Goal: Task Accomplishment & Management: Complete application form

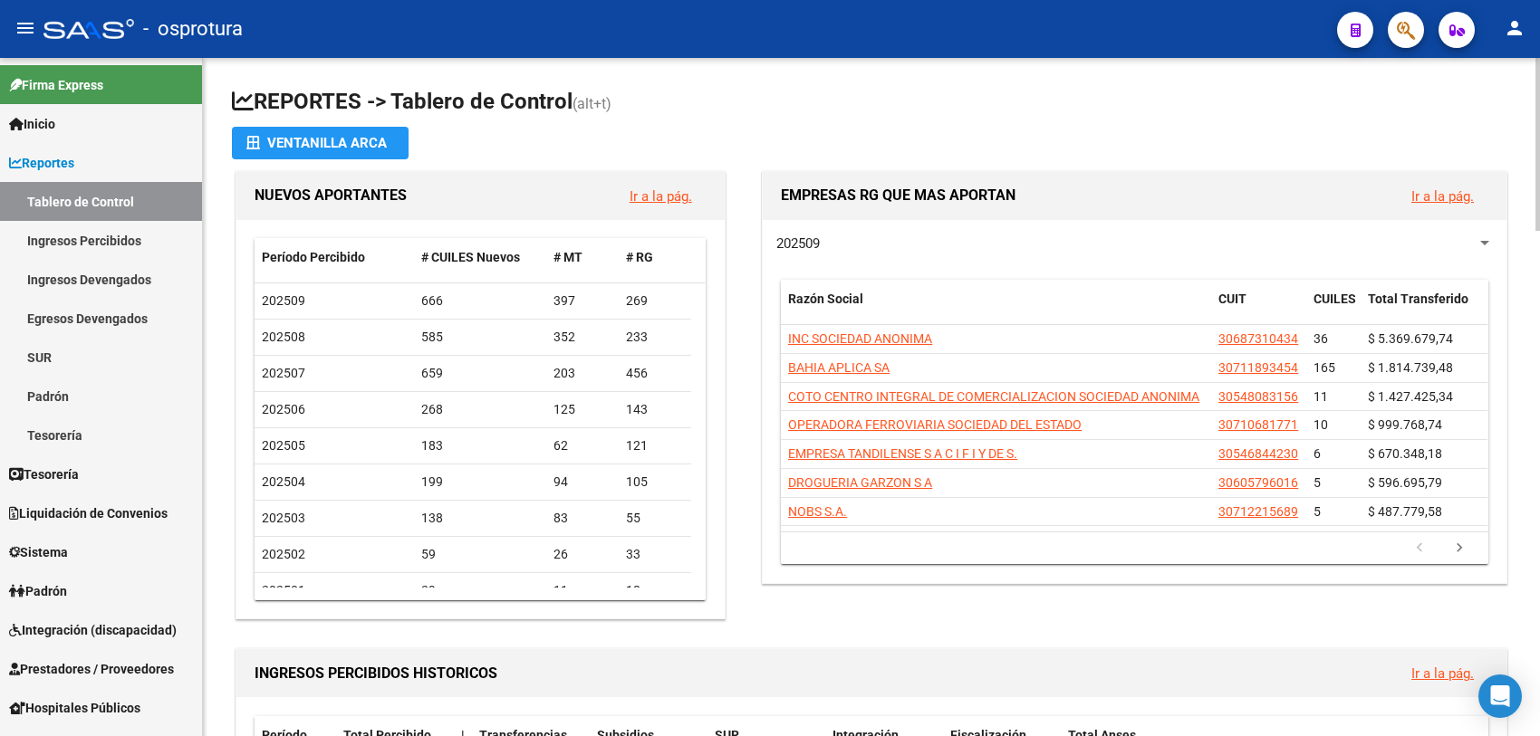
drag, startPoint x: 1231, startPoint y: 1, endPoint x: 867, endPoint y: 92, distance: 375.5
click at [870, 89] on h1 "REPORTES -> Tablero de Control (alt+t)" at bounding box center [871, 103] width 1279 height 32
click at [113, 519] on span "Liquidación de Convenios" at bounding box center [88, 514] width 159 height 20
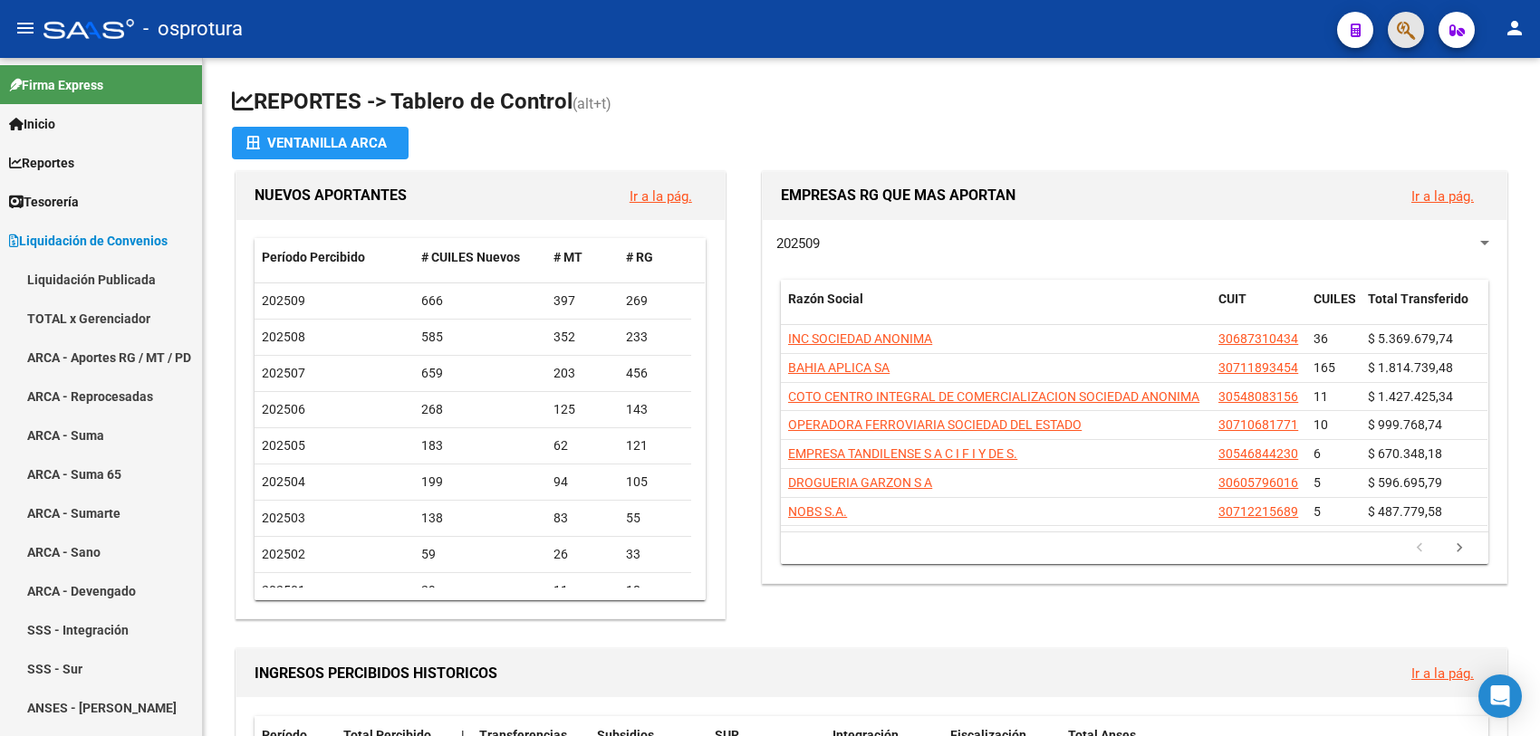
click at [1231, 24] on button "button" at bounding box center [1406, 30] width 36 height 36
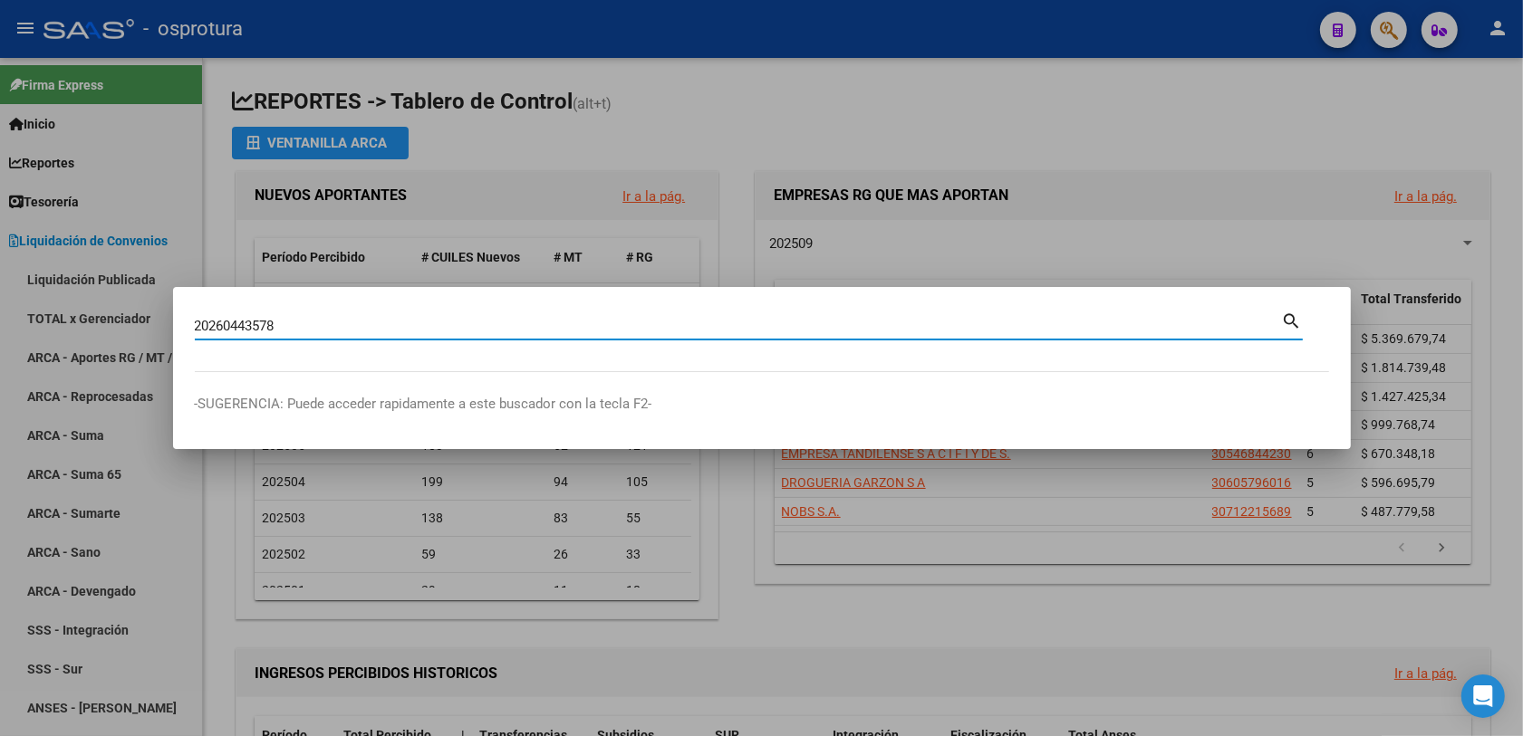
type input "20260443578"
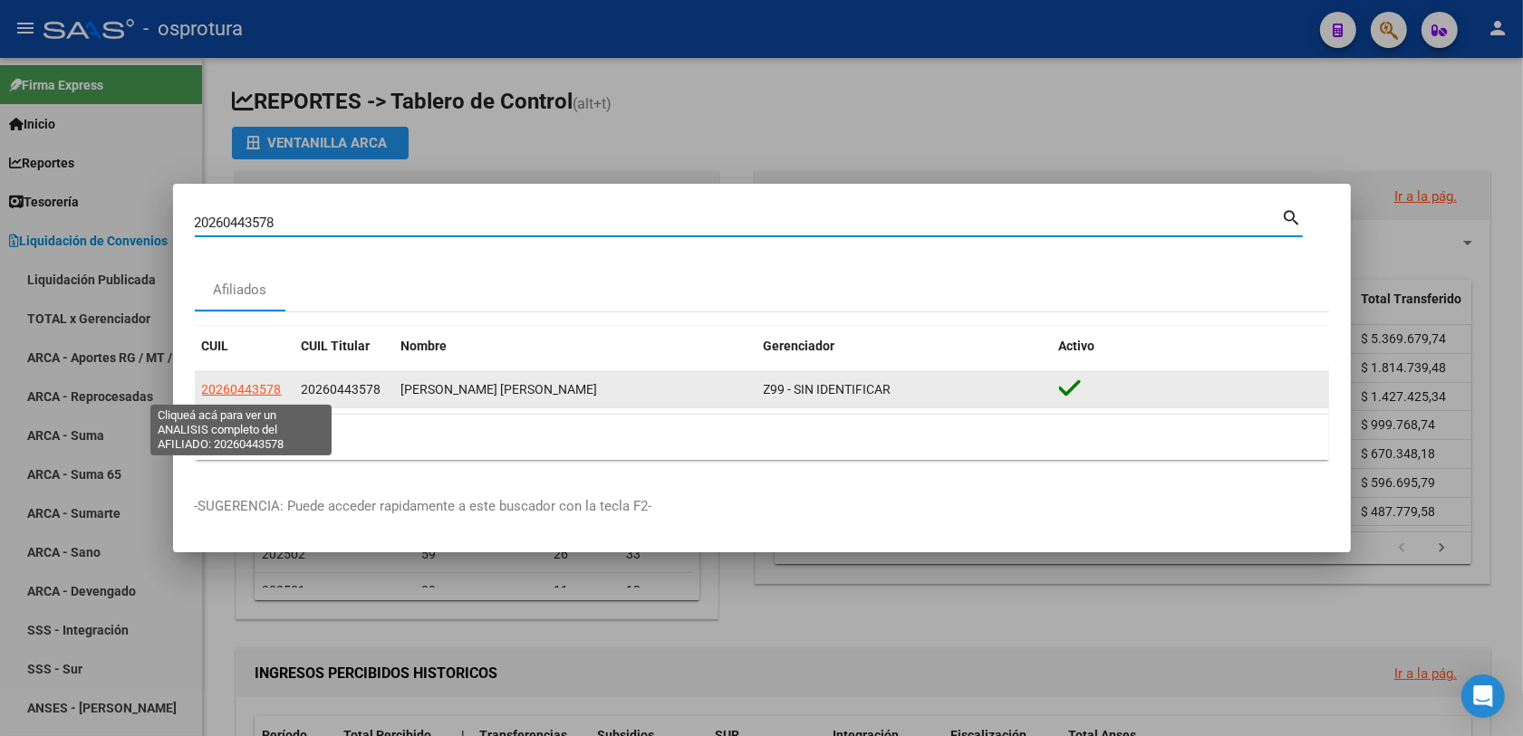
click at [225, 397] on span "20260443578" at bounding box center [242, 389] width 80 height 14
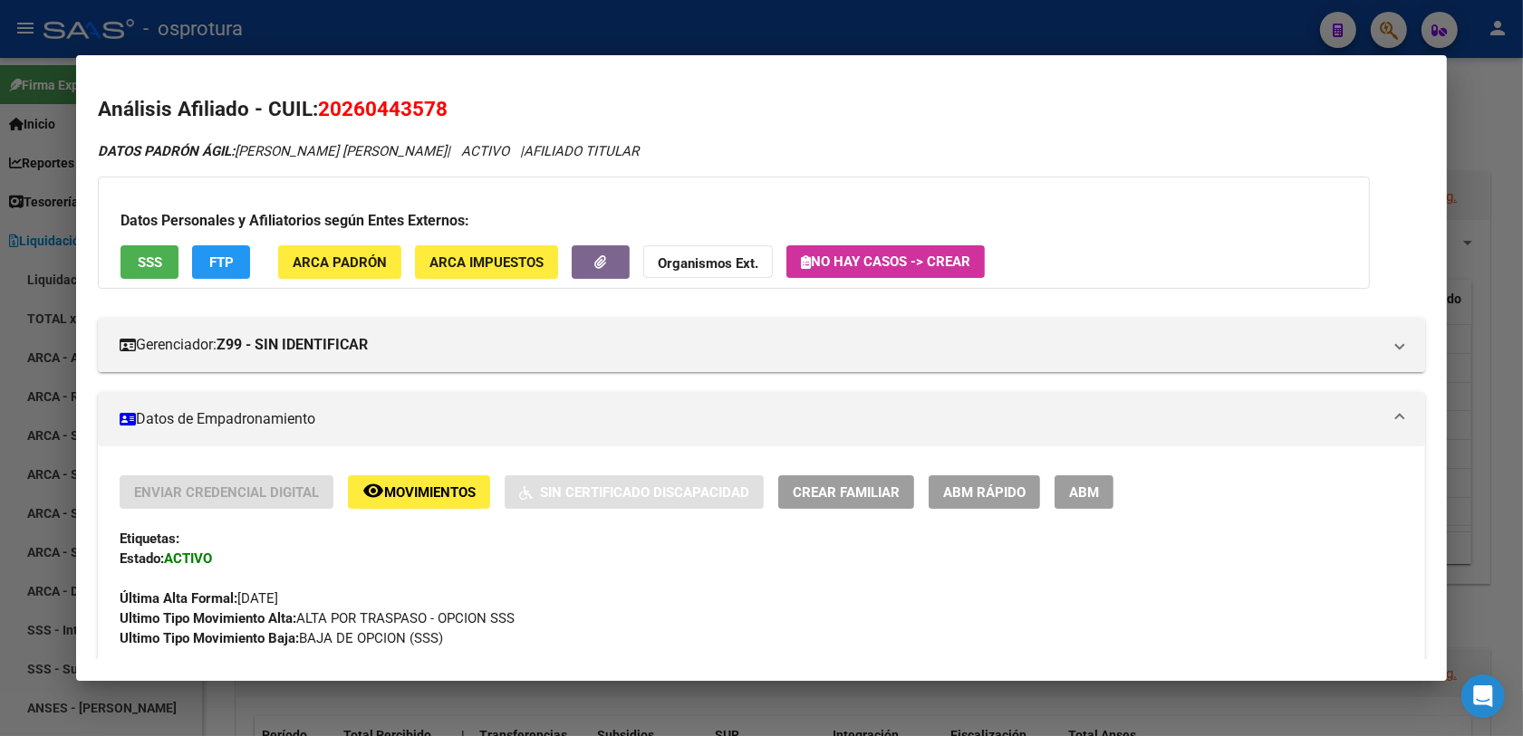
click at [415, 490] on span "Movimientos" at bounding box center [429, 493] width 91 height 16
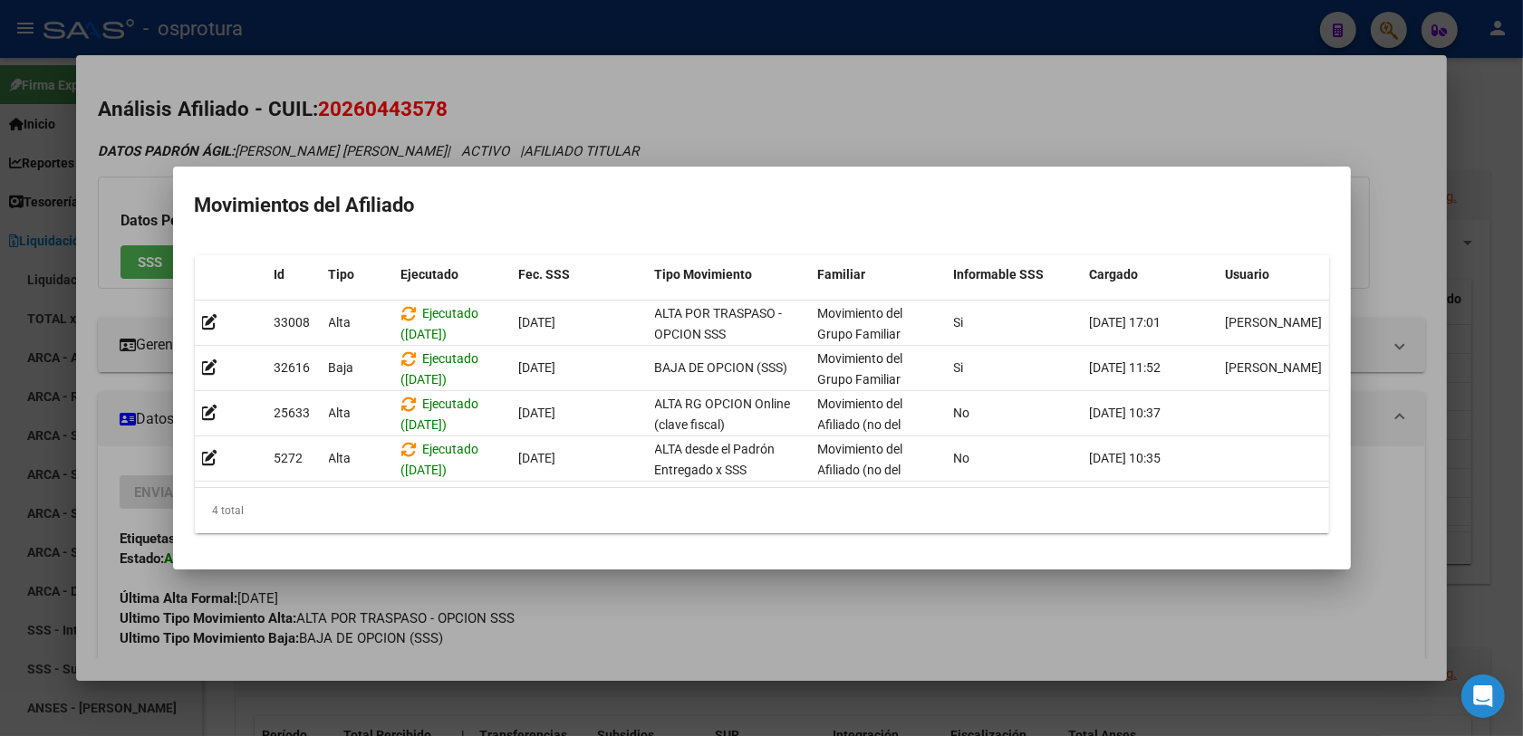
click at [676, 589] on div at bounding box center [761, 368] width 1523 height 736
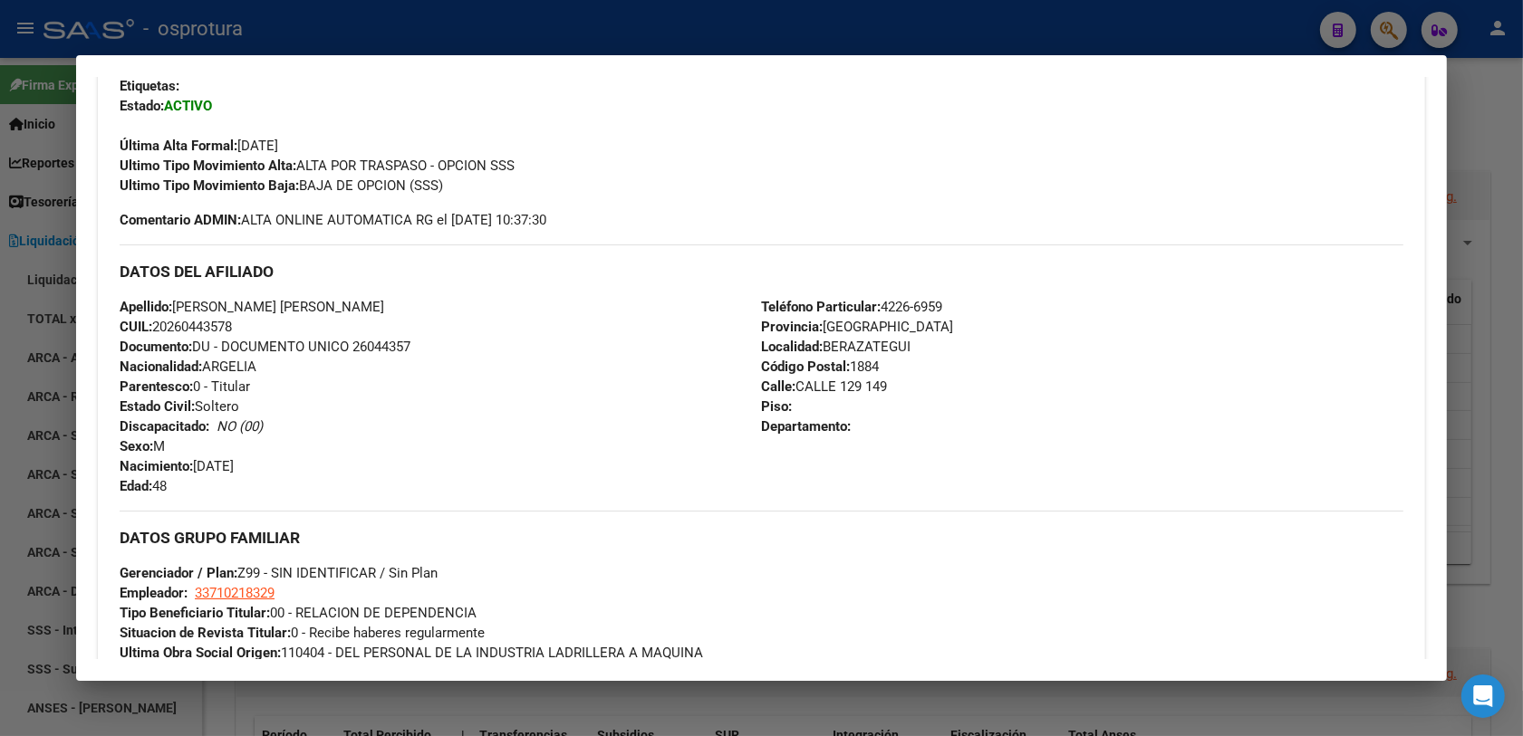
scroll to position [226, 0]
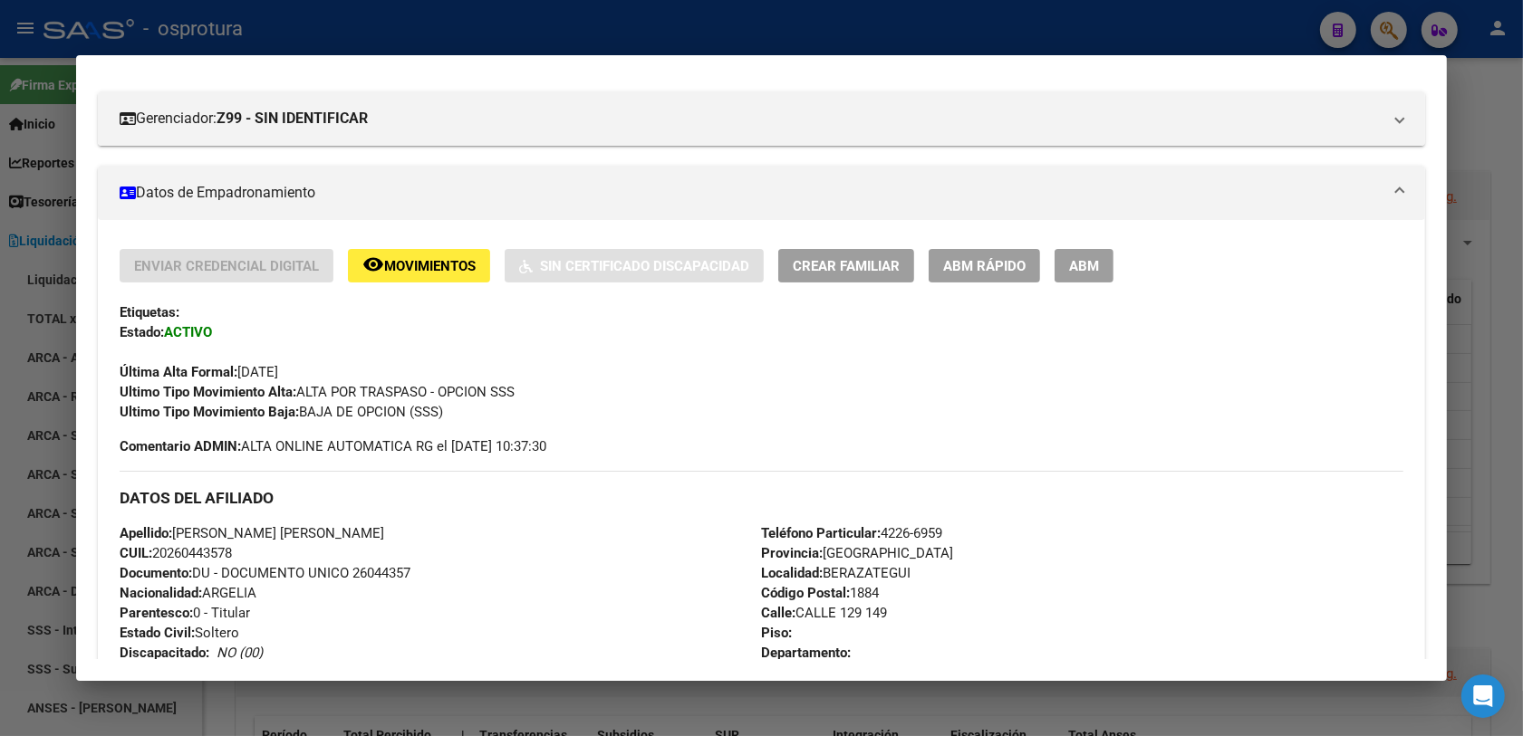
click at [1083, 263] on span "ABM" at bounding box center [1084, 266] width 30 height 16
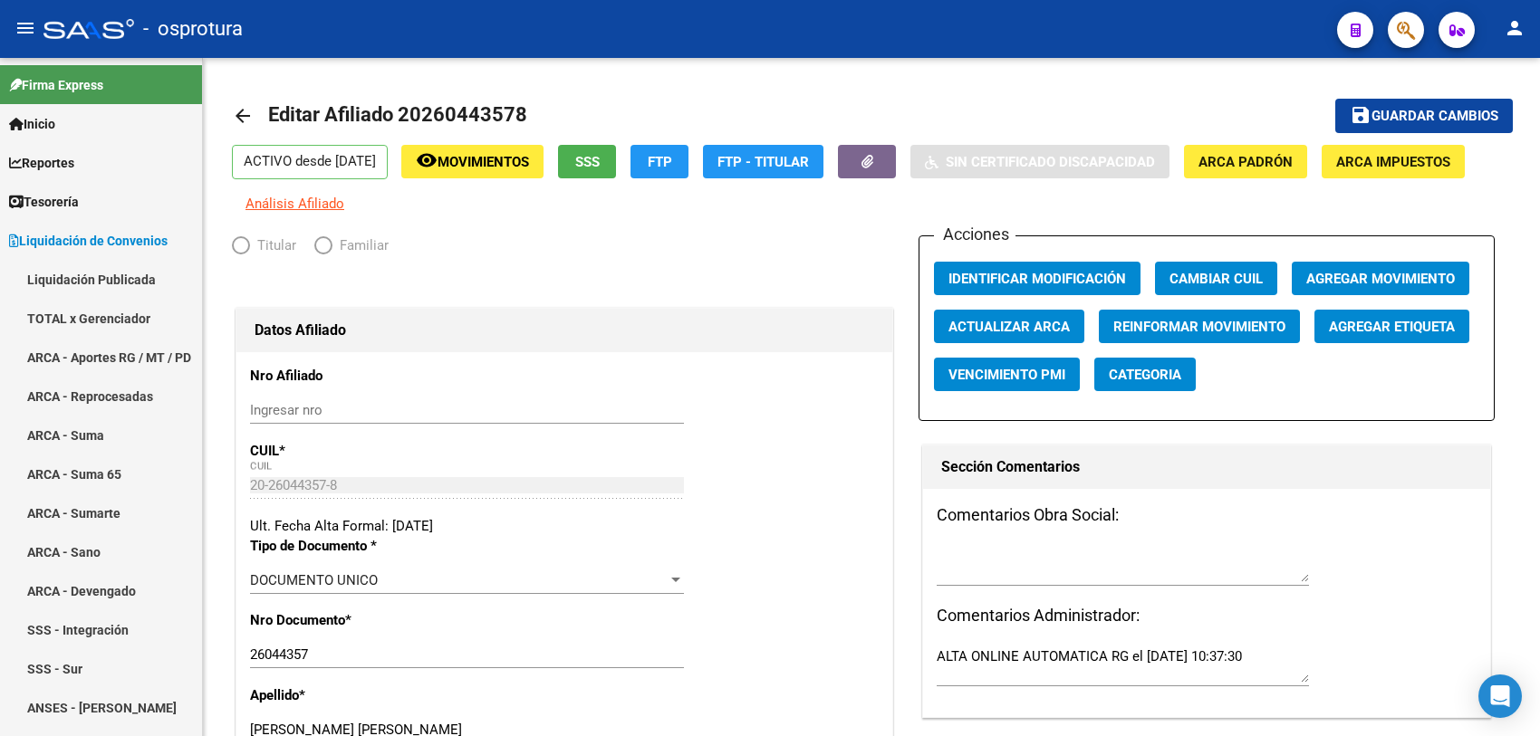
radio input "true"
type input "33-71021832-9"
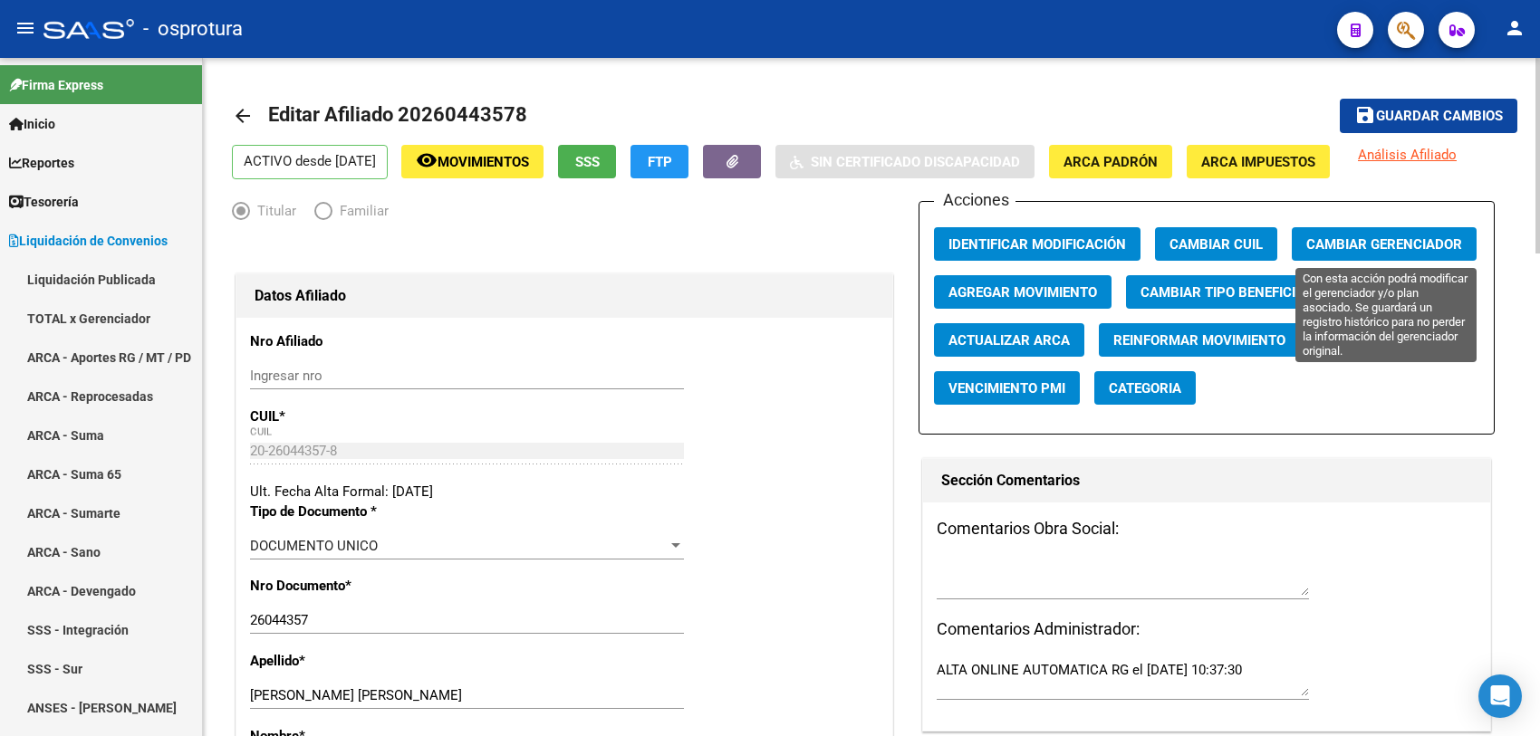
click at [1231, 236] on span "Cambiar Gerenciador" at bounding box center [1384, 244] width 156 height 16
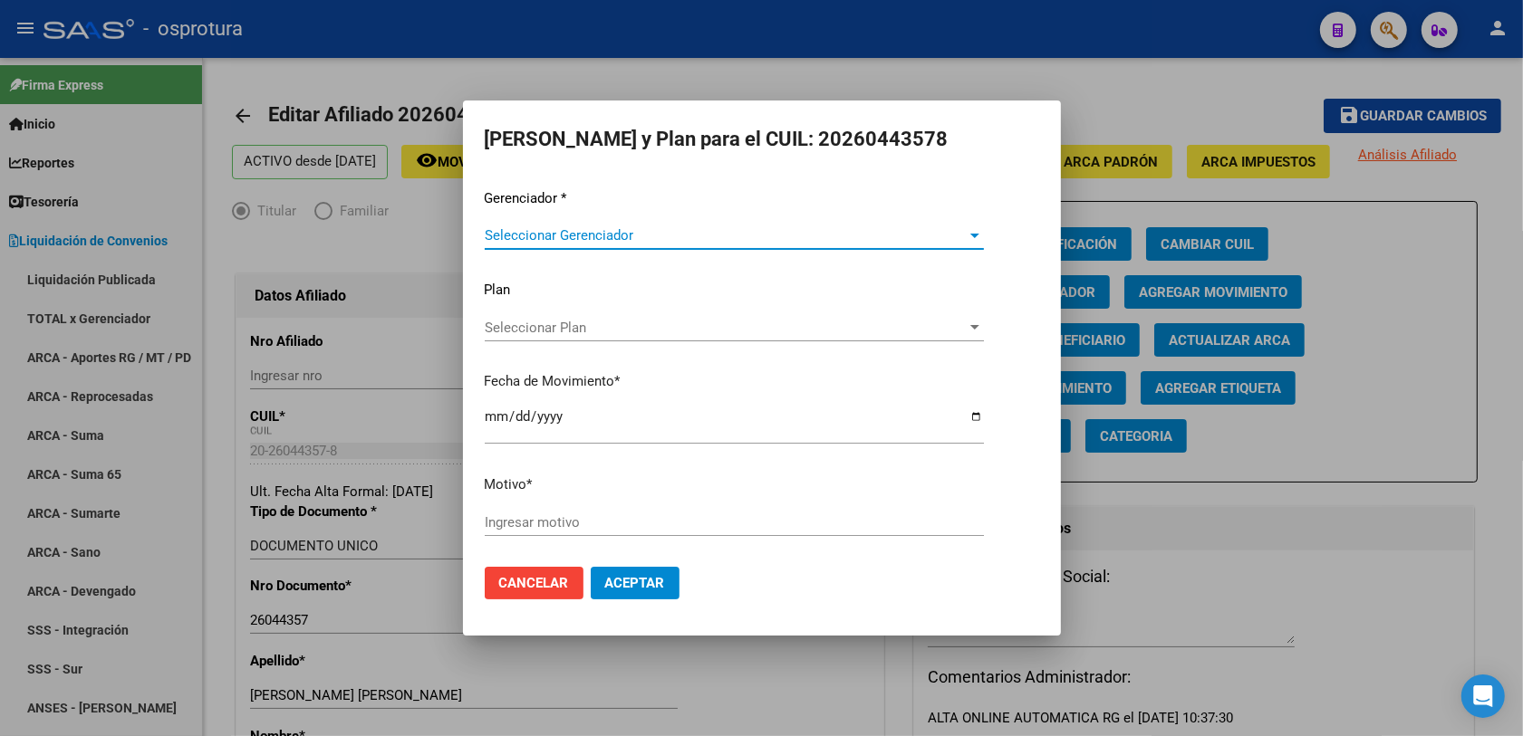
click at [563, 232] on span "Seleccionar Gerenciador" at bounding box center [726, 235] width 483 height 16
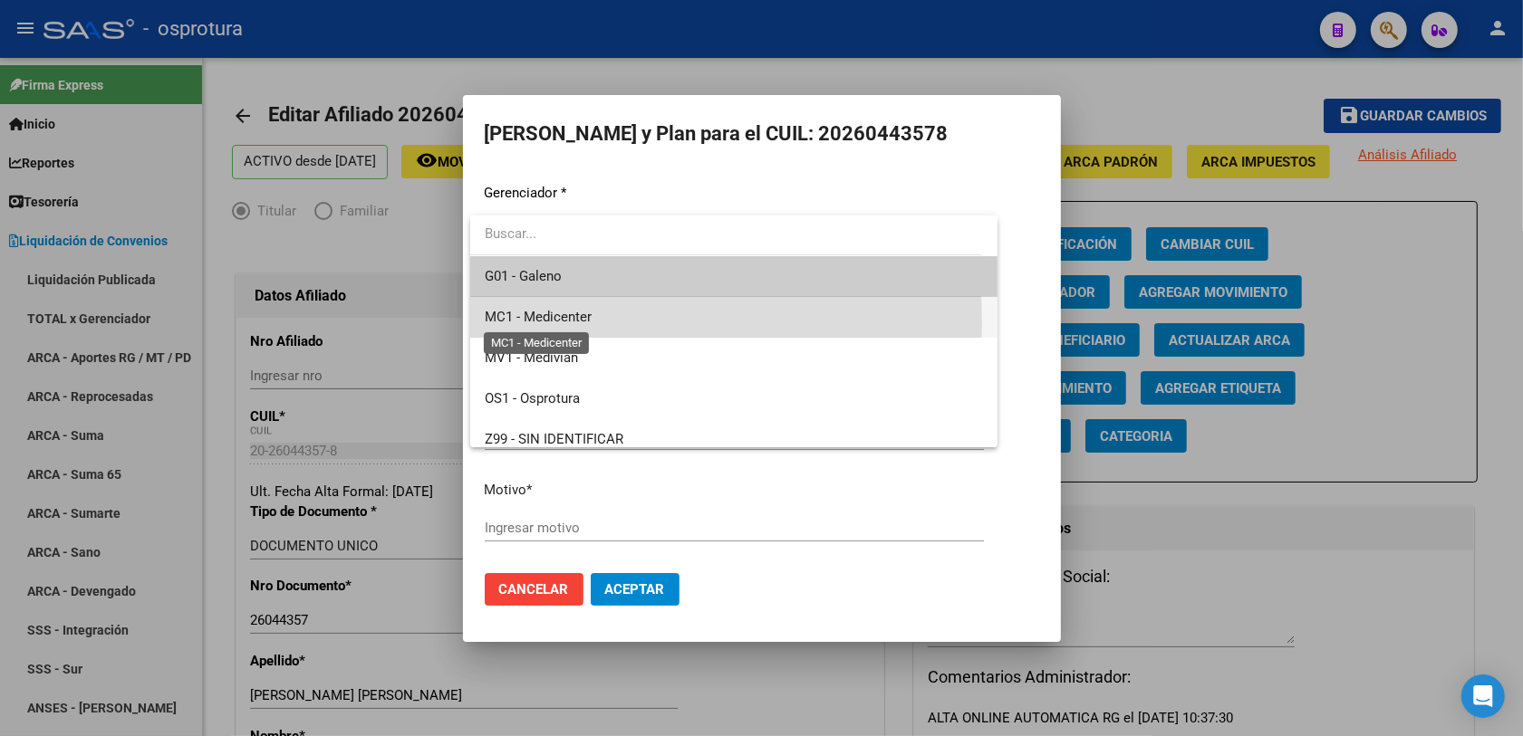
click at [575, 323] on span "MC1 - Medicenter" at bounding box center [538, 317] width 107 height 16
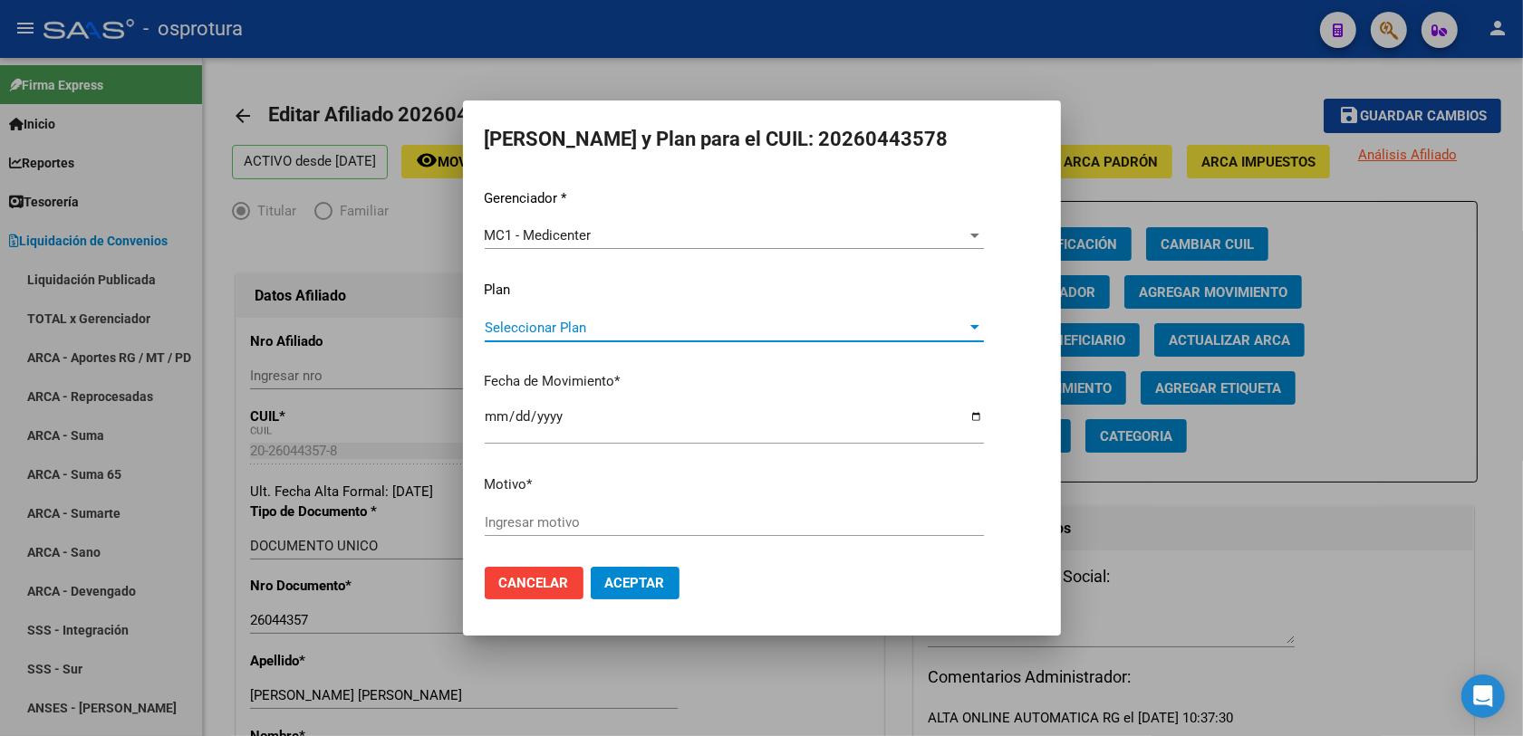
click at [573, 327] on span "Seleccionar Plan" at bounding box center [726, 328] width 483 height 16
click at [631, 383] on div at bounding box center [761, 368] width 1523 height 736
click at [572, 524] on input "Ingresar motivo" at bounding box center [734, 522] width 499 height 16
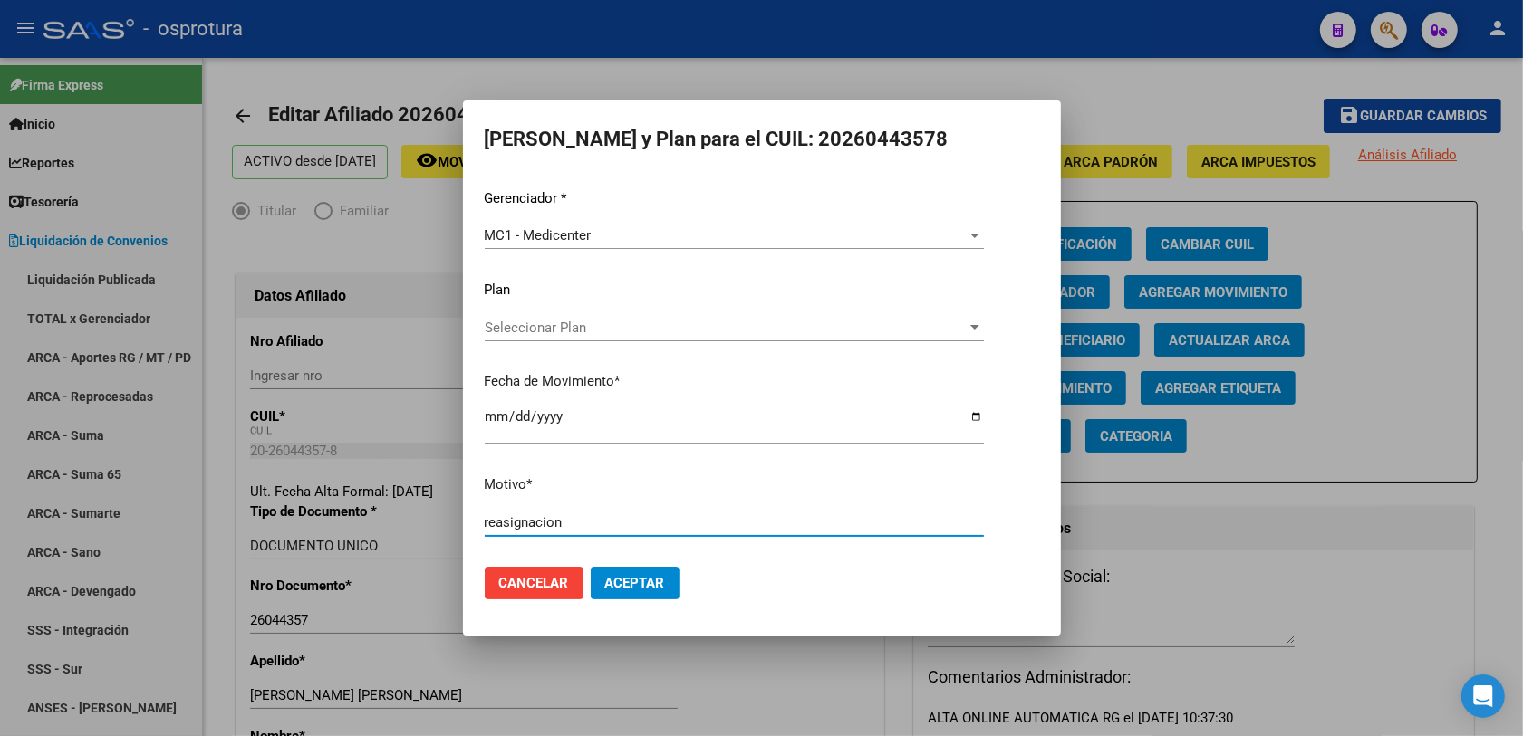
type input "reasignacion"
click at [610, 589] on span "Aceptar" at bounding box center [635, 583] width 60 height 16
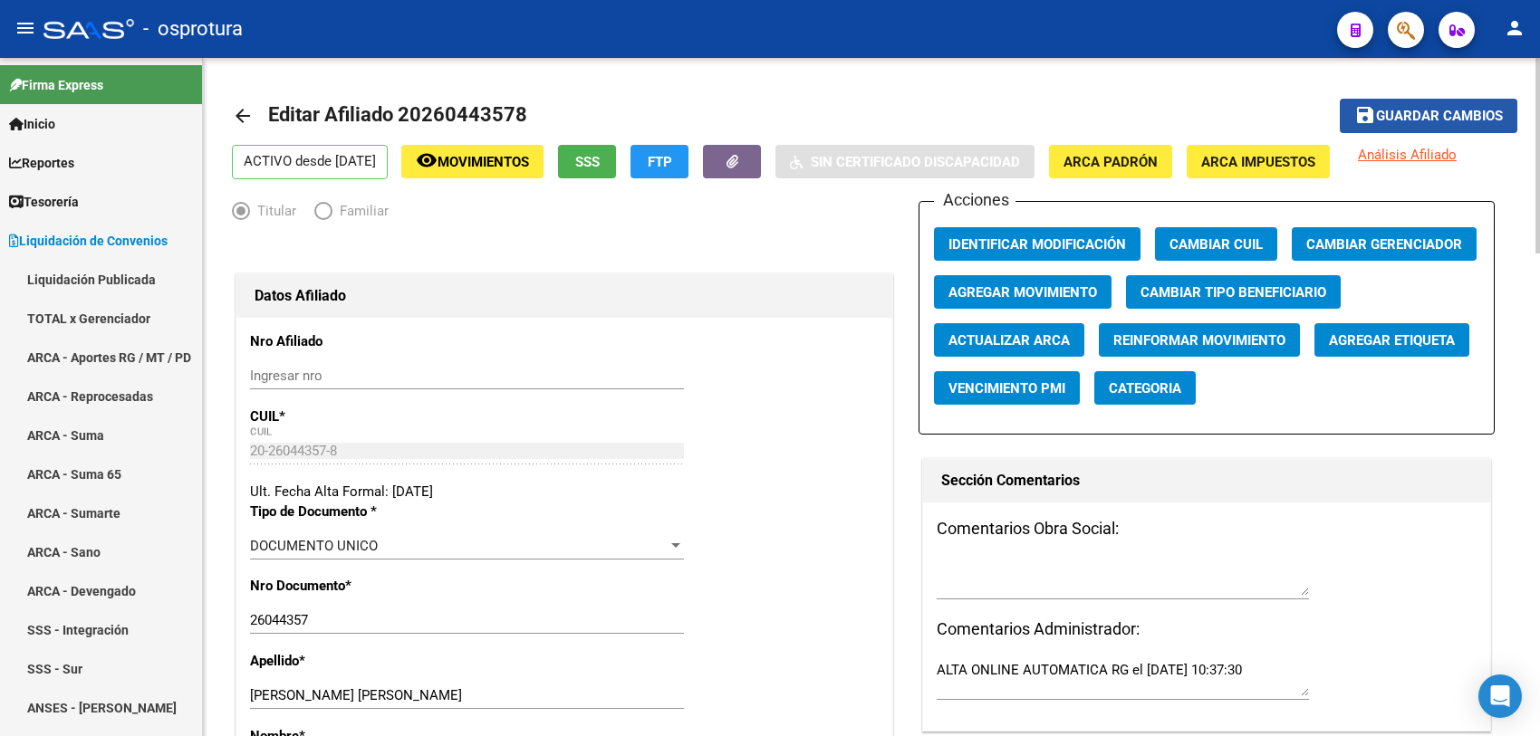
click at [1231, 120] on span "Guardar cambios" at bounding box center [1439, 117] width 127 height 16
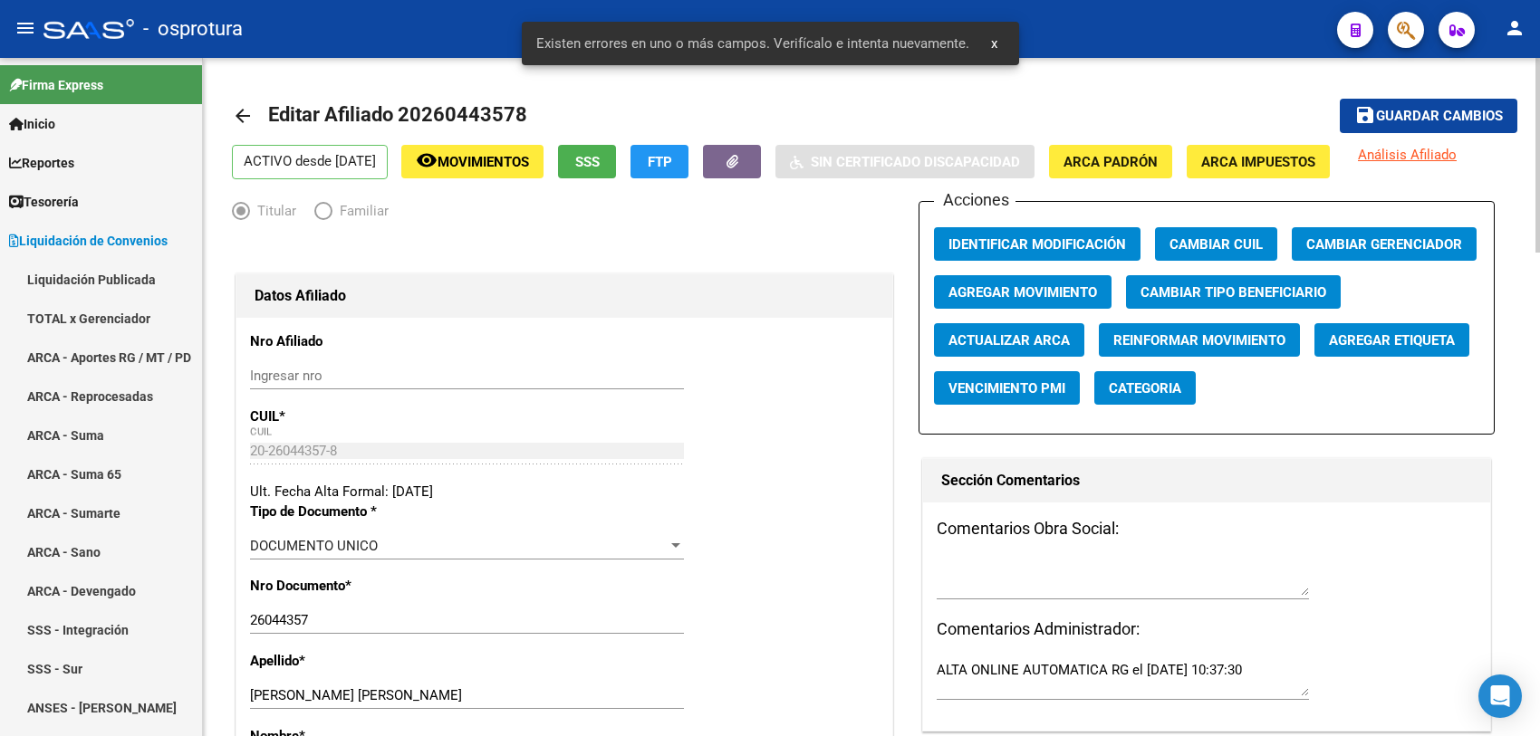
click at [251, 115] on link "arrow_back" at bounding box center [250, 115] width 36 height 43
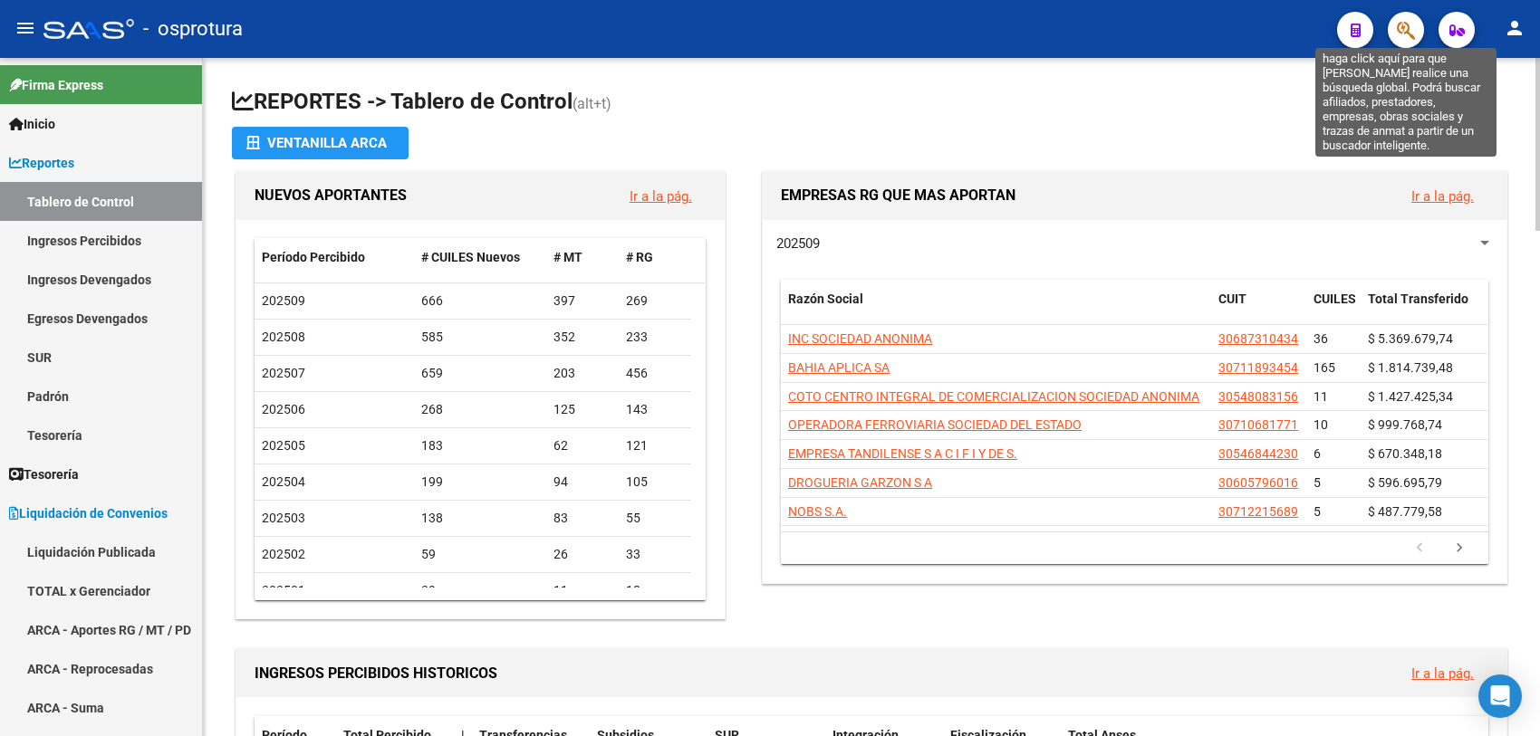
click at [1231, 28] on icon "button" at bounding box center [1406, 30] width 18 height 21
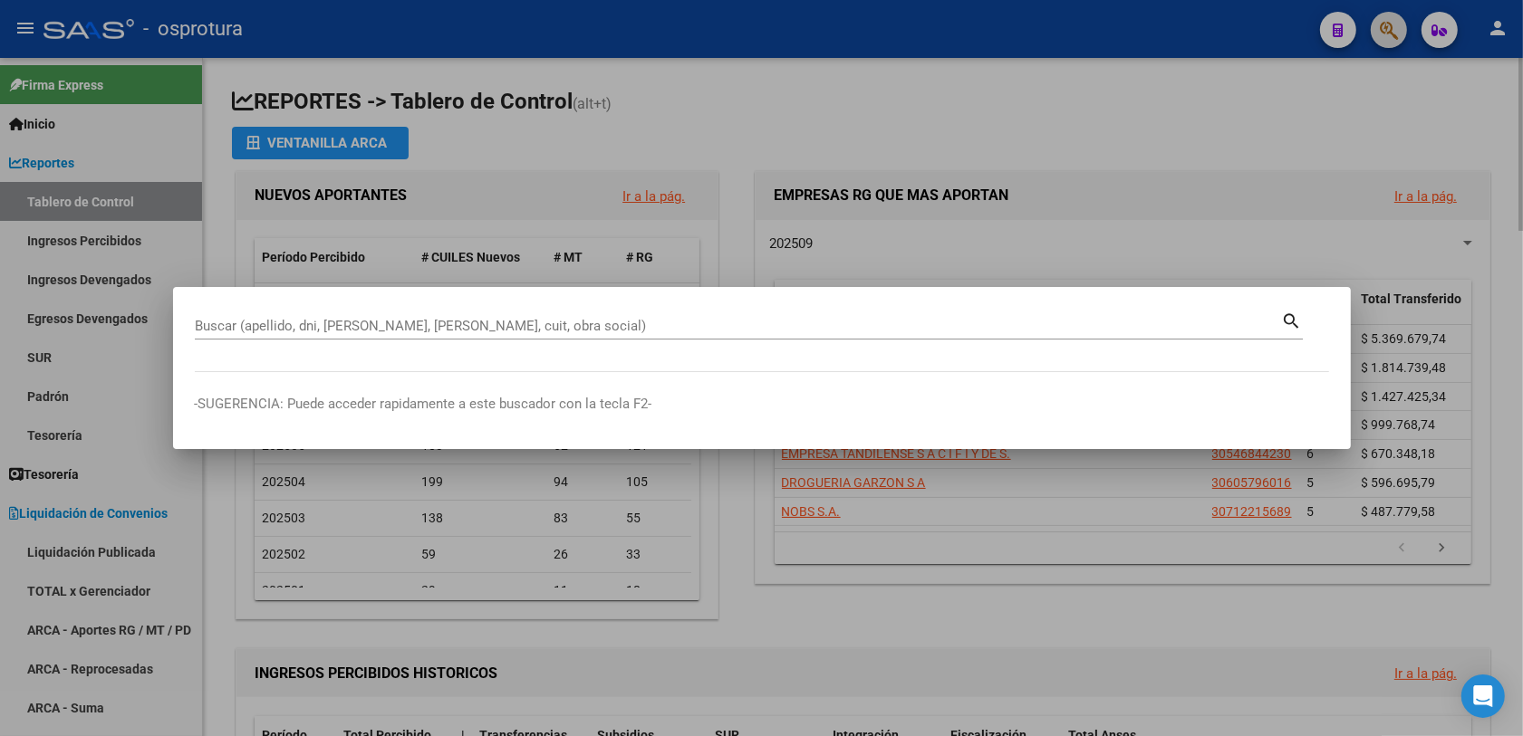
paste input "20260443578"
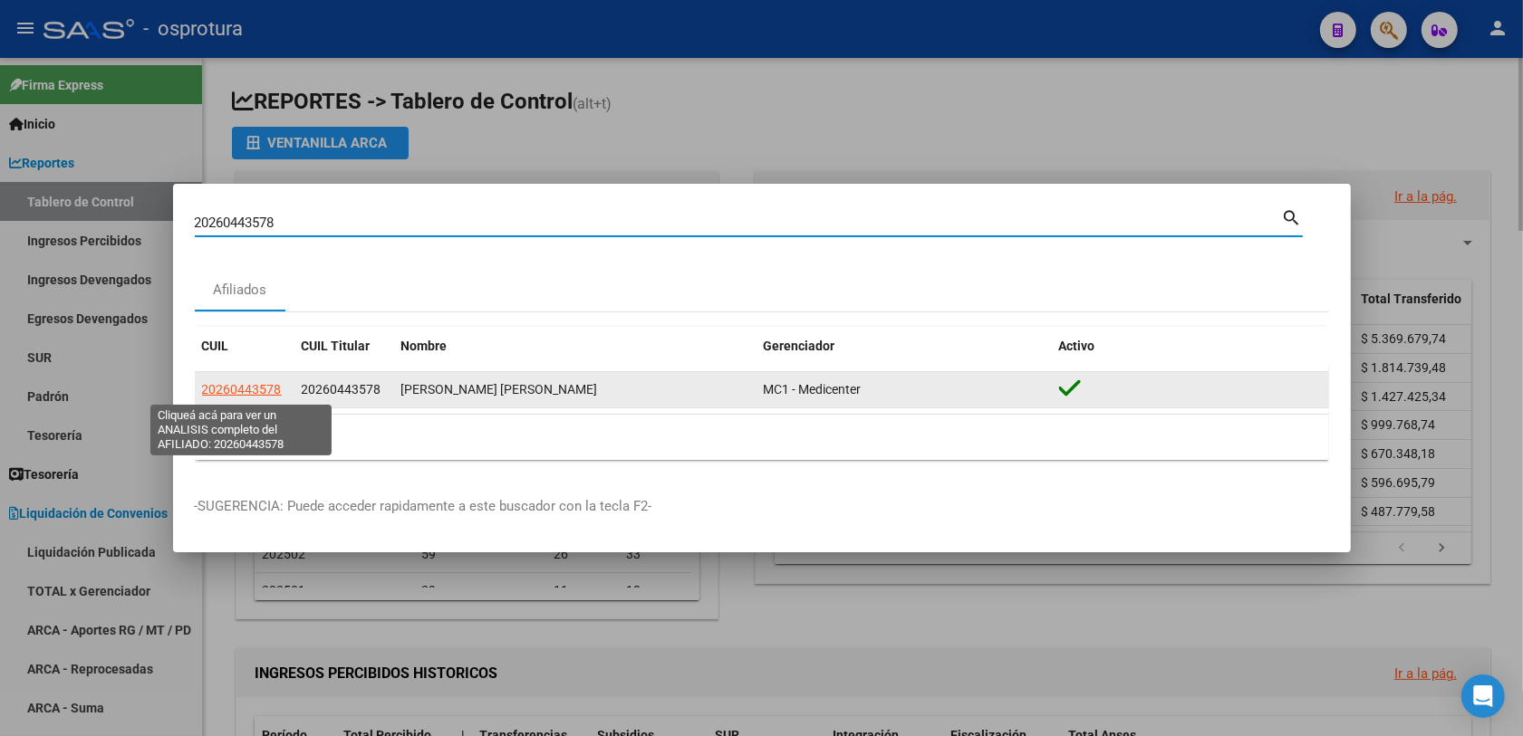
click at [242, 389] on span "20260443578" at bounding box center [242, 389] width 80 height 14
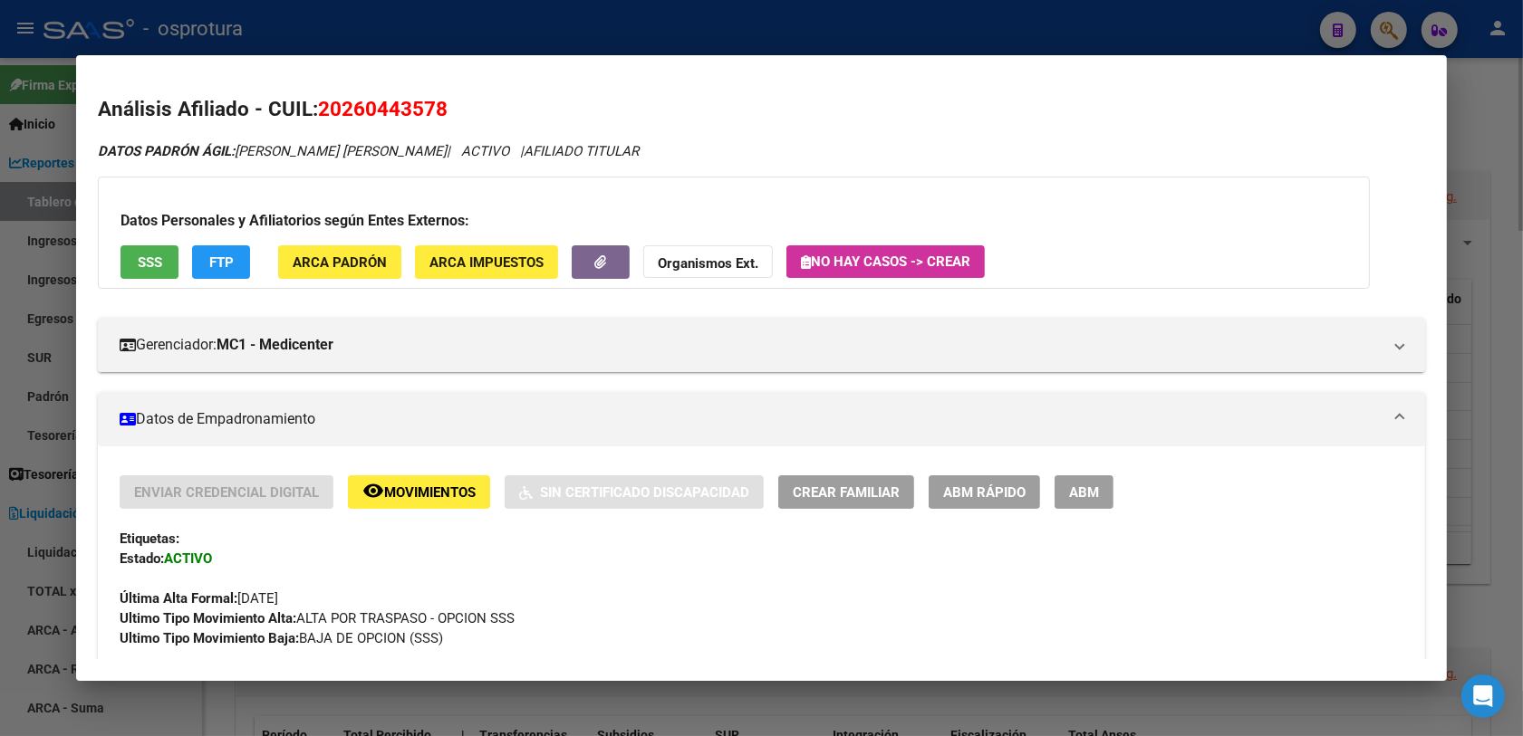
click at [668, 34] on div at bounding box center [761, 368] width 1523 height 736
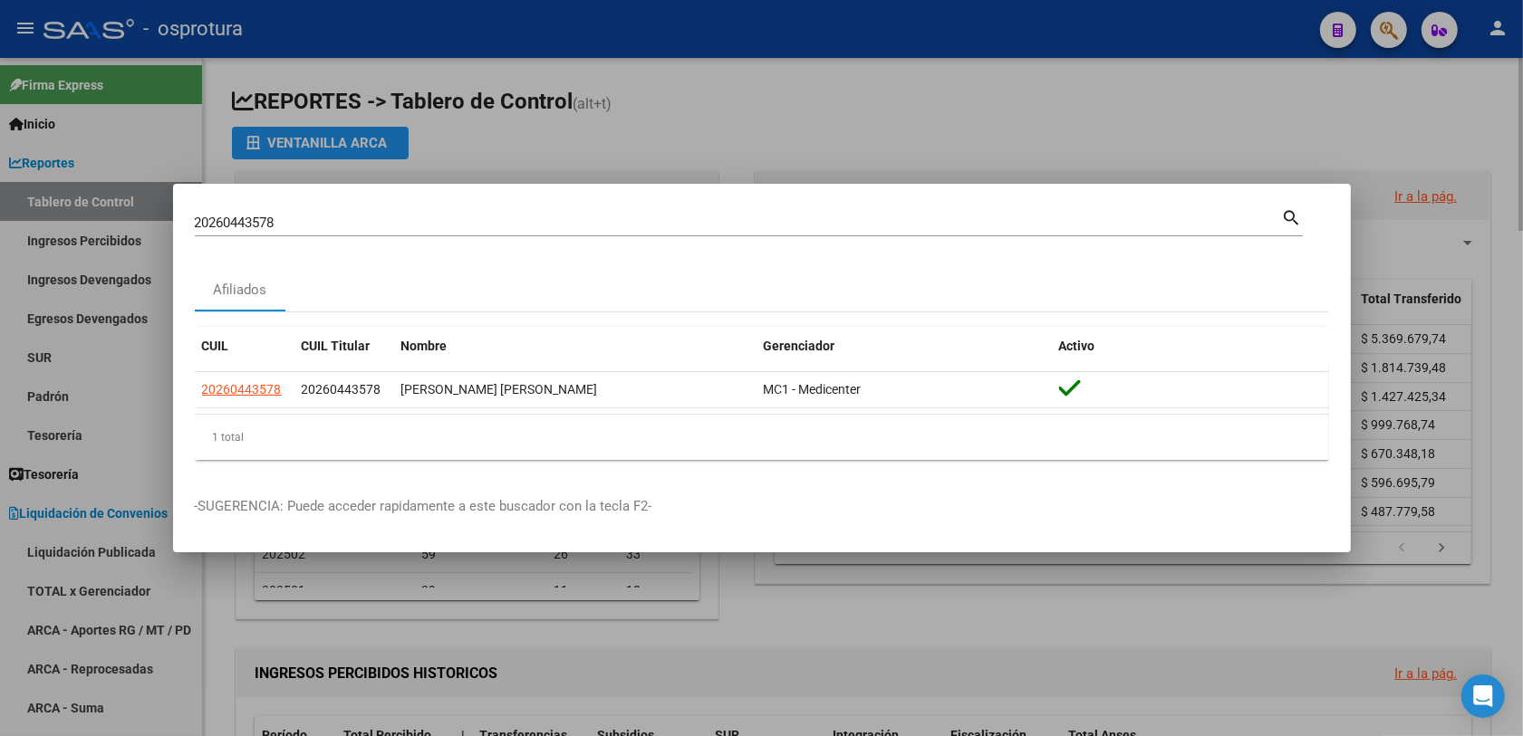
click at [989, 219] on input "20260443578" at bounding box center [738, 223] width 1087 height 16
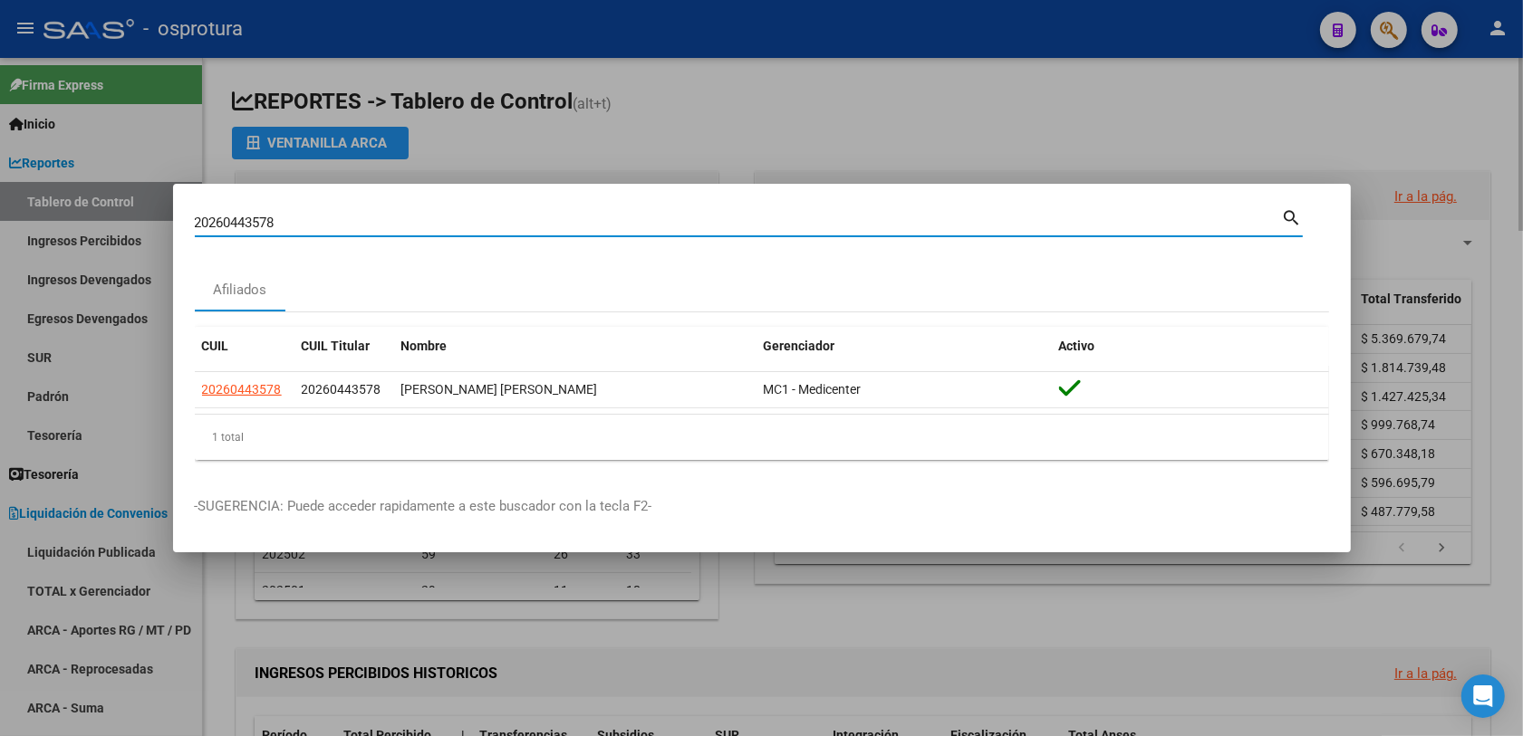
click at [986, 225] on input "20260443578" at bounding box center [738, 223] width 1087 height 16
paste input "6074789"
type input "26074789"
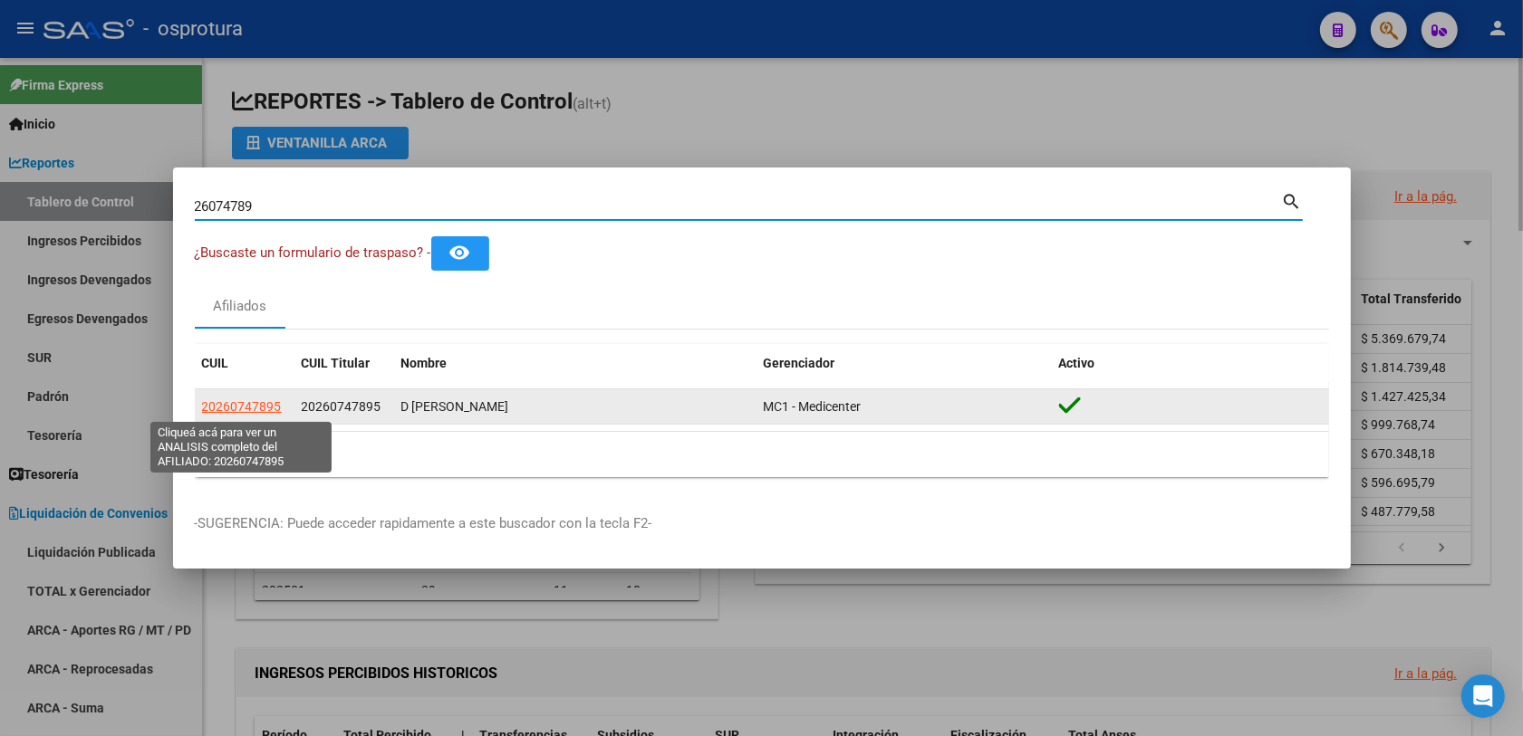
click at [234, 408] on span "20260747895" at bounding box center [242, 406] width 80 height 14
type textarea "20260747895"
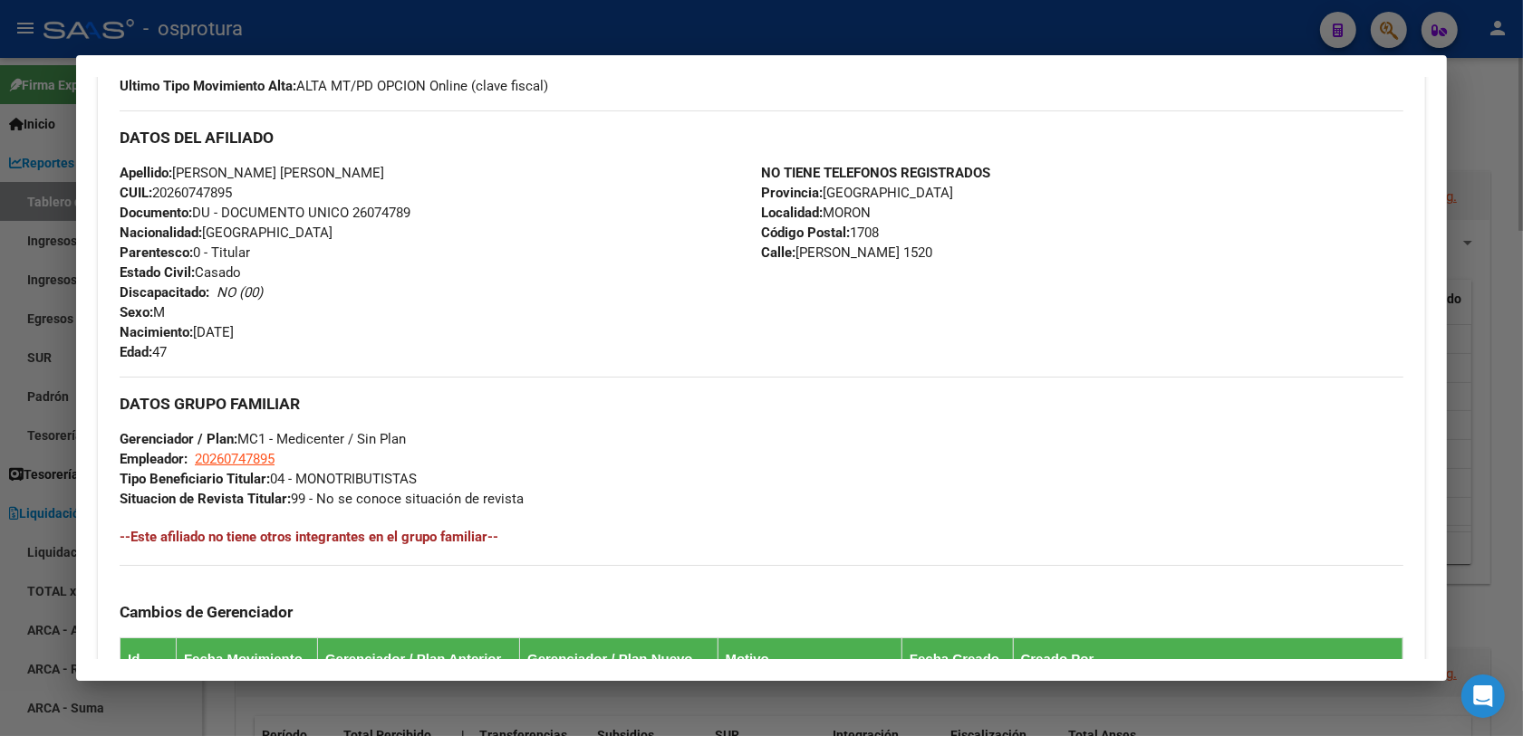
scroll to position [80, 0]
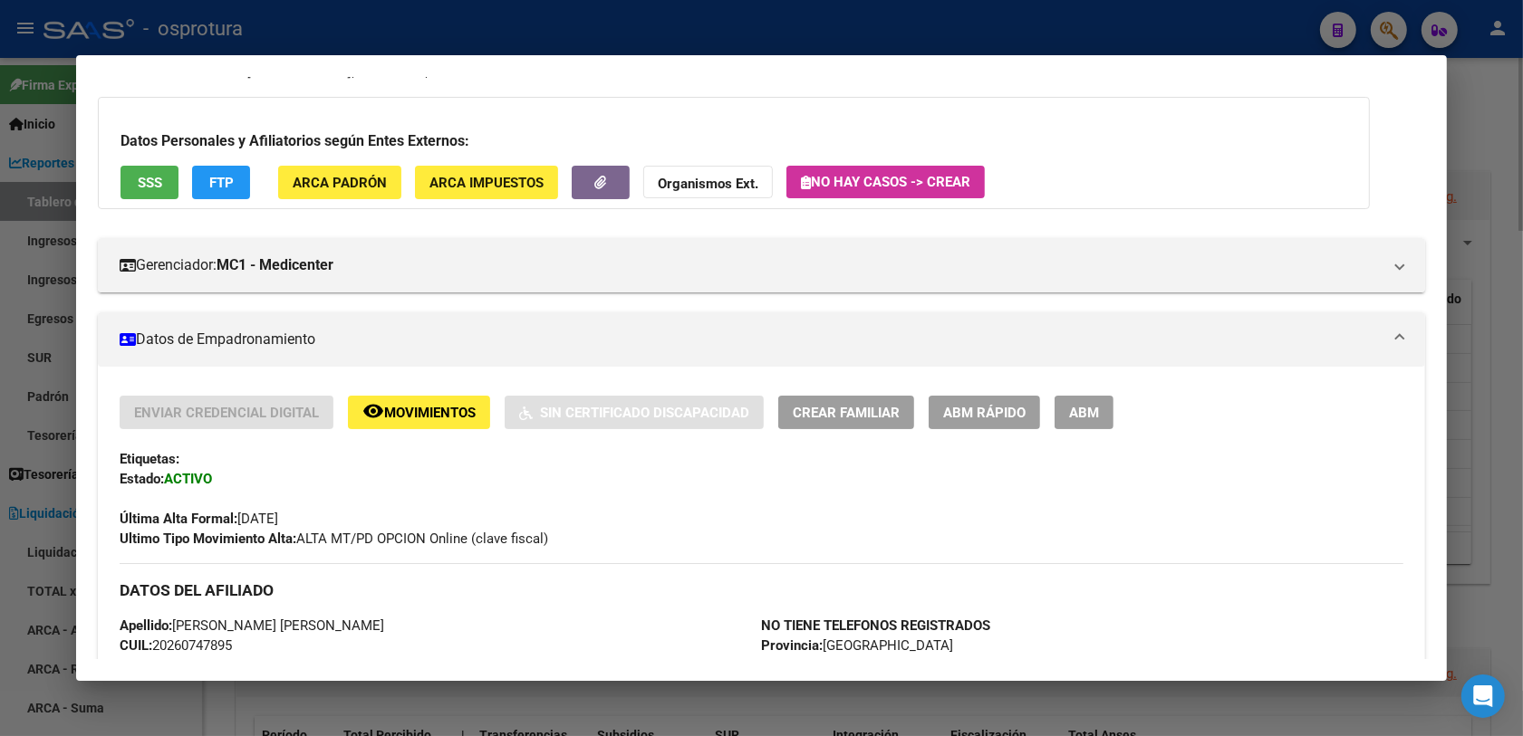
click at [812, 410] on span "Crear Familiar" at bounding box center [846, 413] width 107 height 16
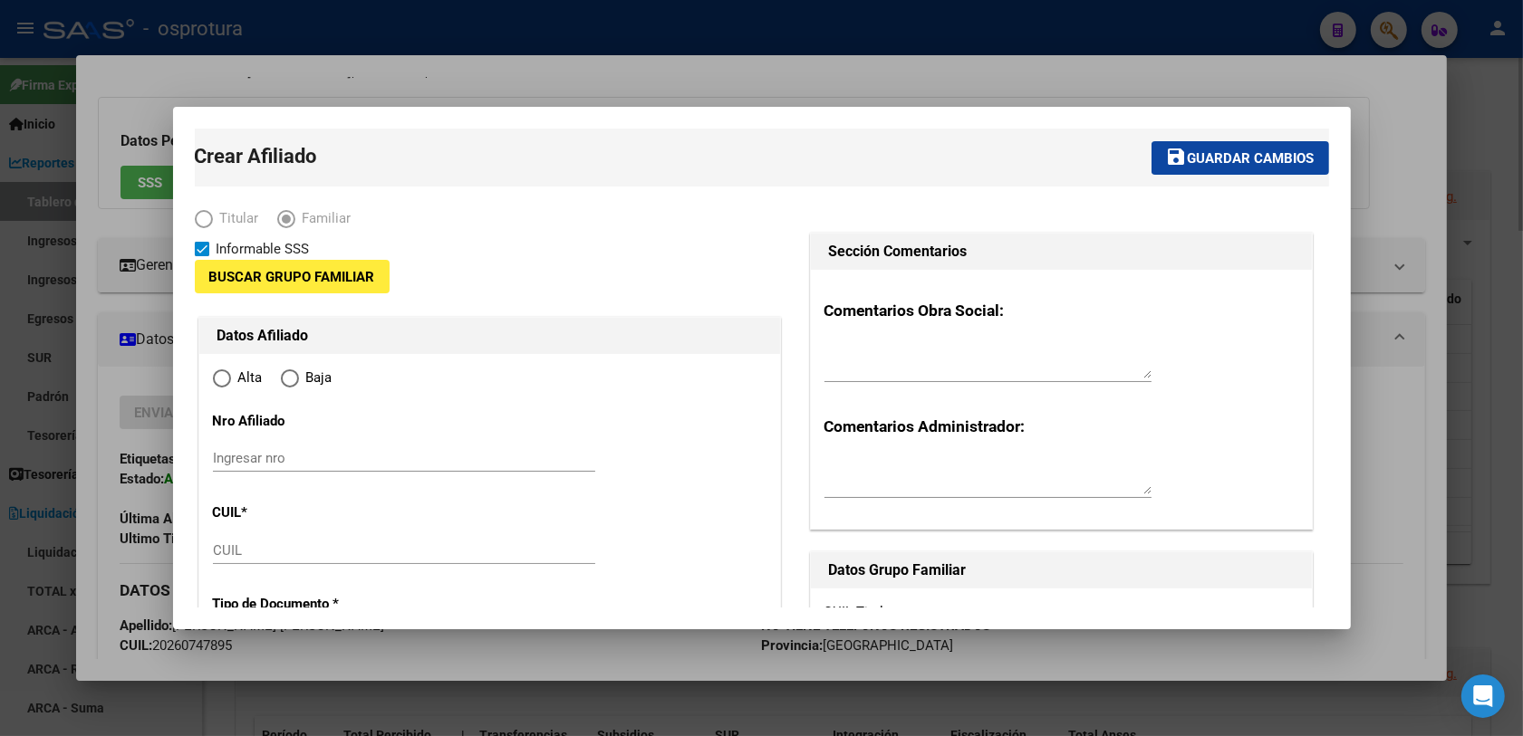
type input "20-26074789-5"
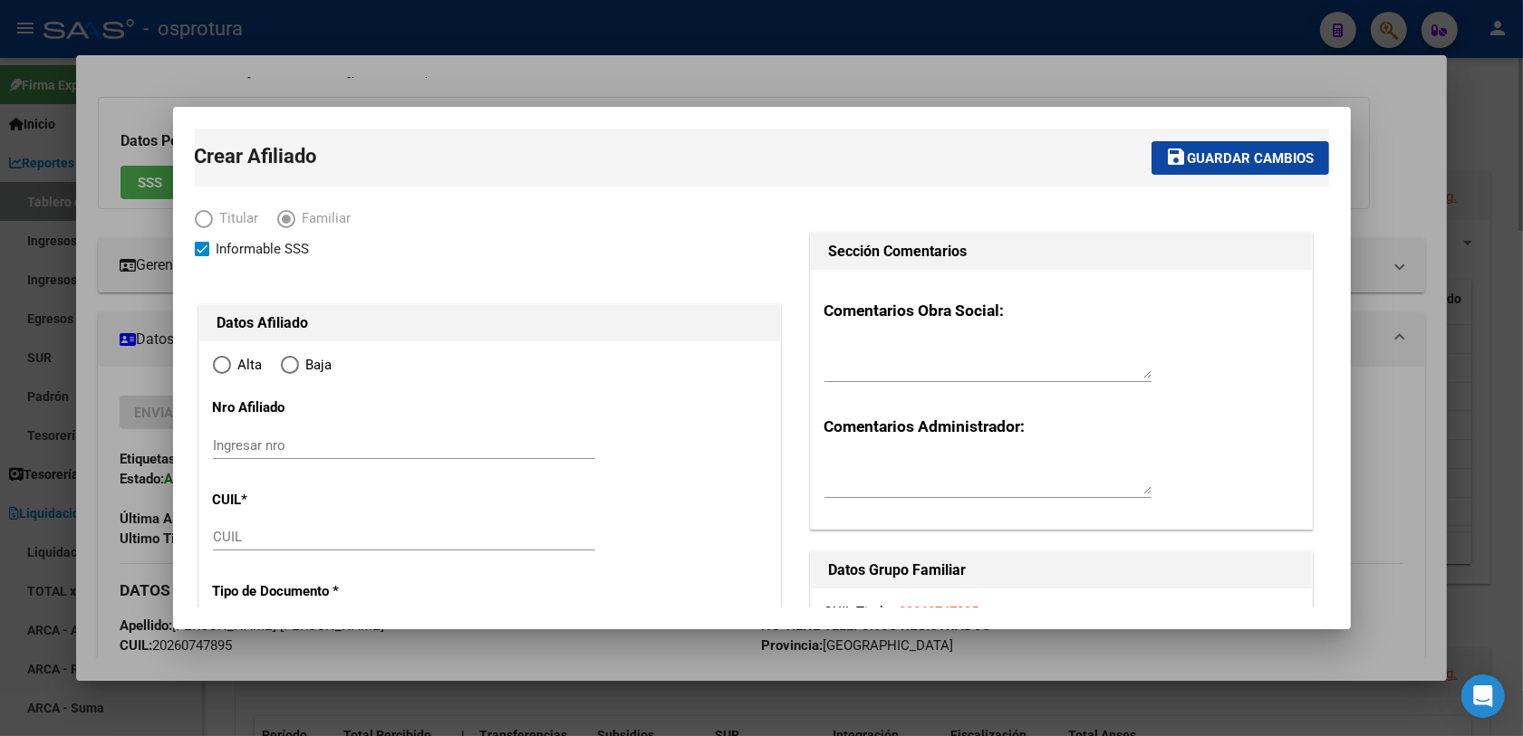
type input "MORON"
type input "1708"
type input "[PERSON_NAME]"
type input "1520"
radio input "true"
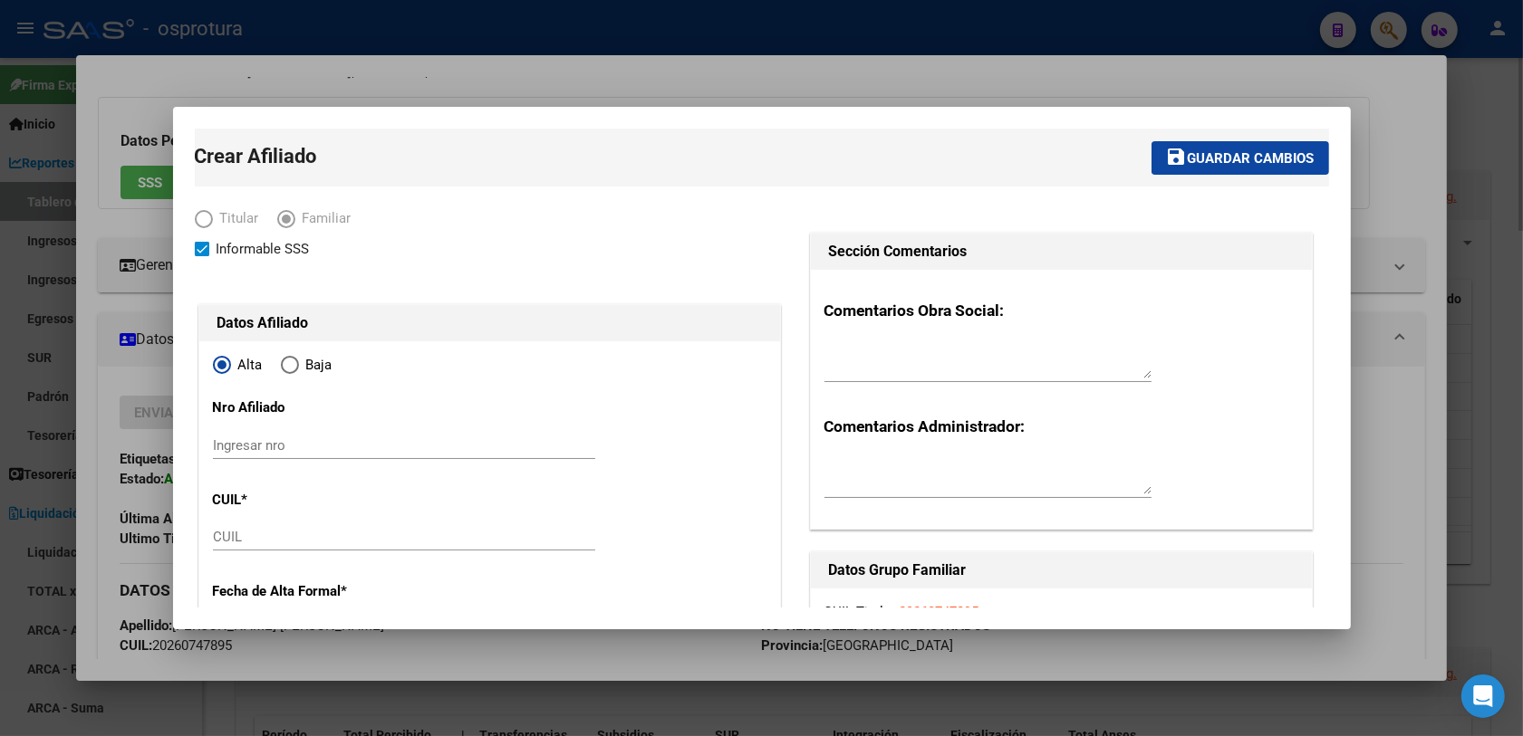
type input "20-26074789-5"
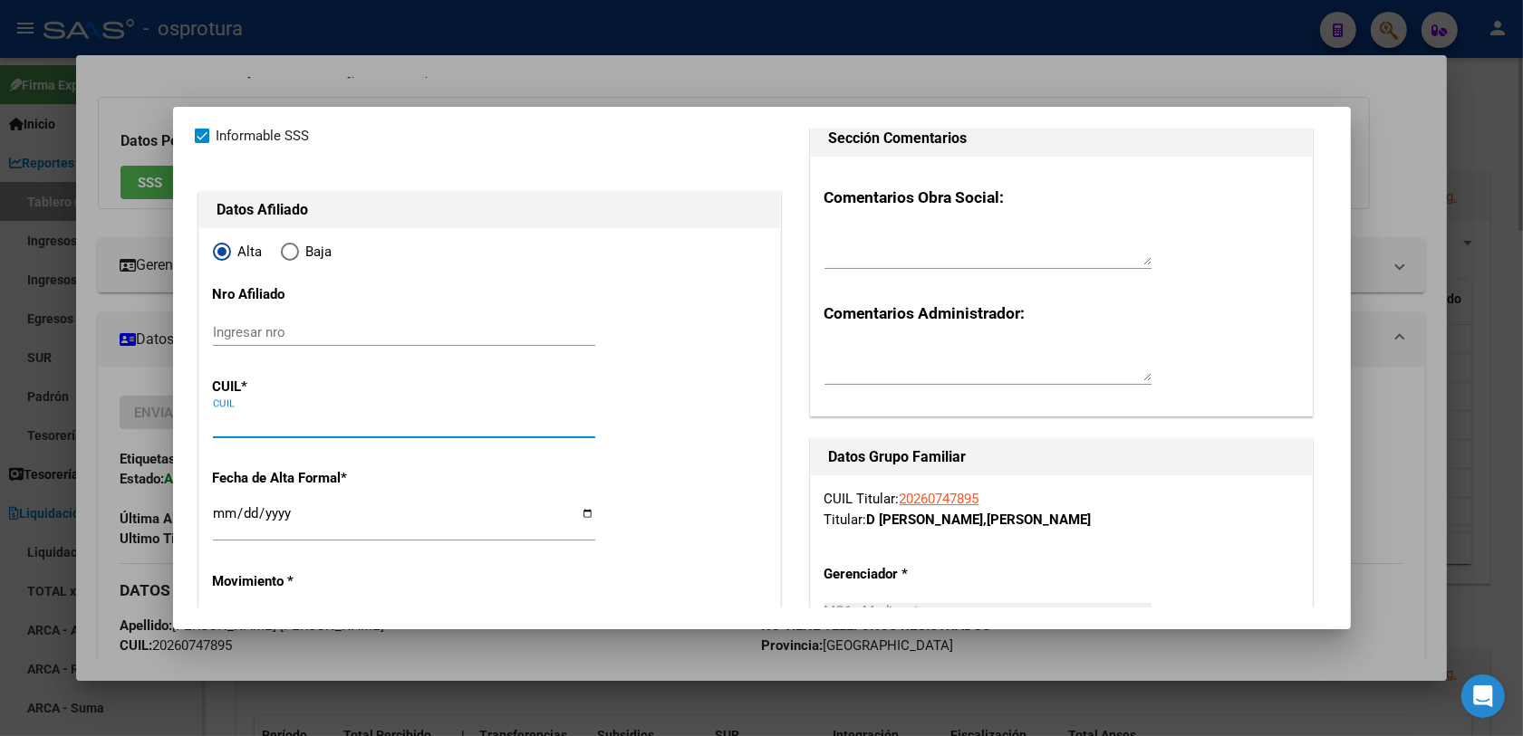
click at [286, 421] on input "CUIL" at bounding box center [404, 424] width 382 height 16
paste input "27-94909055-3"
type input "27-94909055-3"
type input "94909055"
type input "[PERSON_NAME] [PERSON_NAME]"
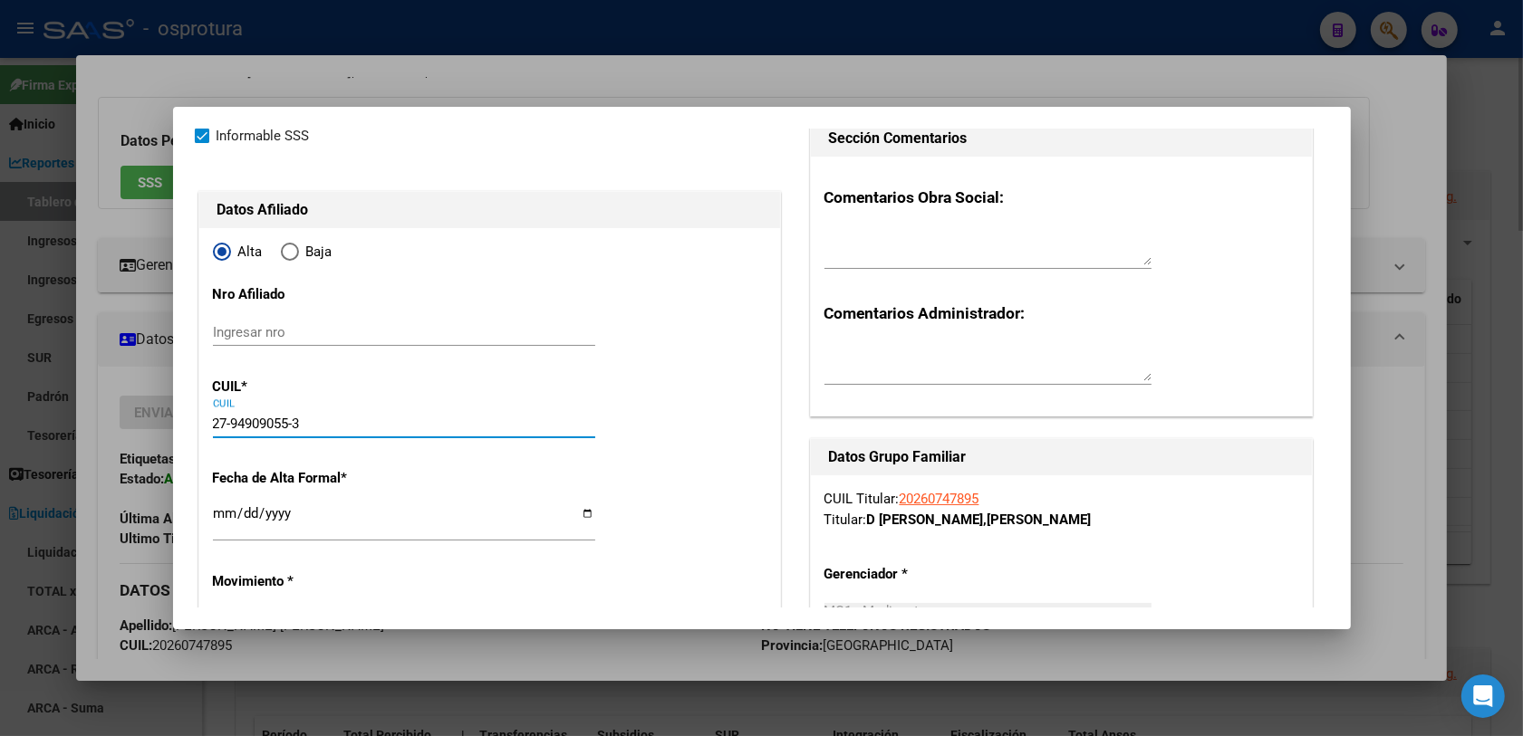
type input "[DATE]"
type input "MORON"
type input "27-94909055-3"
click at [213, 531] on input "Ingresar fecha" at bounding box center [404, 520] width 382 height 29
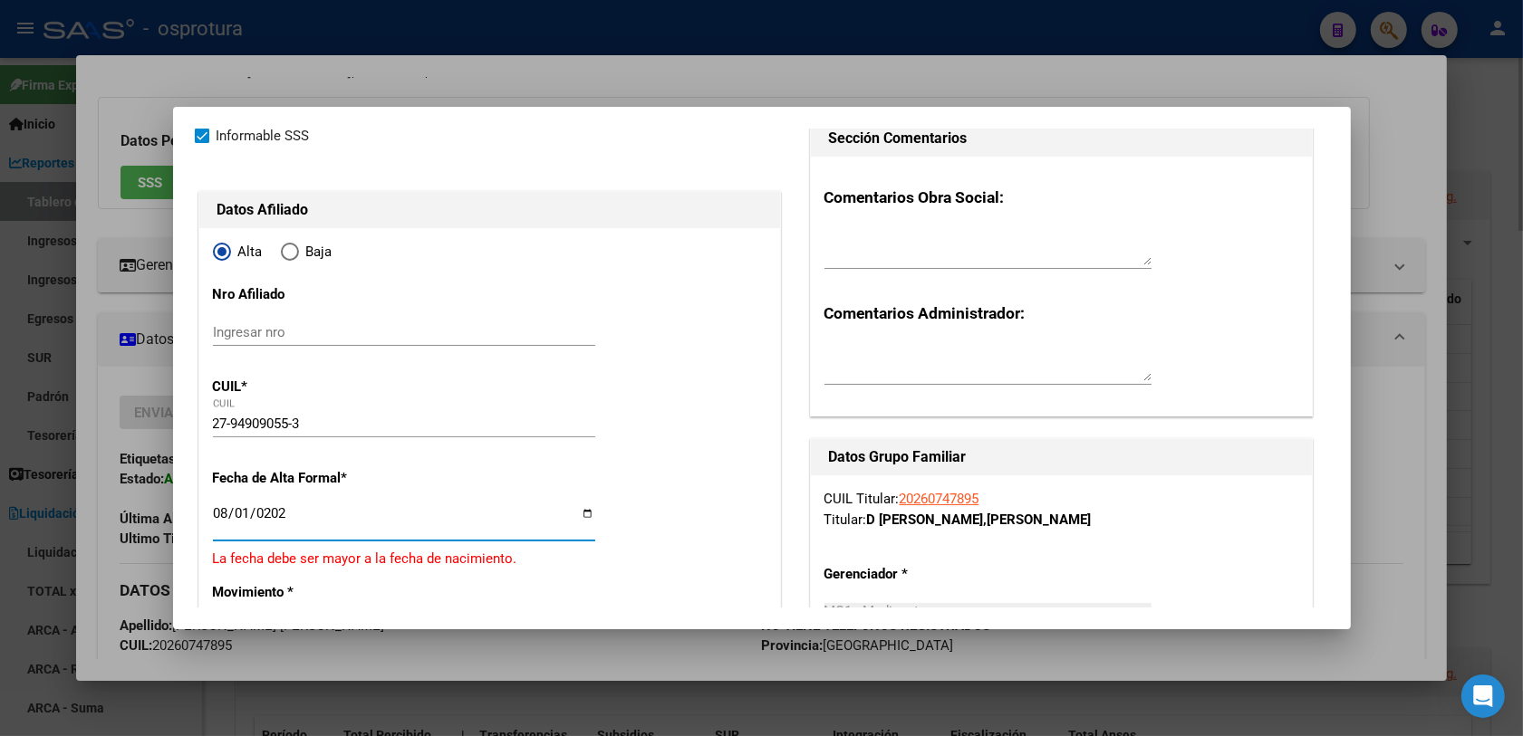
type input "[DATE]"
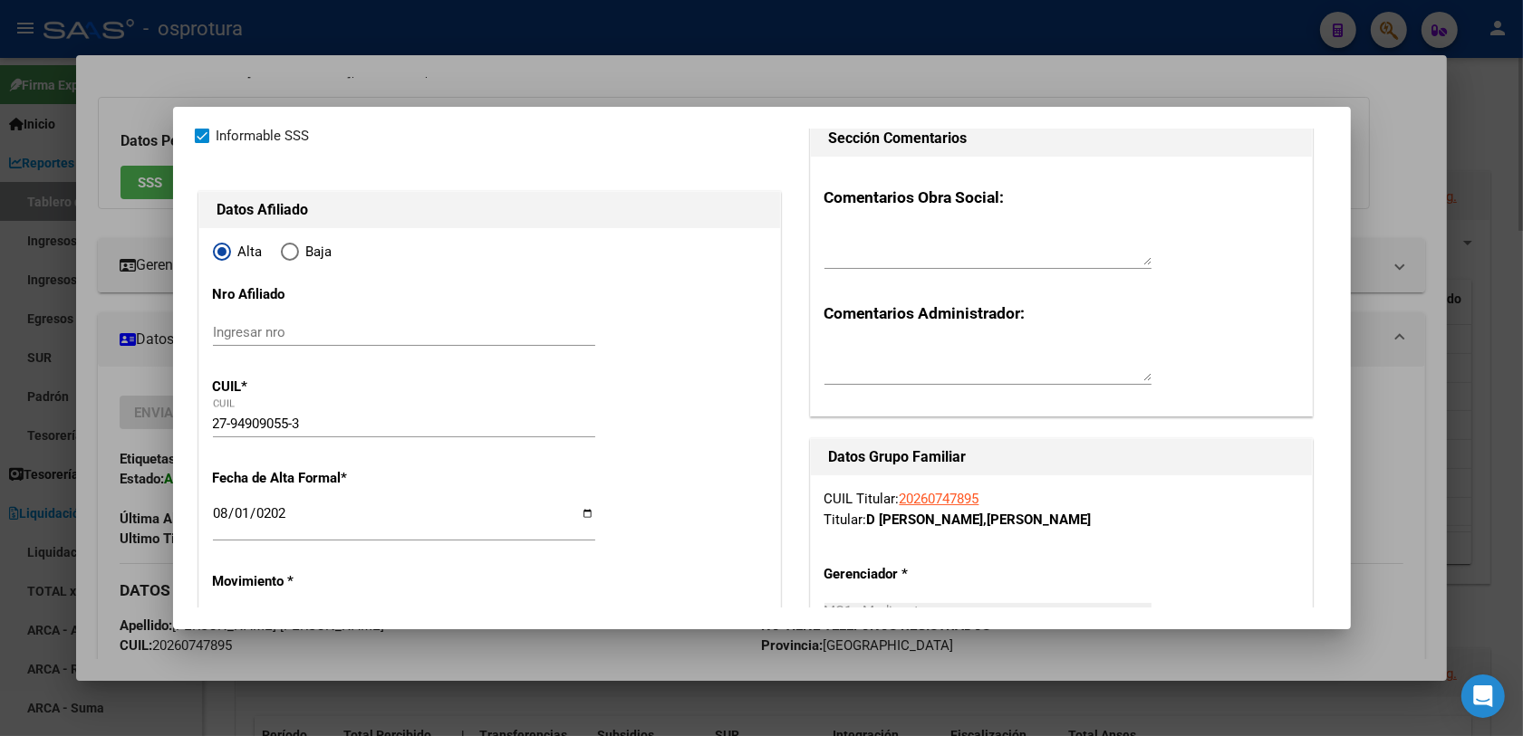
drag, startPoint x: 675, startPoint y: 439, endPoint x: 693, endPoint y: 436, distance: 18.5
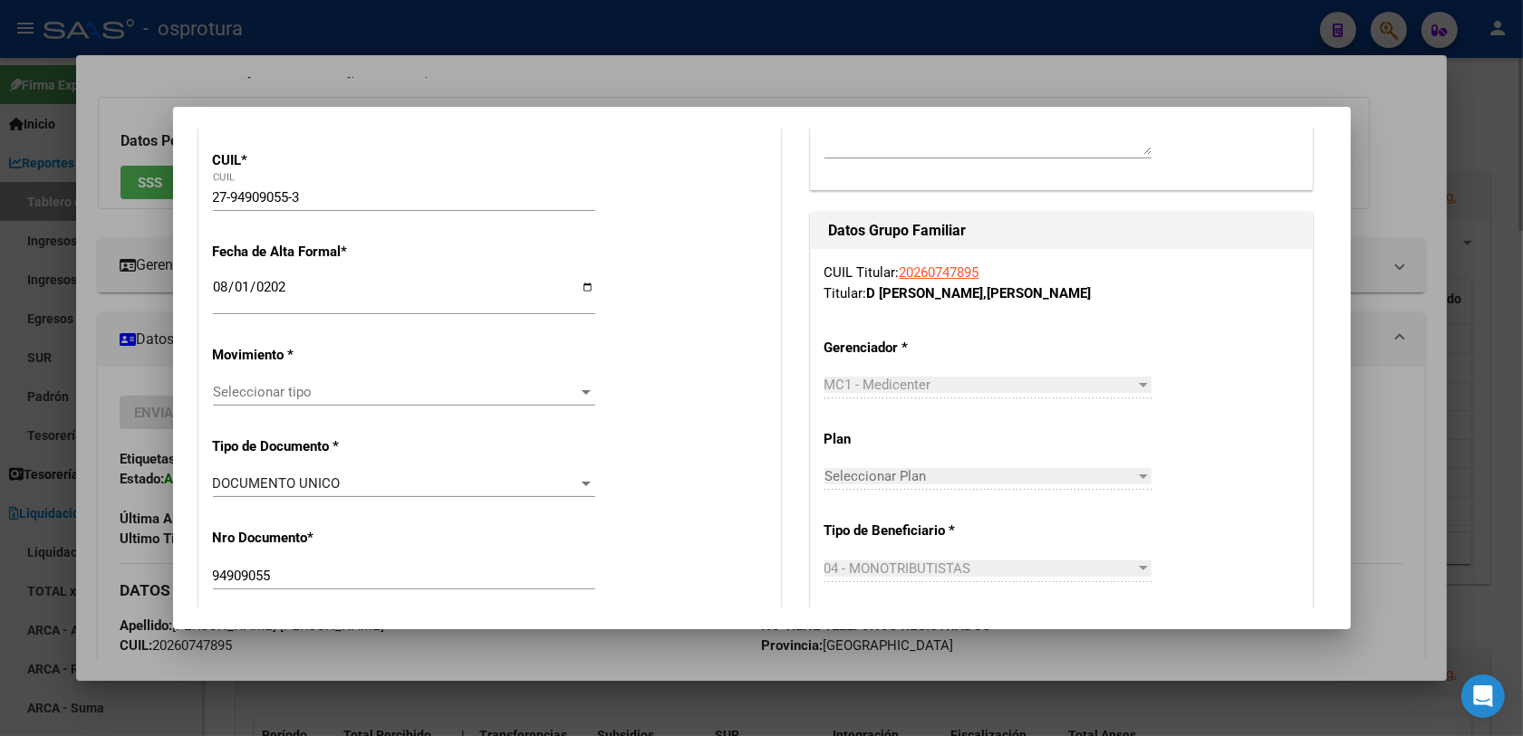
click at [399, 386] on span "Seleccionar tipo" at bounding box center [396, 392] width 366 height 16
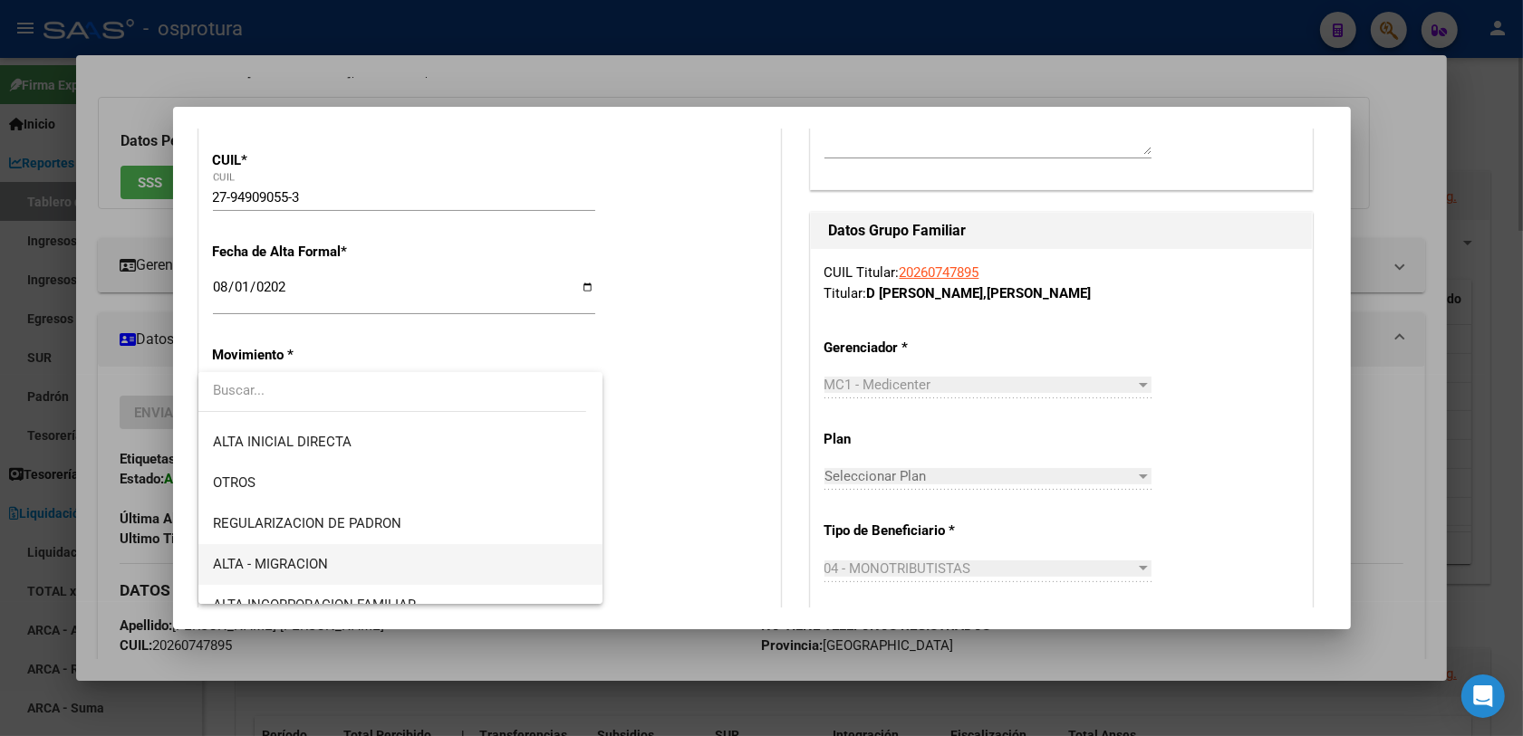
scroll to position [226, 0]
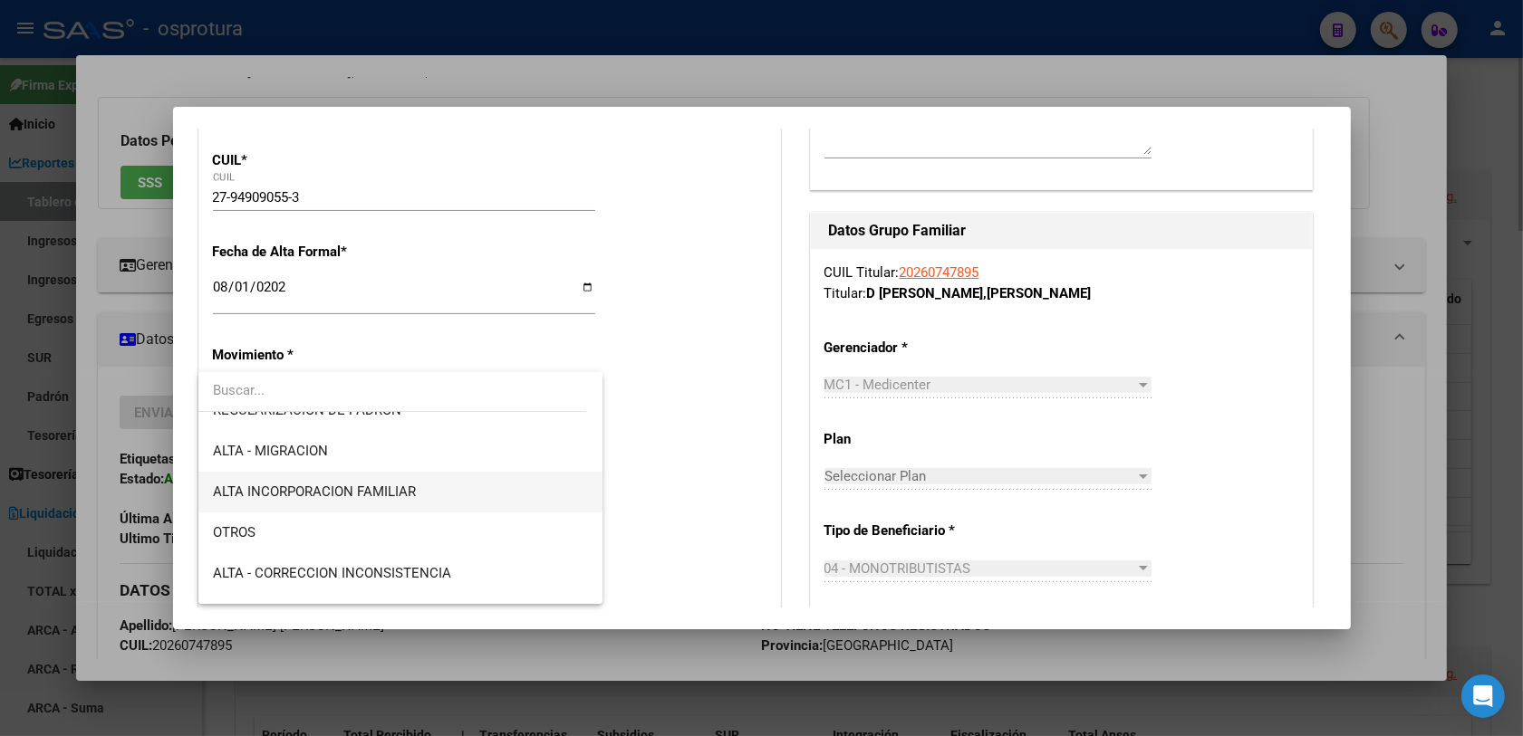
click at [388, 491] on span "ALTA INCORPORACION FAMILIAR" at bounding box center [314, 492] width 203 height 16
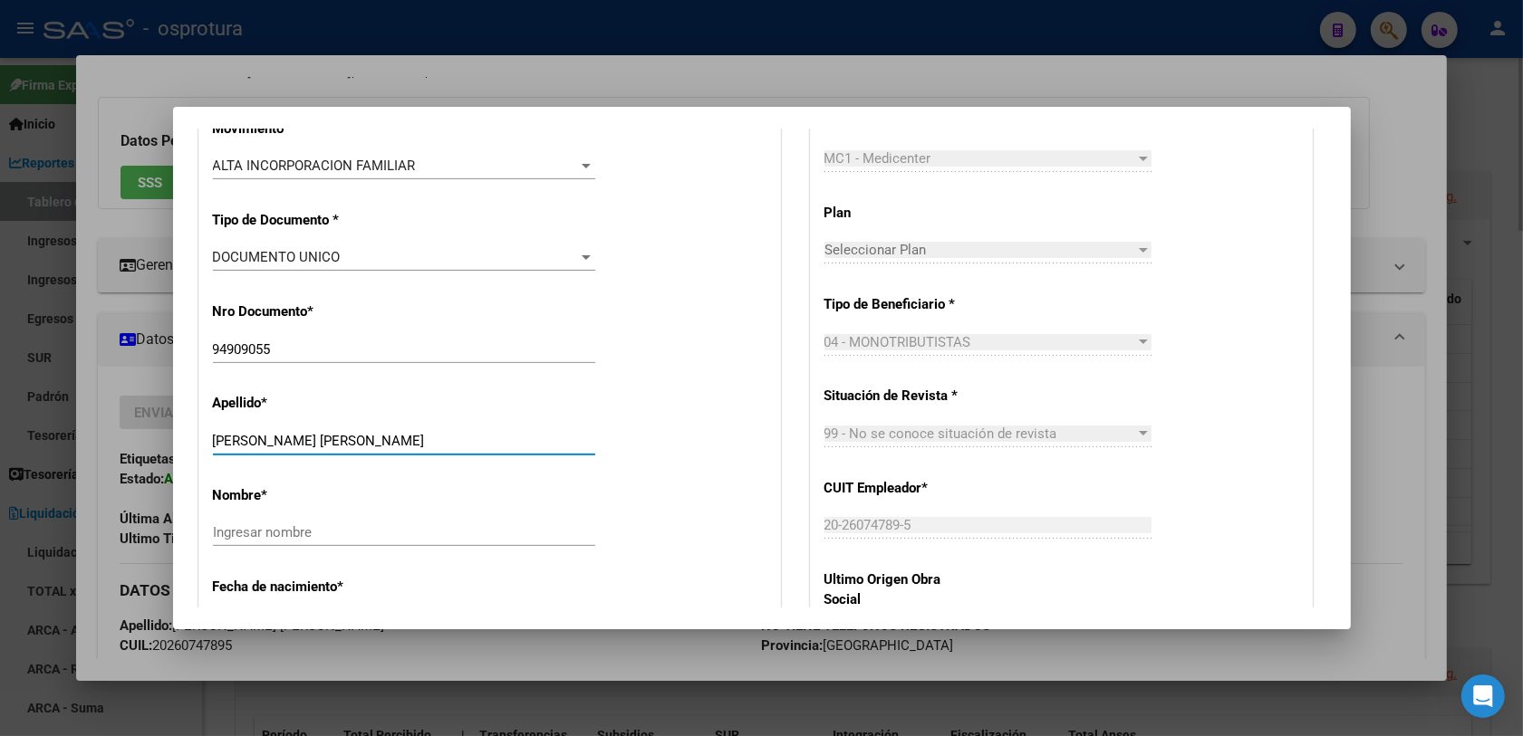
drag, startPoint x: 315, startPoint y: 438, endPoint x: 472, endPoint y: 438, distance: 156.7
click at [472, 438] on input "[PERSON_NAME] [PERSON_NAME]" at bounding box center [404, 441] width 382 height 16
type input "[PERSON_NAME] [PERSON_NAME]"
click at [309, 526] on input "Ingresar nombre" at bounding box center [404, 532] width 382 height 16
paste input "[PERSON_NAME]"
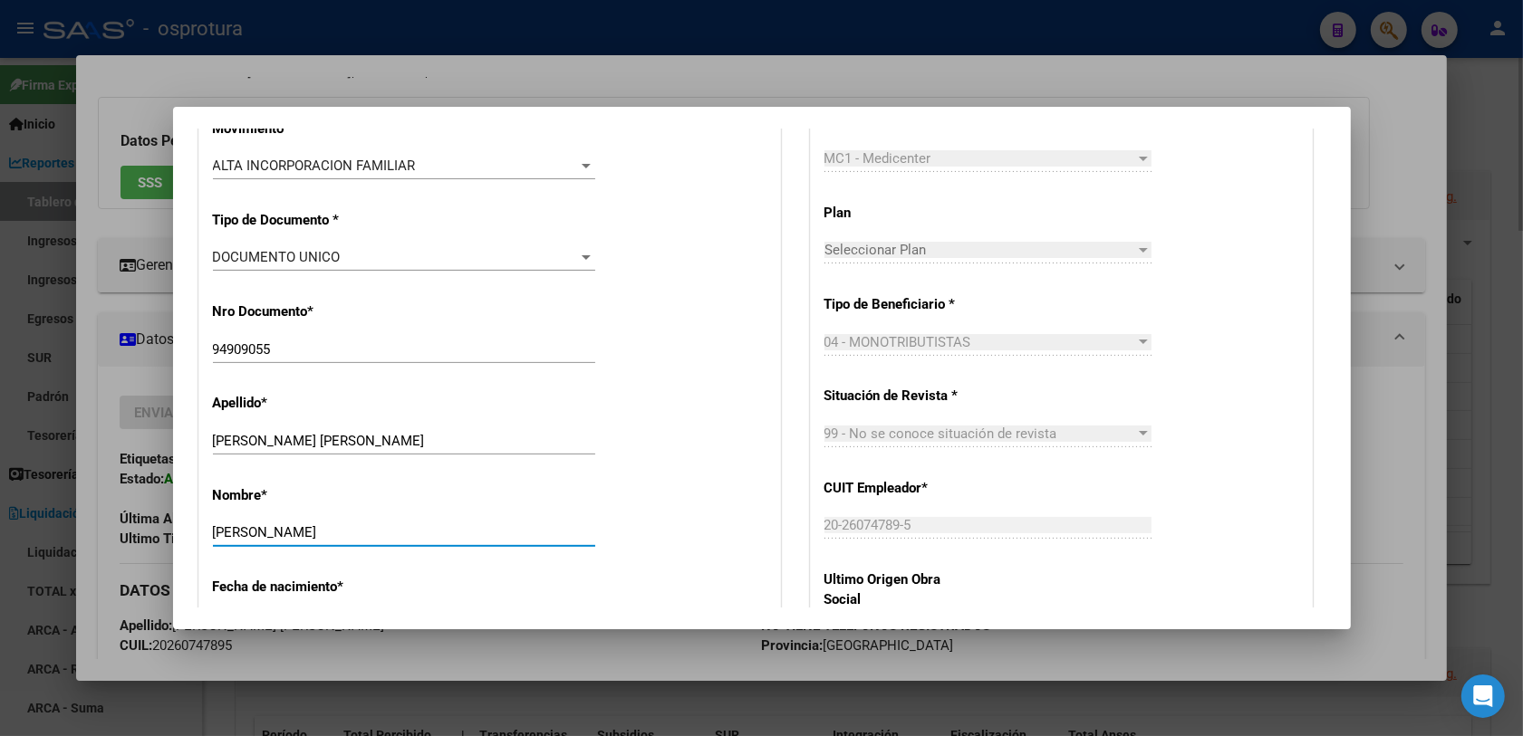
type input "[PERSON_NAME]"
click at [697, 451] on div "Apellido * [PERSON_NAME] [PERSON_NAME] Ingresar apellido" at bounding box center [489, 425] width 553 height 91
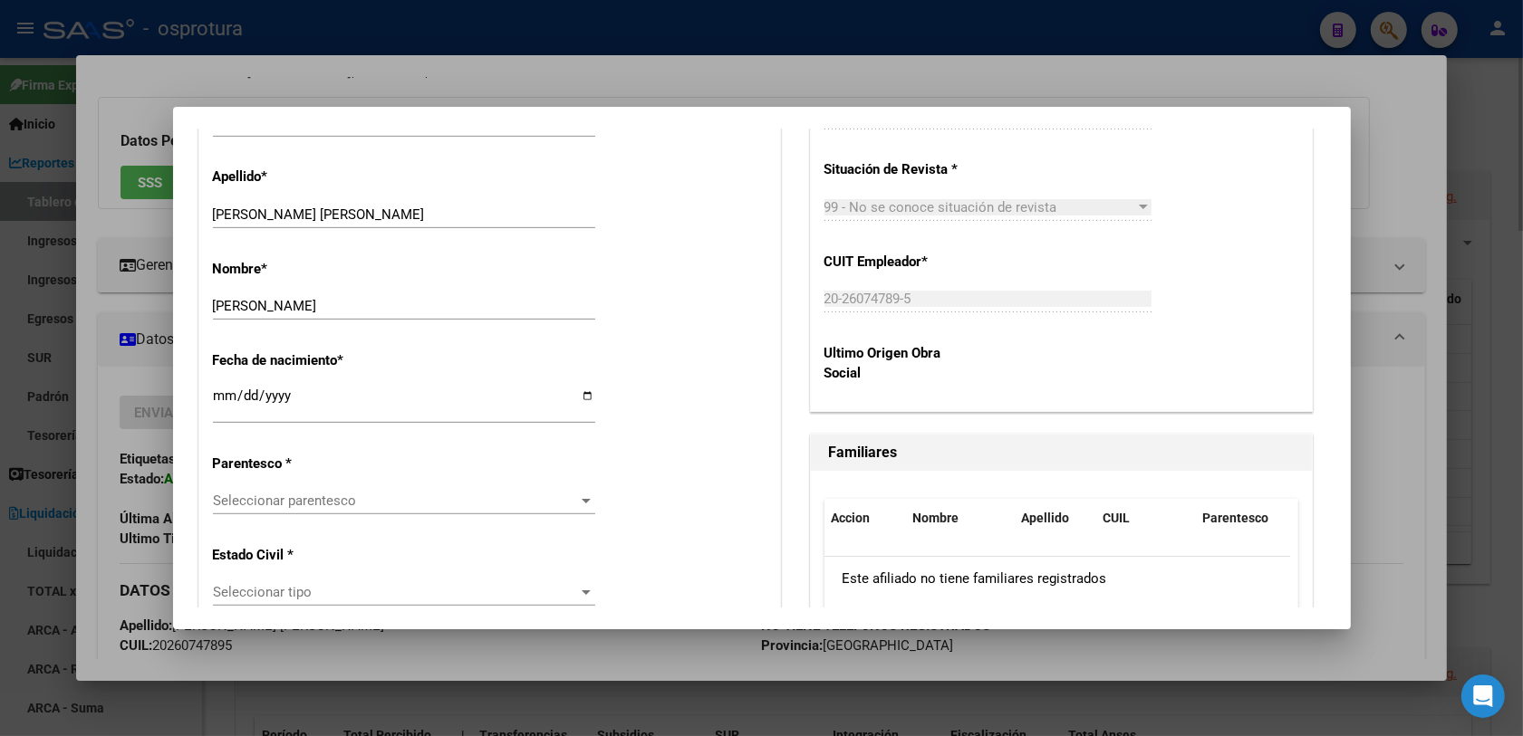
scroll to position [906, 0]
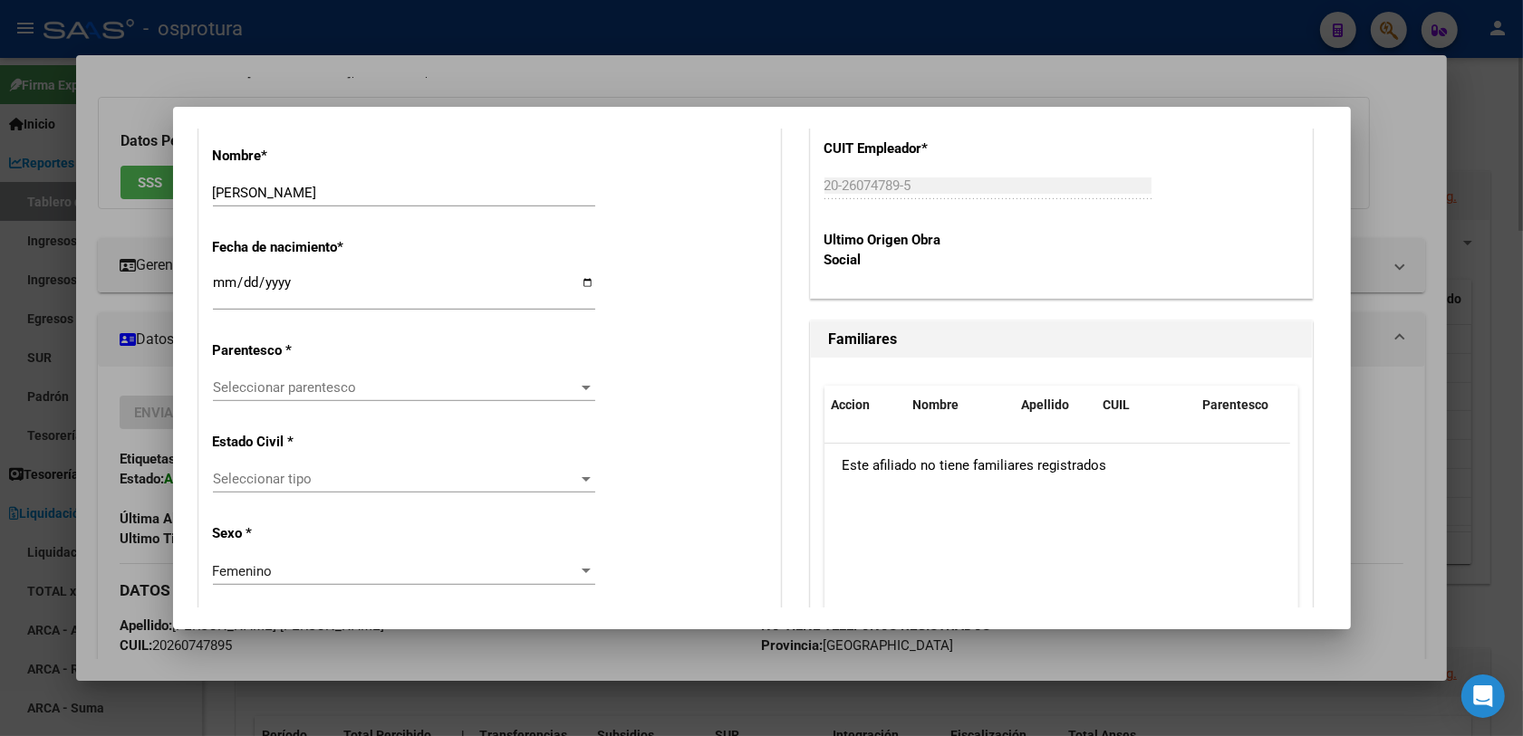
click at [344, 389] on span "Seleccionar parentesco" at bounding box center [396, 388] width 366 height 16
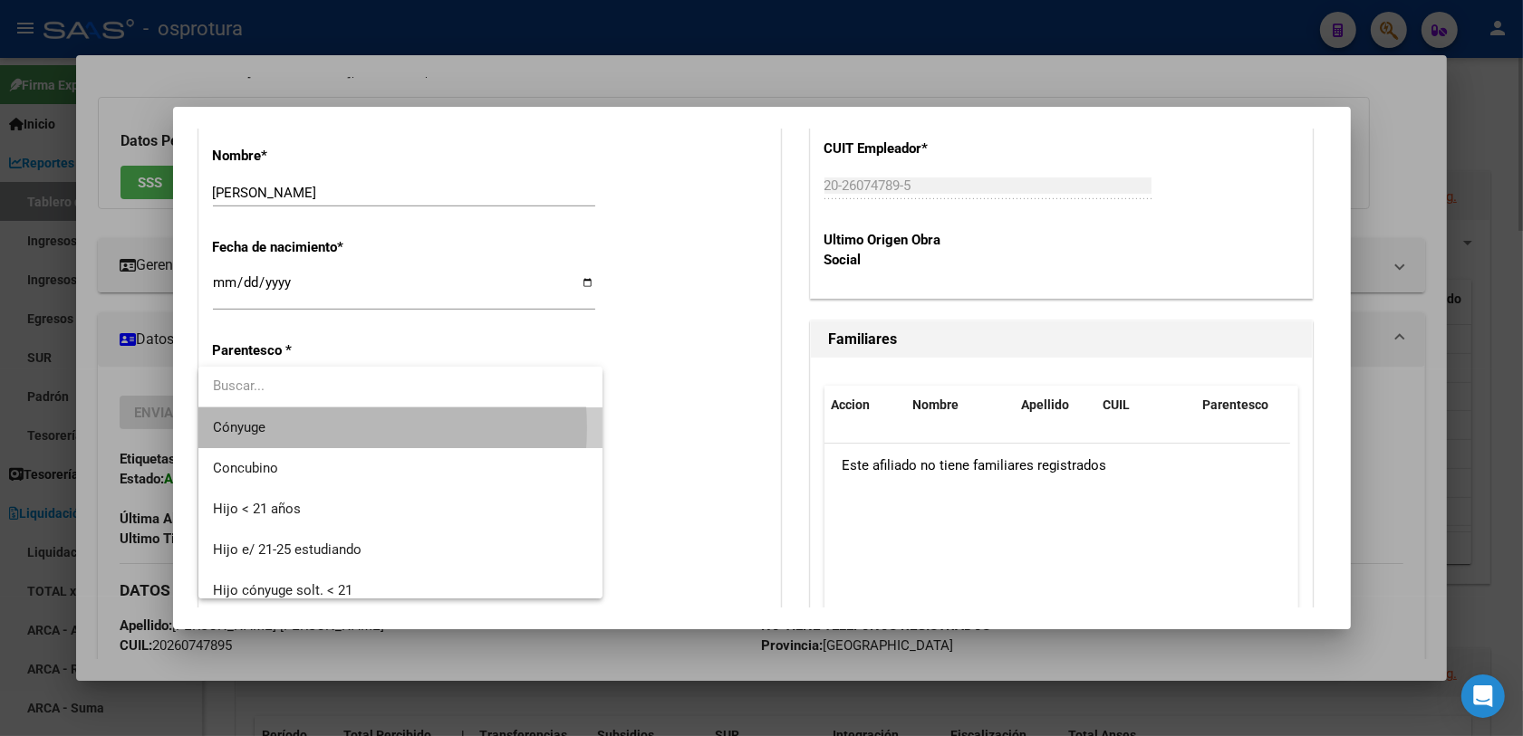
click at [322, 428] on span "Cónyuge" at bounding box center [401, 428] width 376 height 41
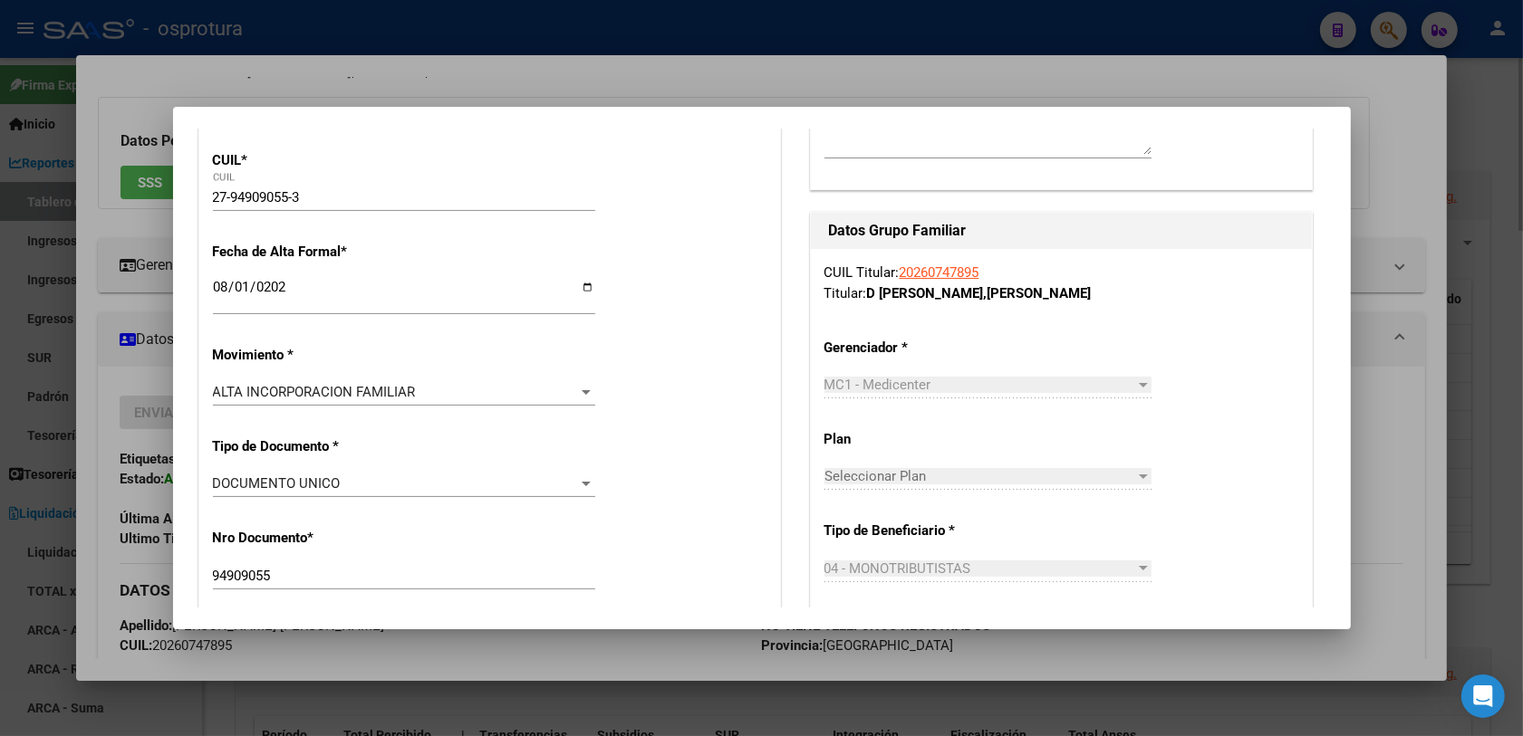
scroll to position [0, 0]
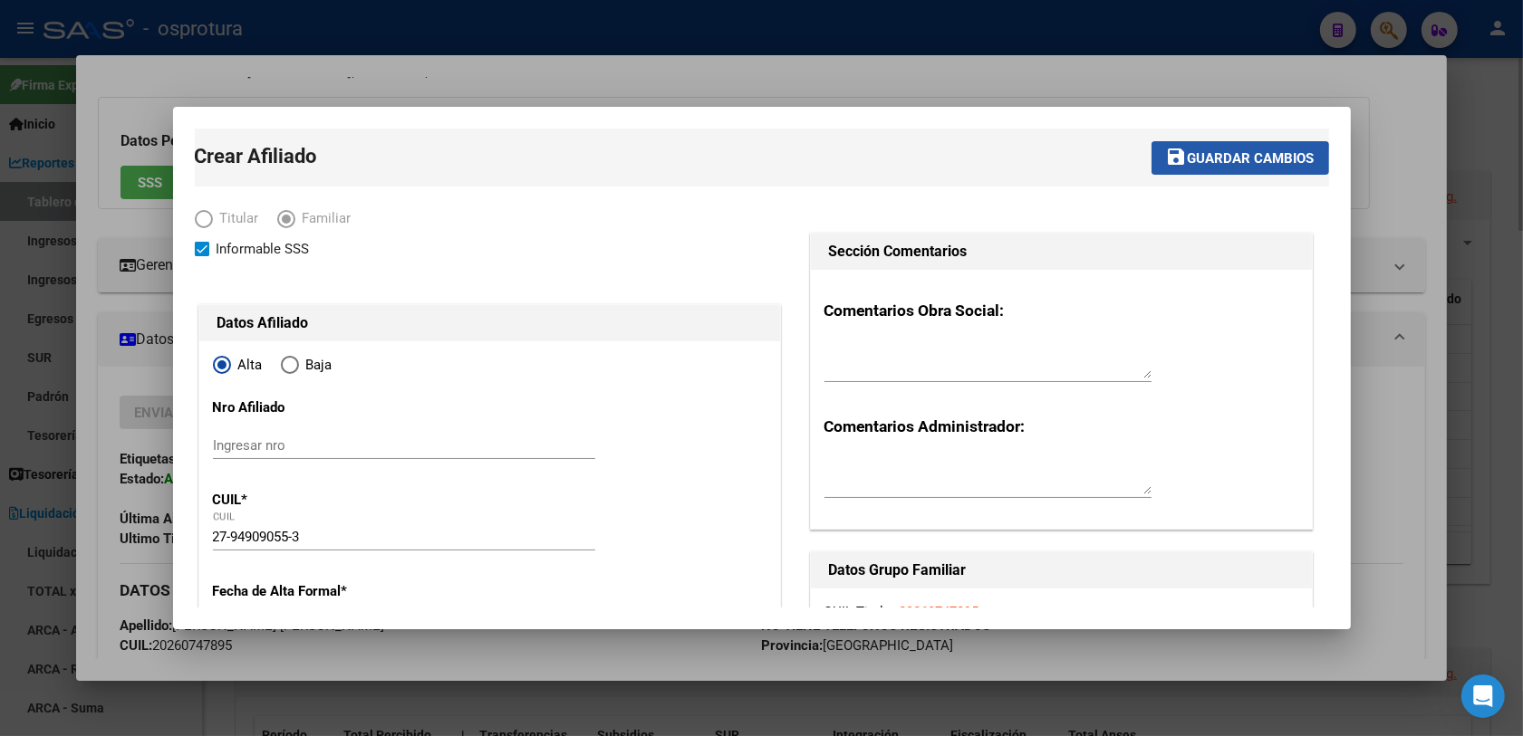
click at [1164, 168] on button "save Guardar cambios" at bounding box center [1240, 158] width 178 height 34
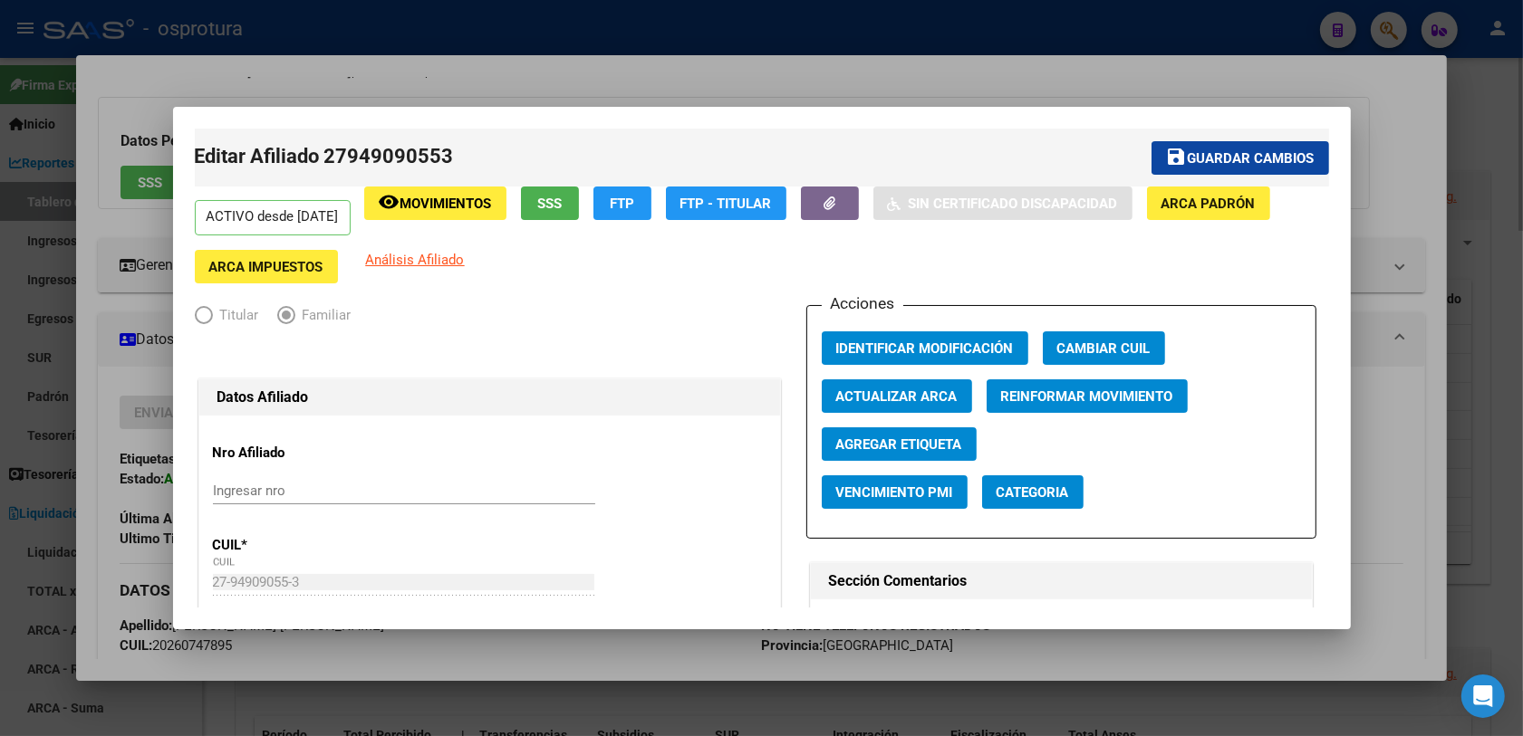
click at [1231, 53] on div at bounding box center [761, 368] width 1523 height 736
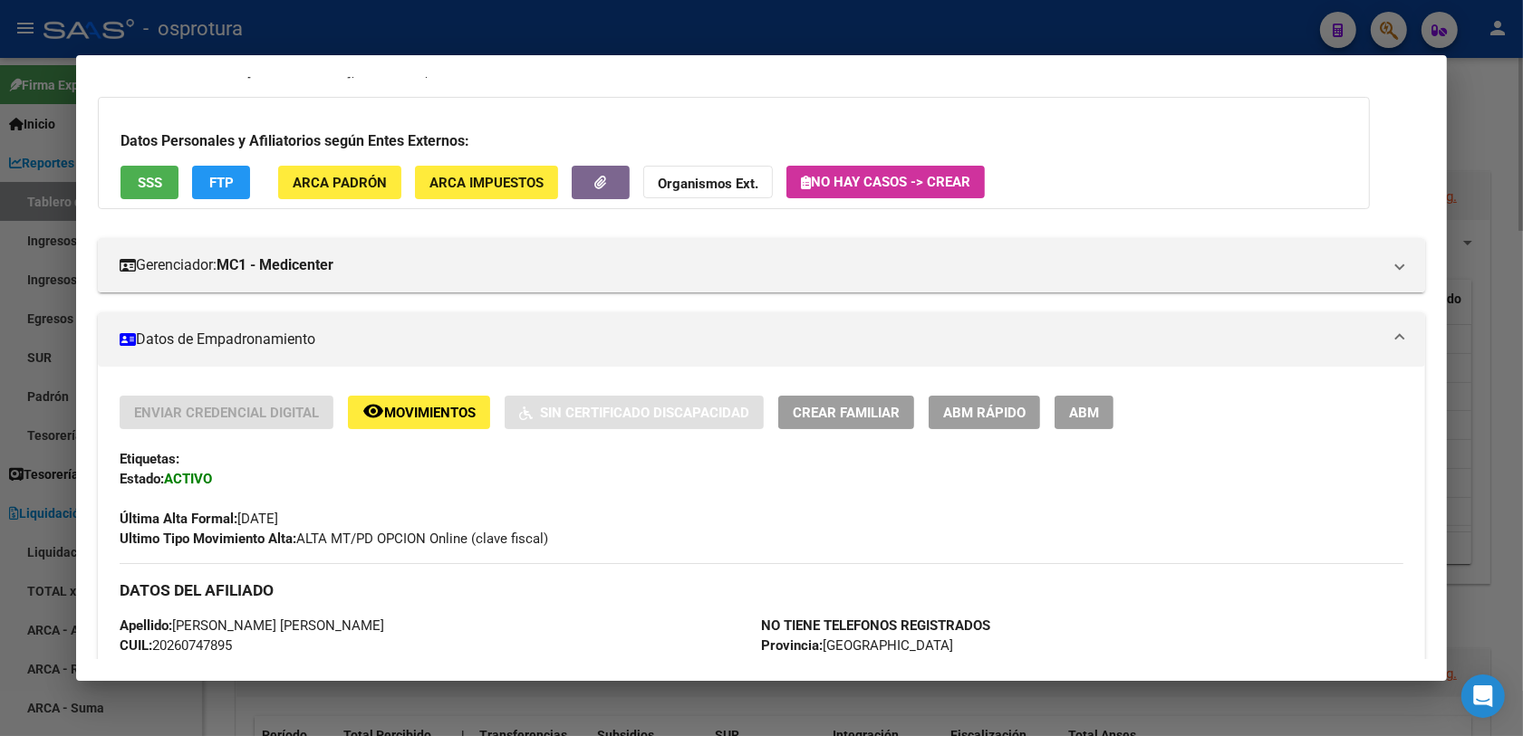
click at [842, 410] on span "Crear Familiar" at bounding box center [846, 413] width 107 height 16
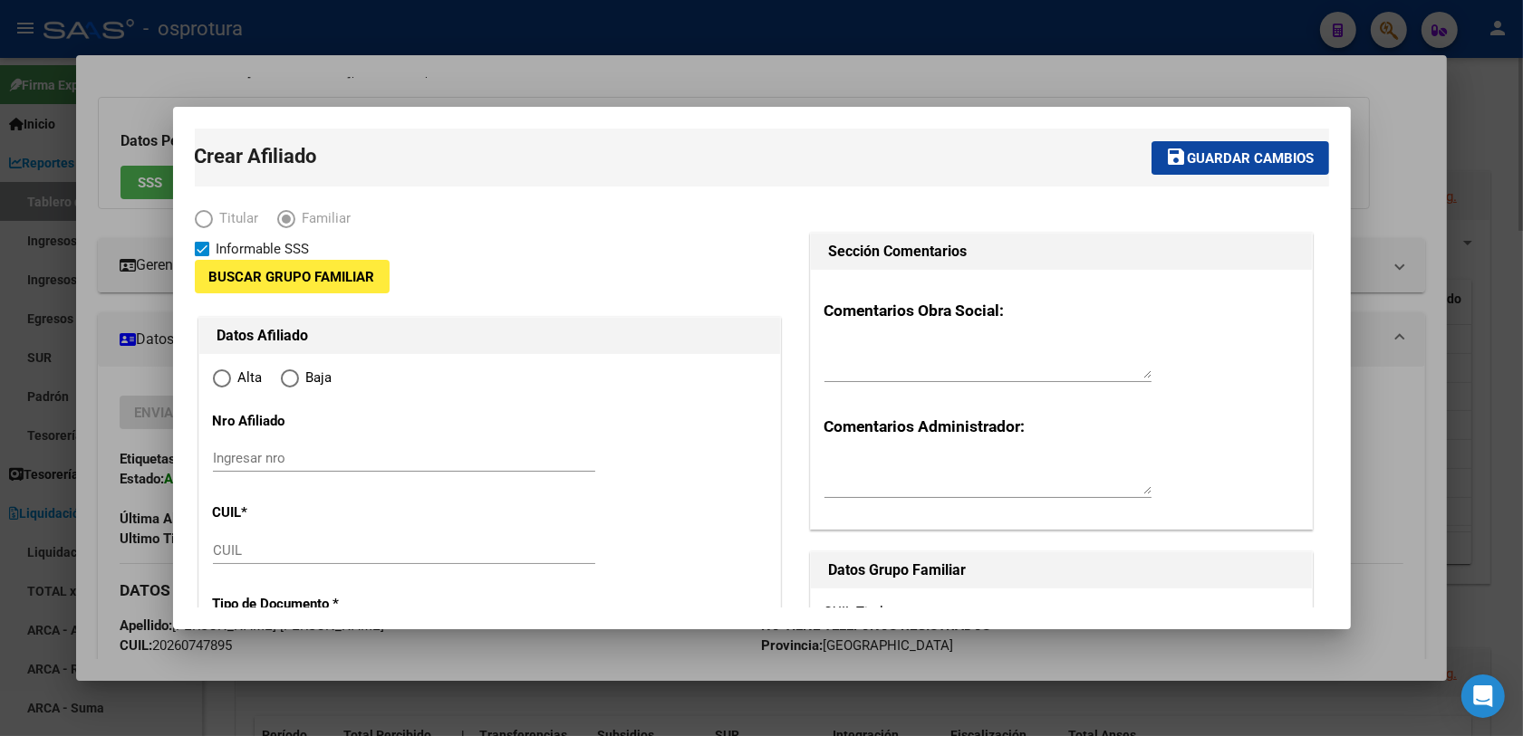
type input "20-26074789-5"
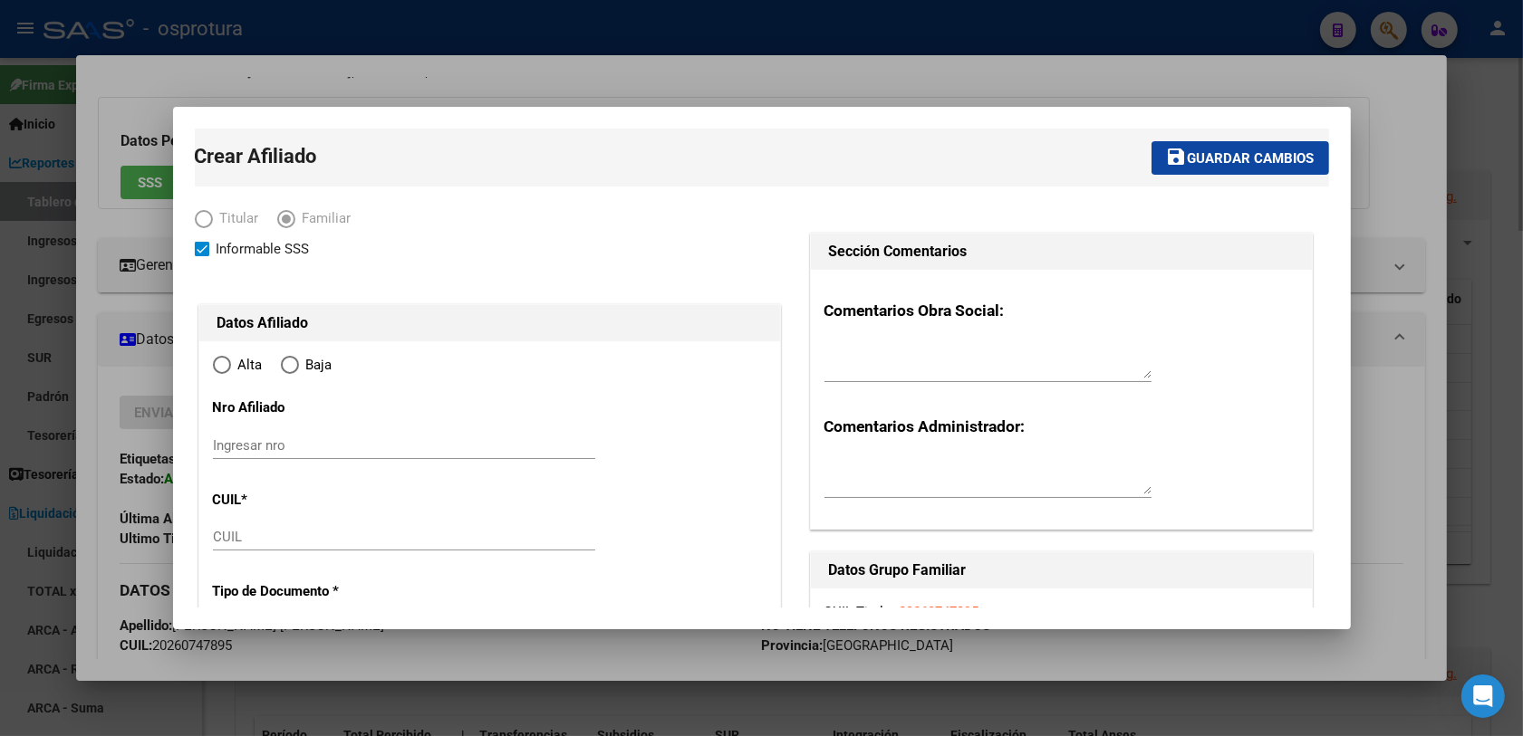
type input "MORON"
type input "1708"
type input "[PERSON_NAME]"
type input "1520"
radio input "true"
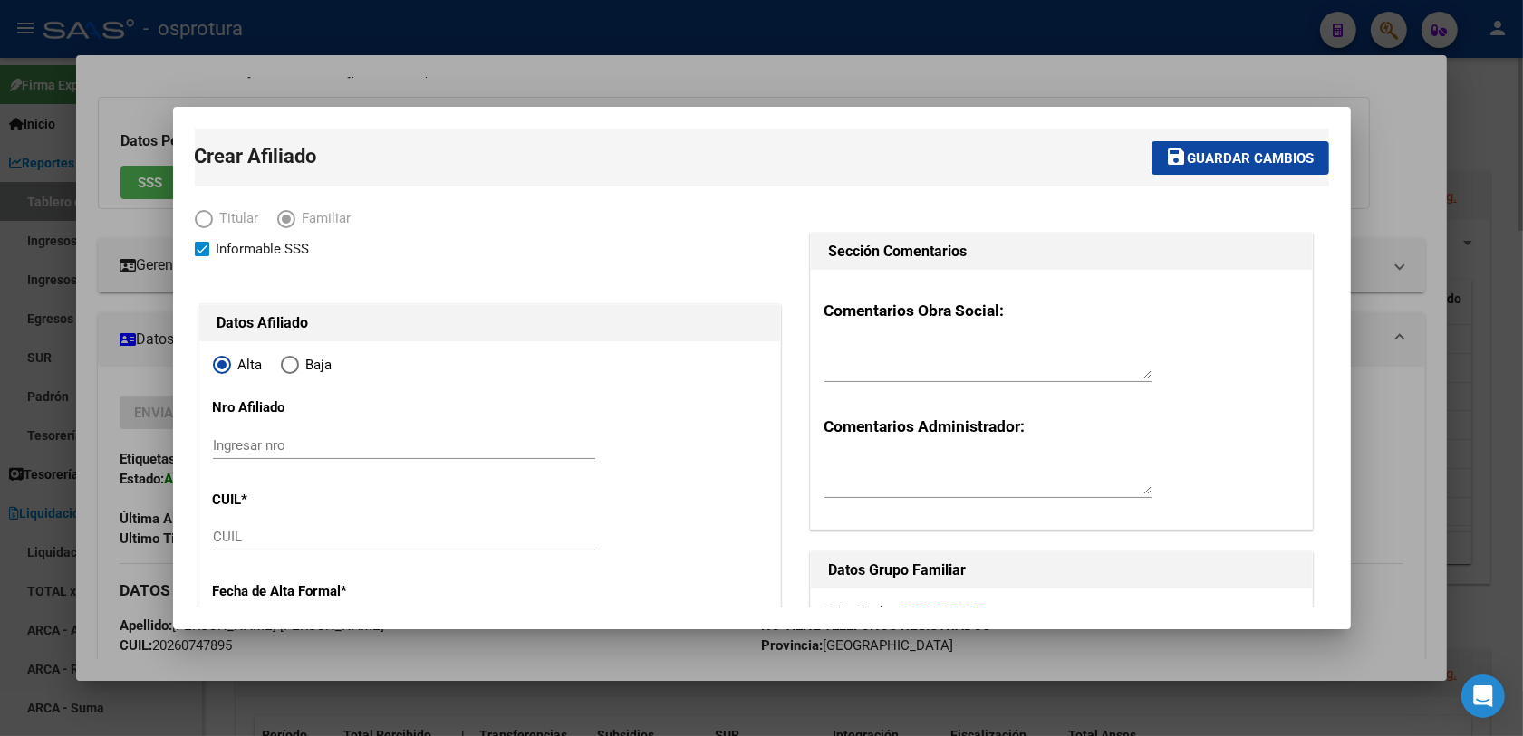
type input "20-26074789-5"
click at [263, 541] on input "CUIL" at bounding box center [404, 537] width 382 height 16
paste input "27-95659286-6"
type input "27-95659286-6"
click at [612, 335] on div "Datos Afiliado" at bounding box center [489, 323] width 581 height 36
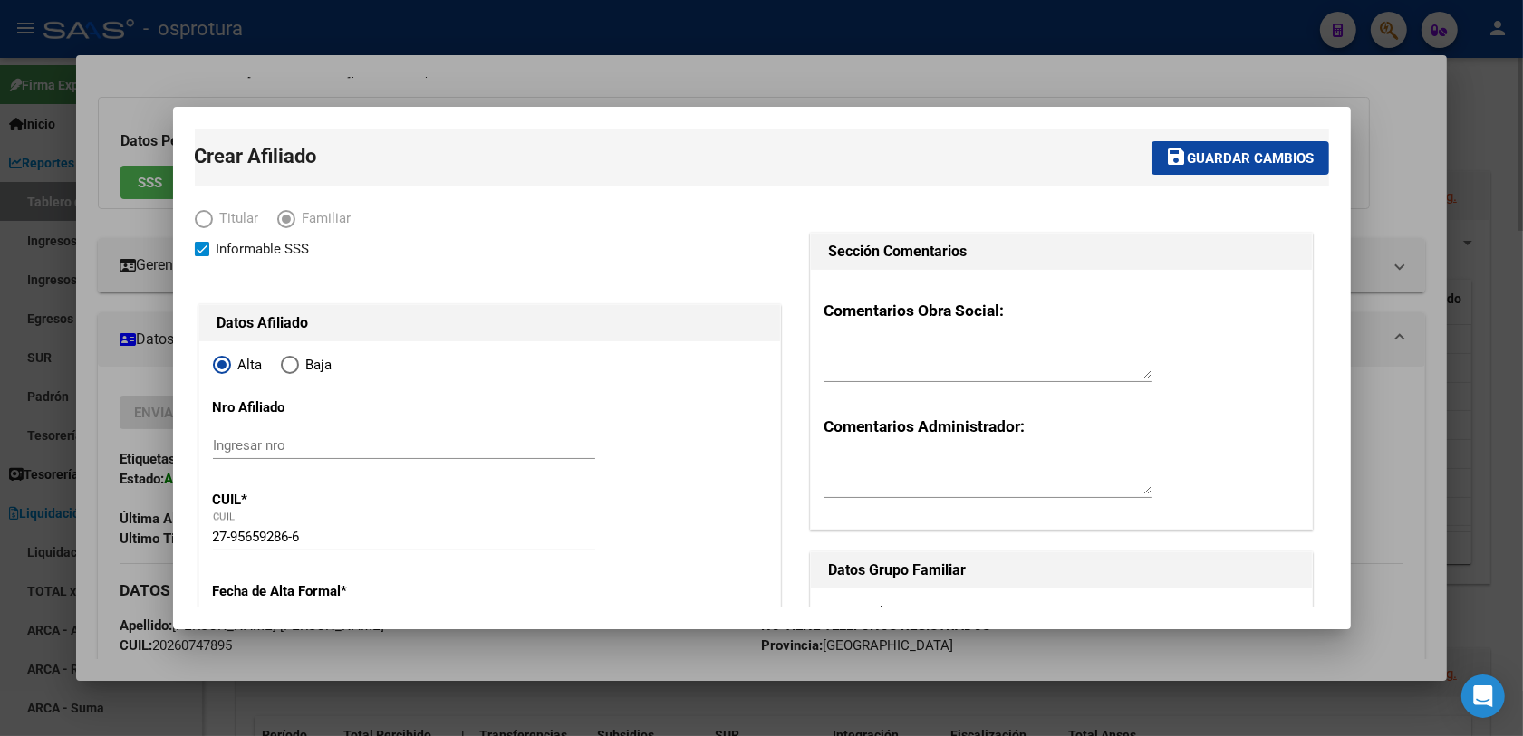
scroll to position [226, 0]
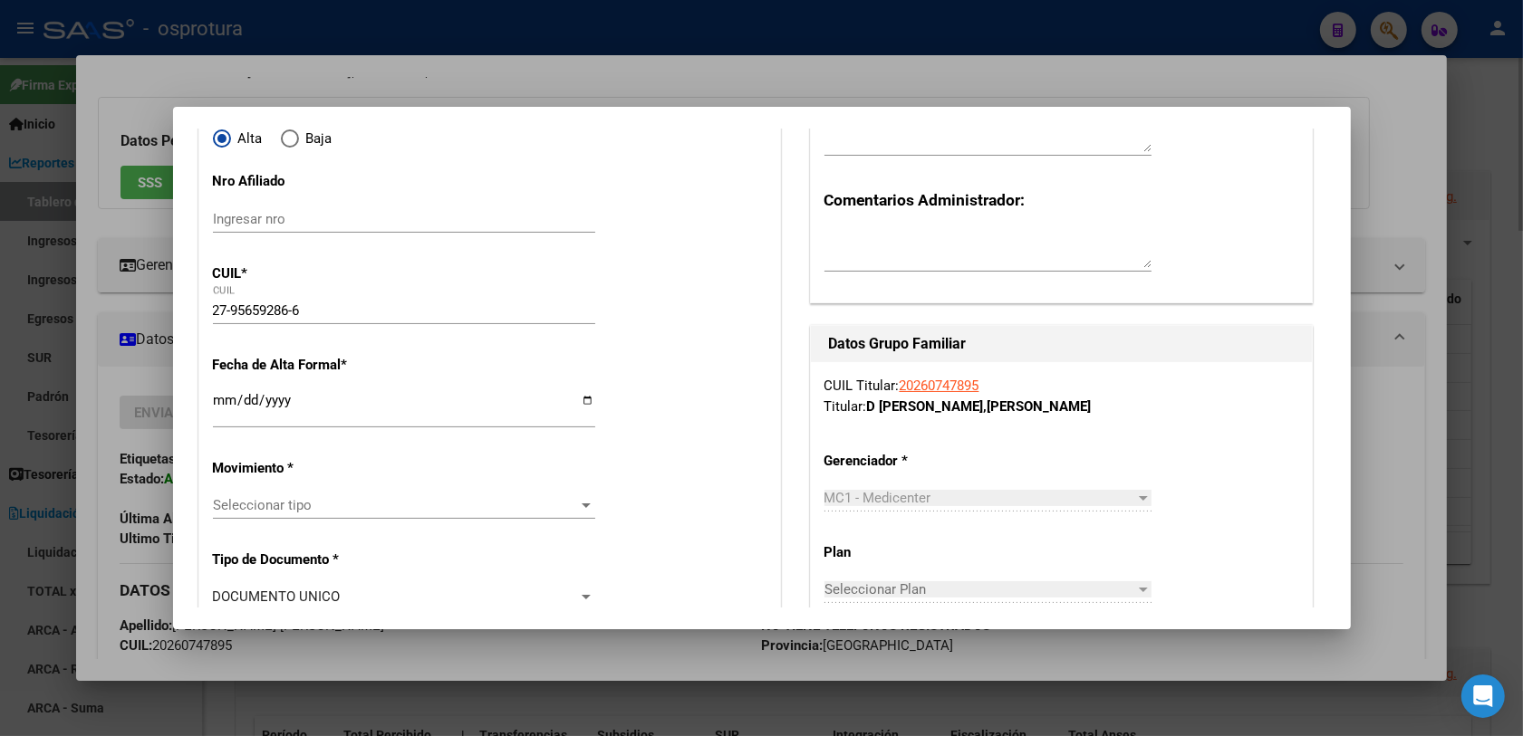
type input "95659286"
type input "D [PERSON_NAME]"
type input "MILAGROS"
type input "[DATE]"
type input "MORON"
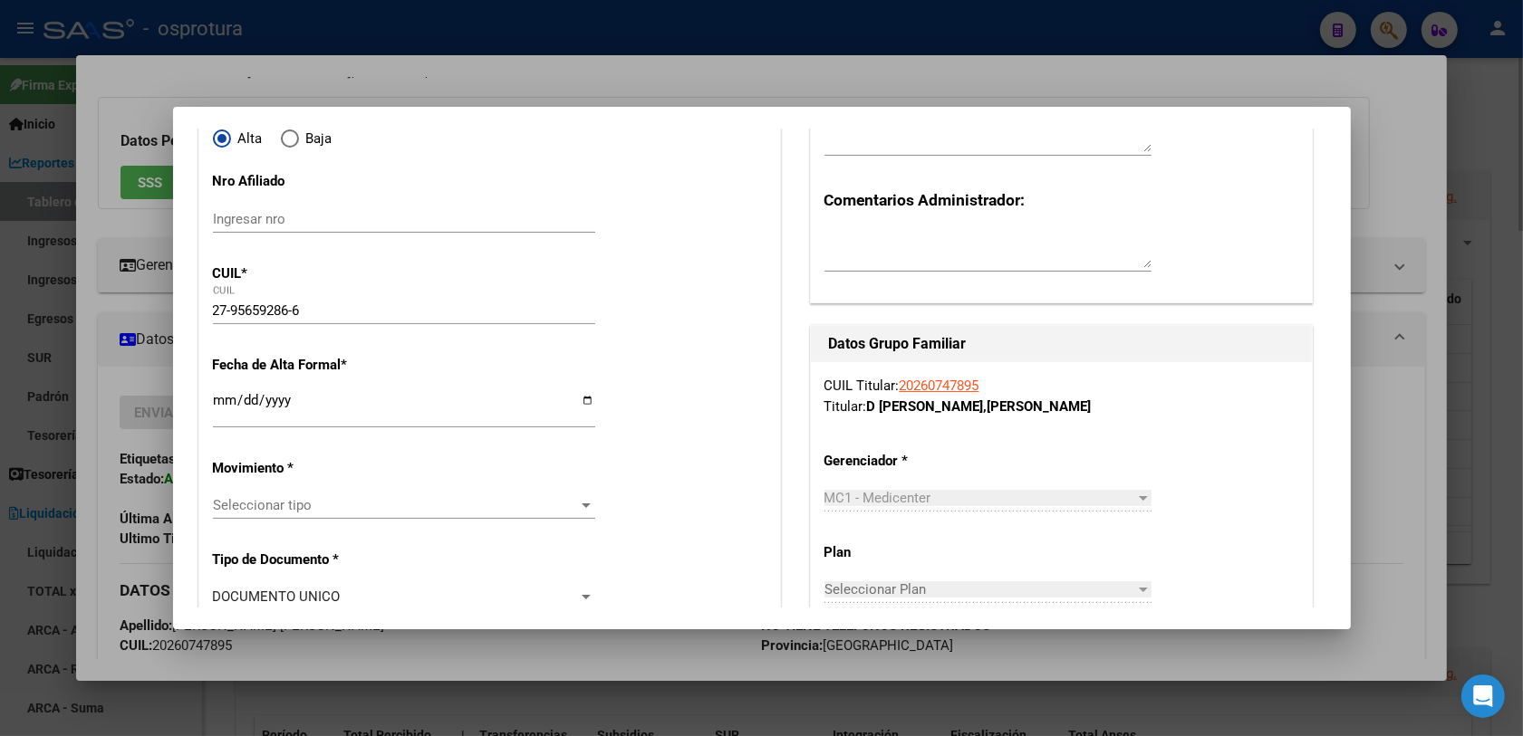
click at [217, 409] on input "Ingresar fecha" at bounding box center [404, 407] width 382 height 29
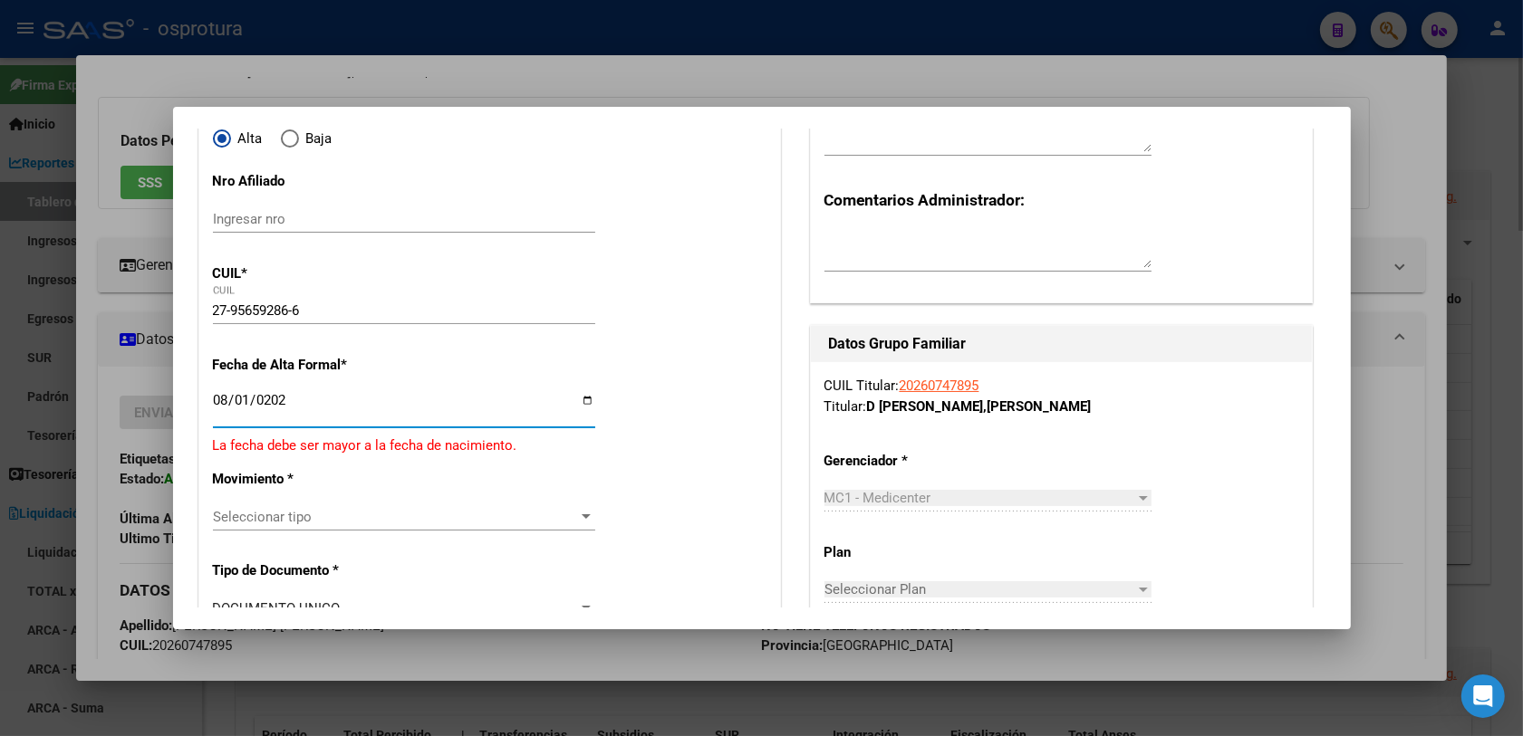
type input "[DATE]"
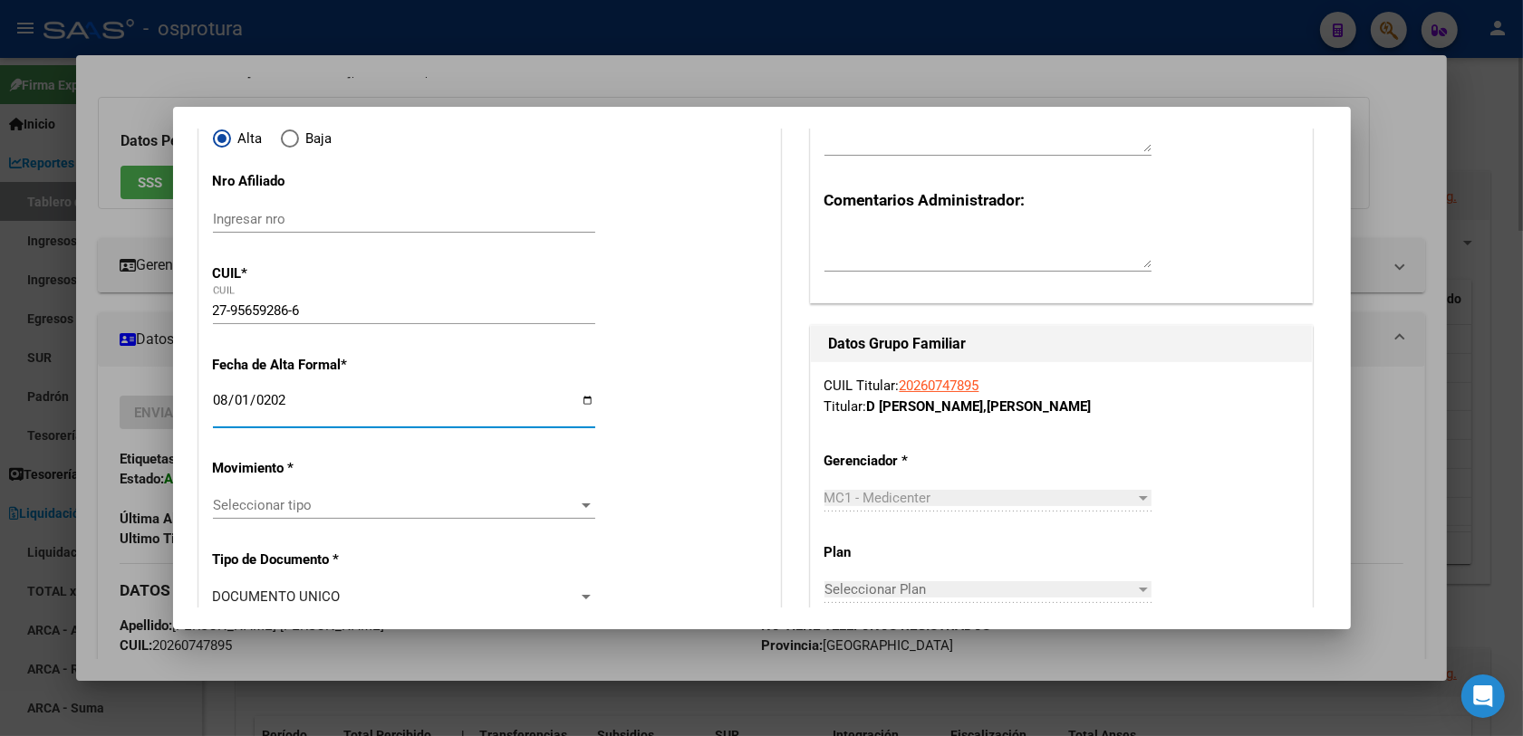
click at [376, 510] on span "Seleccionar tipo" at bounding box center [396, 505] width 366 height 16
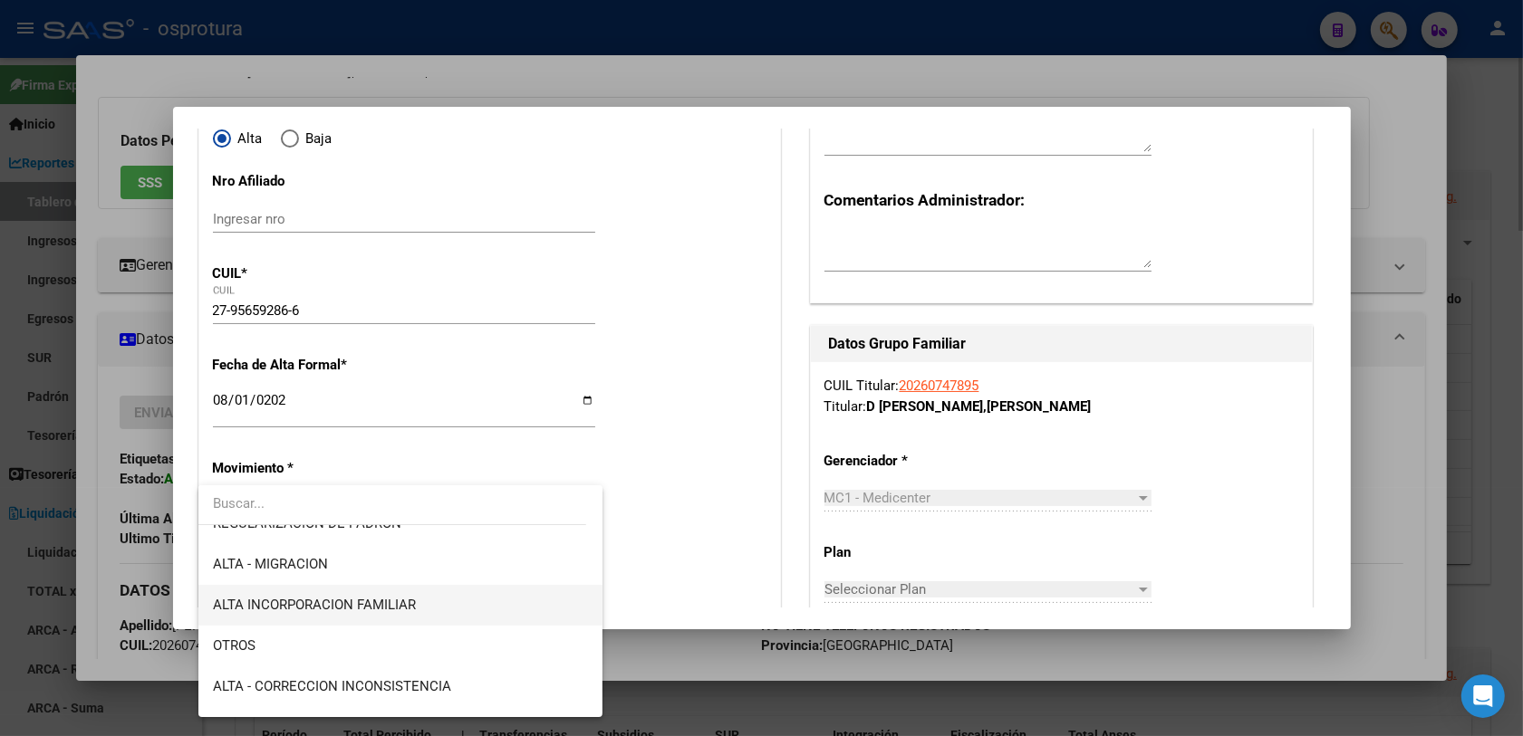
click at [417, 589] on span "ALTA INCORPORACION FAMILIAR" at bounding box center [401, 605] width 376 height 41
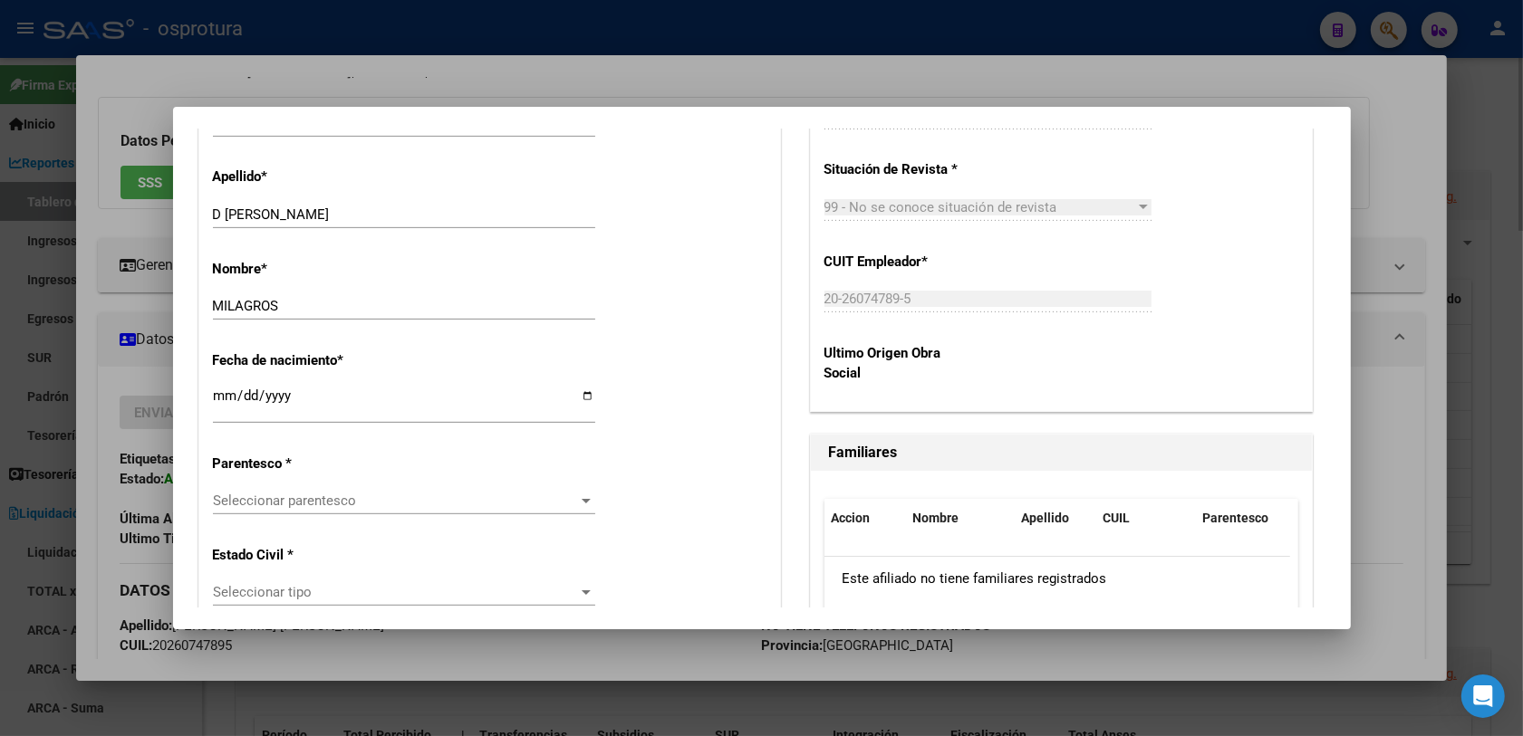
scroll to position [906, 0]
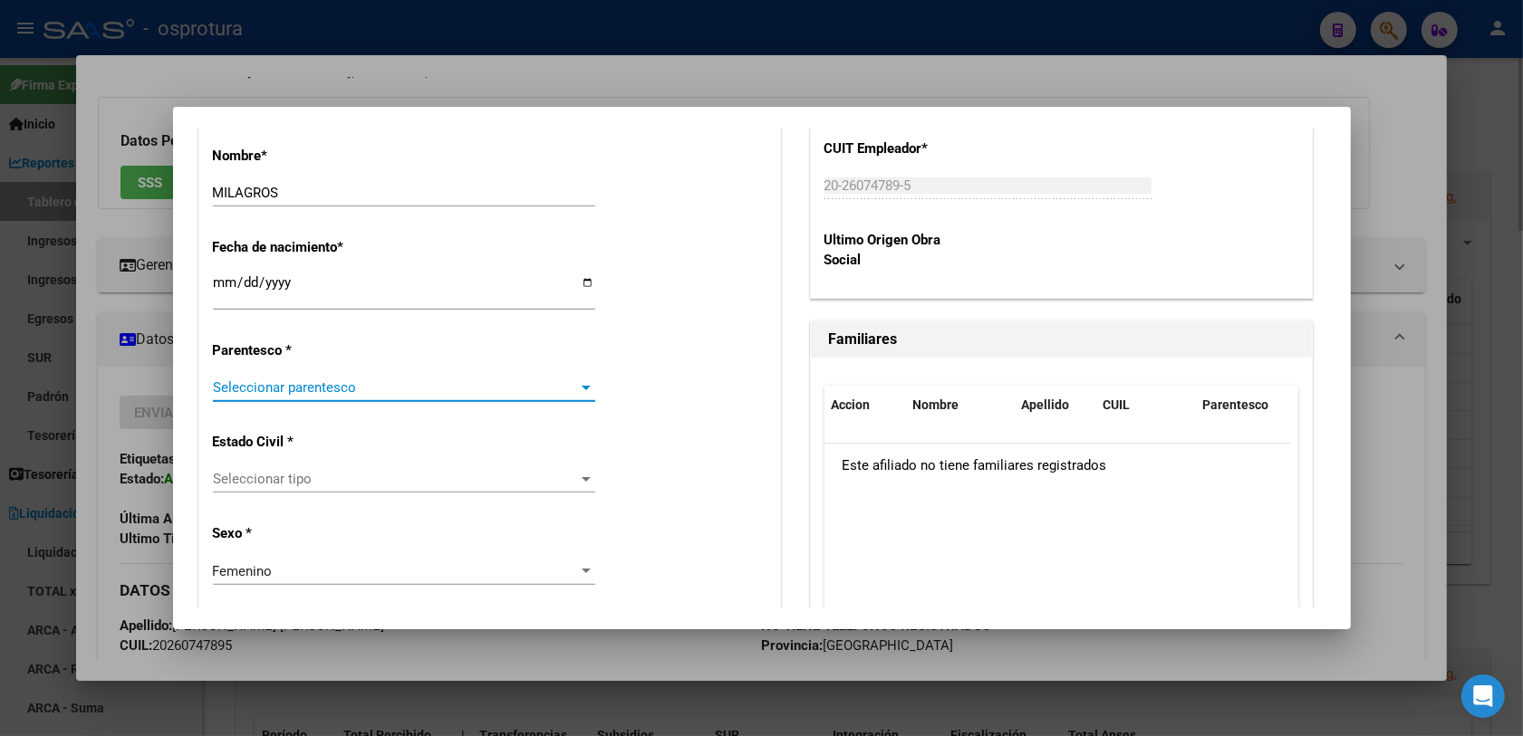
click at [322, 389] on span "Seleccionar parentesco" at bounding box center [396, 388] width 366 height 16
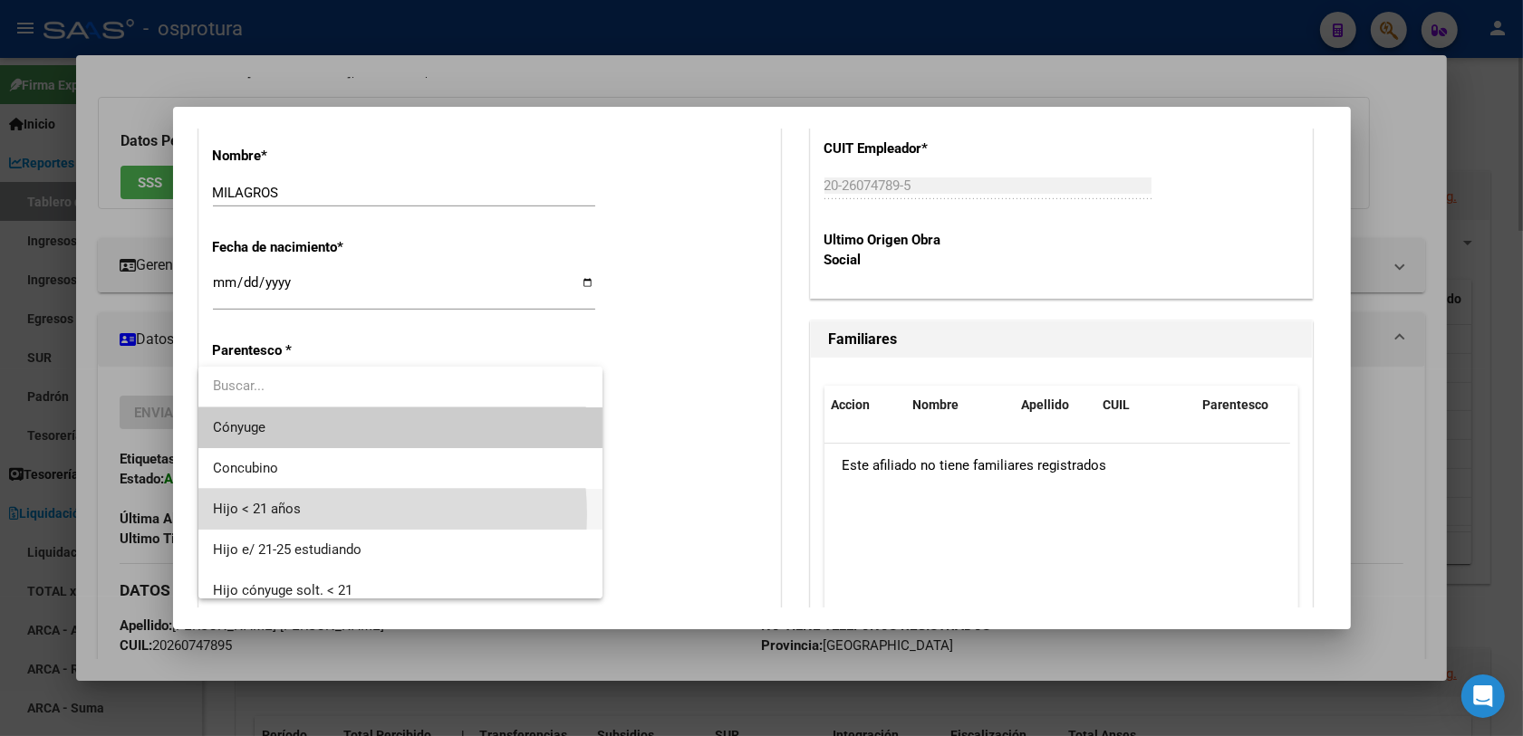
click at [313, 514] on span "Hijo < 21 años" at bounding box center [401, 509] width 376 height 41
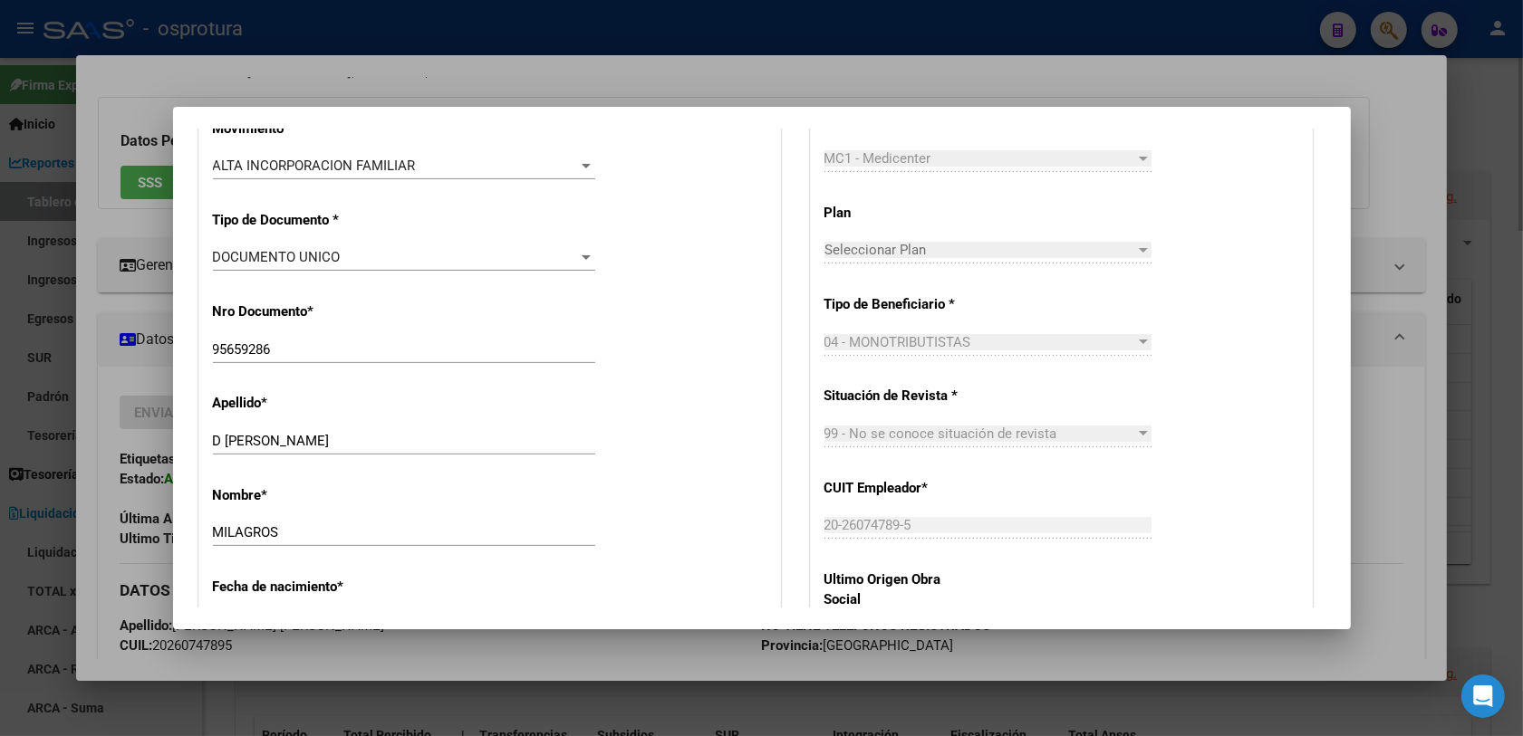
scroll to position [0, 0]
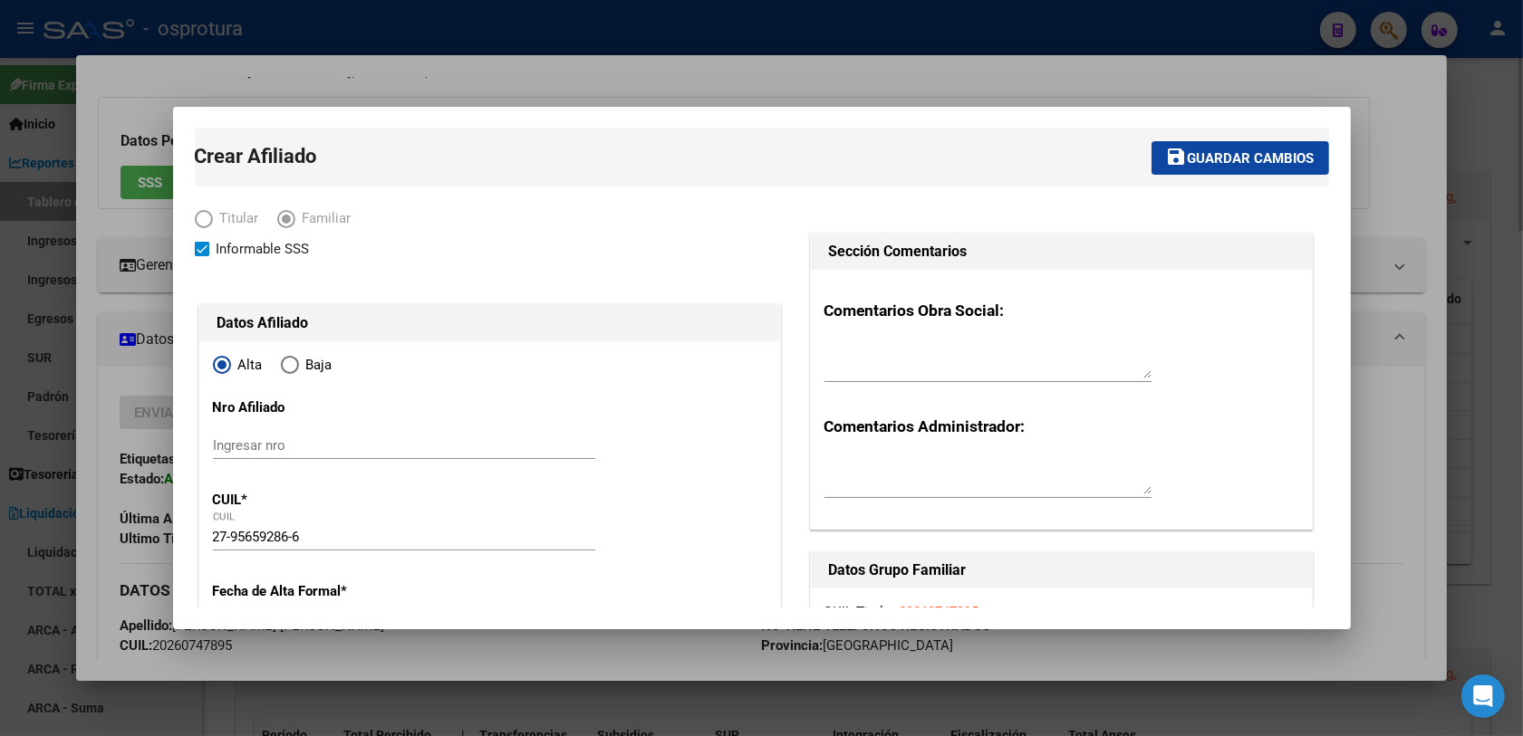
click at [1215, 160] on span "Guardar cambios" at bounding box center [1251, 158] width 127 height 16
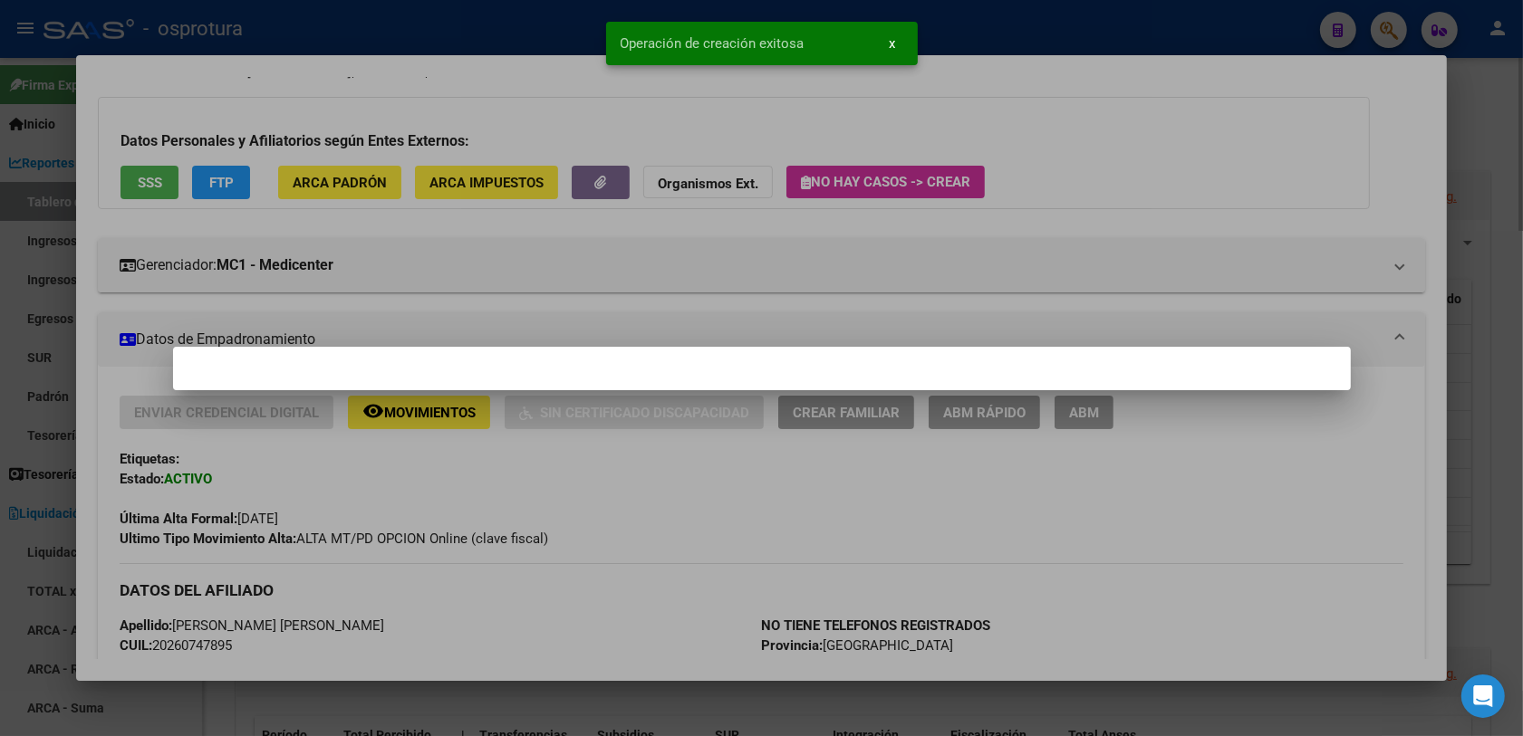
click at [1090, 80] on div at bounding box center [761, 368] width 1523 height 736
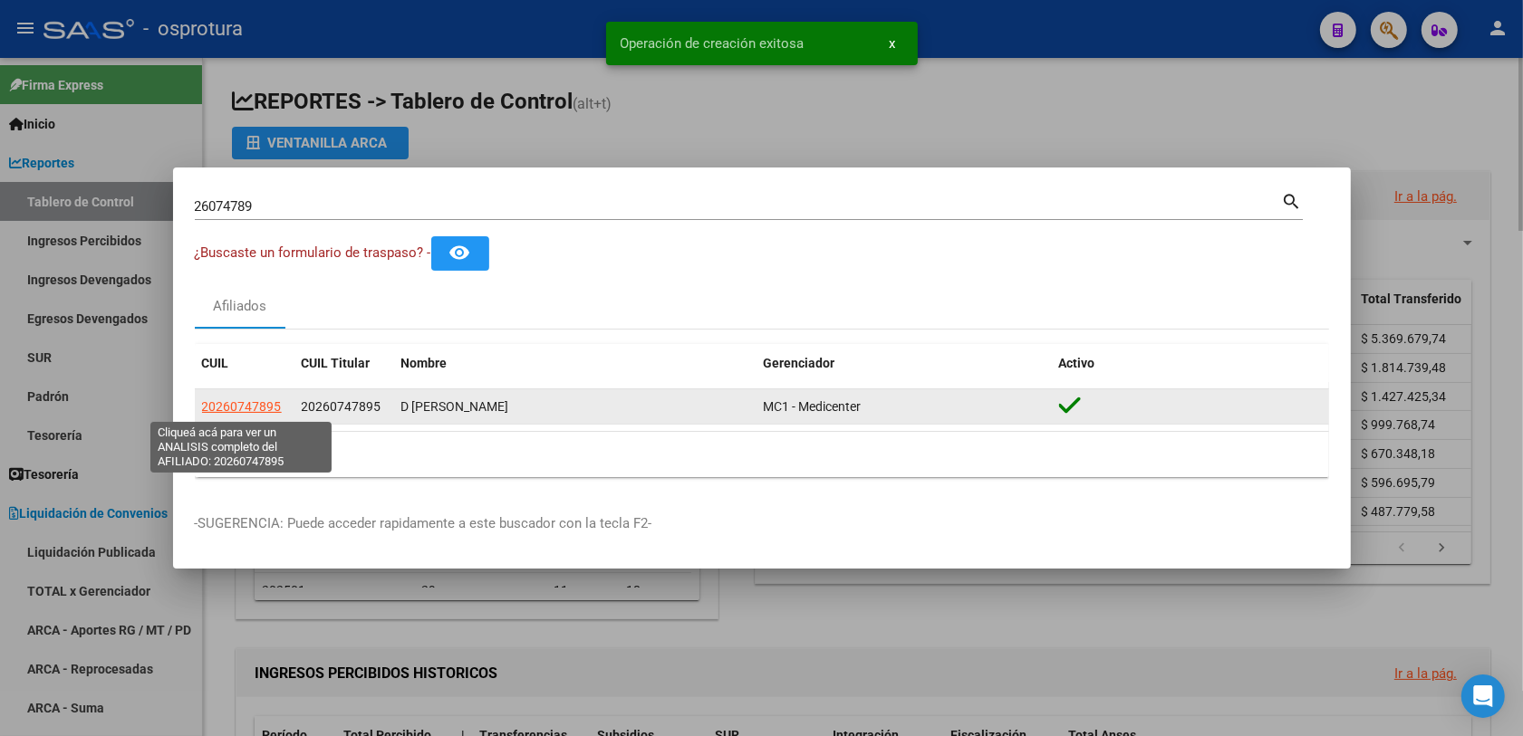
click at [268, 403] on span "20260747895" at bounding box center [242, 406] width 80 height 14
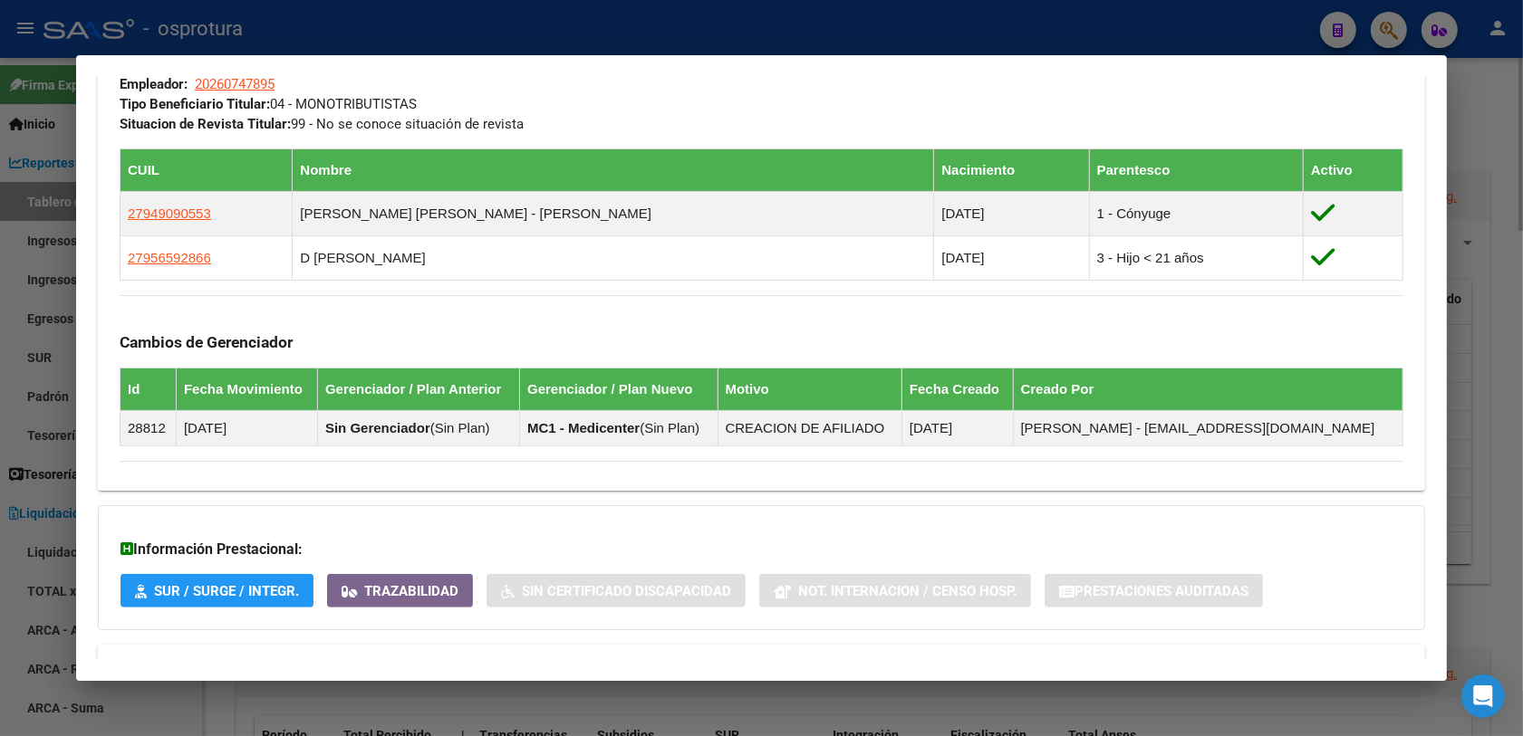
scroll to position [980, 0]
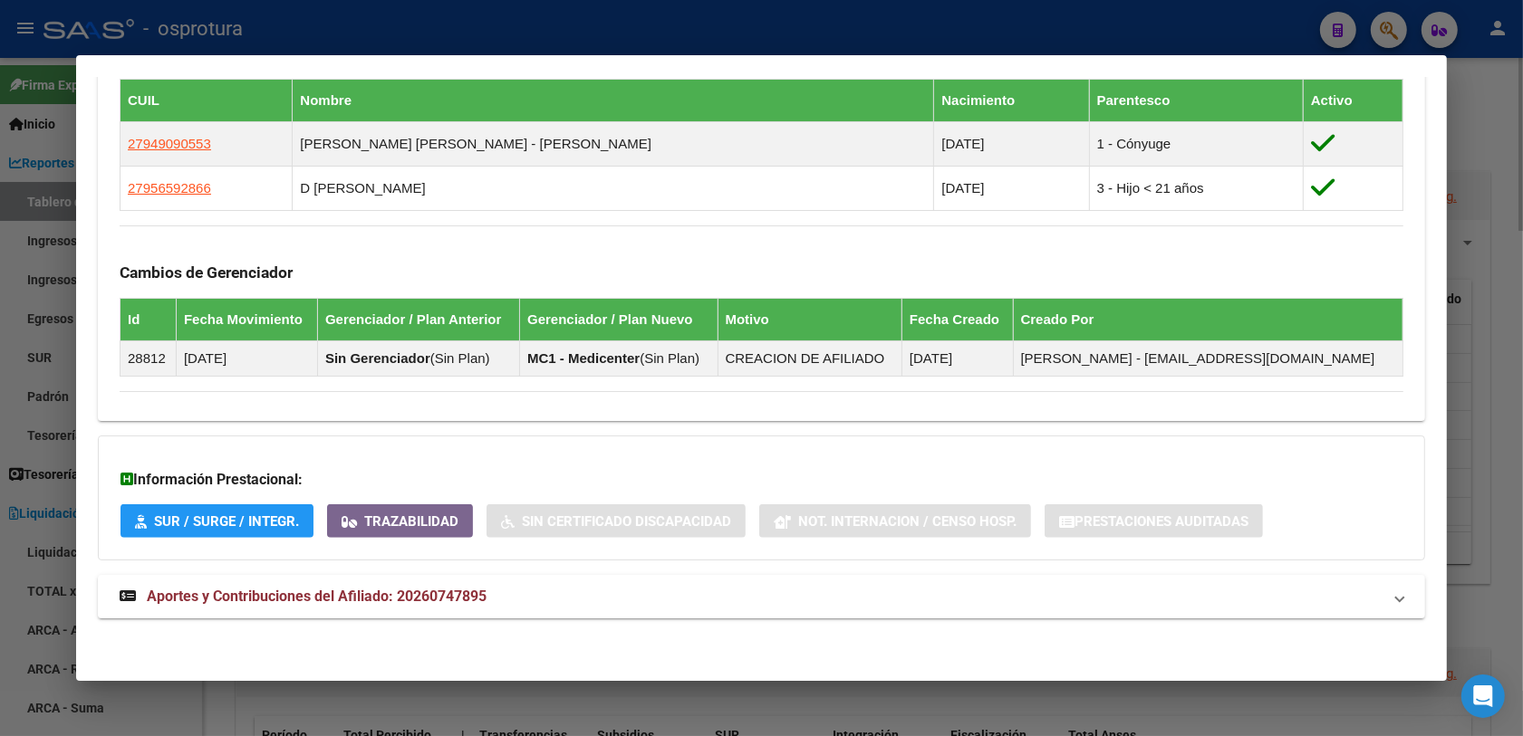
click at [1231, 37] on div at bounding box center [761, 368] width 1523 height 736
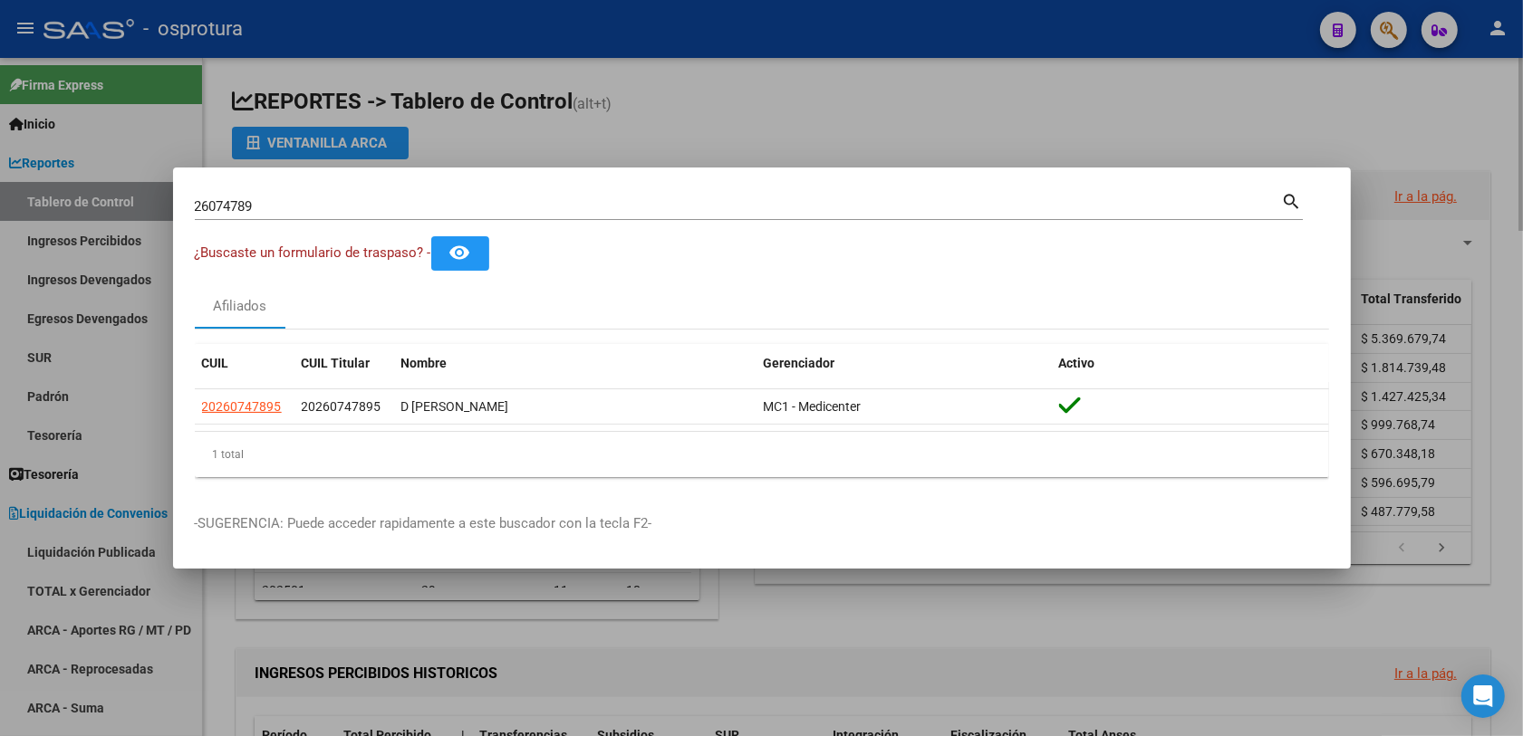
click at [667, 206] on input "26074789" at bounding box center [738, 206] width 1087 height 16
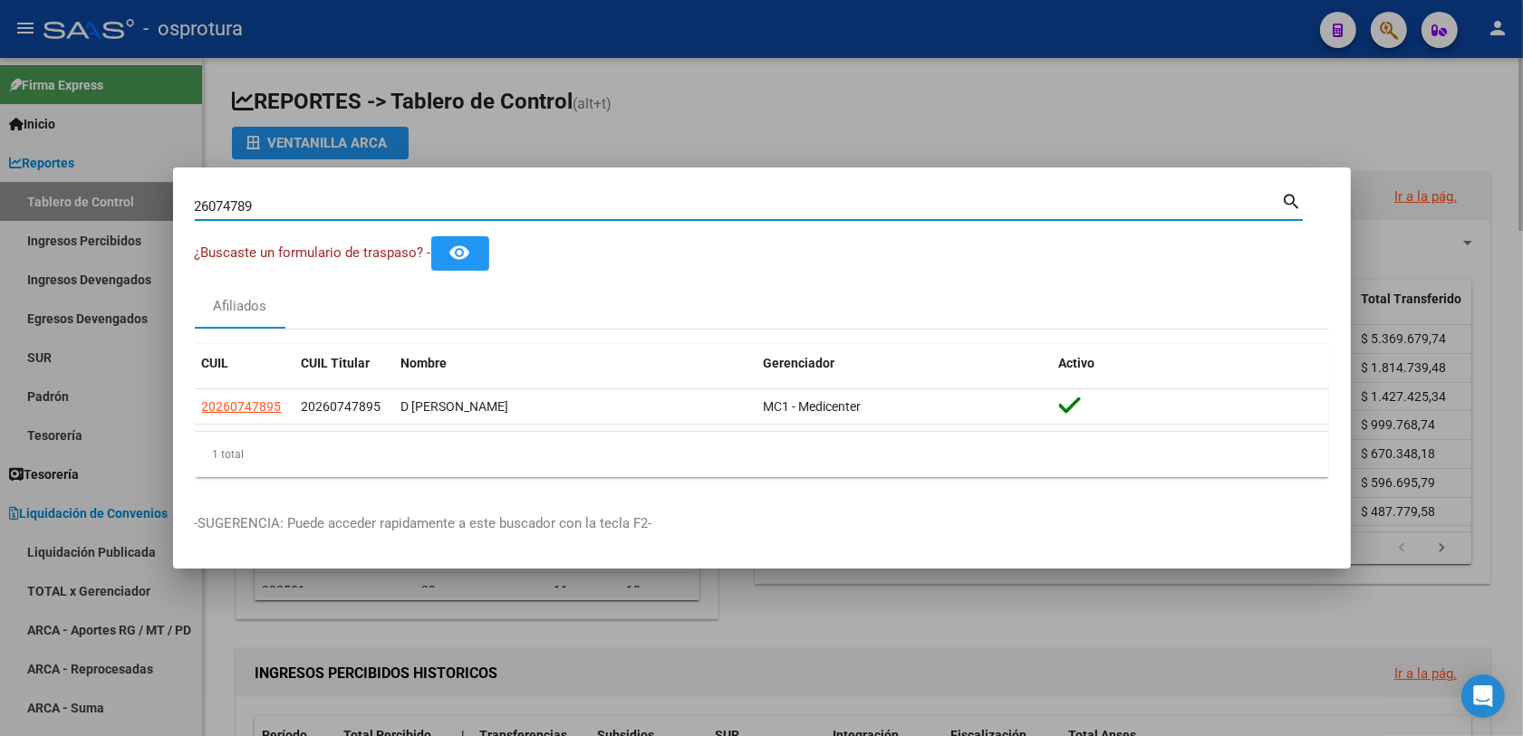
click at [667, 206] on input "26074789" at bounding box center [738, 206] width 1087 height 16
paste input "326191406"
type input "23261914069"
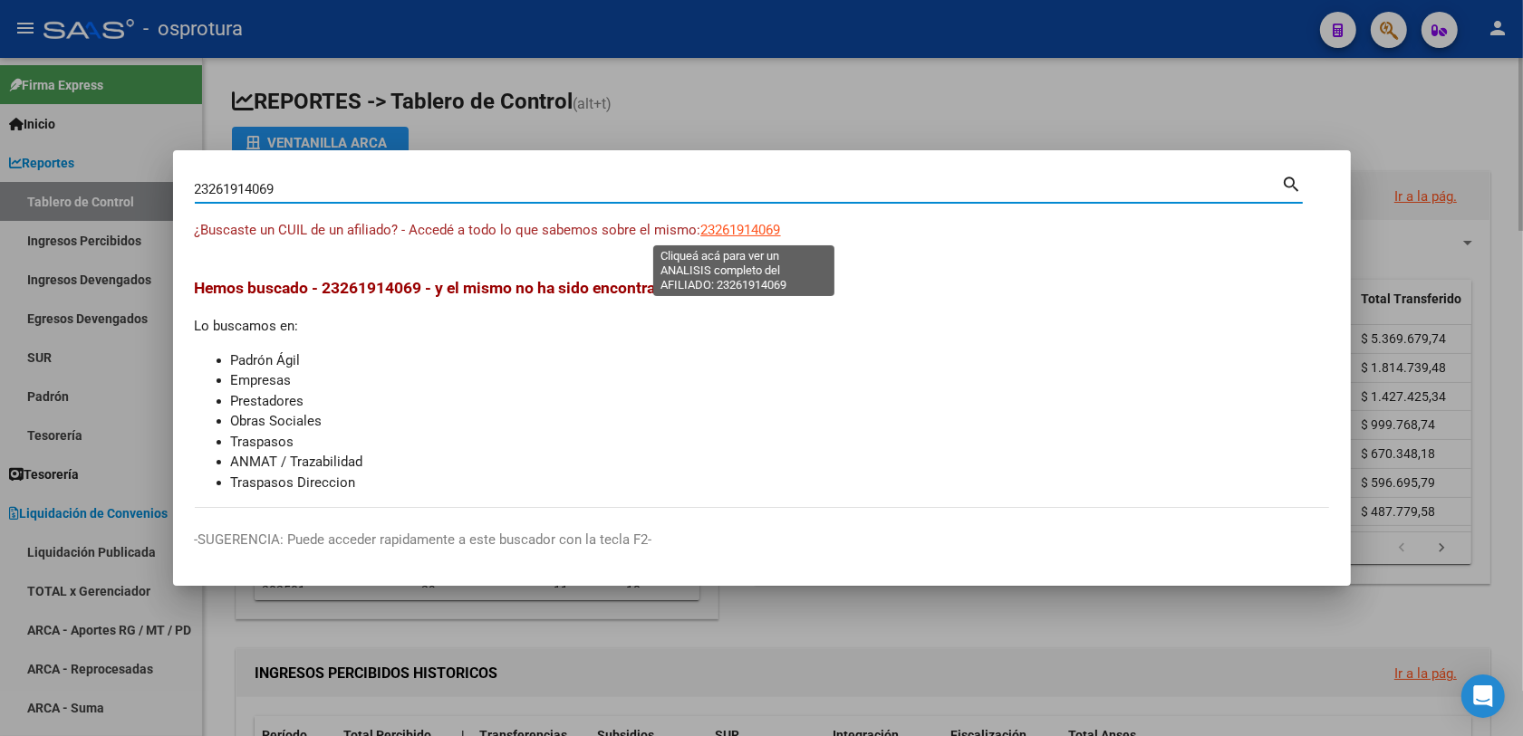
click at [712, 231] on span "23261914069" at bounding box center [741, 230] width 80 height 16
type textarea "23261914069"
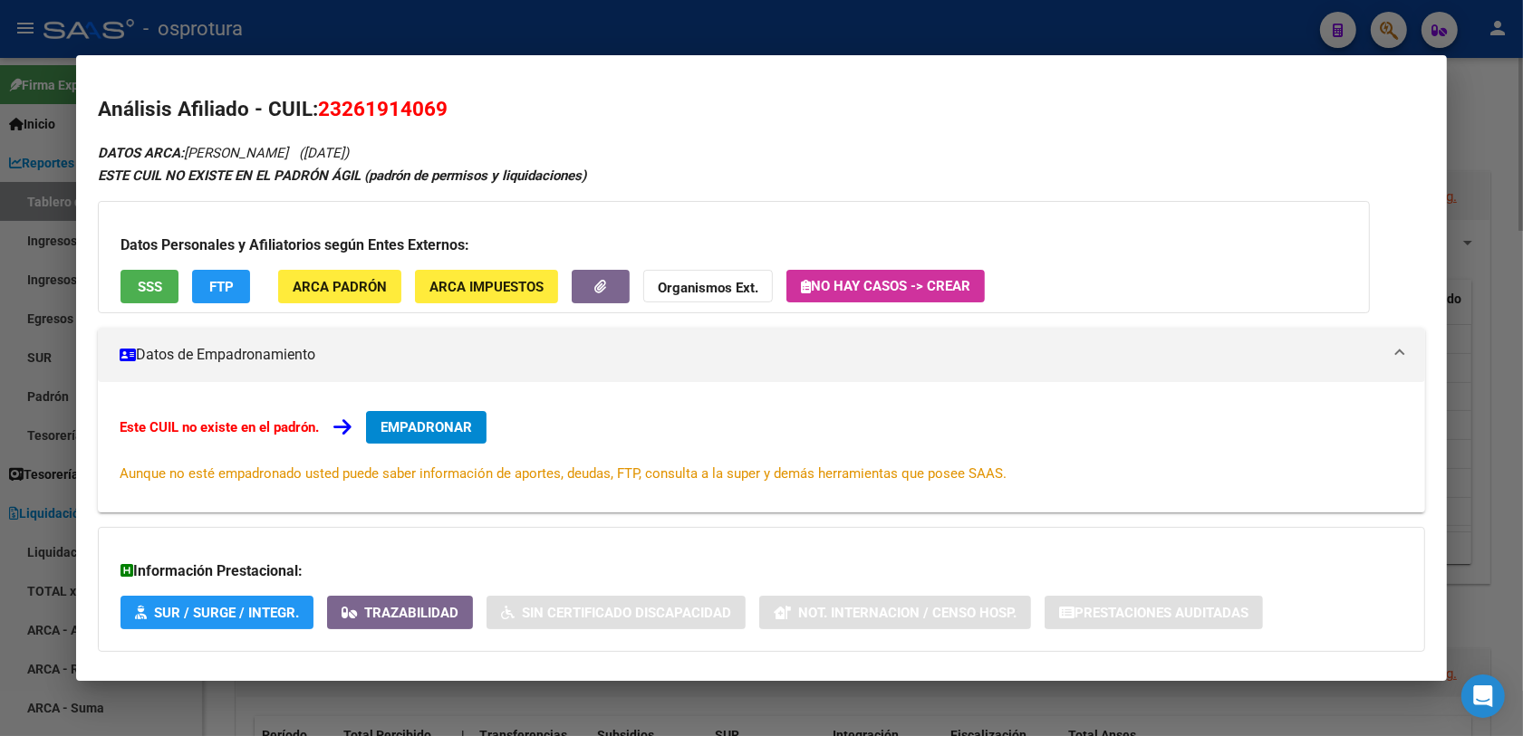
scroll to position [91, 0]
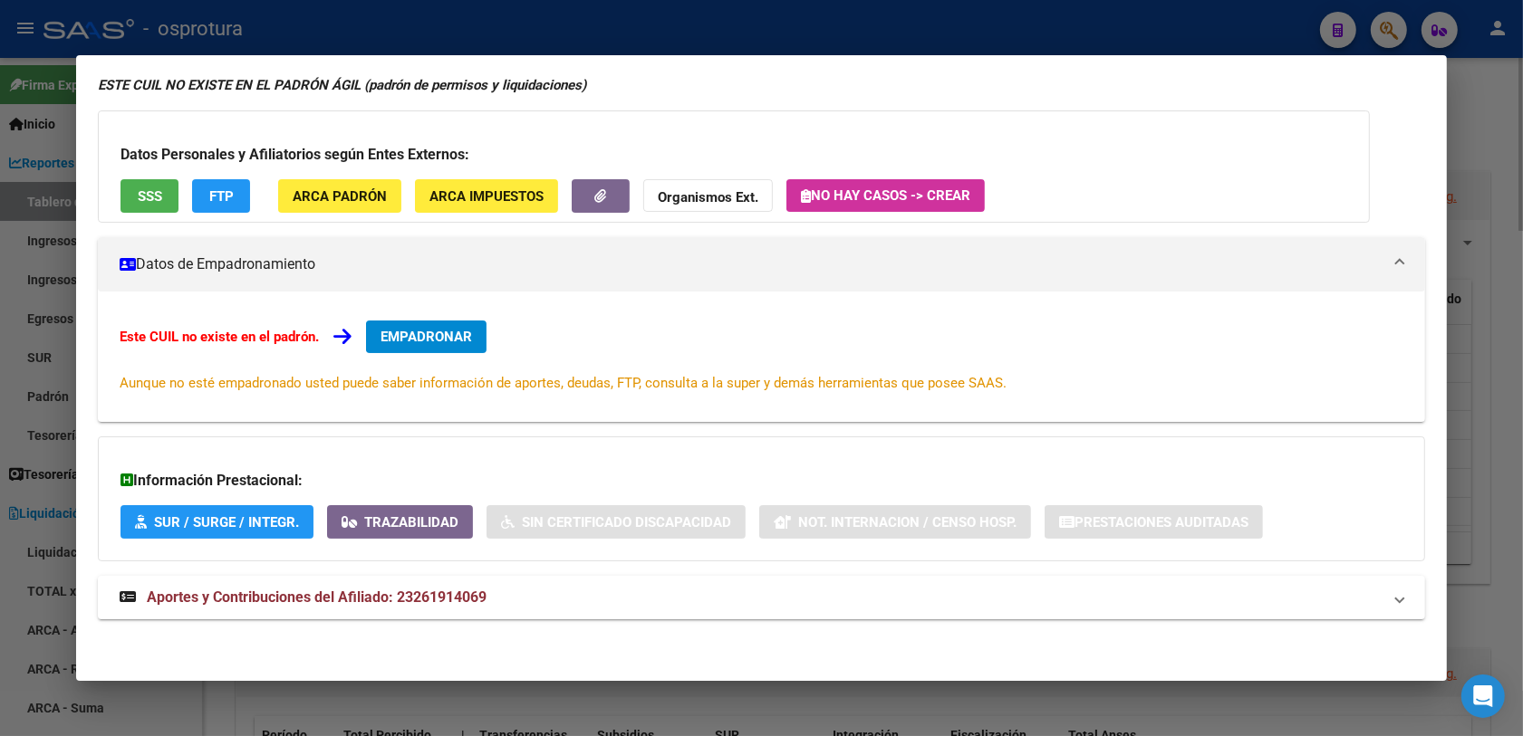
click at [424, 327] on button "EMPADRONAR" at bounding box center [426, 337] width 120 height 33
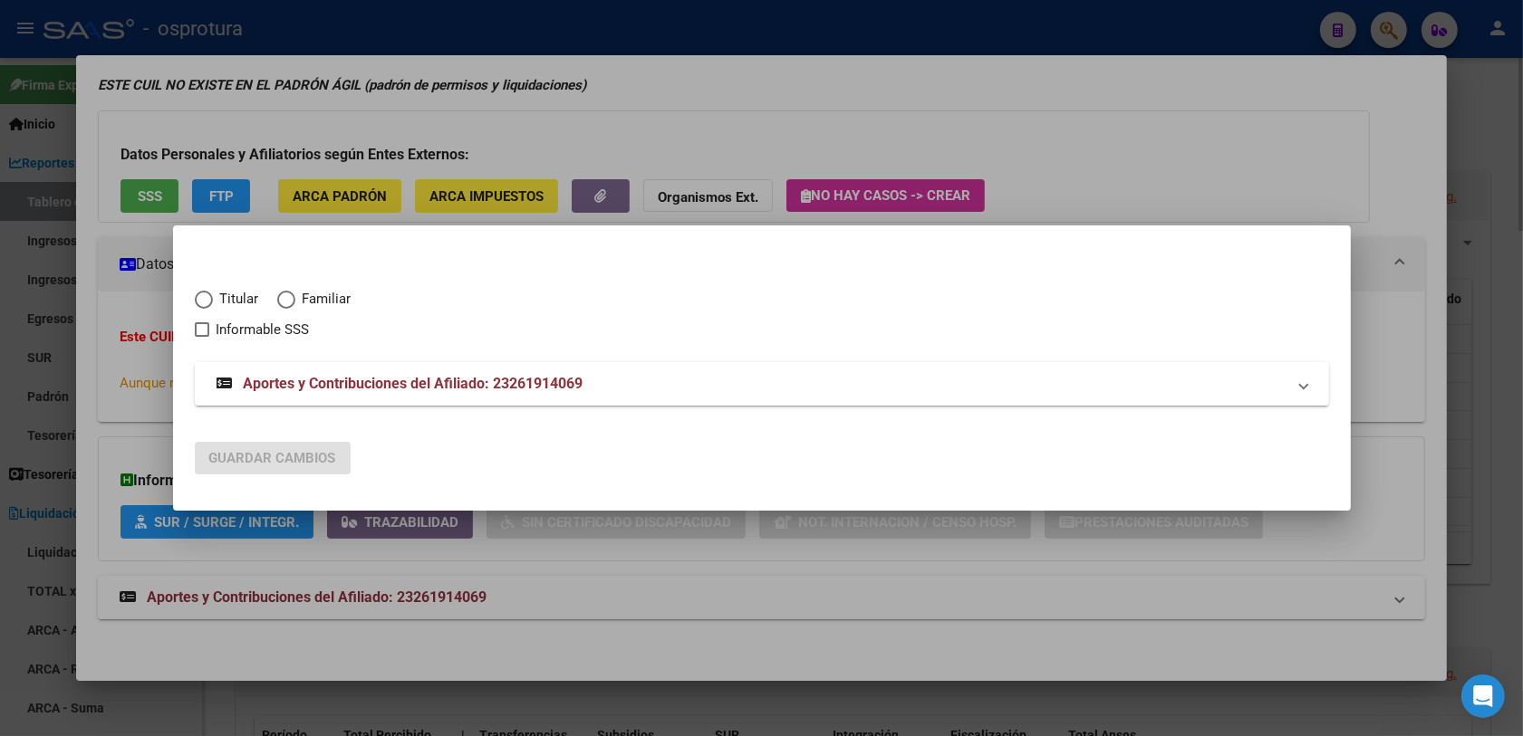
click at [227, 291] on span "Titular" at bounding box center [236, 299] width 46 height 21
click at [213, 291] on input "Titular" at bounding box center [204, 300] width 18 height 18
radio input "true"
checkbox input "true"
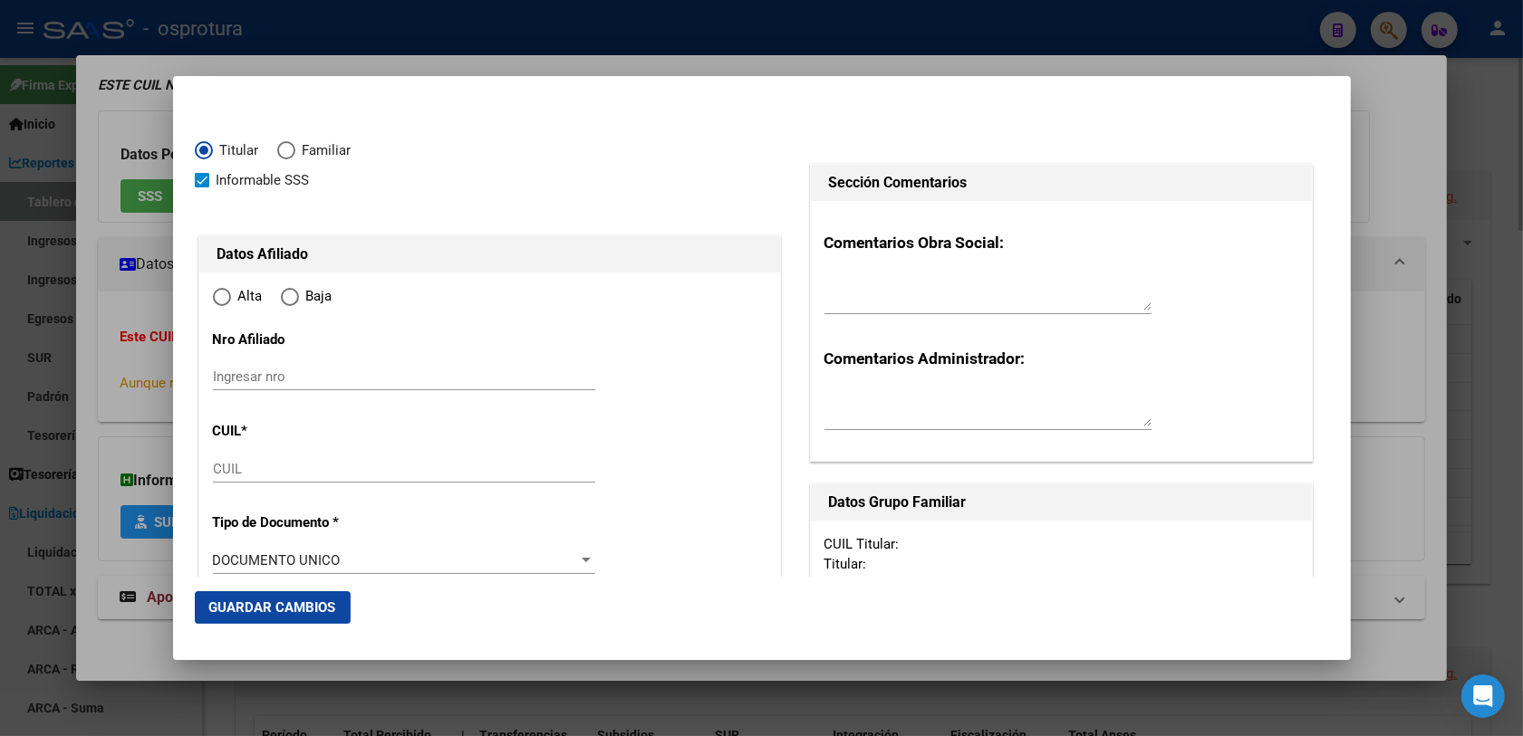
type input "23-26191406-9"
type input "26191406"
type input "RAMIREZ"
type input "[PERSON_NAME]"
type input "[DATE]"
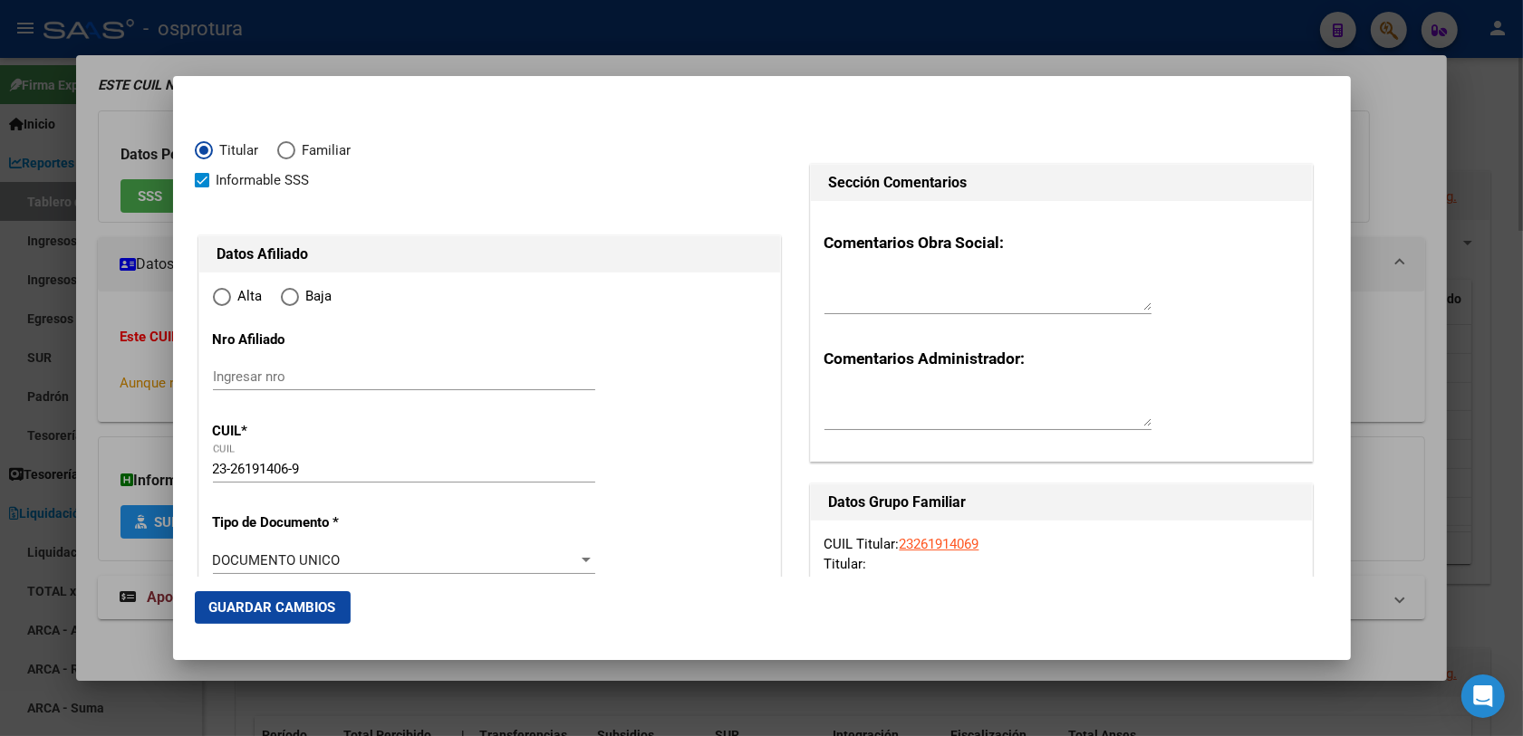
type input "[PERSON_NAME]"
type input "1759"
type input "BARILOCHE"
type input "3835"
radio input "true"
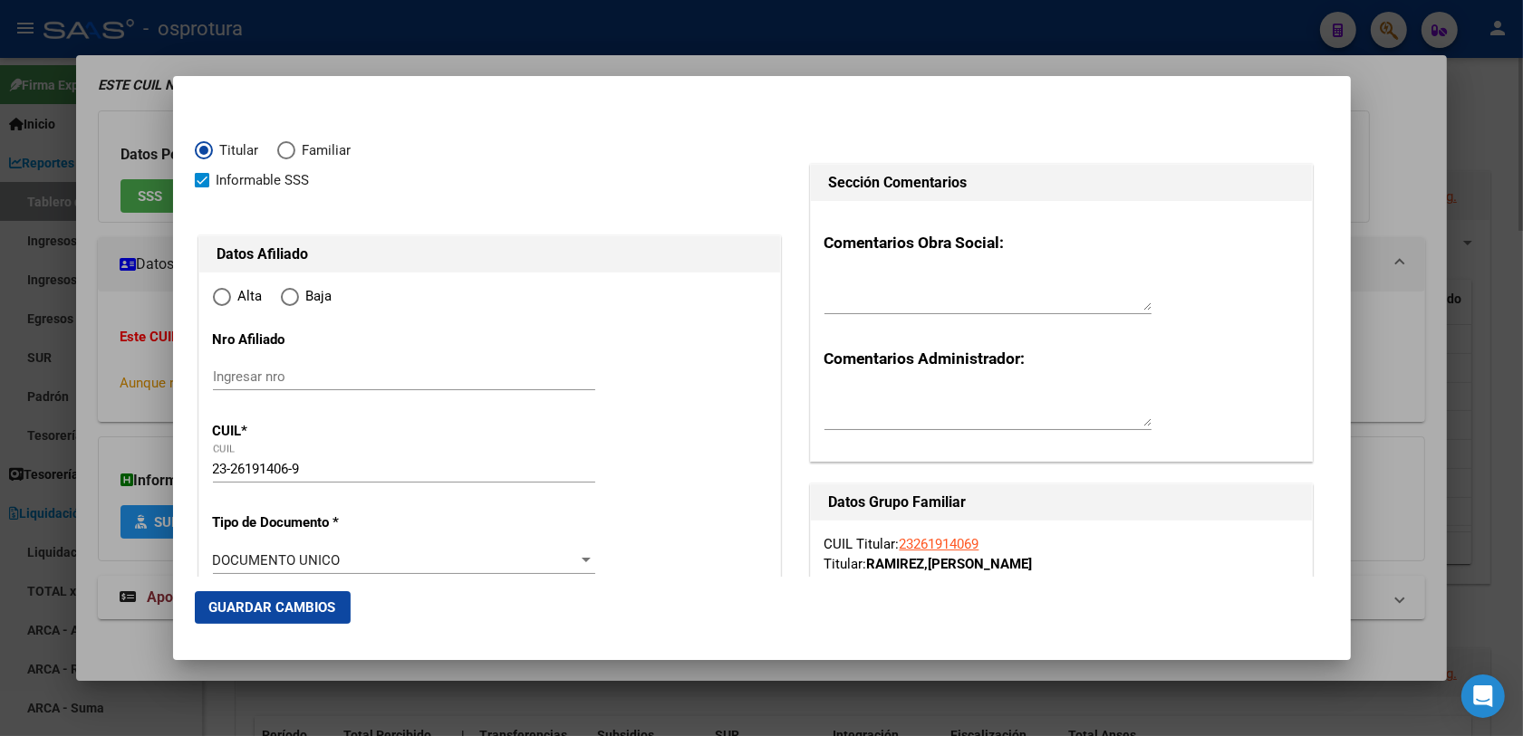
type input "[PERSON_NAME]"
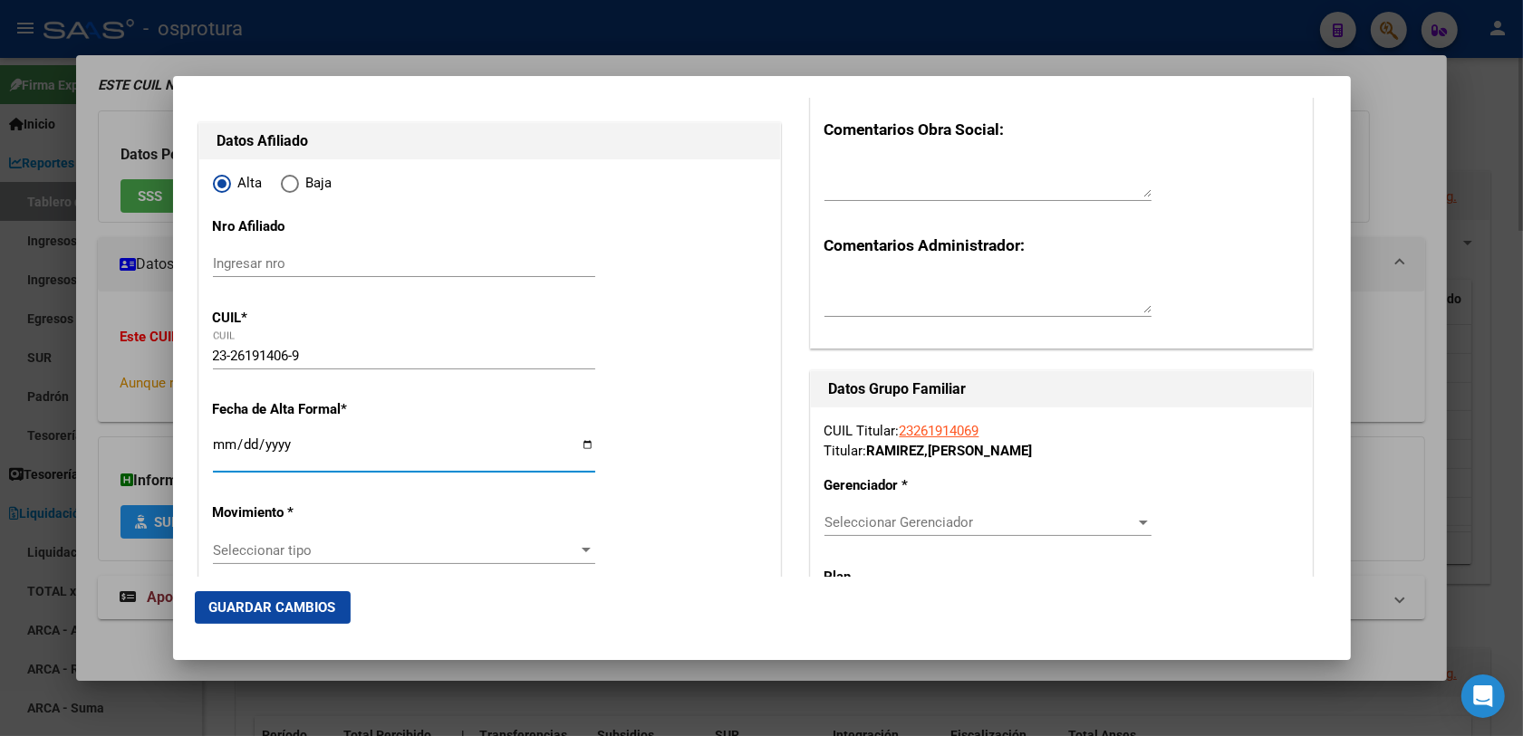
click at [222, 454] on input "Ingresar fecha" at bounding box center [404, 452] width 382 height 29
type input "[DATE]"
click at [349, 543] on span "Seleccionar tipo" at bounding box center [396, 551] width 366 height 16
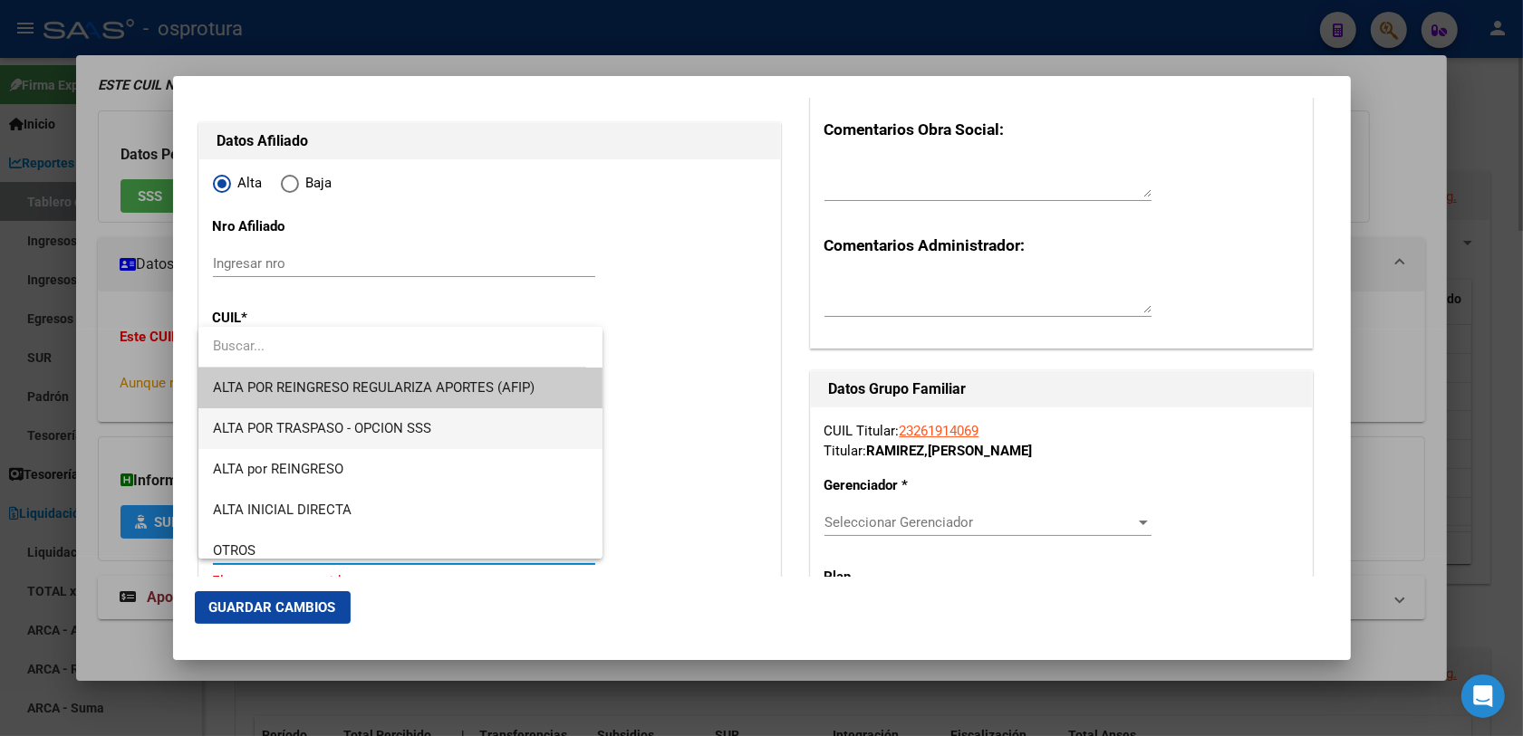
click at [353, 428] on span "ALTA POR TRASPASO - OPCION SSS" at bounding box center [322, 428] width 218 height 16
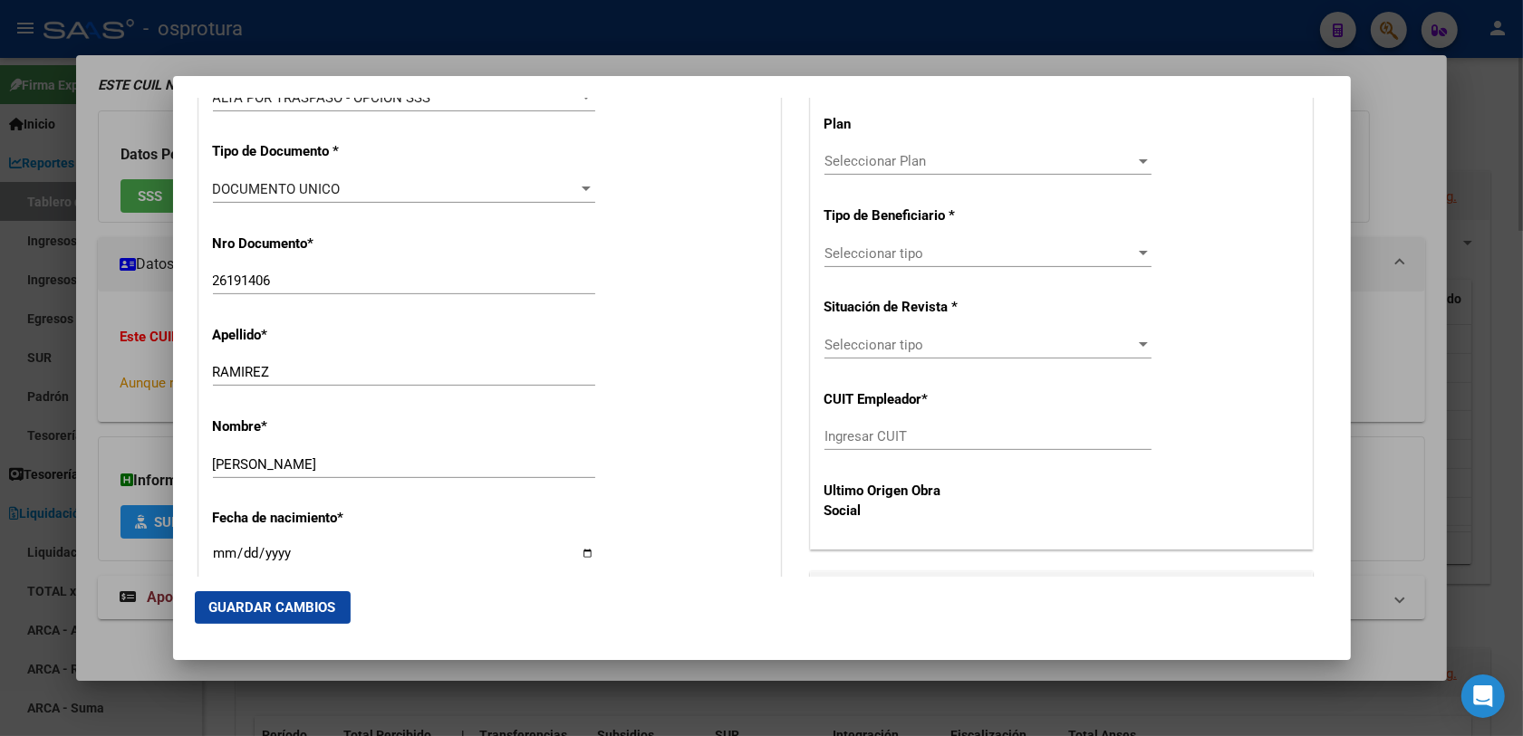
scroll to position [793, 0]
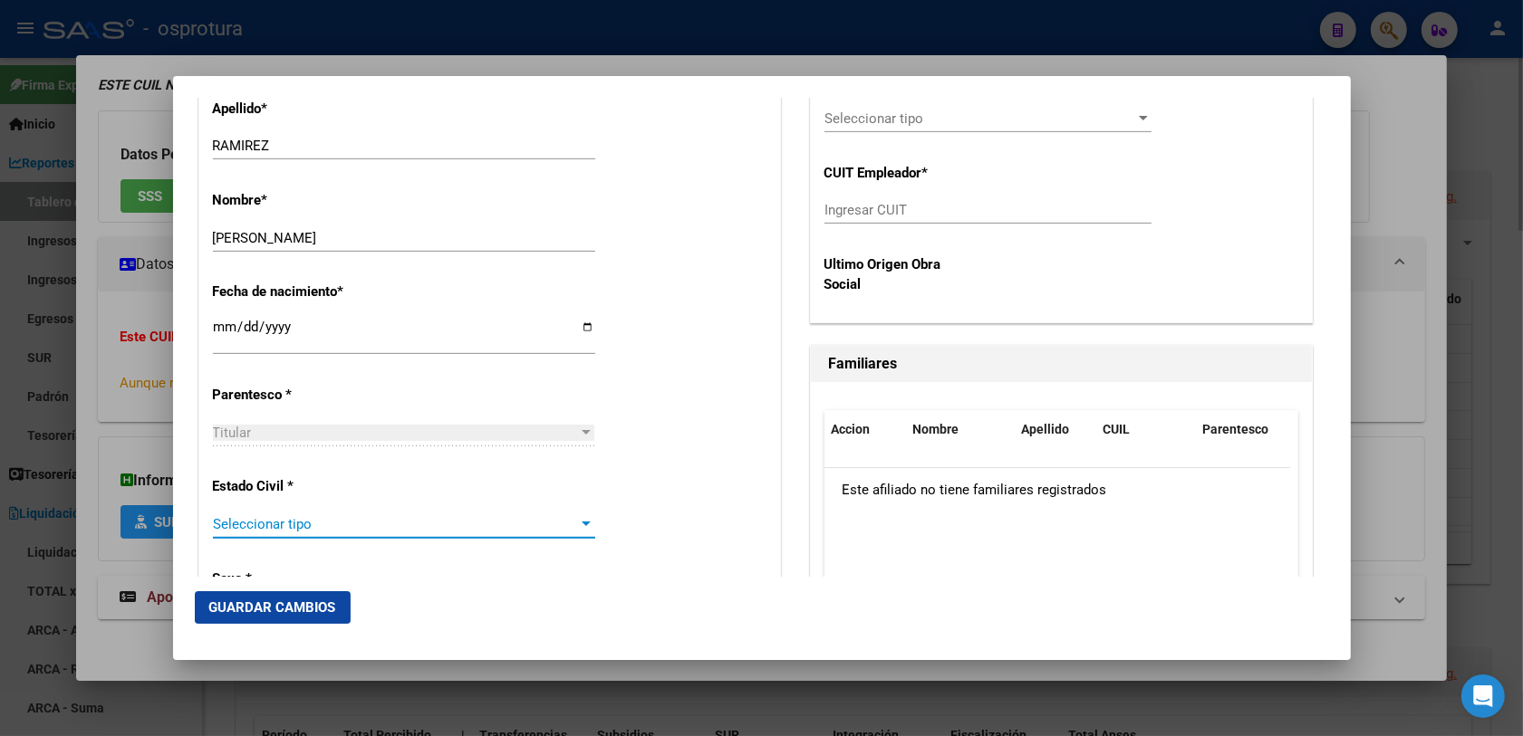
click at [376, 534] on div "Seleccionar tipo Seleccionar tipo" at bounding box center [404, 524] width 382 height 27
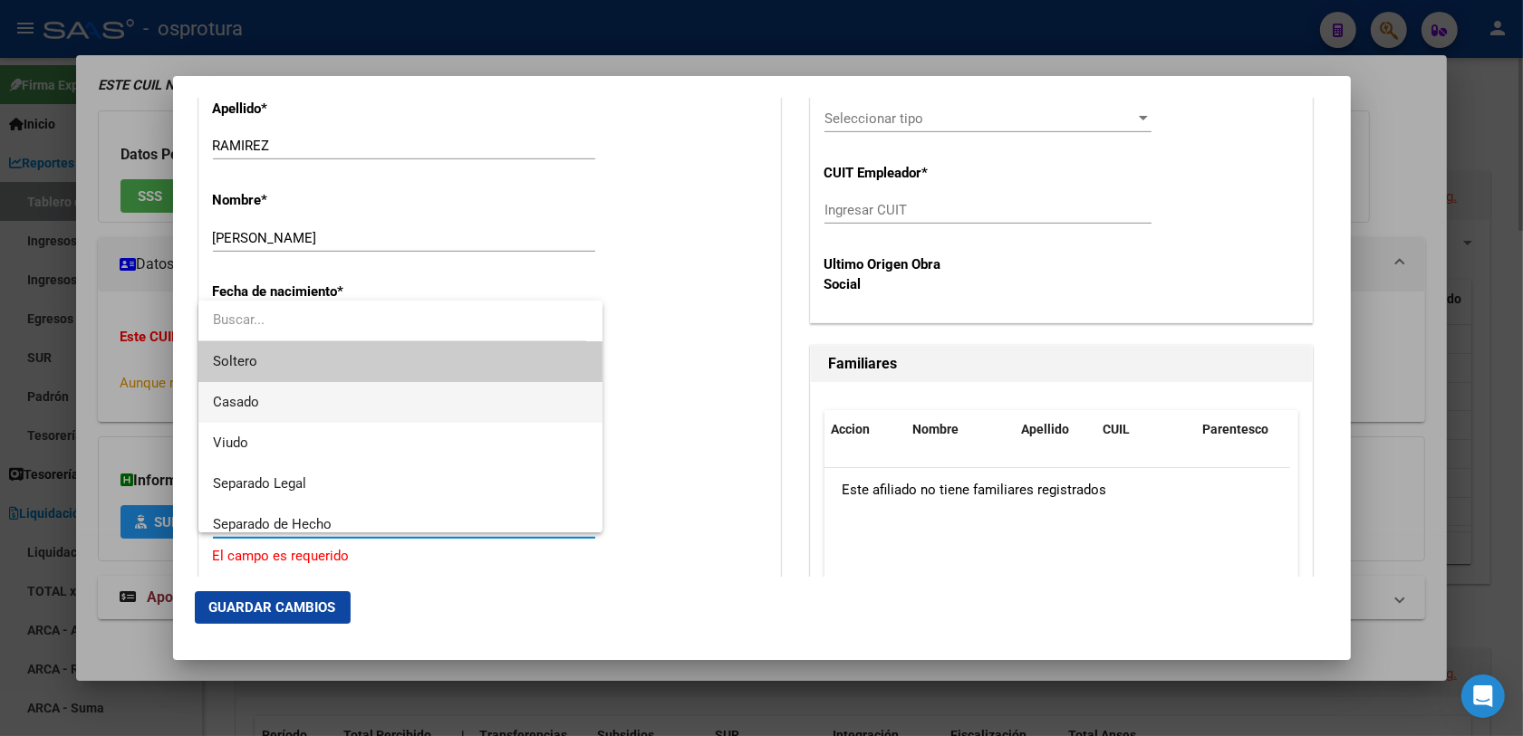
click at [319, 397] on span "Casado" at bounding box center [401, 402] width 376 height 41
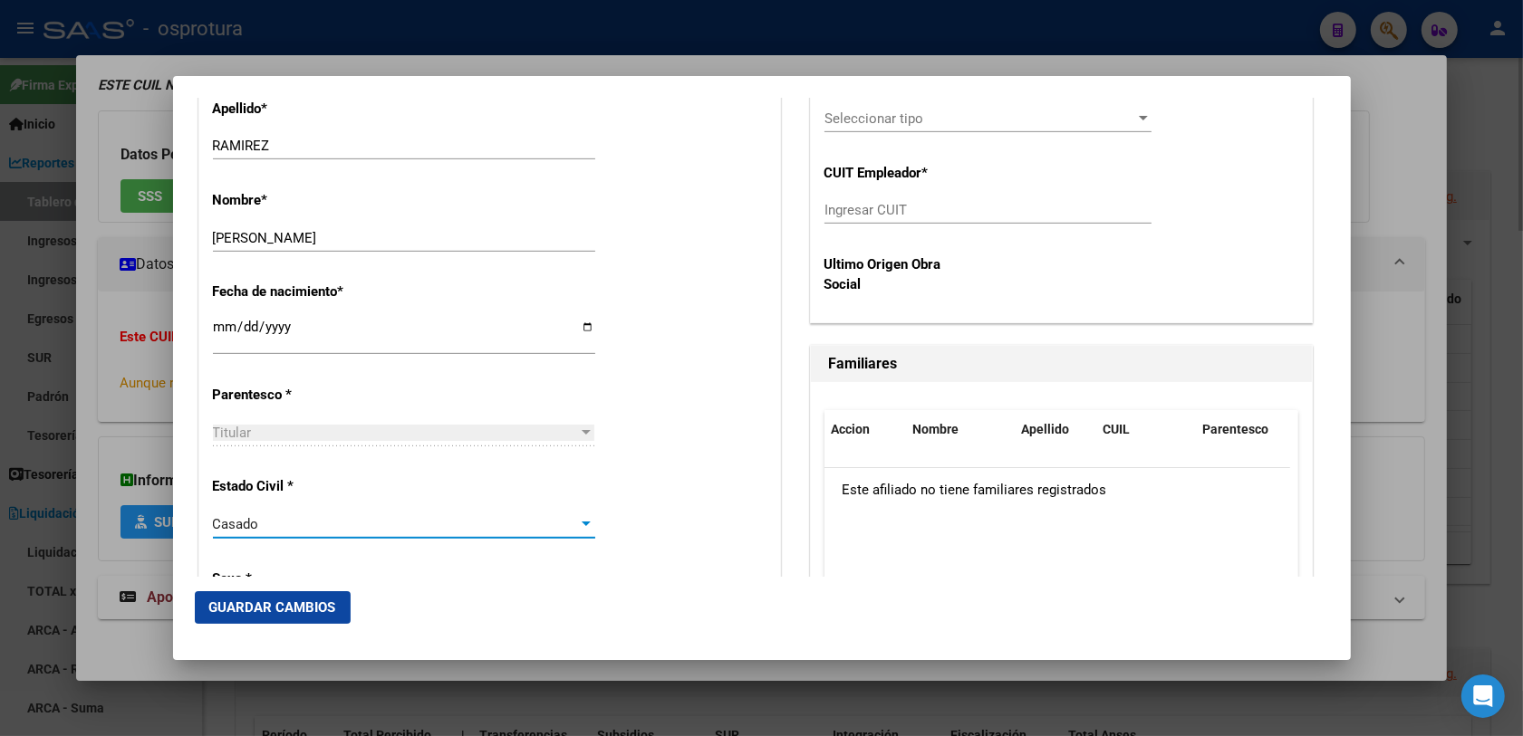
click at [344, 522] on div "Casado" at bounding box center [396, 524] width 366 height 16
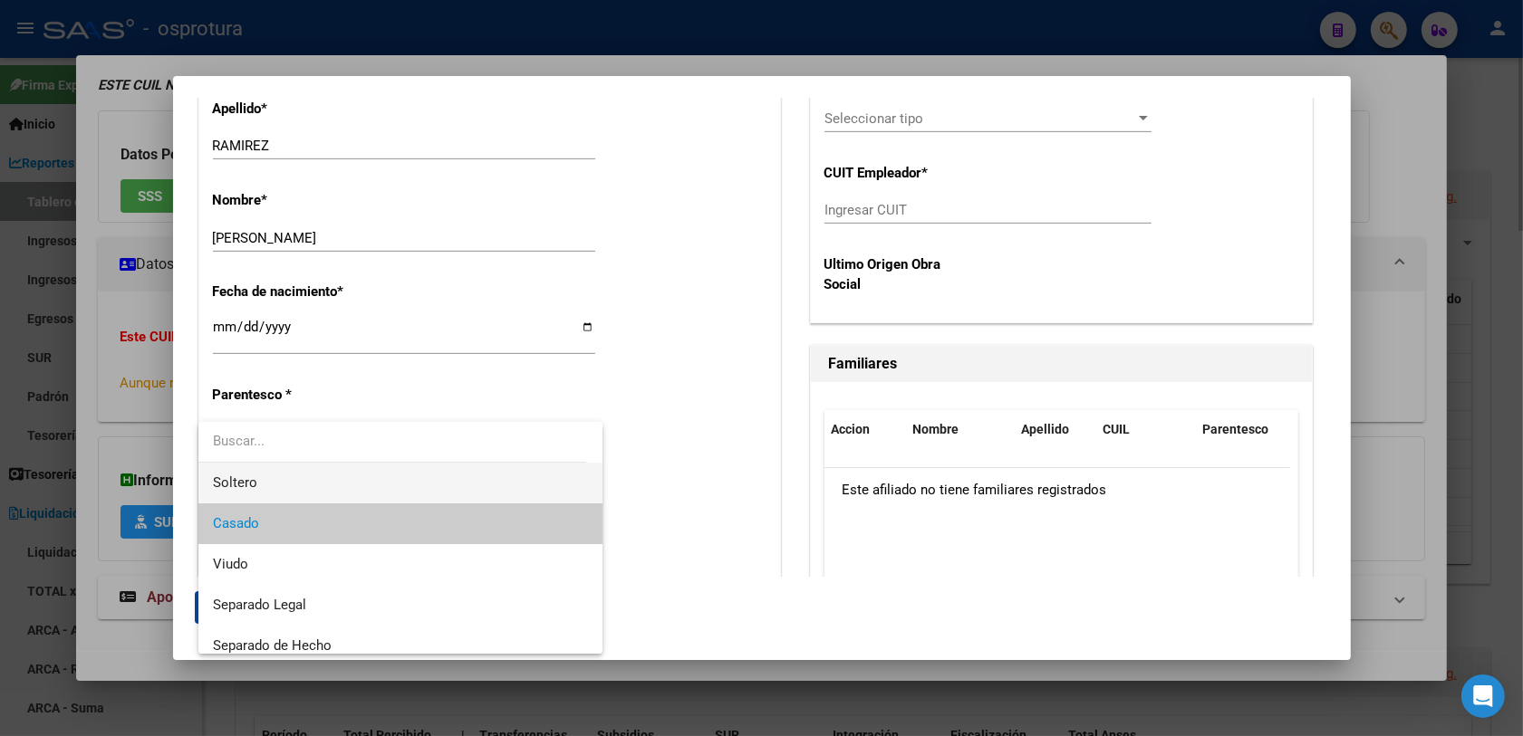
click at [301, 473] on span "Soltero" at bounding box center [401, 483] width 376 height 41
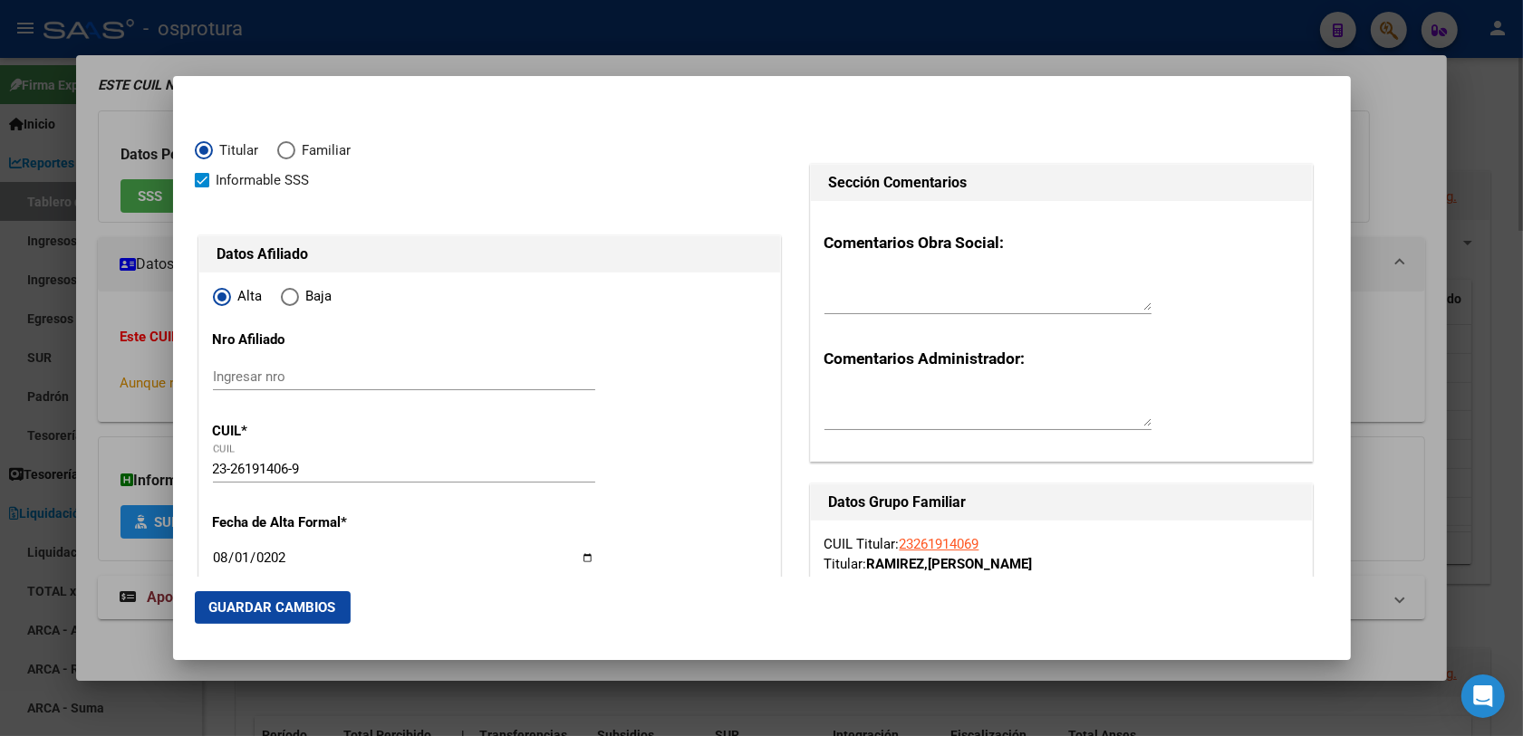
scroll to position [340, 0]
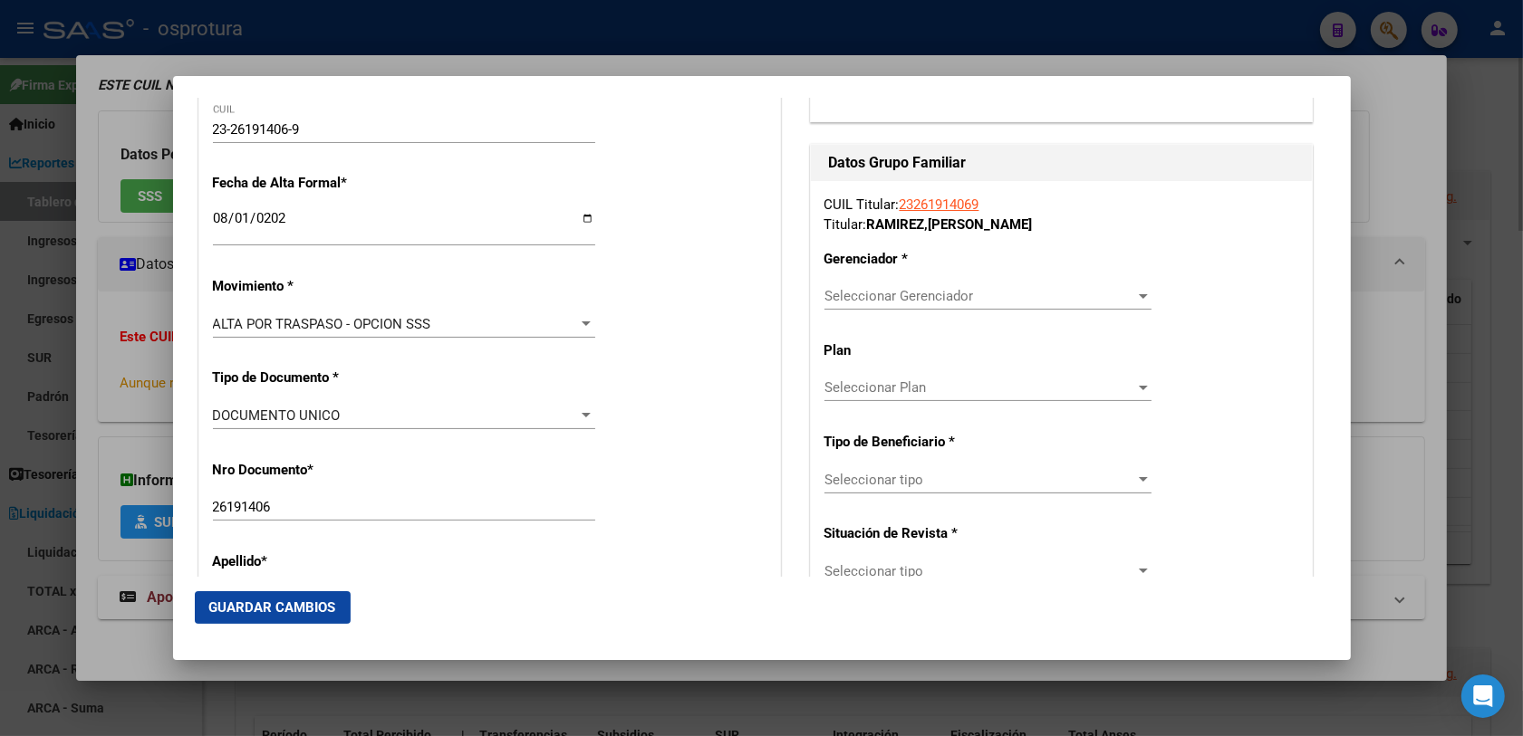
click at [889, 294] on span "Seleccionar Gerenciador" at bounding box center [979, 296] width 311 height 16
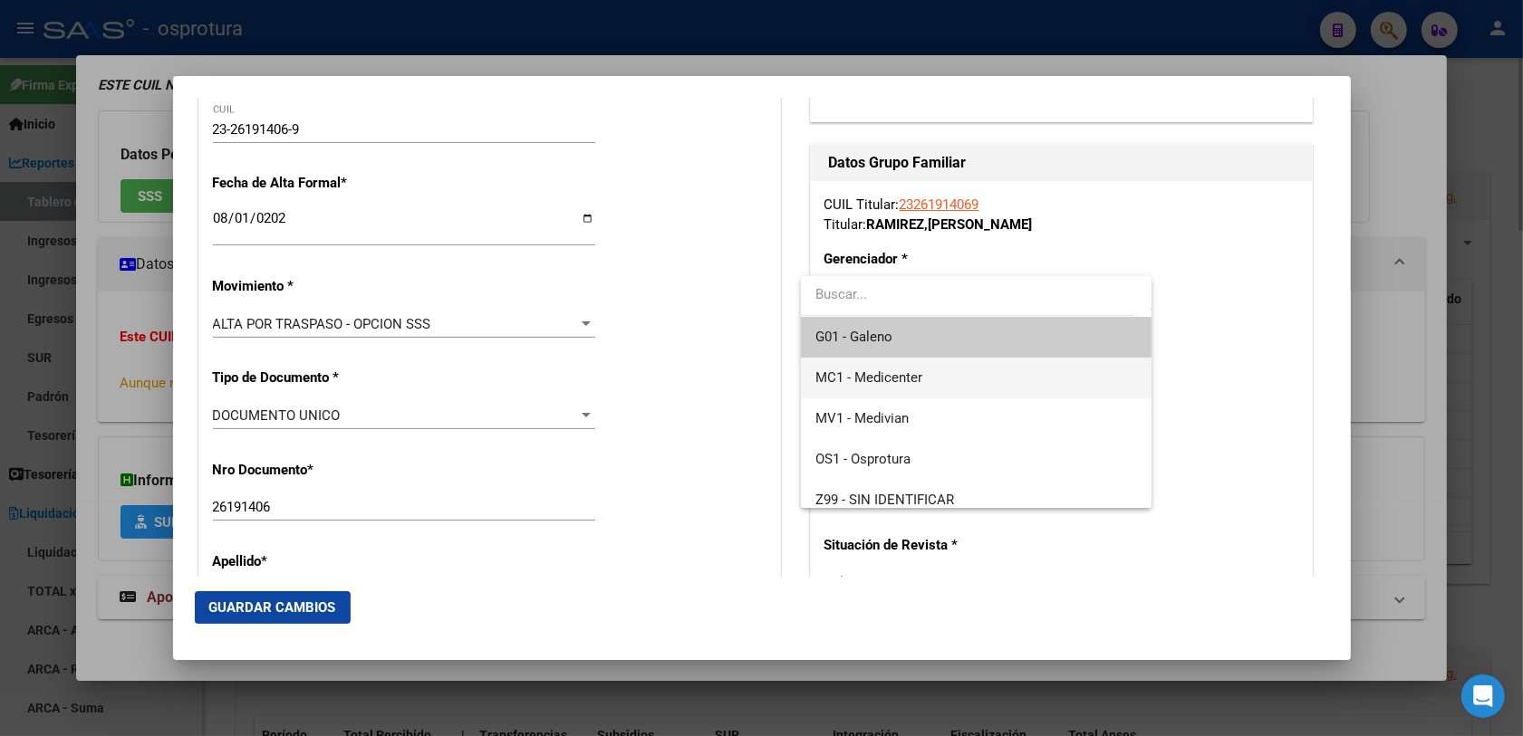
click at [911, 377] on span "MC1 - Medicenter" at bounding box center [868, 378] width 107 height 16
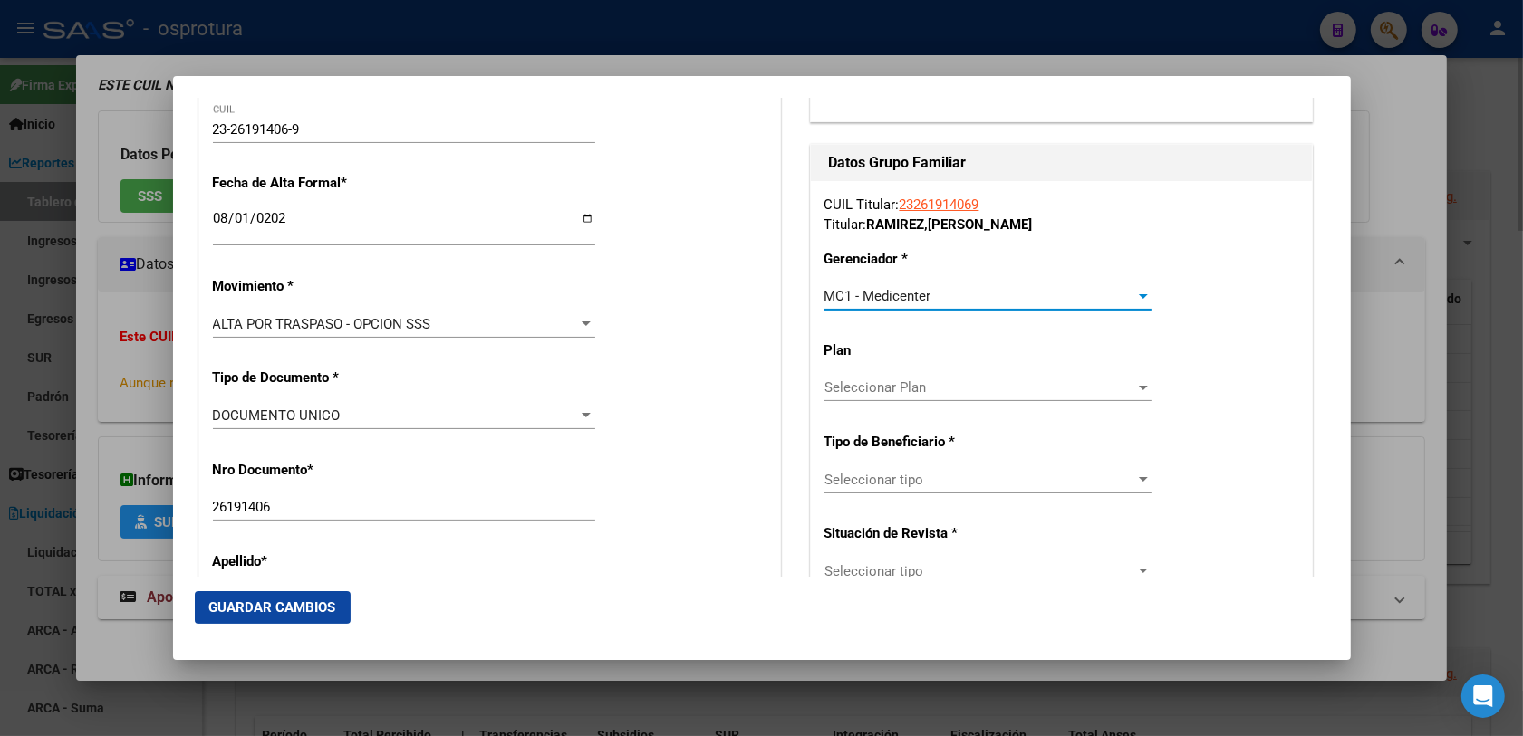
click at [853, 487] on span "Seleccionar tipo" at bounding box center [979, 480] width 311 height 16
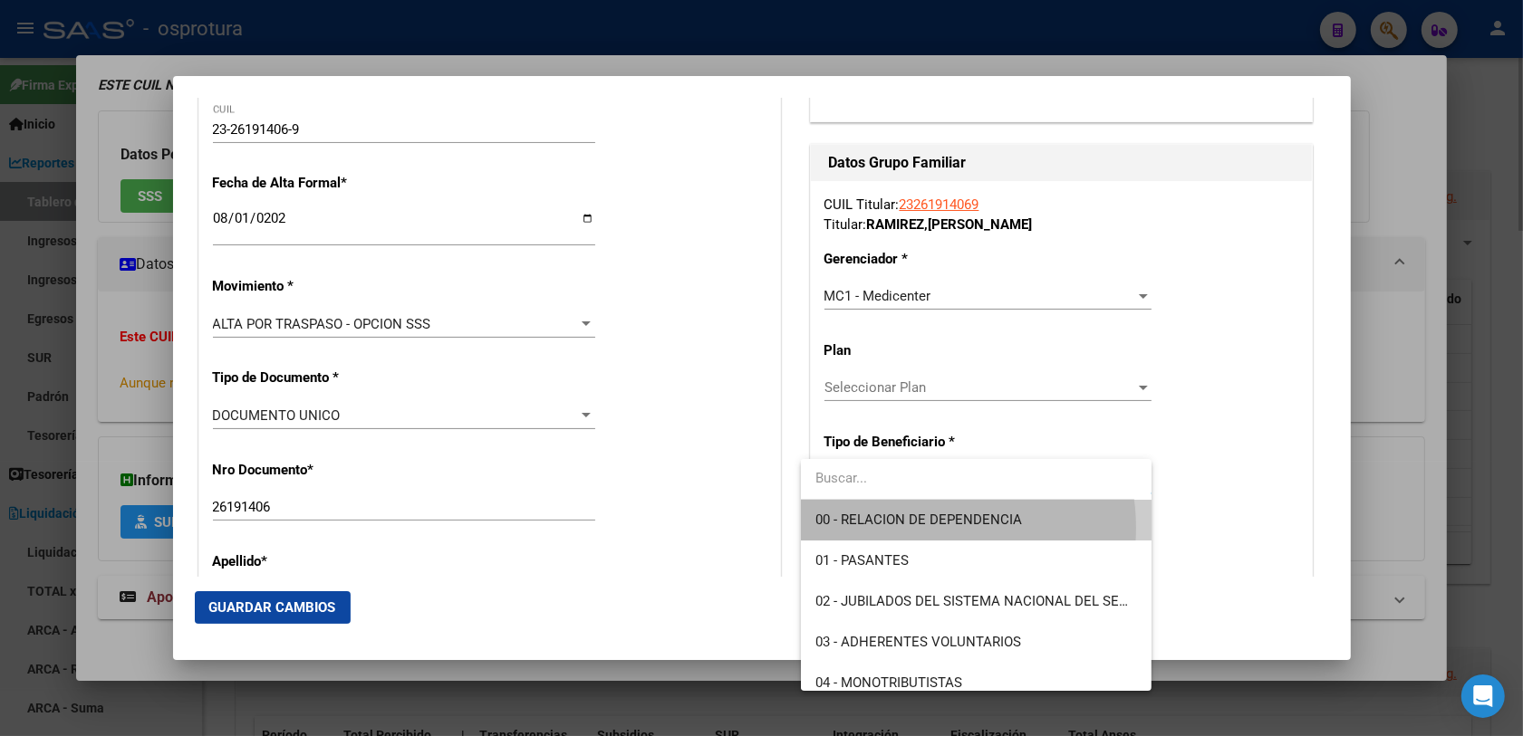
click at [924, 528] on span "00 - RELACION DE DEPENDENCIA" at bounding box center [976, 520] width 322 height 41
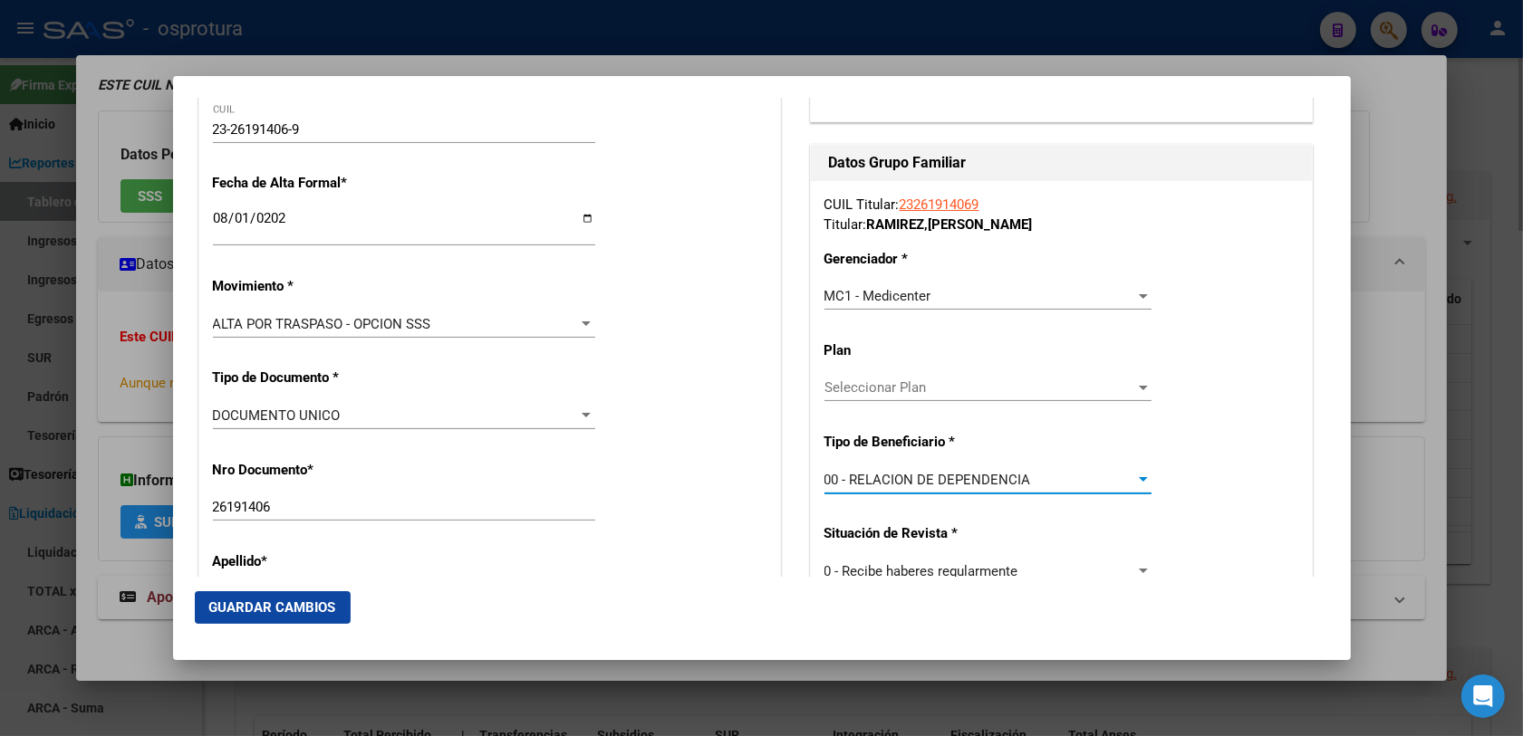
type input "30-66143279-5"
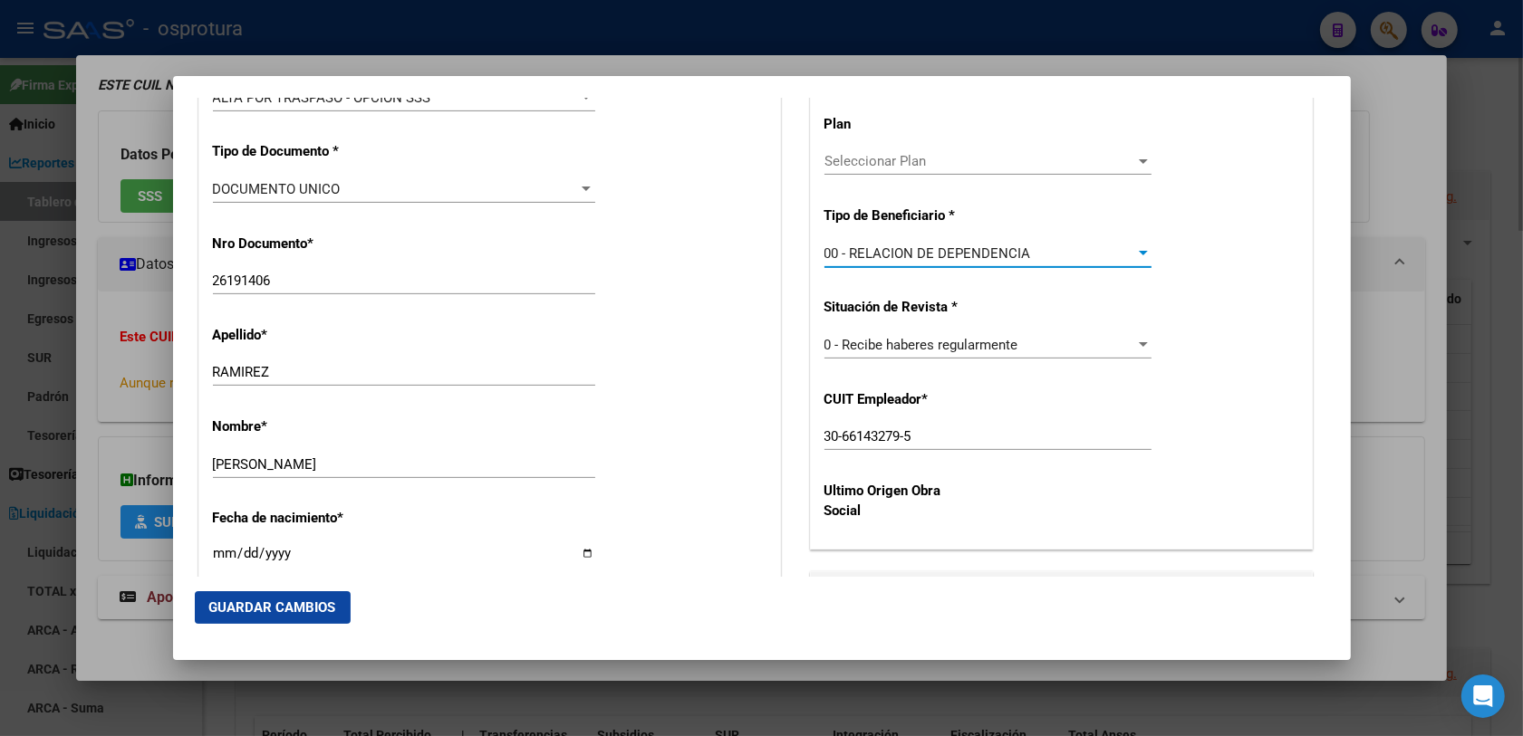
scroll to position [793, 0]
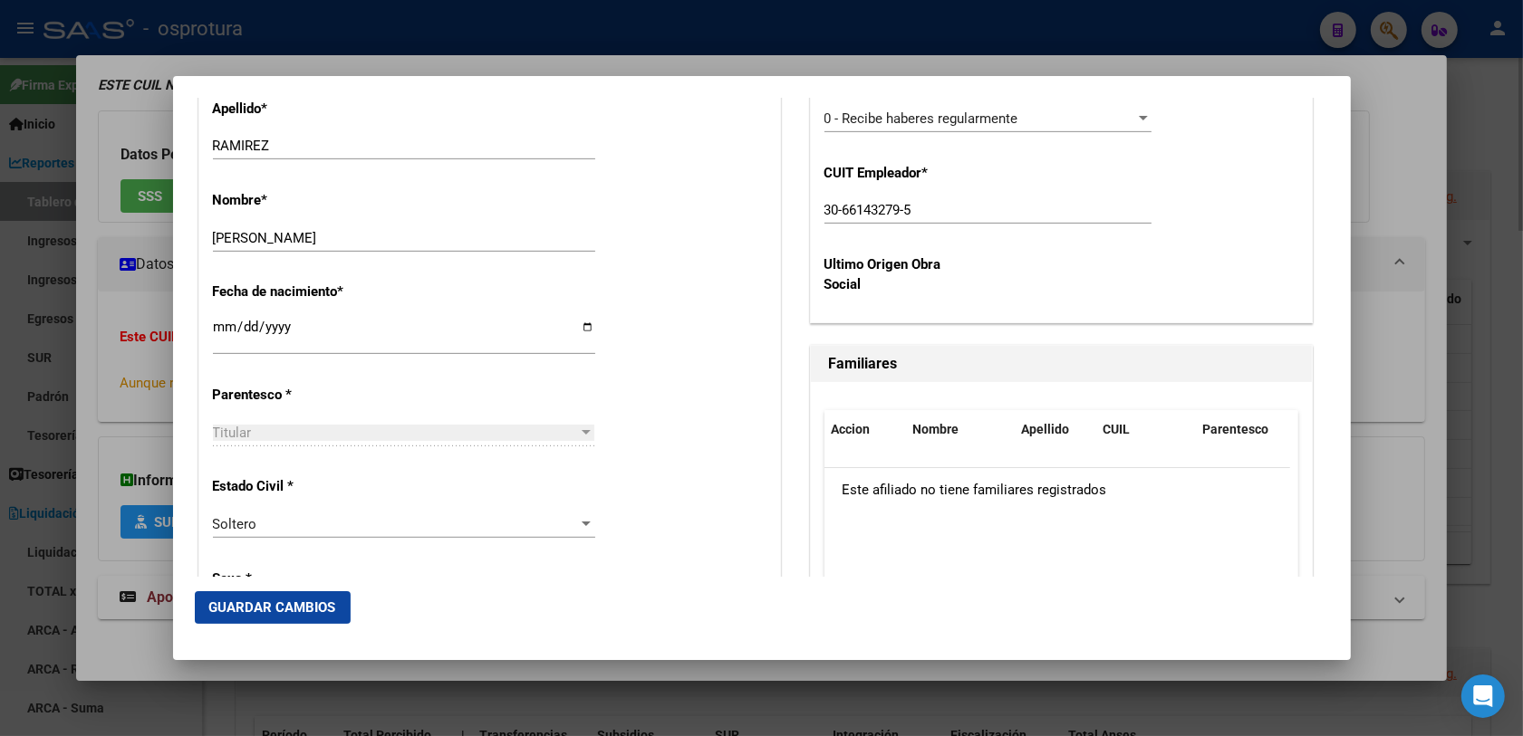
click at [284, 589] on button "Guardar Cambios" at bounding box center [273, 607] width 156 height 33
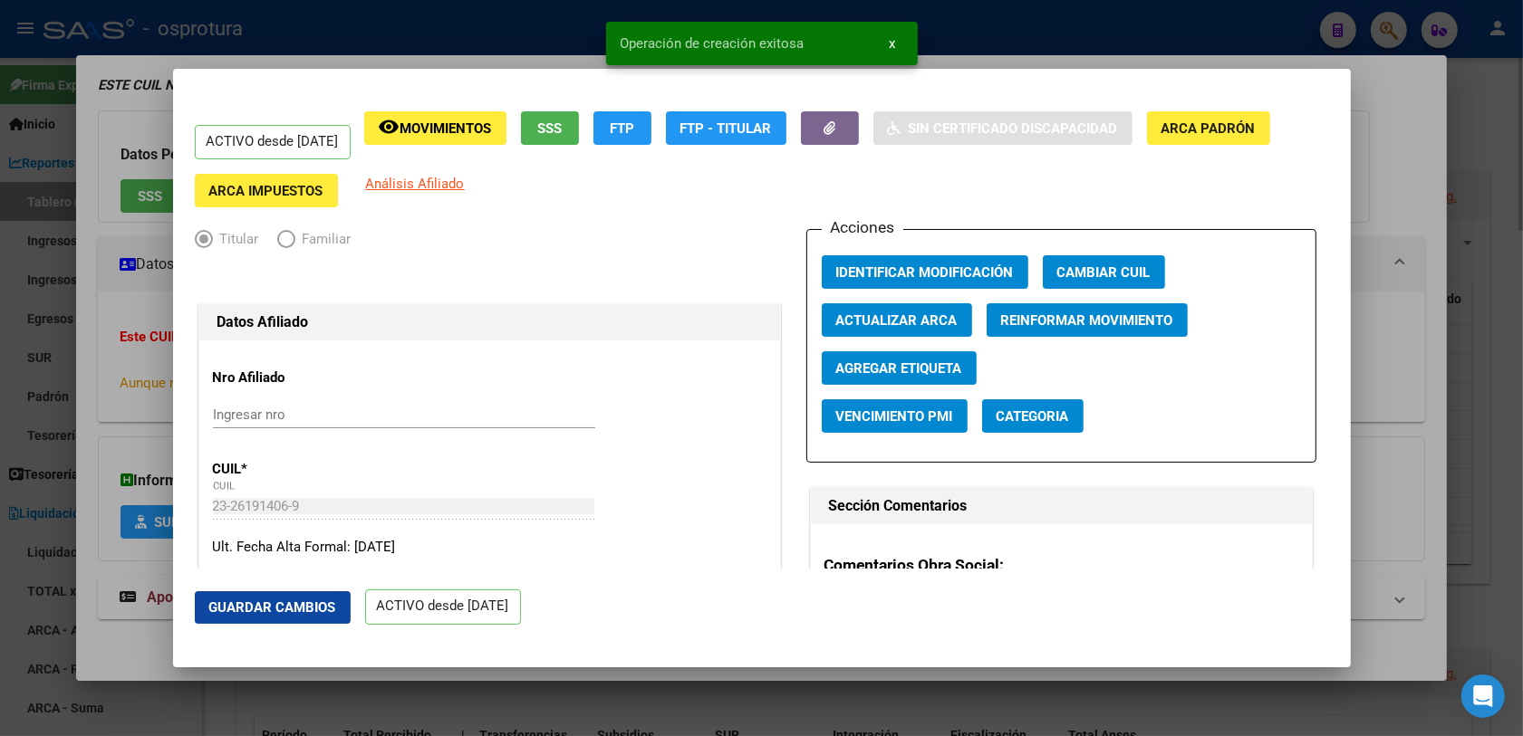
click at [1231, 152] on div at bounding box center [761, 368] width 1523 height 736
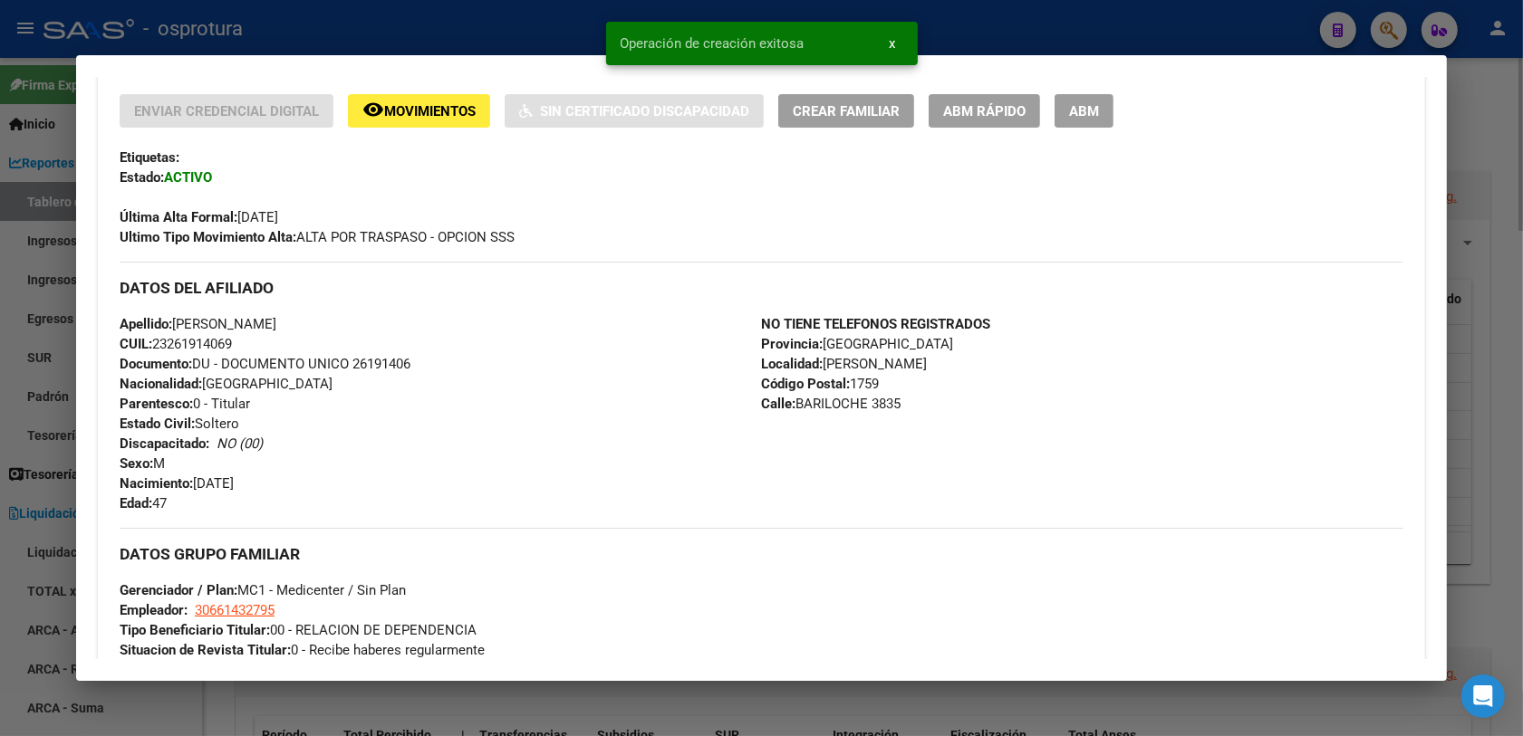
scroll to position [430, 0]
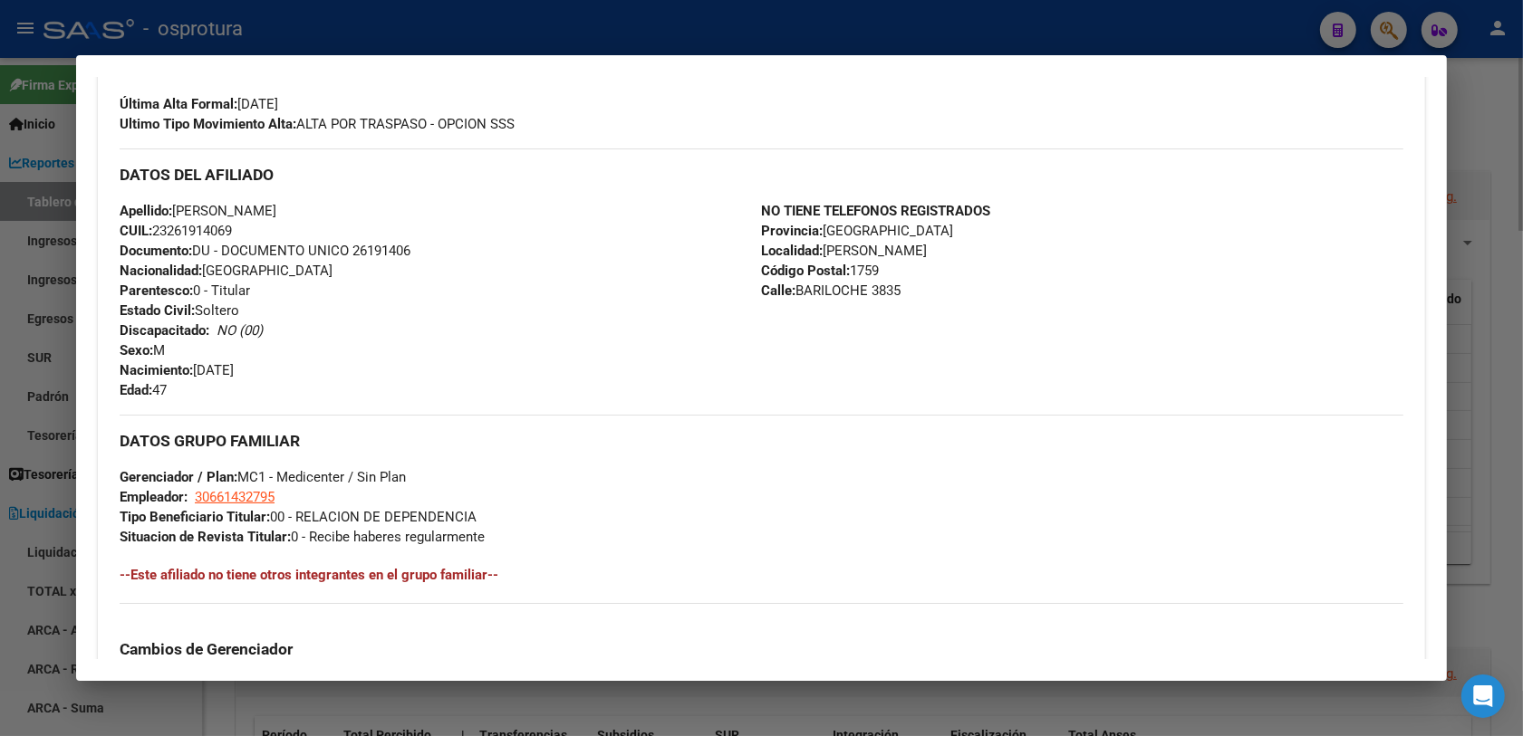
click at [1007, 20] on div at bounding box center [761, 368] width 1523 height 736
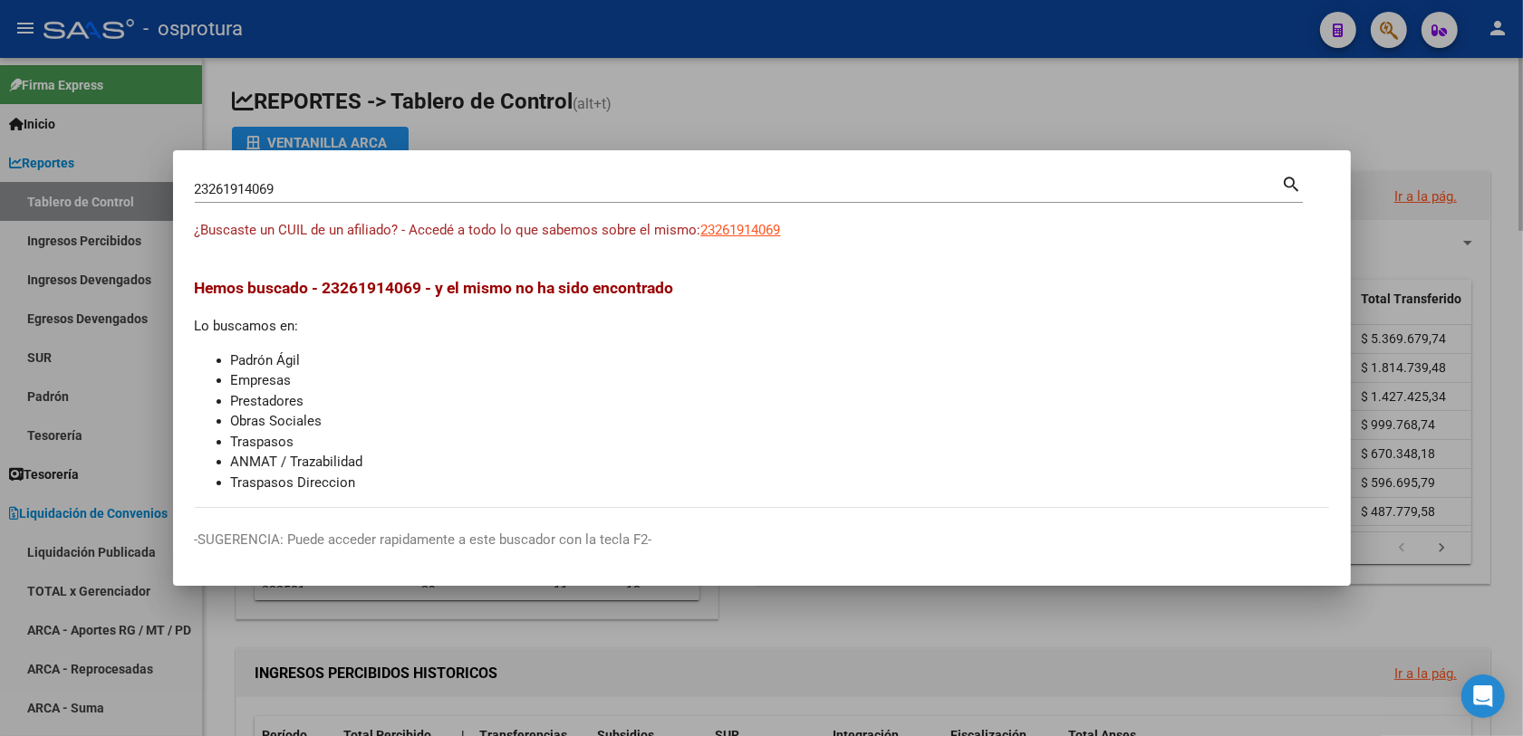
click at [413, 176] on div "23261914069 Buscar (apellido, dni, [PERSON_NAME], [PERSON_NAME], cuit, obra soc…" at bounding box center [738, 189] width 1087 height 27
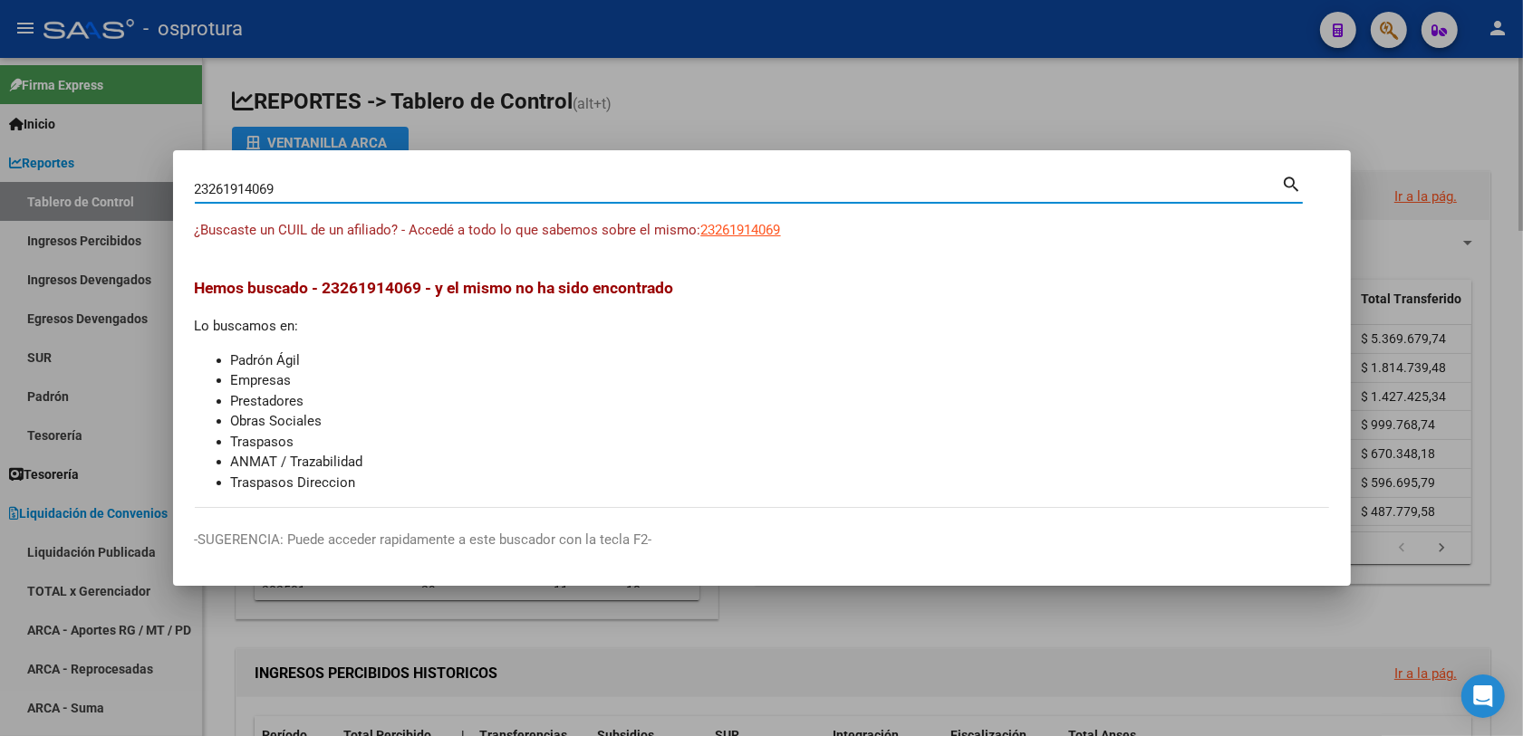
click at [403, 190] on input "23261914069" at bounding box center [738, 189] width 1087 height 16
paste input "0264473021"
type input "20264473021"
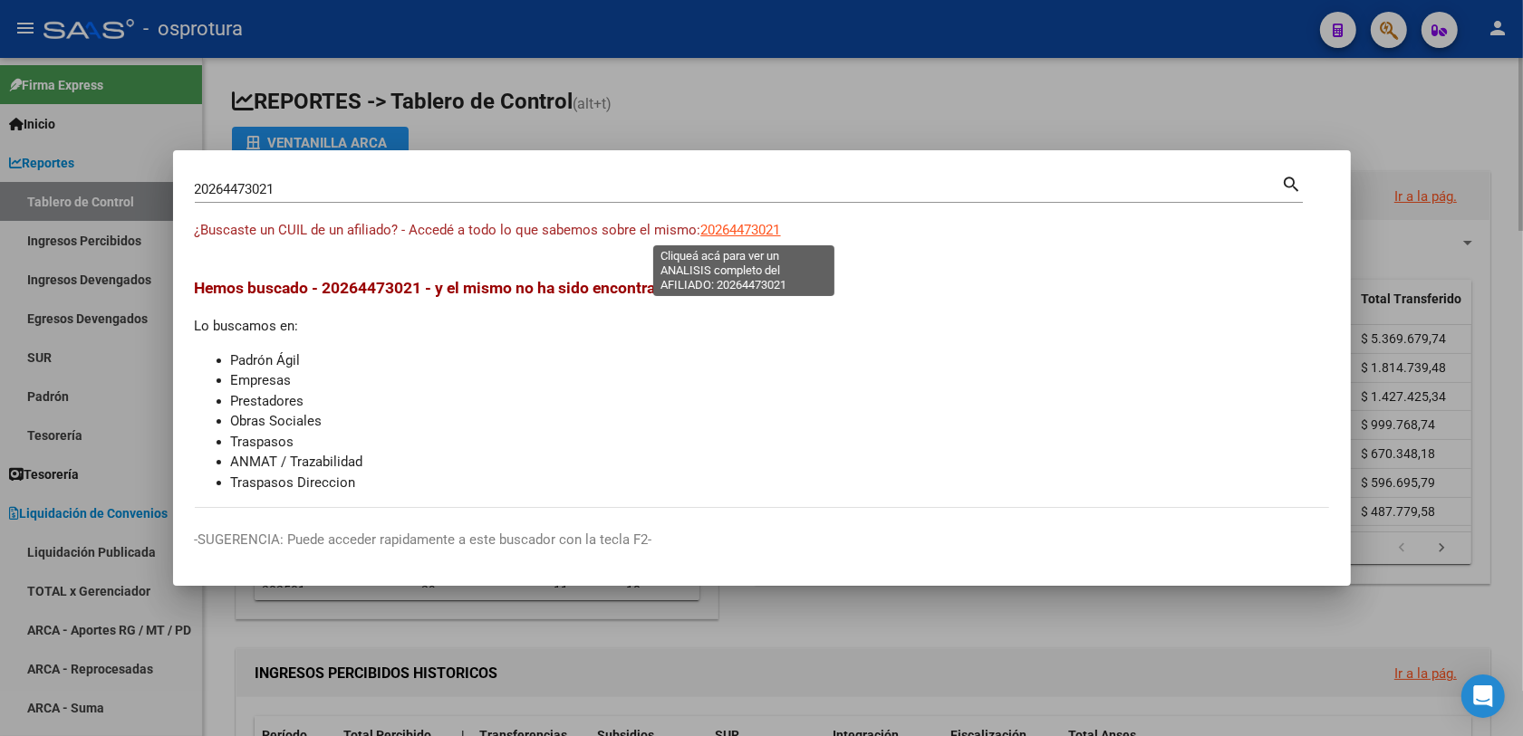
click at [747, 223] on span "20264473021" at bounding box center [741, 230] width 80 height 16
type textarea "20264473021"
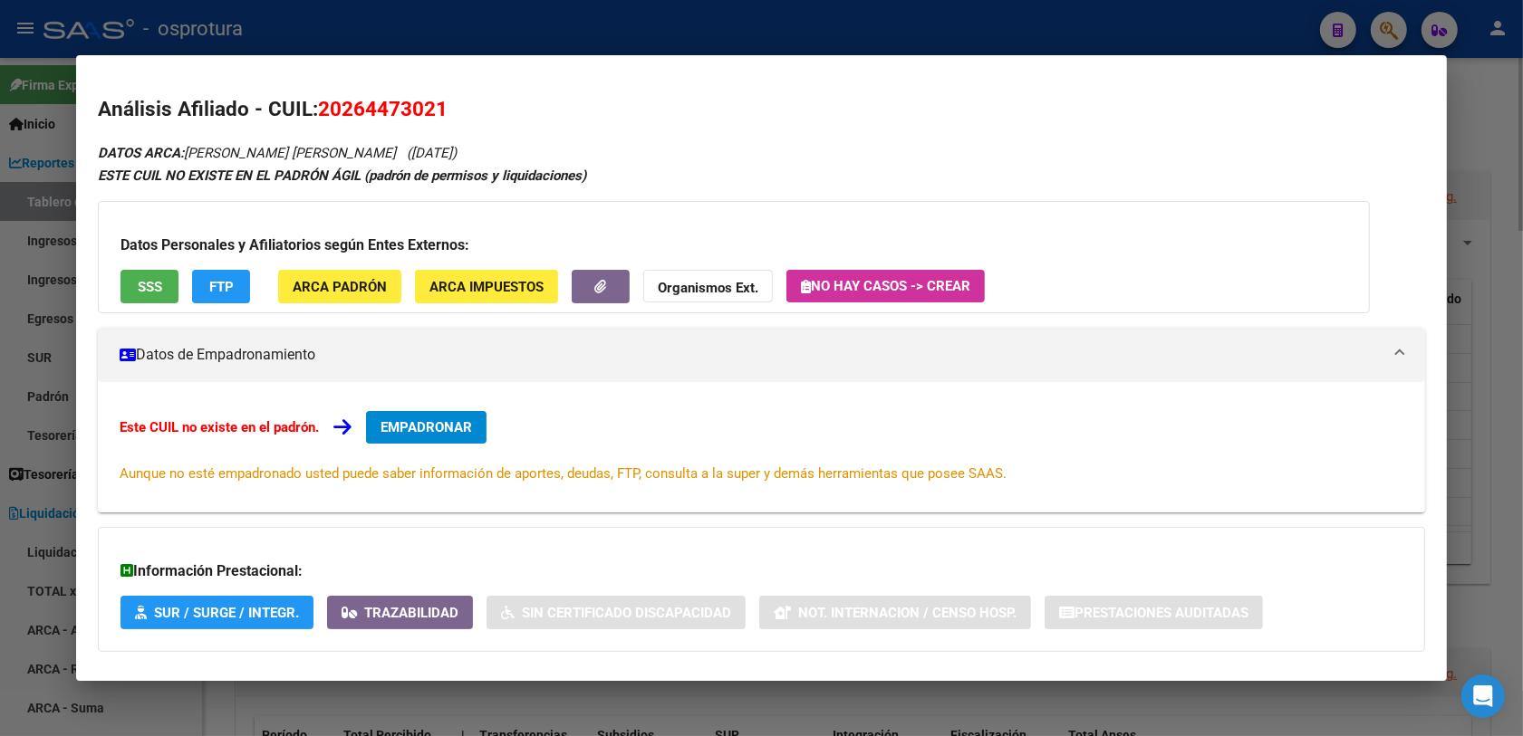
click at [415, 431] on span "EMPADRONAR" at bounding box center [425, 427] width 91 height 16
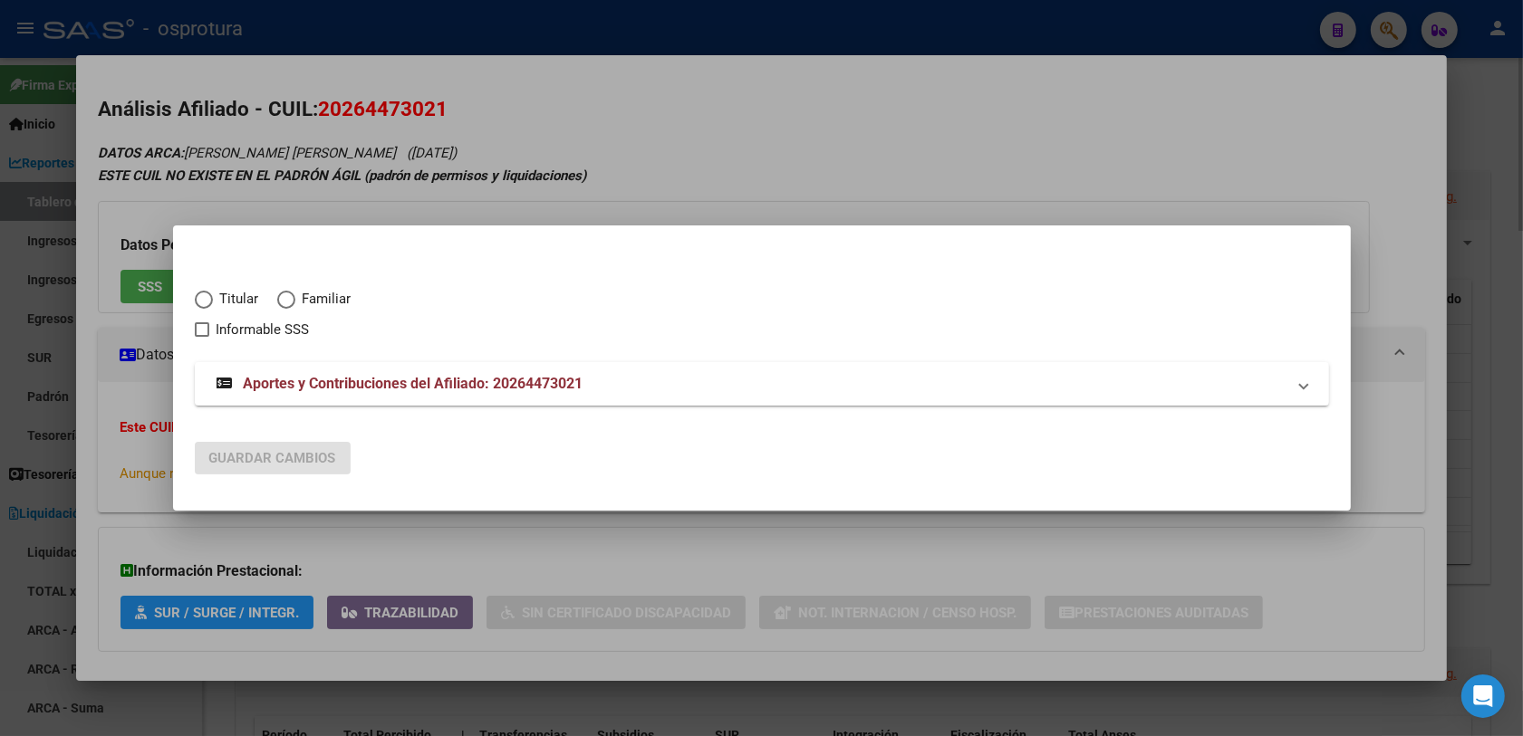
click at [247, 309] on span "Titular" at bounding box center [236, 299] width 46 height 21
click at [213, 309] on input "Titular" at bounding box center [204, 300] width 18 height 18
radio input "true"
checkbox input "true"
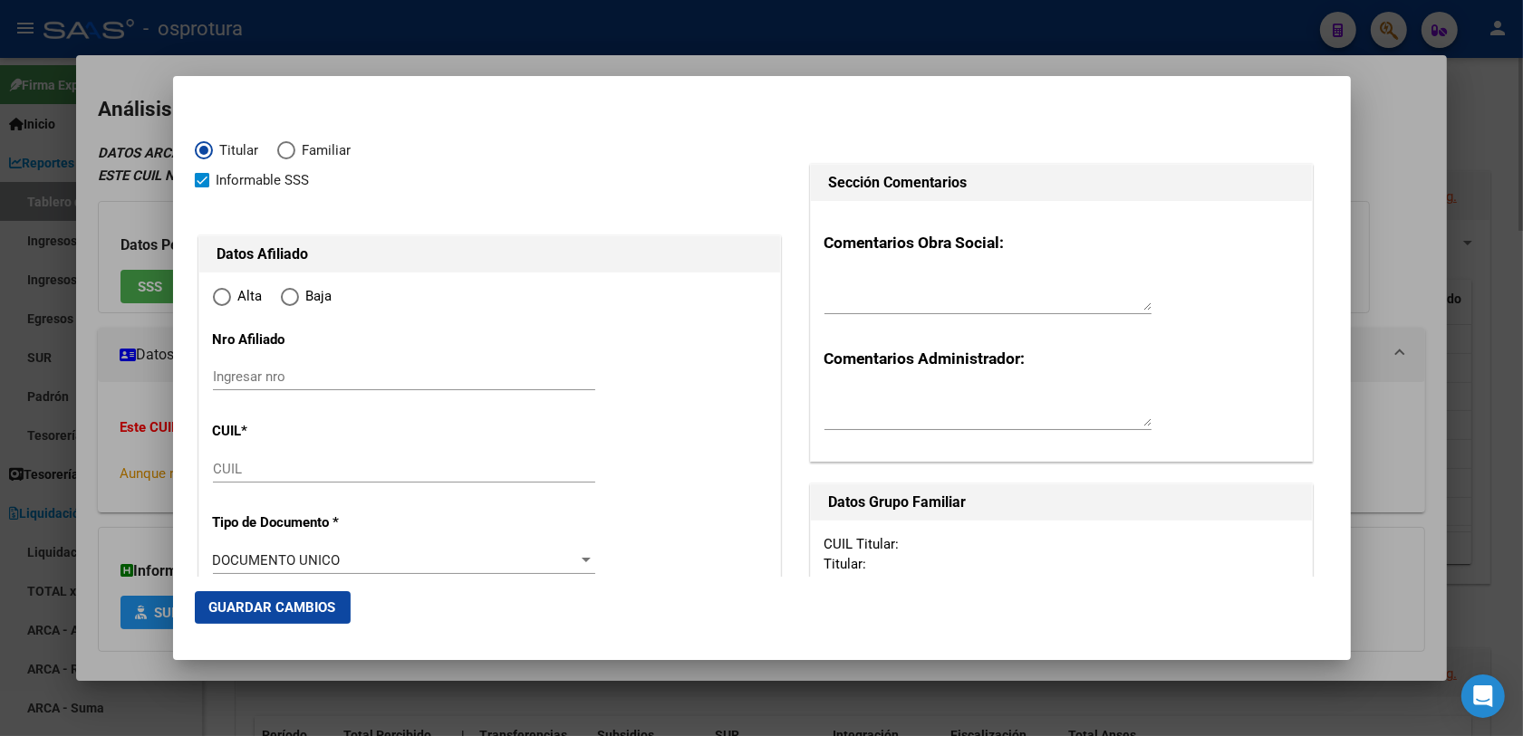
type input "20-26447302-1"
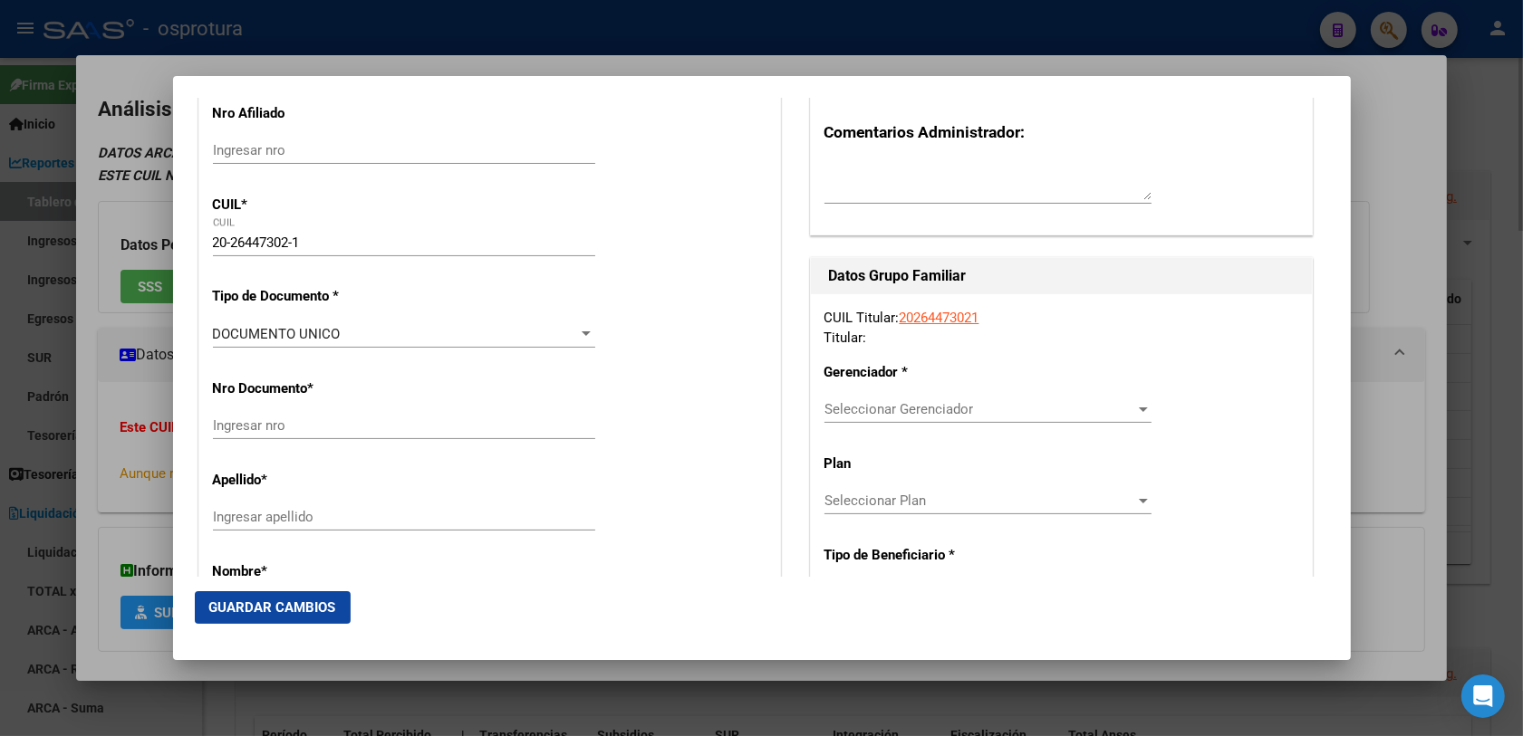
type input "26447302"
type input "[PERSON_NAME]"
type input "[DATE]"
type input "BARRANQUERAS"
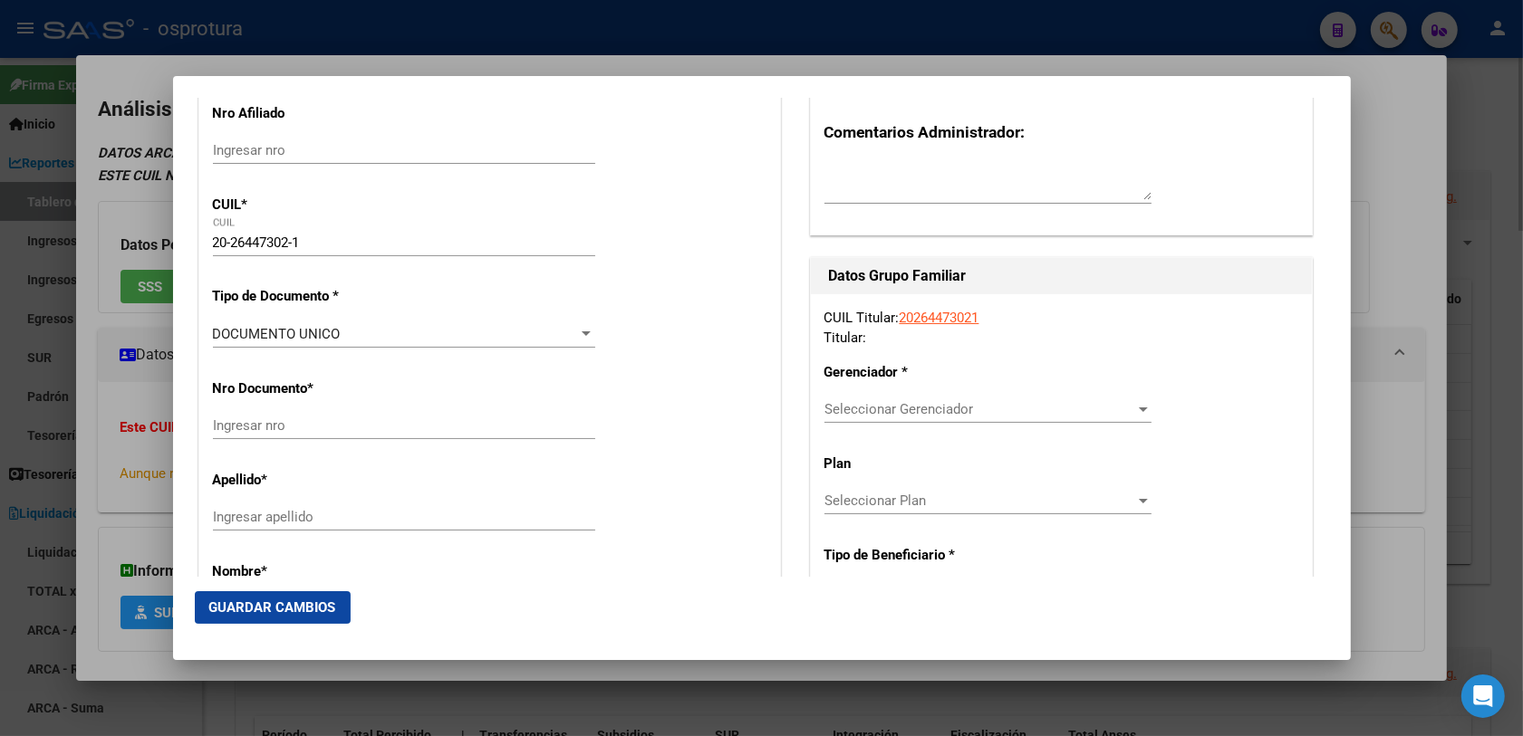
type input "3503"
type input "[PERSON_NAME]"
type input "220"
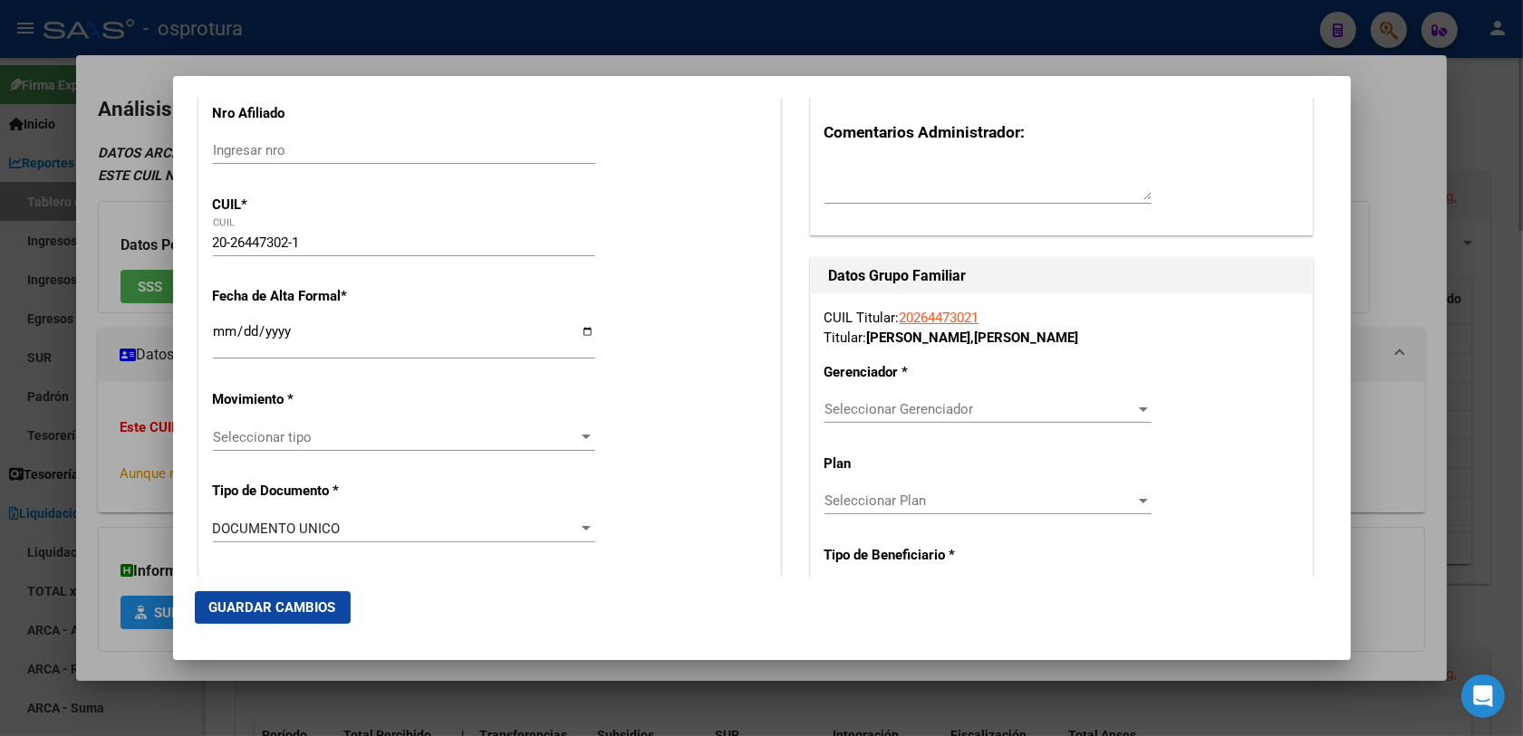
radio input "true"
type input "BARRANQUERAS"
click at [245, 432] on span "Seleccionar tipo" at bounding box center [396, 437] width 366 height 16
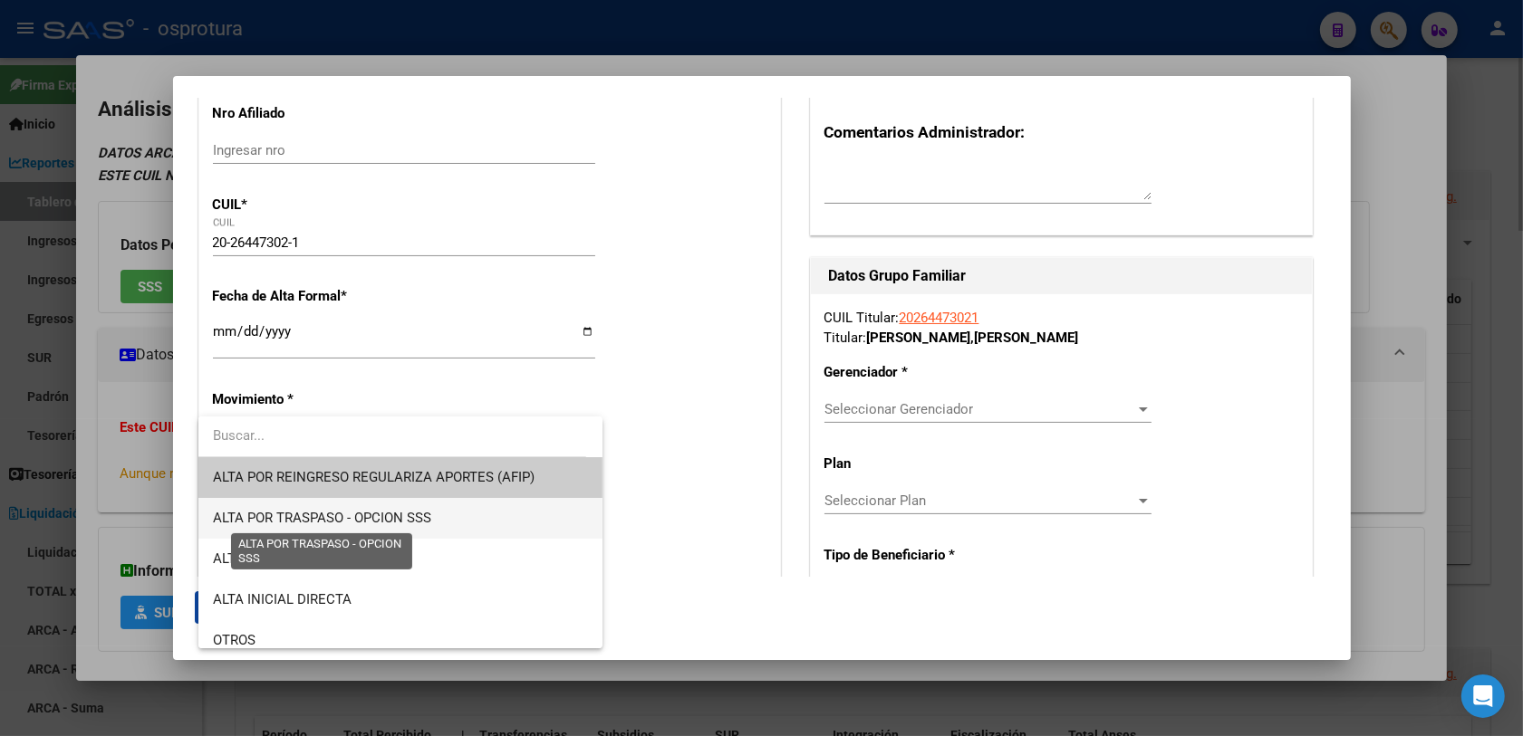
click at [292, 517] on span "ALTA POR TRASPASO - OPCION SSS" at bounding box center [322, 518] width 218 height 16
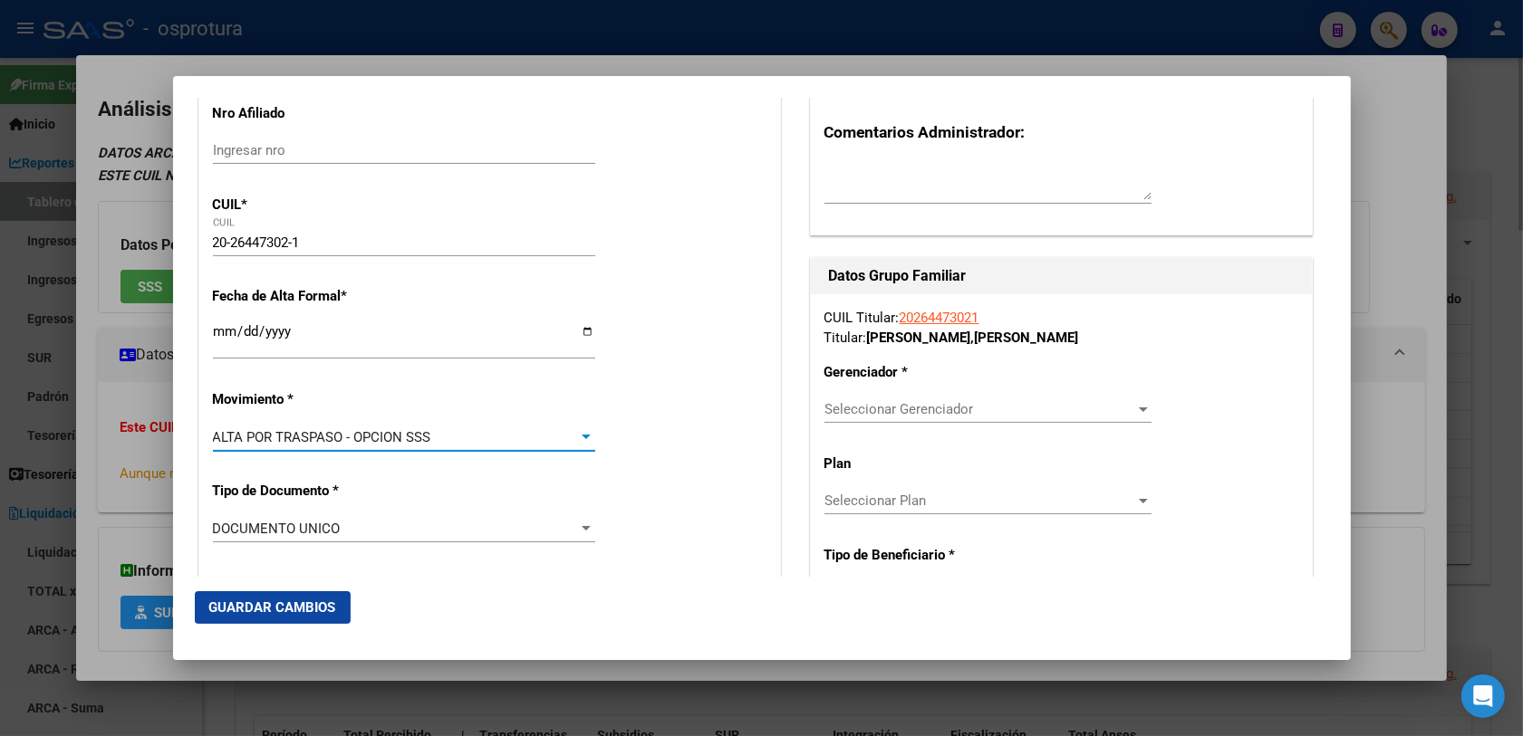
click at [216, 332] on input "Ingresar fecha" at bounding box center [404, 338] width 382 height 29
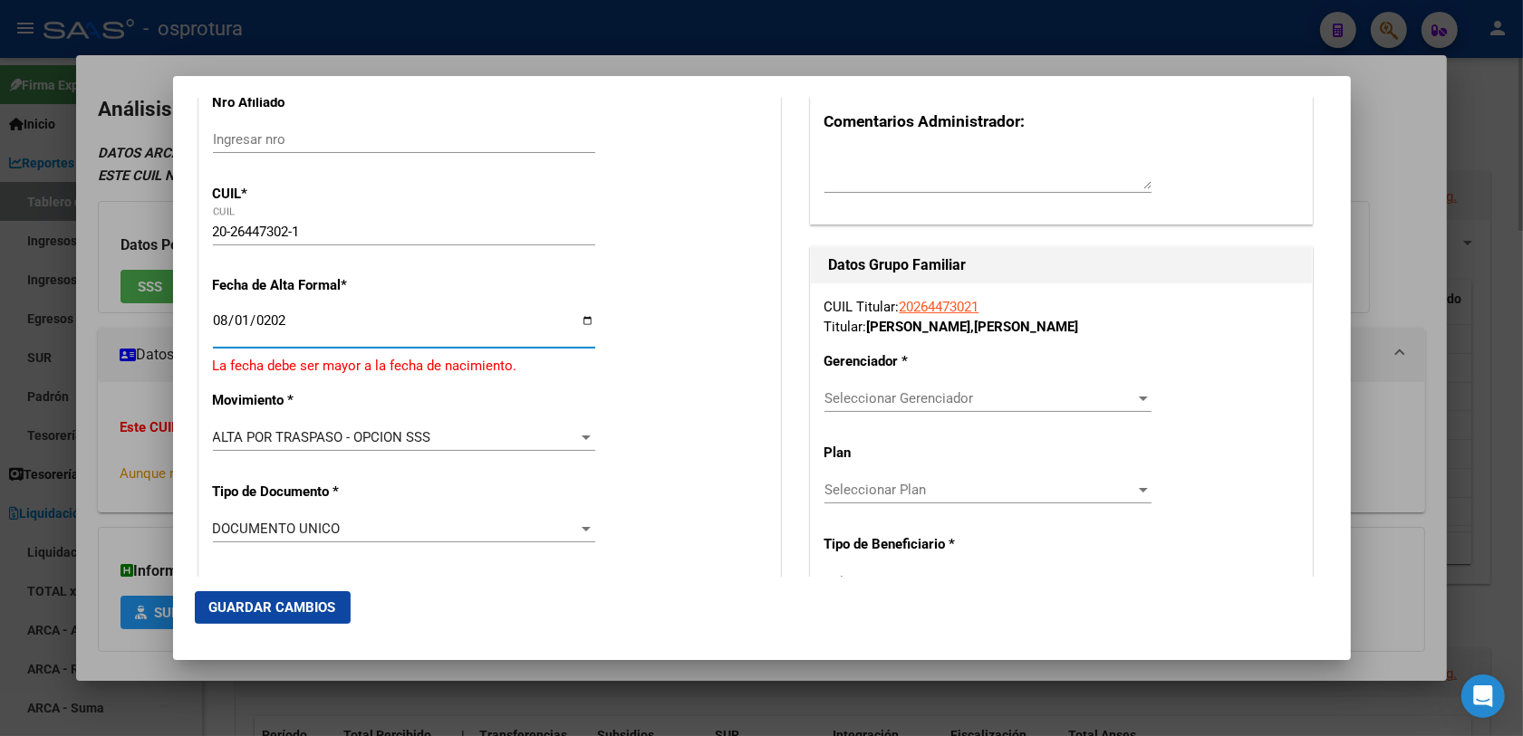
type input "[DATE]"
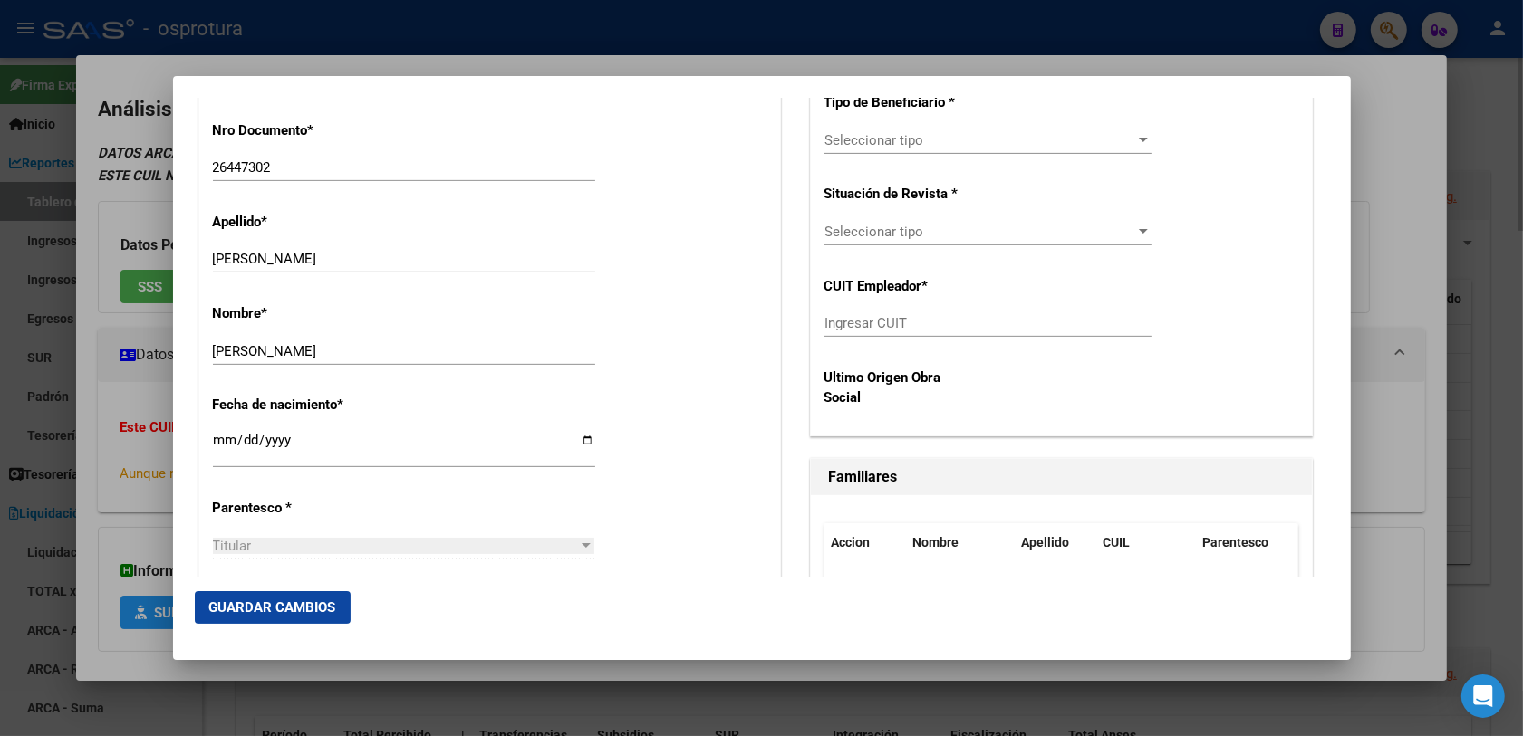
scroll to position [906, 0]
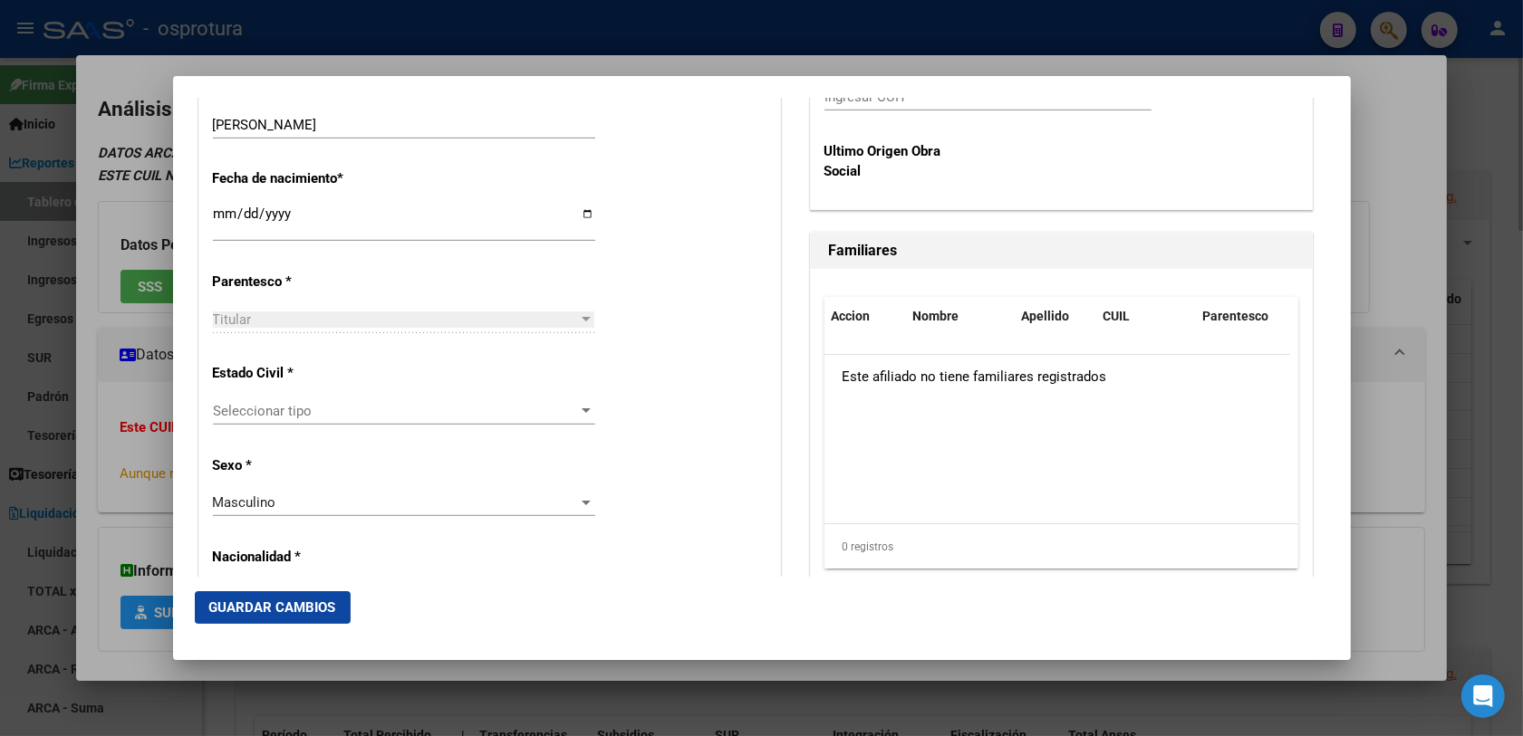
click at [415, 426] on div "Seleccionar tipo Seleccionar tipo" at bounding box center [404, 420] width 382 height 44
click at [414, 419] on div "Seleccionar tipo Seleccionar tipo" at bounding box center [404, 411] width 382 height 27
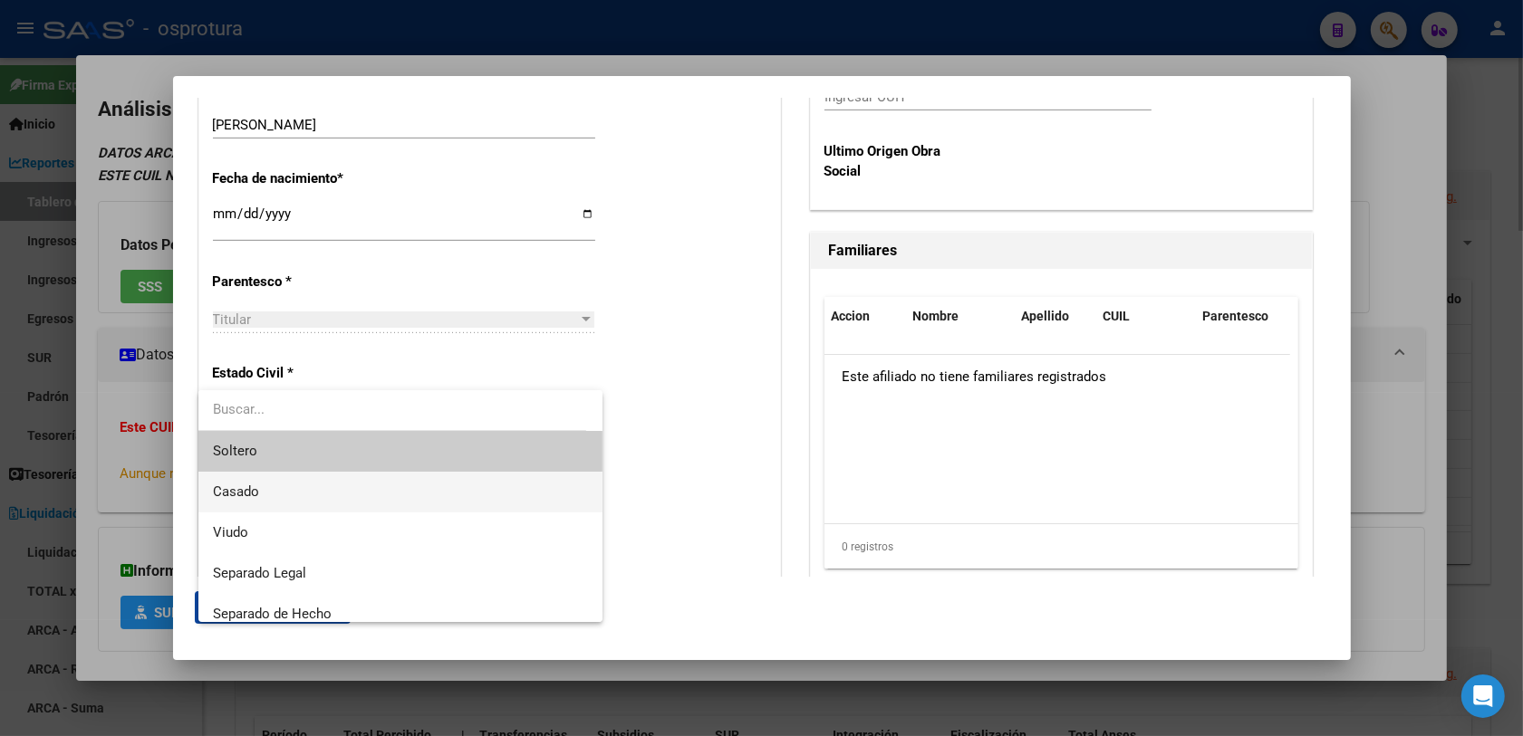
click at [283, 490] on span "Casado" at bounding box center [401, 492] width 376 height 41
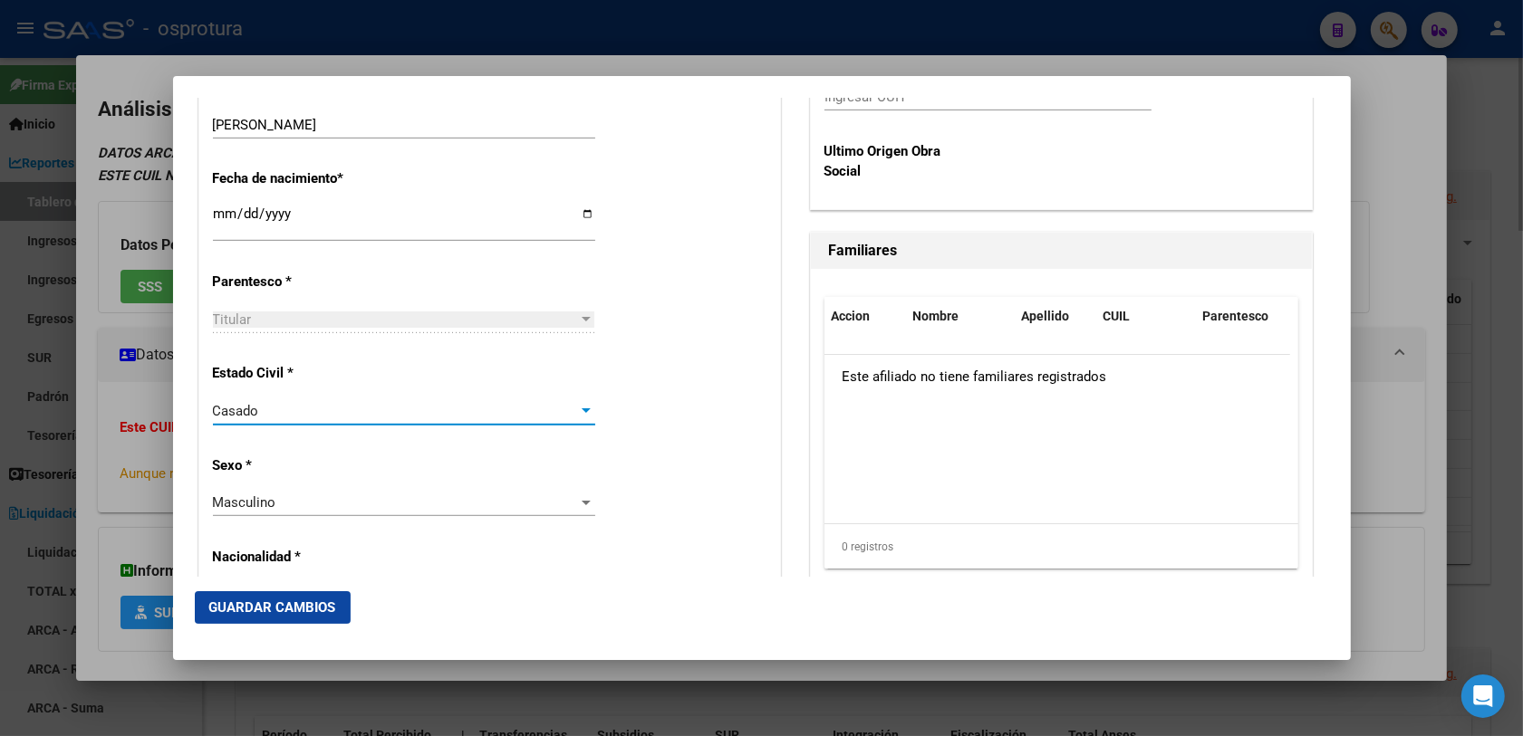
click at [223, 412] on span "Casado" at bounding box center [236, 411] width 46 height 16
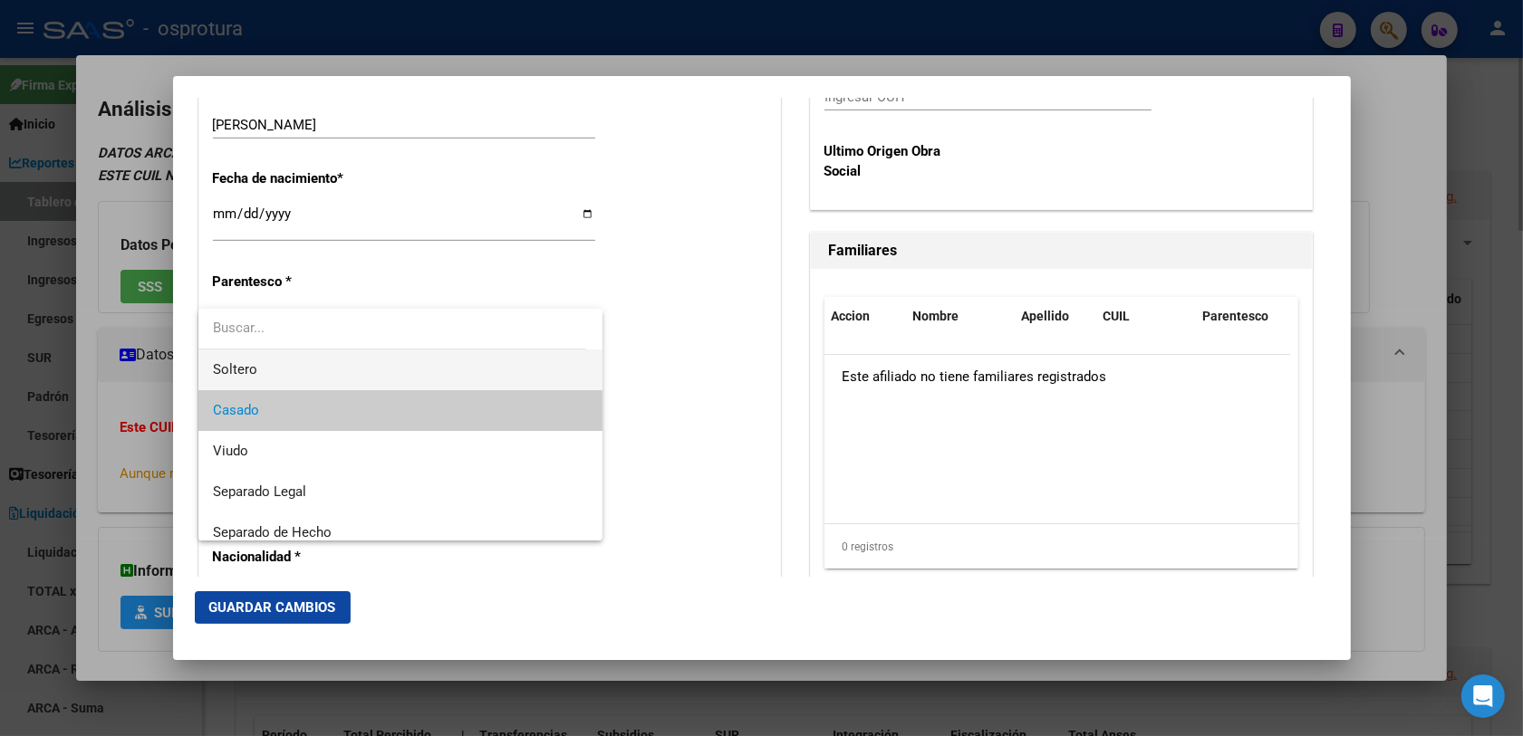
click at [302, 379] on span "Soltero" at bounding box center [401, 370] width 376 height 41
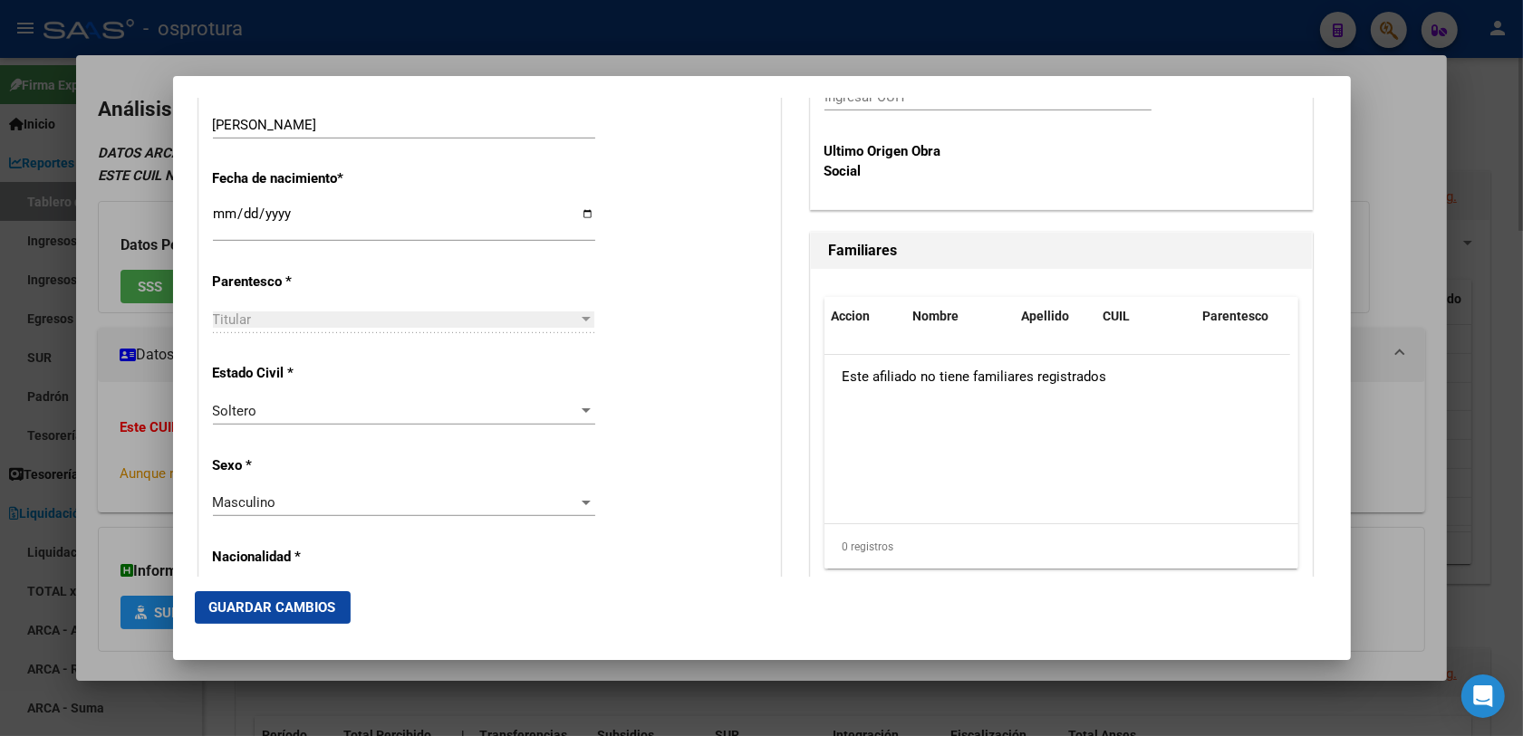
click at [711, 504] on div "Alta Baja Nro Afiliado Ingresar nro CUIL * 20-26447302-1 CUIL ARCA Padrón Fecha…" at bounding box center [489, 660] width 581 height 2587
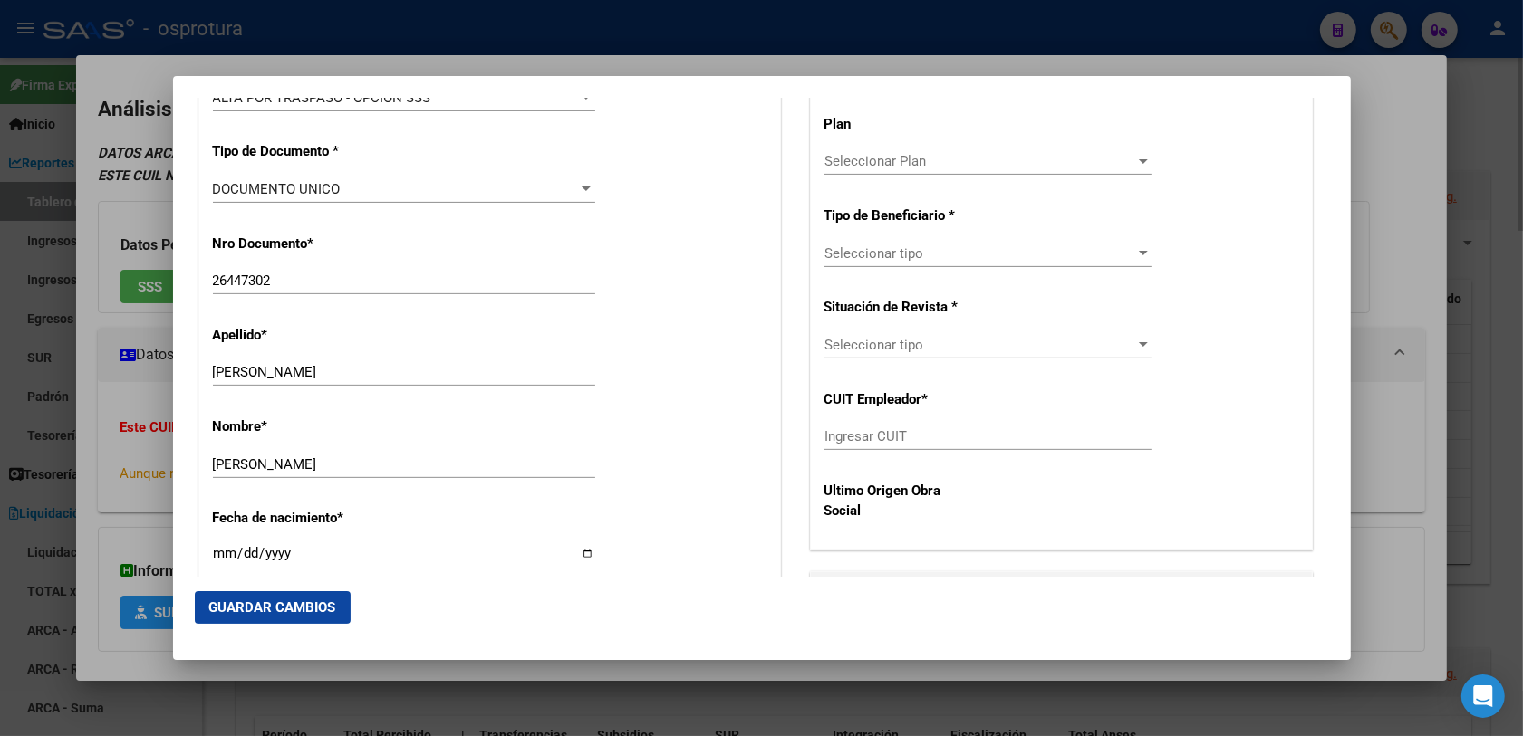
scroll to position [340, 0]
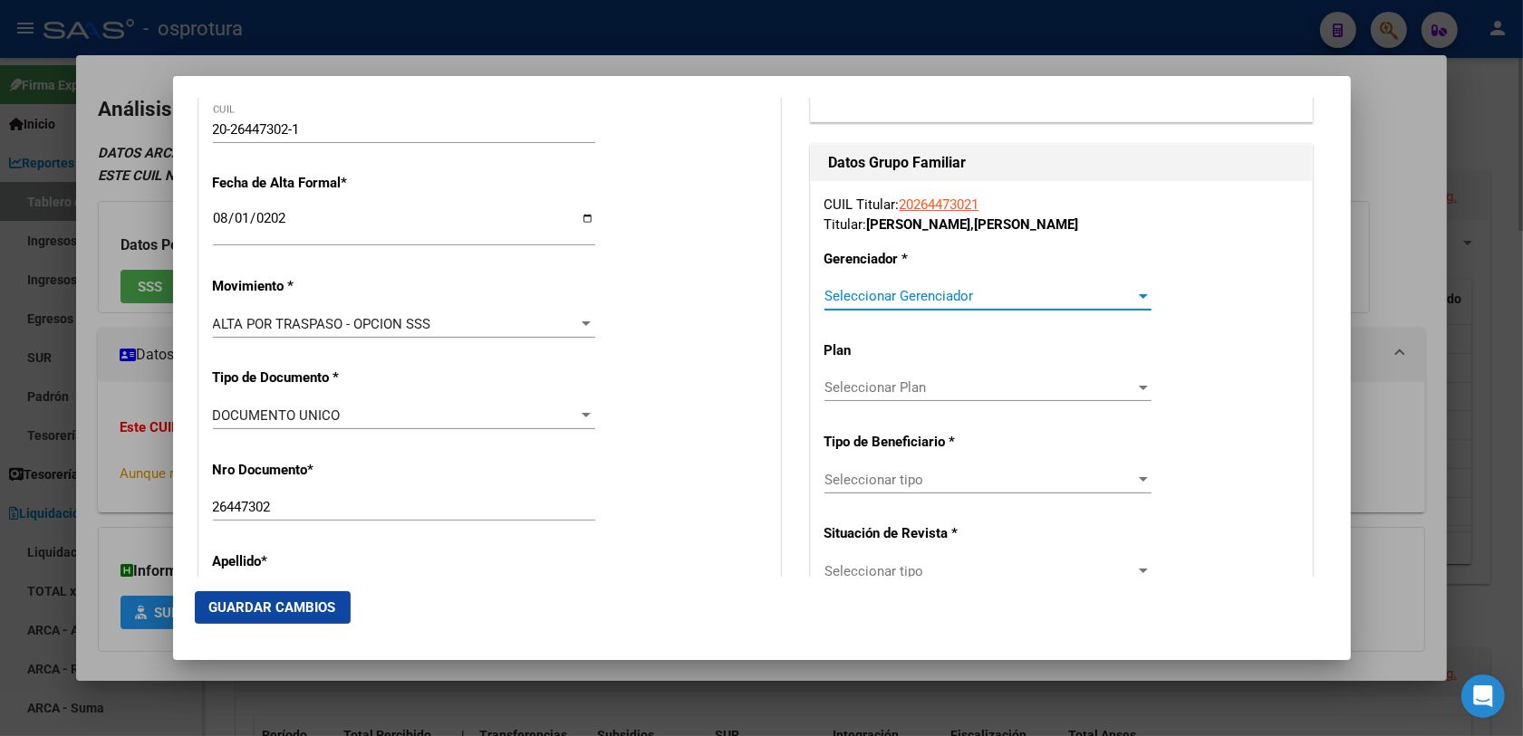
click at [901, 296] on span "Seleccionar Gerenciador" at bounding box center [979, 296] width 311 height 16
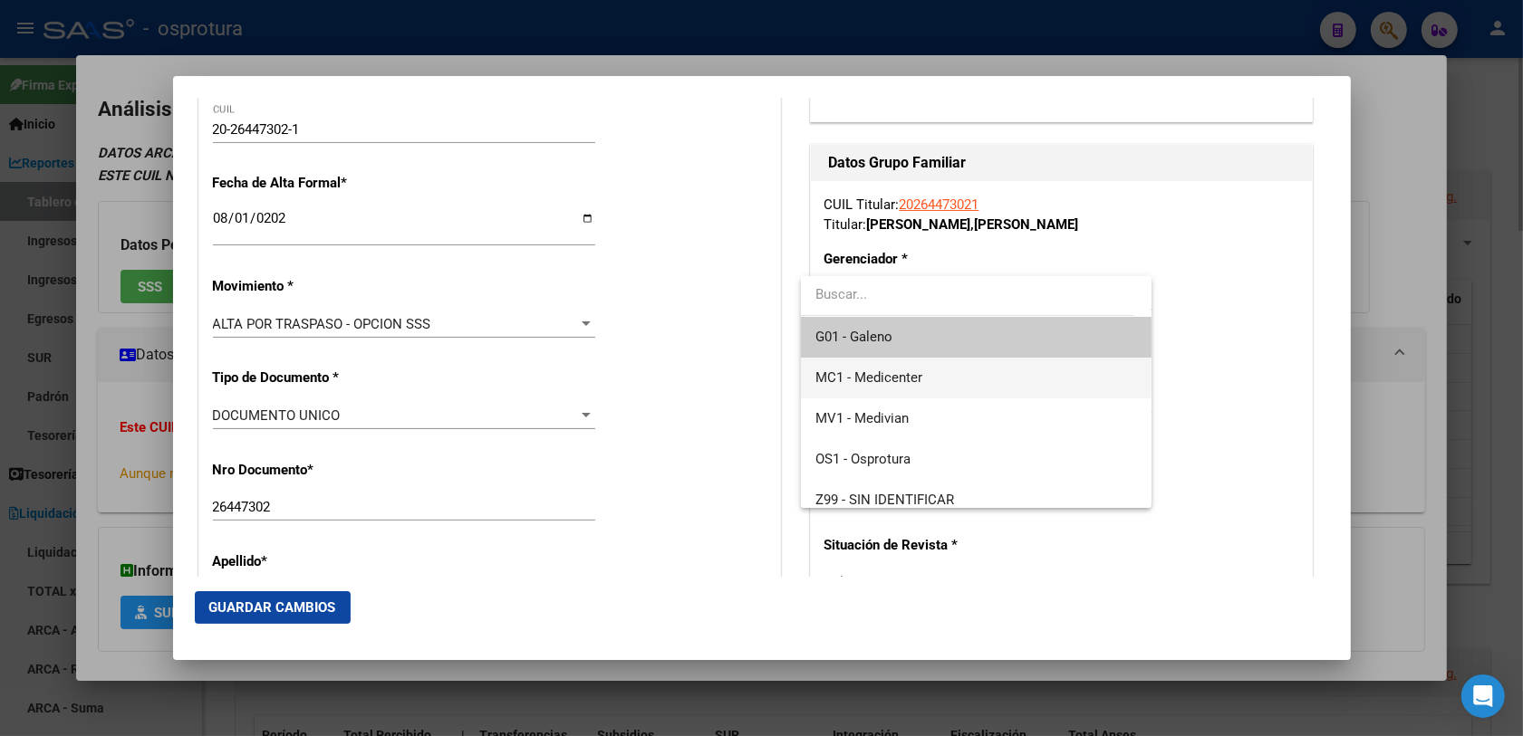
click at [910, 388] on span "MC1 - Medicenter" at bounding box center [976, 378] width 322 height 41
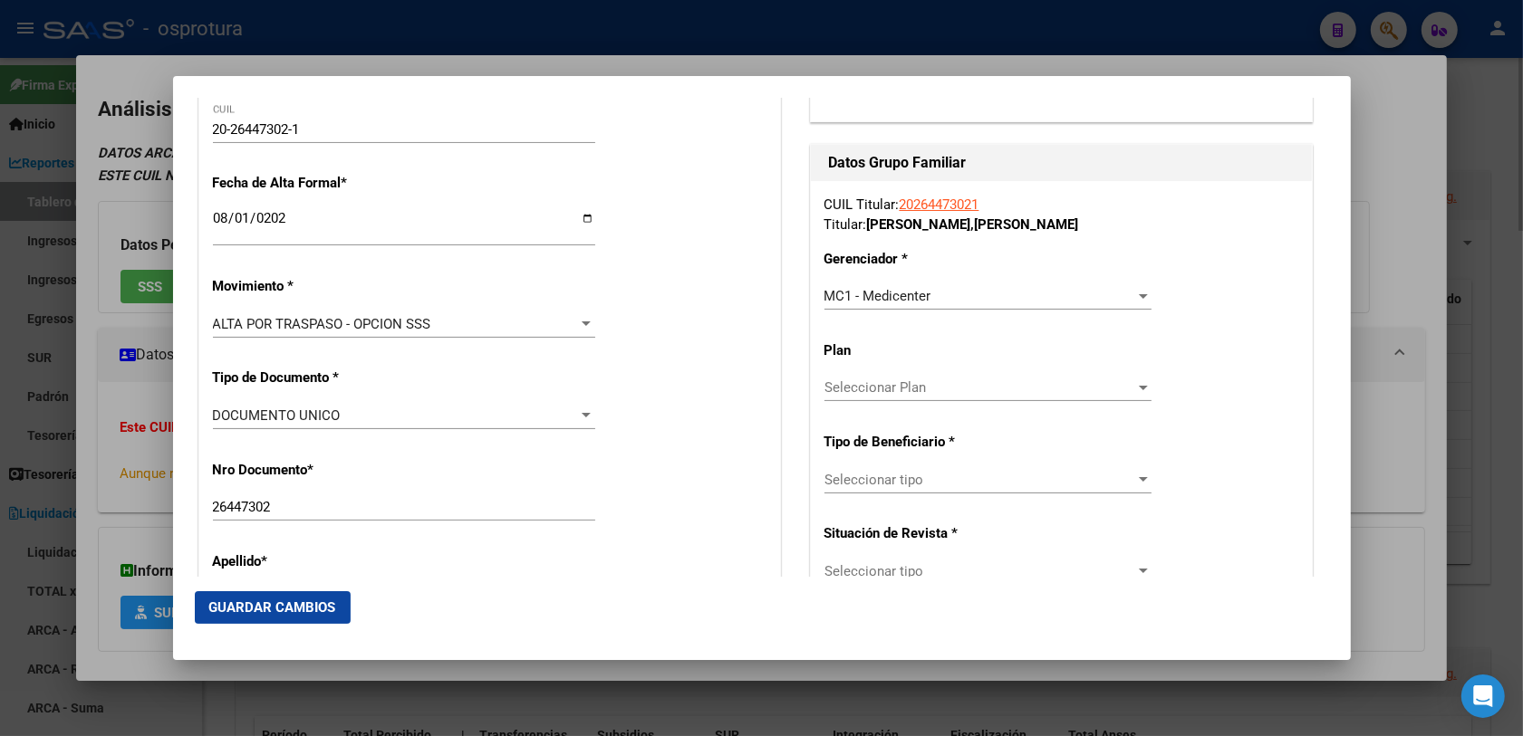
click at [895, 489] on div "Seleccionar tipo Seleccionar tipo" at bounding box center [987, 479] width 327 height 27
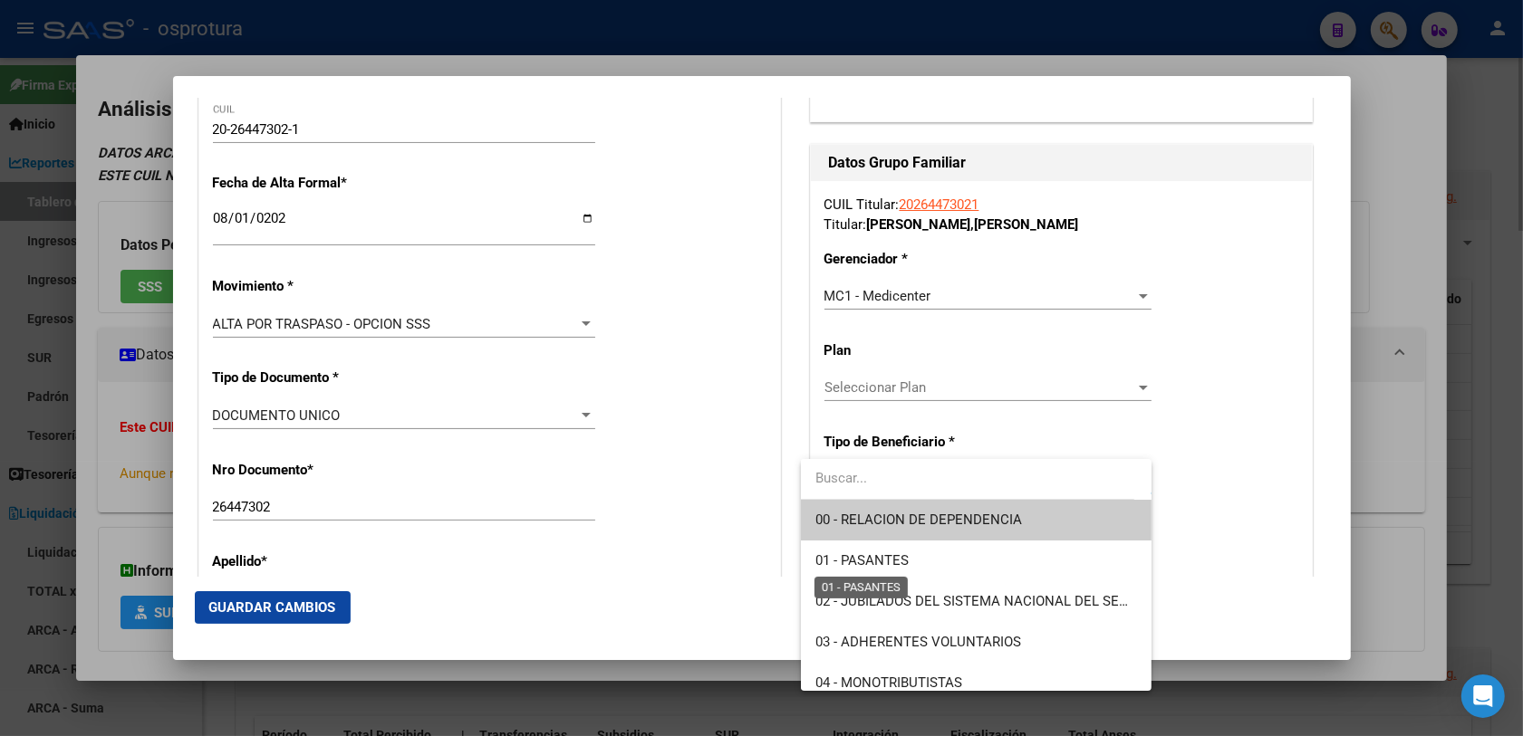
click at [908, 533] on span "00 - RELACION DE DEPENDENCIA" at bounding box center [976, 520] width 322 height 41
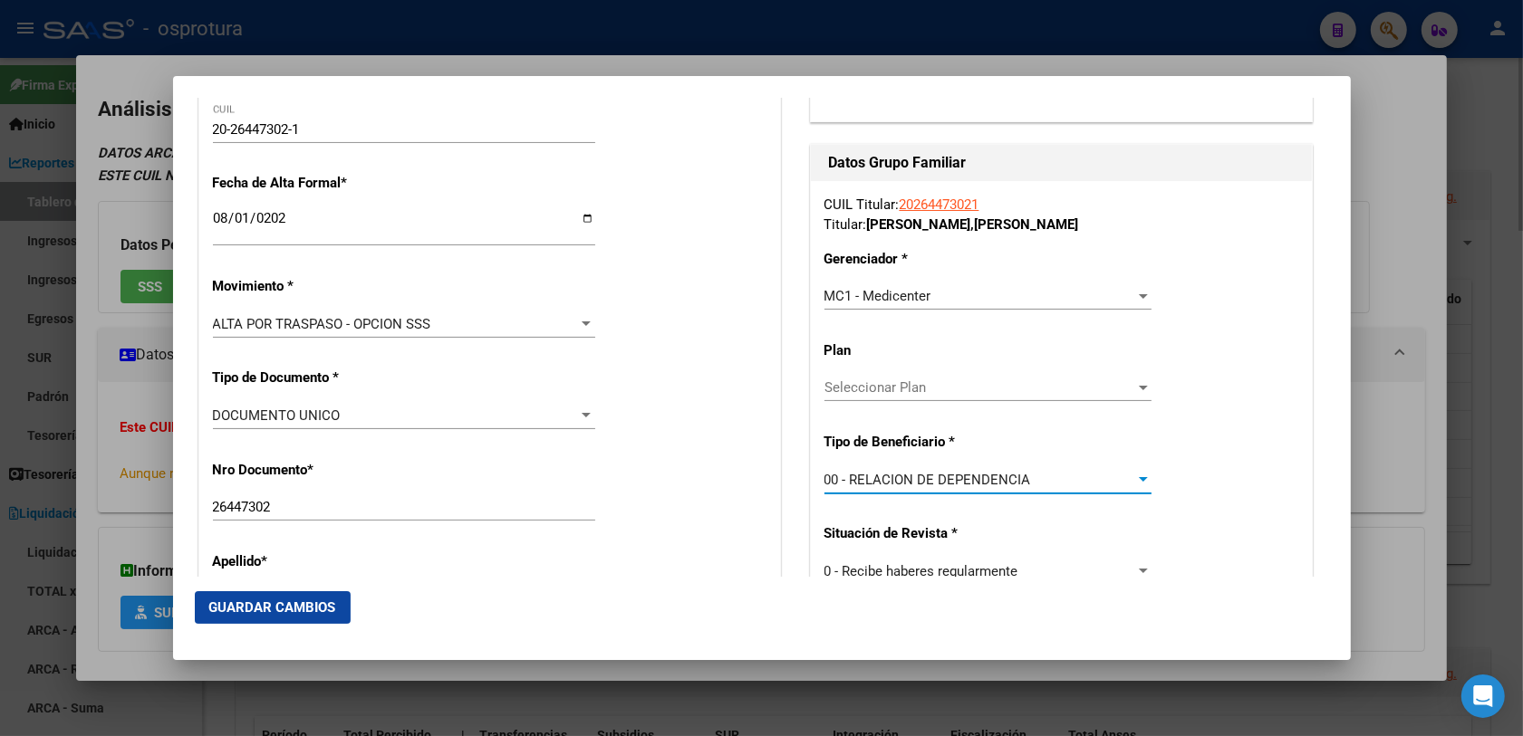
type input "33-70963512-9"
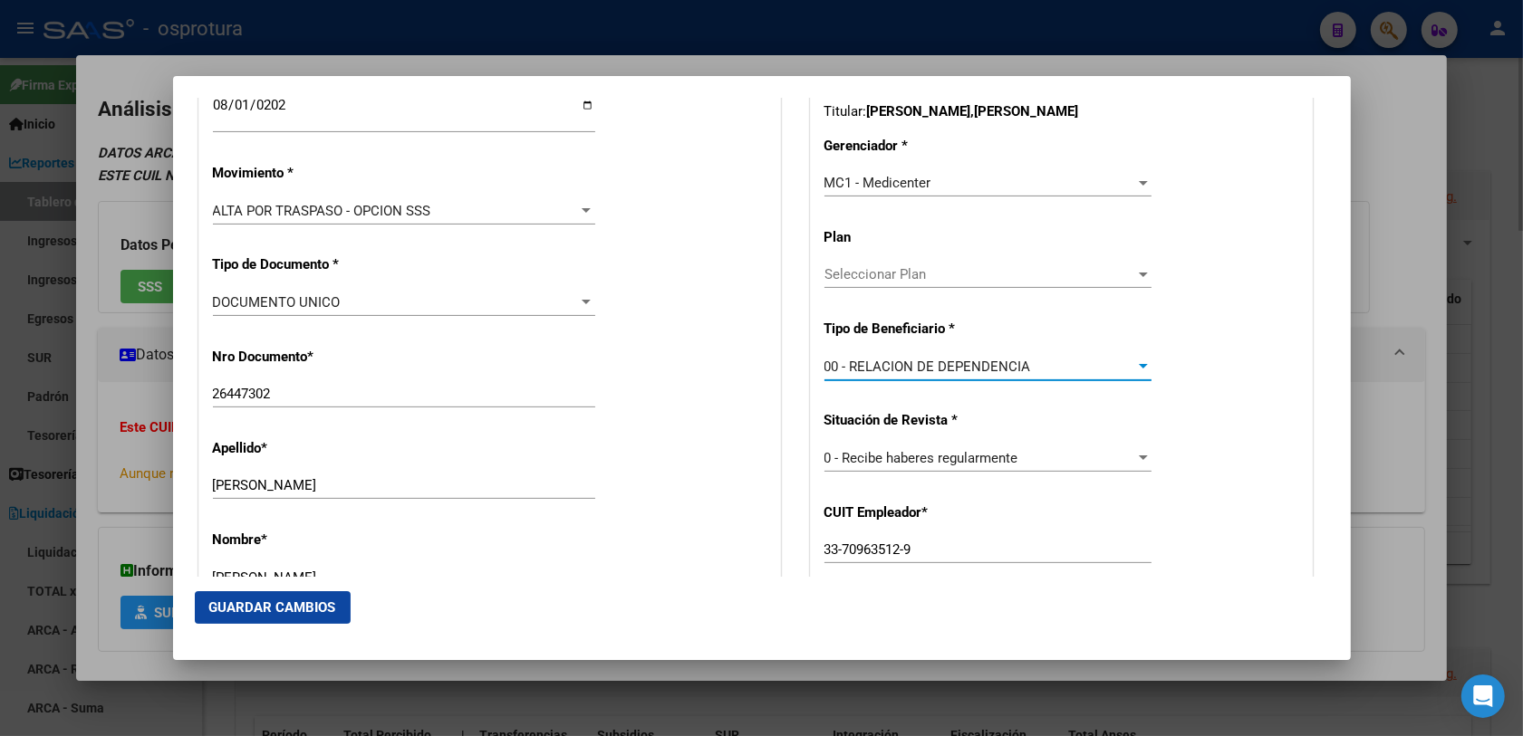
click at [335, 589] on button "Guardar Cambios" at bounding box center [273, 607] width 156 height 33
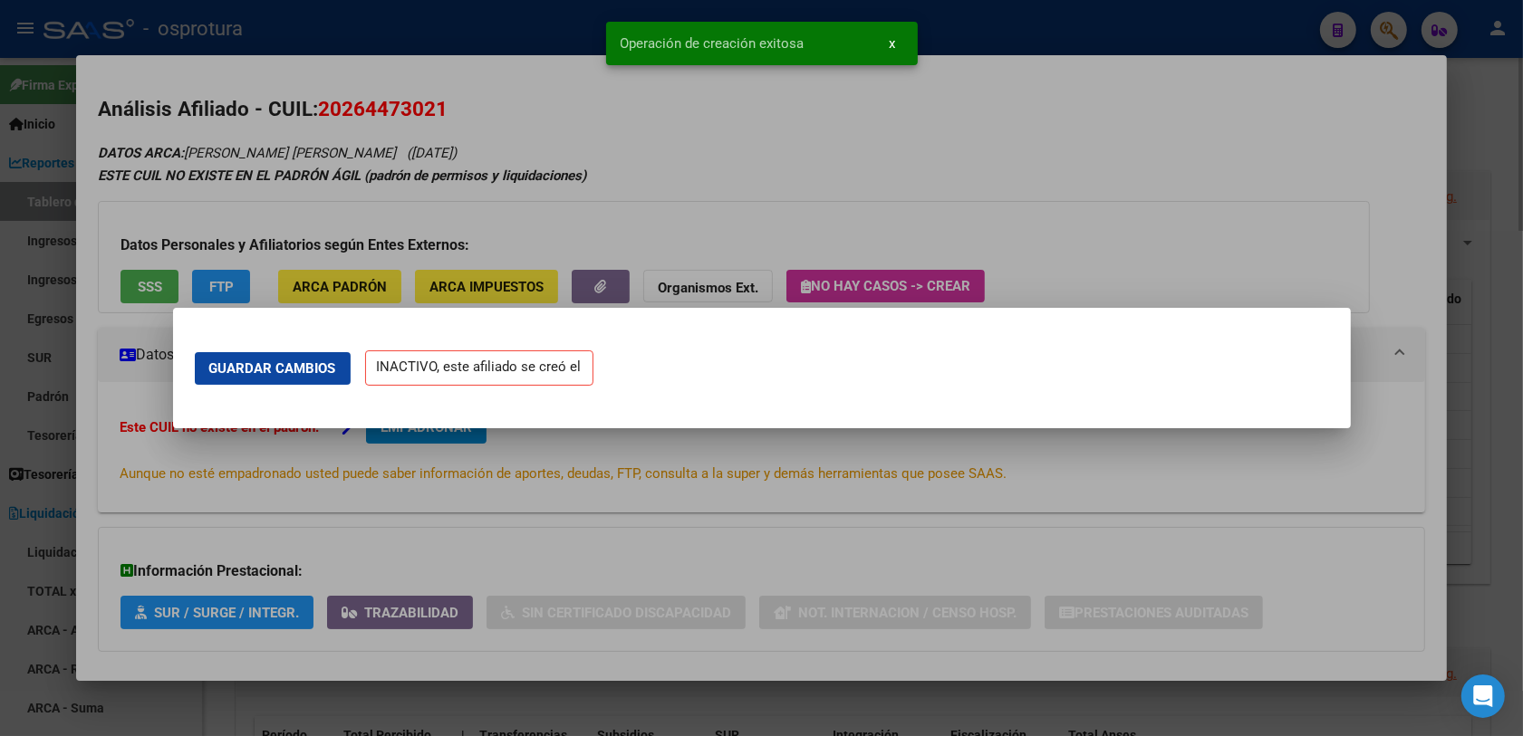
scroll to position [0, 0]
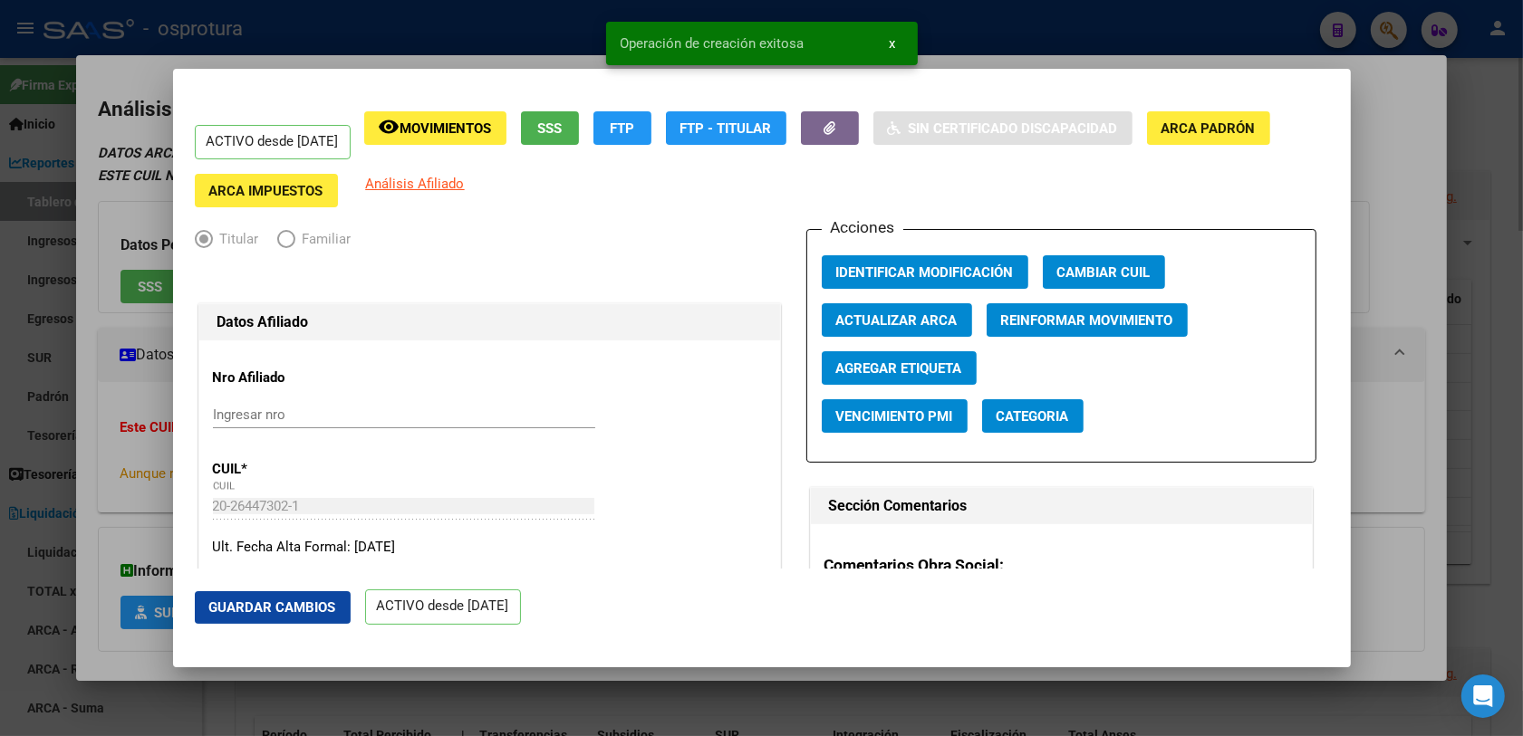
click at [1231, 160] on div at bounding box center [761, 368] width 1523 height 736
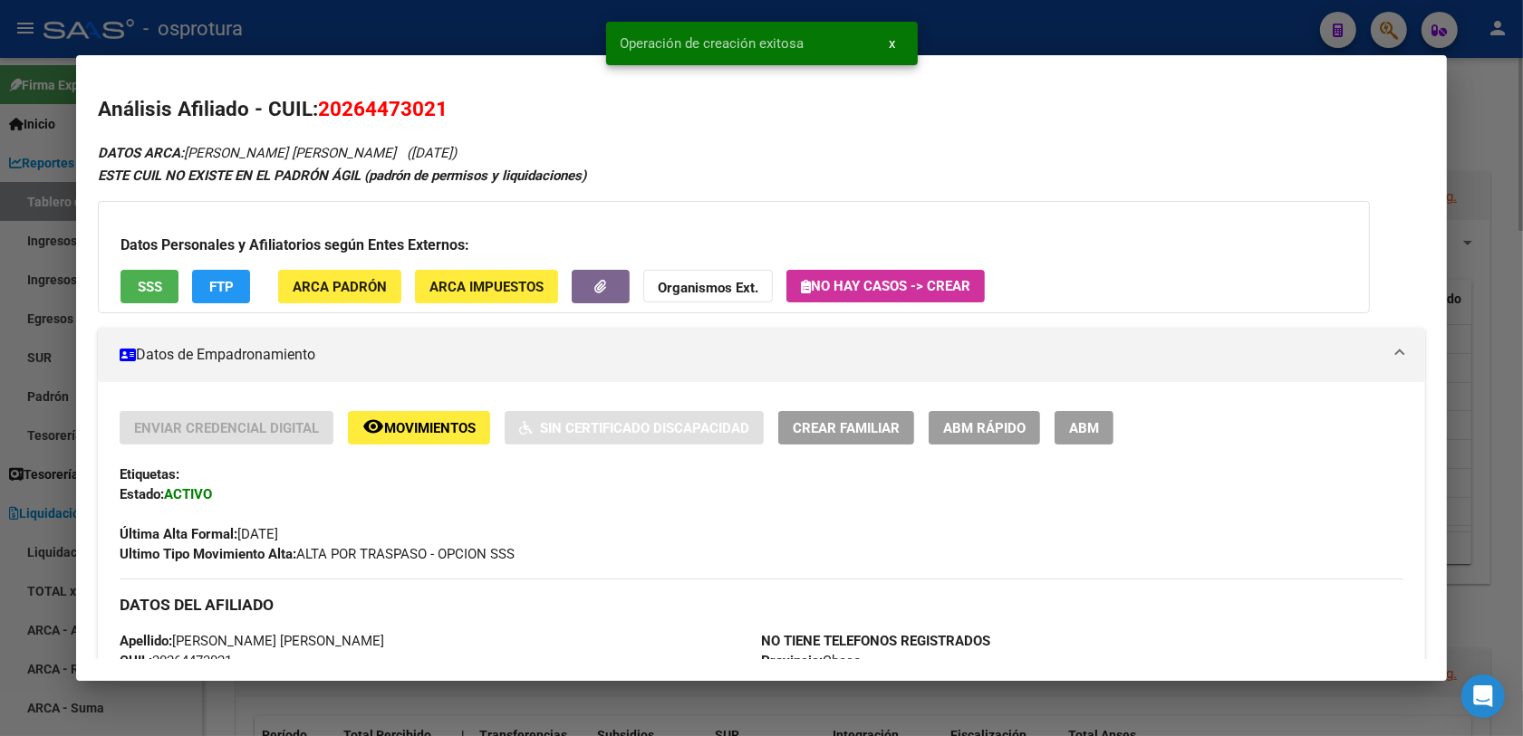
click at [849, 415] on button "Crear Familiar" at bounding box center [846, 428] width 136 height 34
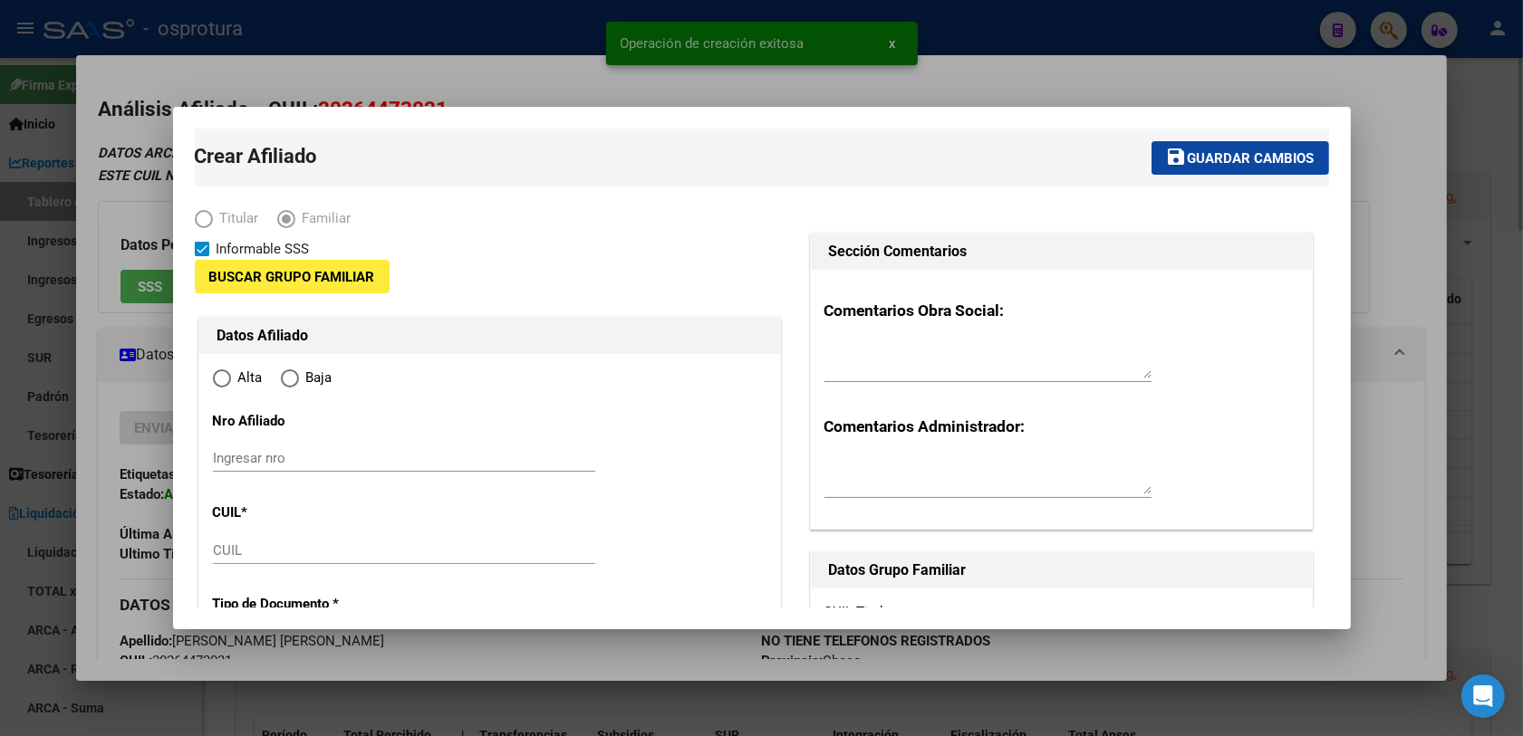
type input "33-70963512-9"
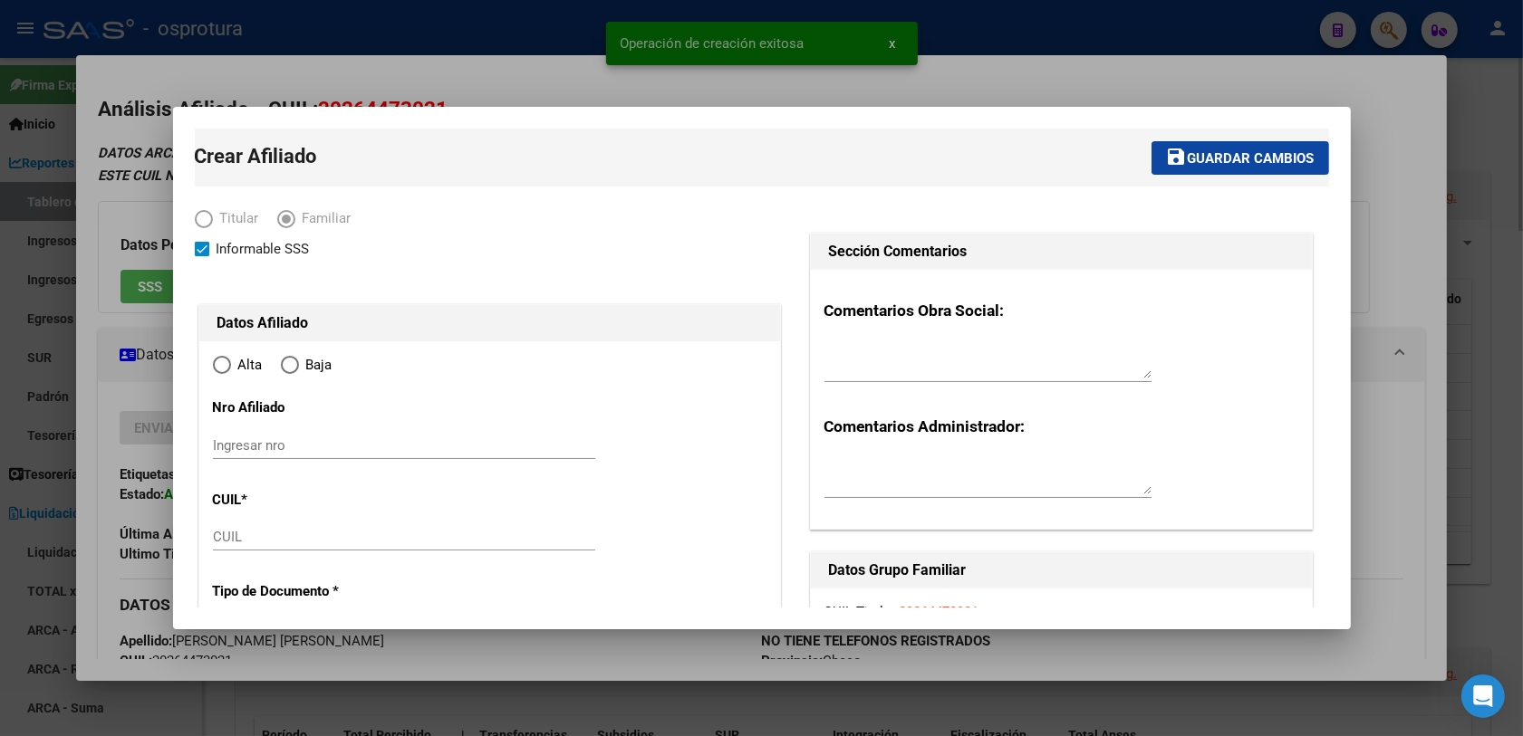
radio input "true"
type input "BARRANQUERAS"
type input "3503"
type input "[PERSON_NAME]"
type input "220"
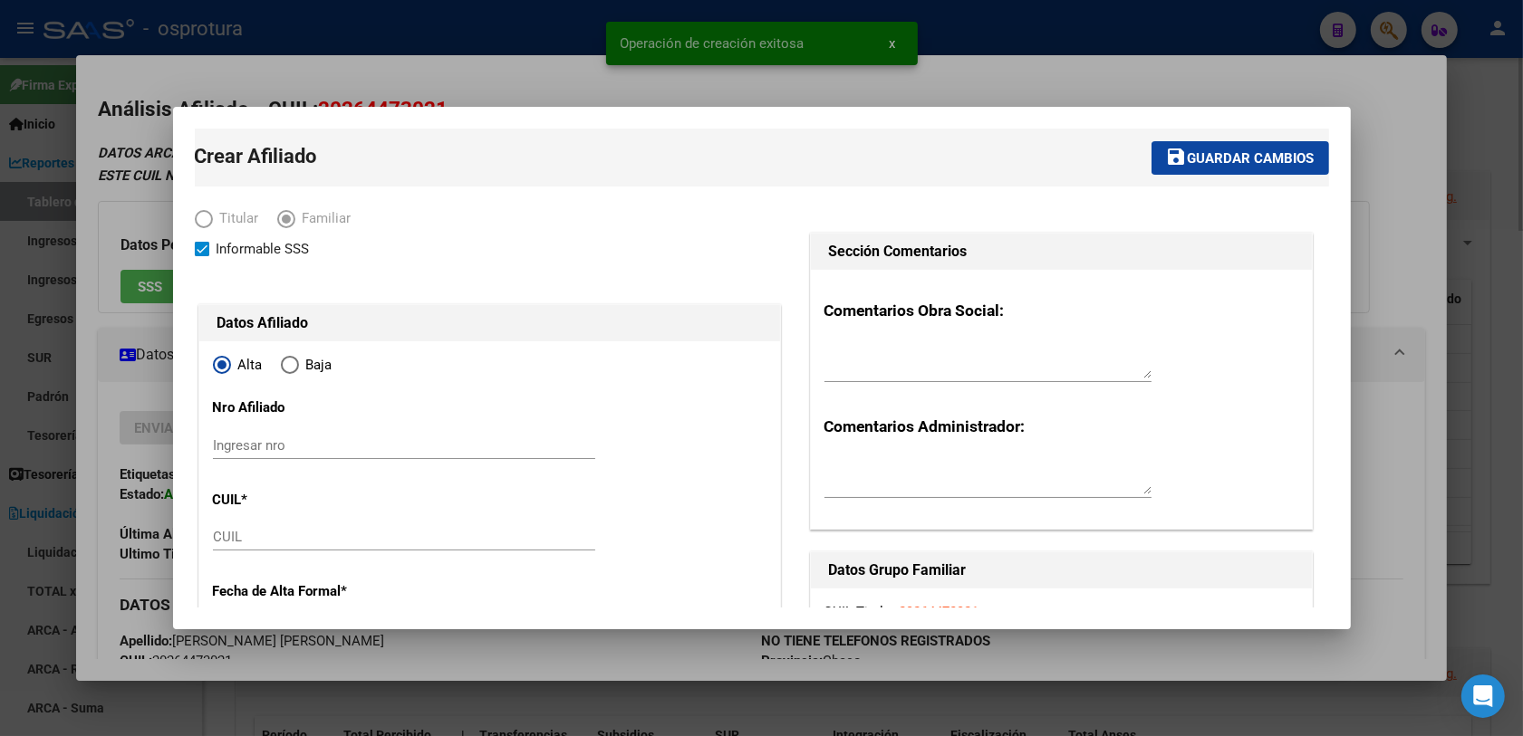
type input "33-70963512-9"
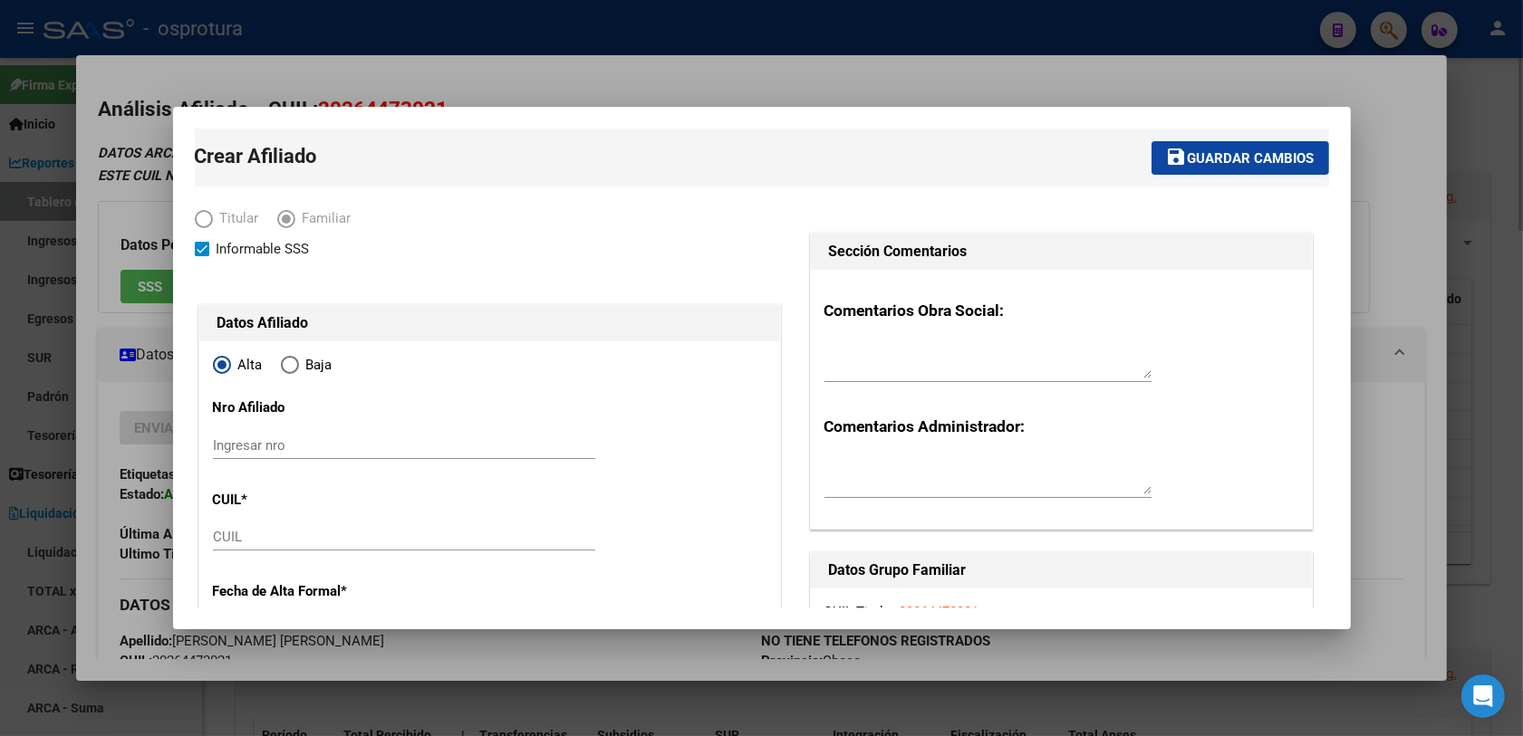
click at [225, 553] on div "CUIL" at bounding box center [404, 546] width 382 height 44
click at [231, 535] on input "CUIL" at bounding box center [404, 537] width 382 height 16
paste input "20-48080393-1"
type input "20-48080393-1"
click at [695, 332] on h1 "Datos Afiliado" at bounding box center [489, 324] width 544 height 22
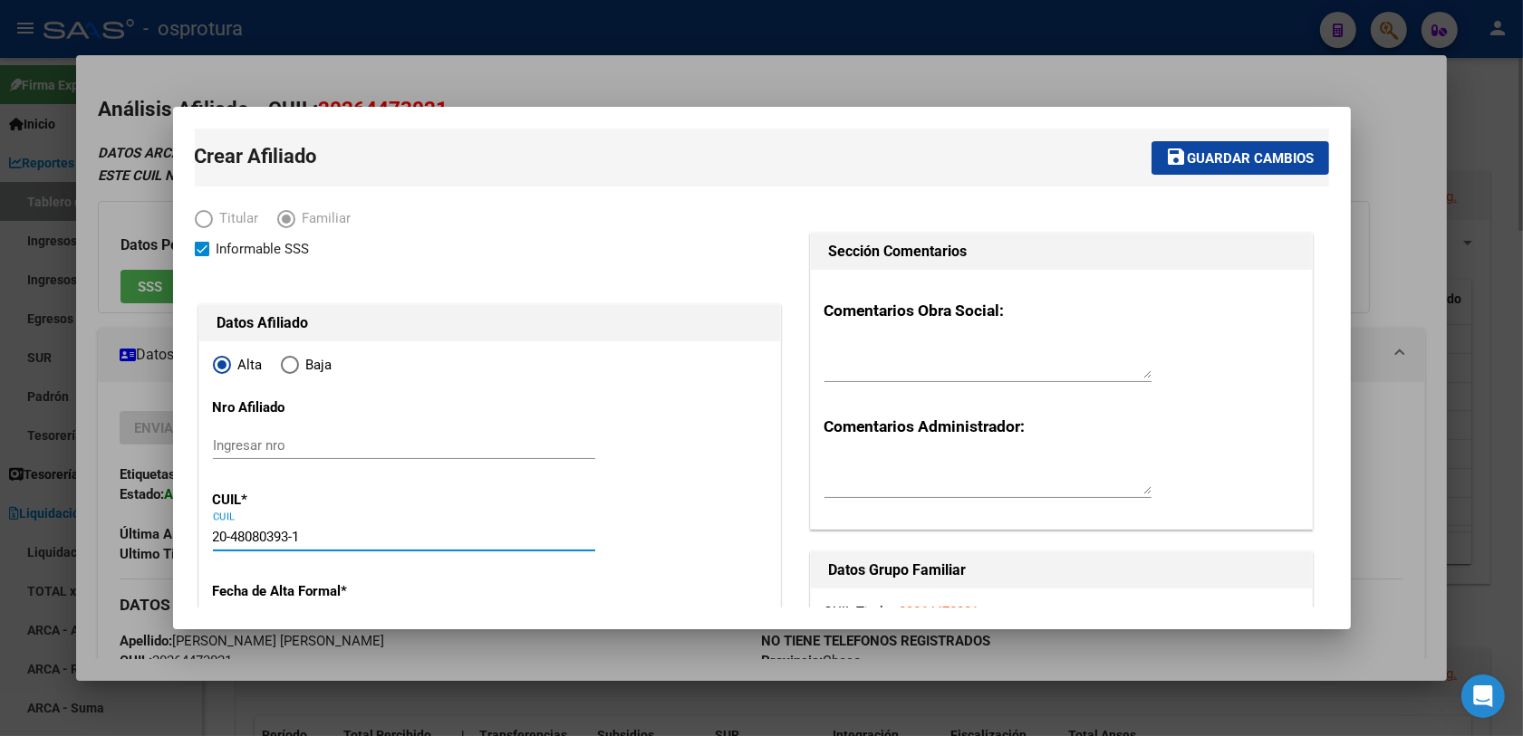
type input "48080393"
type input "[PERSON_NAME]"
type input "[DATE]"
type input "BARRANQUERAS"
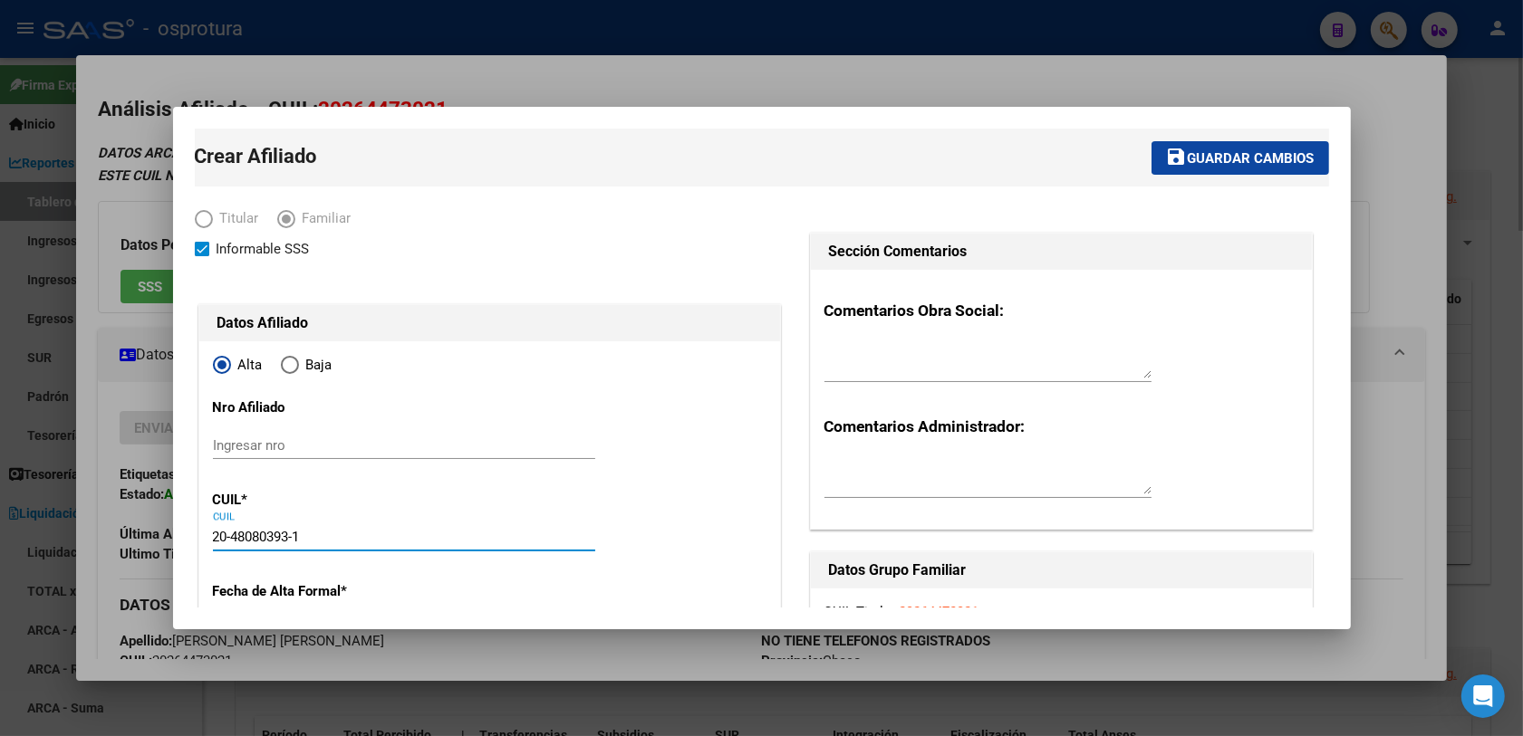
type input "RIO NEGRO"
type input "4850"
type input "00"
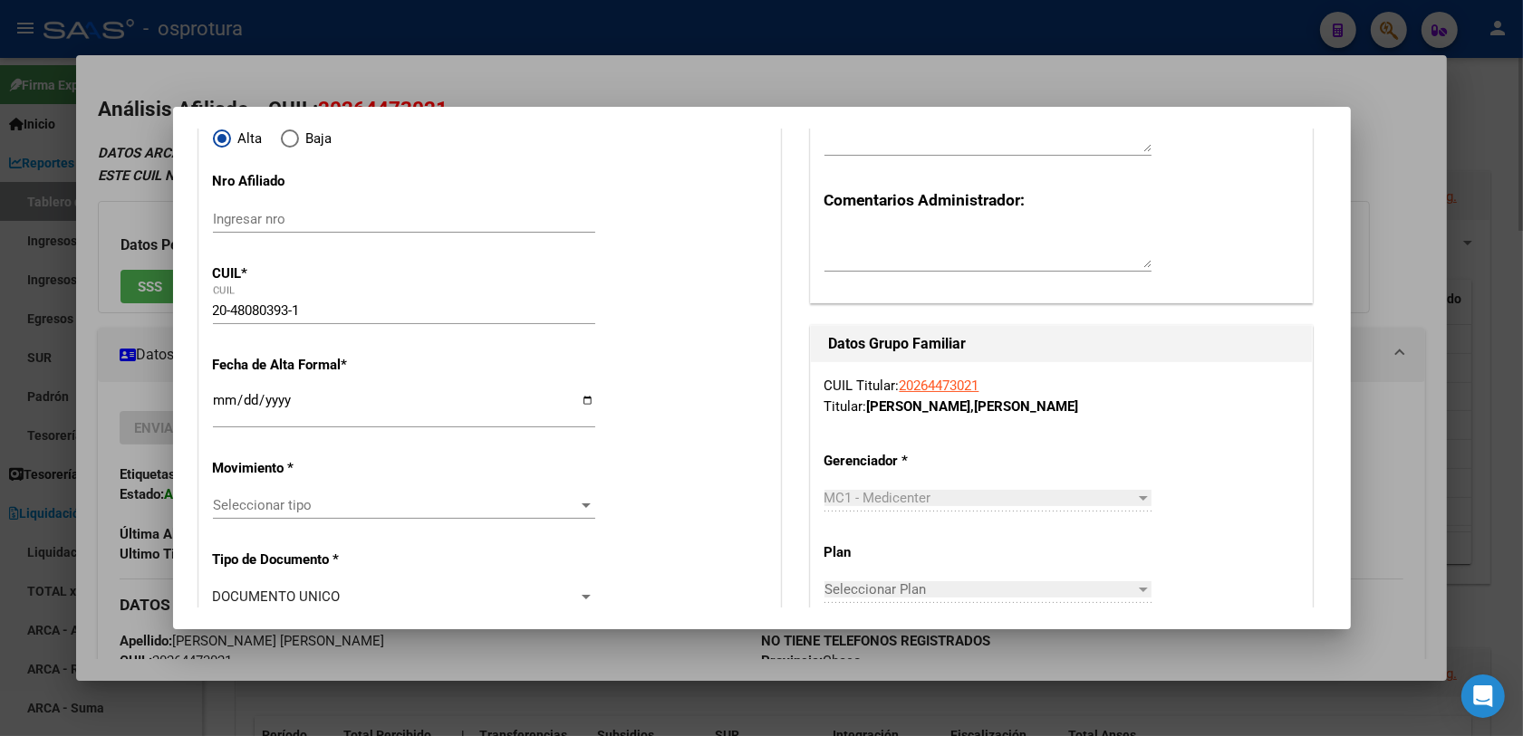
click at [214, 403] on input "Ingresar fecha" at bounding box center [404, 407] width 382 height 29
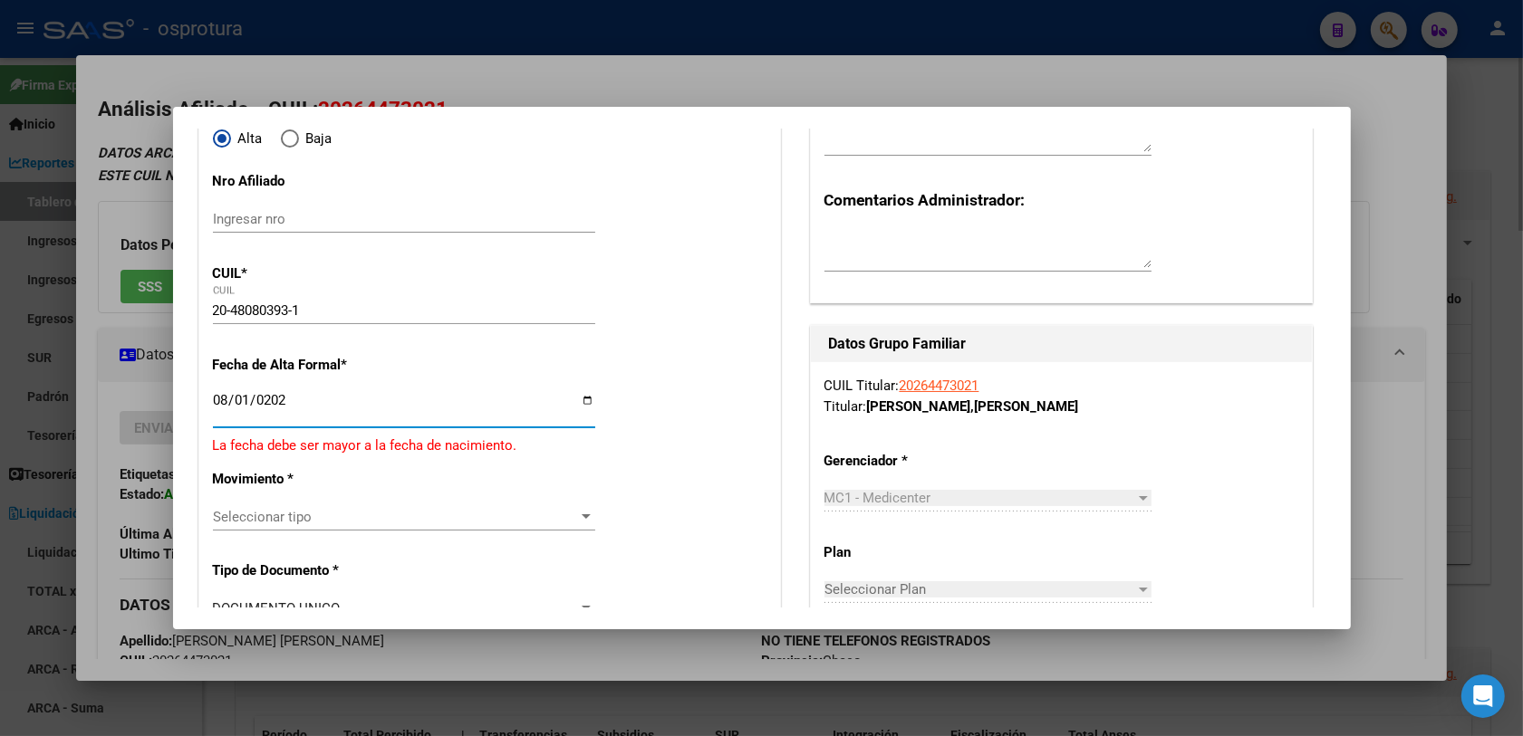
type input "[DATE]"
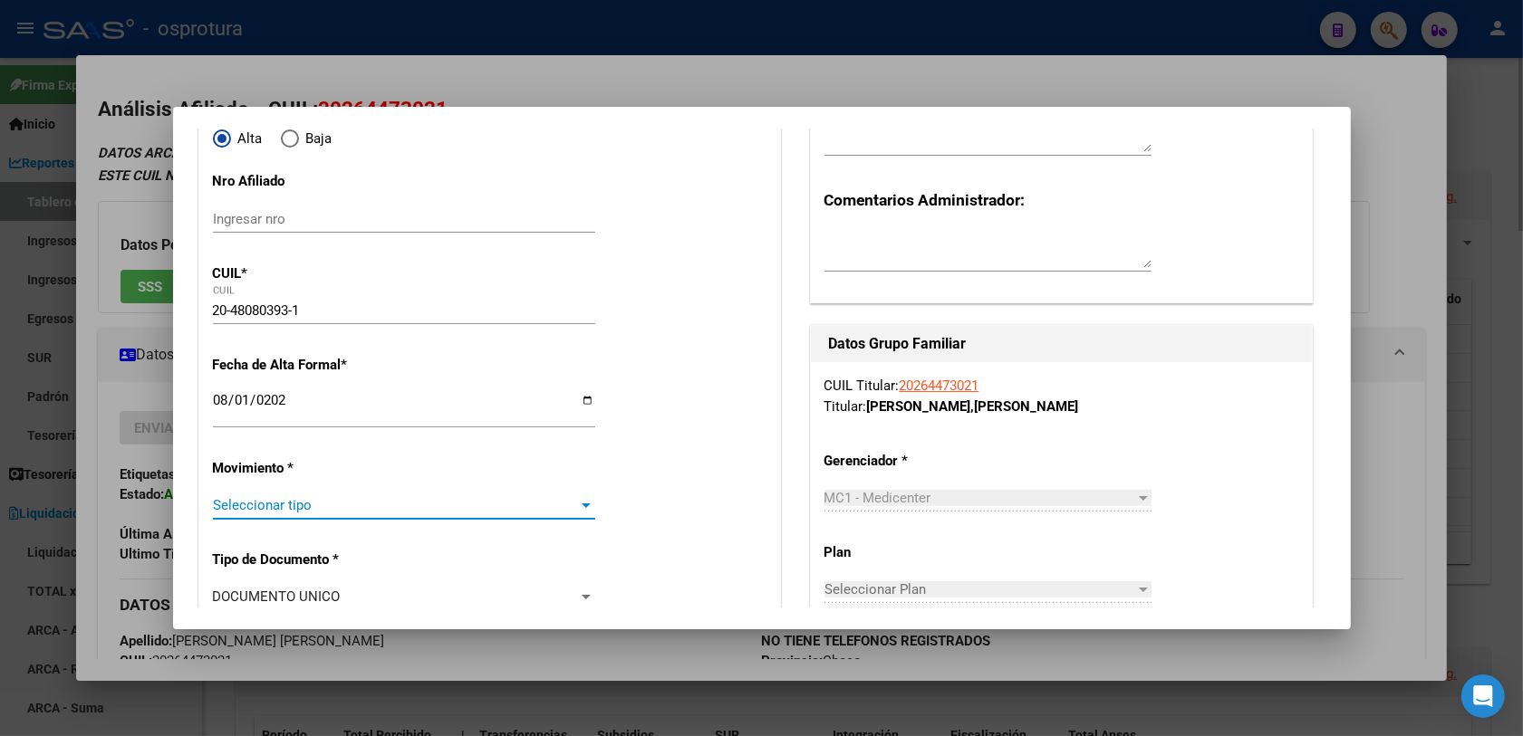
click at [291, 500] on span "Seleccionar tipo" at bounding box center [396, 505] width 366 height 16
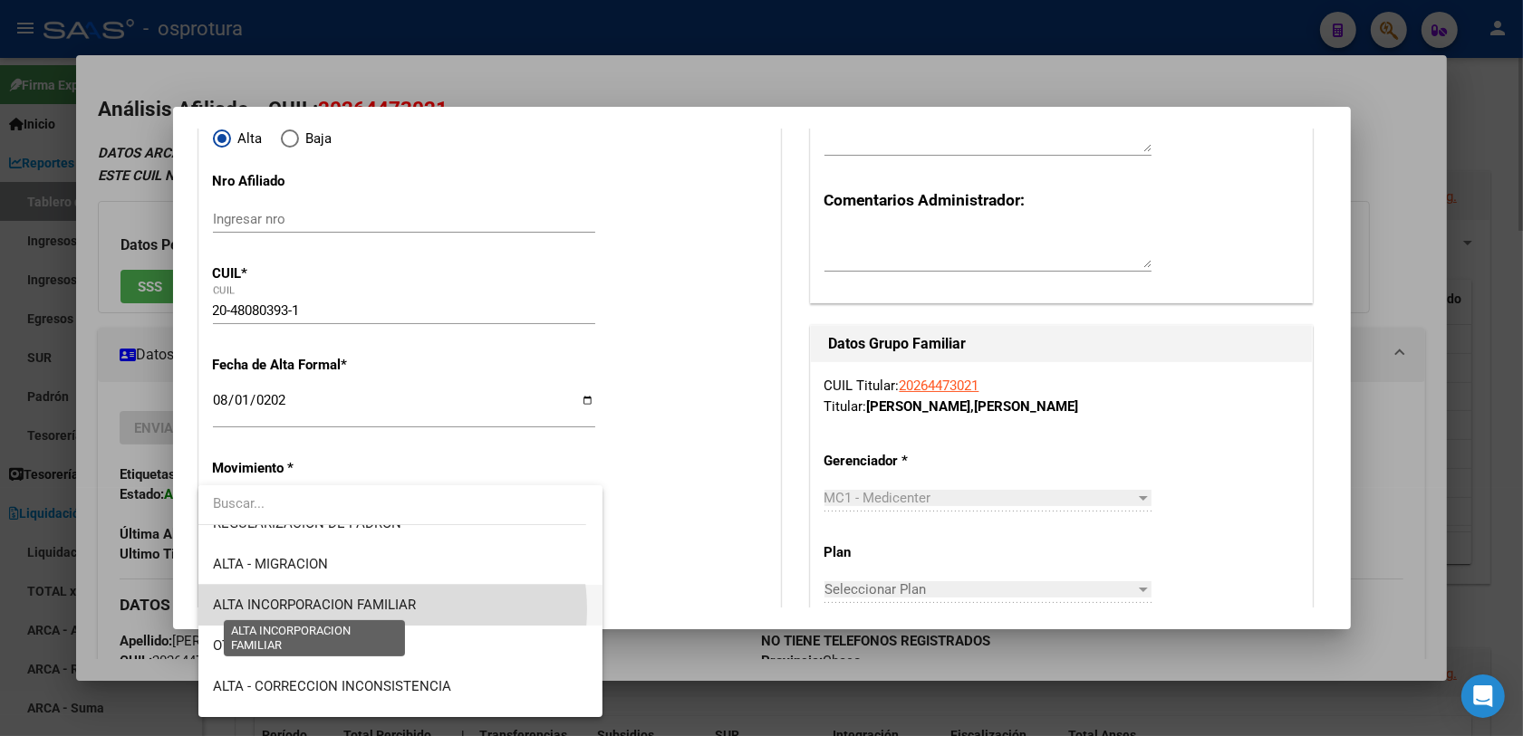
click at [390, 589] on span "ALTA INCORPORACION FAMILIAR" at bounding box center [314, 605] width 203 height 16
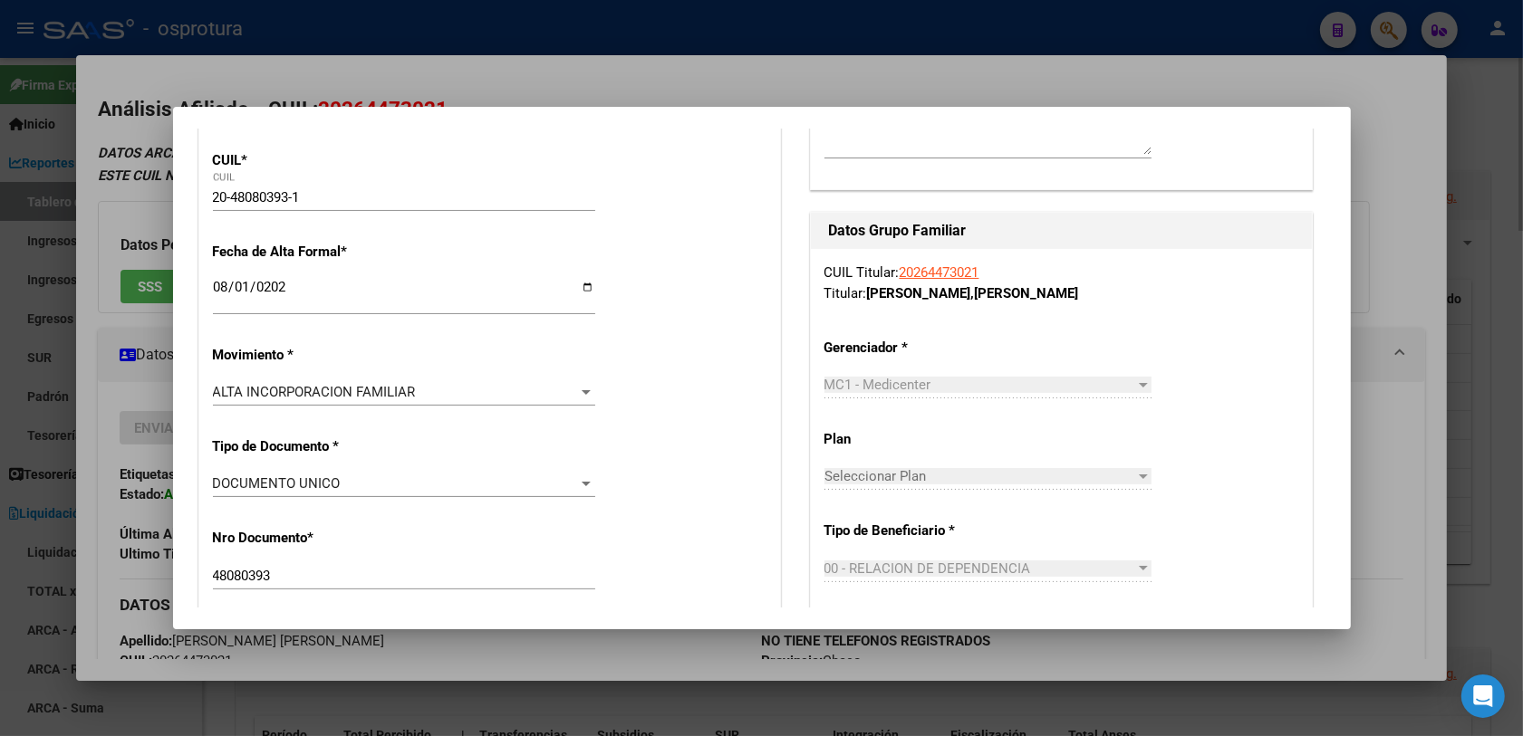
scroll to position [0, 0]
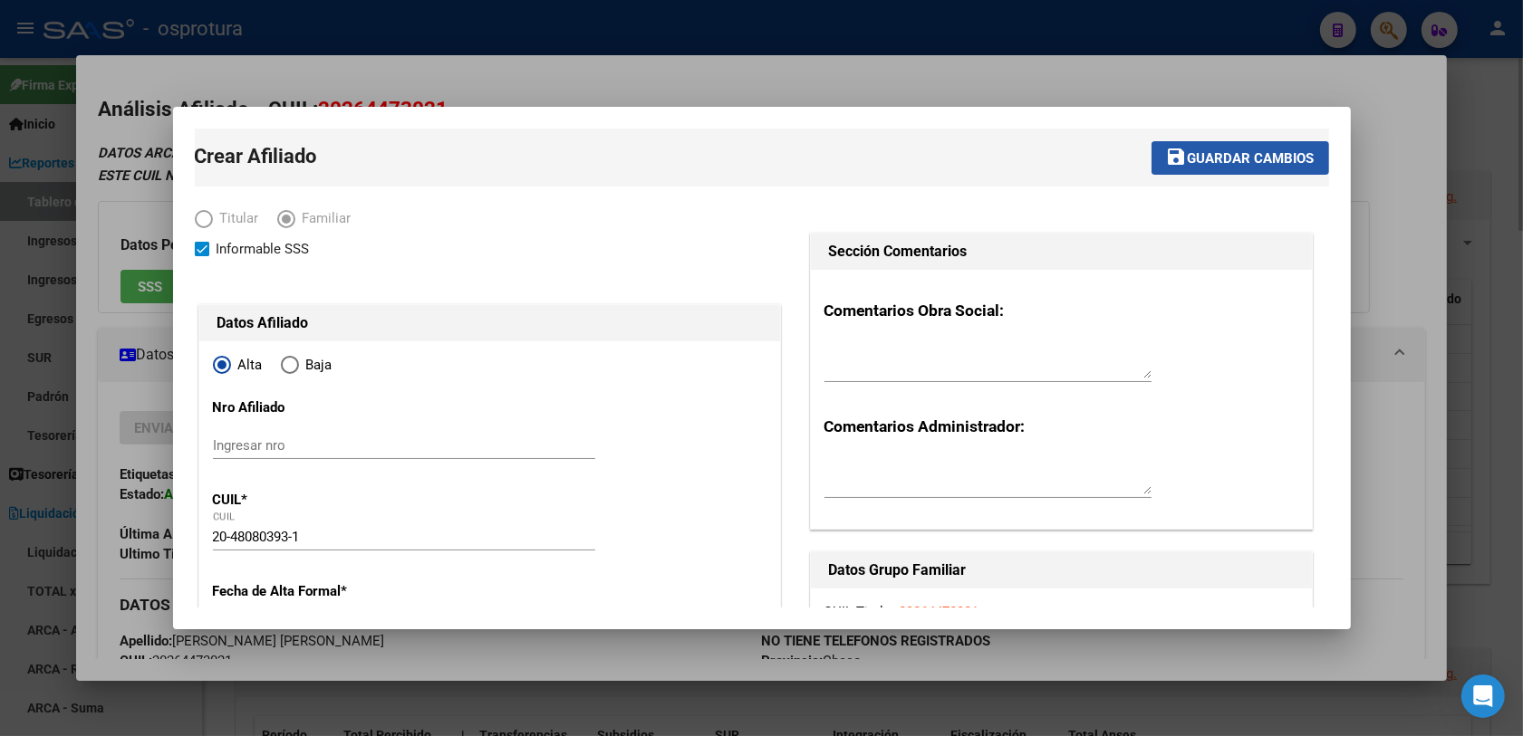
click at [1231, 152] on span "Guardar cambios" at bounding box center [1251, 158] width 127 height 16
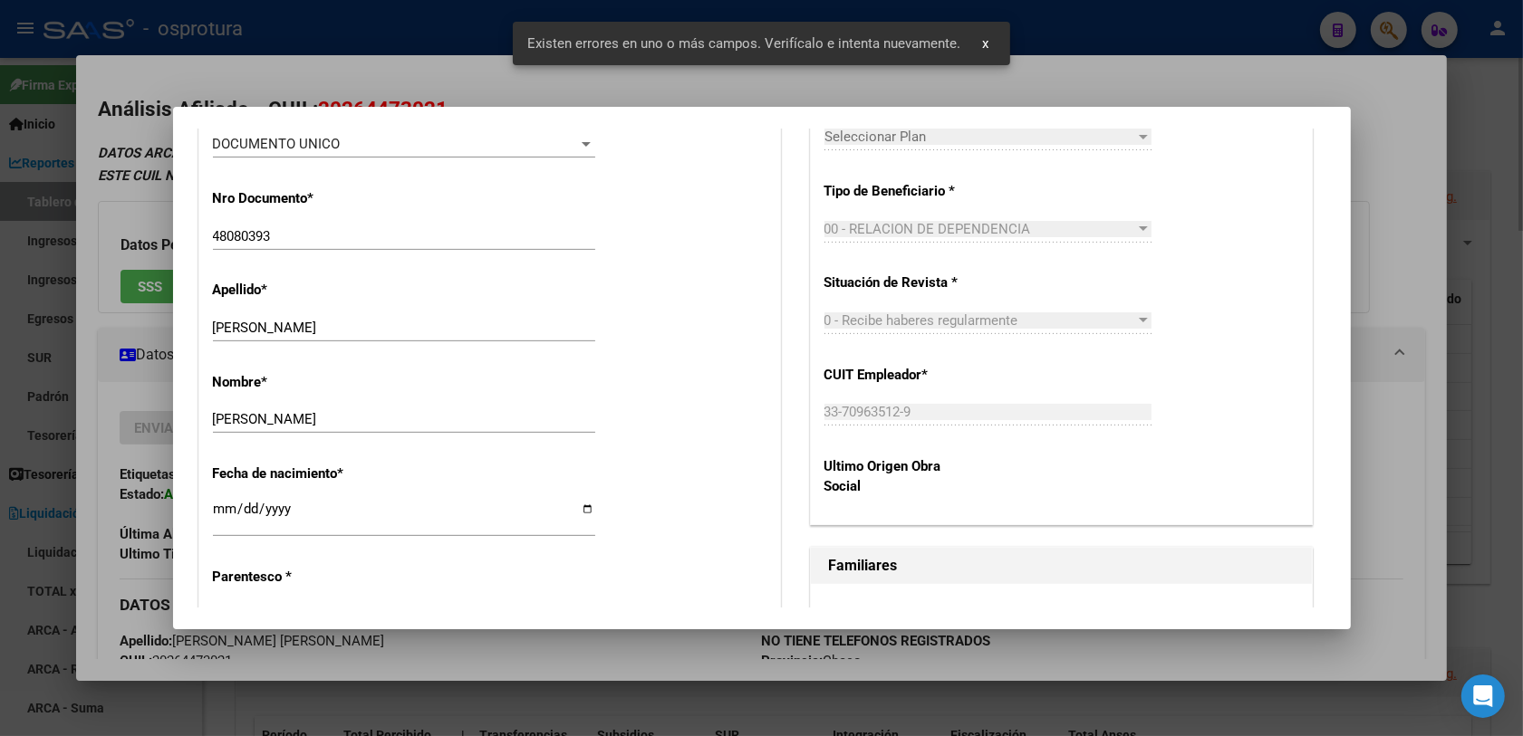
scroll to position [793, 0]
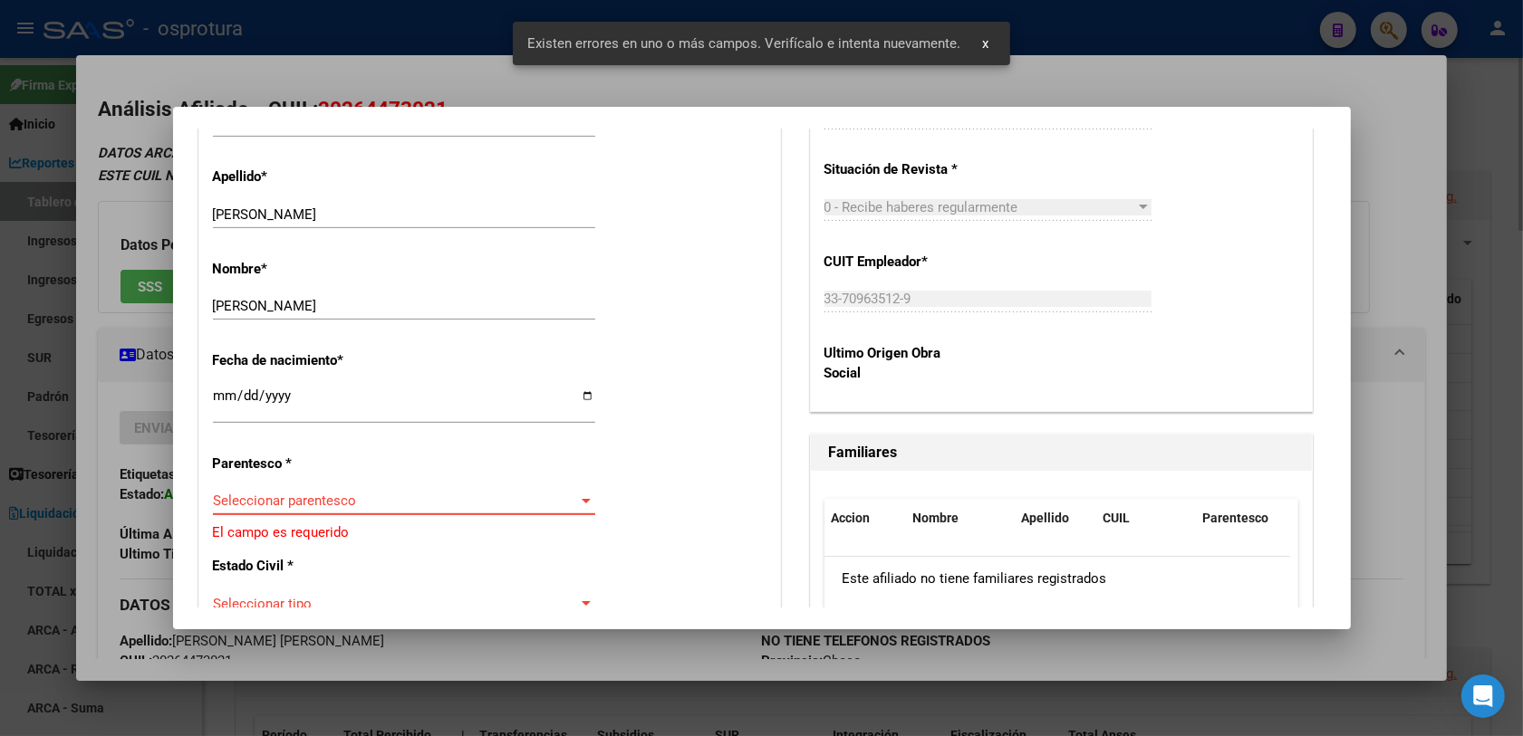
click at [264, 495] on span "Seleccionar parentesco" at bounding box center [396, 501] width 366 height 16
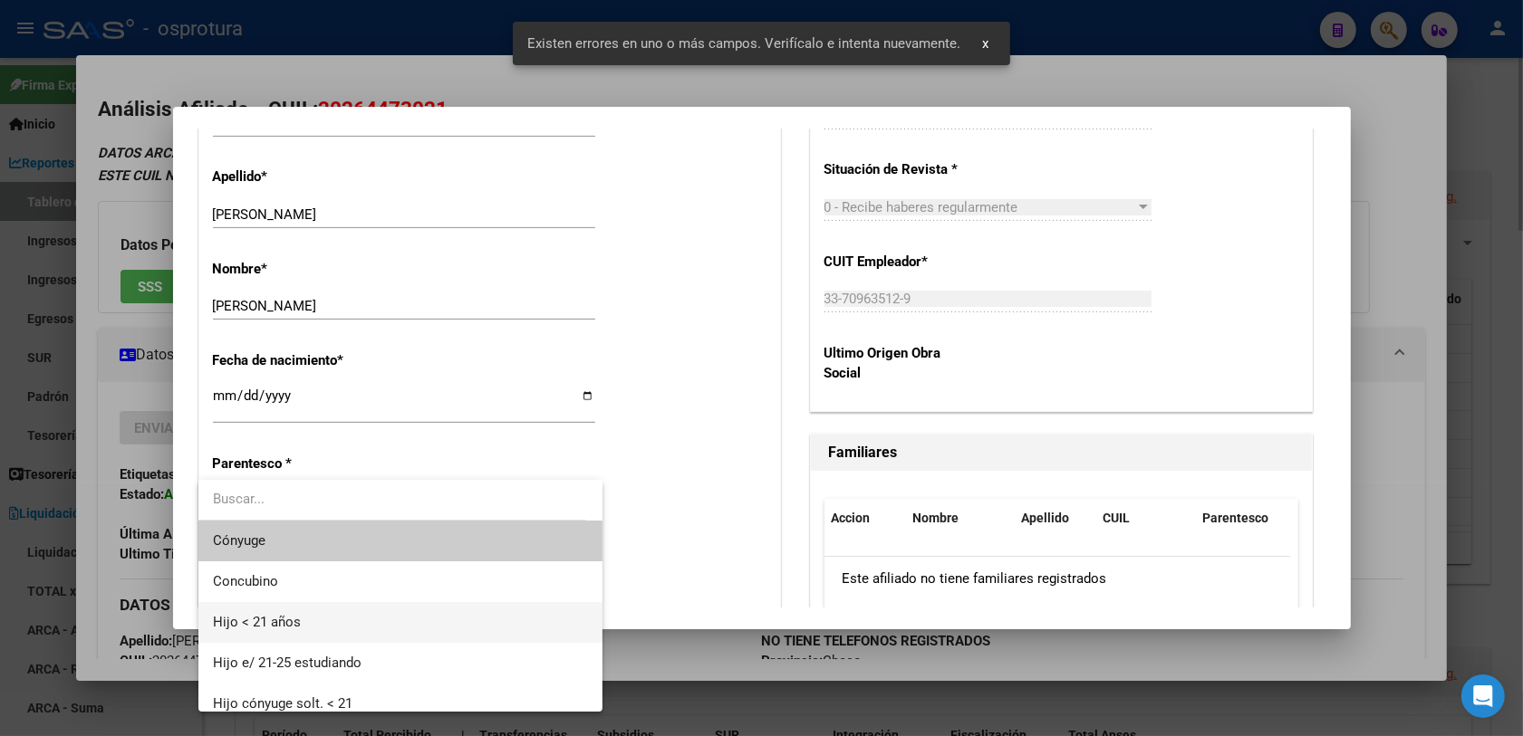
click at [288, 589] on span "Hijo < 21 años" at bounding box center [257, 622] width 88 height 16
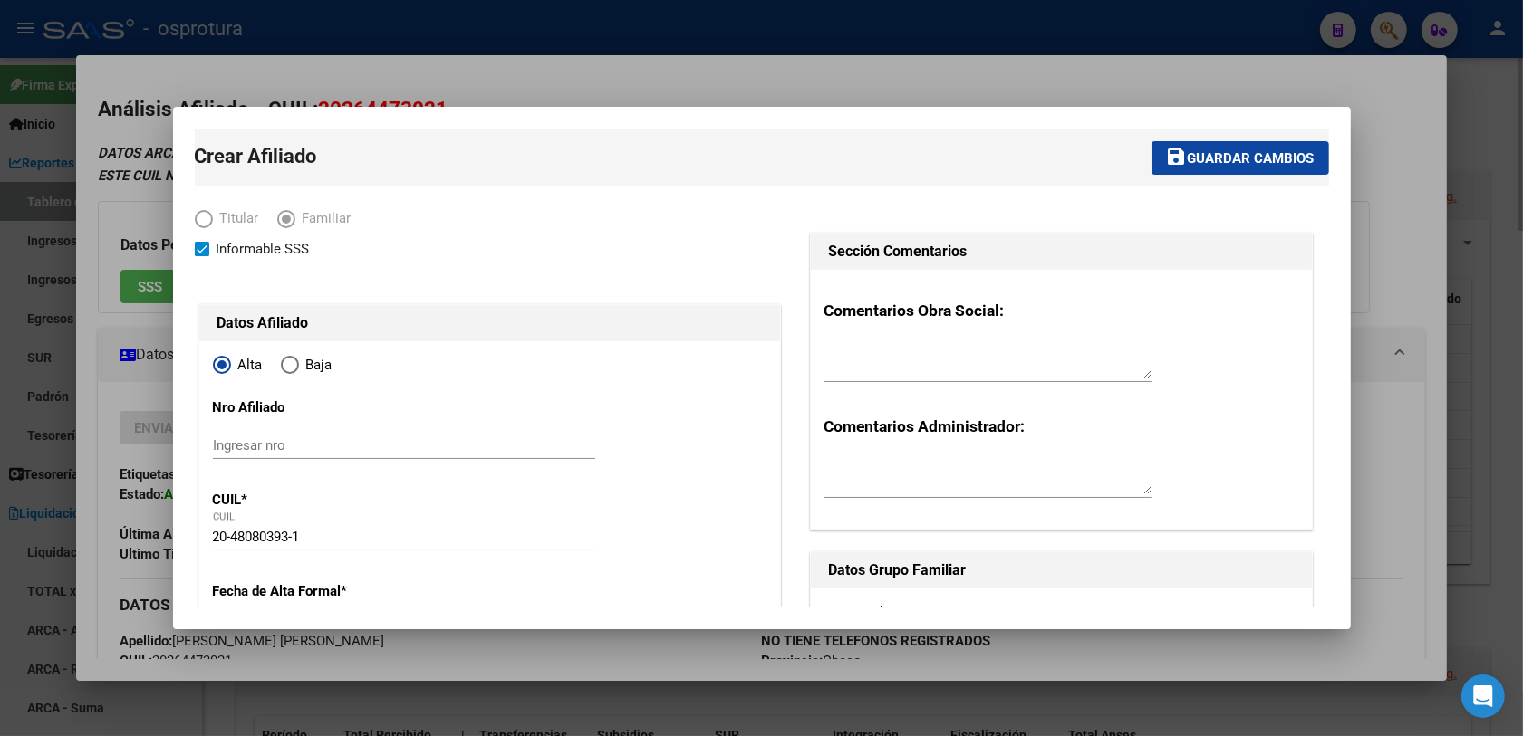
scroll to position [0, 0]
click at [1197, 168] on button "save Guardar cambios" at bounding box center [1240, 158] width 178 height 34
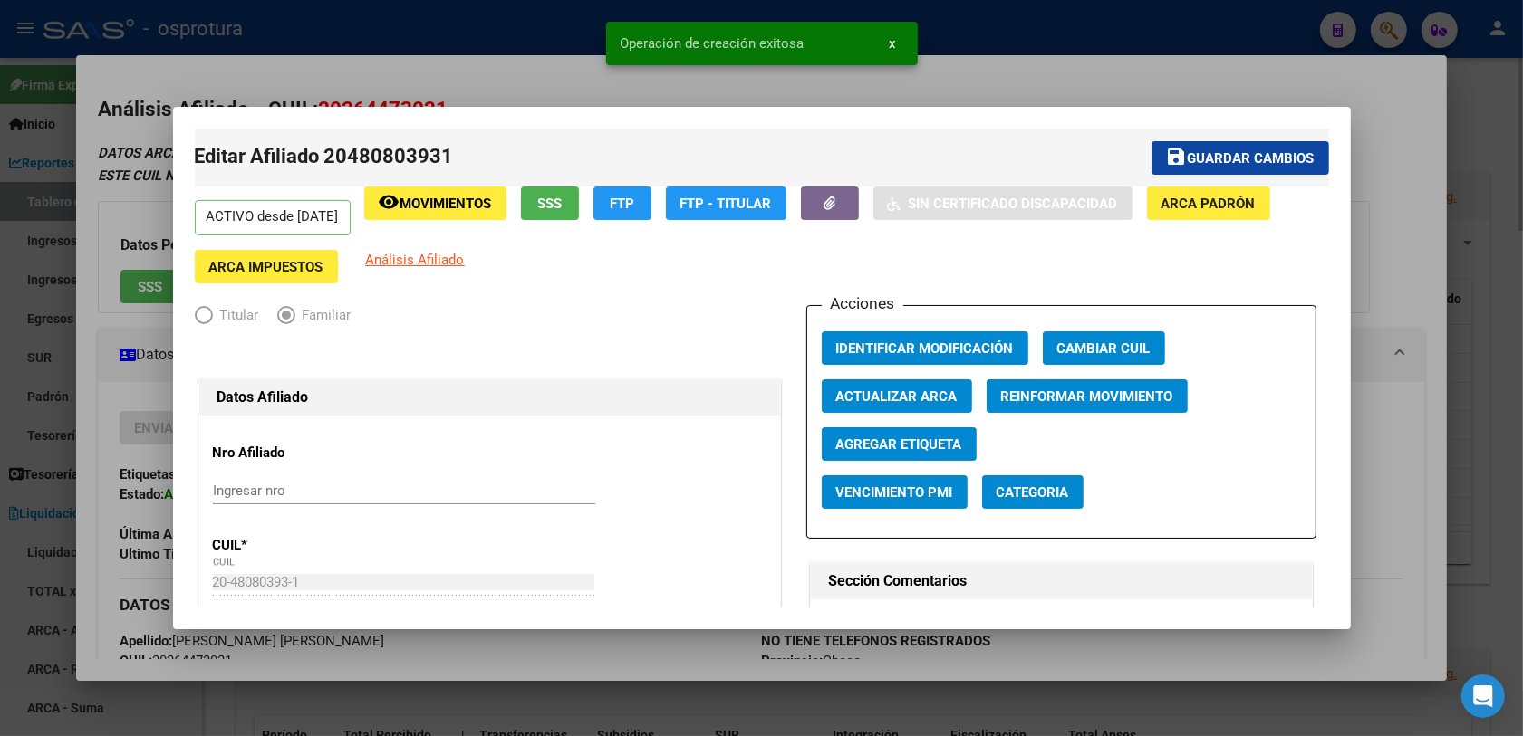
click at [1231, 107] on div at bounding box center [761, 368] width 1523 height 736
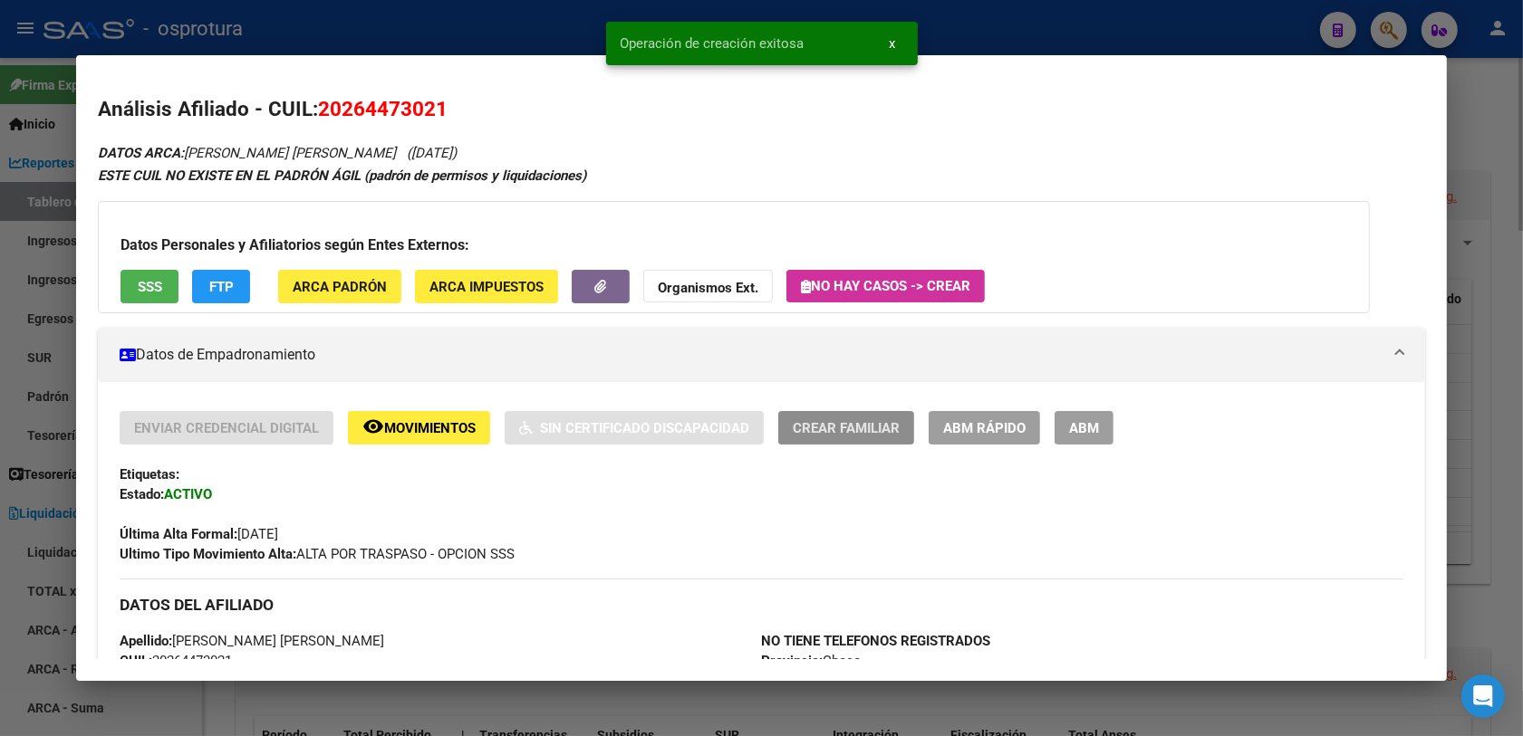
click at [845, 430] on span "Crear Familiar" at bounding box center [846, 428] width 107 height 16
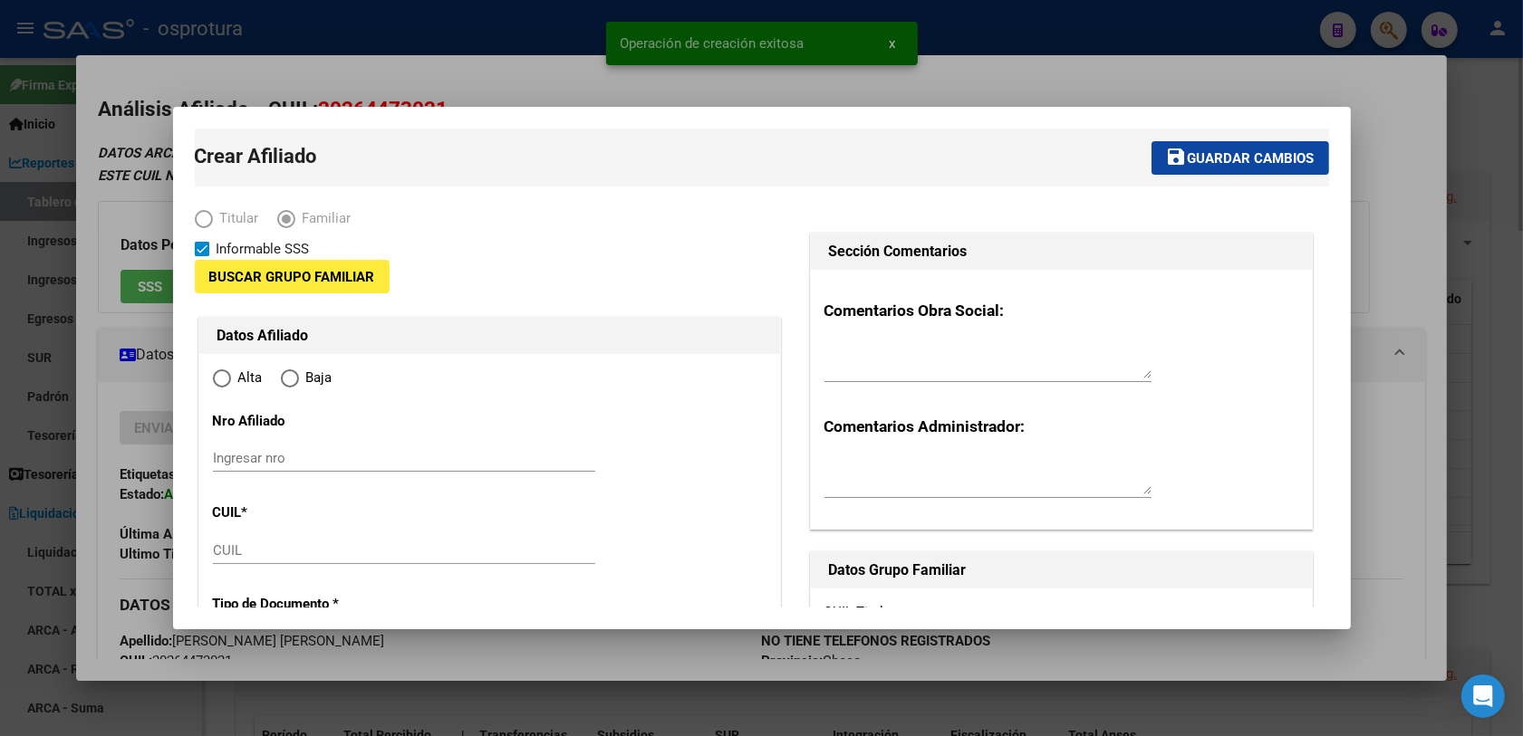
type input "33-70963512-9"
type input "BARRANQUERAS"
type input "3503"
type input "[PERSON_NAME]"
type input "220"
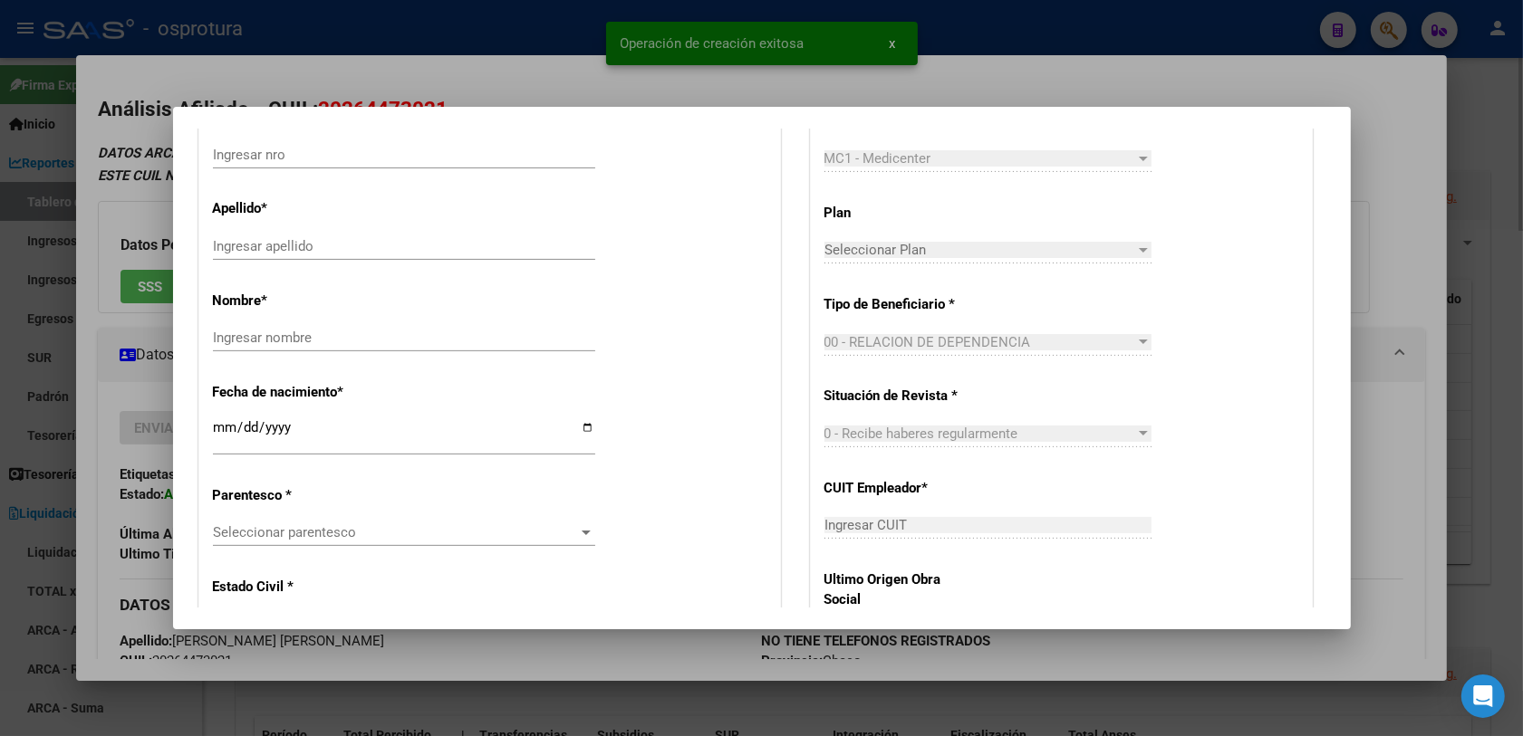
radio input "true"
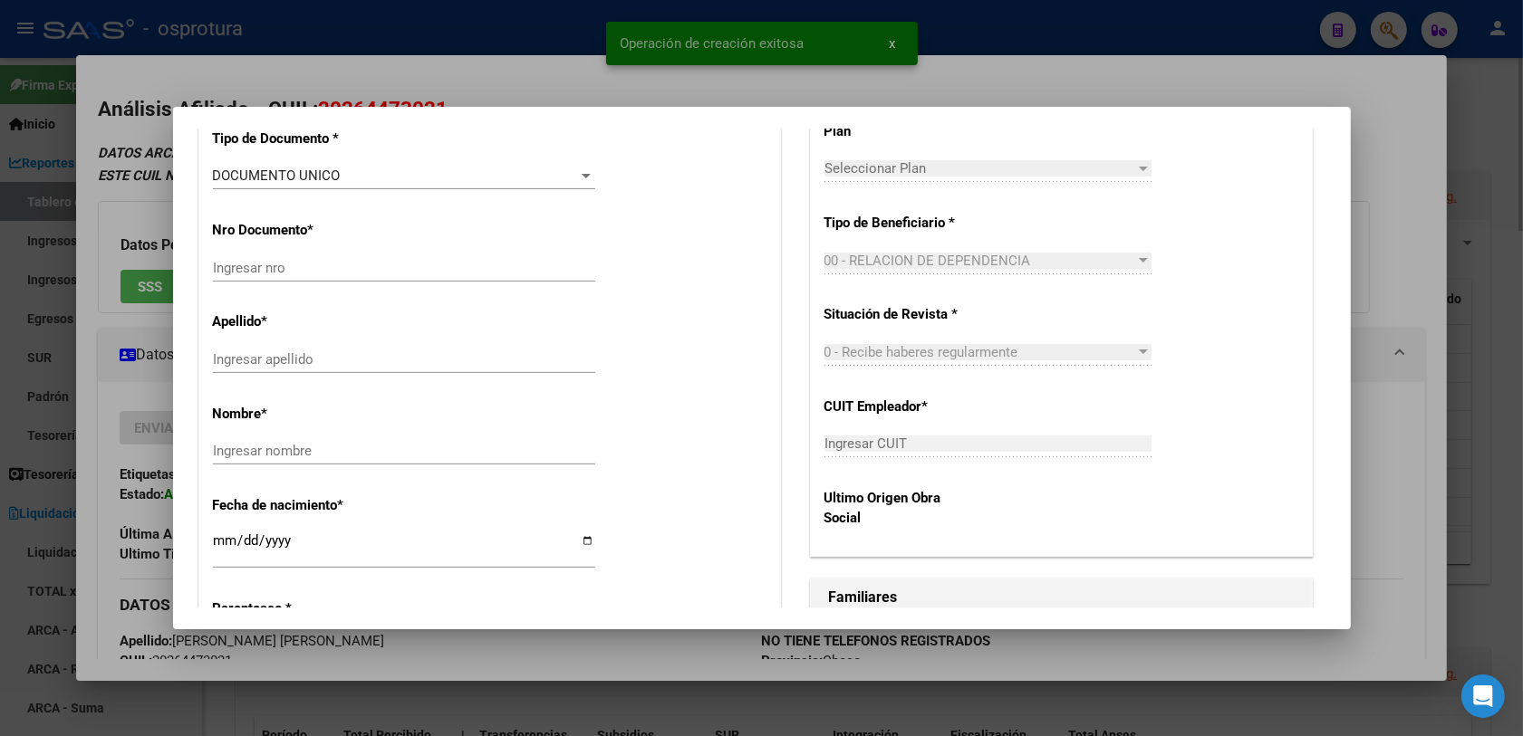
type input "33-70963512-9"
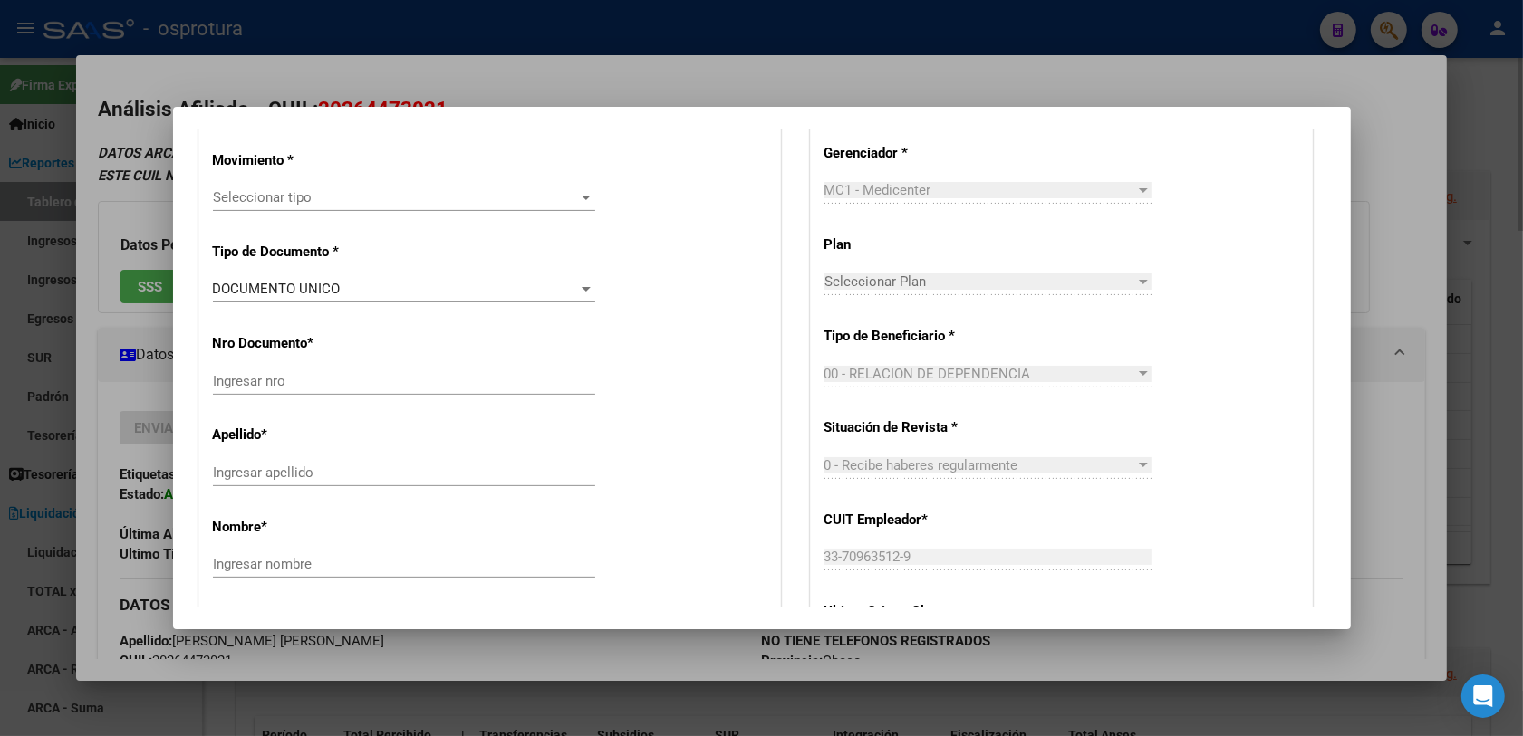
scroll to position [421, 0]
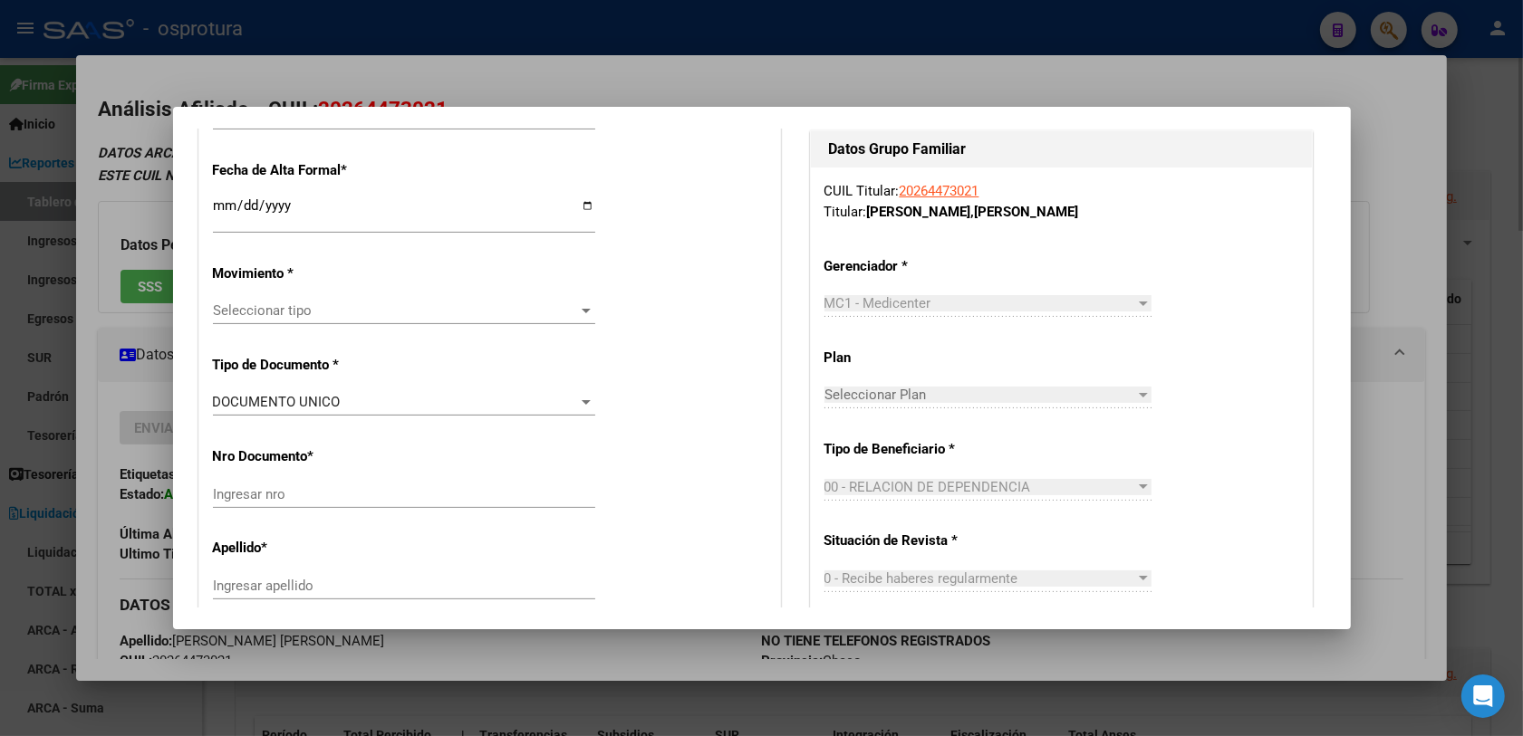
click at [252, 309] on span "Seleccionar tipo" at bounding box center [396, 311] width 366 height 16
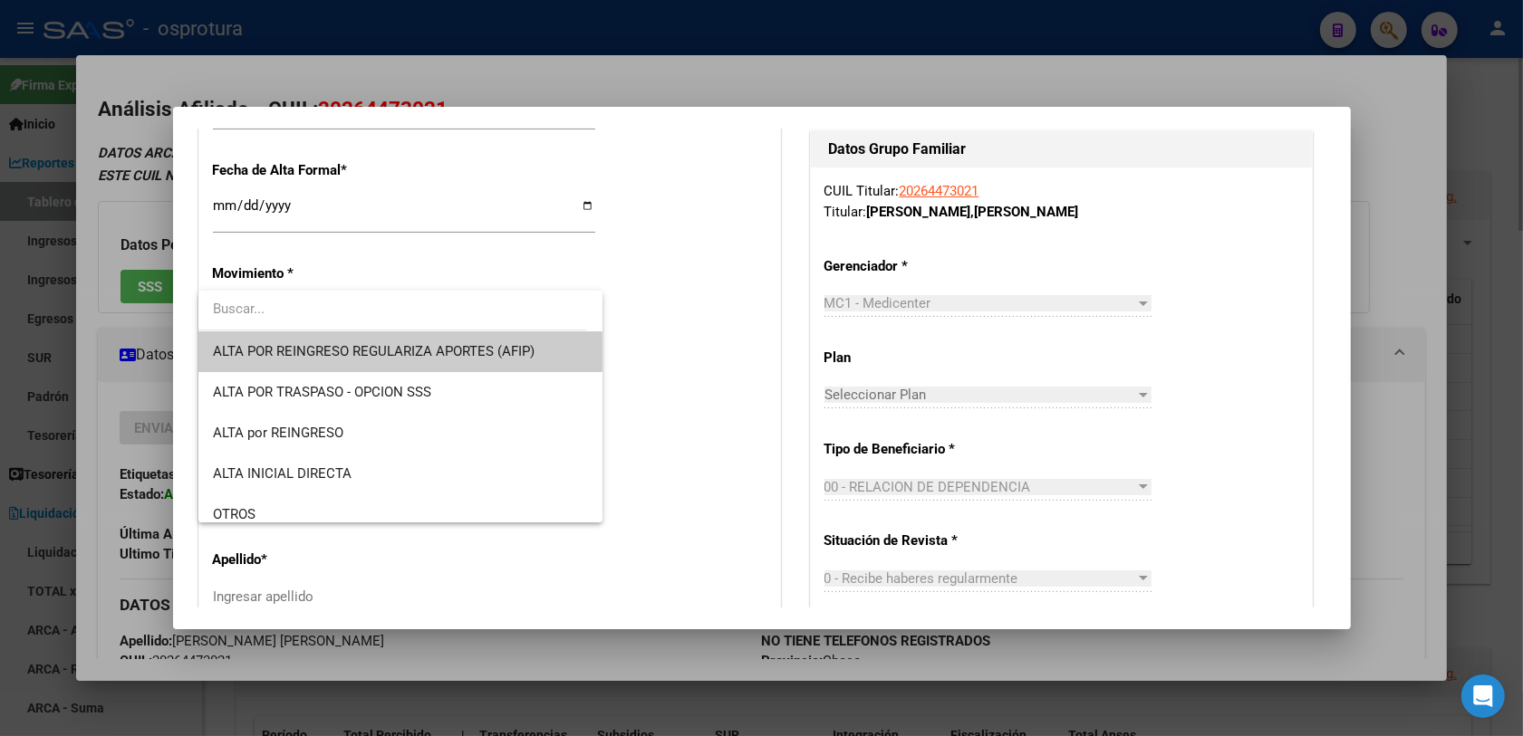
click at [232, 197] on div at bounding box center [761, 368] width 1523 height 736
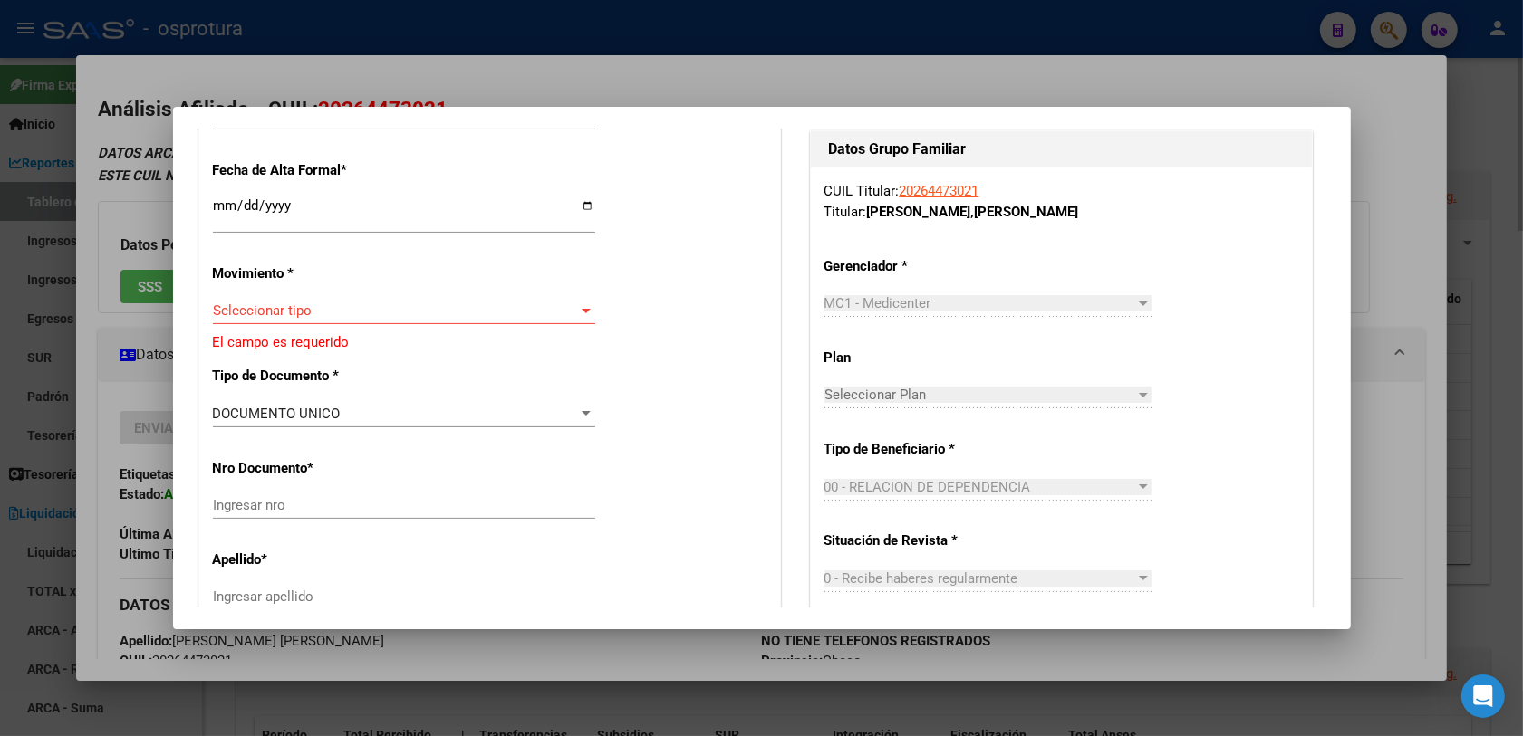
scroll to position [308, 0]
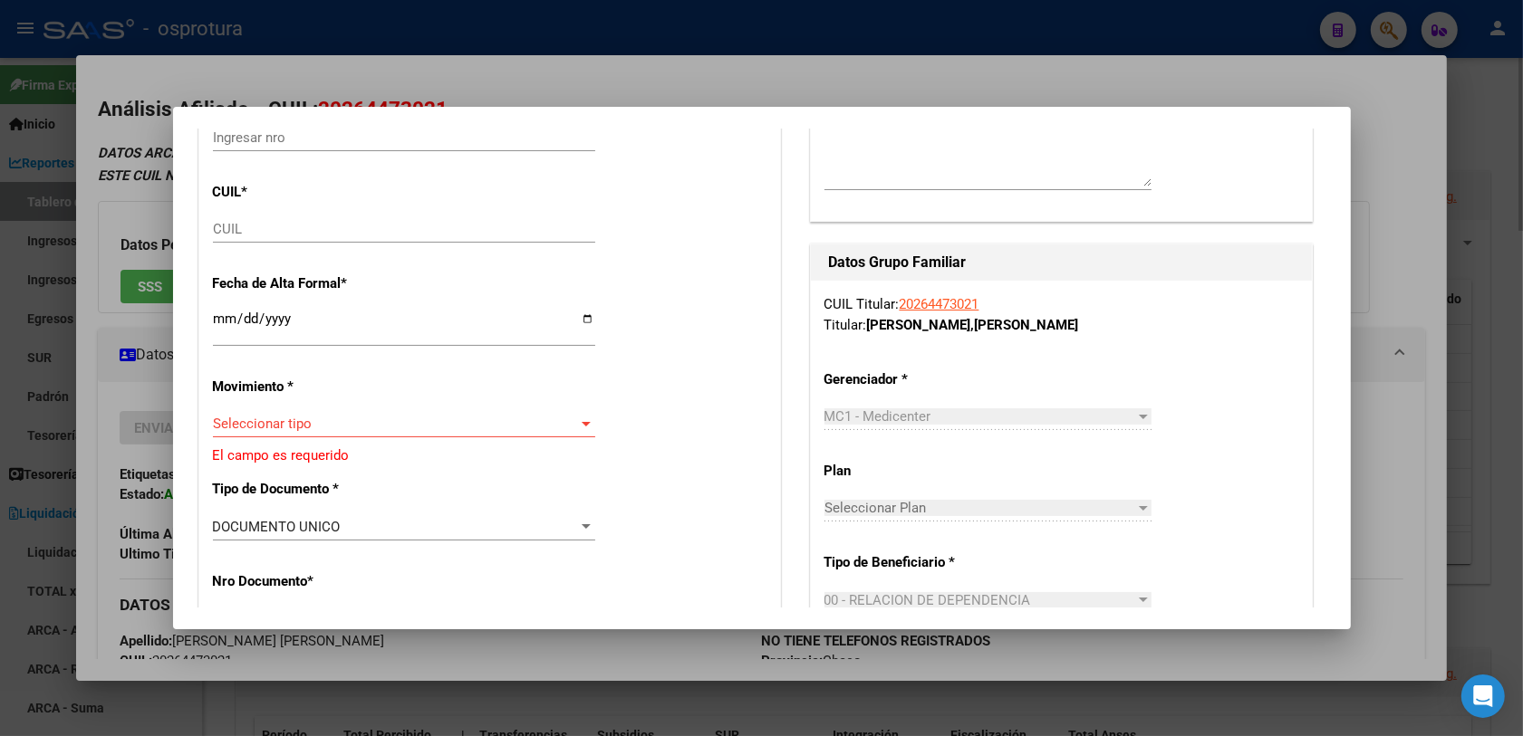
click at [238, 218] on div "CUIL" at bounding box center [404, 229] width 382 height 27
paste input "20-49298486-9"
type input "20-49298486-9"
type input "49298486"
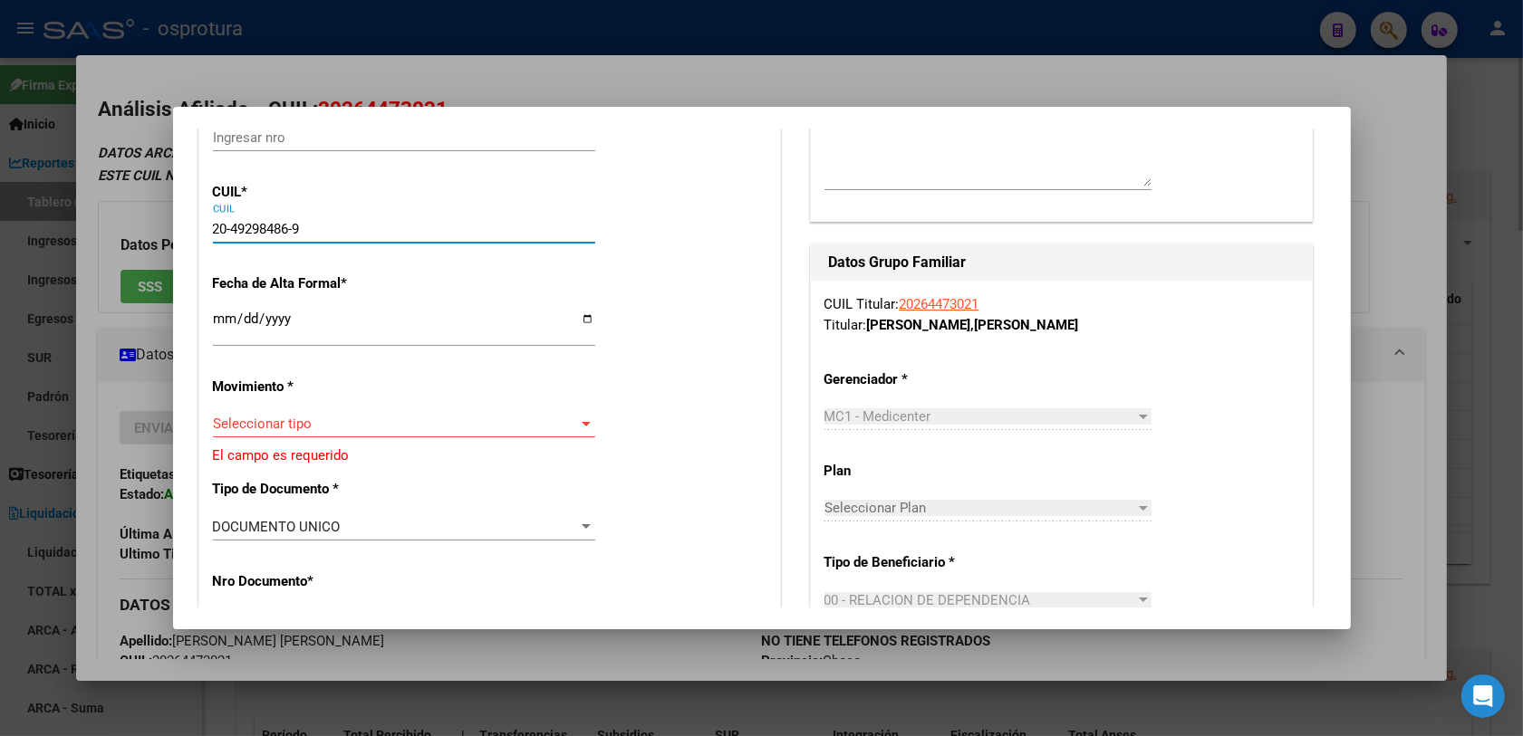
type input "[PERSON_NAME]"
type input "[DATE]"
type input "BARRANQUERAS"
type input "RIO NEGRO"
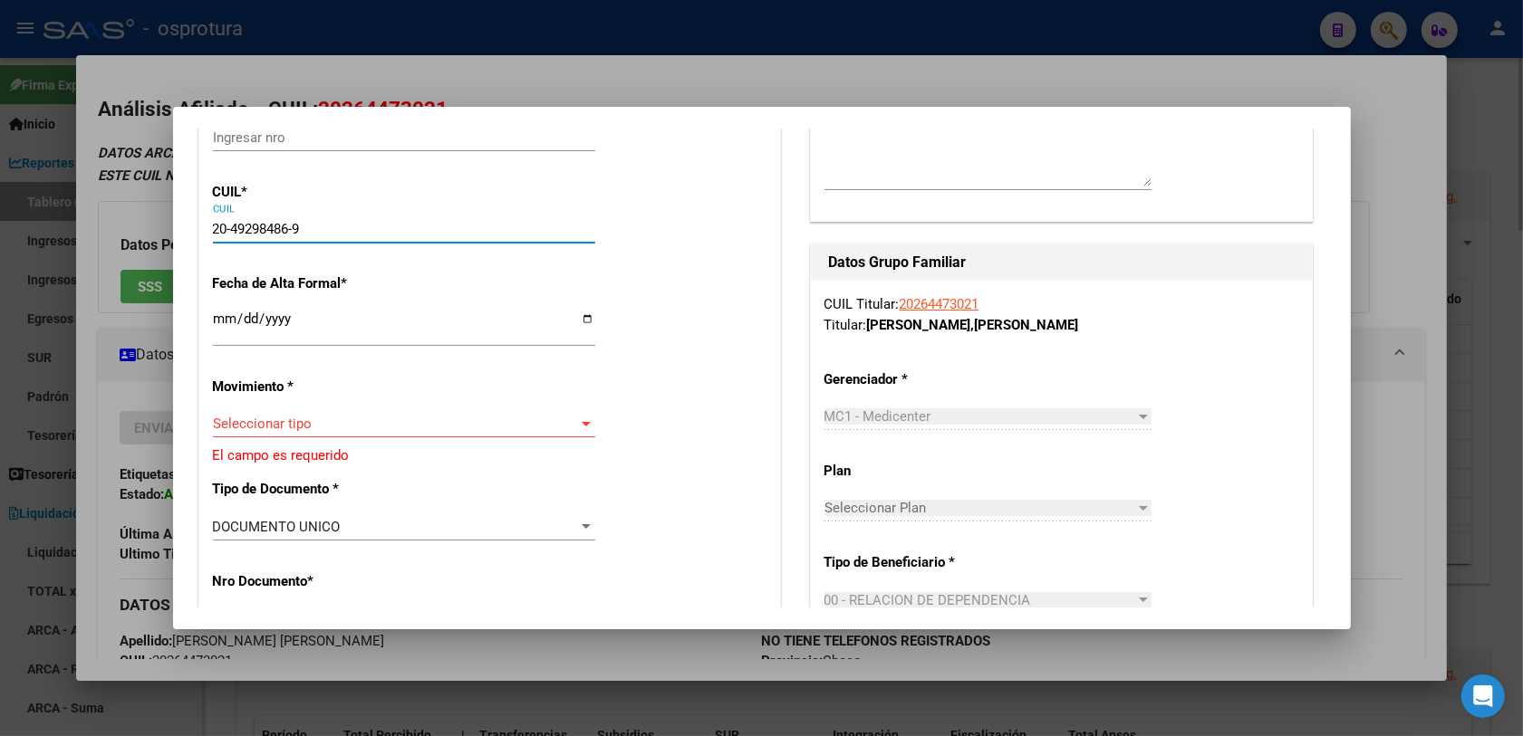
type input "4850"
click at [215, 317] on input "Ingresar fecha" at bounding box center [404, 326] width 382 height 29
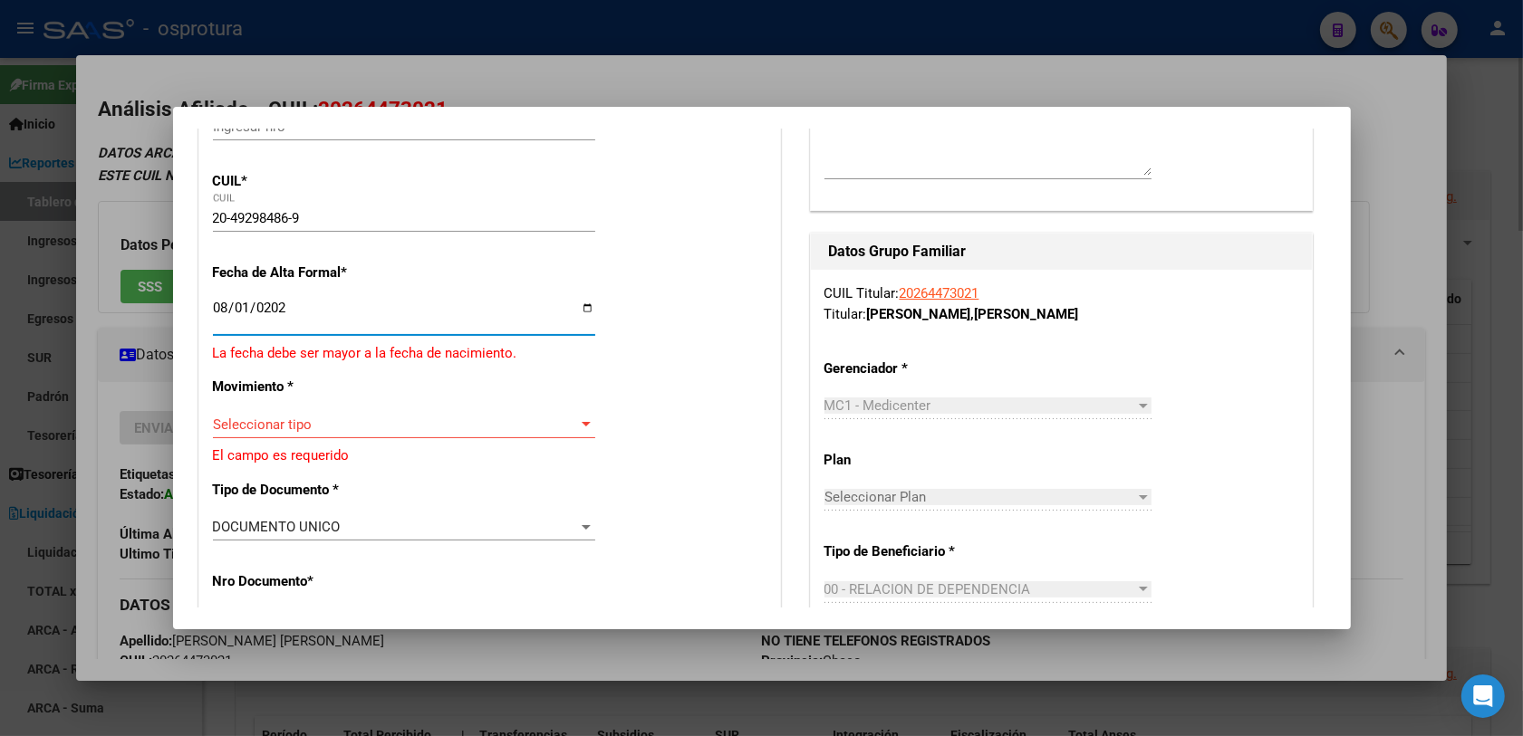
type input "[DATE]"
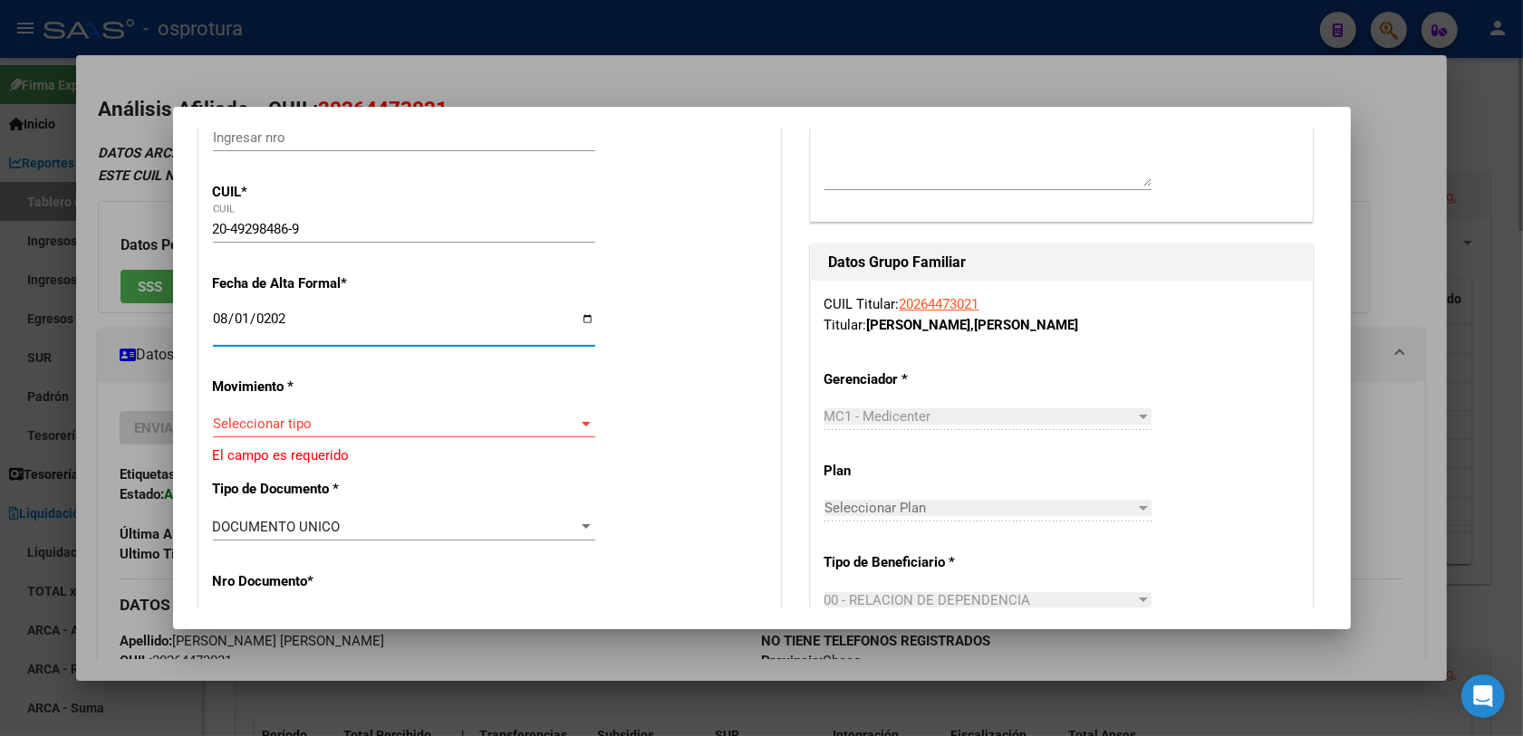
click at [317, 430] on span "Seleccionar tipo" at bounding box center [396, 424] width 366 height 16
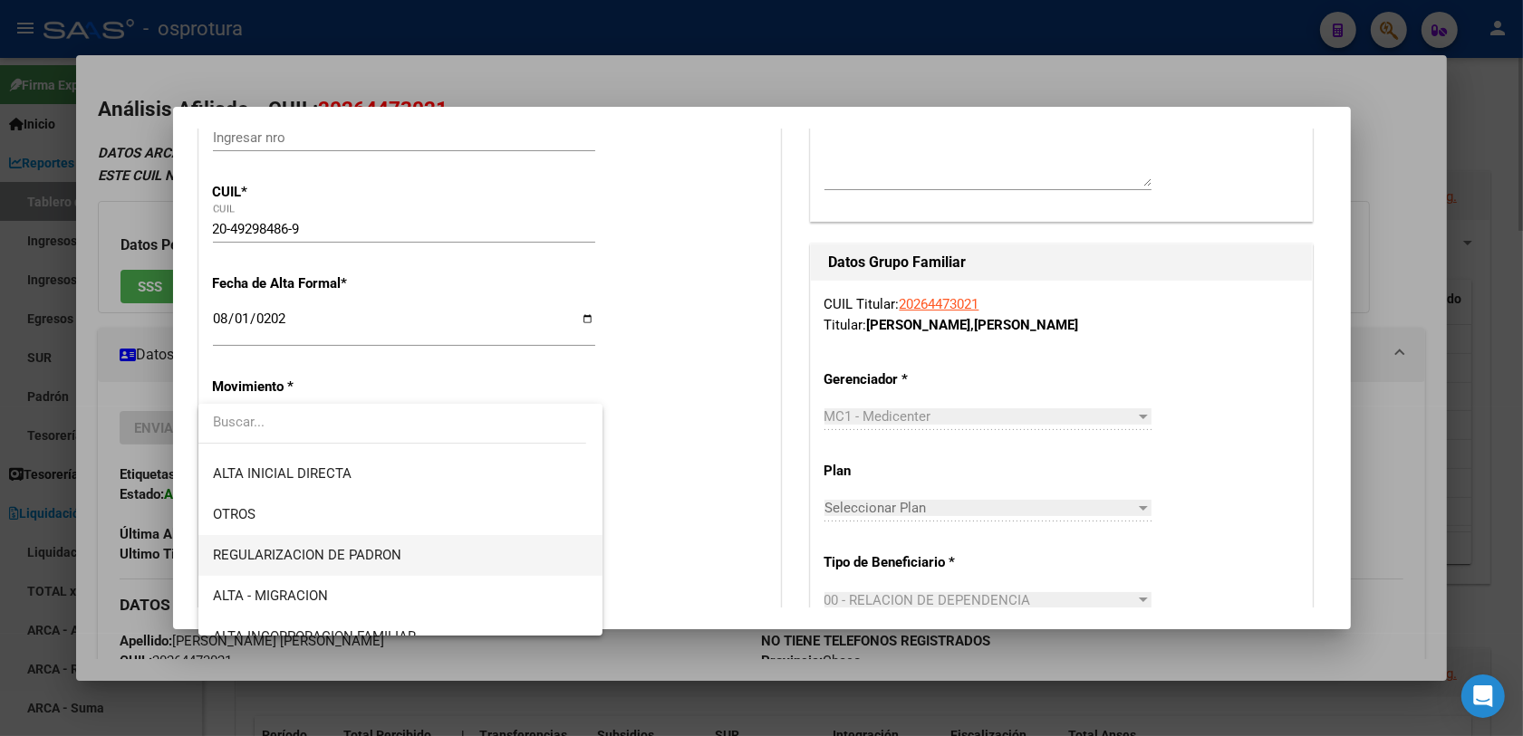
scroll to position [226, 0]
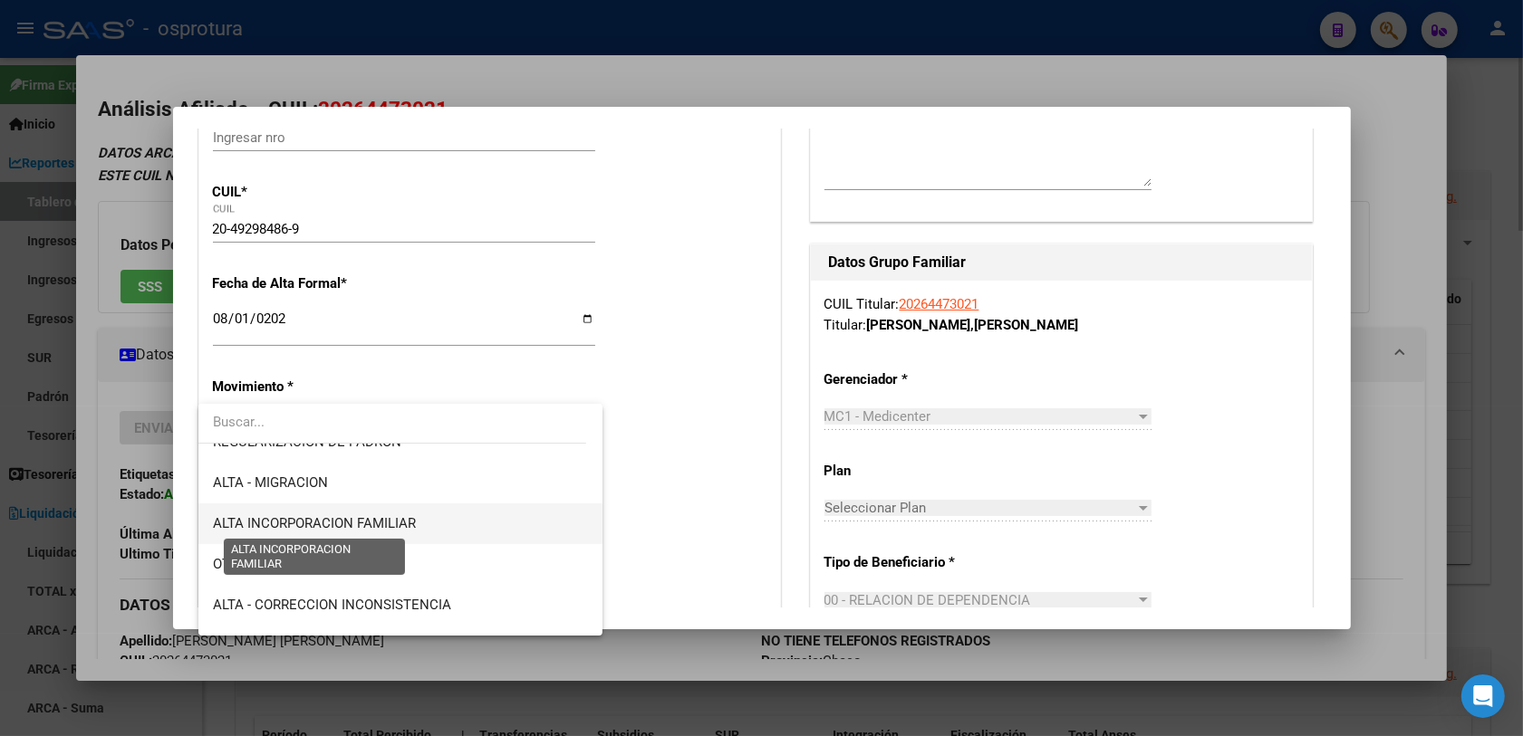
click at [387, 525] on span "ALTA INCORPORACION FAMILIAR" at bounding box center [314, 523] width 203 height 16
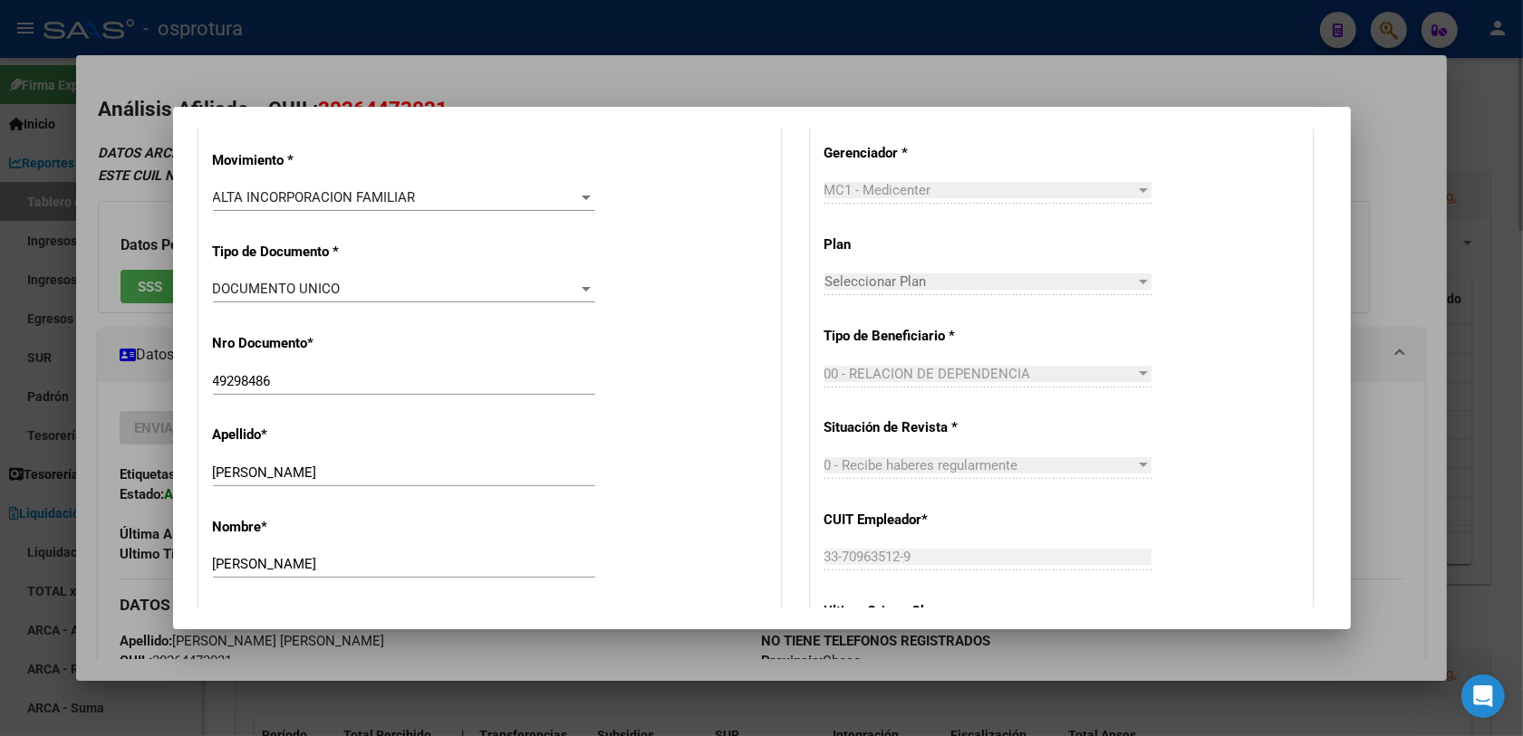
scroll to position [761, 0]
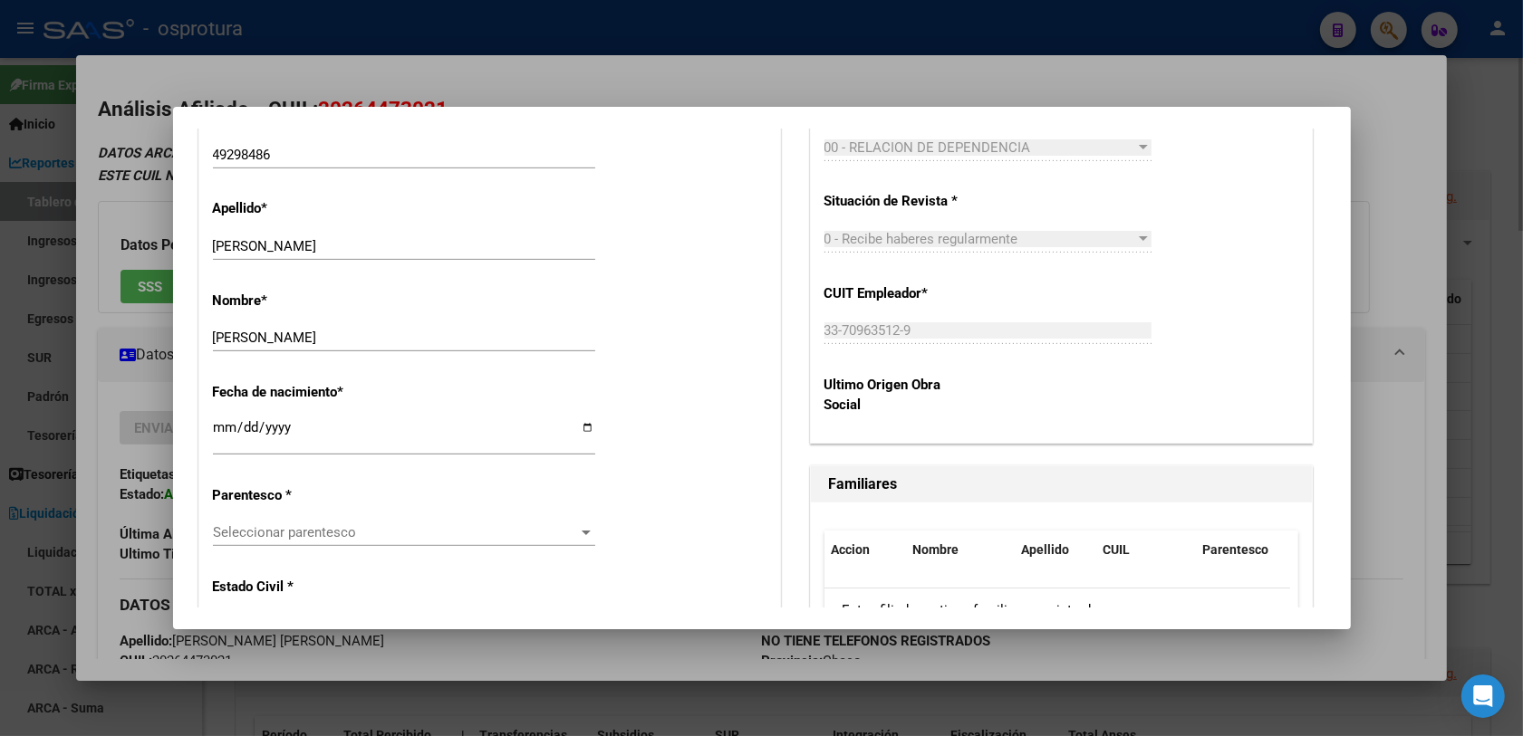
click at [284, 534] on span "Seleccionar parentesco" at bounding box center [396, 532] width 366 height 16
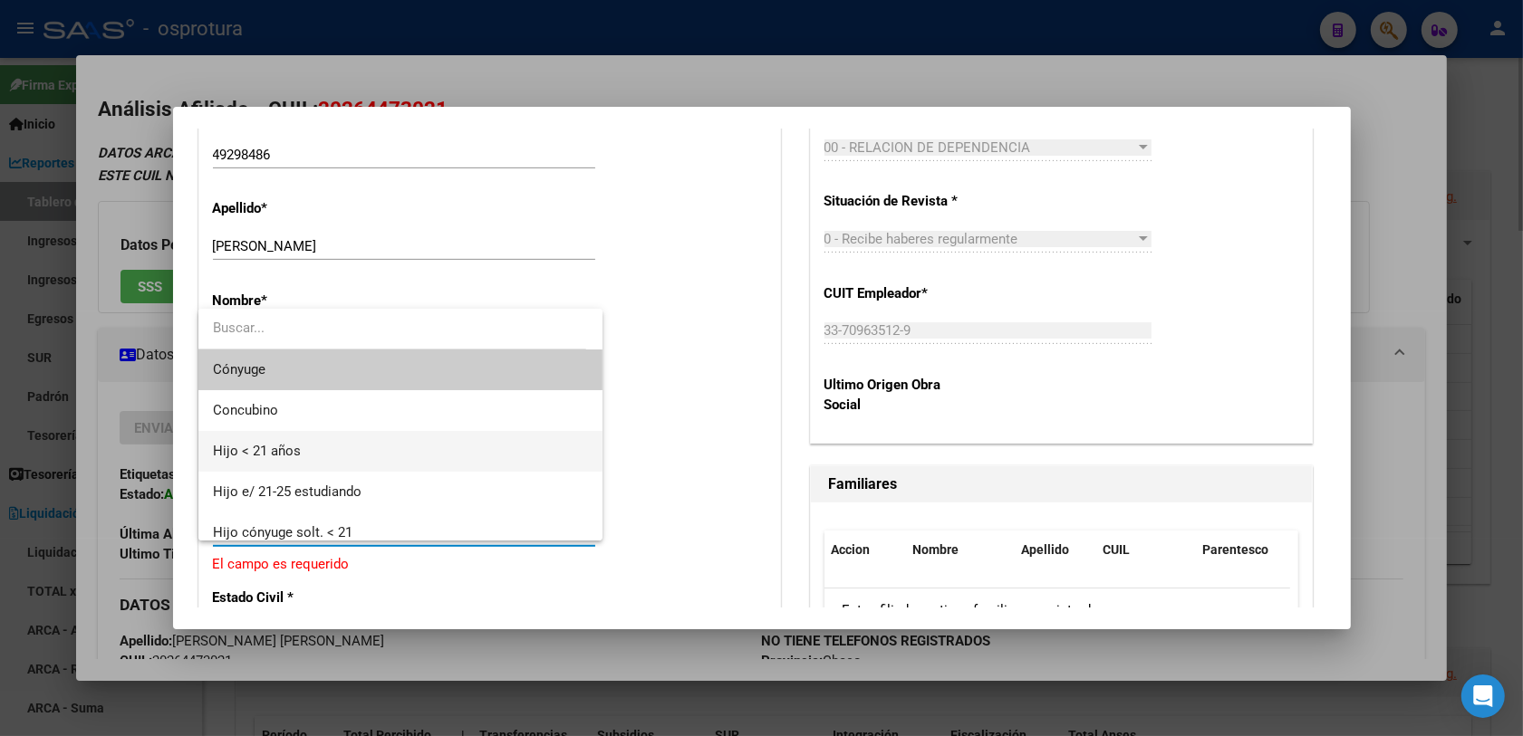
click at [336, 447] on span "Hijo < 21 años" at bounding box center [401, 451] width 376 height 41
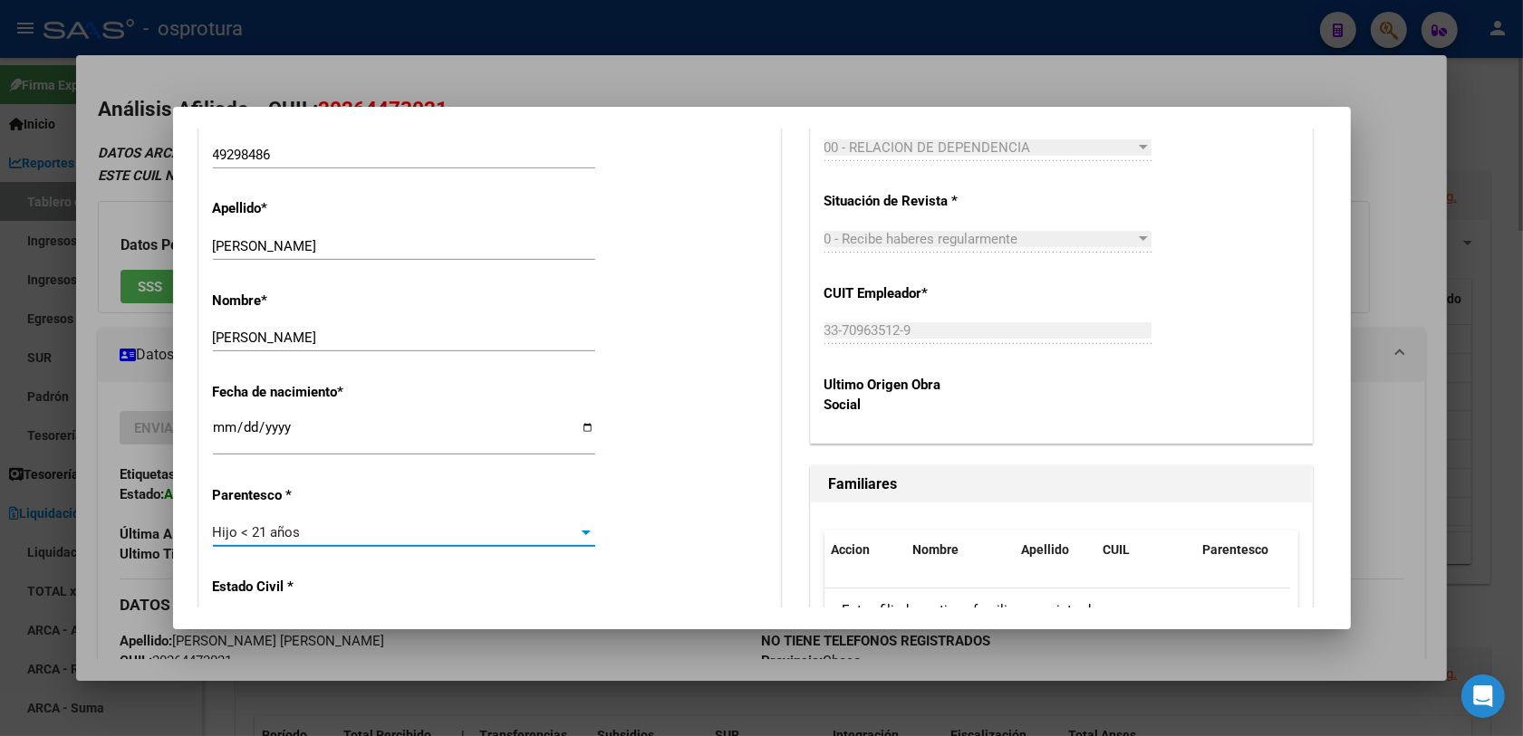
click at [648, 422] on div "Fecha de nacimiento * [DEMOGRAPHIC_DATA] Ingresar fecha" at bounding box center [489, 420] width 553 height 103
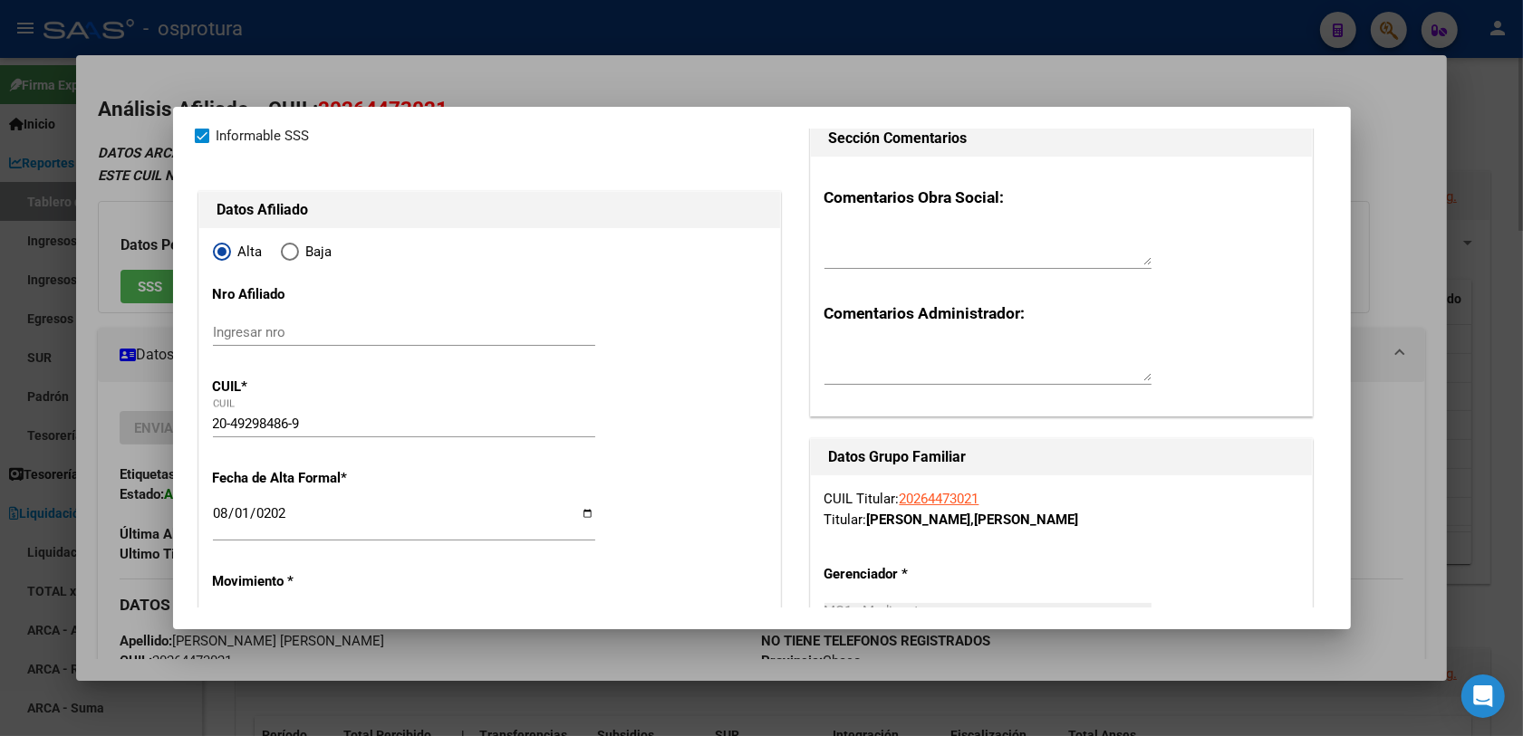
scroll to position [0, 0]
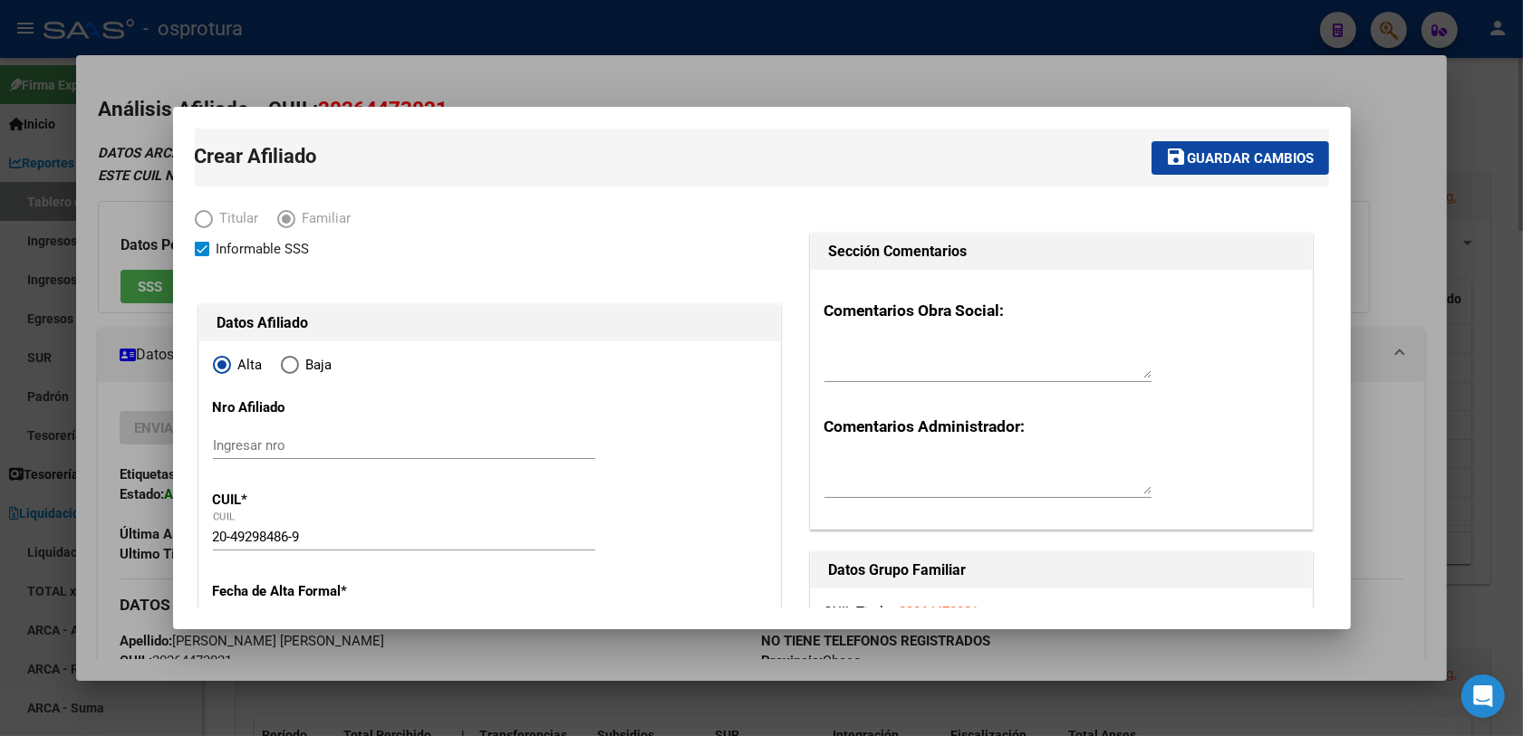
click at [1231, 154] on span "Guardar cambios" at bounding box center [1251, 158] width 127 height 16
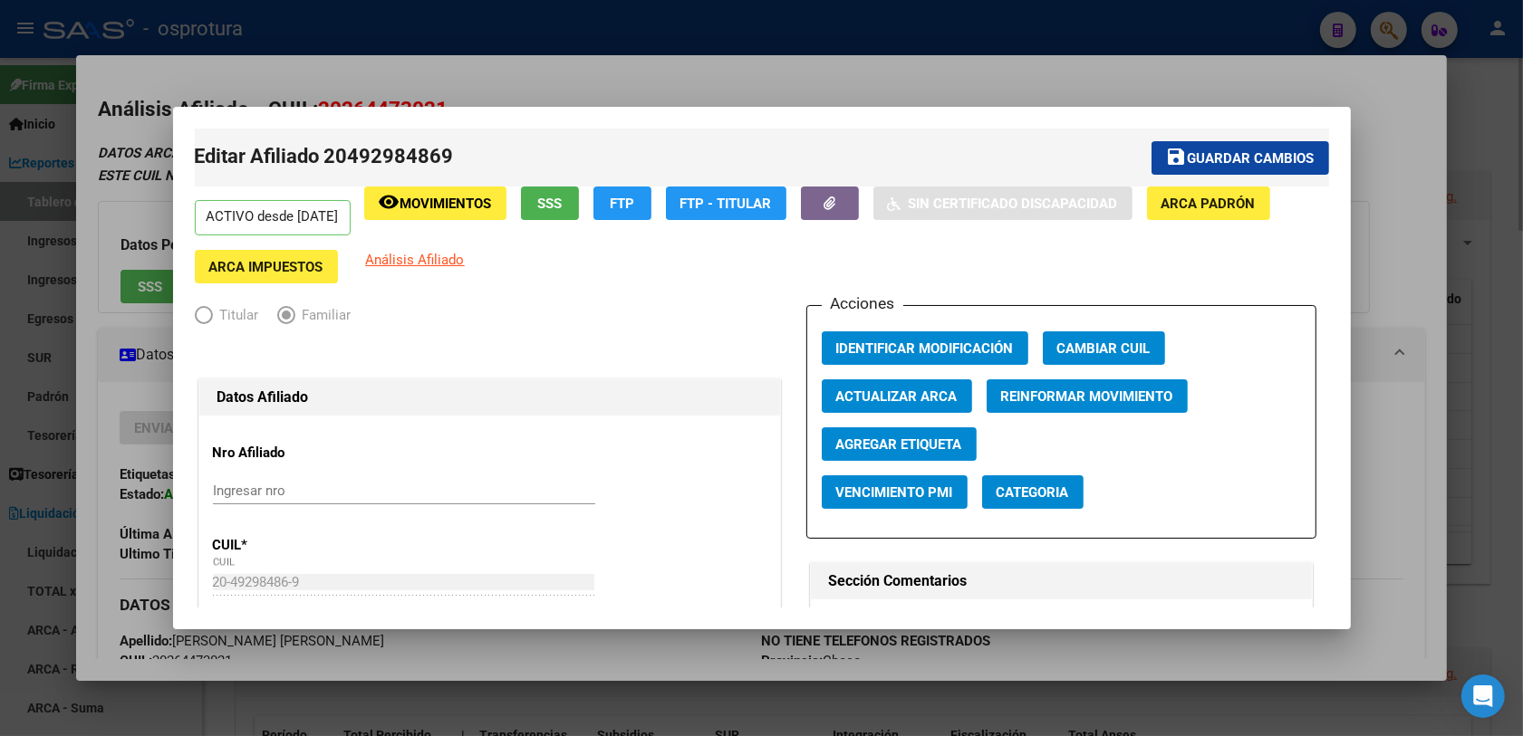
click at [1188, 152] on span "Guardar cambios" at bounding box center [1251, 158] width 127 height 16
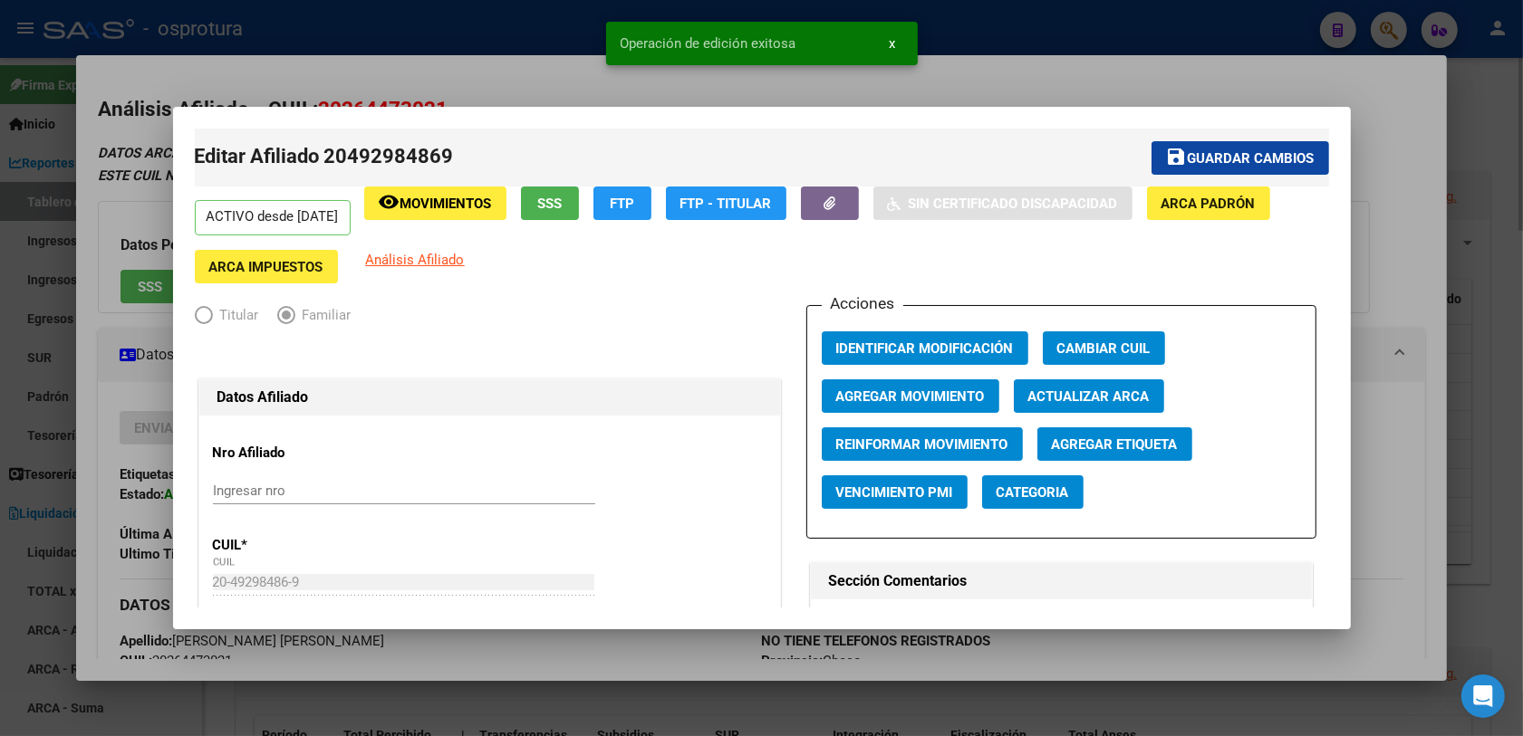
click at [1231, 28] on div at bounding box center [761, 368] width 1523 height 736
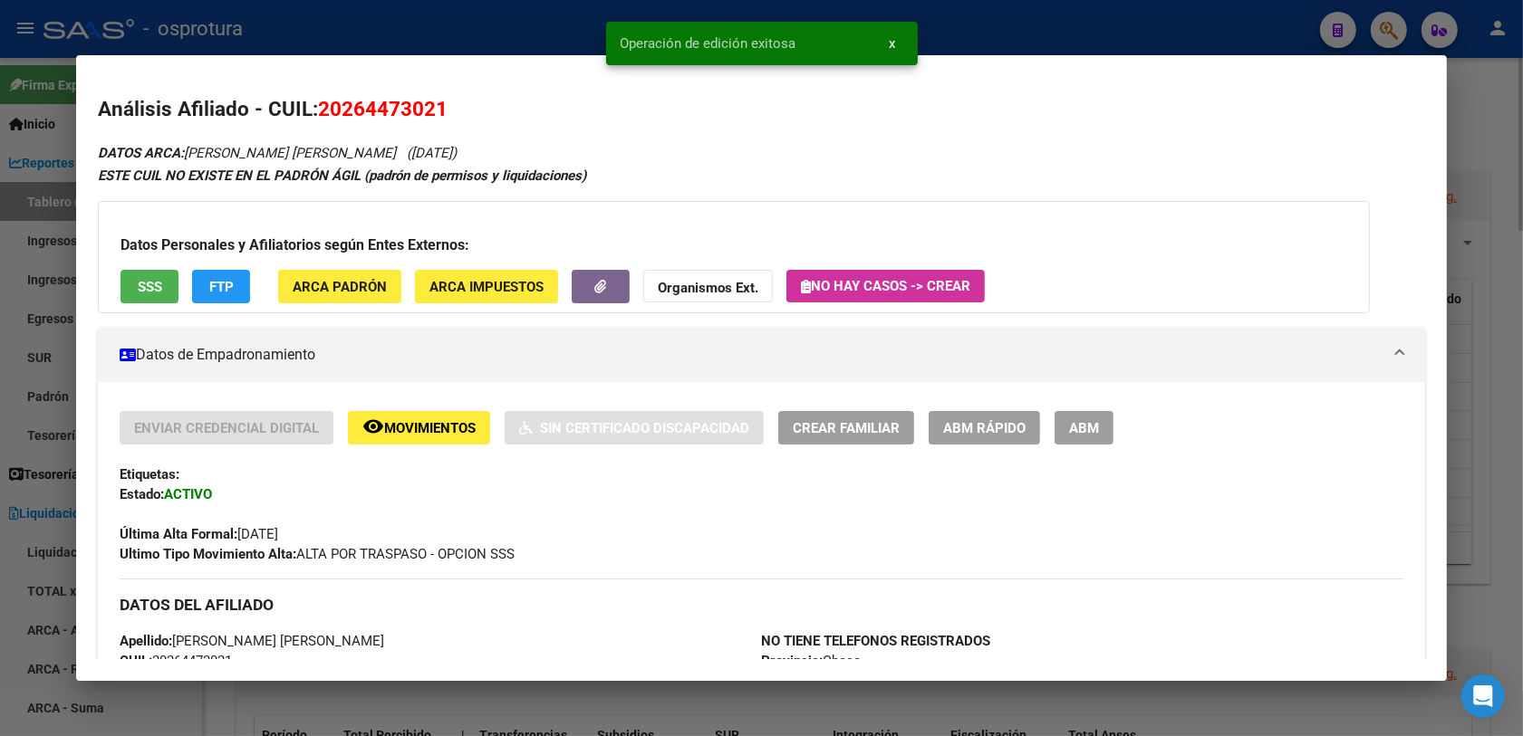
click at [1231, 28] on div at bounding box center [761, 368] width 1523 height 736
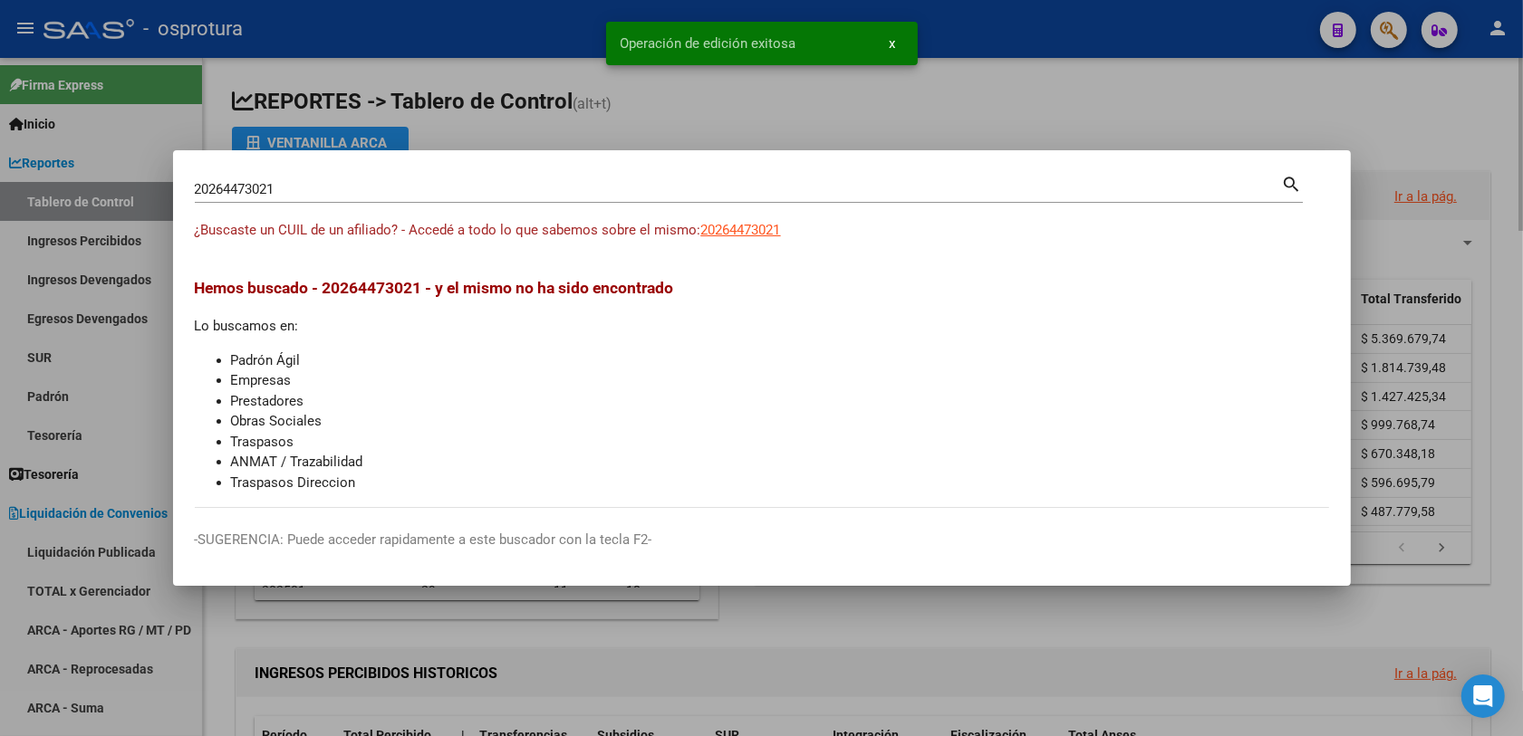
click at [707, 197] on input "20264473021" at bounding box center [738, 189] width 1087 height 16
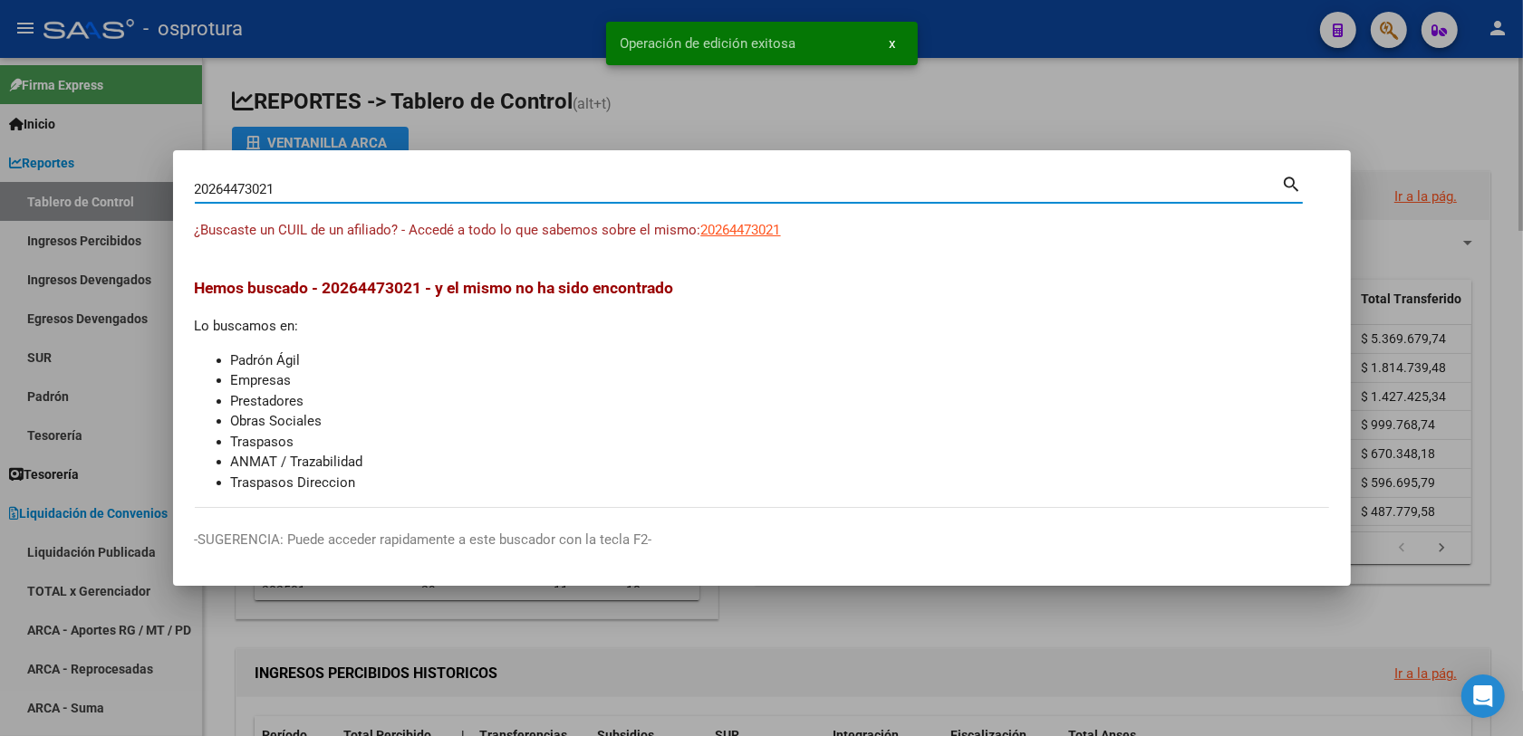
click at [707, 197] on input "20264473021" at bounding box center [738, 189] width 1087 height 16
paste input "3266643179"
type input "23266643179"
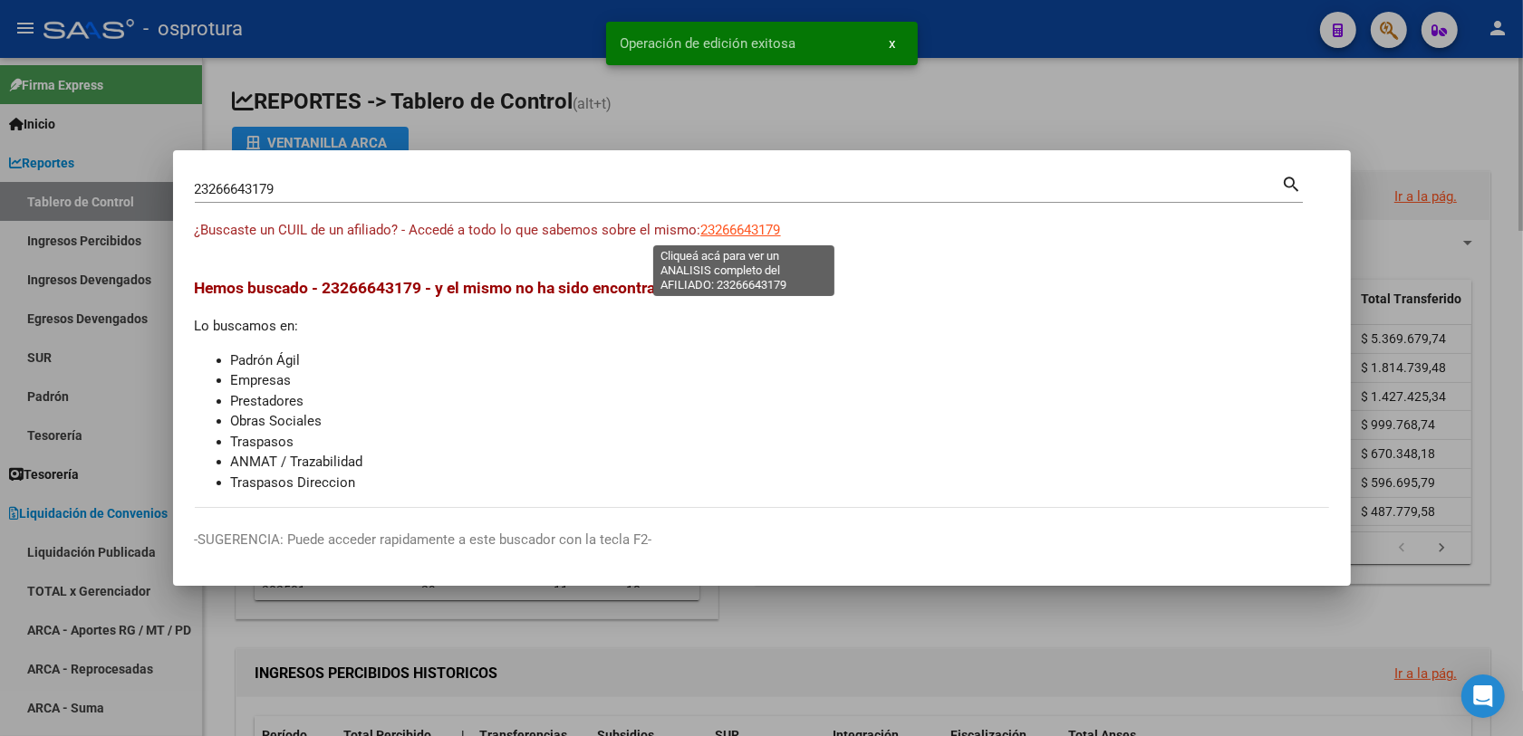
click at [766, 226] on span "23266643179" at bounding box center [741, 230] width 80 height 16
type textarea "23266643179"
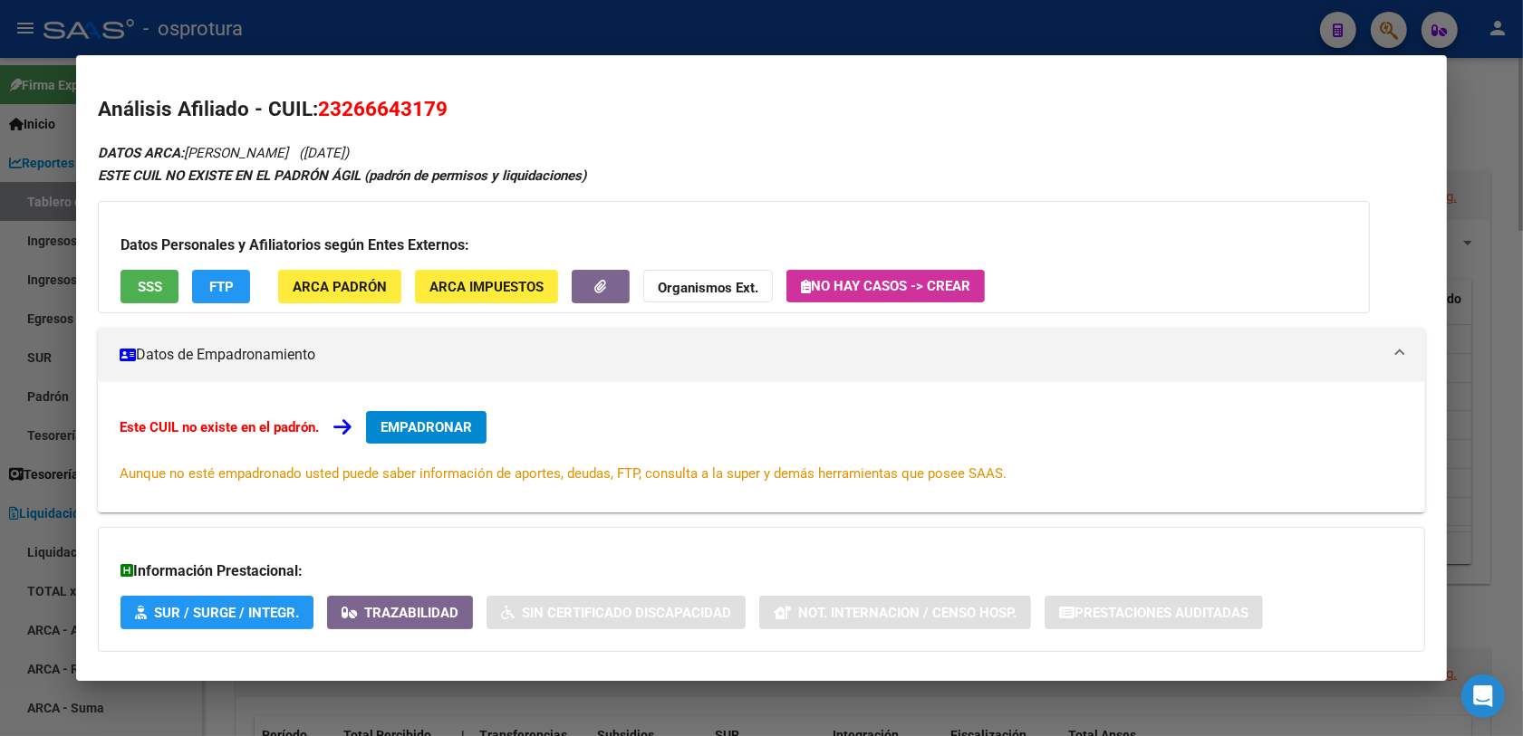
scroll to position [91, 0]
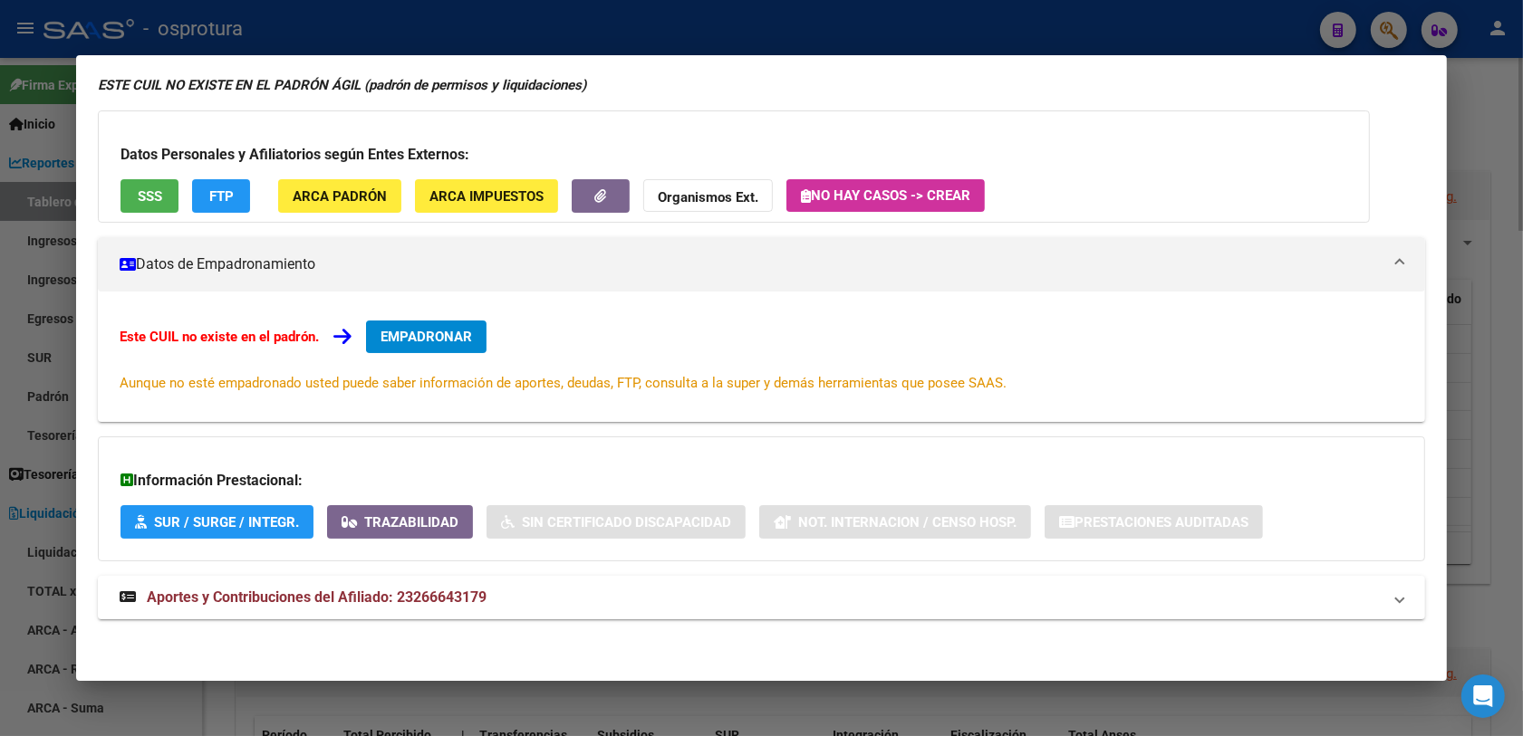
click at [394, 337] on span "EMPADRONAR" at bounding box center [425, 337] width 91 height 16
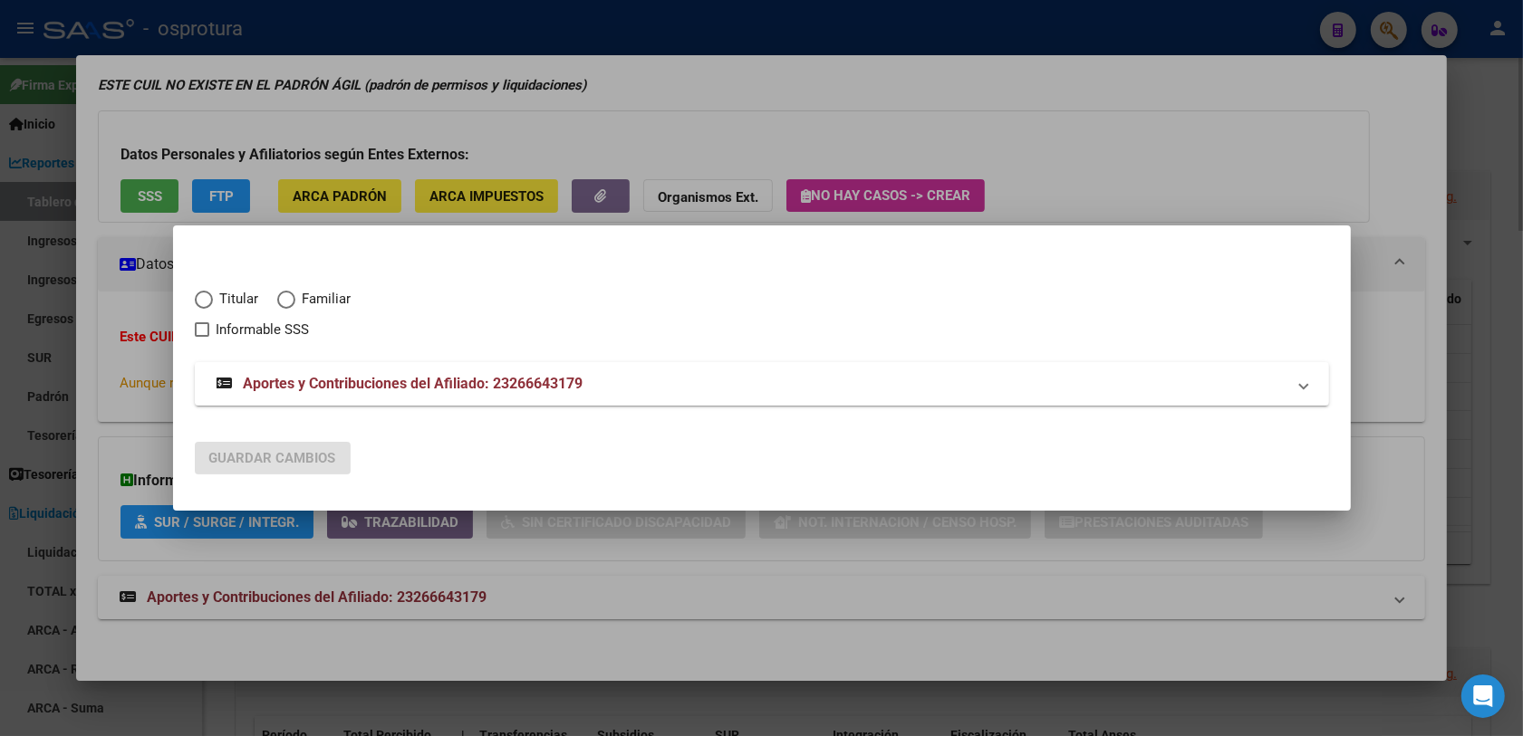
click at [232, 300] on span "Titular" at bounding box center [236, 299] width 46 height 21
click at [213, 300] on input "Titular" at bounding box center [204, 300] width 18 height 18
radio input "true"
checkbox input "true"
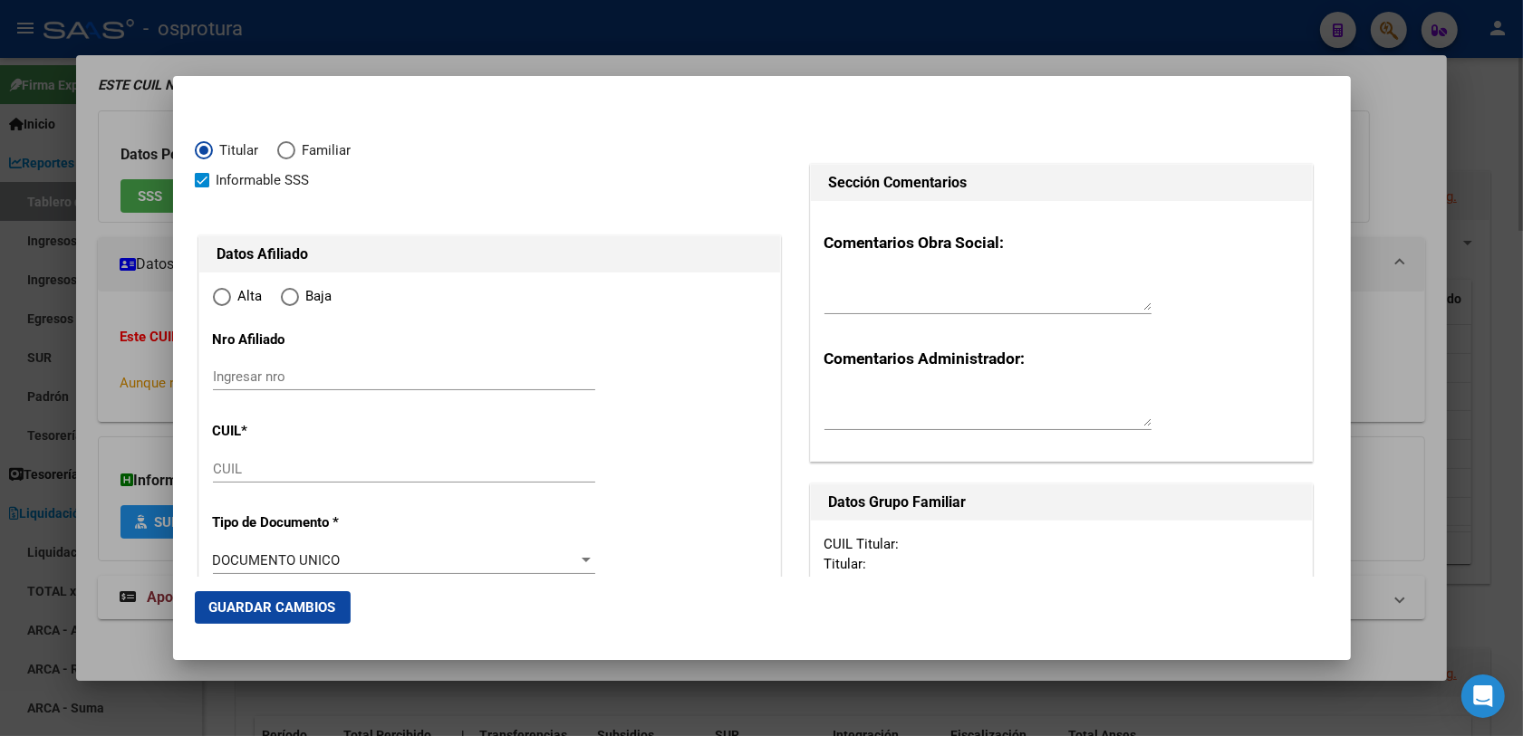
type input "23-26664317-9"
type input "26664317"
type input "ROJAS"
type input "[PERSON_NAME]"
type input "[DATE]"
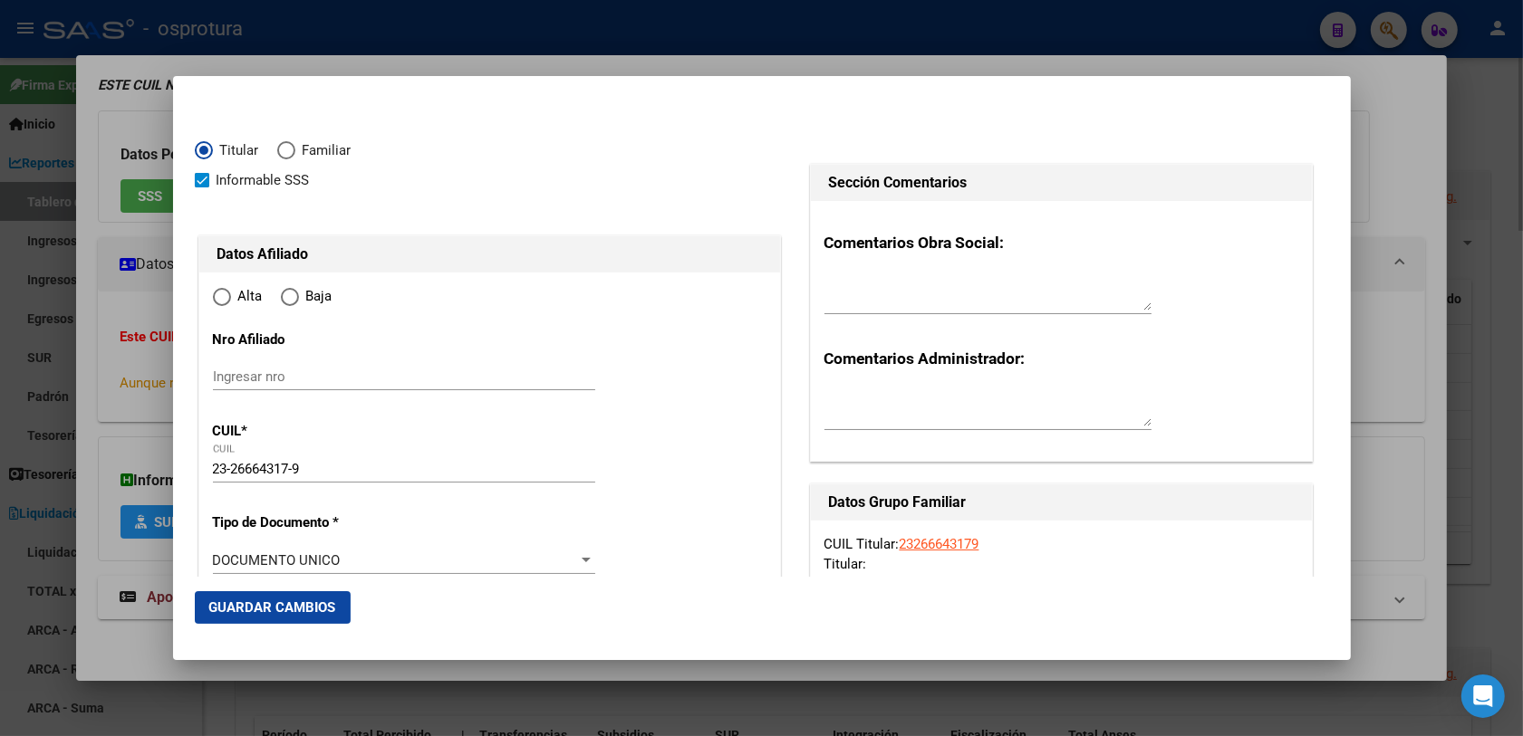
type input "MONTE CHINGOLO"
type input "1825"
type input "AGUAPEY"
type input "3786"
radio input "true"
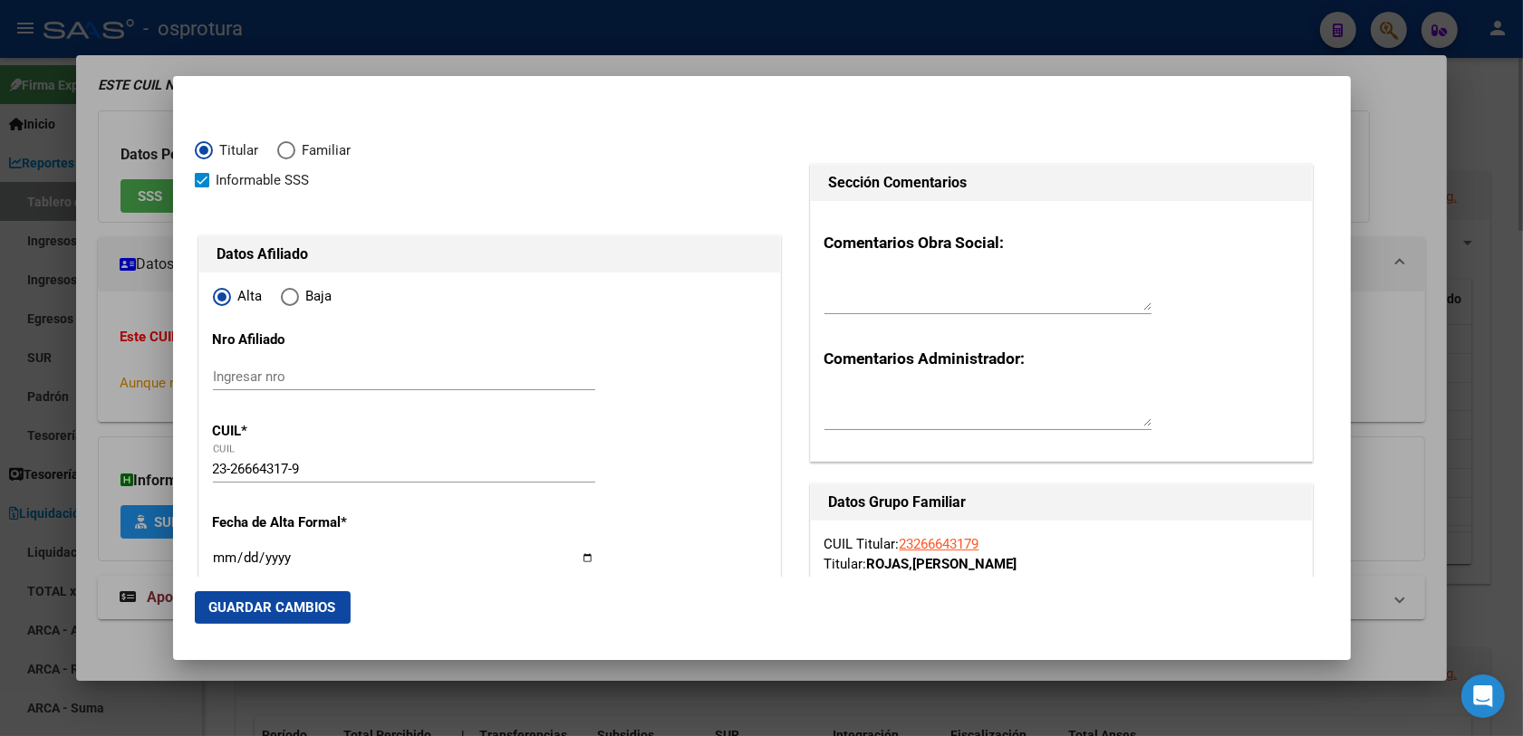
type input "MONTE CHINGOLO"
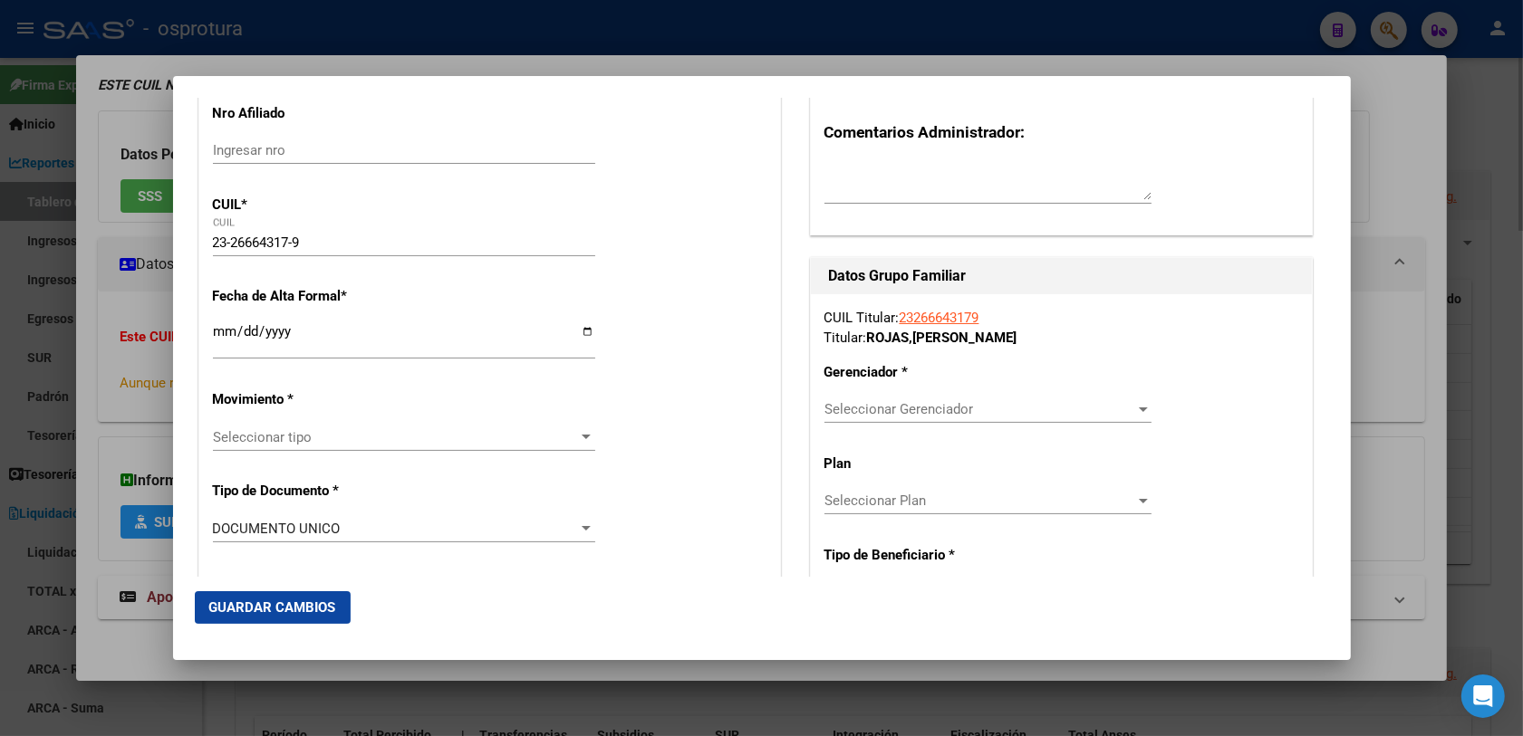
click at [215, 329] on input "Ingresar fecha" at bounding box center [404, 338] width 382 height 29
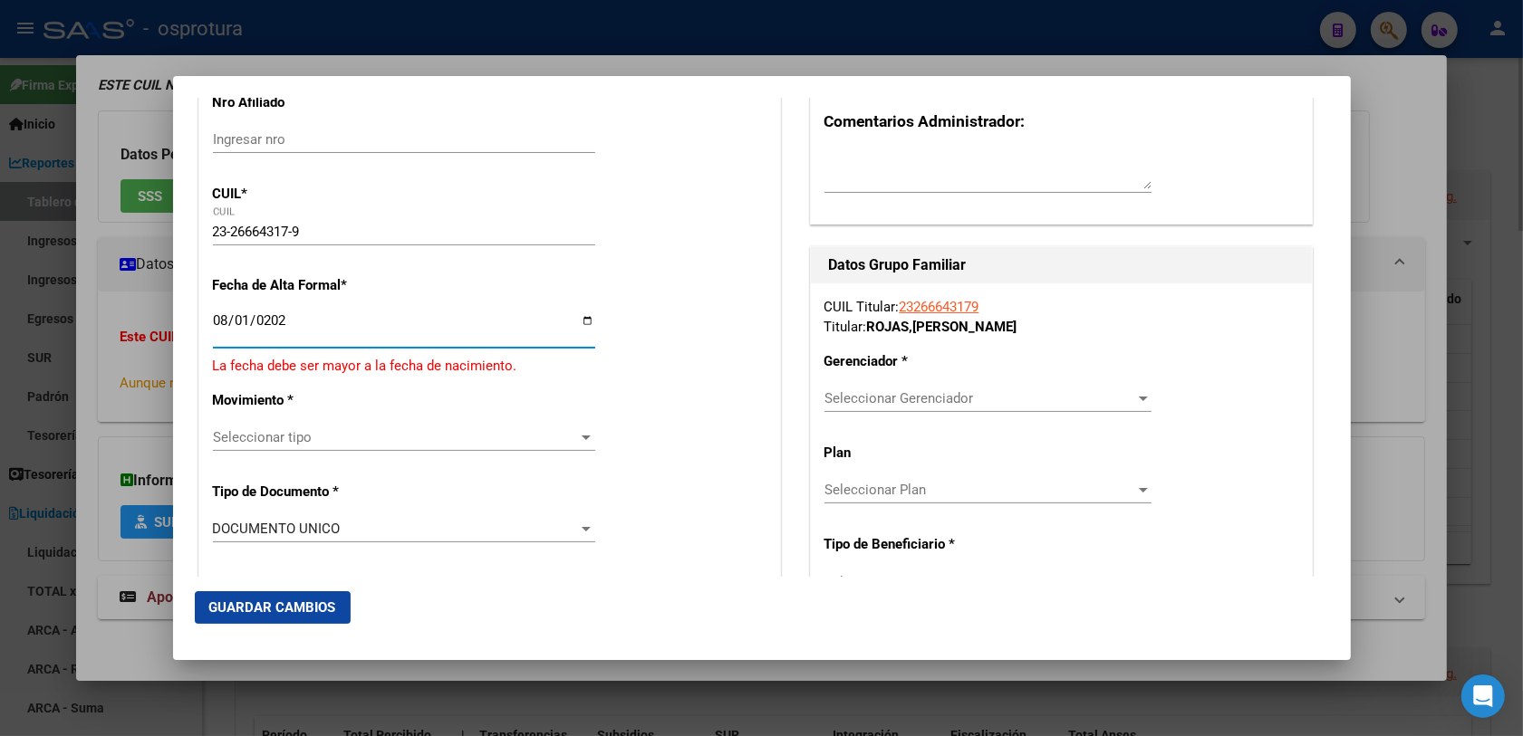
type input "[DATE]"
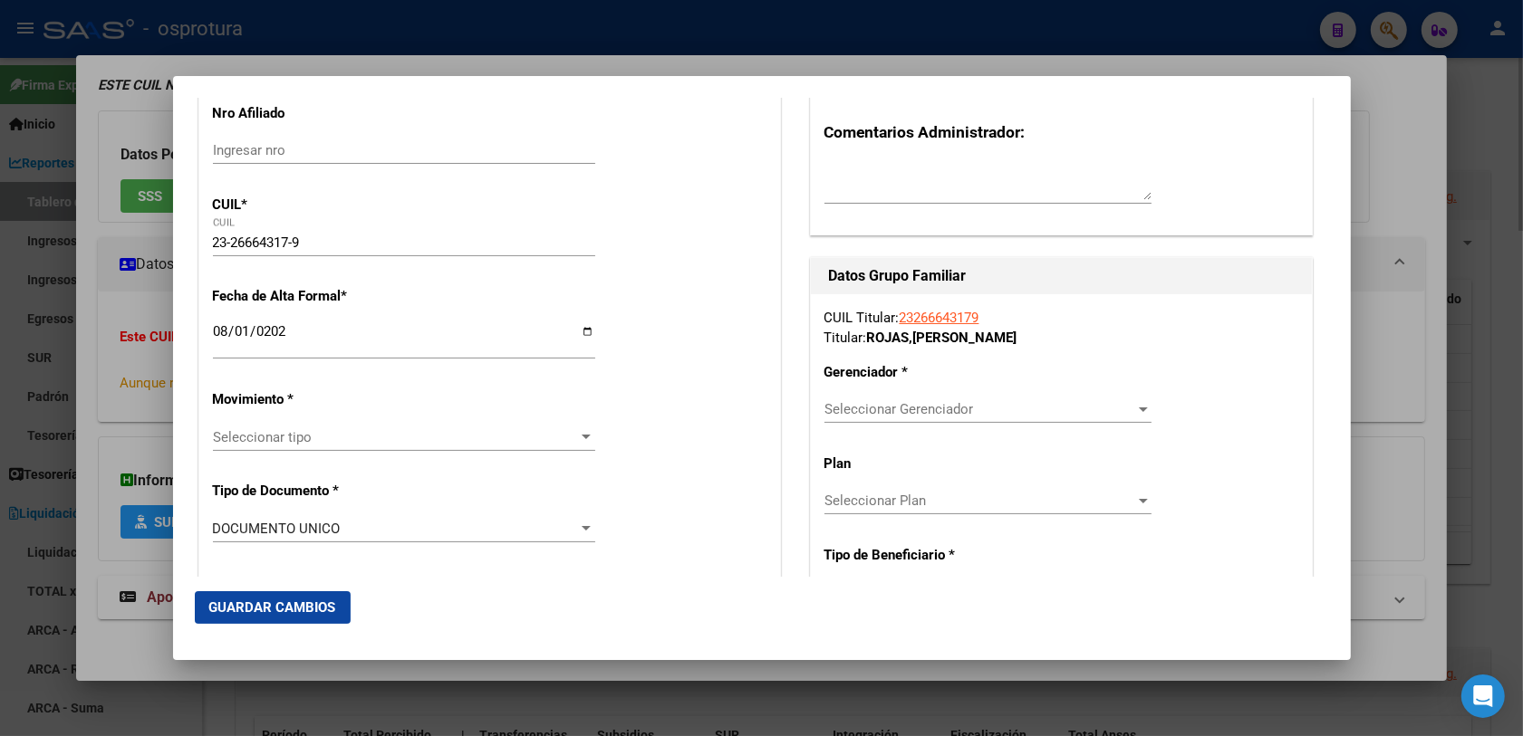
click at [341, 426] on div "Seleccionar tipo Seleccionar tipo" at bounding box center [404, 437] width 382 height 27
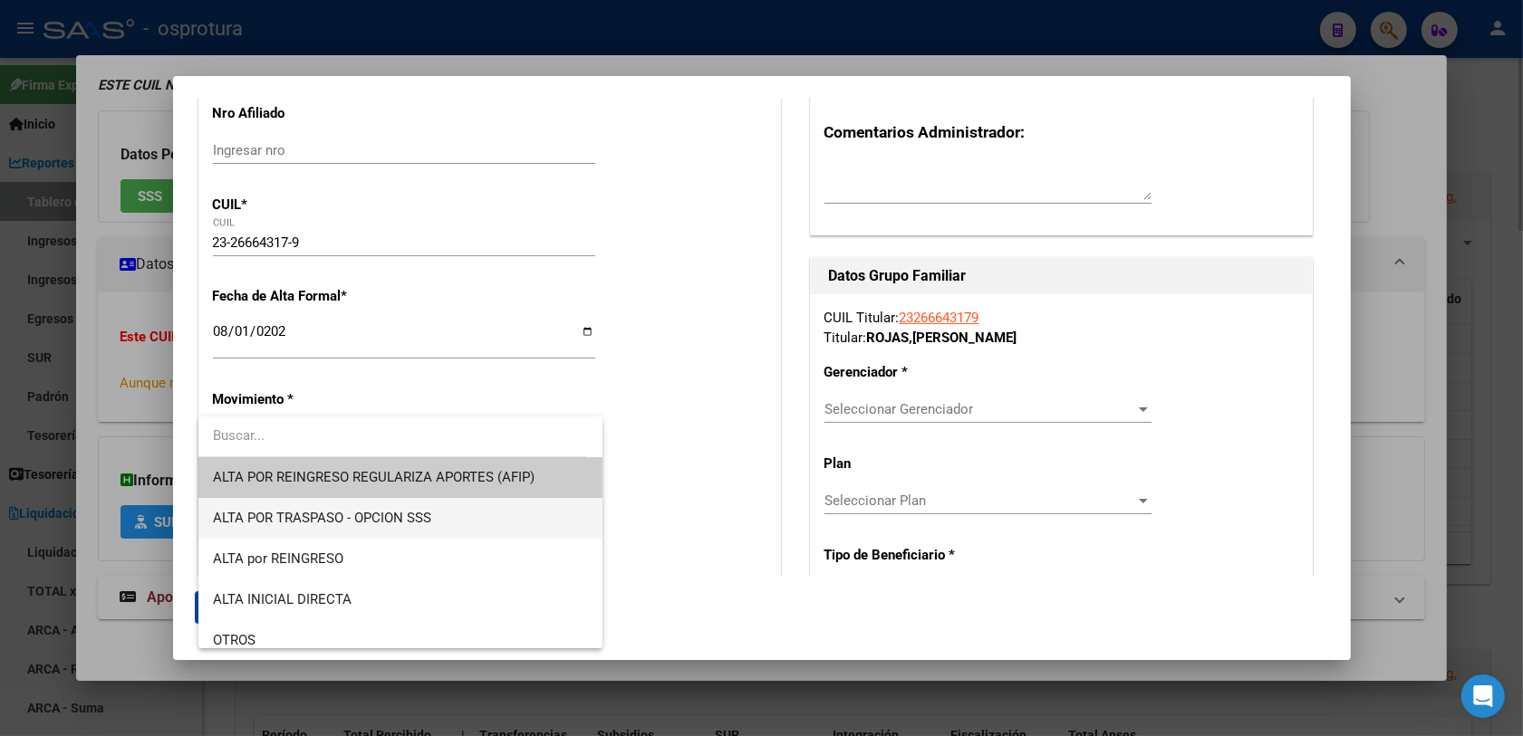
click at [368, 524] on span "ALTA POR TRASPASO - OPCION SSS" at bounding box center [322, 518] width 218 height 16
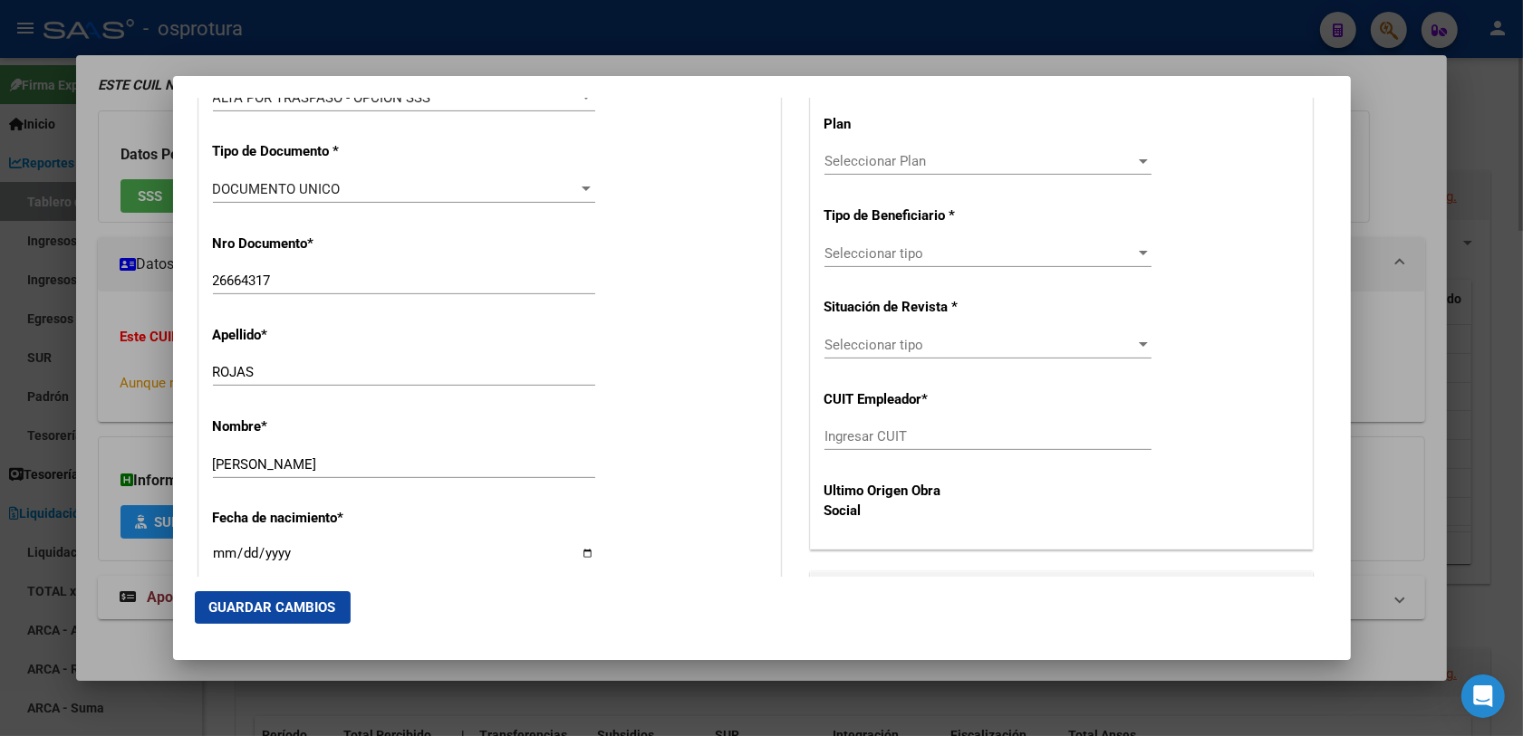
scroll to position [793, 0]
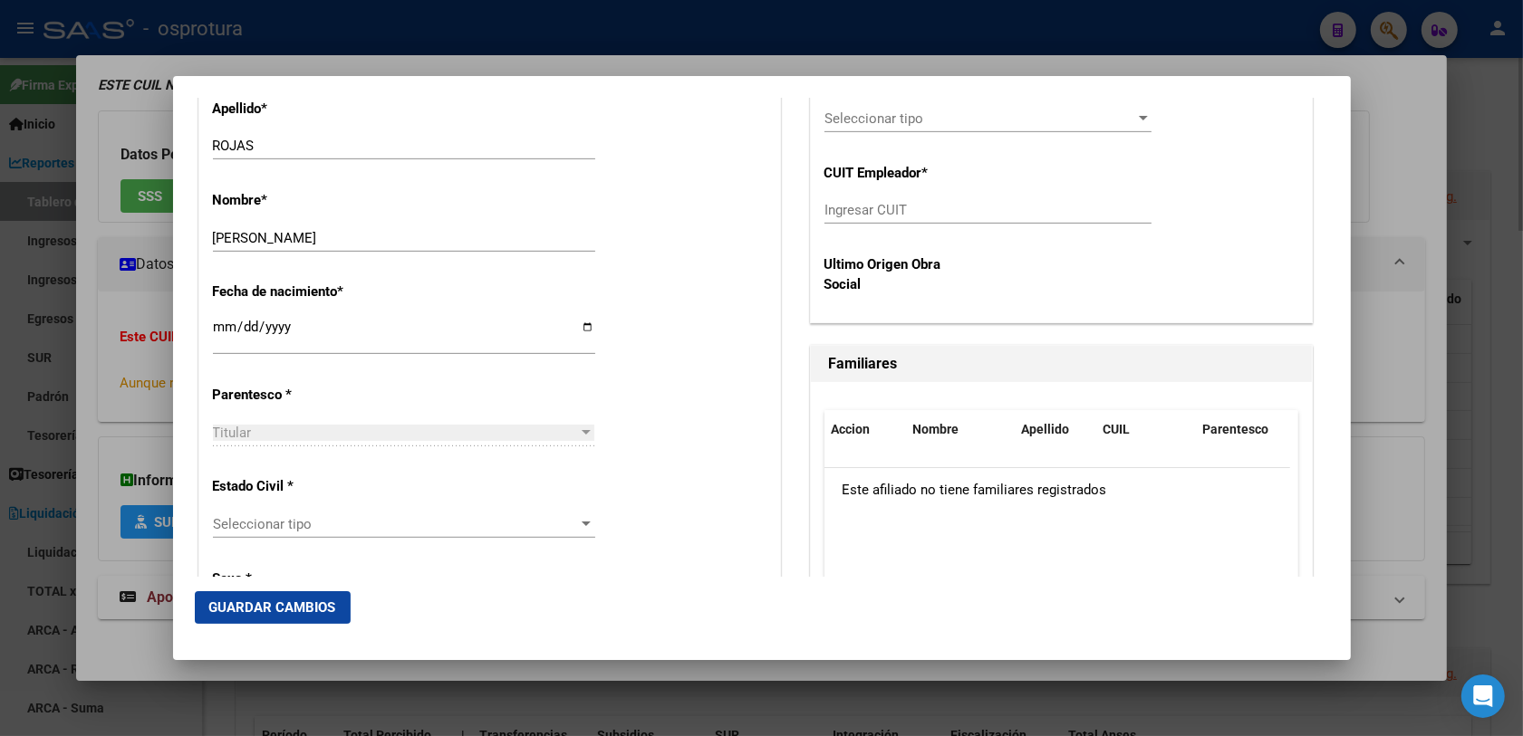
click at [346, 530] on span "Seleccionar tipo" at bounding box center [396, 524] width 366 height 16
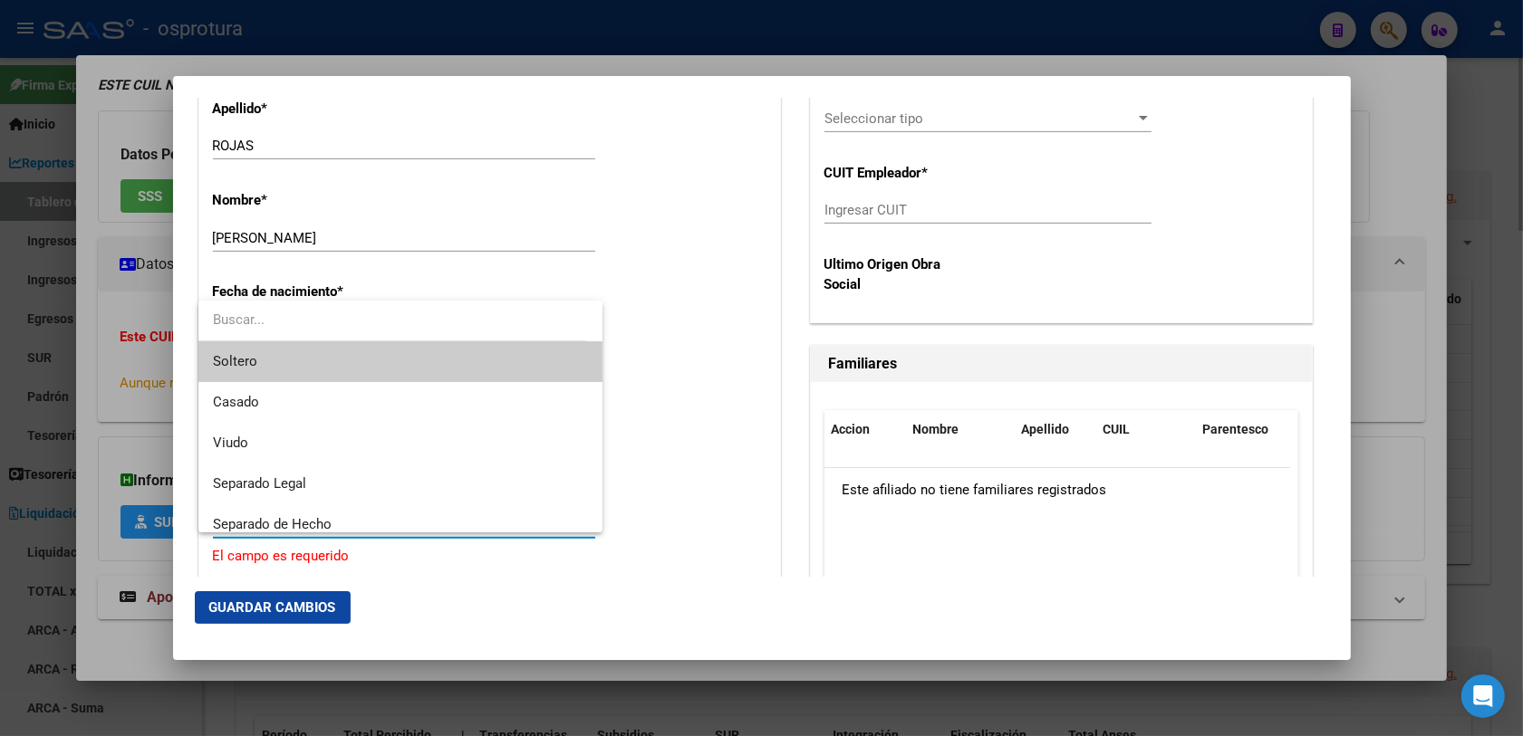
click at [276, 358] on span "Soltero" at bounding box center [401, 361] width 376 height 41
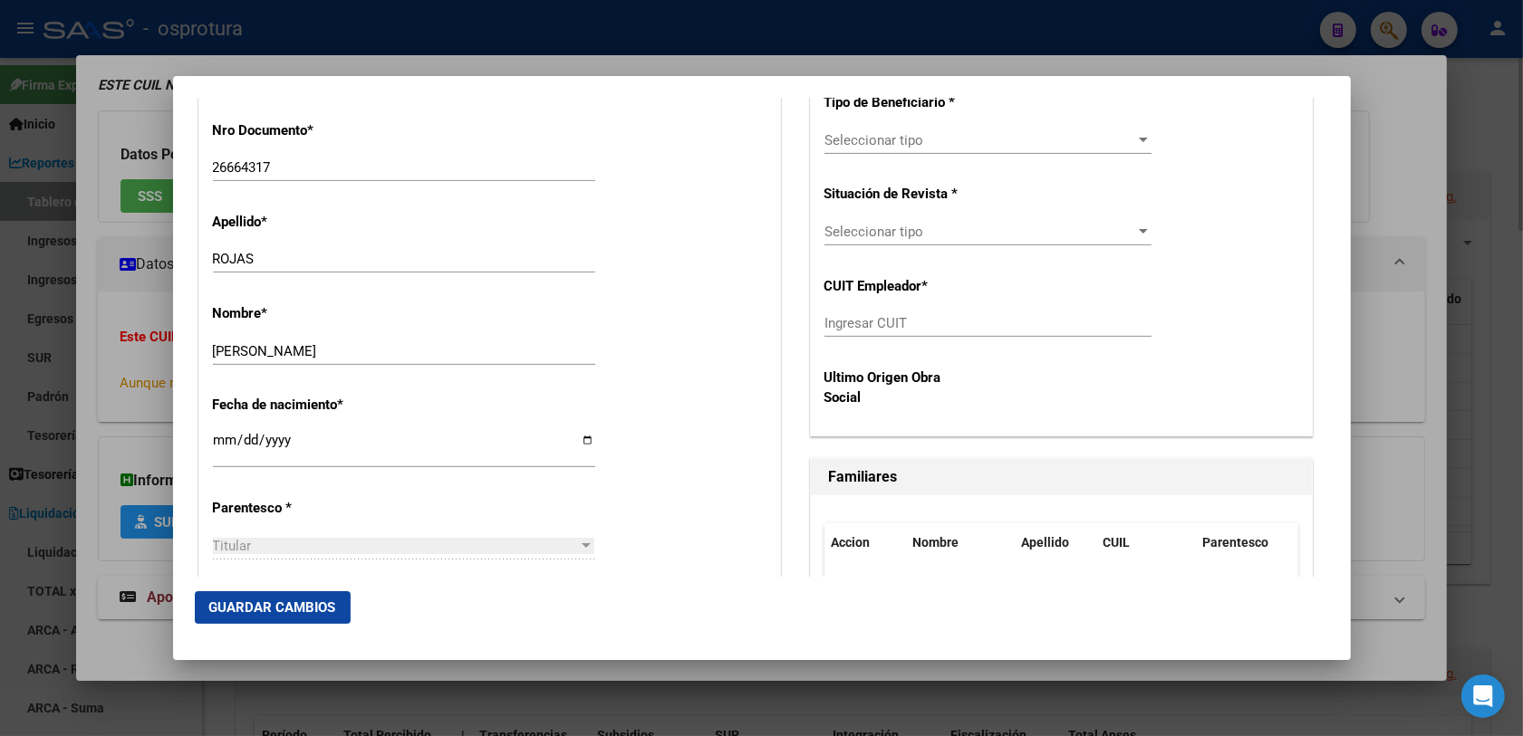
scroll to position [453, 0]
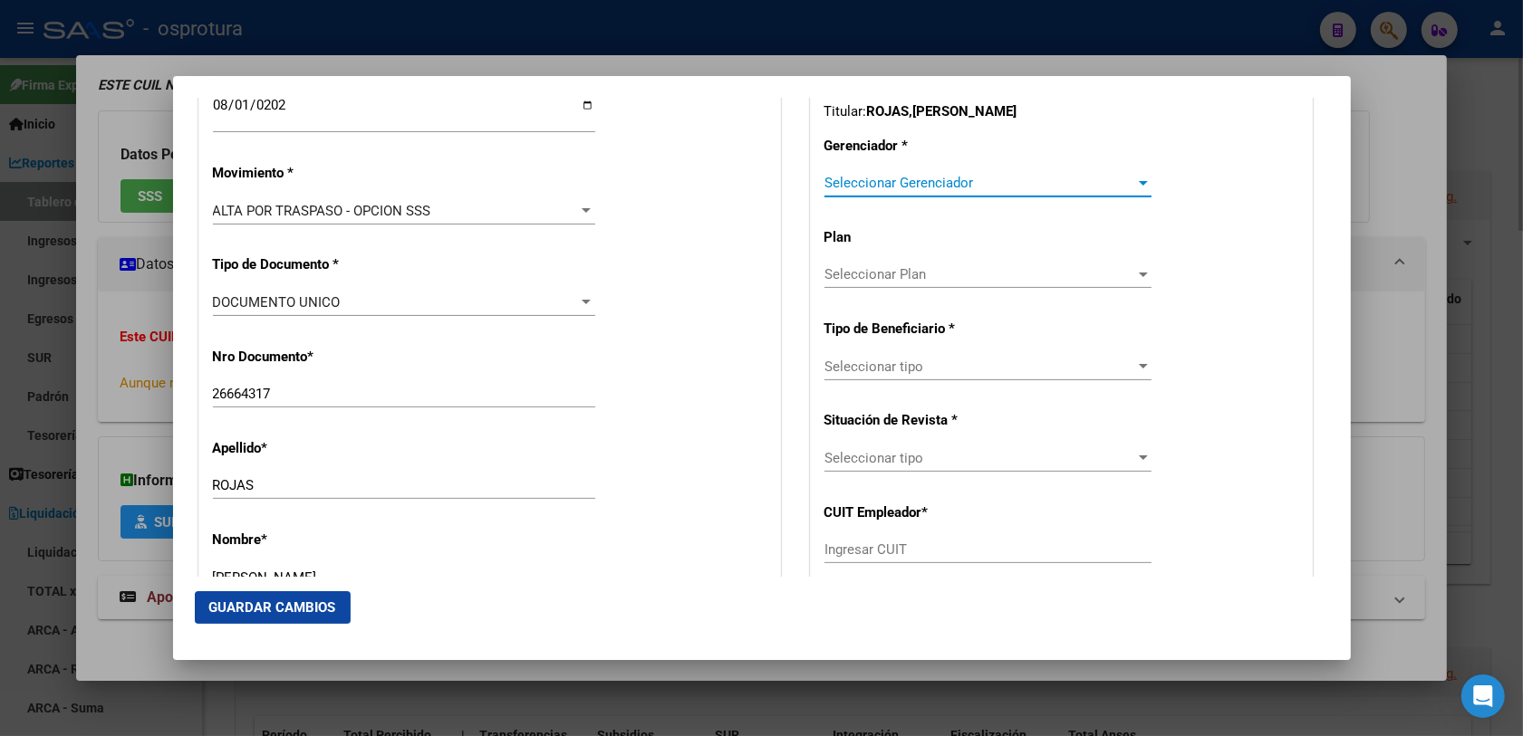
click at [876, 187] on span "Seleccionar Gerenciador" at bounding box center [979, 183] width 311 height 16
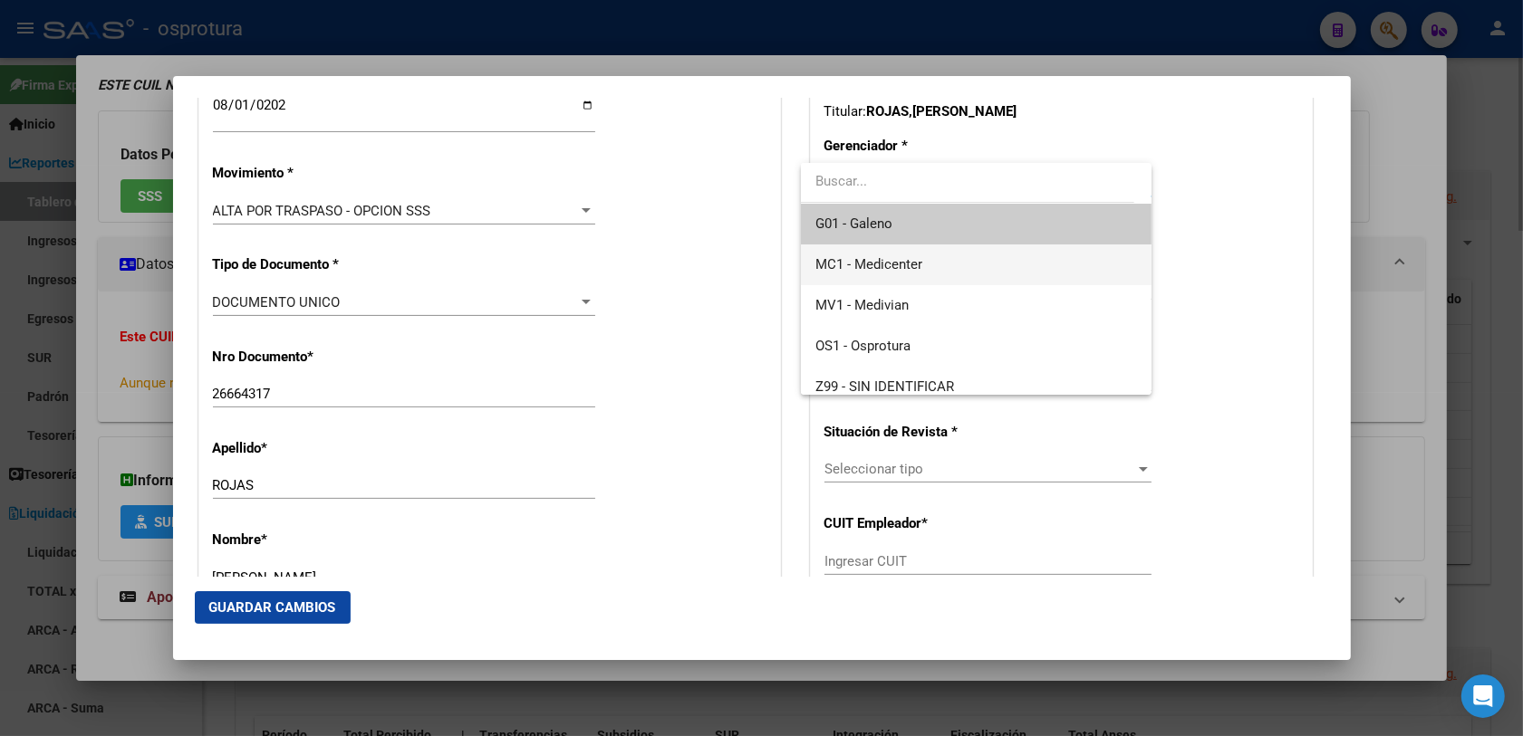
click at [892, 264] on span "MC1 - Medicenter" at bounding box center [868, 264] width 107 height 16
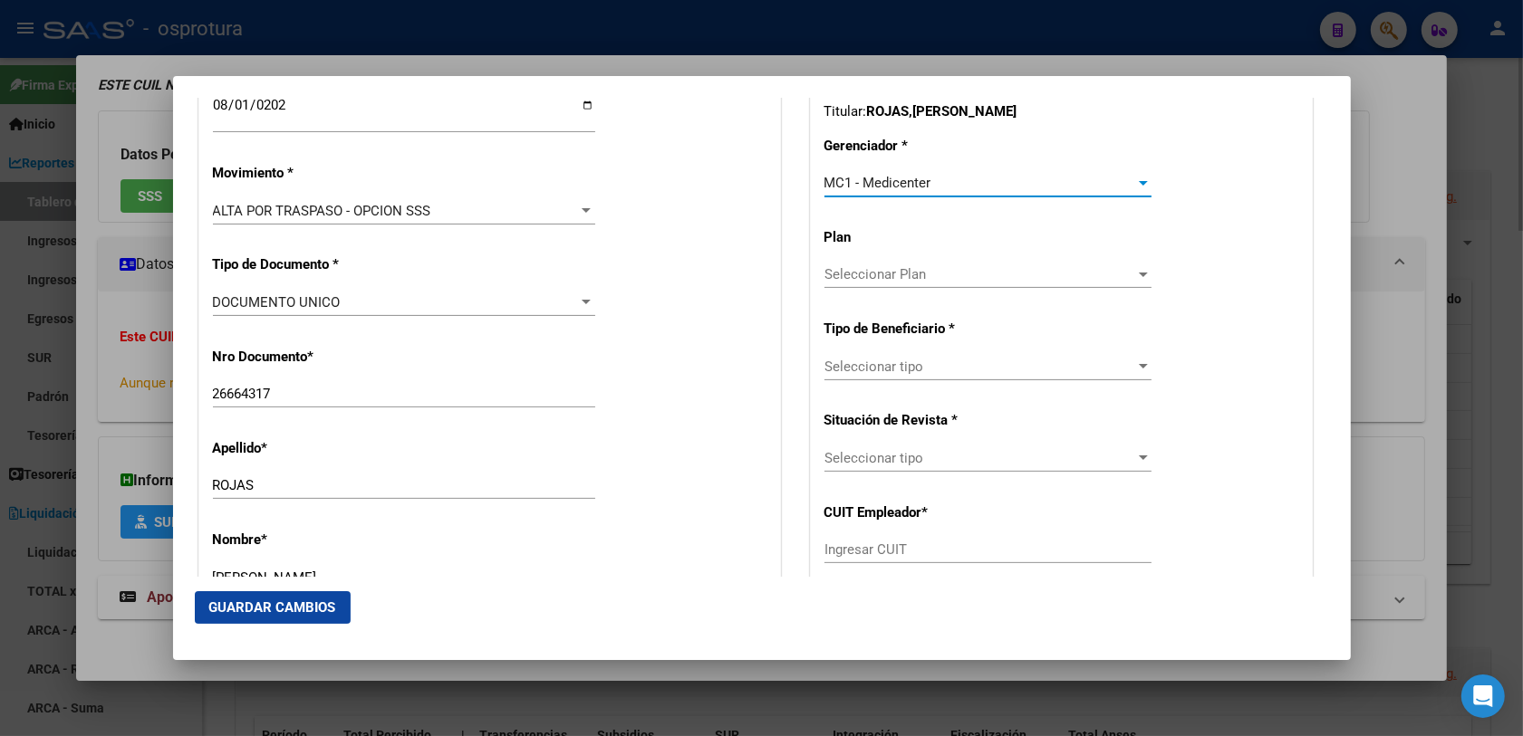
click at [851, 370] on span "Seleccionar tipo" at bounding box center [979, 367] width 311 height 16
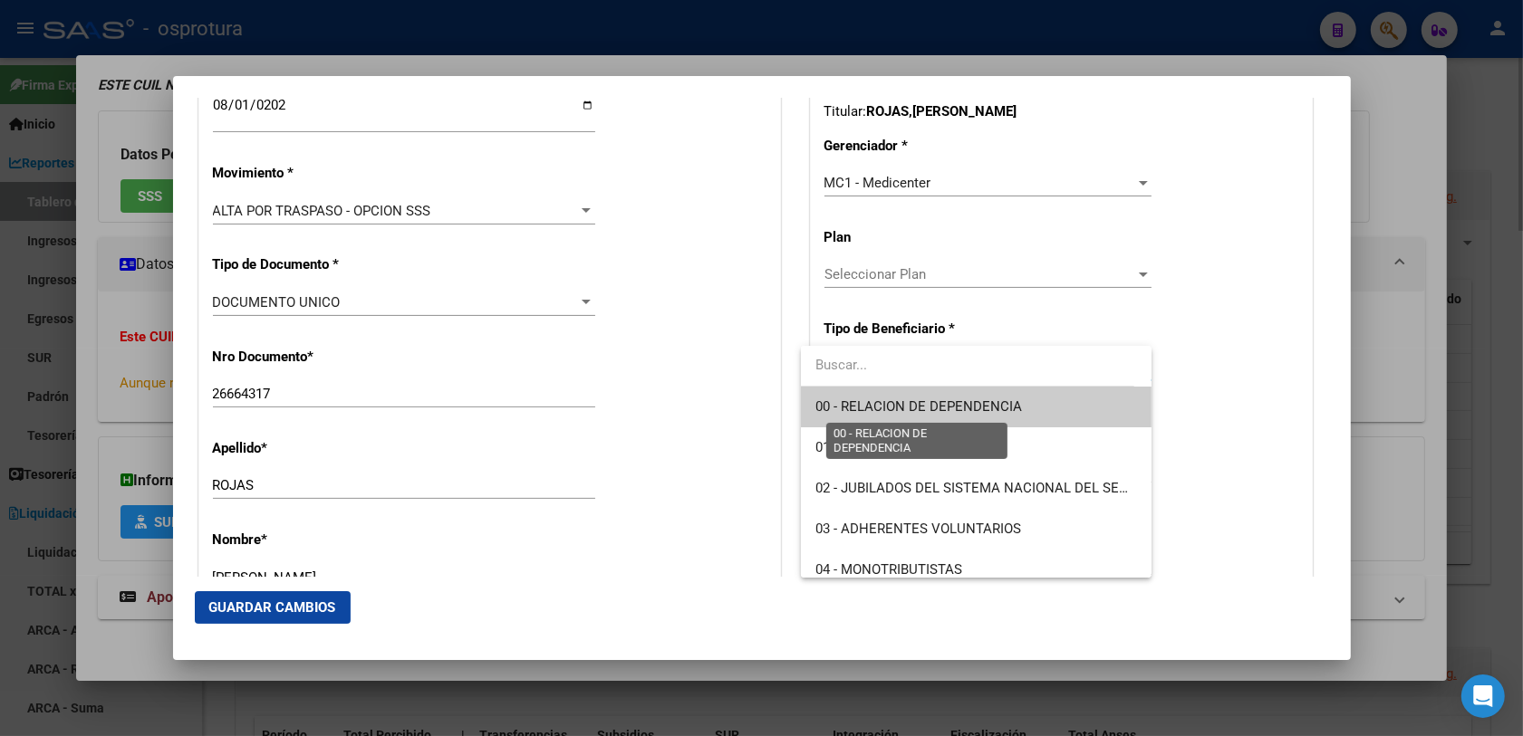
click at [925, 405] on span "00 - RELACION DE DEPENDENCIA" at bounding box center [918, 407] width 207 height 16
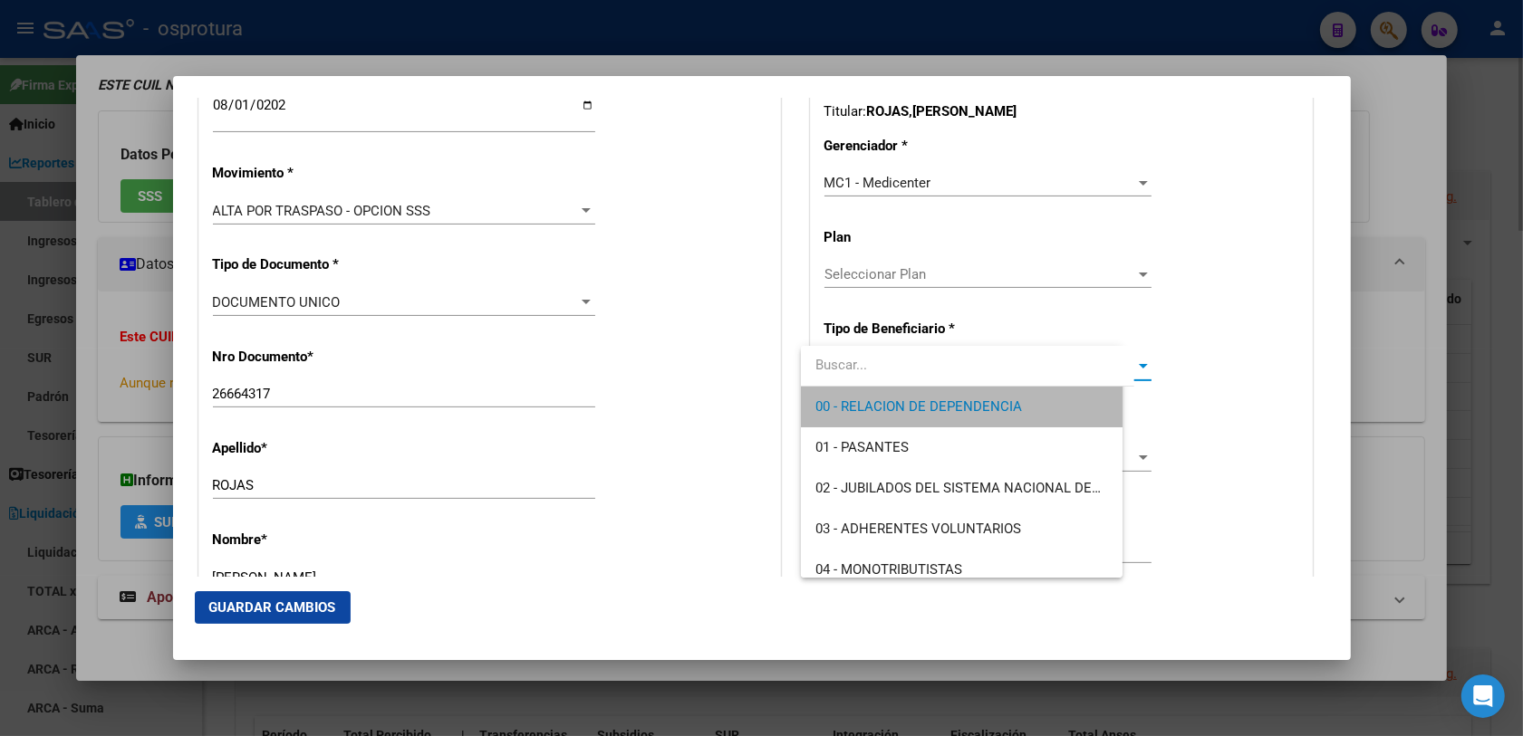
type input "33-69619658-9"
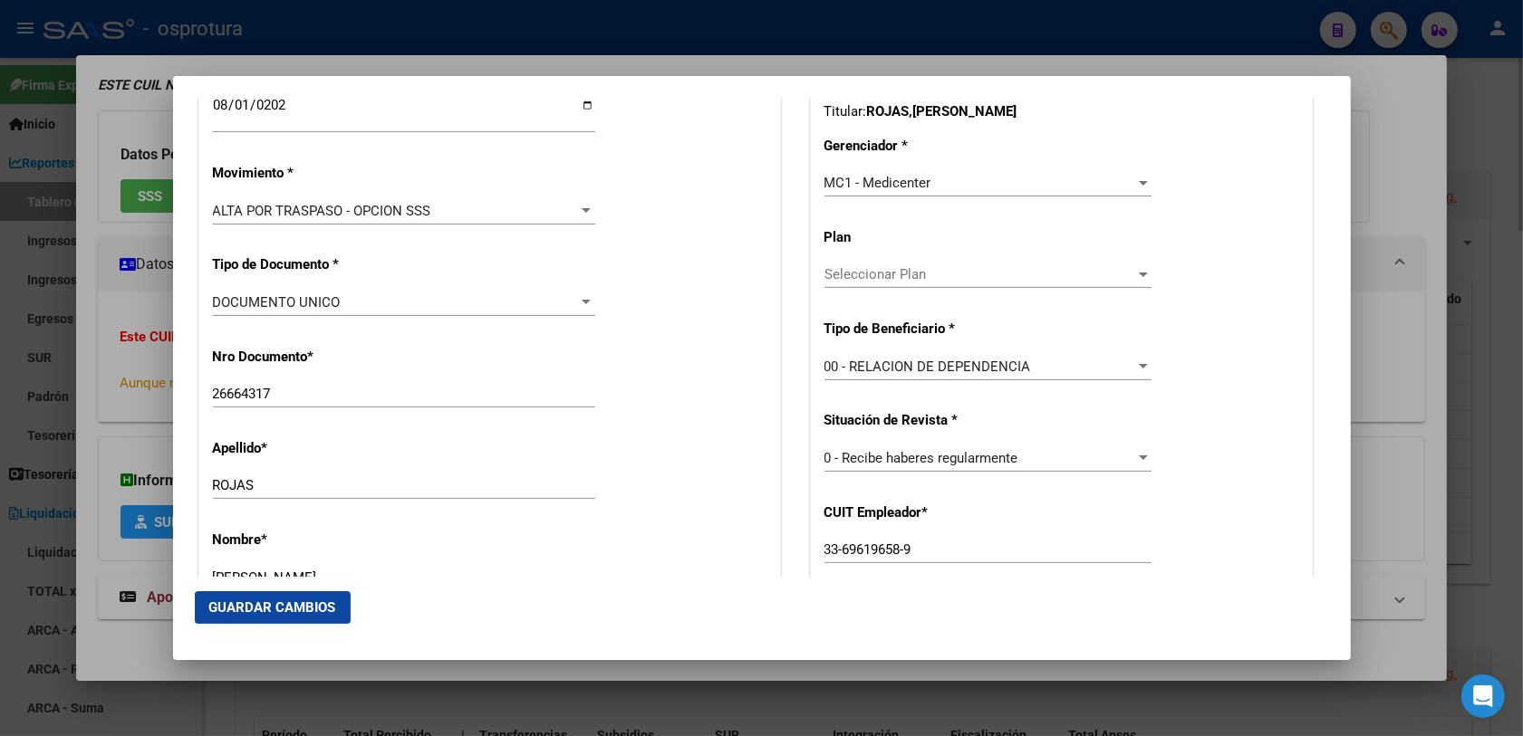
click at [310, 589] on mat-dialog-actions "Guardar Cambios" at bounding box center [762, 608] width 1134 height 62
click at [310, 589] on span "Guardar Cambios" at bounding box center [272, 608] width 127 height 16
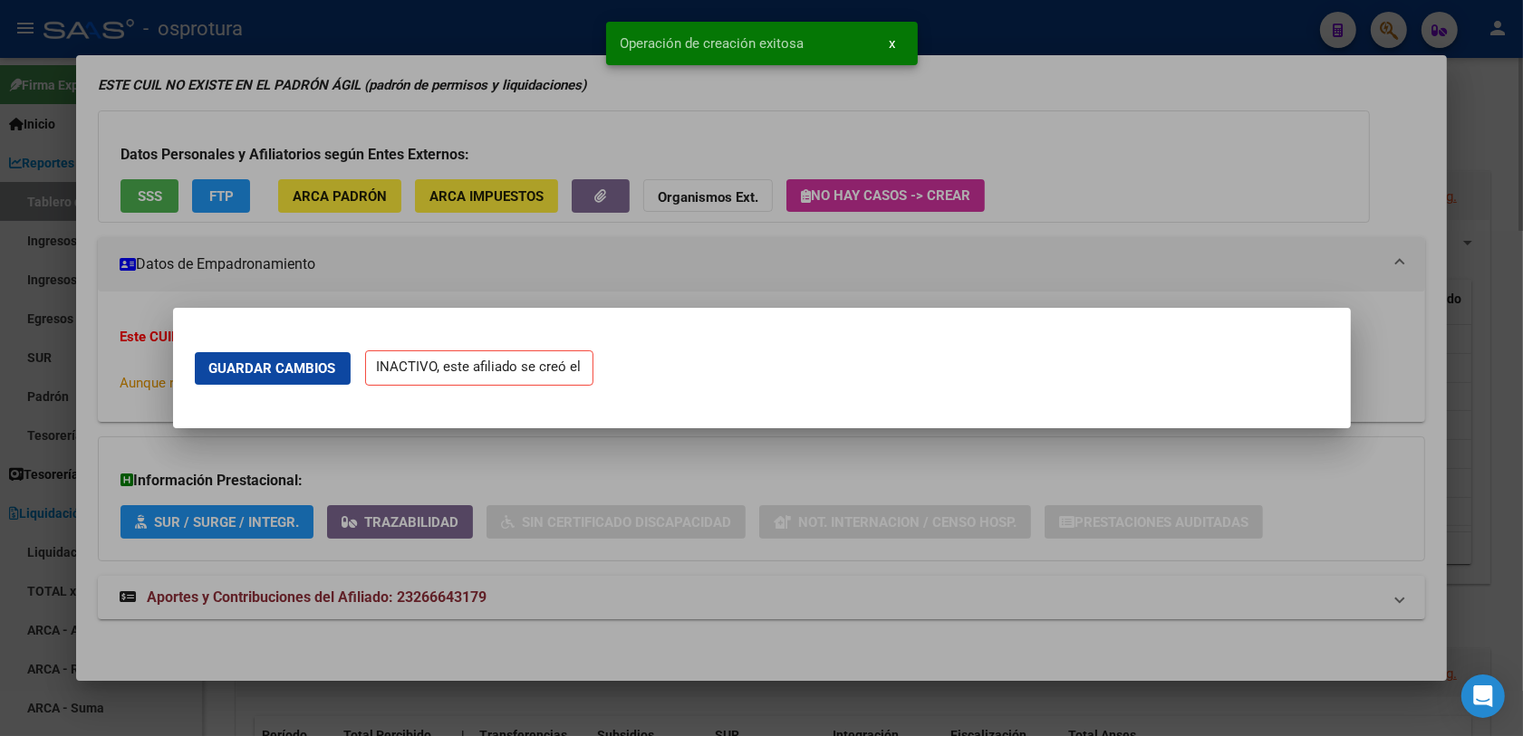
scroll to position [0, 0]
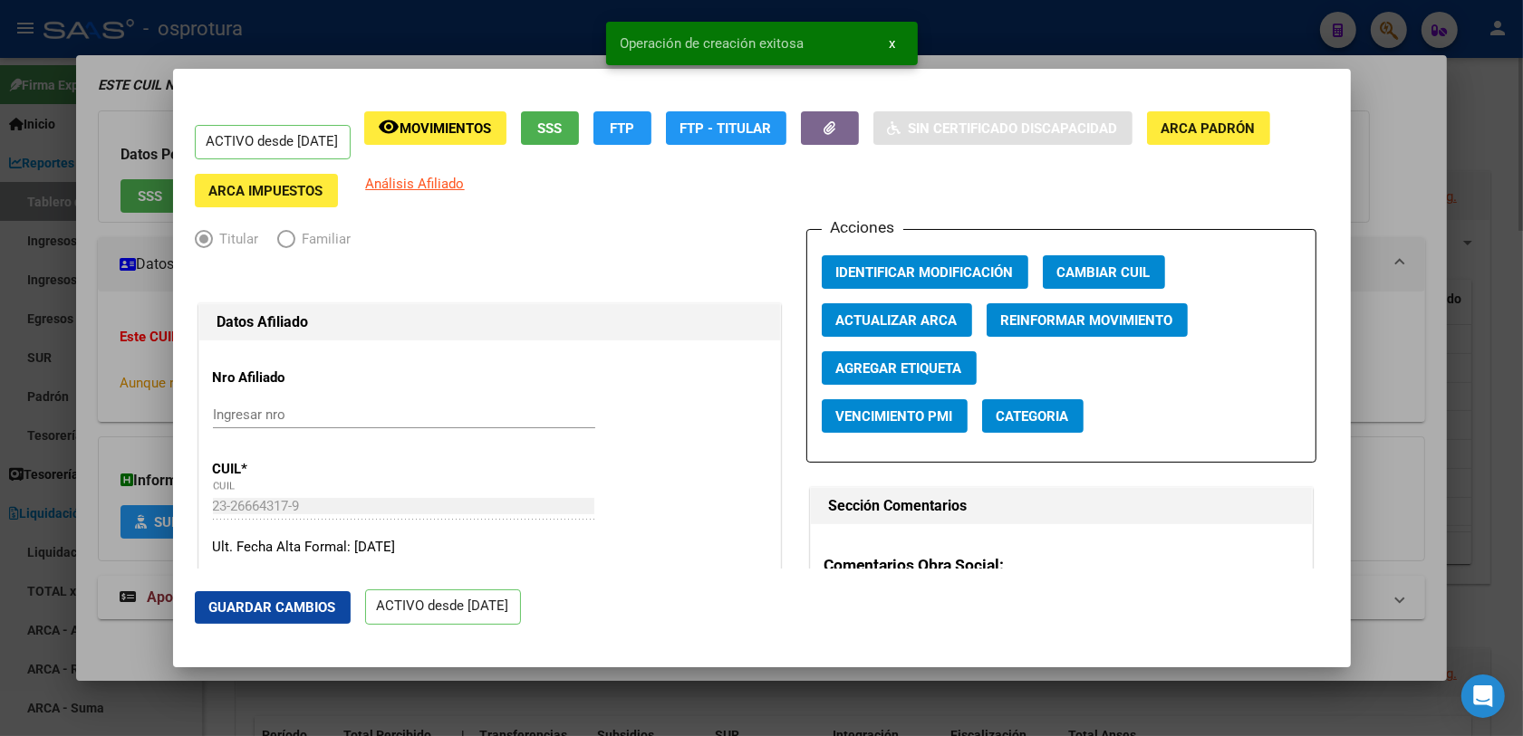
click at [1231, 285] on div at bounding box center [761, 368] width 1523 height 736
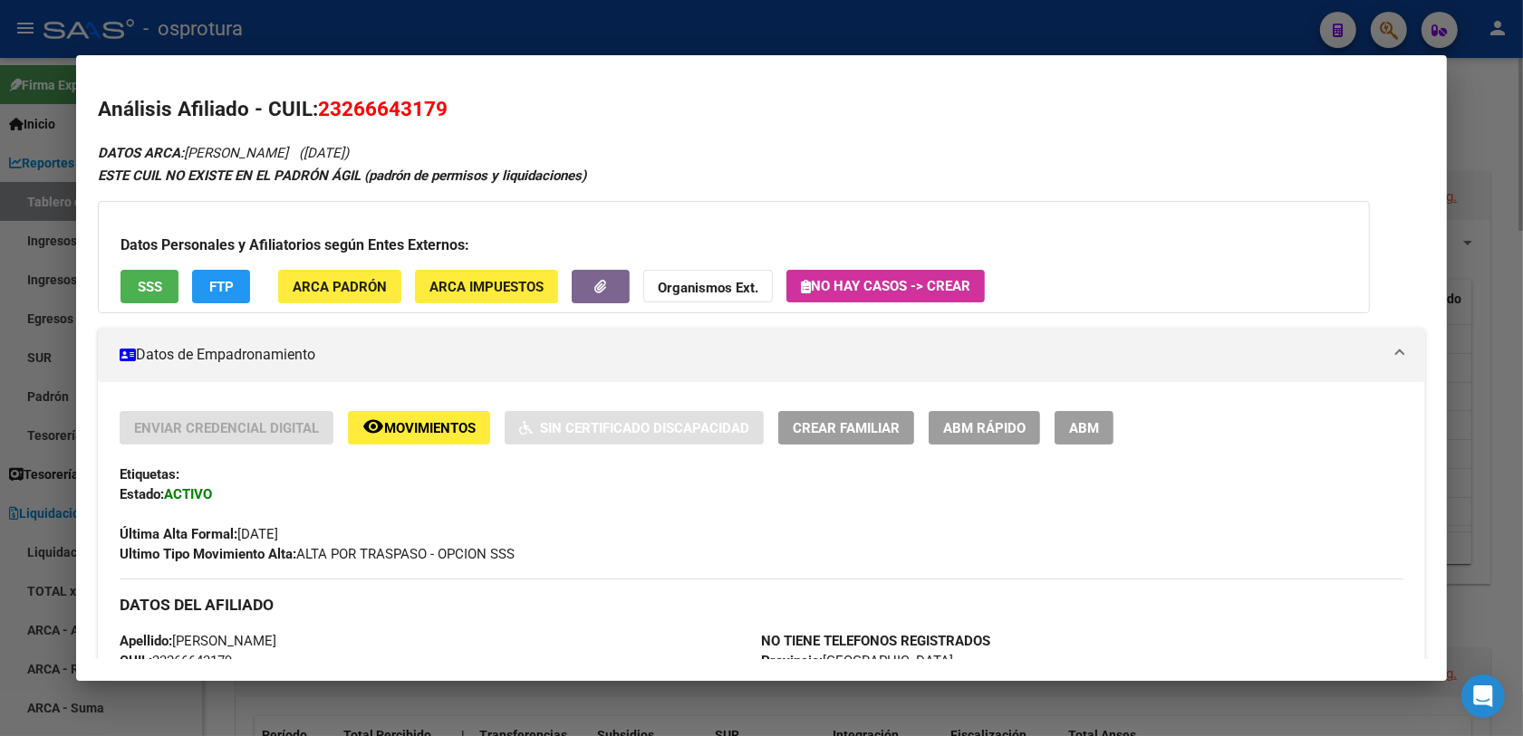
click at [1231, 21] on div at bounding box center [761, 368] width 1523 height 736
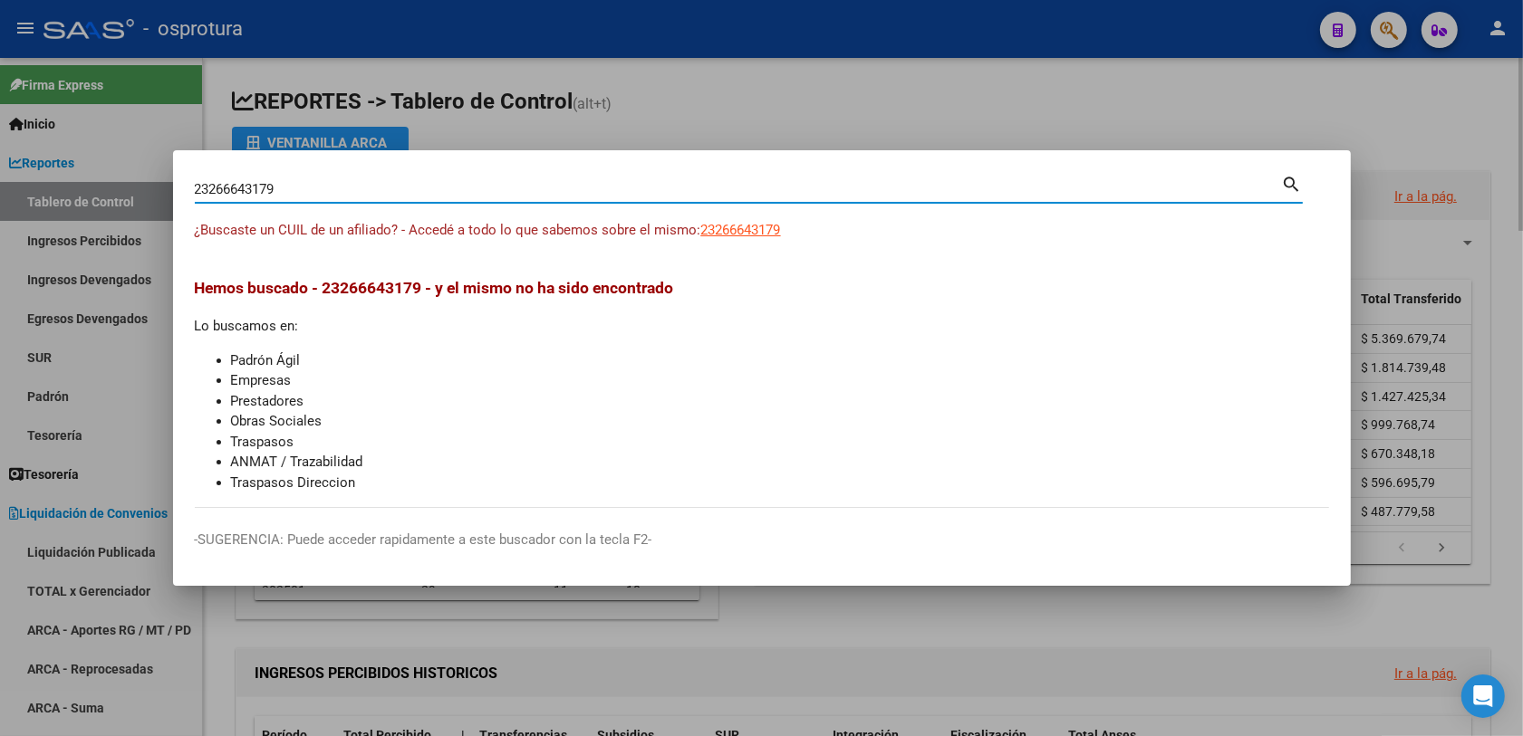
click at [791, 190] on input "23266643179" at bounding box center [738, 189] width 1087 height 16
paste input "7527504"
type input "23267527504"
click at [735, 225] on span "23267527504" at bounding box center [741, 230] width 80 height 16
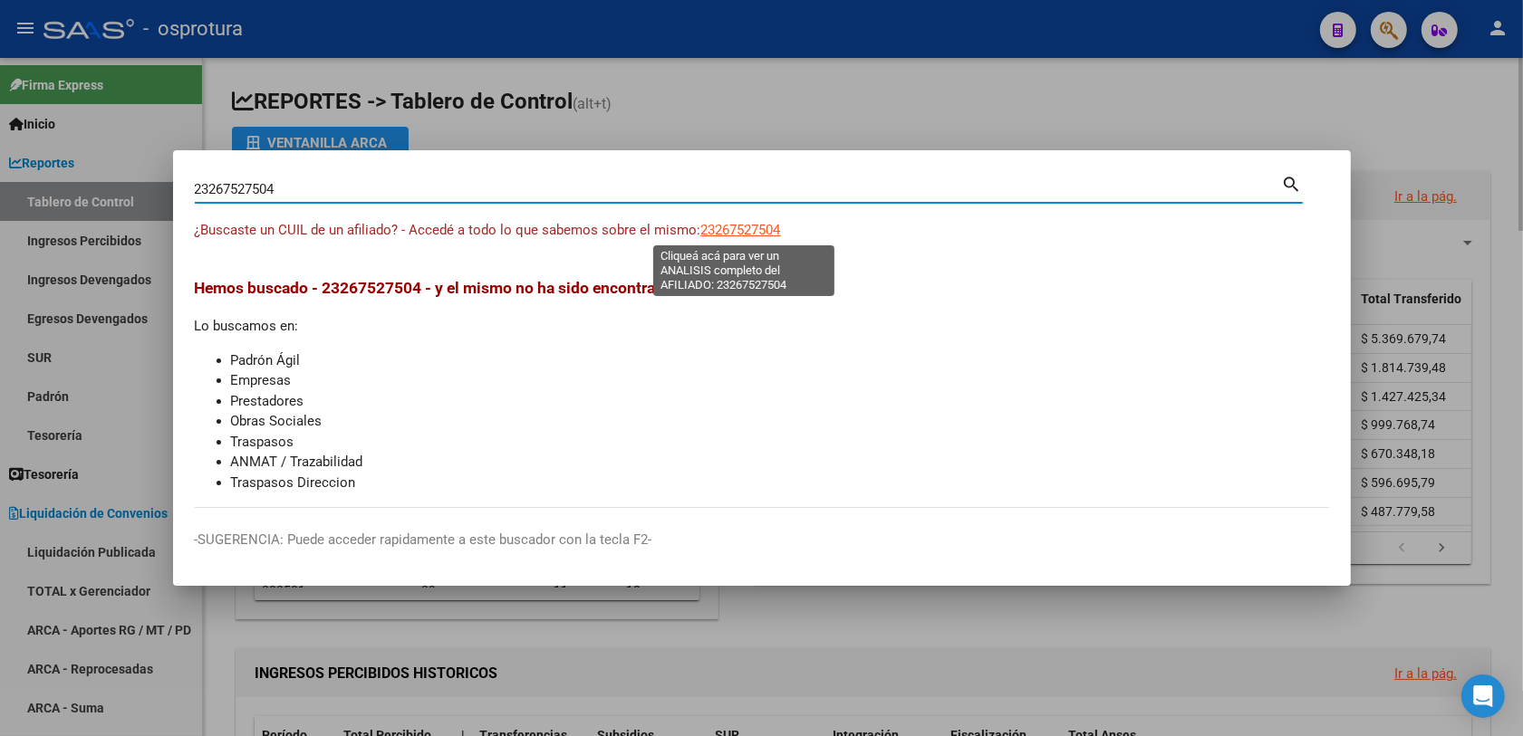
type textarea "23267527504"
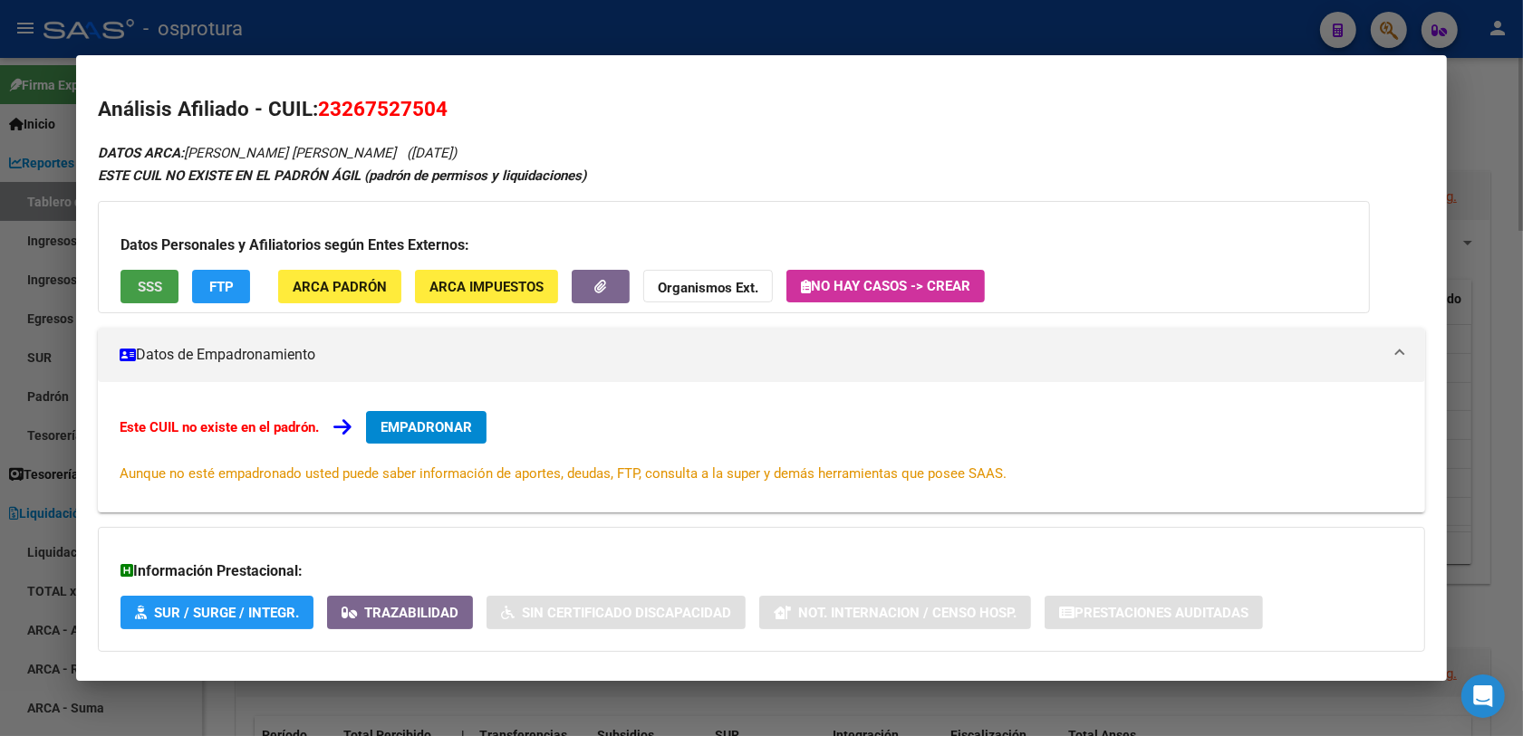
click at [145, 284] on span "SSS" at bounding box center [150, 287] width 24 height 16
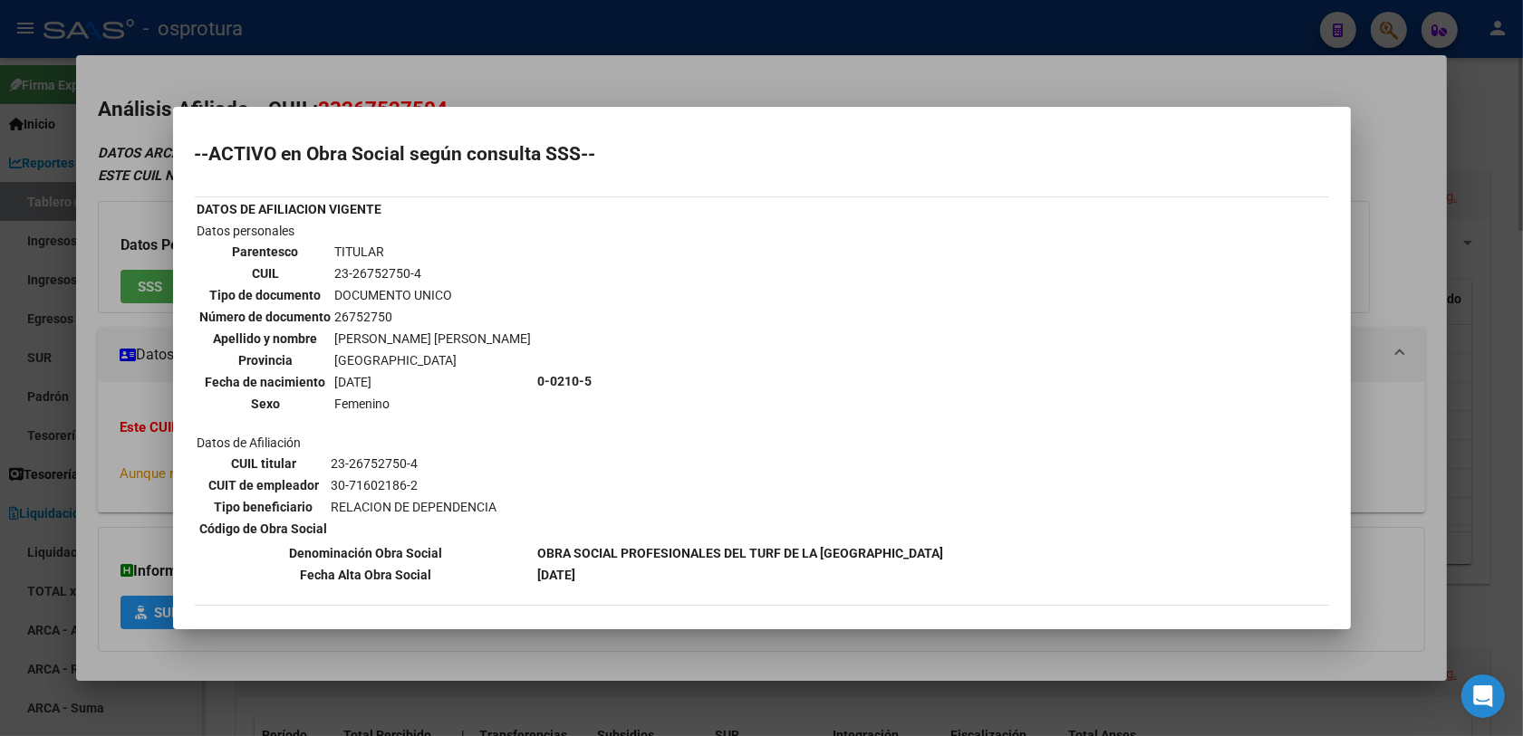
click at [148, 395] on div at bounding box center [761, 368] width 1523 height 736
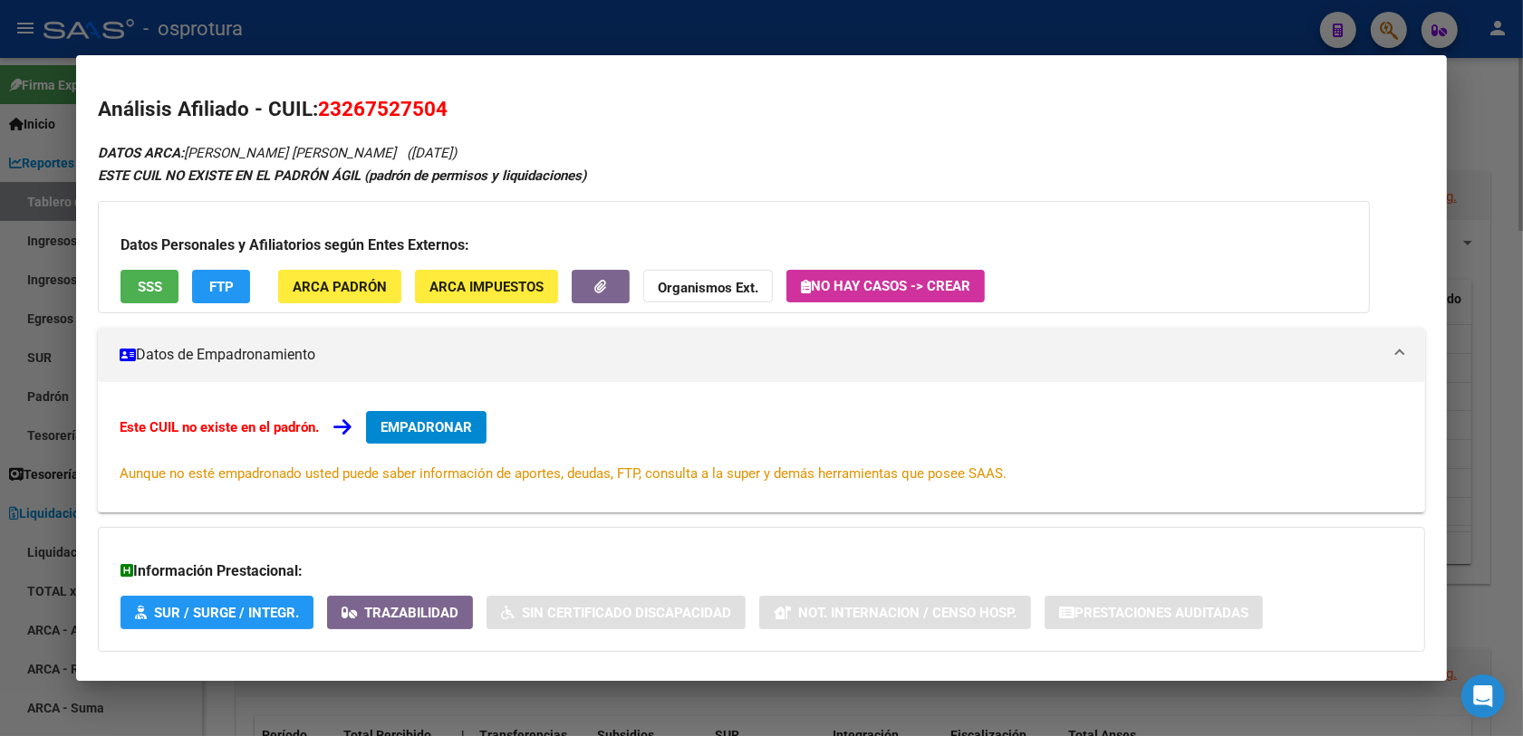
click at [426, 419] on span "EMPADRONAR" at bounding box center [425, 427] width 91 height 16
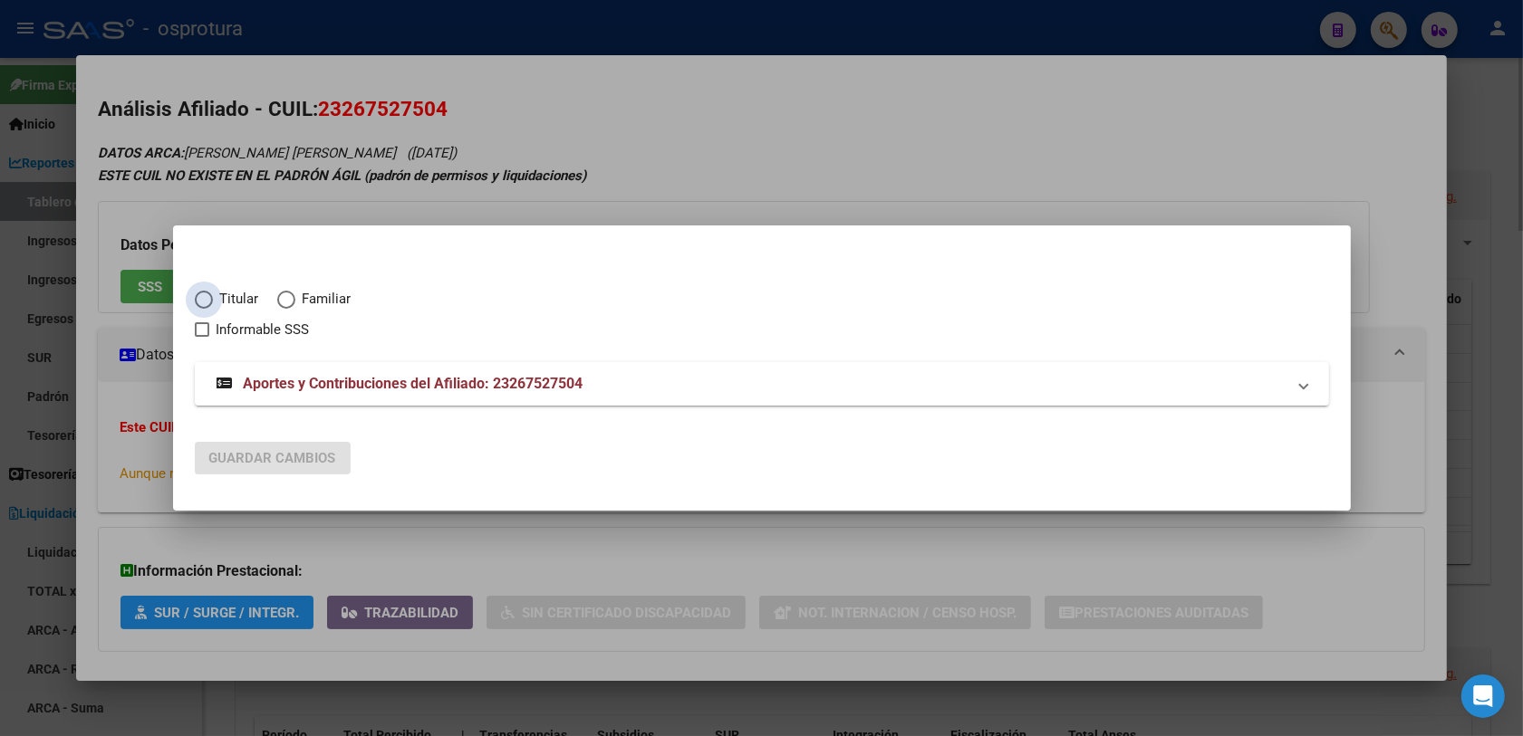
click at [228, 290] on span "Titular" at bounding box center [236, 299] width 46 height 21
click at [213, 291] on input "Titular" at bounding box center [204, 300] width 18 height 18
radio input "true"
checkbox input "true"
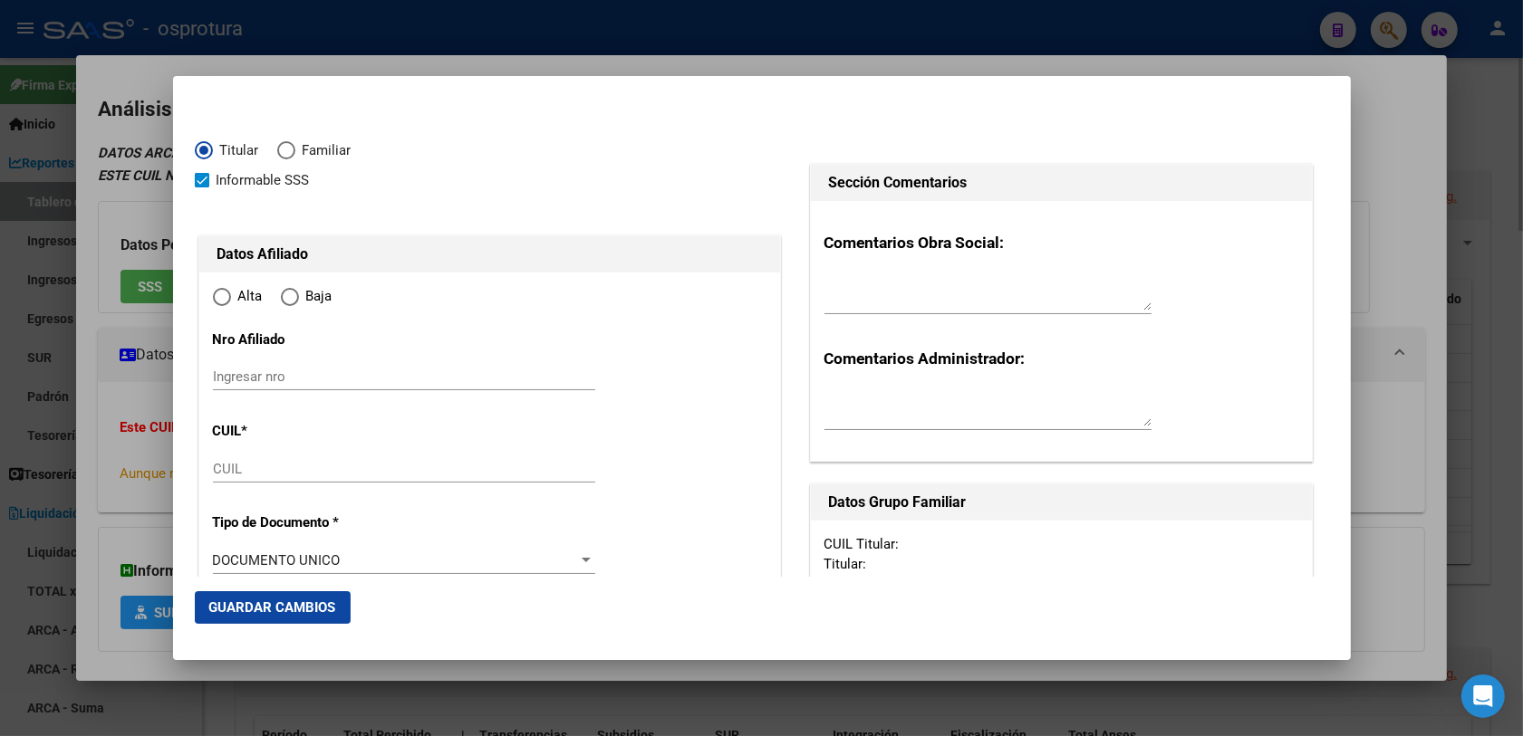
type input "23-26752750-4"
type input "26752750"
type input "[PERSON_NAME]"
type input "[DATE]"
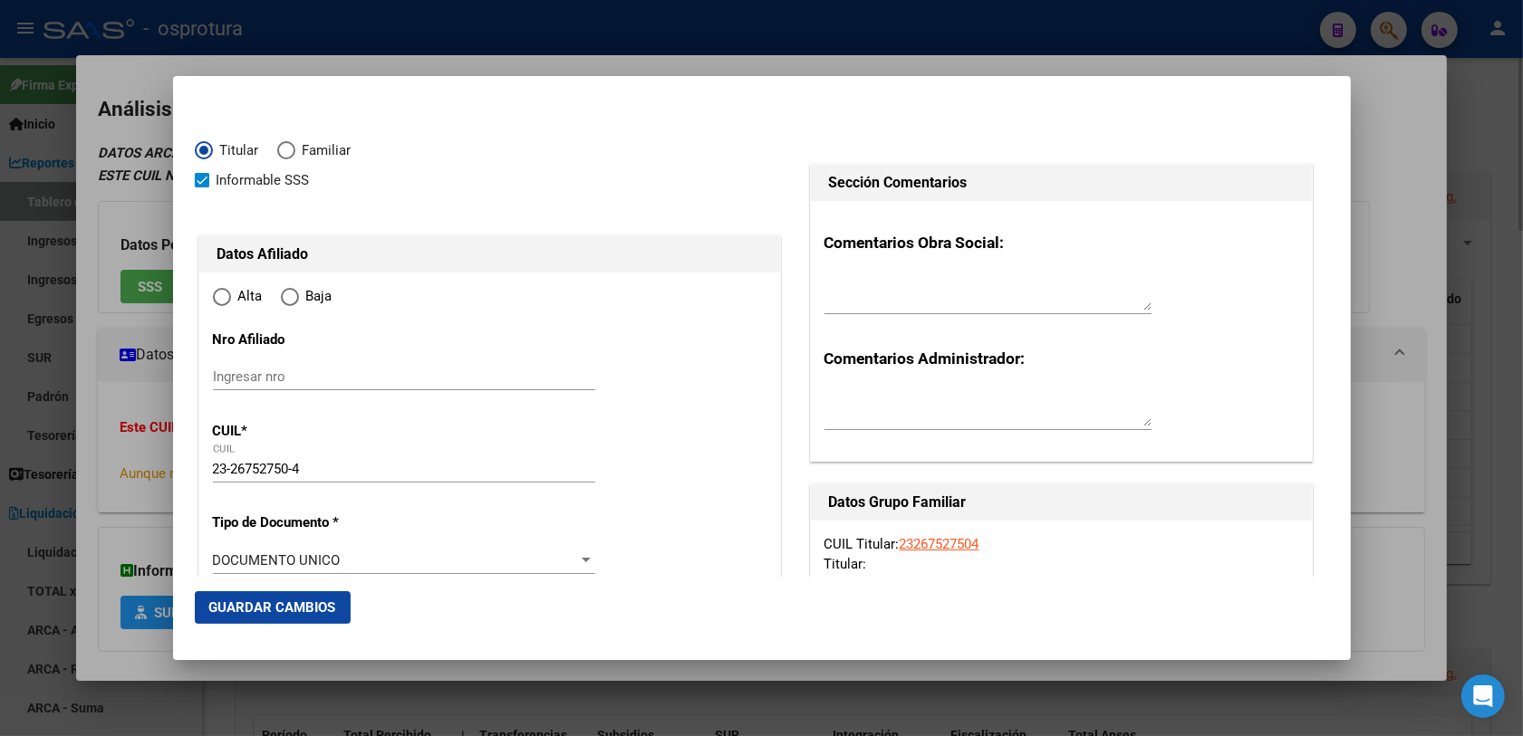
type input "[PERSON_NAME]"
type input "1625"
type input "BELEN"
type input "1447"
radio input "true"
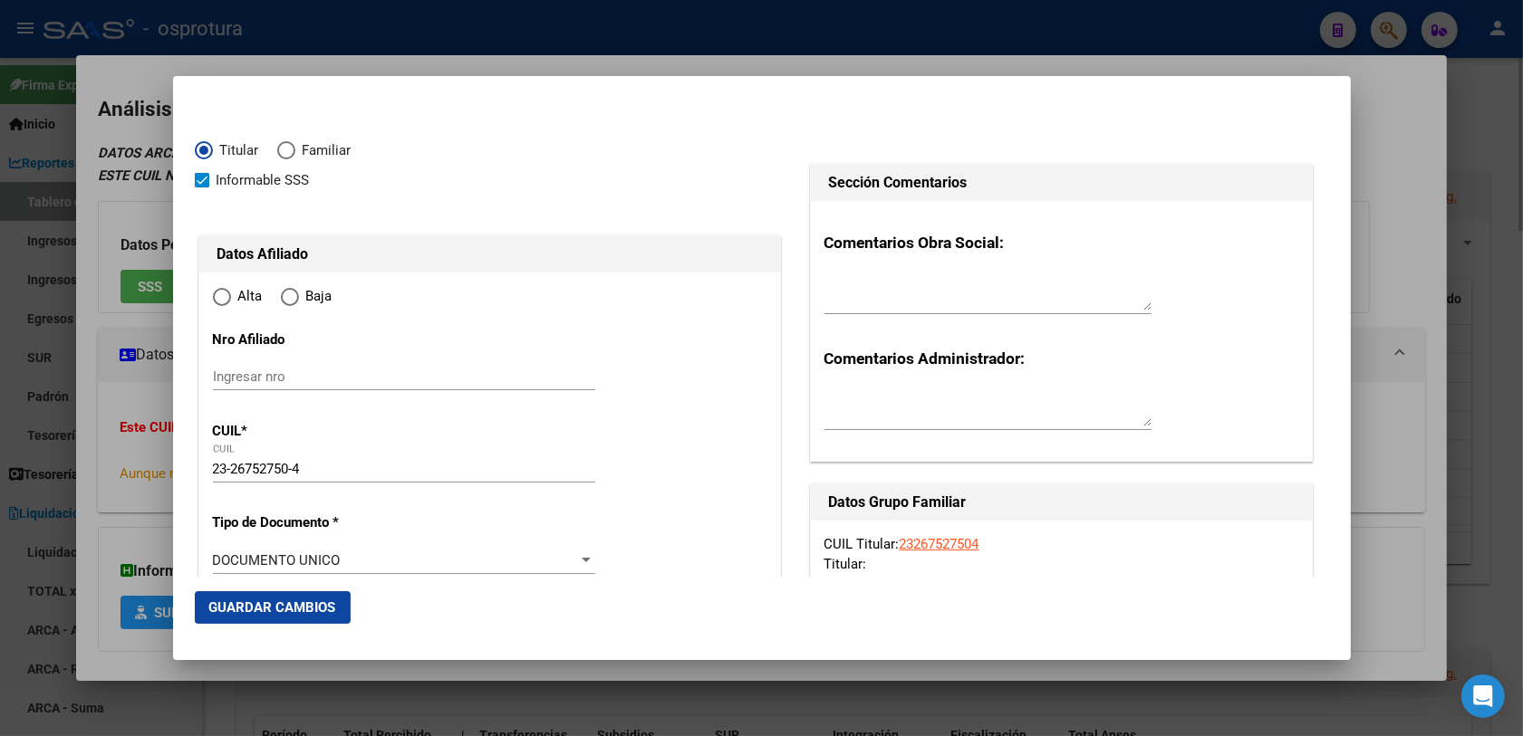
type input "[PERSON_NAME]"
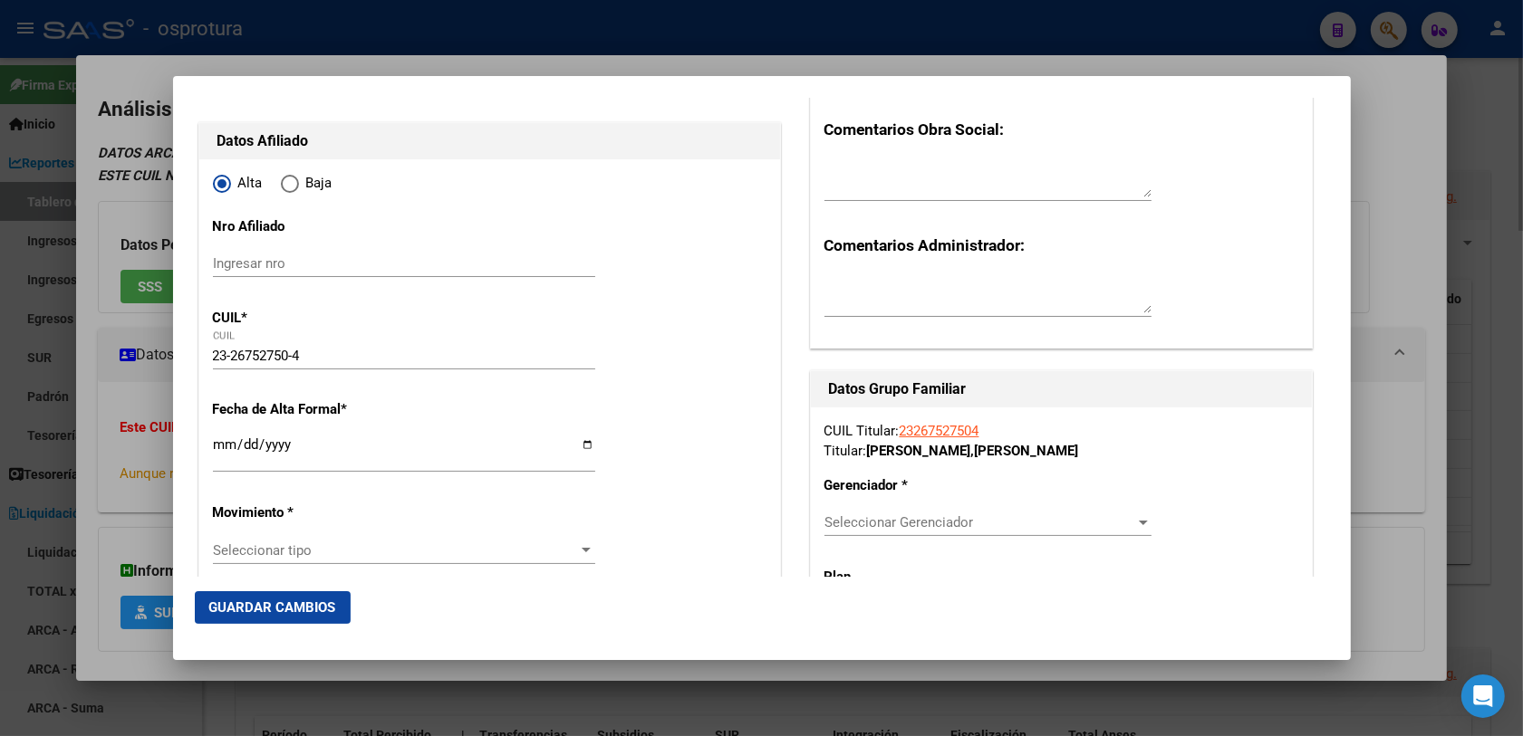
click at [225, 455] on input "Ingresar fecha" at bounding box center [404, 452] width 382 height 29
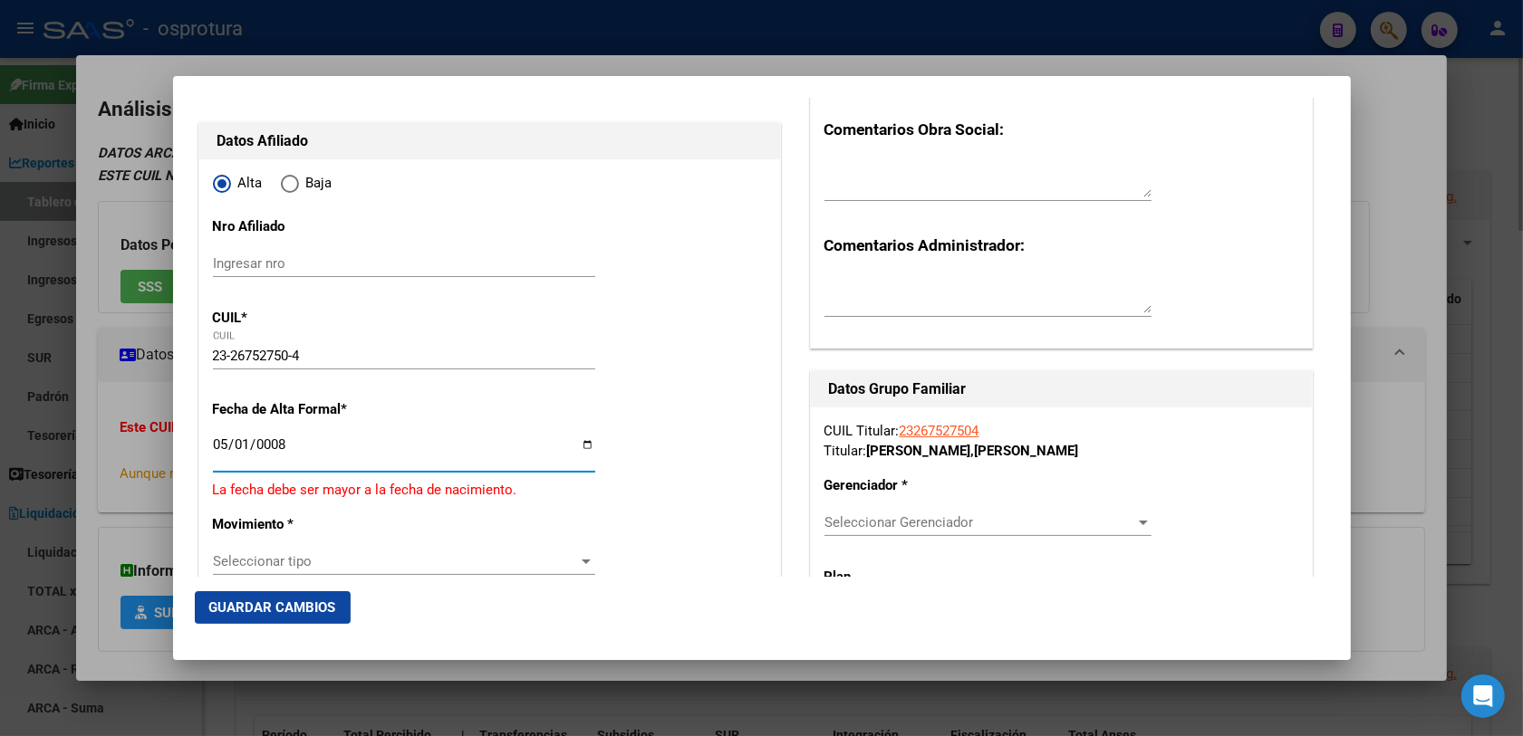
click at [245, 446] on input "0008-05-01" at bounding box center [404, 452] width 382 height 29
type input "[DATE]"
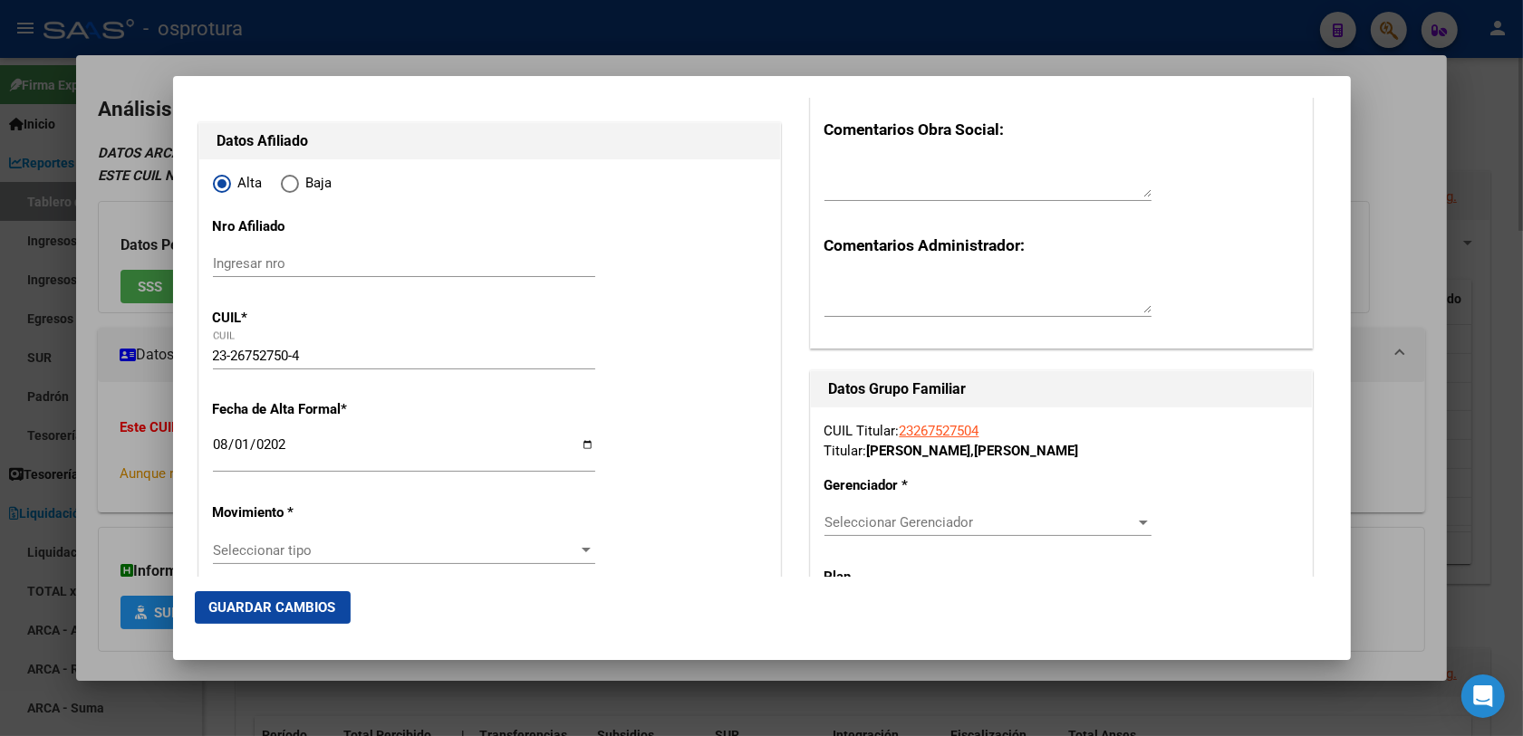
drag, startPoint x: 326, startPoint y: 518, endPoint x: 327, endPoint y: 548, distance: 29.9
click at [327, 518] on p "Movimiento *" at bounding box center [296, 513] width 166 height 21
click at [324, 558] on span "Seleccionar tipo" at bounding box center [396, 551] width 366 height 16
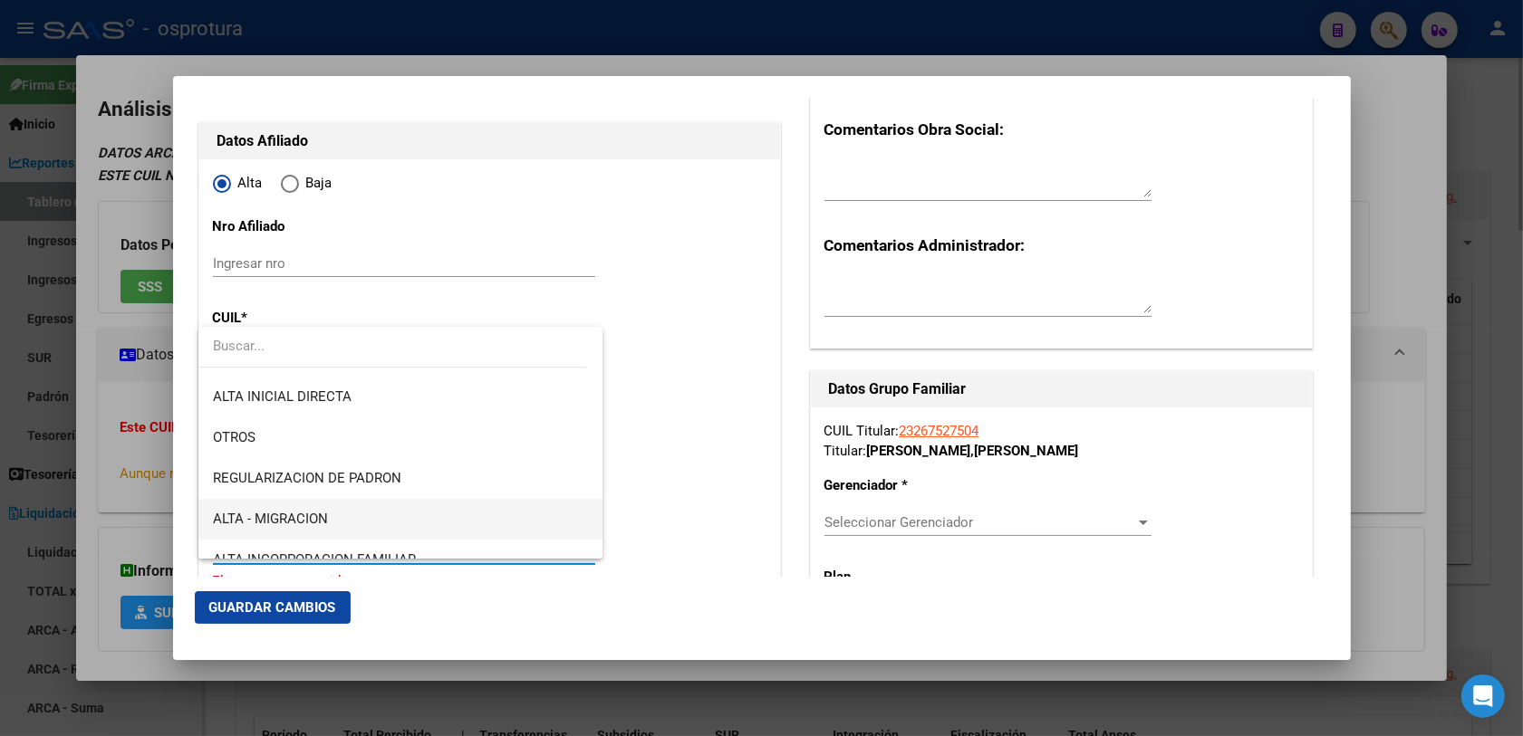
scroll to position [226, 0]
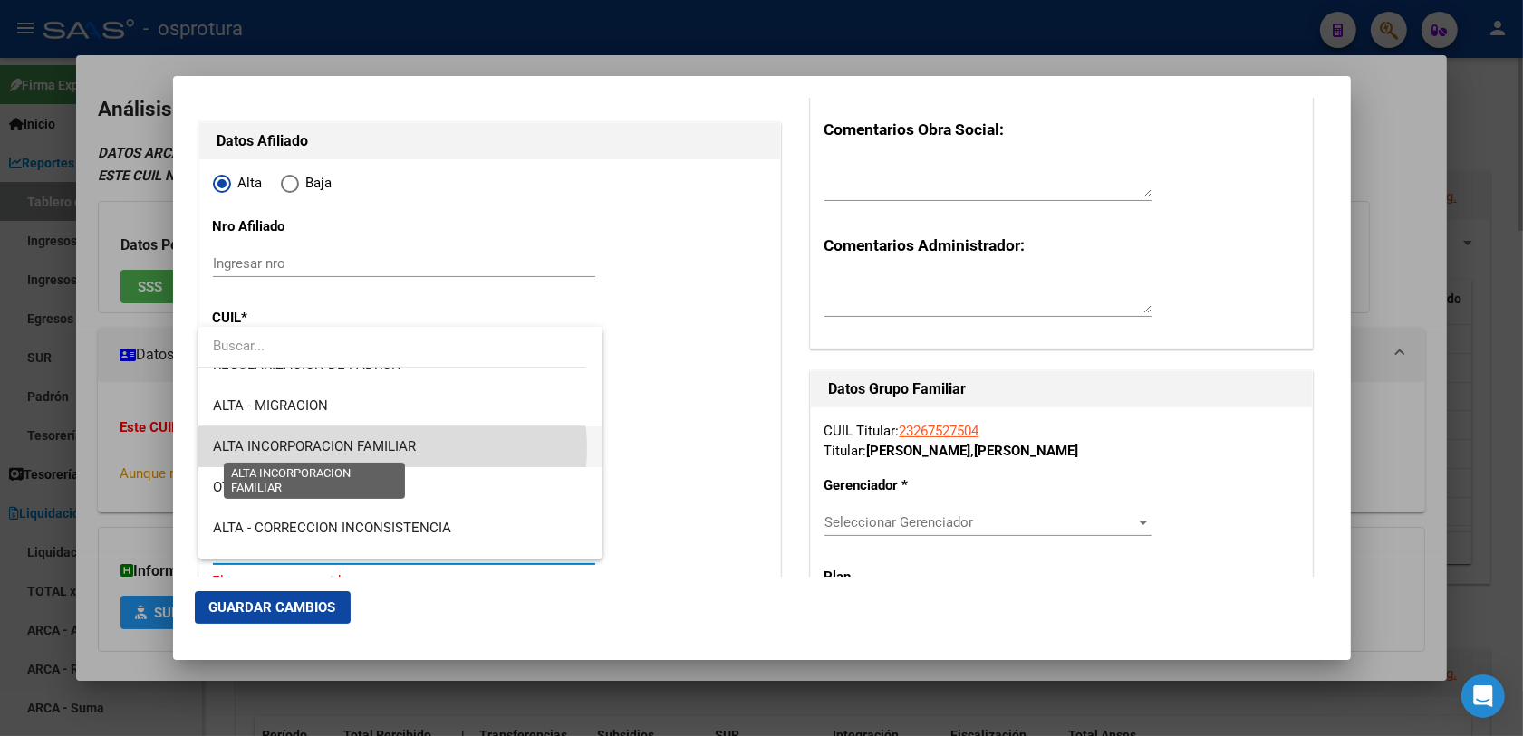
click at [389, 449] on span "ALTA INCORPORACION FAMILIAR" at bounding box center [314, 446] width 203 height 16
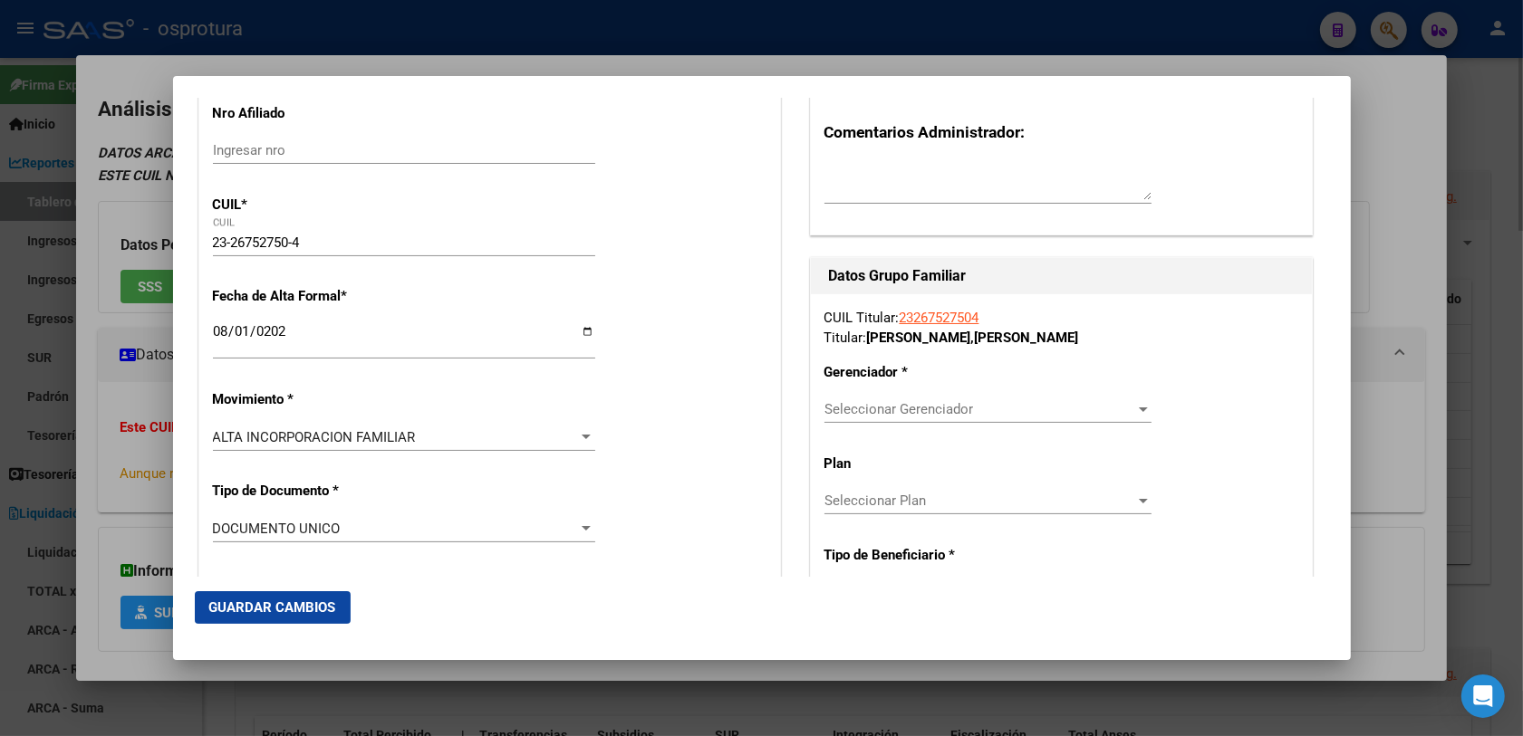
scroll to position [340, 0]
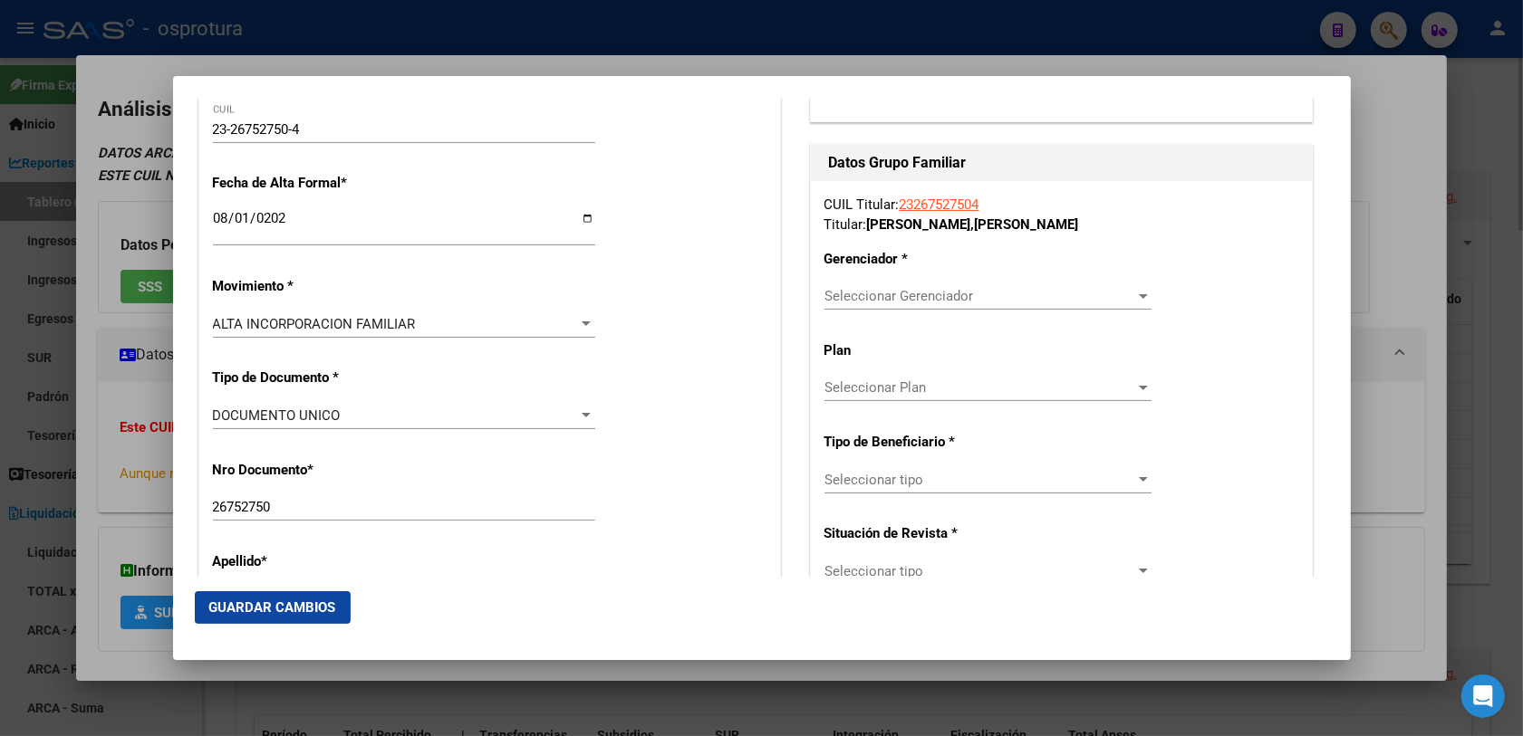
click at [370, 332] on span "ALTA INCORPORACION FAMILIAR" at bounding box center [314, 324] width 203 height 16
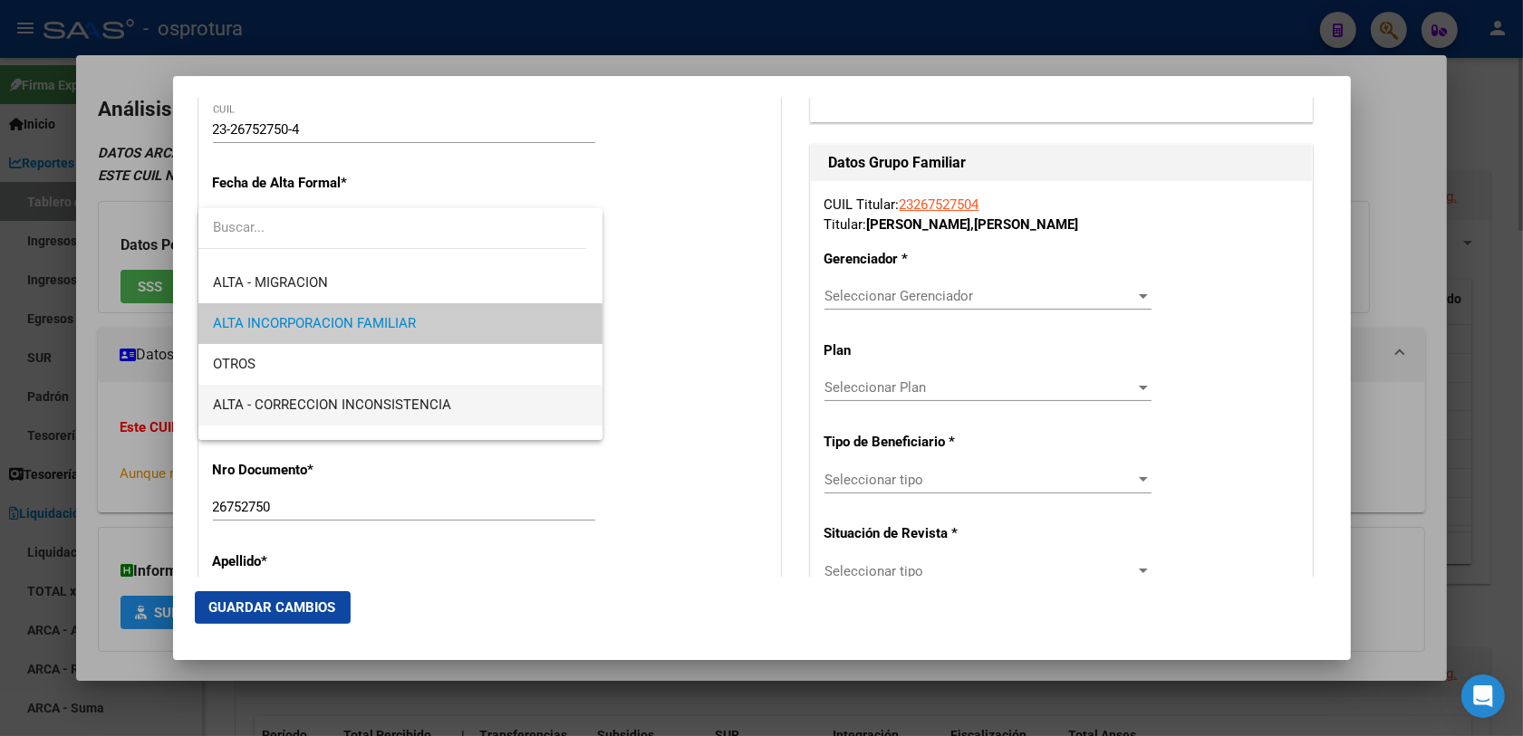
scroll to position [0, 0]
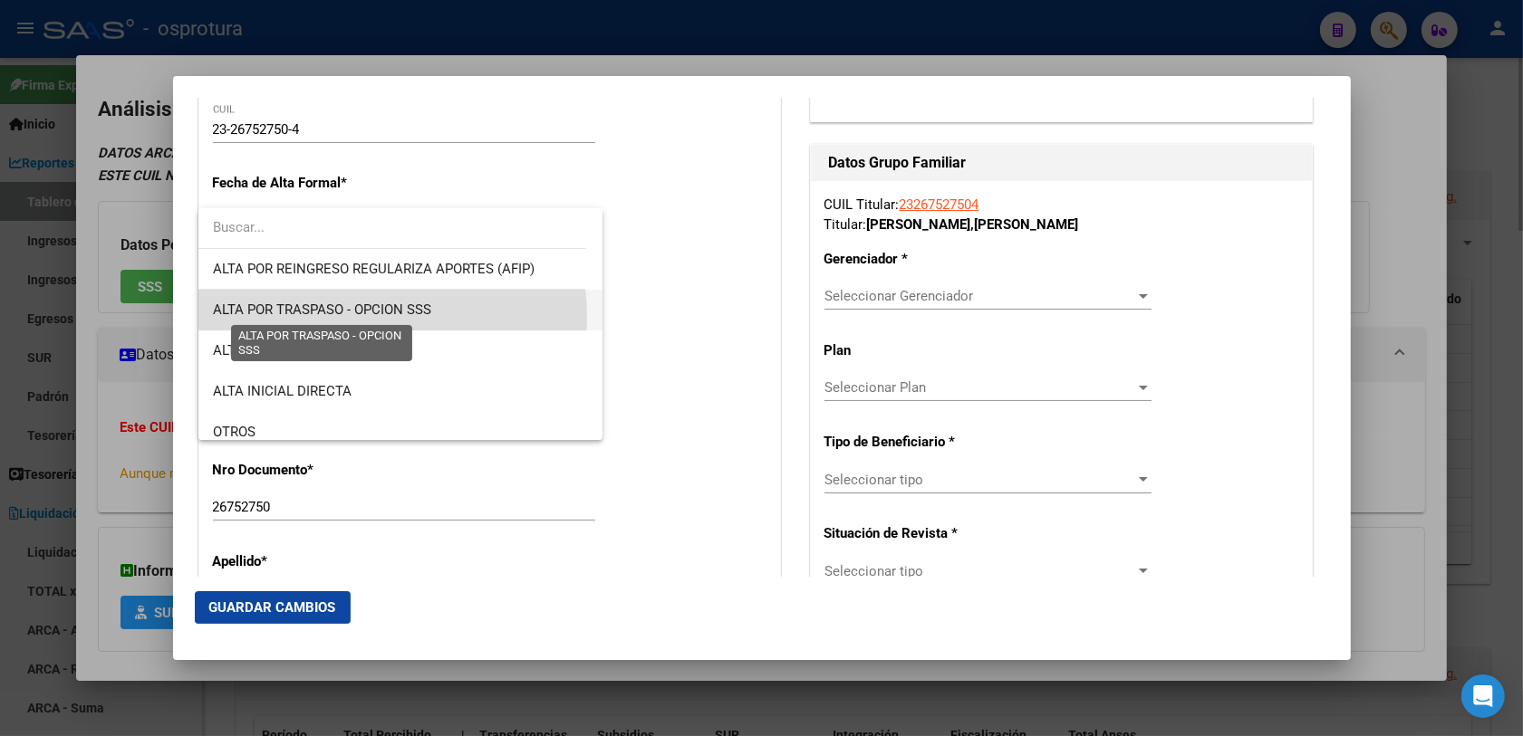
click at [338, 318] on span "ALTA POR TRASPASO - OPCION SSS" at bounding box center [322, 310] width 218 height 16
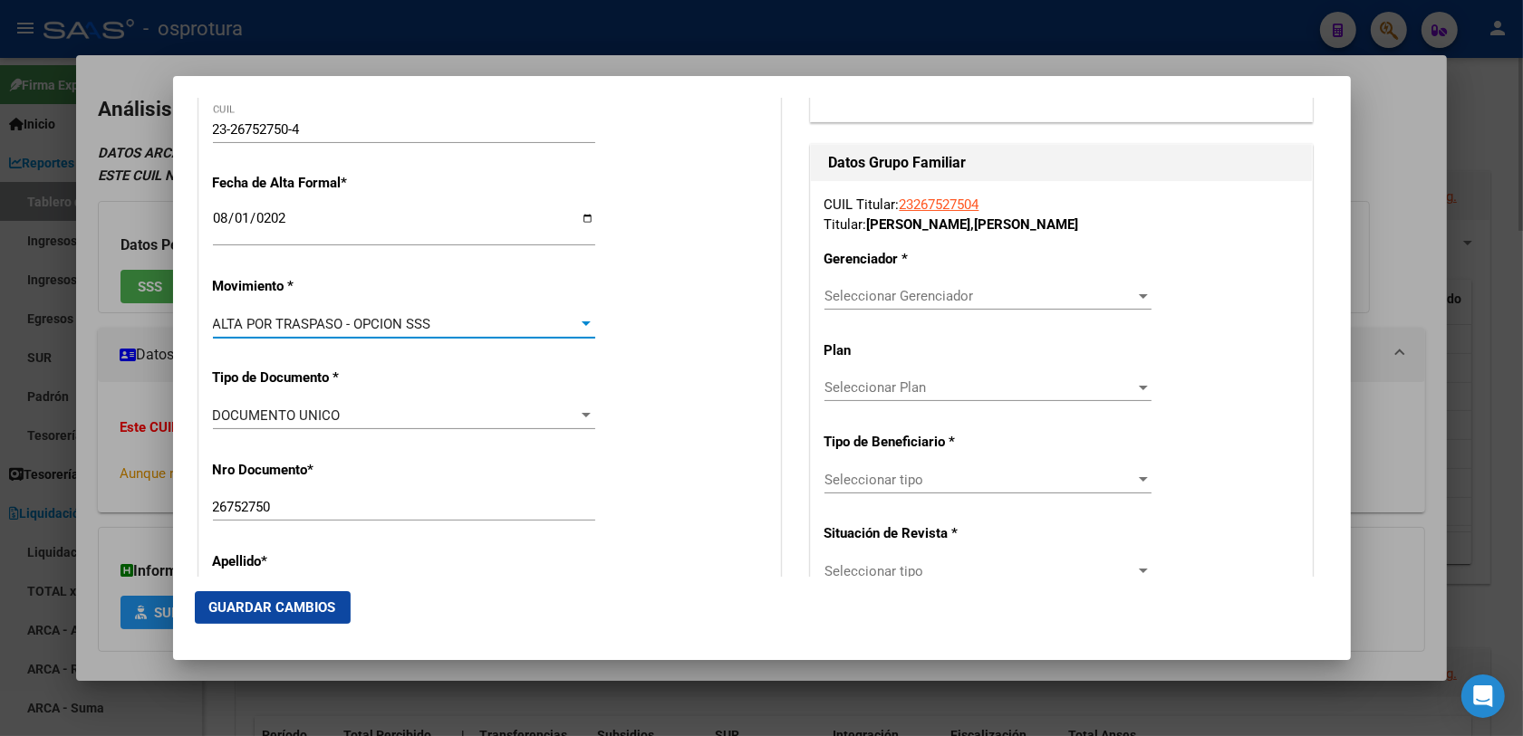
click at [872, 313] on div "Seleccionar Gerenciador Seleccionar Gerenciador" at bounding box center [987, 305] width 327 height 44
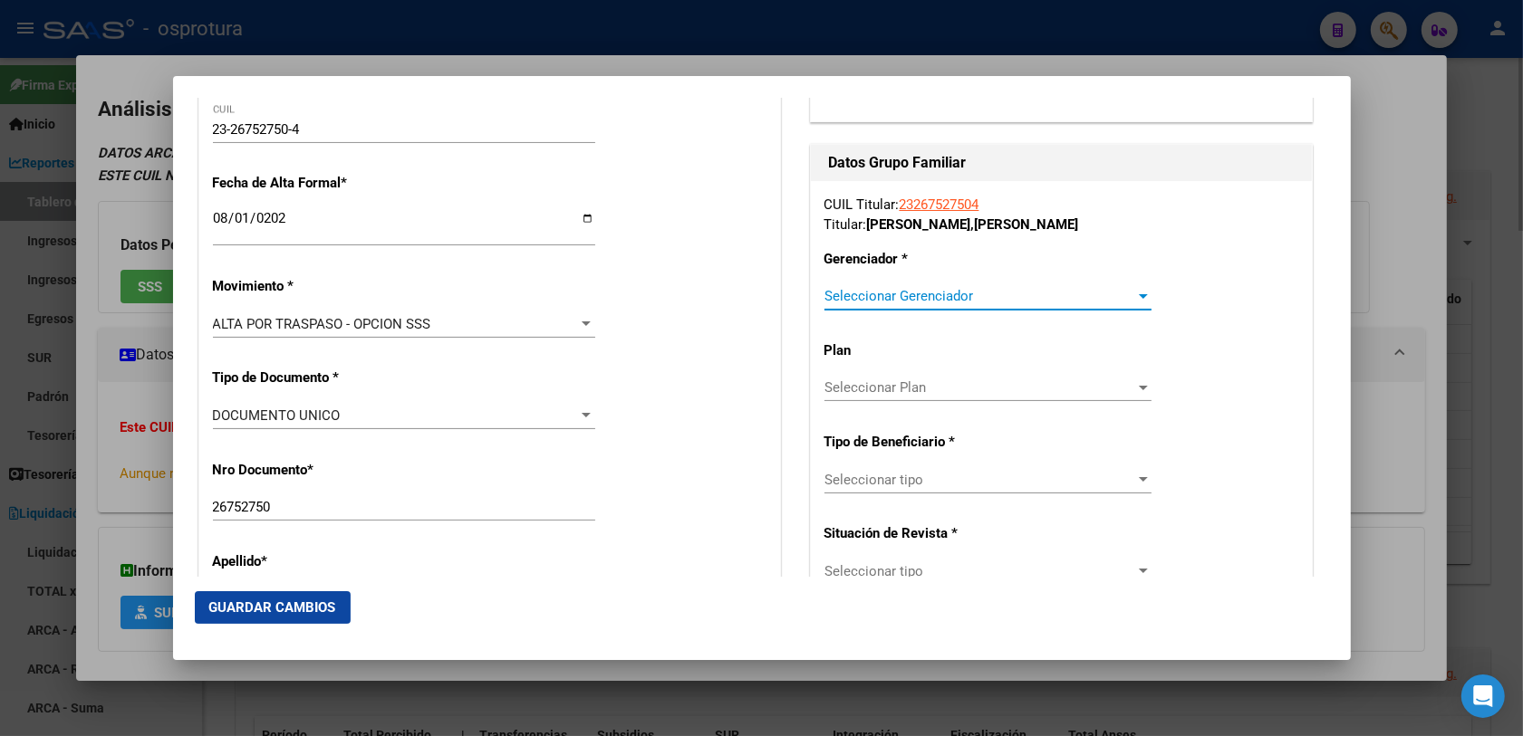
click at [876, 303] on span "Seleccionar Gerenciador" at bounding box center [979, 296] width 311 height 16
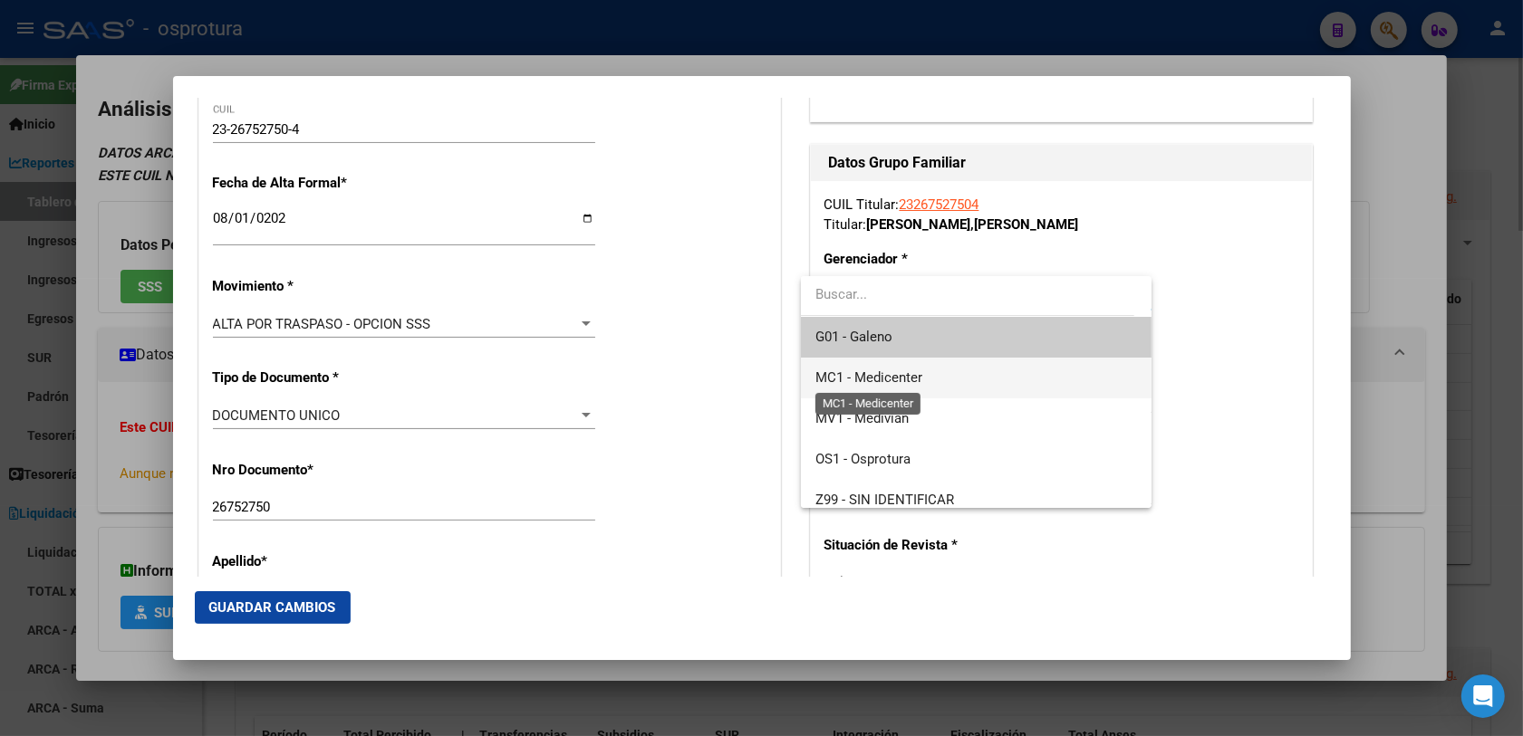
click at [885, 372] on span "MC1 - Medicenter" at bounding box center [868, 378] width 107 height 16
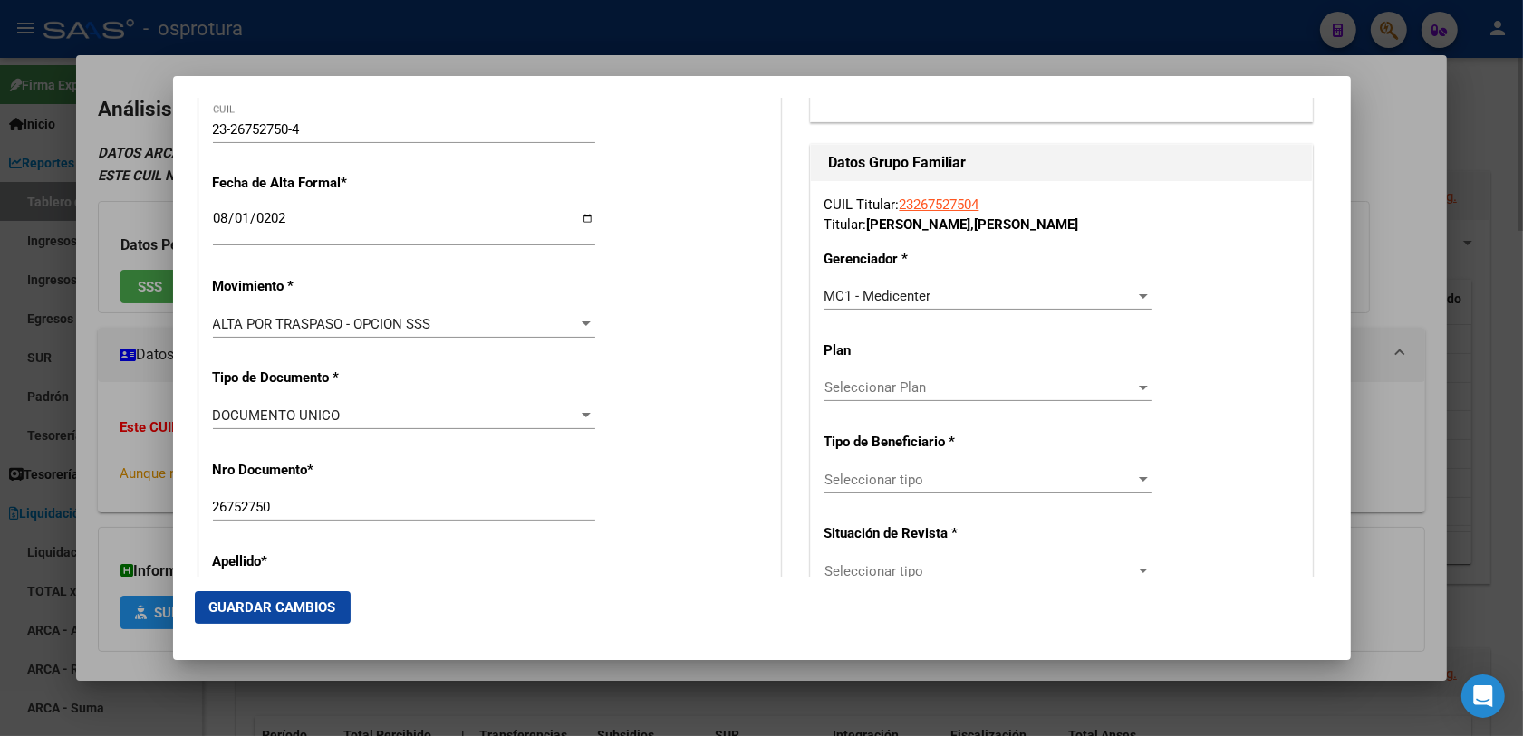
click at [838, 468] on div "Seleccionar tipo Seleccionar tipo" at bounding box center [987, 479] width 327 height 27
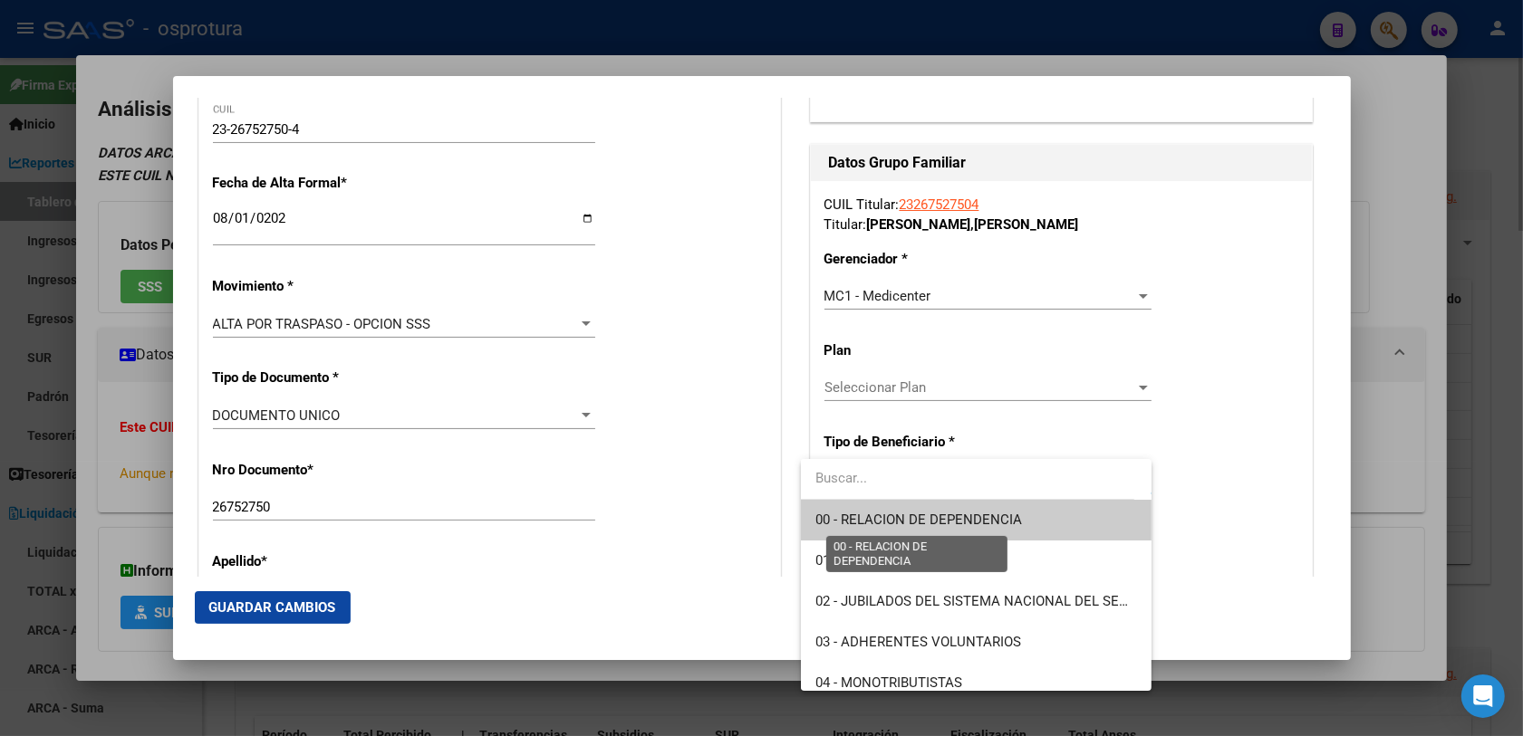
click at [856, 518] on span "00 - RELACION DE DEPENDENCIA" at bounding box center [918, 520] width 207 height 16
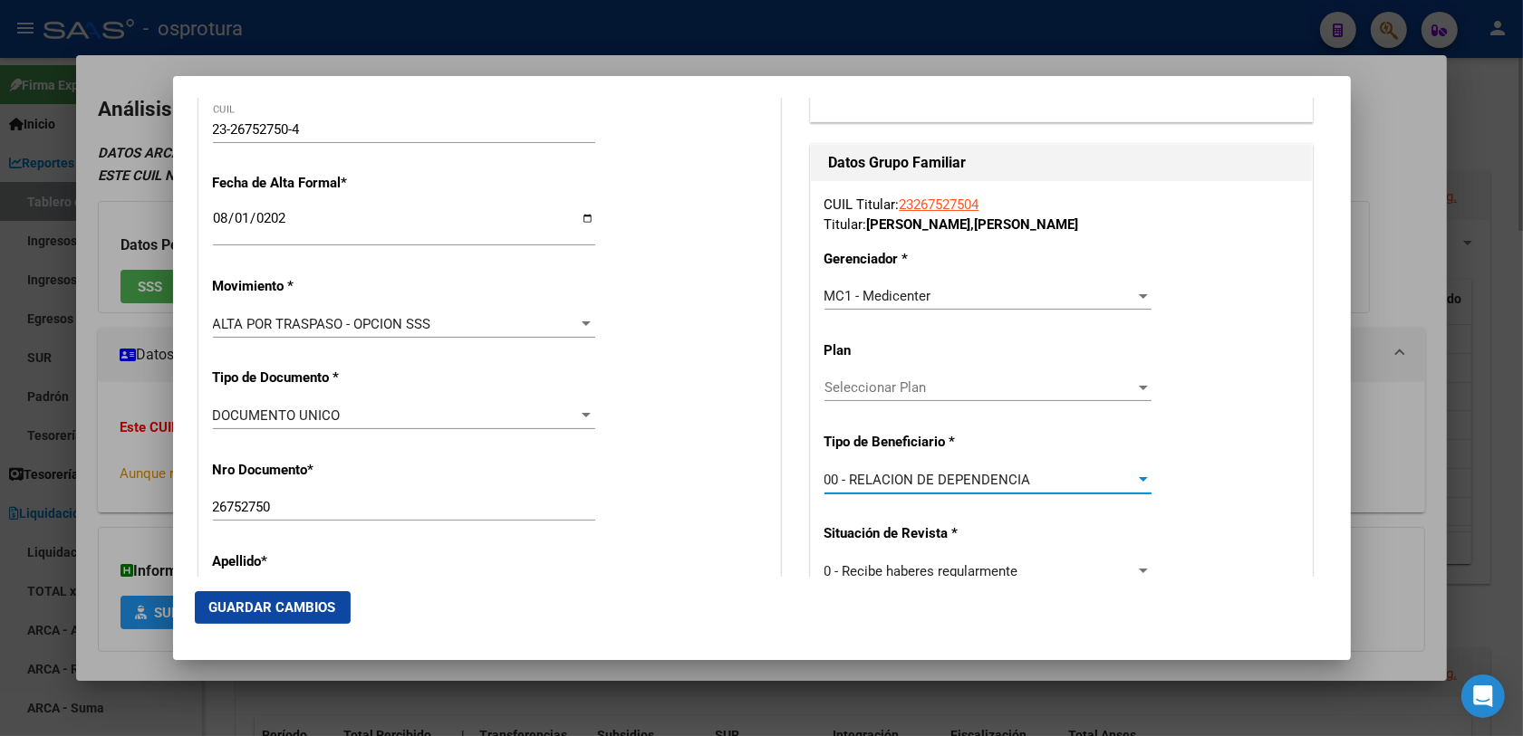
type input "30-71602186-2"
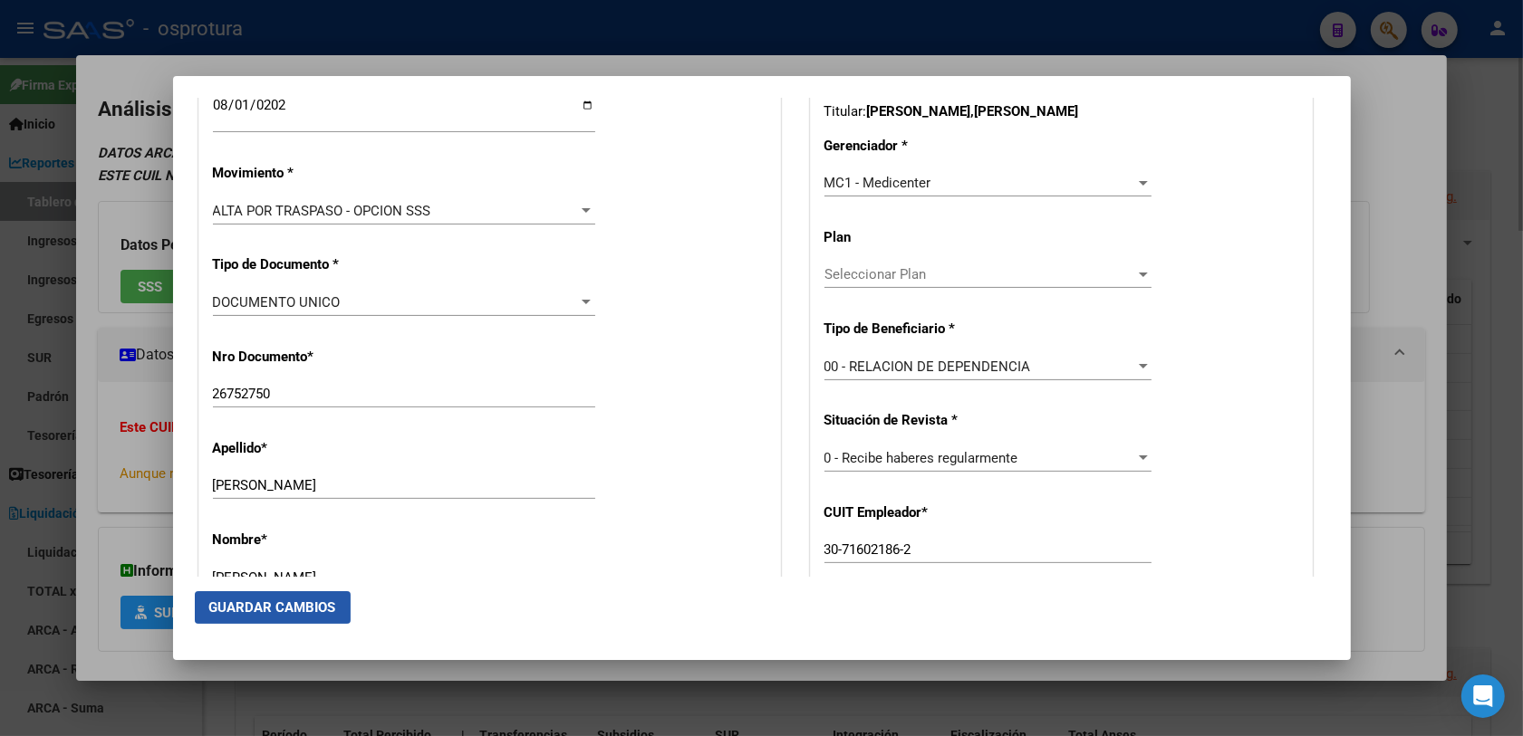
click at [311, 589] on span "Guardar Cambios" at bounding box center [272, 608] width 127 height 16
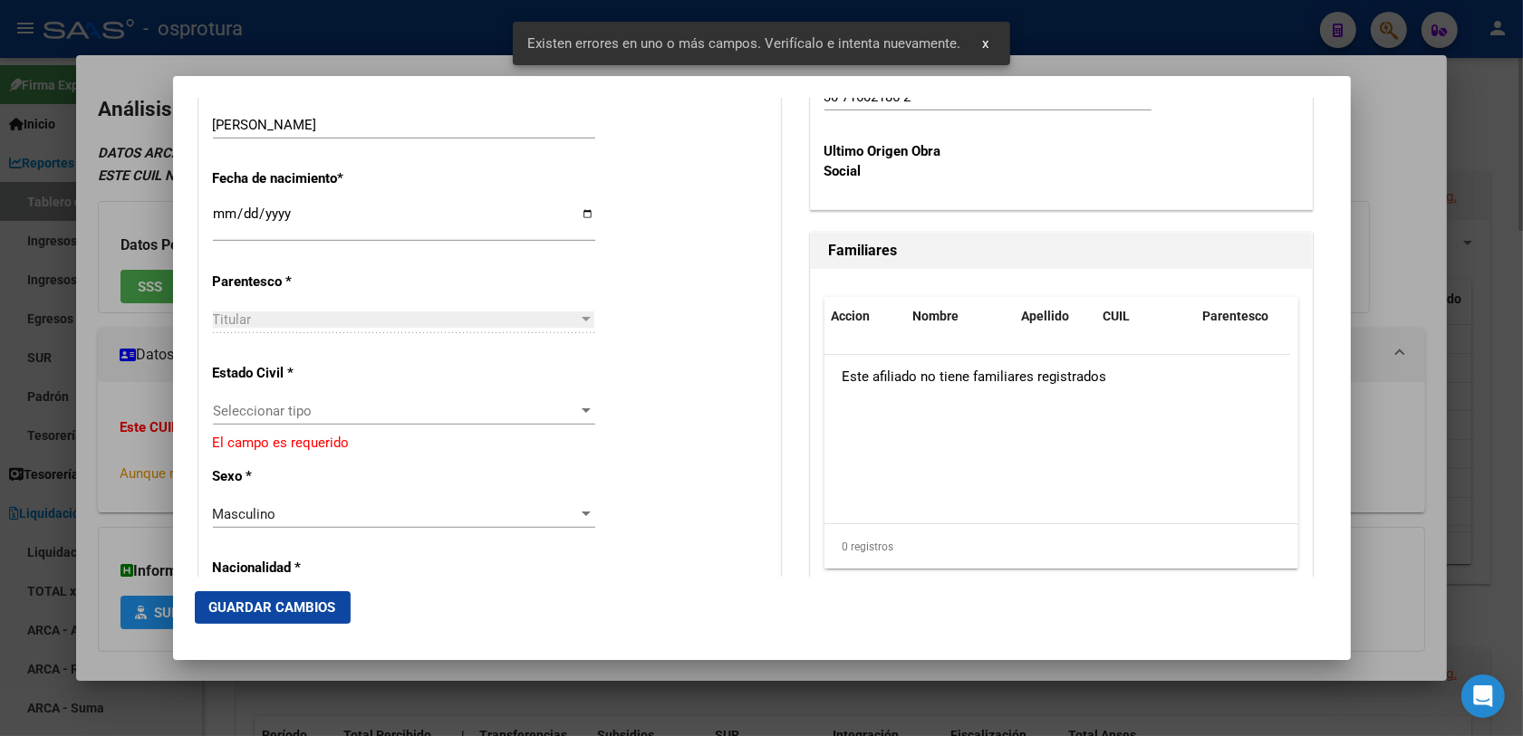
scroll to position [1019, 0]
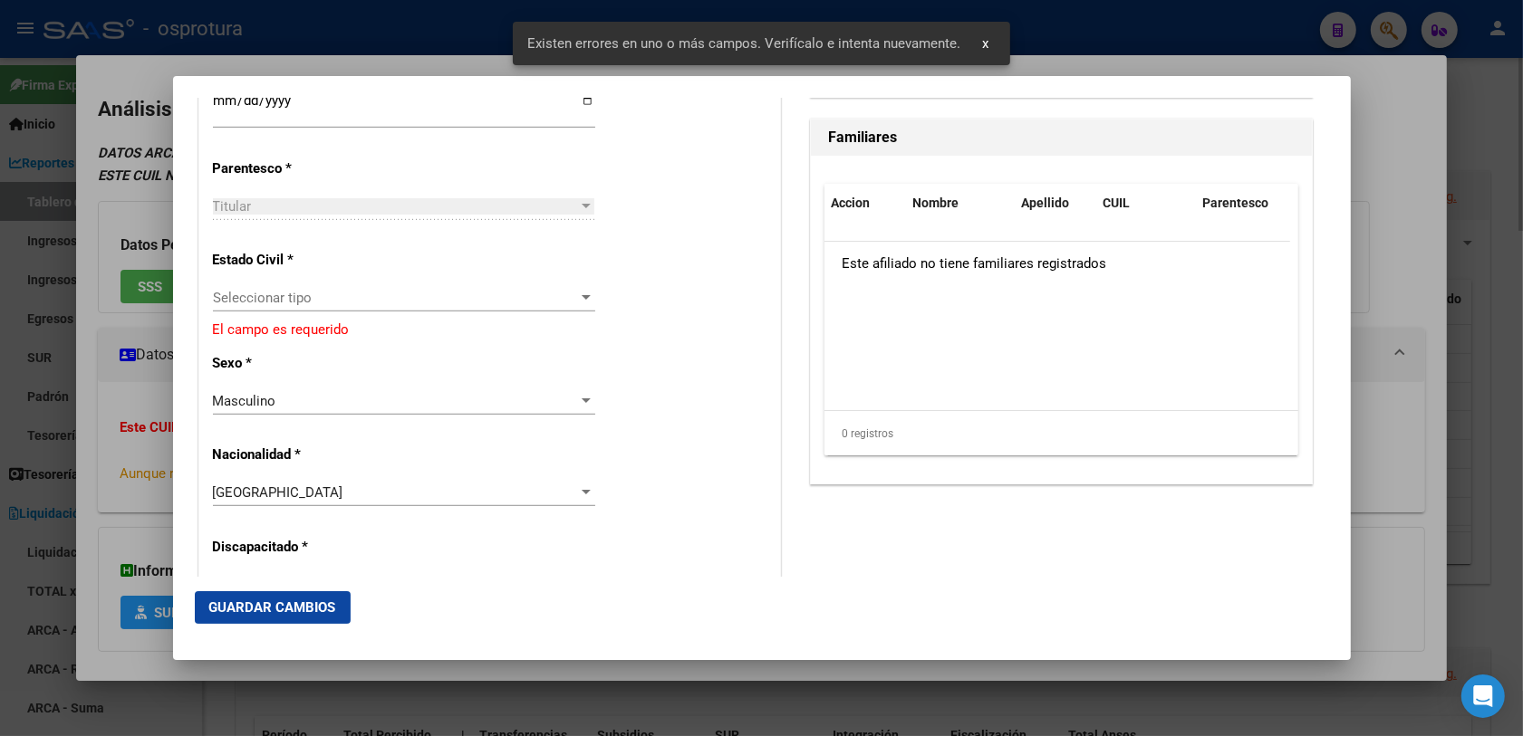
click at [300, 306] on div "Seleccionar tipo Seleccionar tipo" at bounding box center [404, 297] width 382 height 27
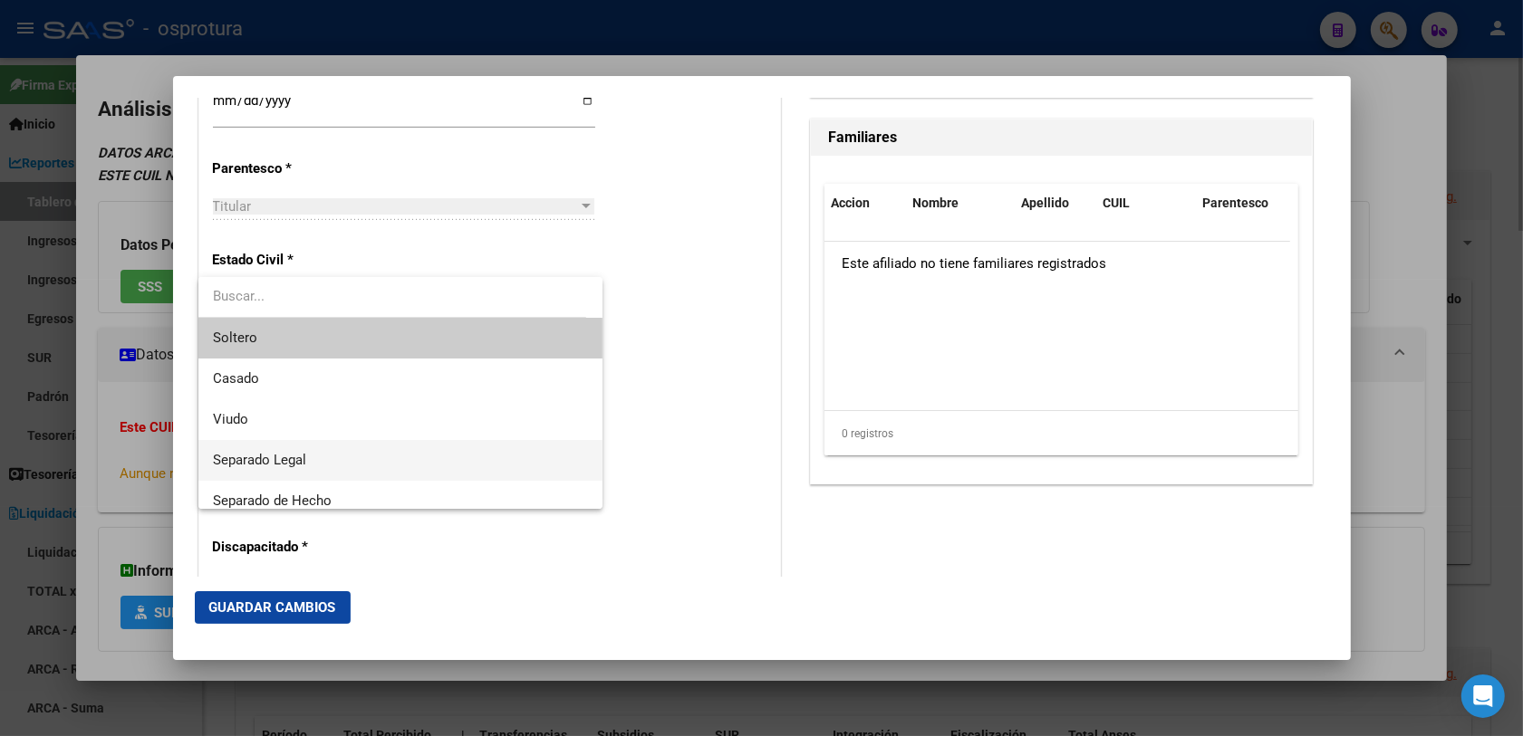
scroll to position [93, 0]
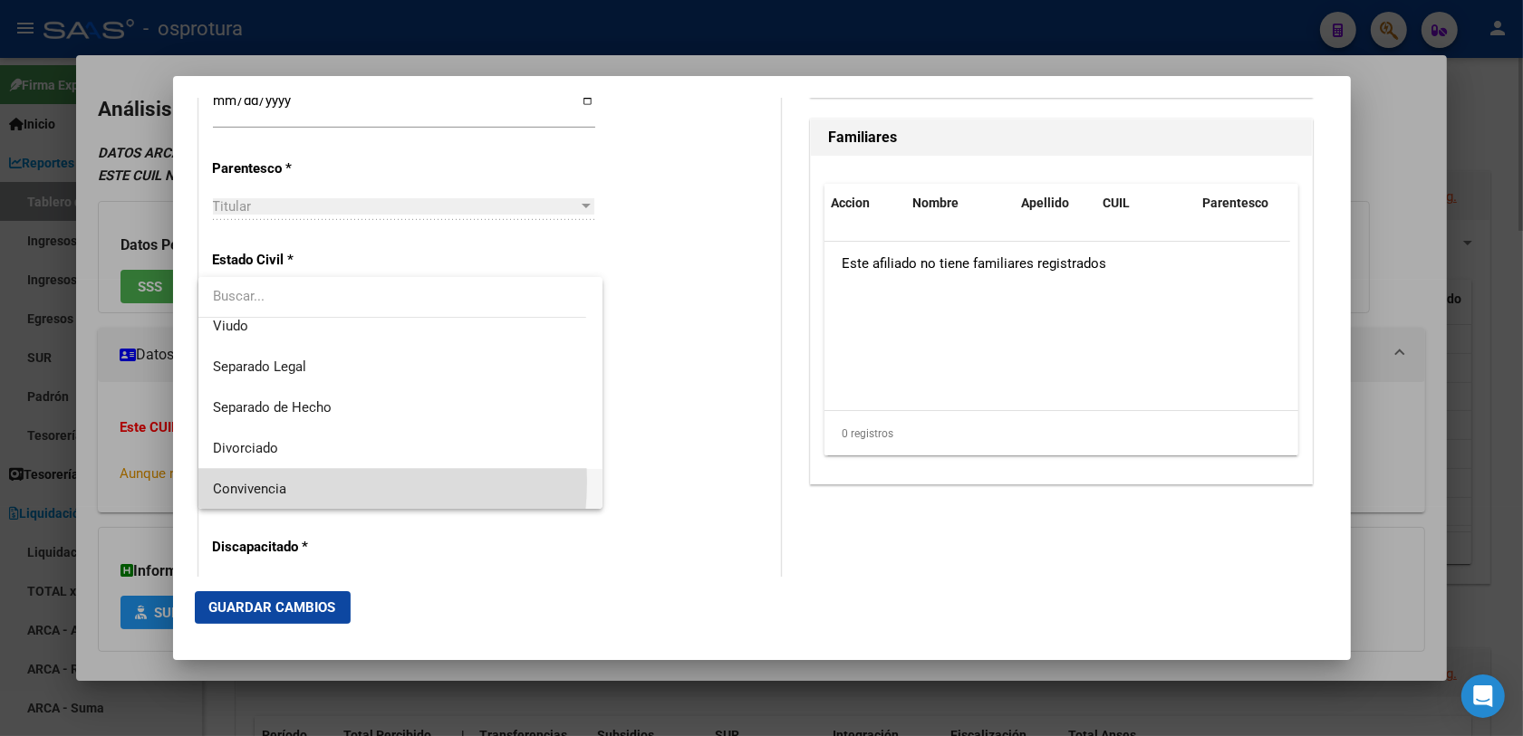
drag, startPoint x: 300, startPoint y: 481, endPoint x: 311, endPoint y: 512, distance: 32.7
click at [299, 481] on span "Convivencia" at bounding box center [401, 489] width 376 height 41
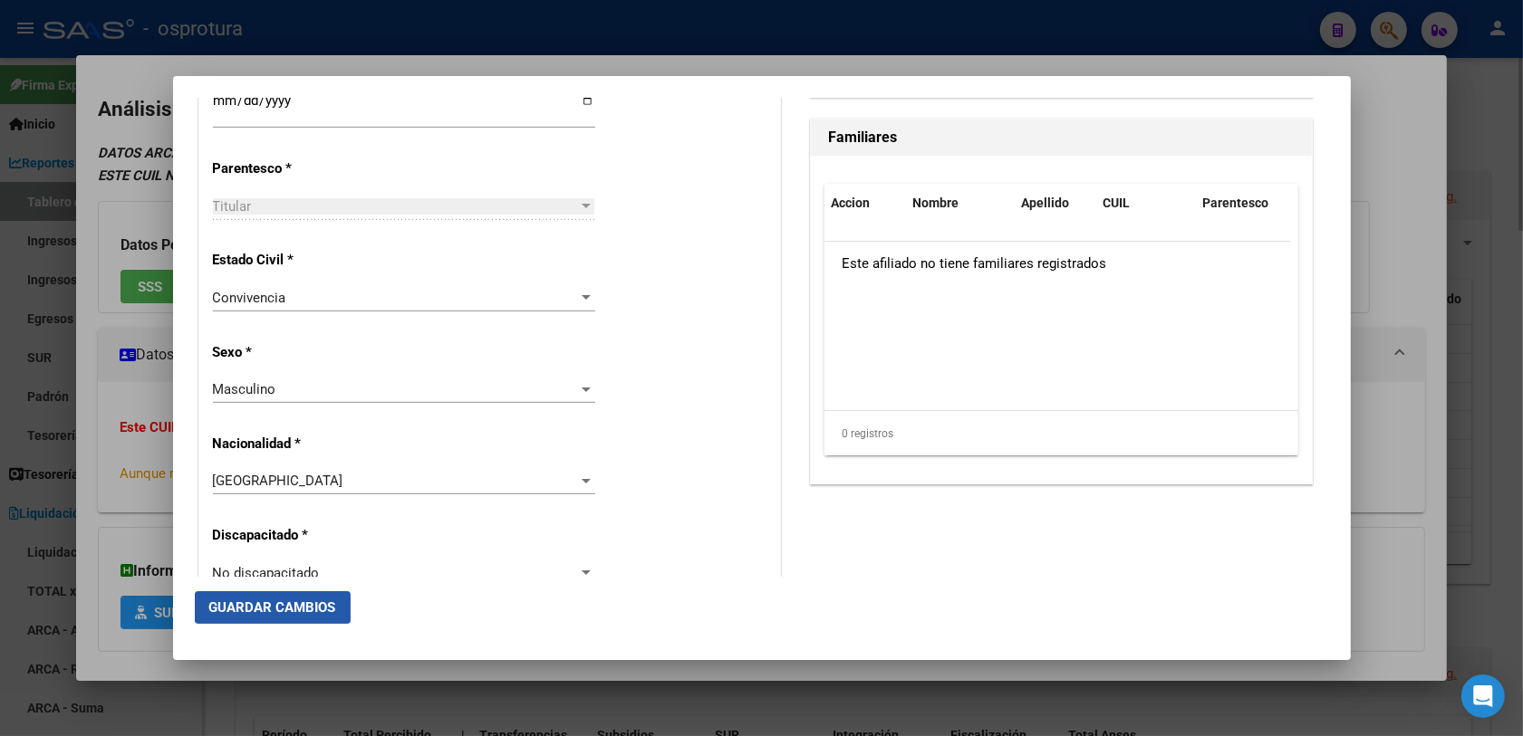
click at [305, 589] on span "Guardar Cambios" at bounding box center [272, 608] width 127 height 16
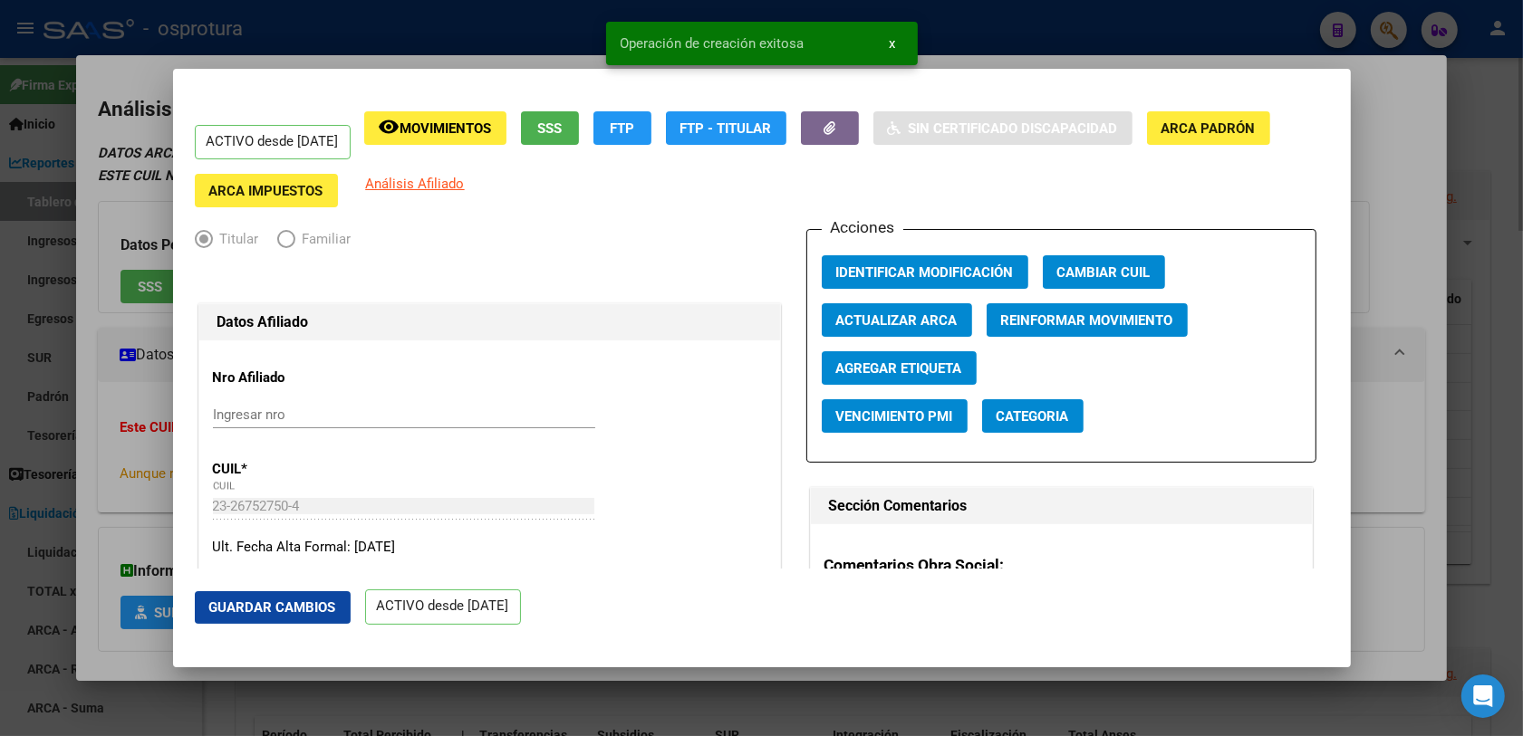
click at [147, 442] on div at bounding box center [761, 368] width 1523 height 736
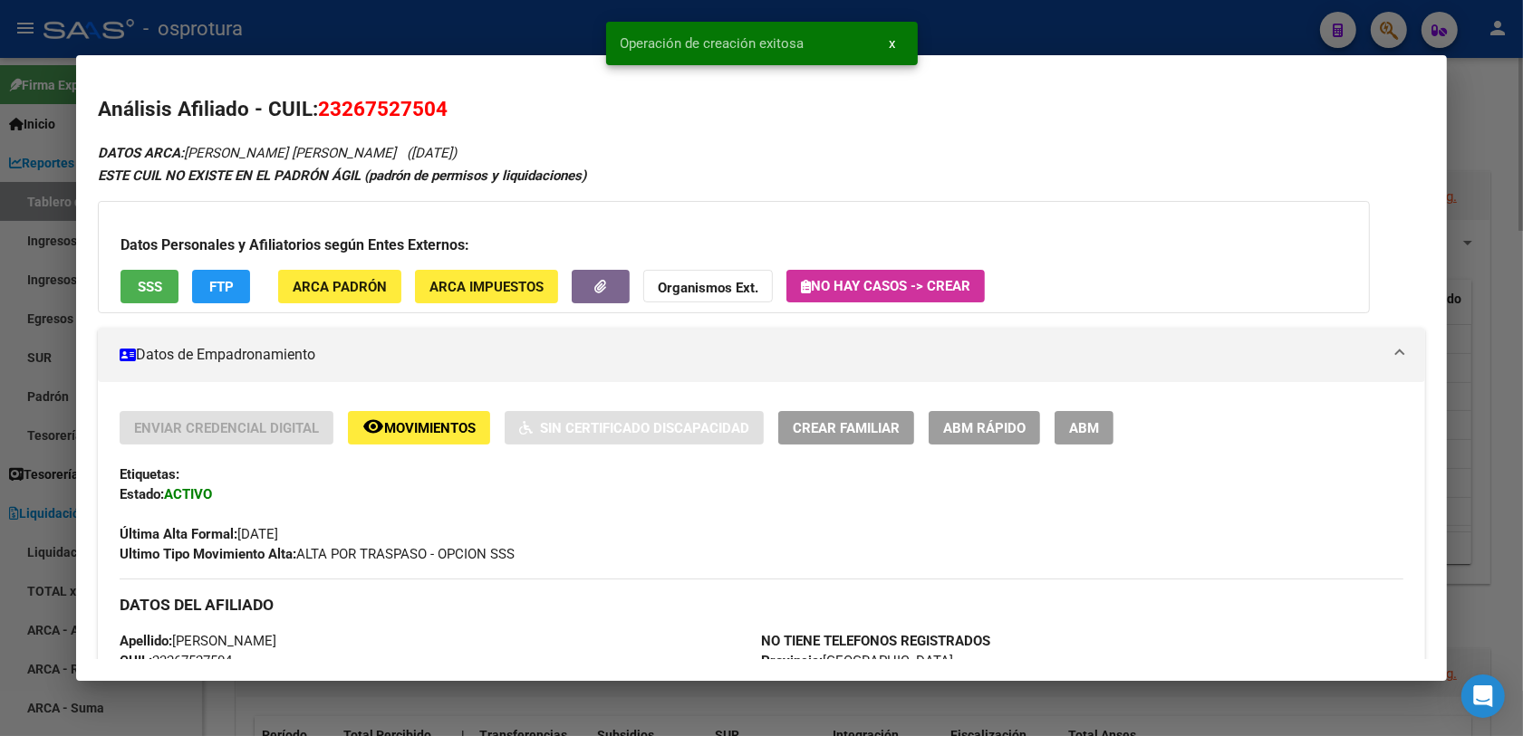
click at [877, 433] on span "Crear Familiar" at bounding box center [846, 428] width 107 height 16
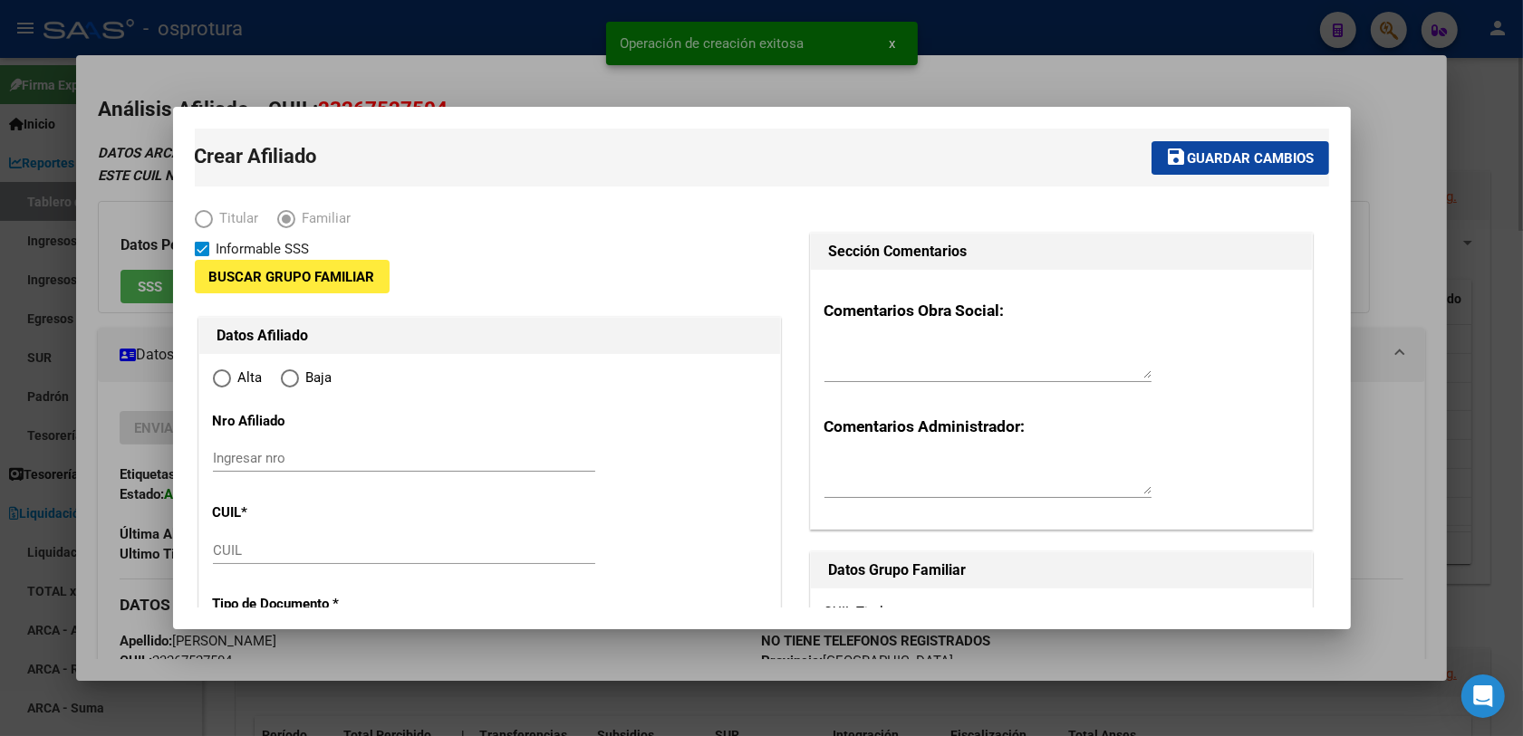
type input "30-71602186-2"
type input "[PERSON_NAME]"
type input "1625"
type input "BELEN"
type input "1447"
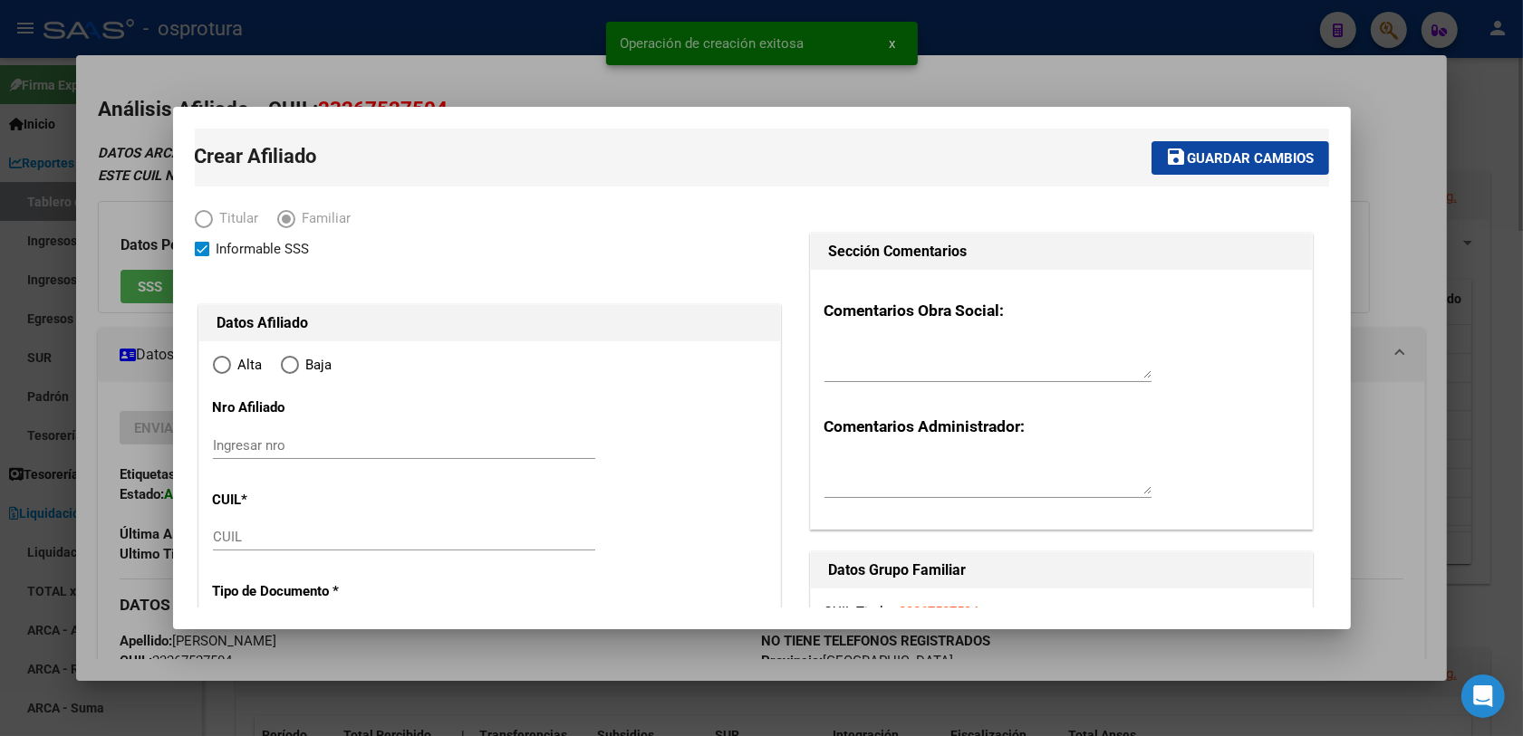
radio input "true"
type input "30-71602186-2"
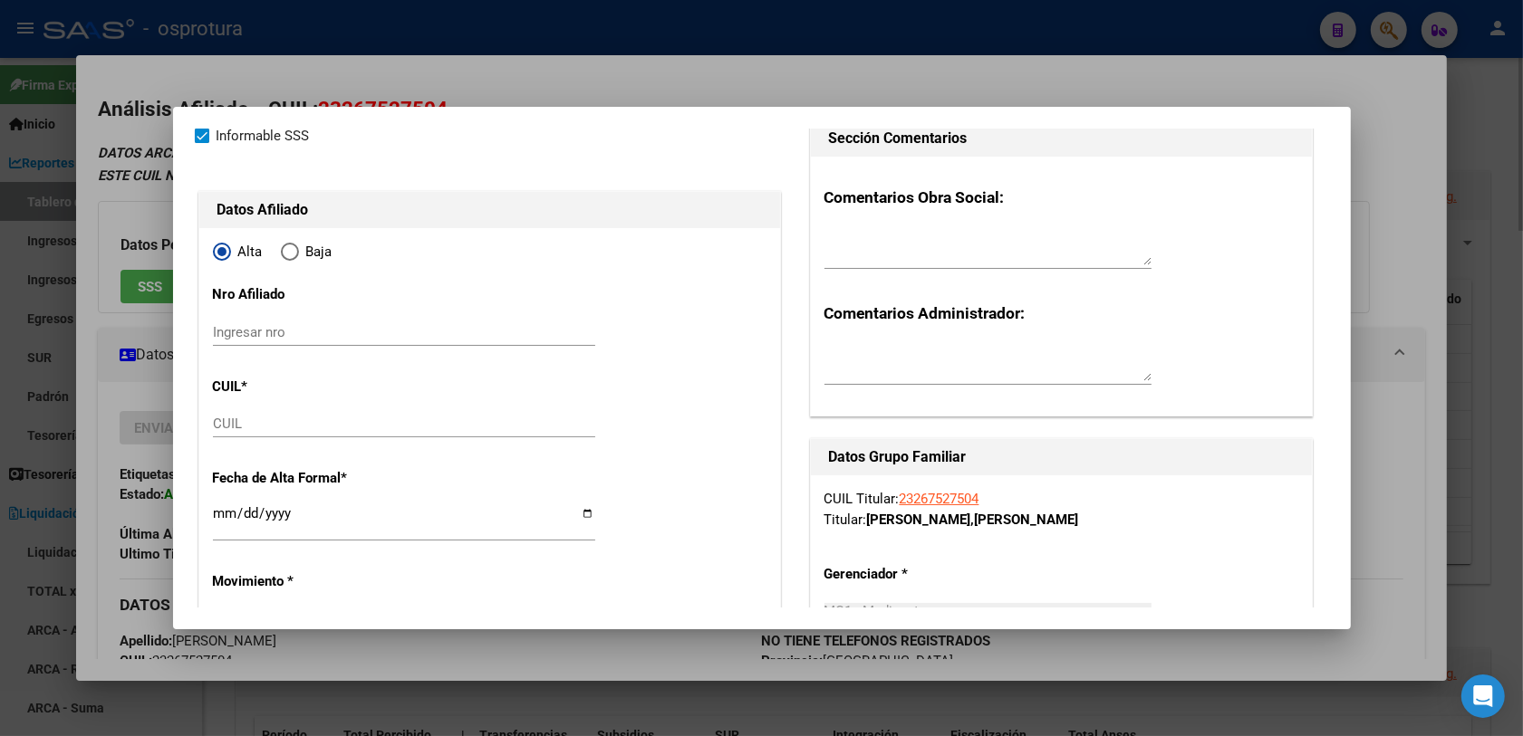
scroll to position [226, 0]
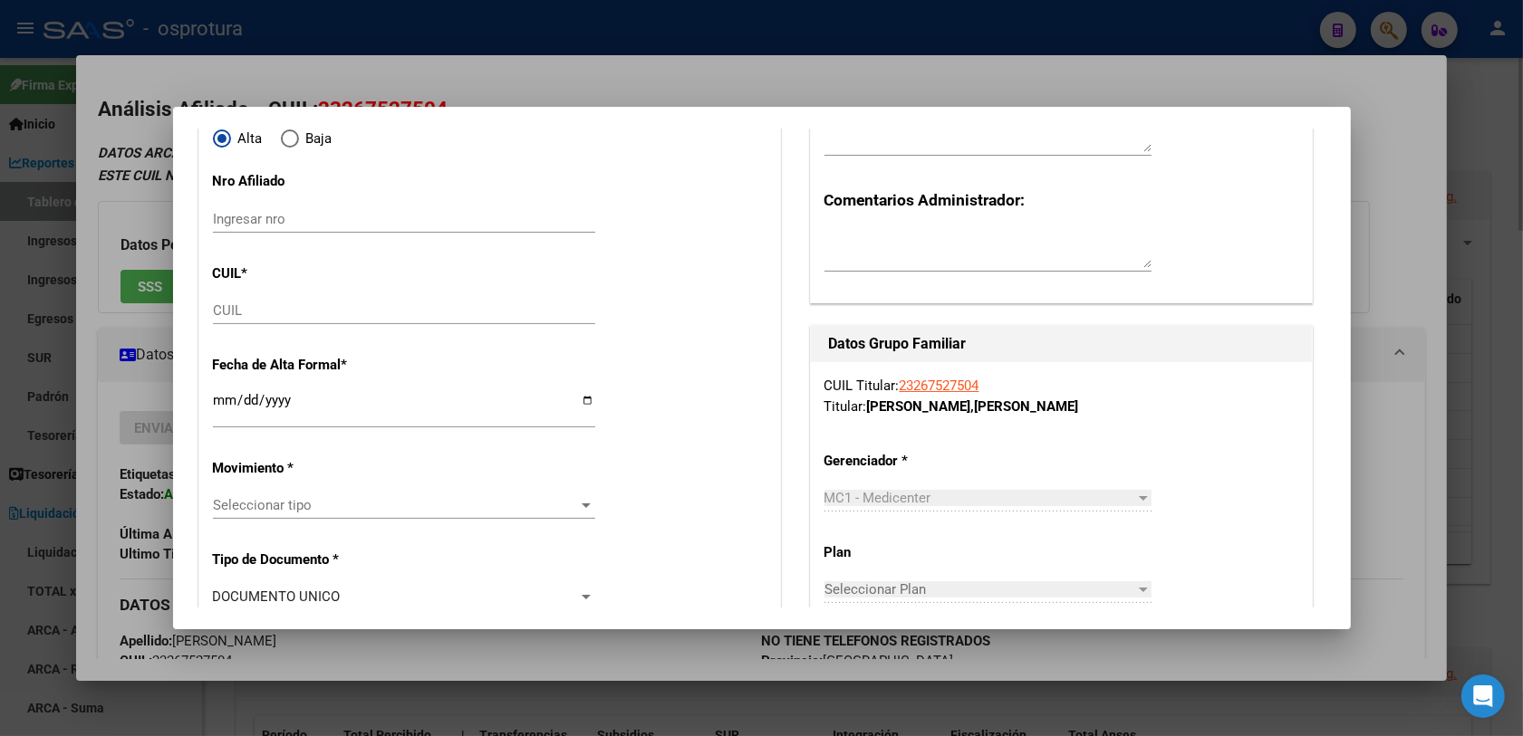
click at [237, 309] on input "CUIL" at bounding box center [404, 311] width 382 height 16
paste input "20-27333761-0"
type input "20-27333761-0"
click at [213, 405] on input "Ingresar fecha" at bounding box center [404, 407] width 382 height 29
type input "27333761"
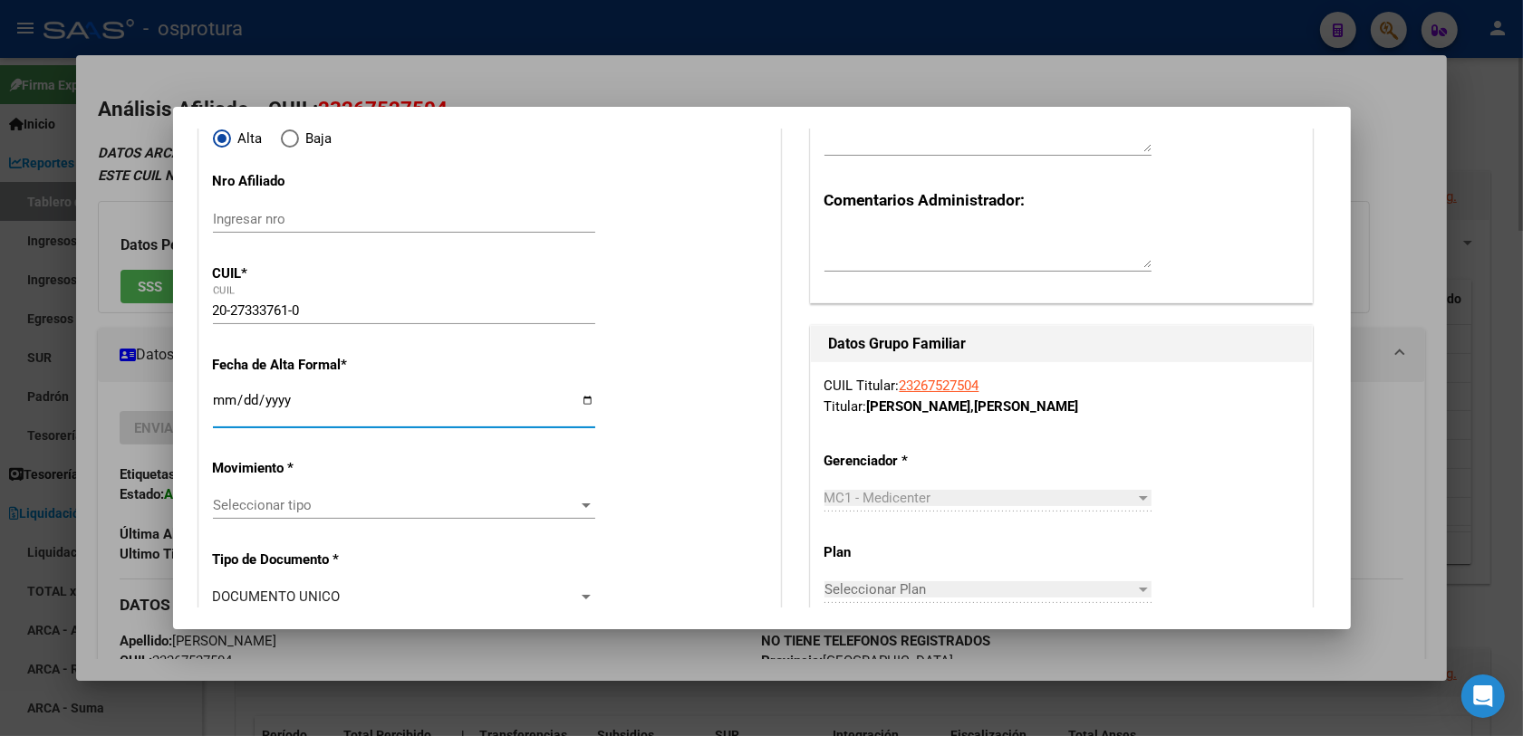
type input "ROMERO"
type input "[PERSON_NAME]"
type input "[DATE]"
type input "[PERSON_NAME]"
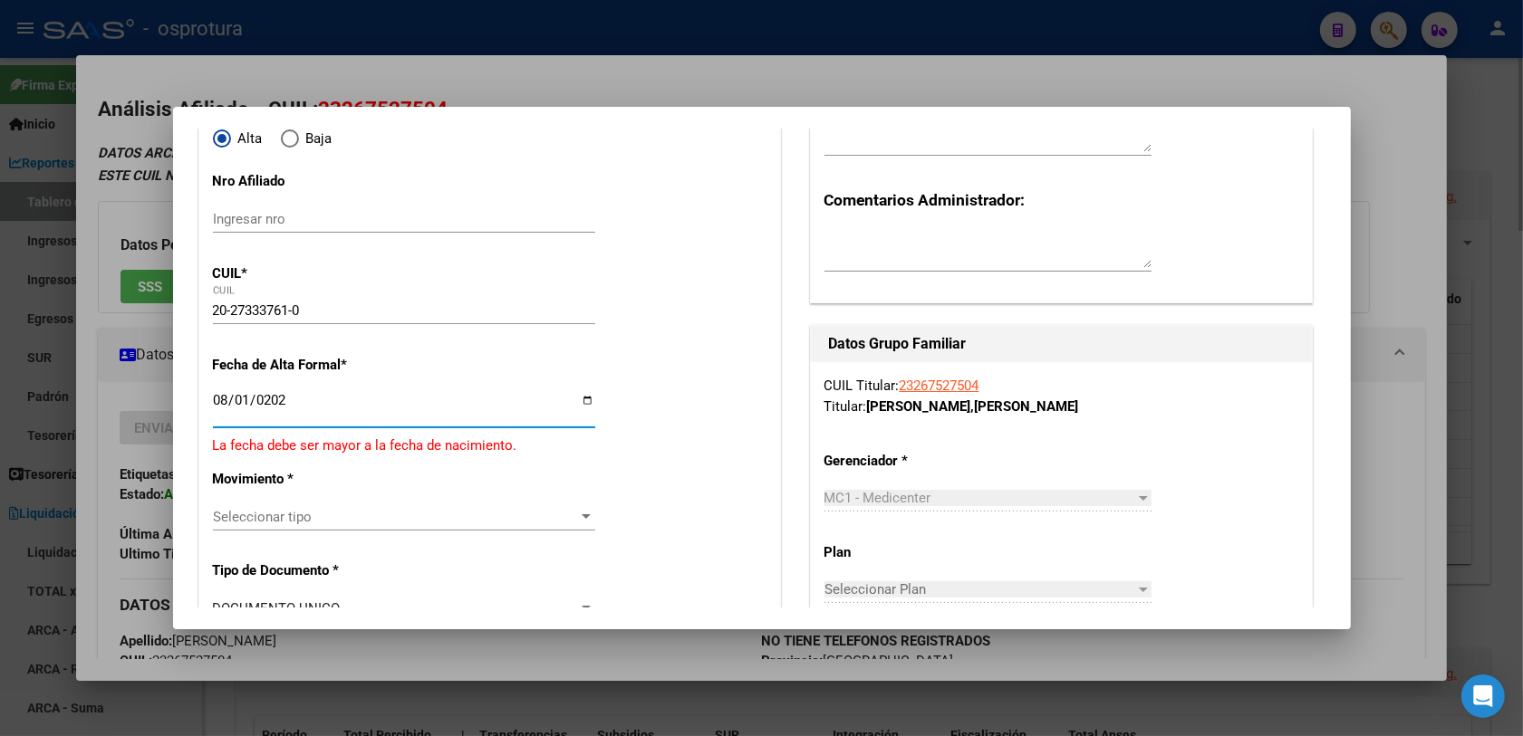
type input "[DATE]"
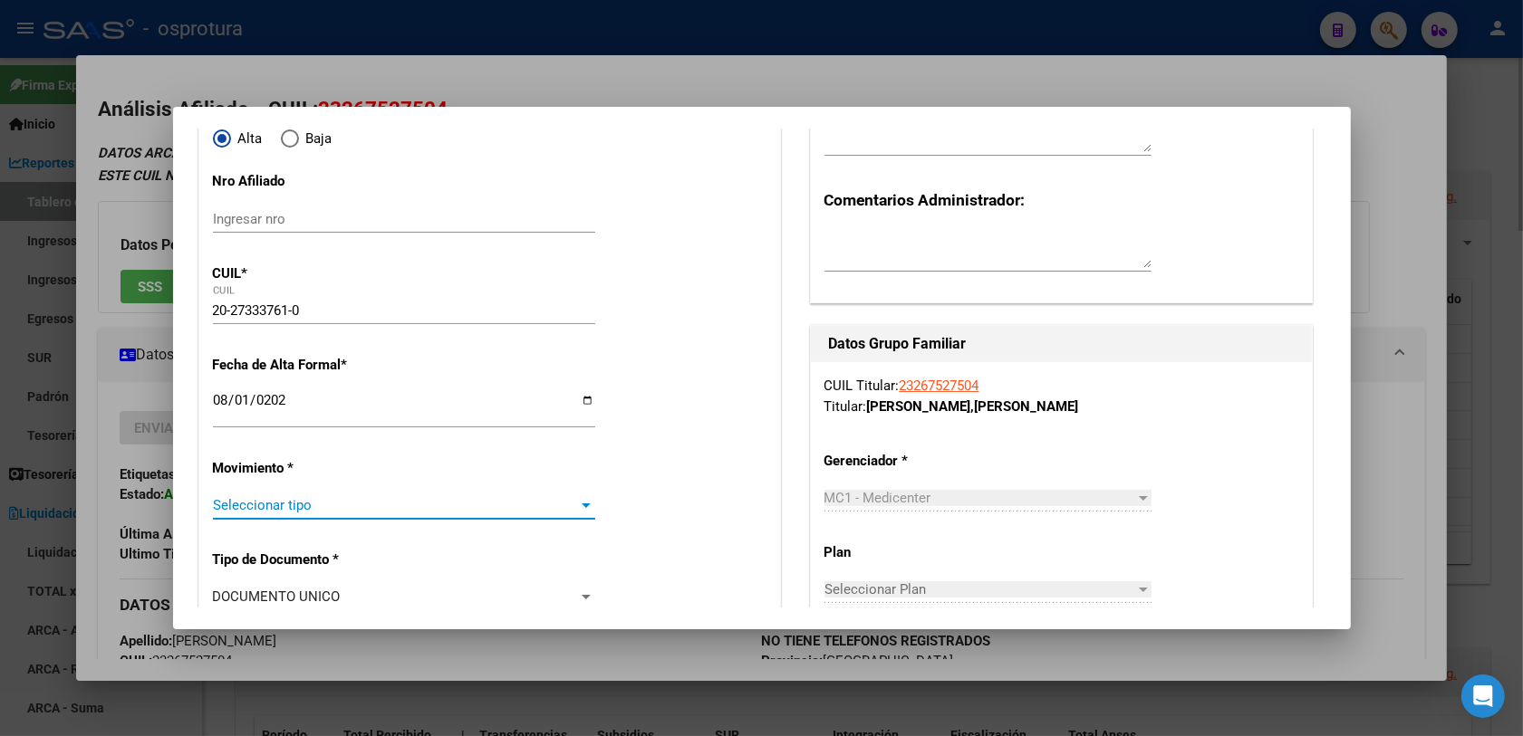
click at [310, 503] on span "Seleccionar tipo" at bounding box center [396, 505] width 366 height 16
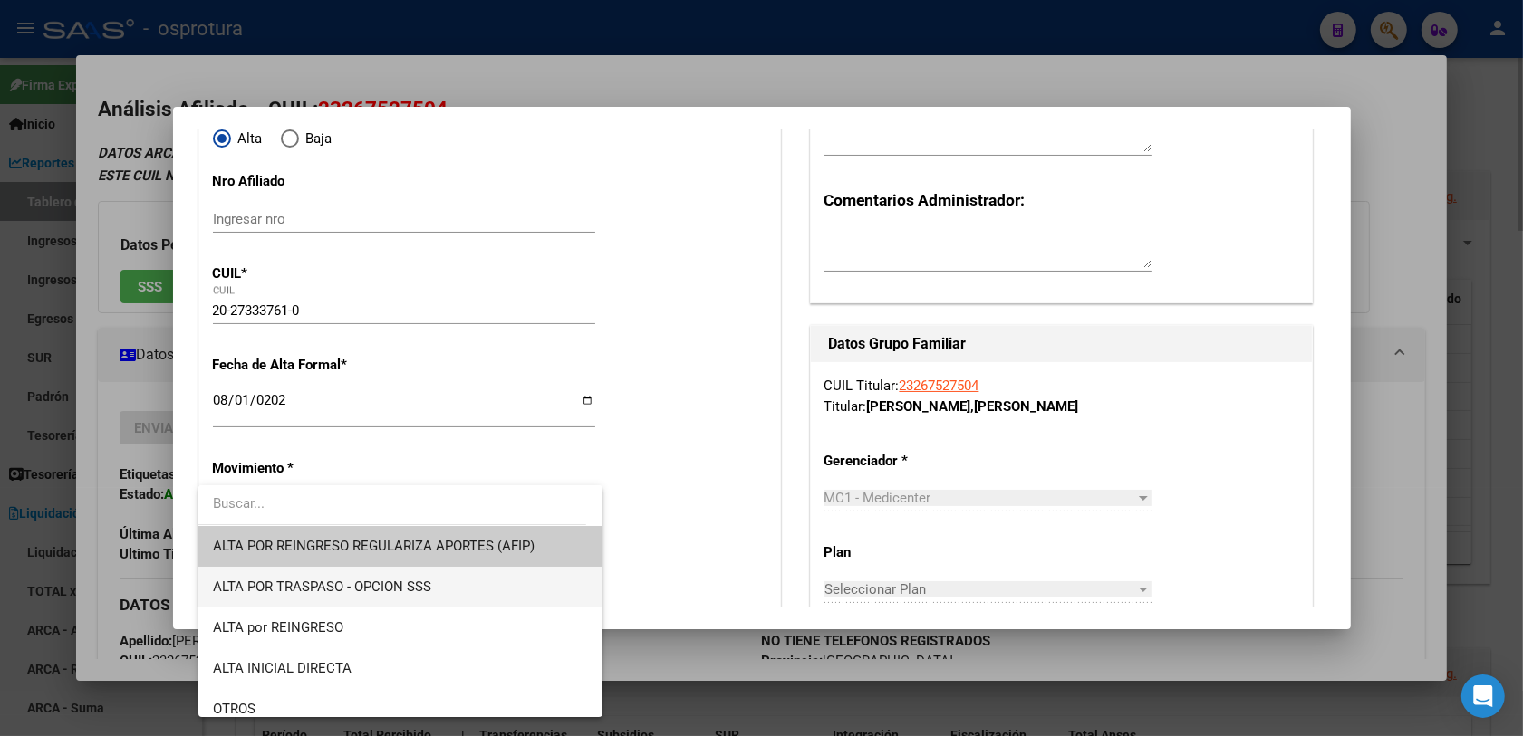
scroll to position [113, 0]
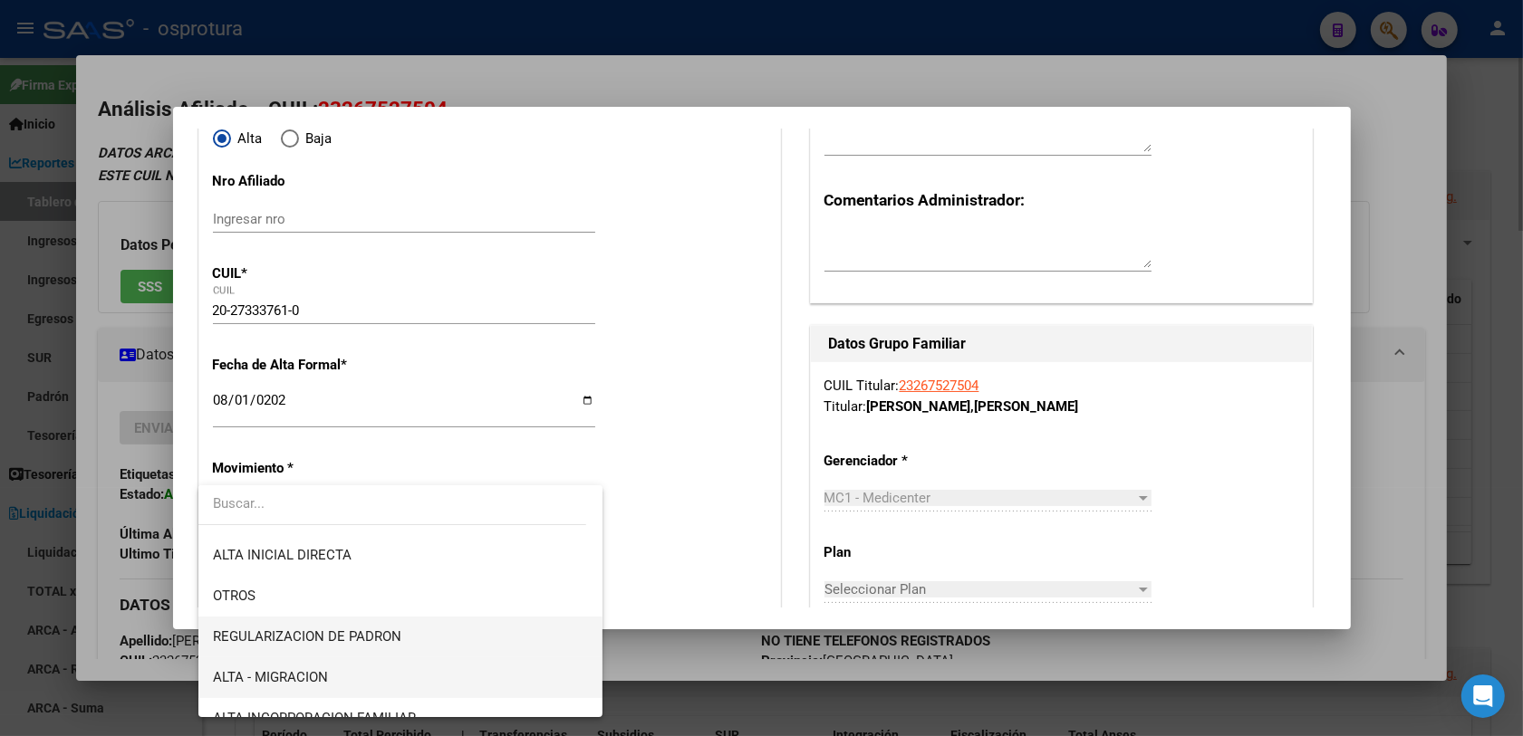
drag, startPoint x: 368, startPoint y: 644, endPoint x: 368, endPoint y: 668, distance: 24.5
click at [368, 589] on div "ALTA POR REINGRESO REGULARIZA APORTES (AFIP) ALTA POR TRASPASO - OPCION SSS ALT…" at bounding box center [400, 602] width 405 height 232
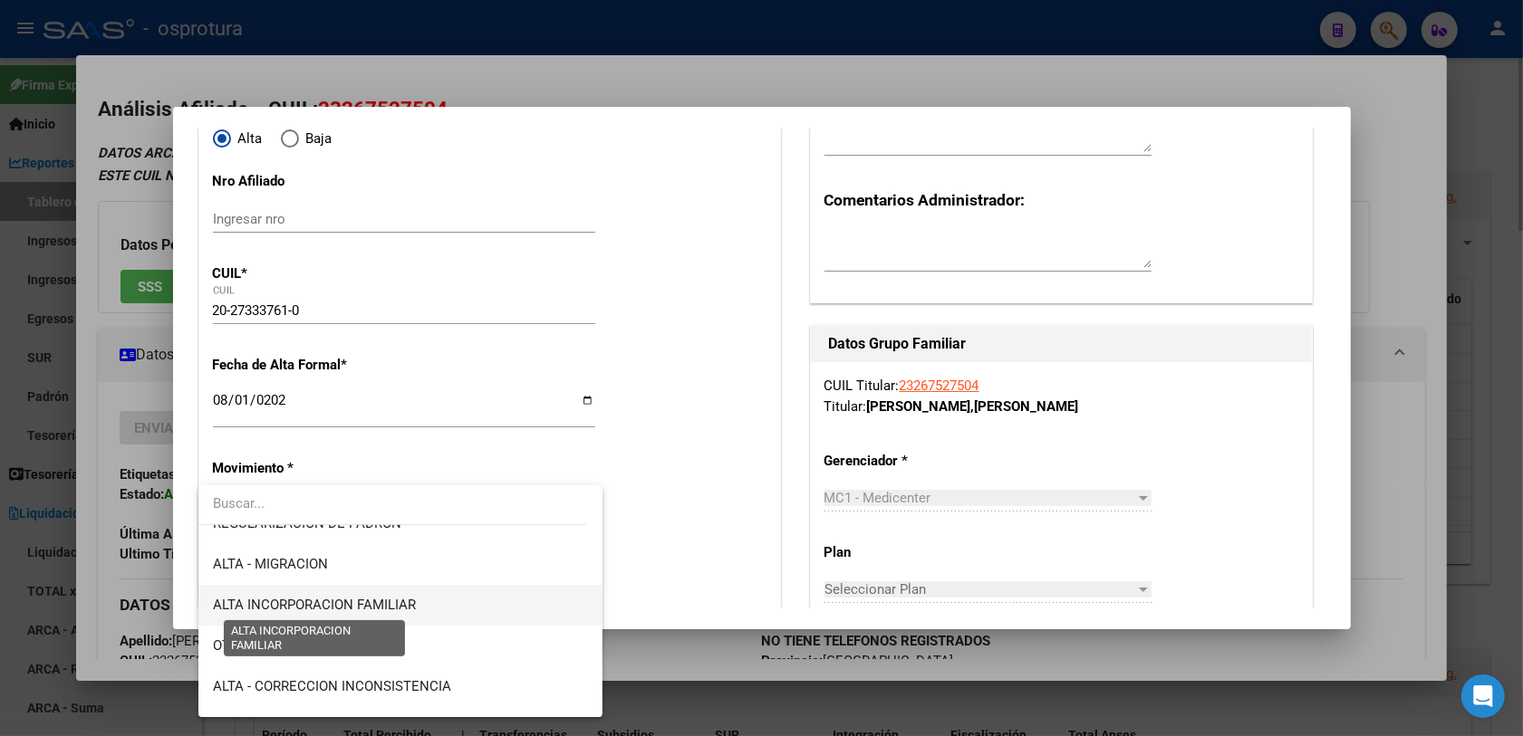
drag, startPoint x: 356, startPoint y: 607, endPoint x: 541, endPoint y: 573, distance: 187.8
click at [358, 589] on span "ALTA INCORPORACION FAMILIAR" at bounding box center [314, 605] width 203 height 16
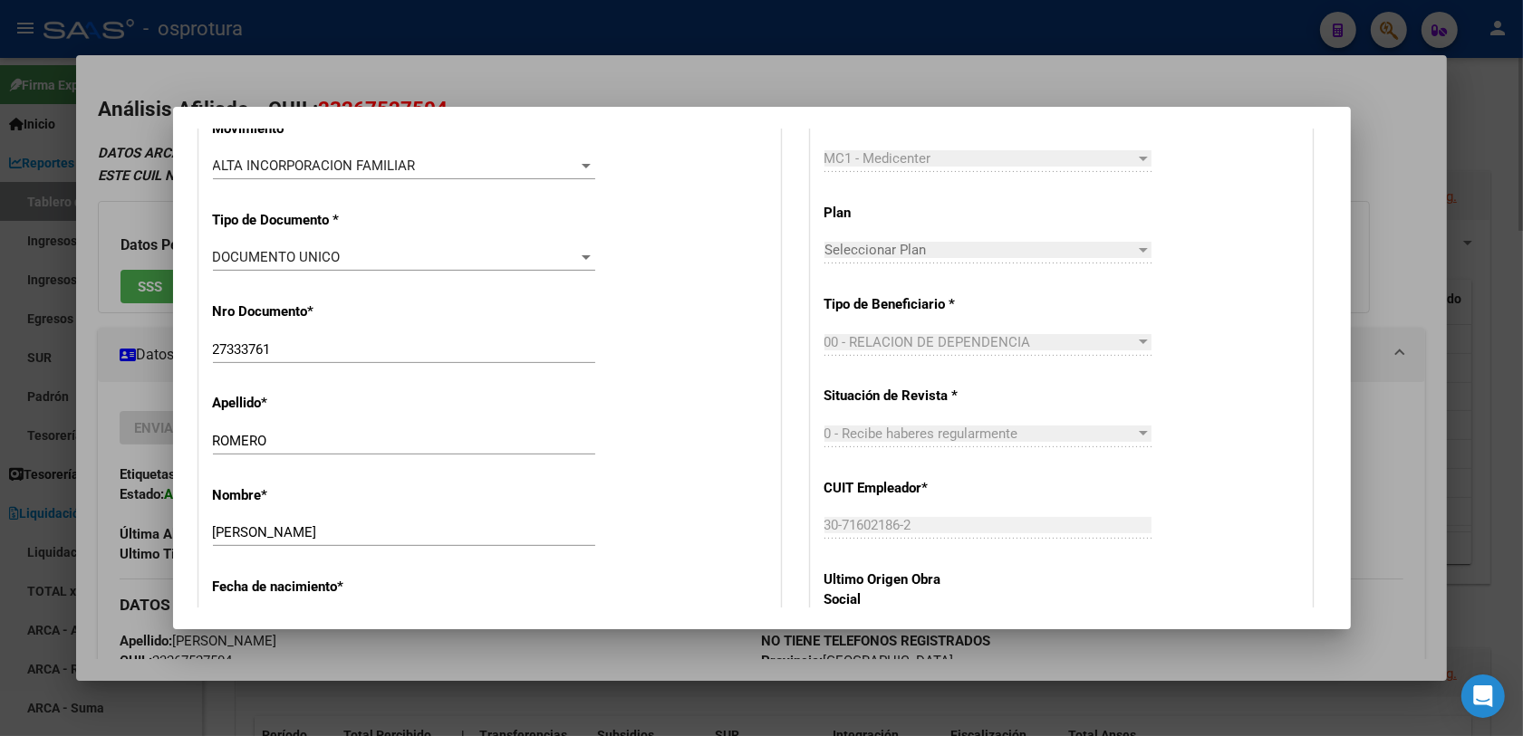
scroll to position [793, 0]
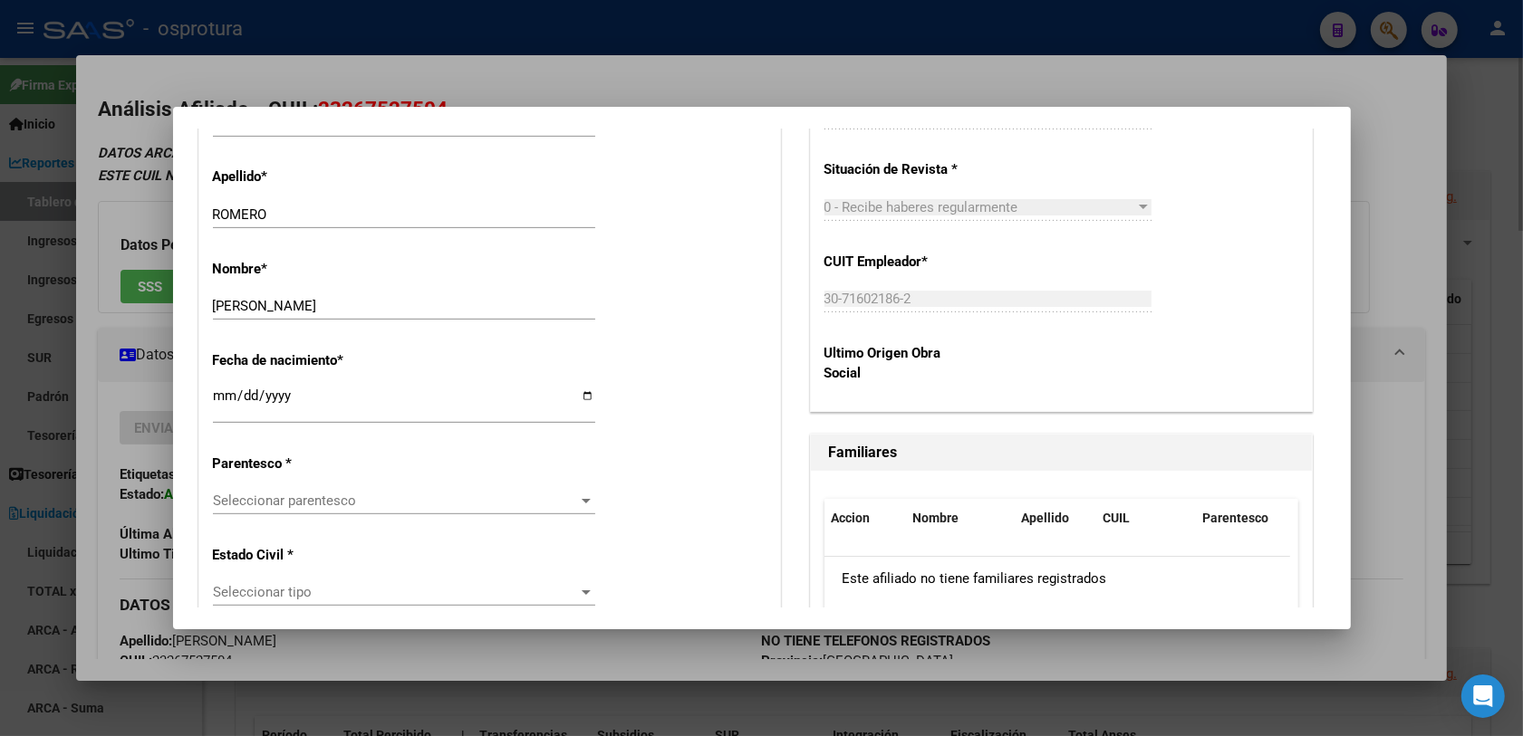
click at [293, 499] on span "Seleccionar parentesco" at bounding box center [396, 501] width 366 height 16
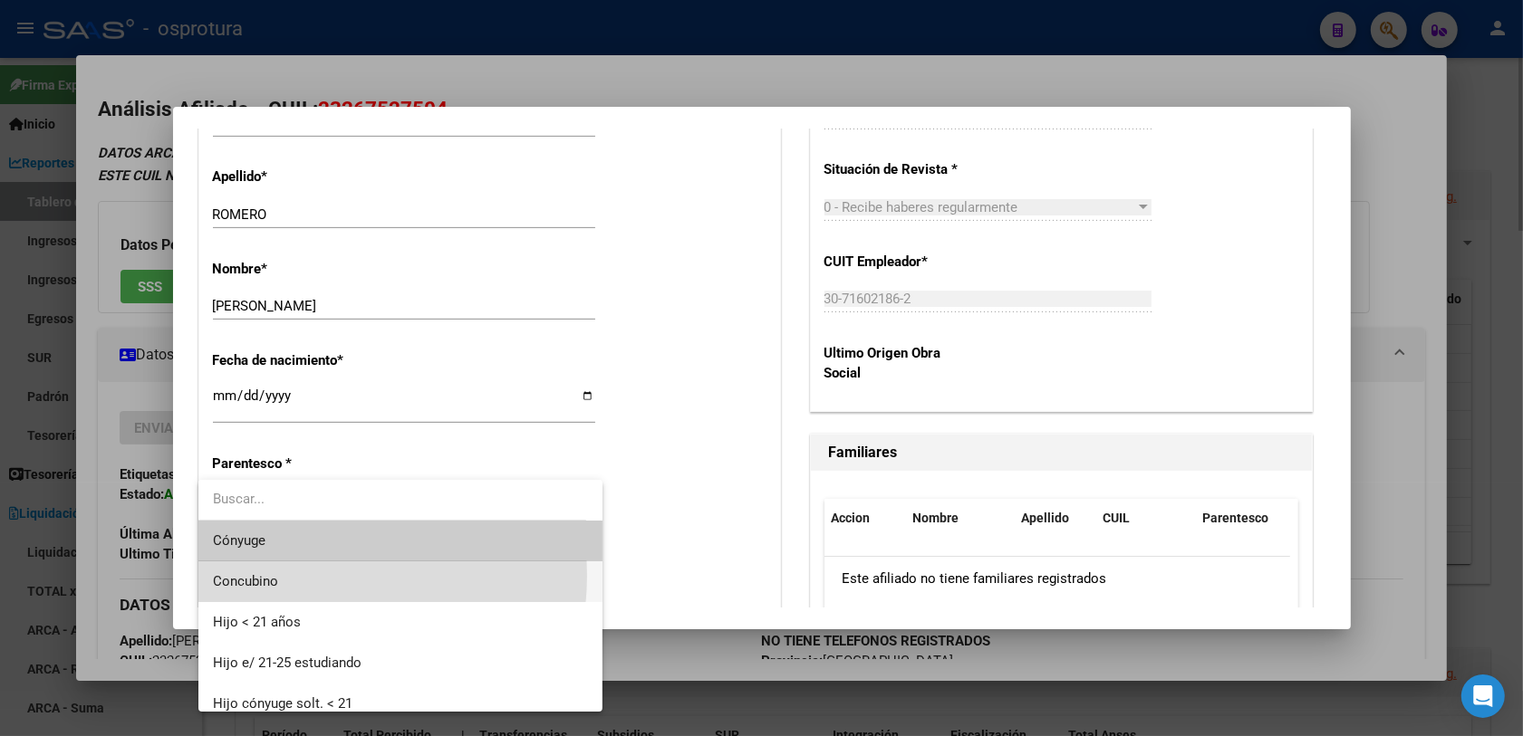
click at [309, 576] on span "Concubino" at bounding box center [401, 582] width 376 height 41
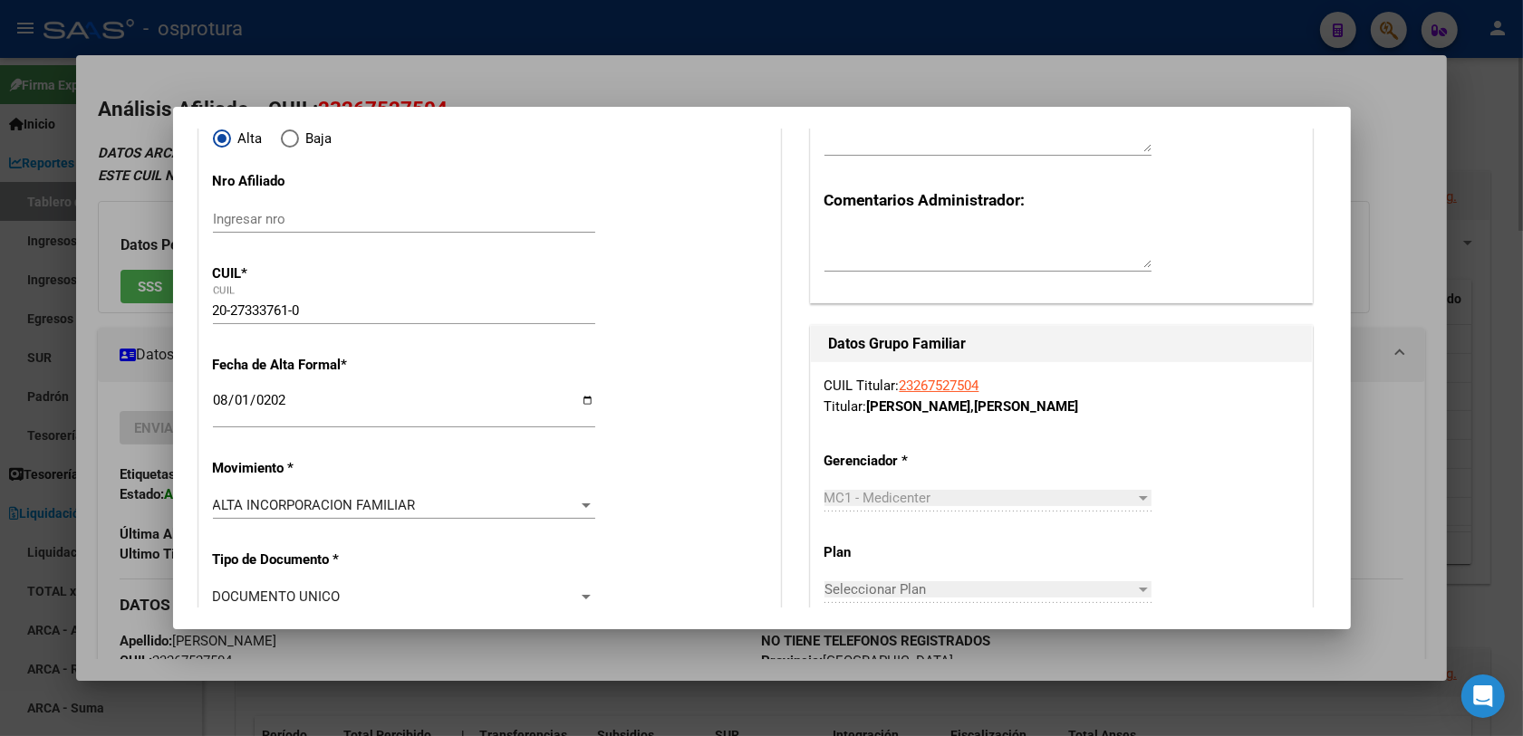
scroll to position [0, 0]
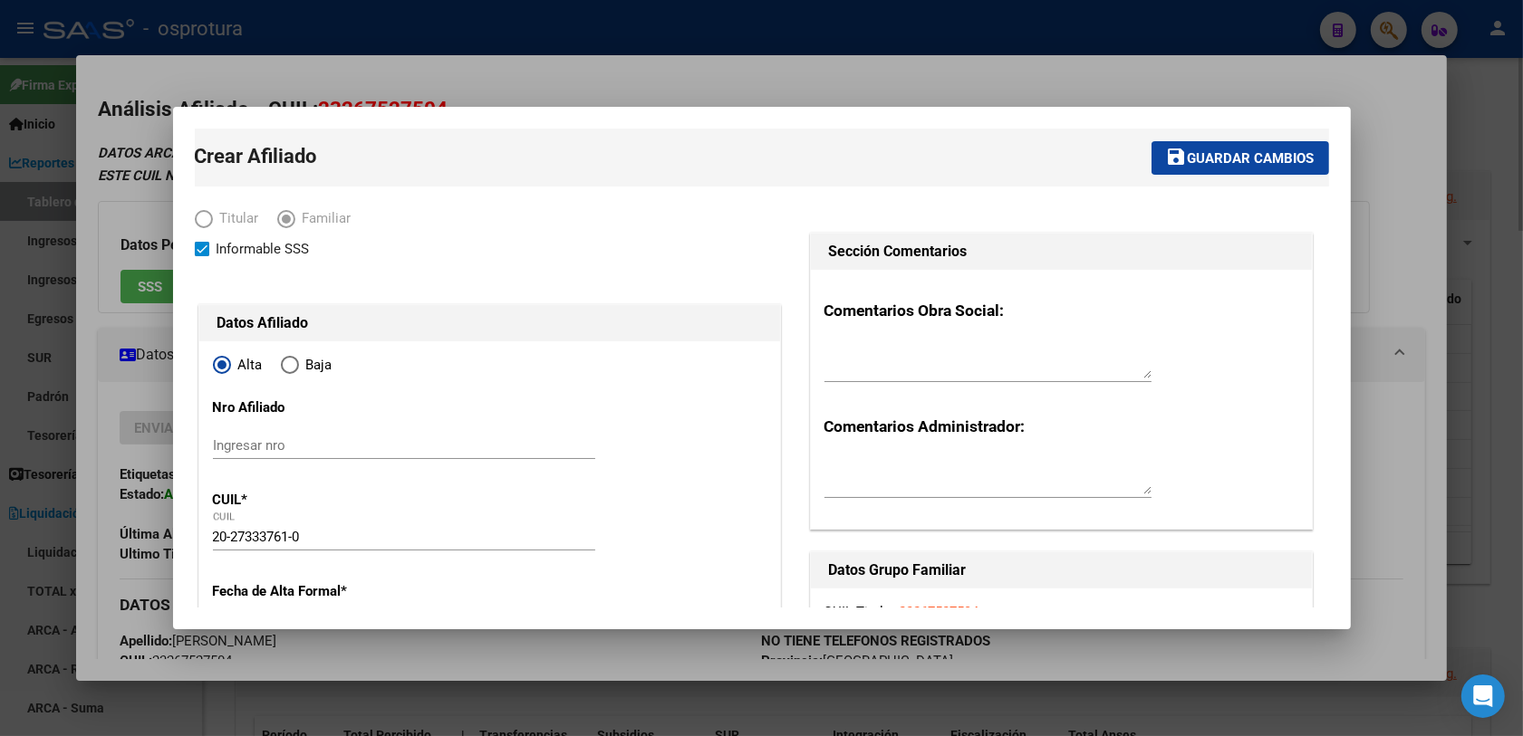
click at [1228, 164] on span "Guardar cambios" at bounding box center [1251, 158] width 127 height 16
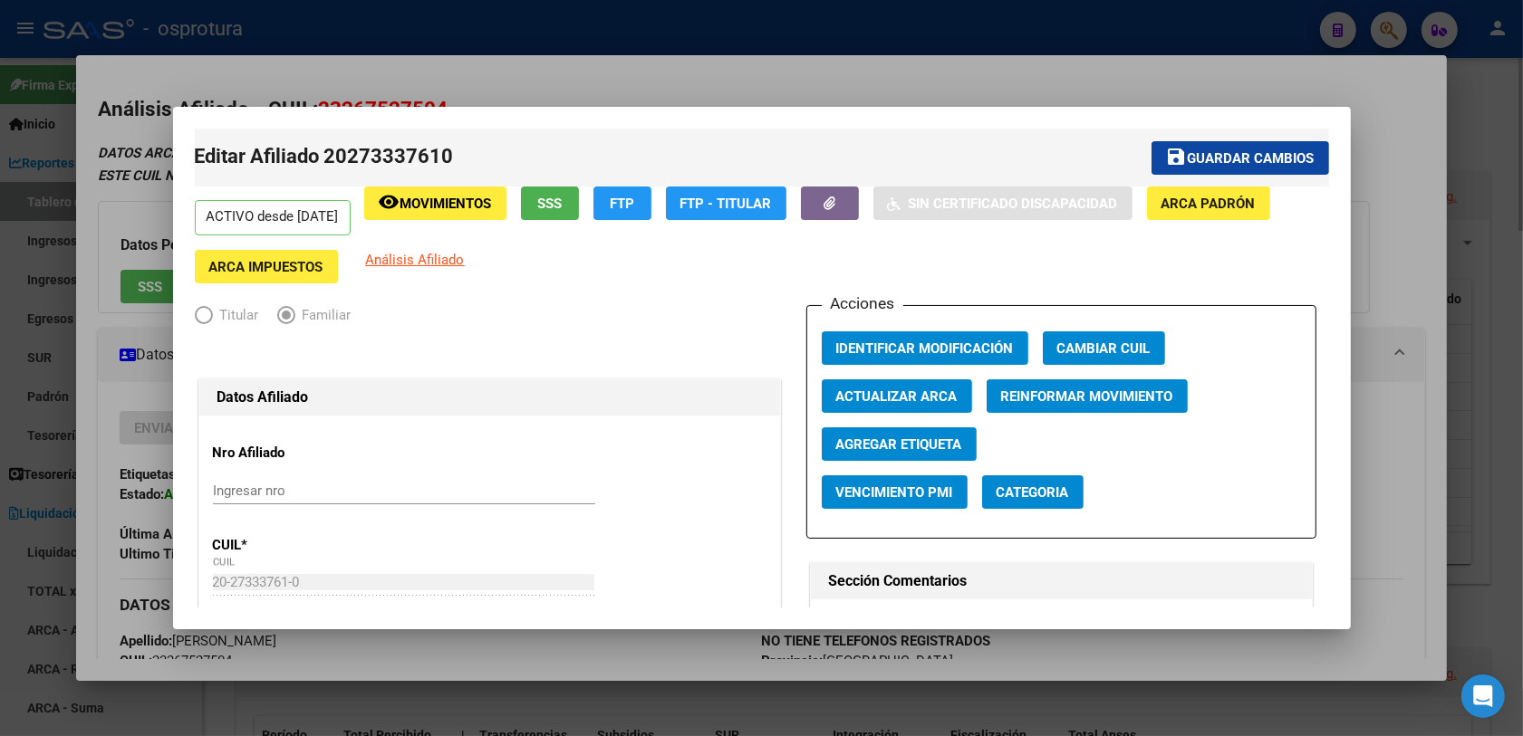
click at [1219, 152] on span "Guardar cambios" at bounding box center [1251, 158] width 127 height 16
click at [1094, 63] on div at bounding box center [761, 368] width 1523 height 736
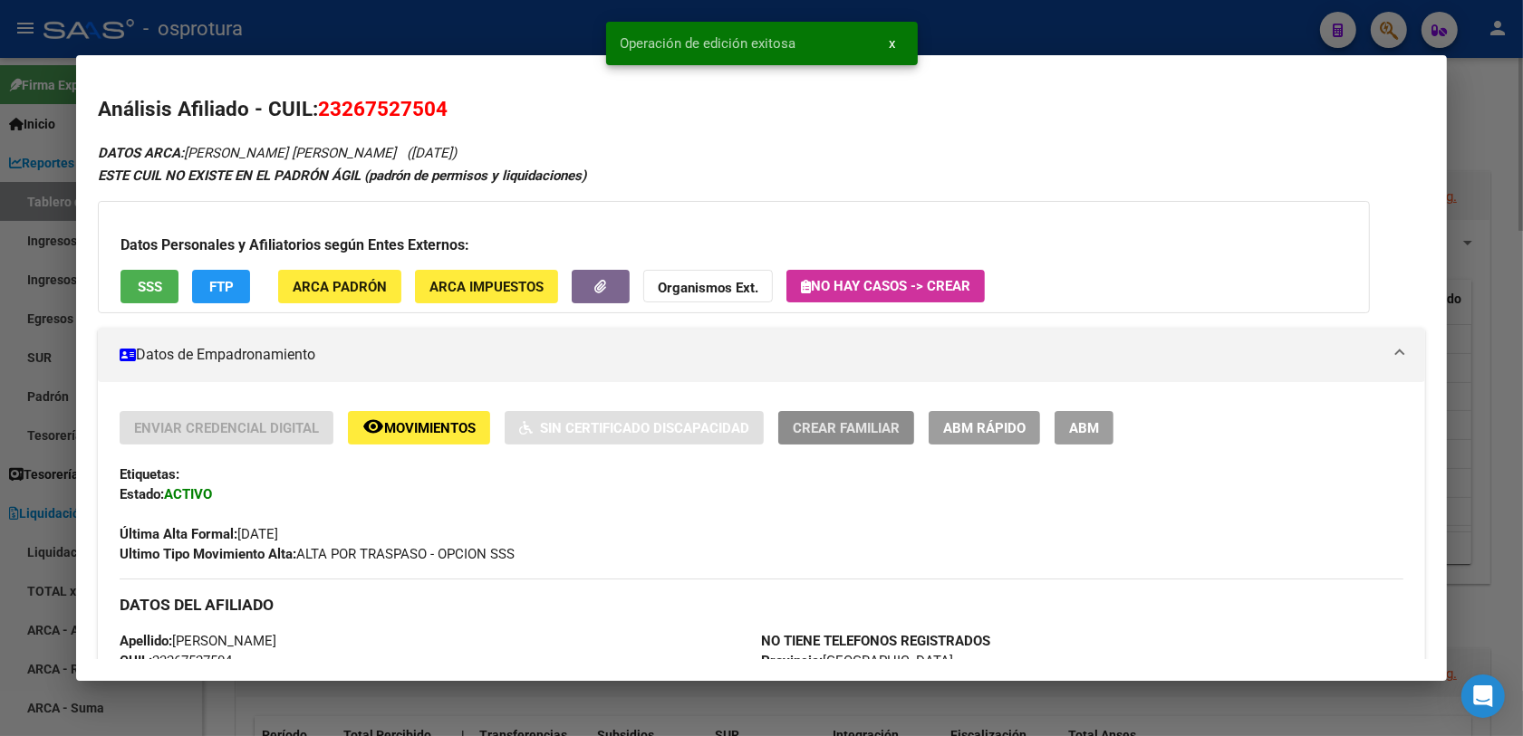
click at [839, 433] on span "Crear Familiar" at bounding box center [846, 428] width 107 height 16
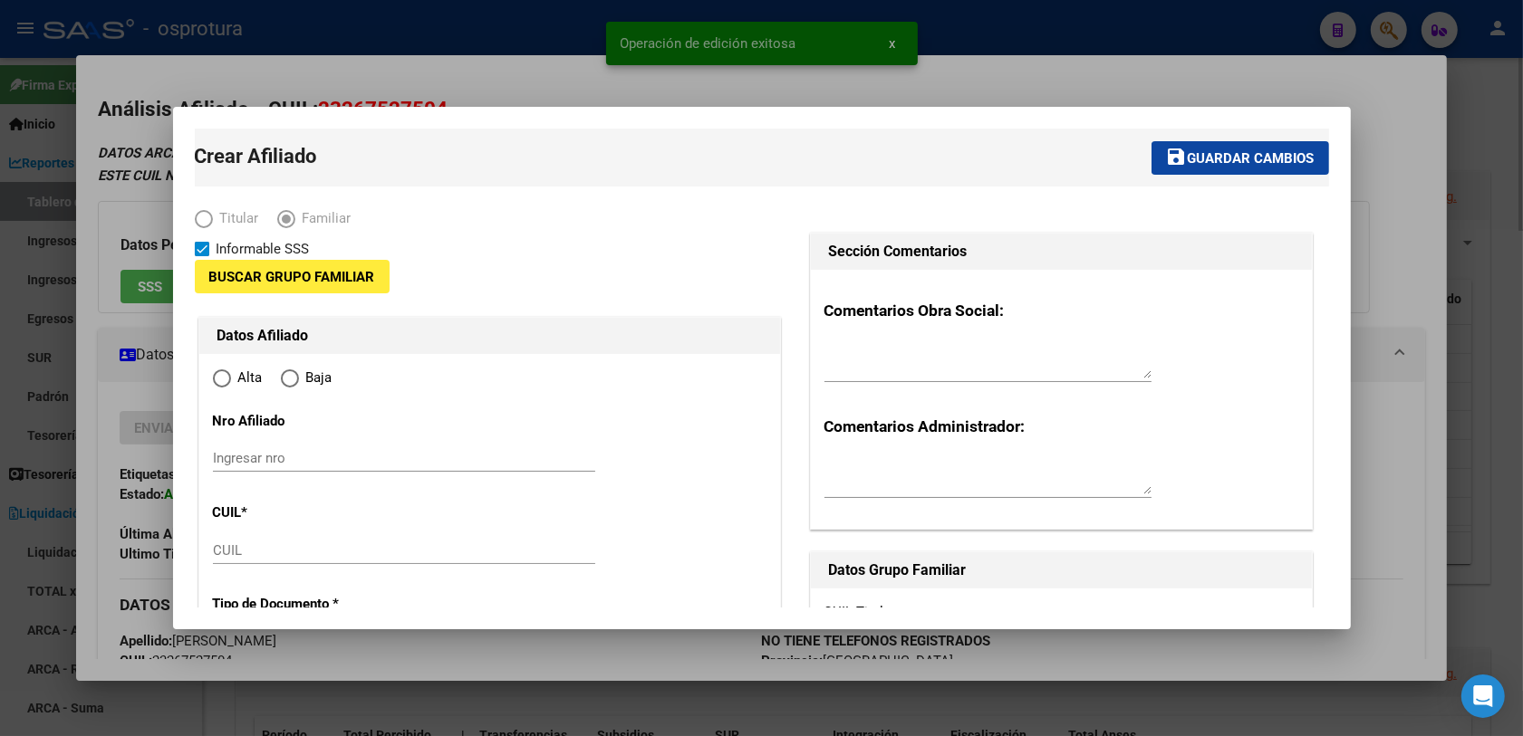
type input "30-71602186-2"
type input "[PERSON_NAME]"
type input "1625"
type input "BELEN"
type input "1447"
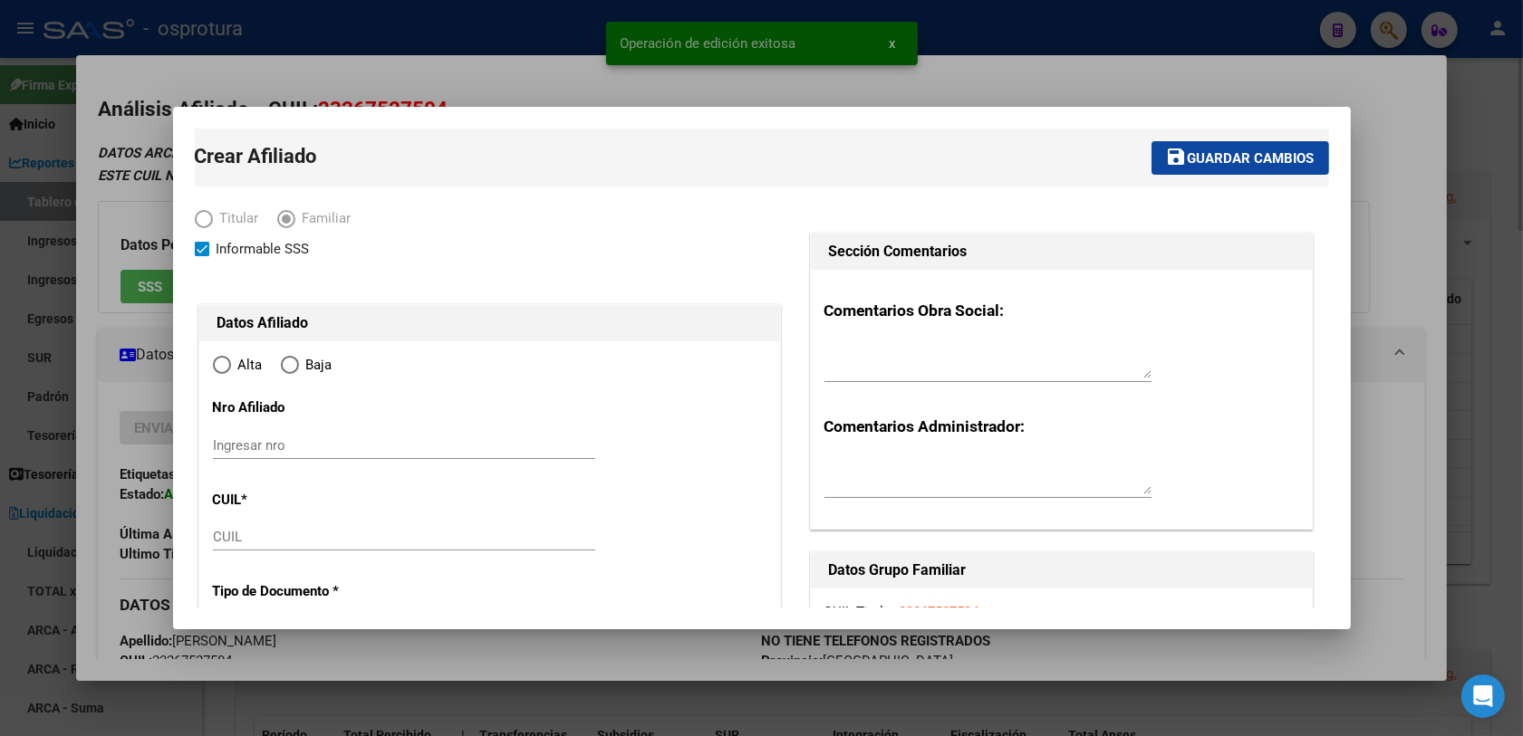
radio input "true"
click at [258, 525] on div "CUIL" at bounding box center [404, 537] width 382 height 27
paste input "20-48492257-9"
type input "20-48492257-9"
type input "30-71602186-2"
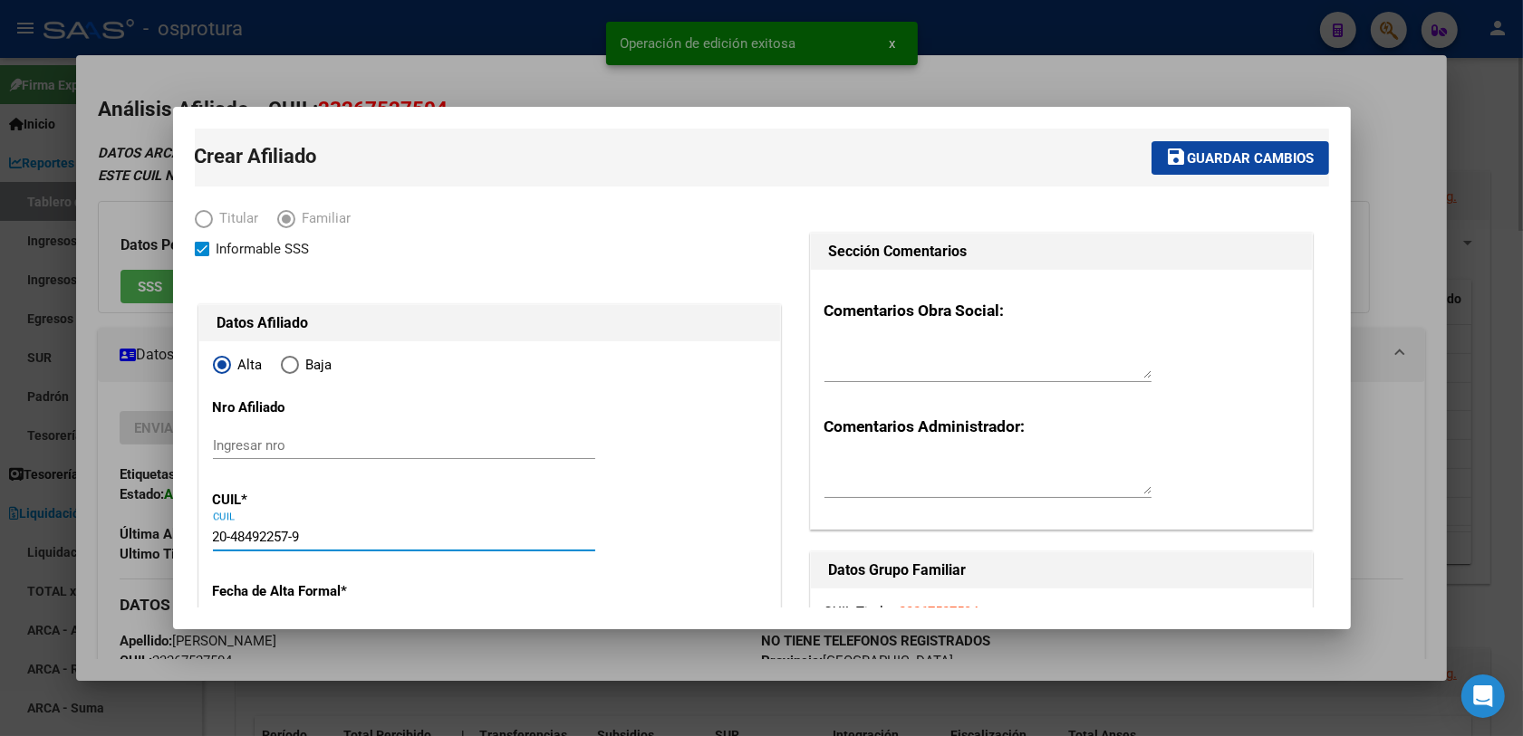
type input "20-48492257-9"
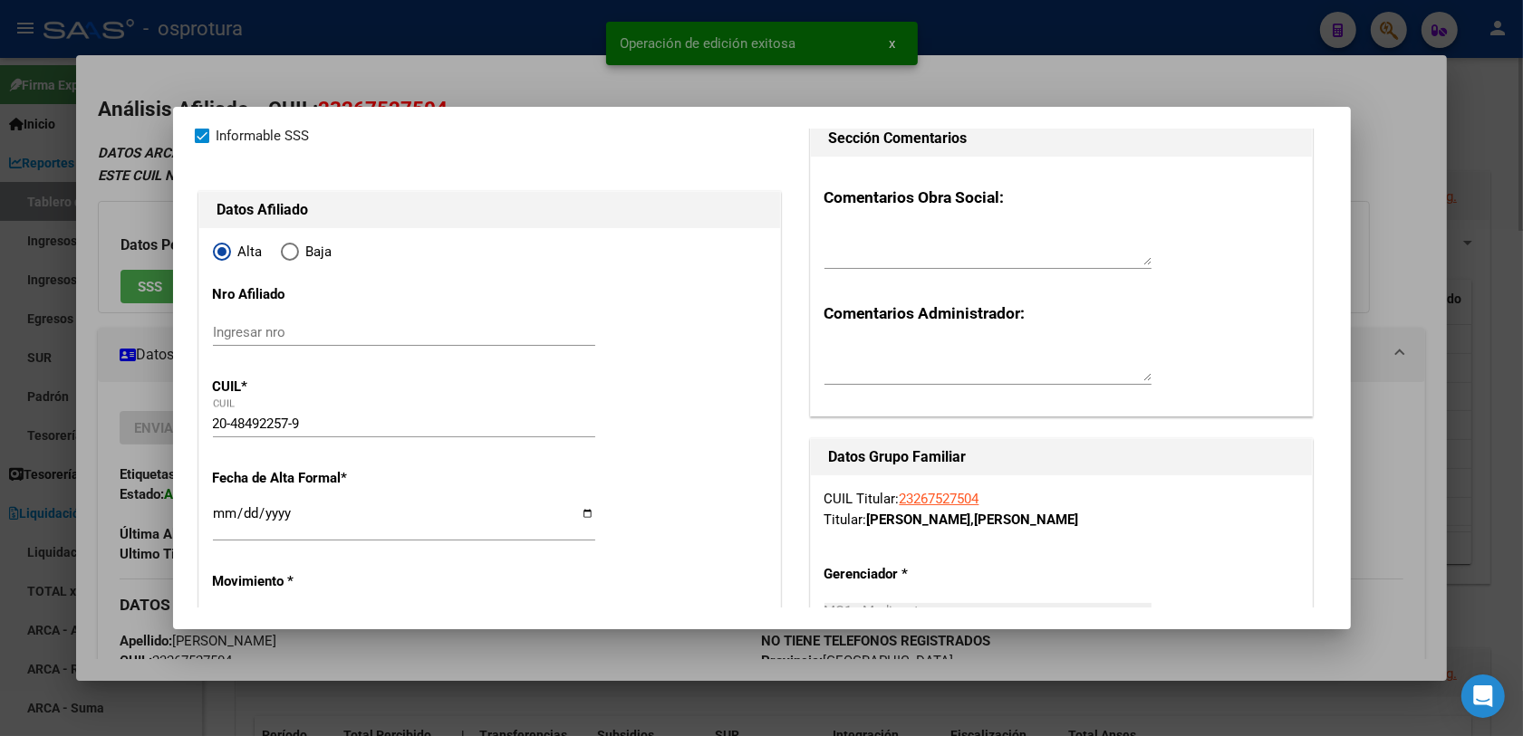
type input "48492257"
type input "ROMERO"
type input "[PERSON_NAME]"
type input "[DATE]"
type input "BELEN DE ESCOBA"
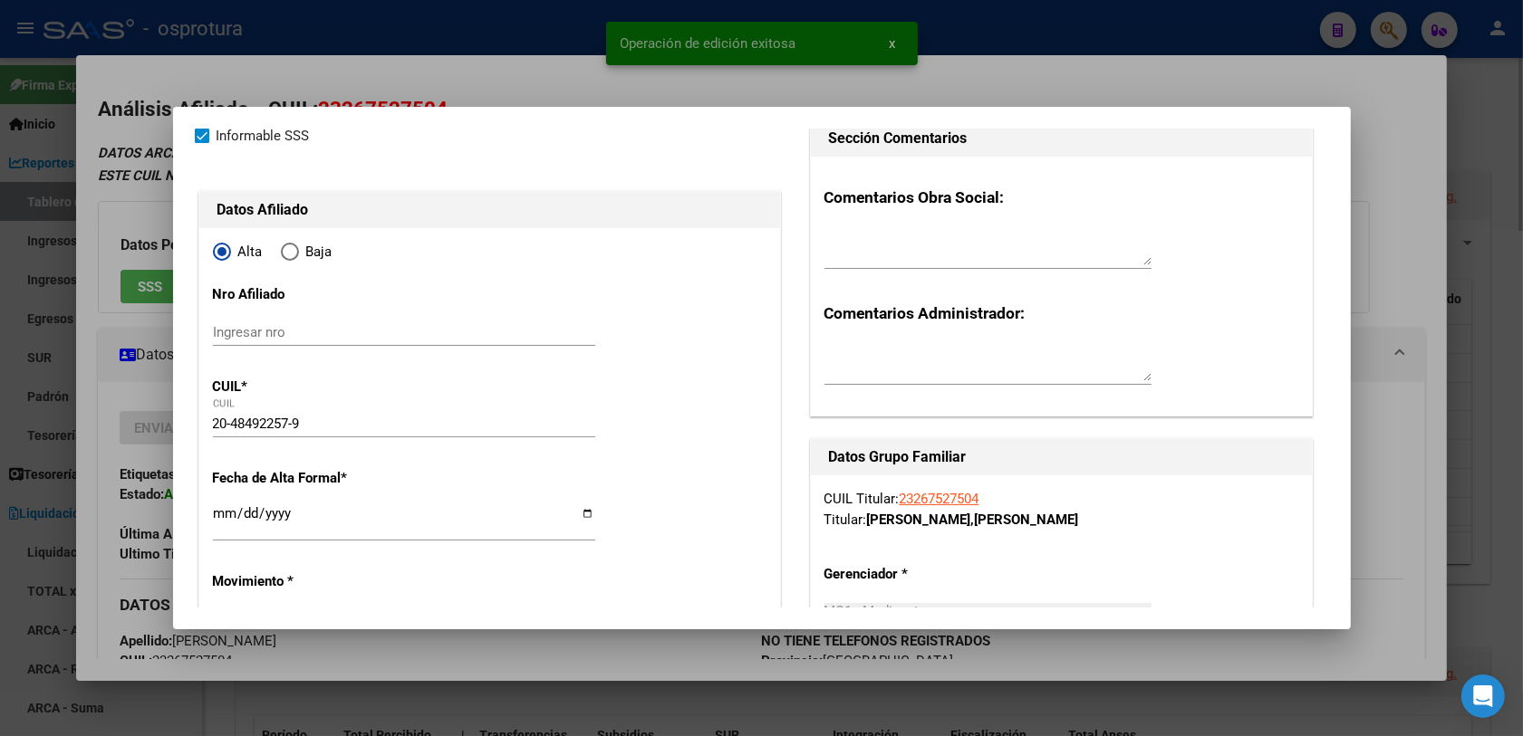
drag, startPoint x: 199, startPoint y: 519, endPoint x: 213, endPoint y: 514, distance: 14.3
click at [218, 514] on input "Ingresar fecha" at bounding box center [404, 520] width 382 height 29
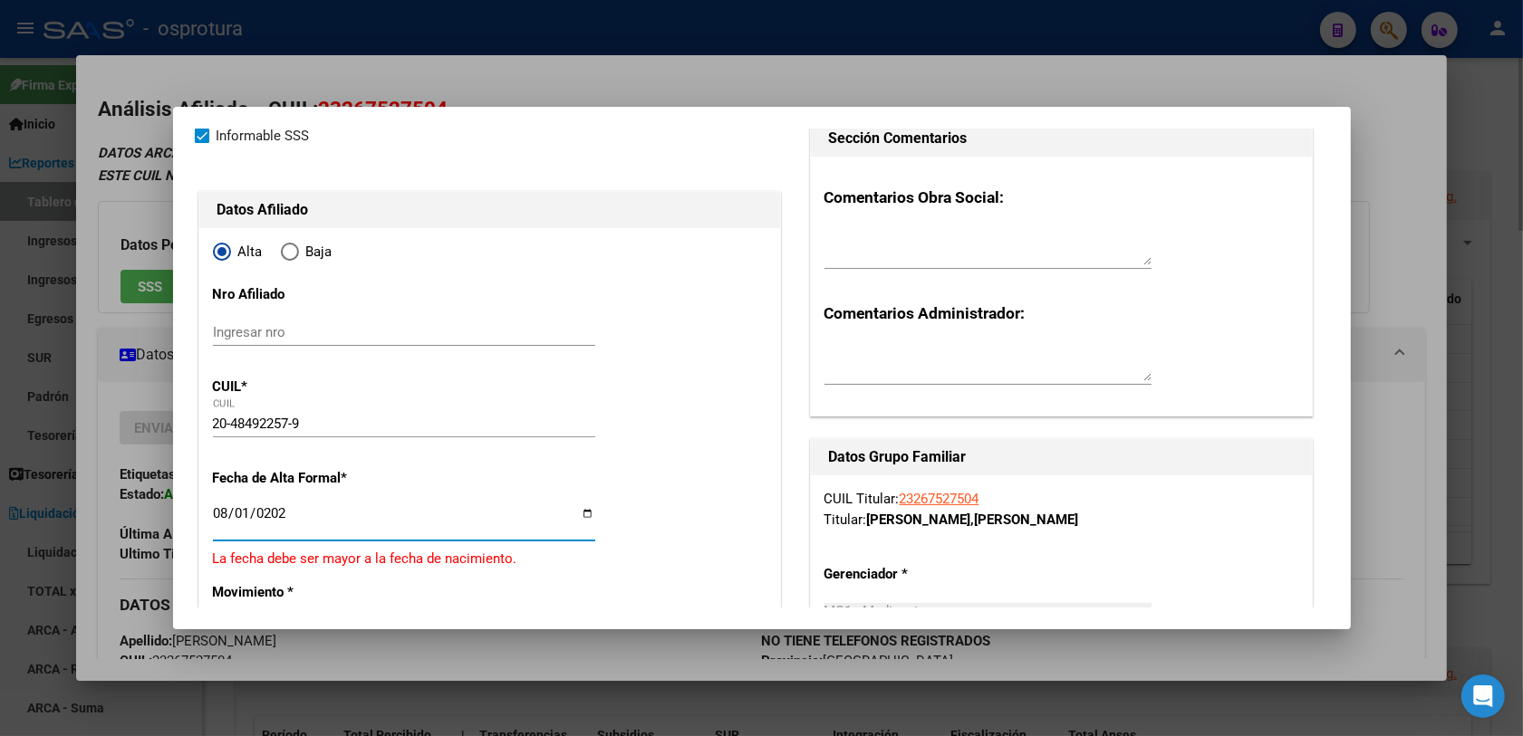
type input "[DATE]"
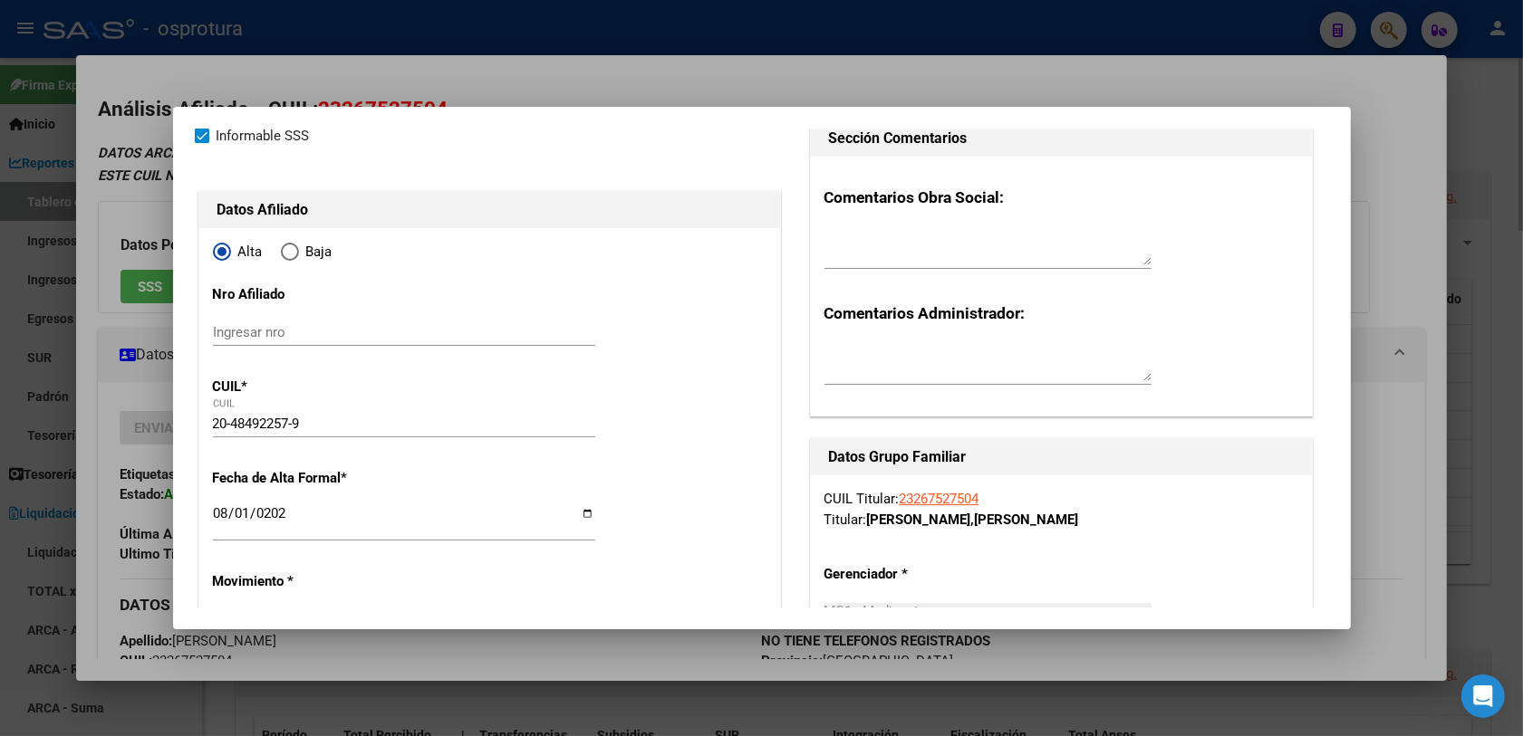
scroll to position [340, 0]
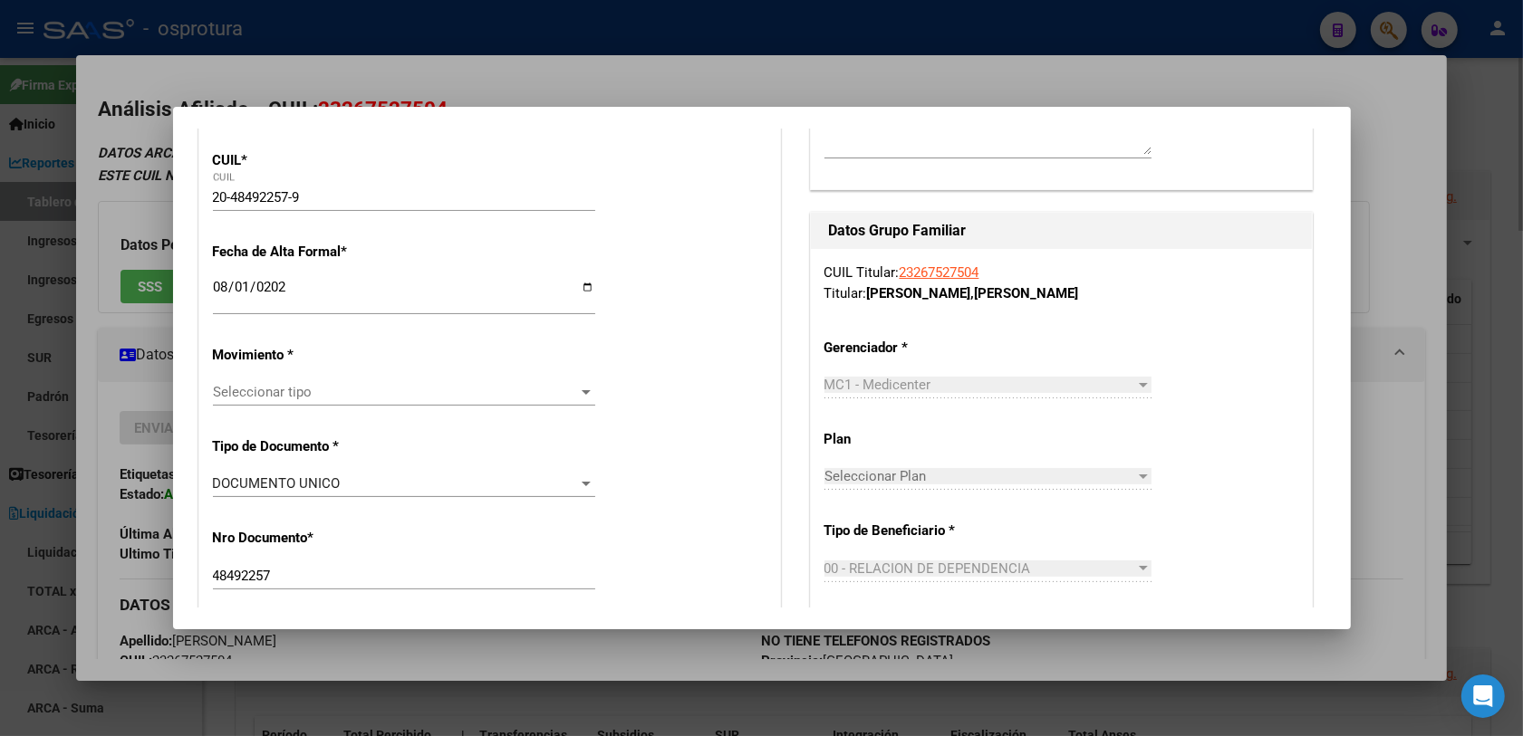
click at [299, 399] on span "Seleccionar tipo" at bounding box center [396, 392] width 366 height 16
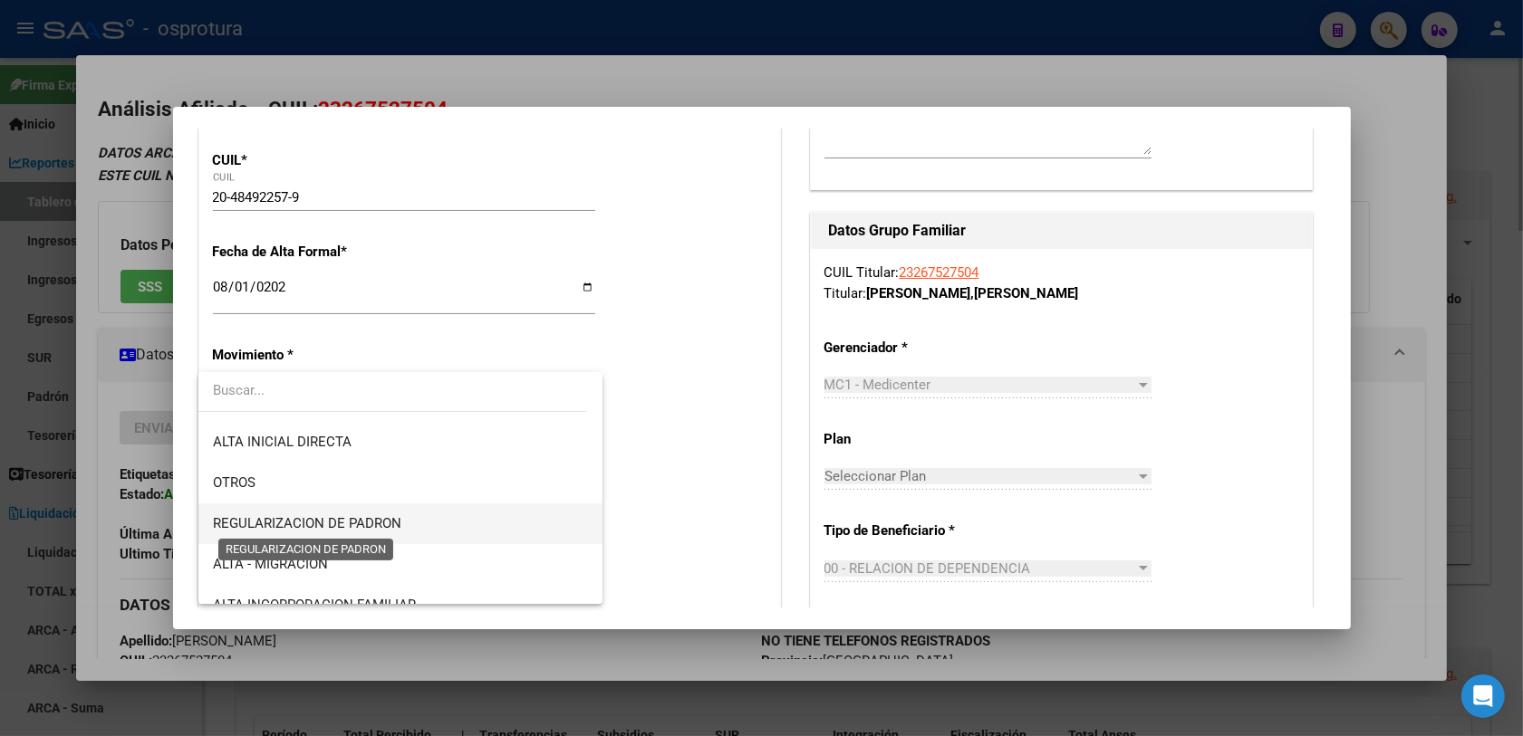
scroll to position [226, 0]
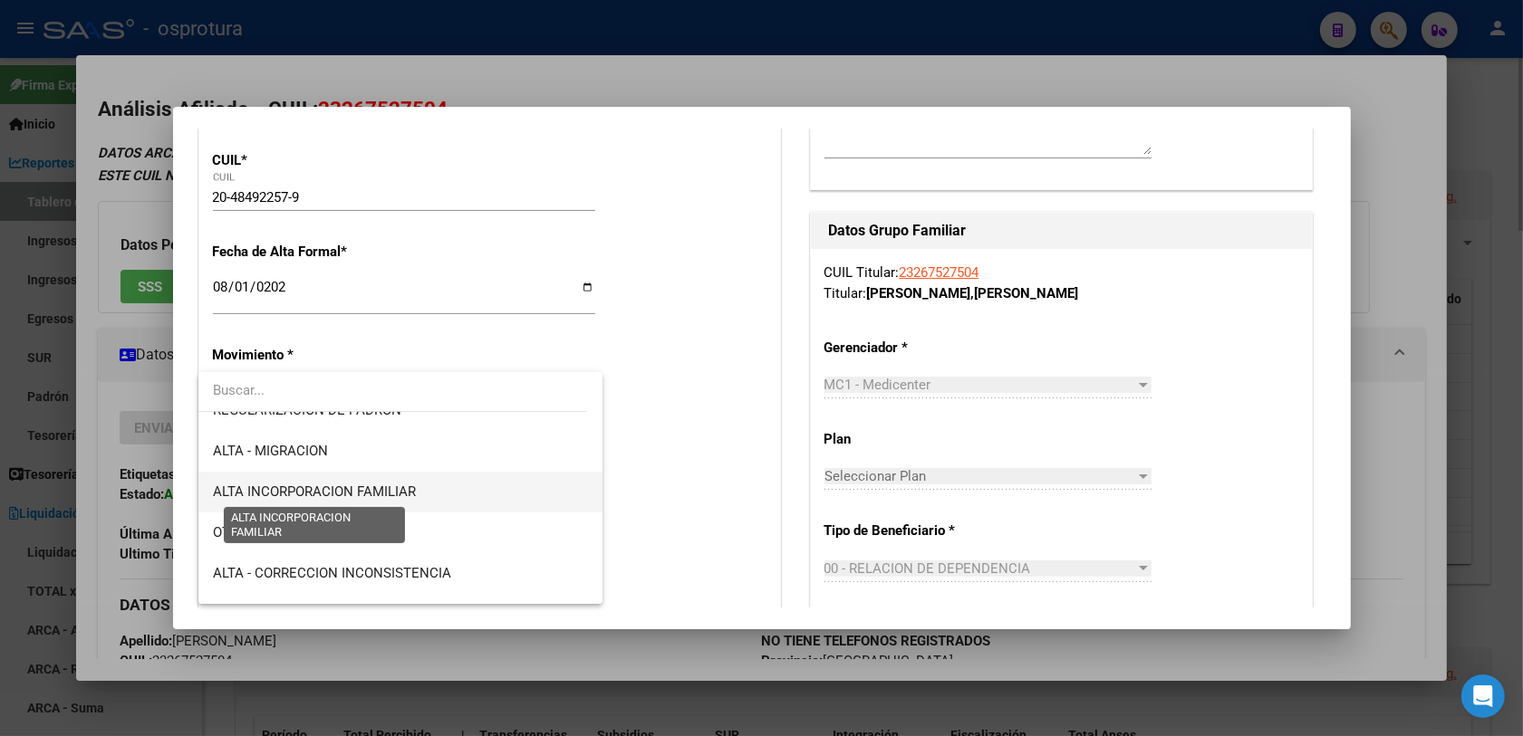
drag, startPoint x: 355, startPoint y: 485, endPoint x: 460, endPoint y: 512, distance: 108.5
click at [355, 486] on span "ALTA INCORPORACION FAMILIAR" at bounding box center [314, 492] width 203 height 16
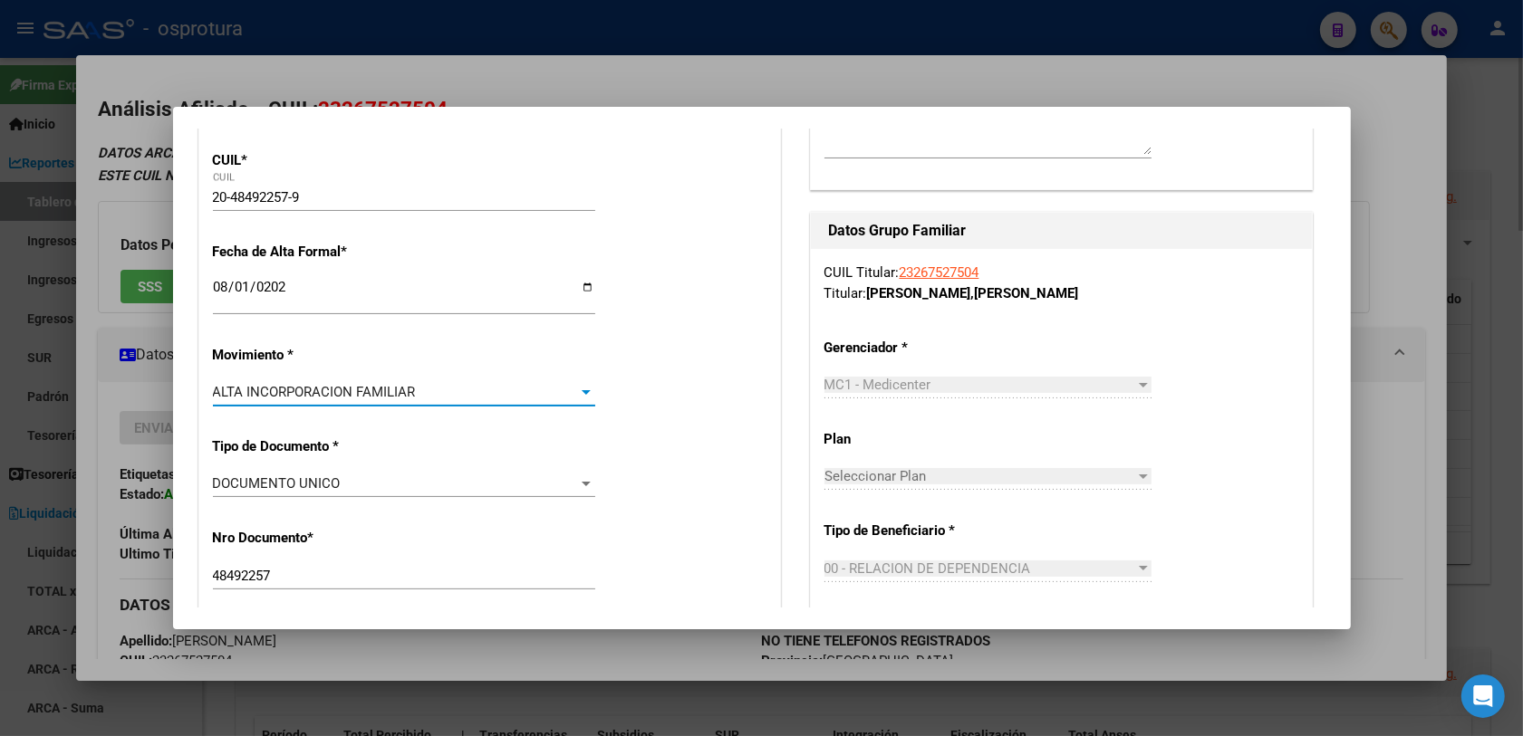
drag, startPoint x: 671, startPoint y: 485, endPoint x: 605, endPoint y: 483, distance: 66.1
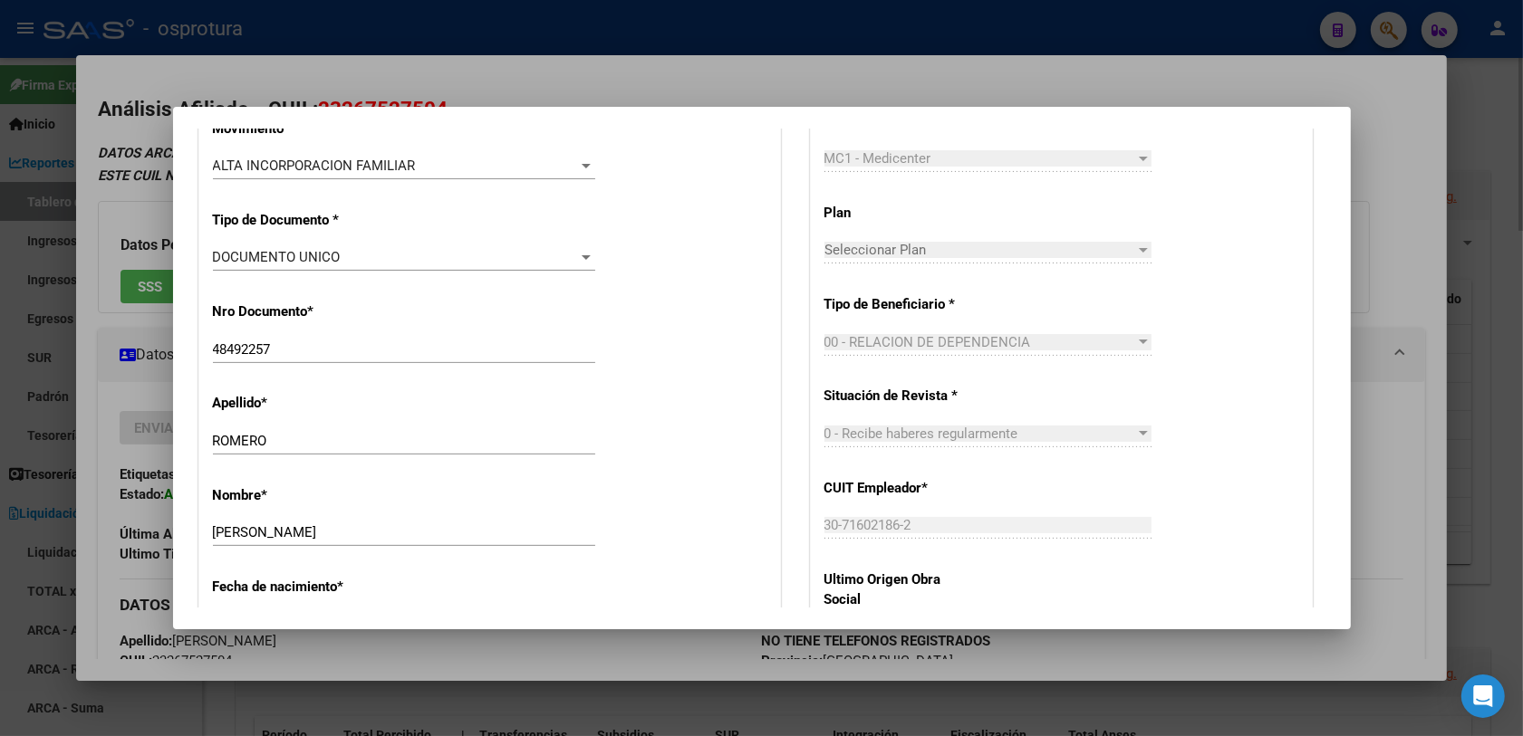
scroll to position [793, 0]
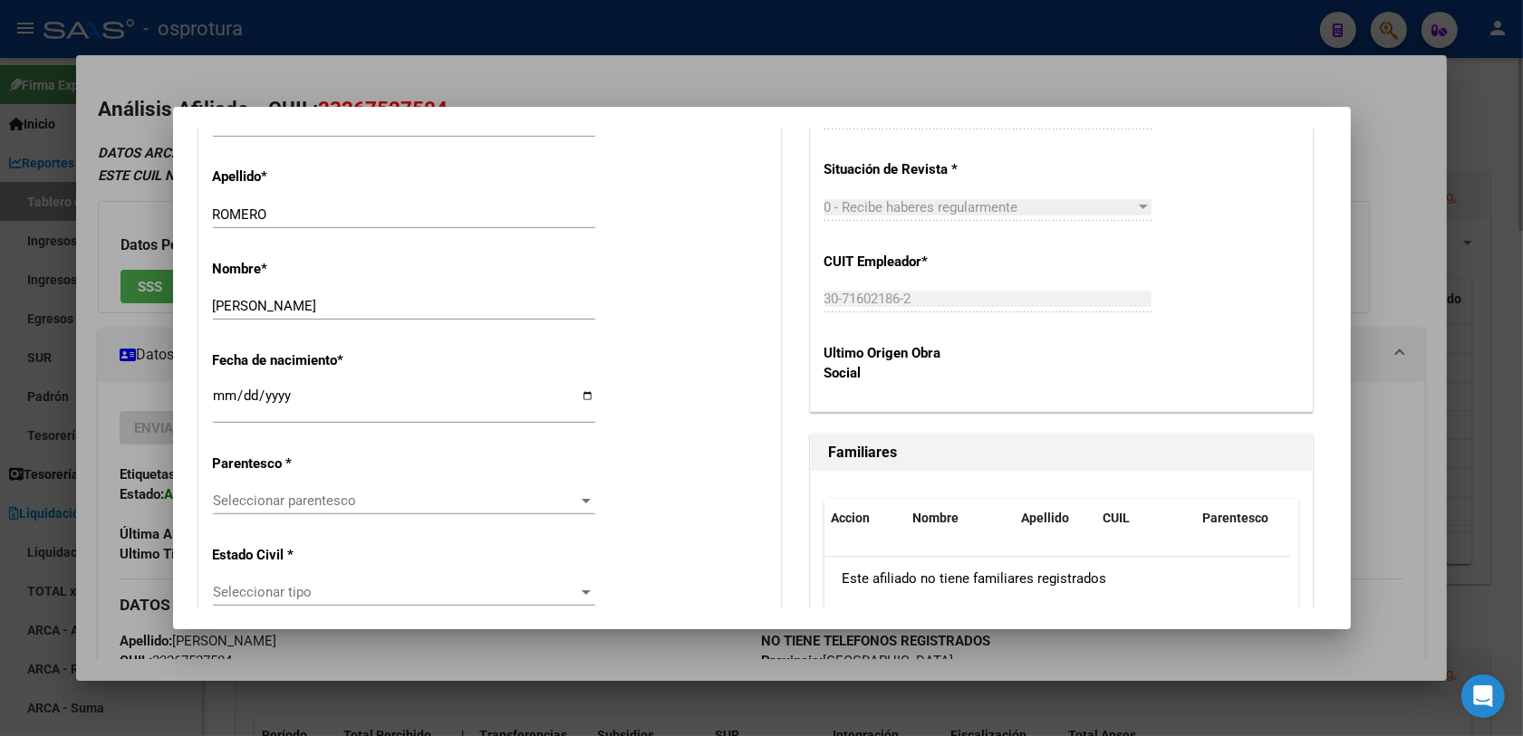
click at [285, 491] on div "Seleccionar parentesco Seleccionar parentesco" at bounding box center [404, 500] width 382 height 27
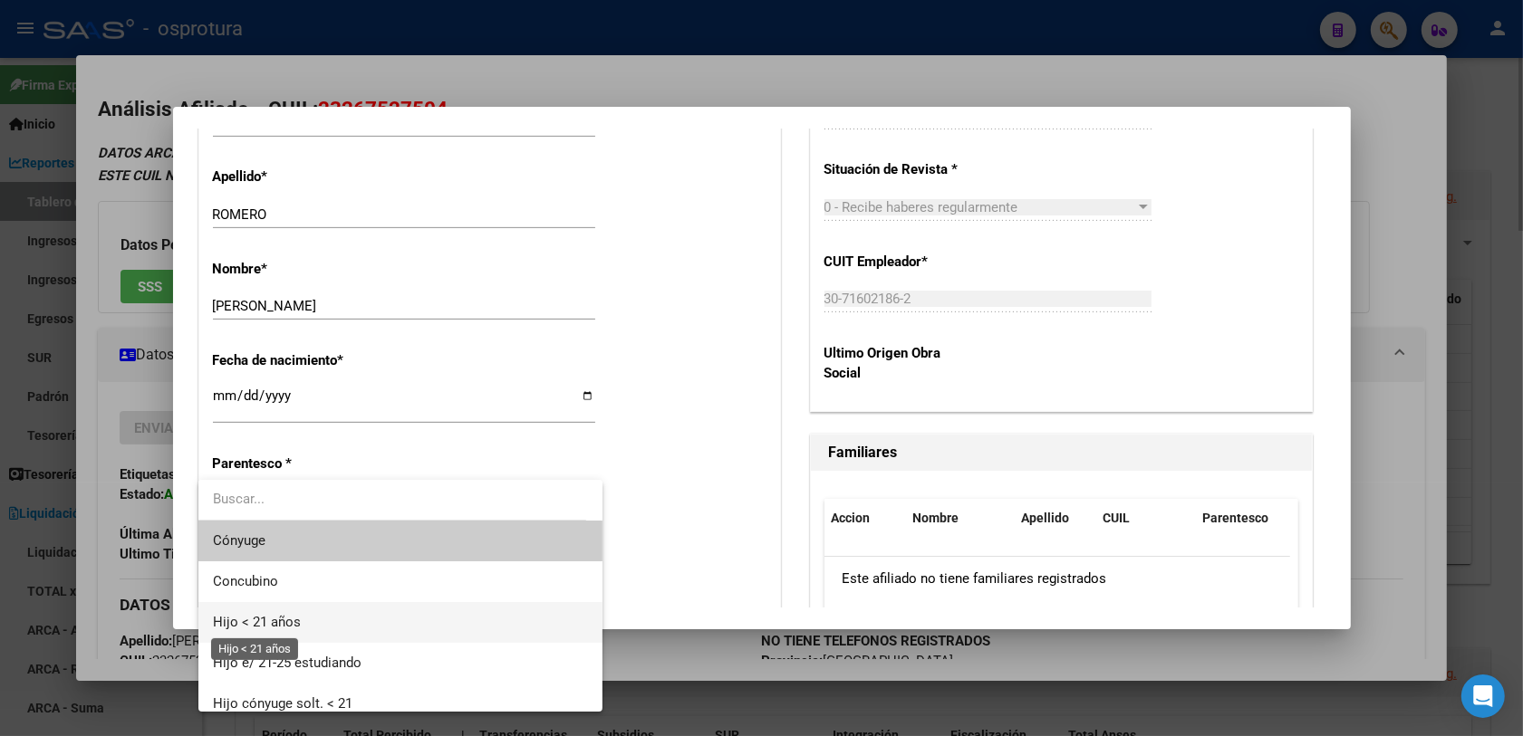
drag, startPoint x: 285, startPoint y: 622, endPoint x: 303, endPoint y: 604, distance: 25.6
click at [284, 589] on span "Hijo < 21 años" at bounding box center [257, 622] width 88 height 16
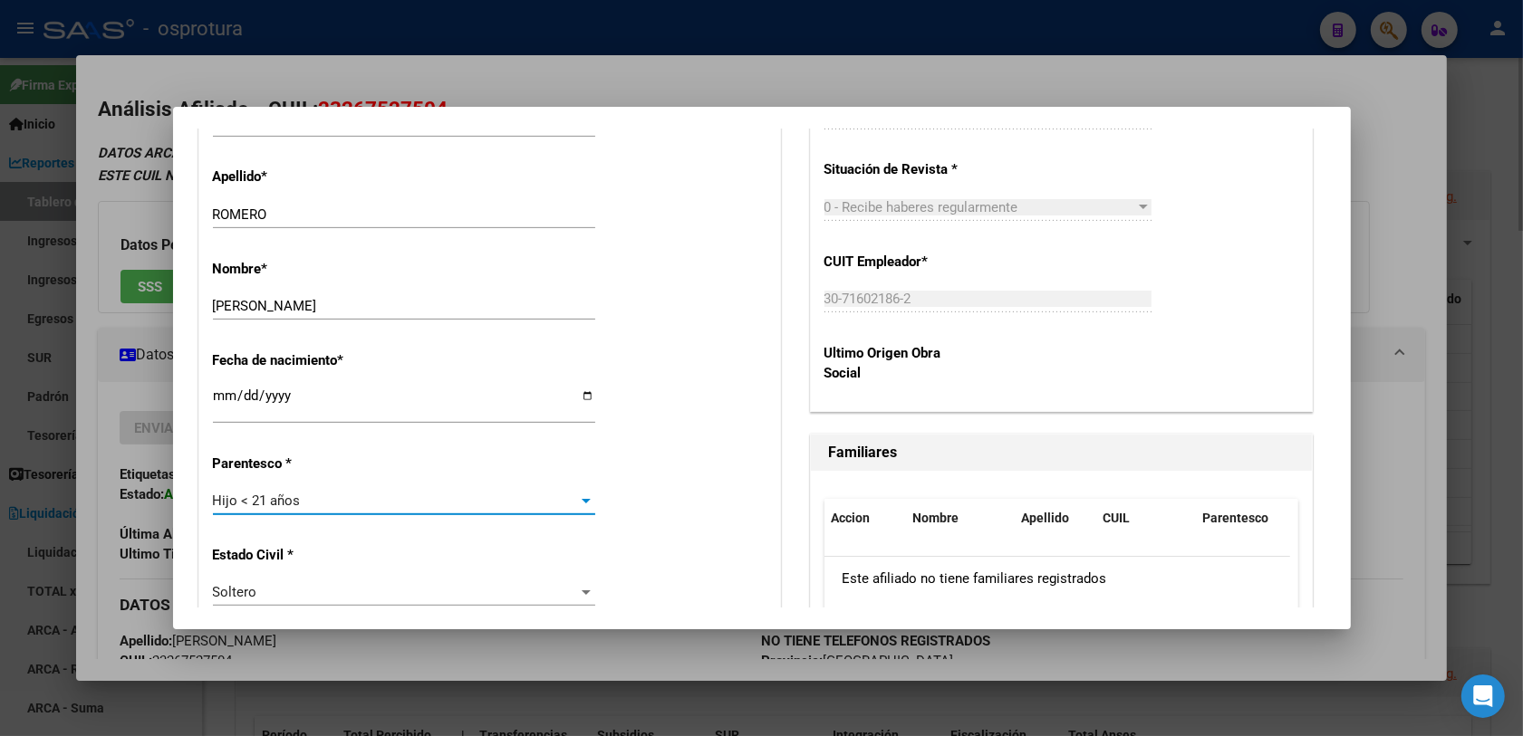
click at [652, 410] on div "Fecha de nacimiento * [DEMOGRAPHIC_DATA] Ingresar fecha" at bounding box center [489, 388] width 553 height 103
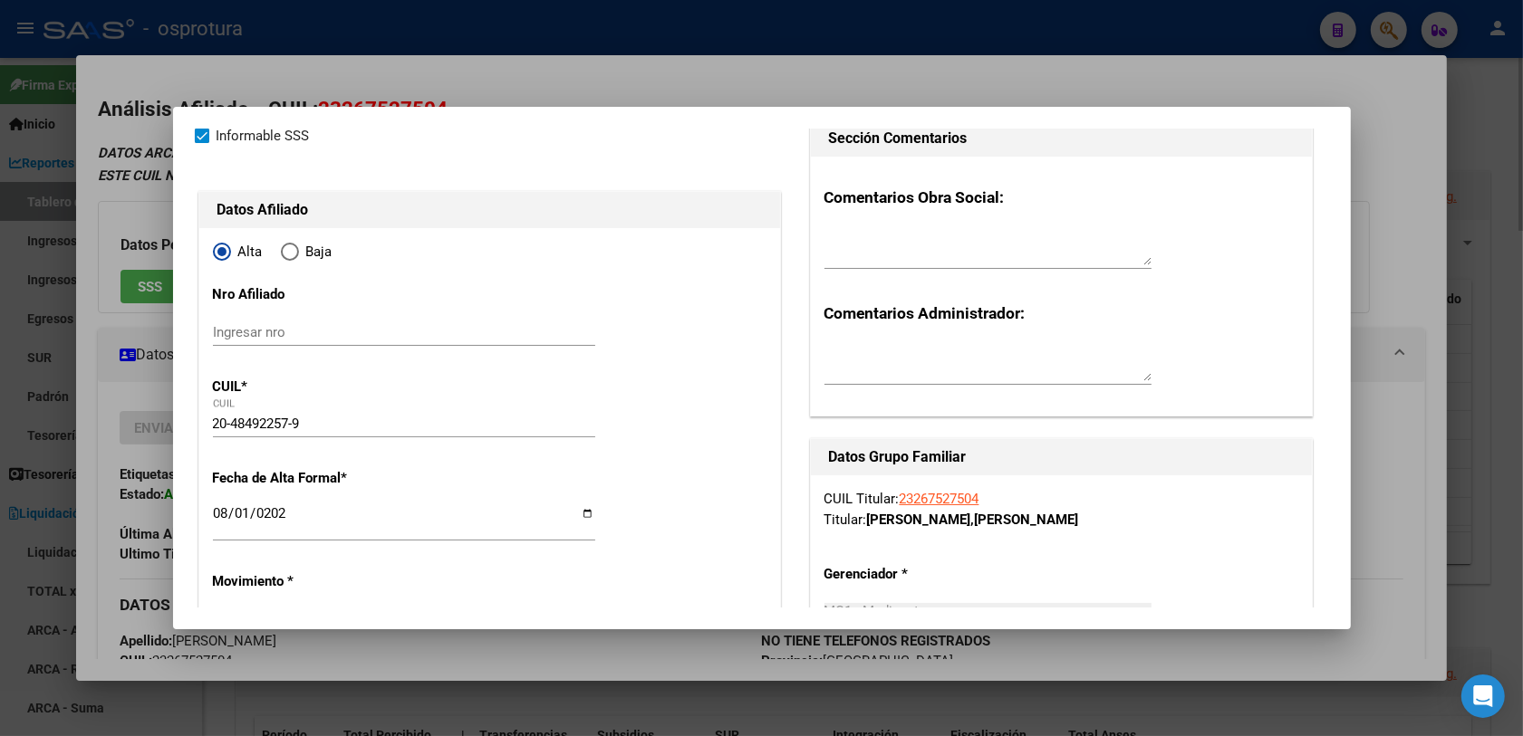
scroll to position [0, 0]
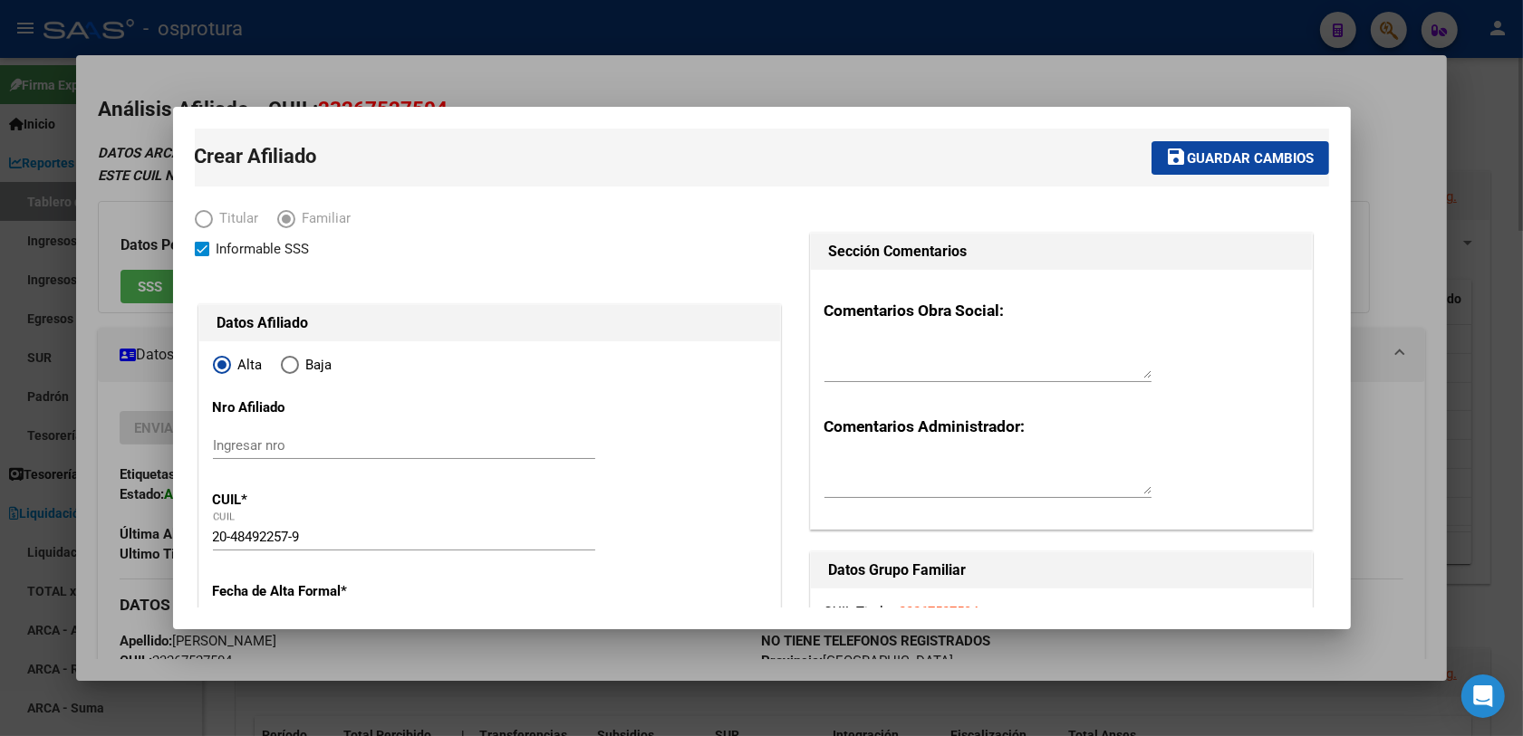
click at [1198, 160] on span "Guardar cambios" at bounding box center [1251, 158] width 127 height 16
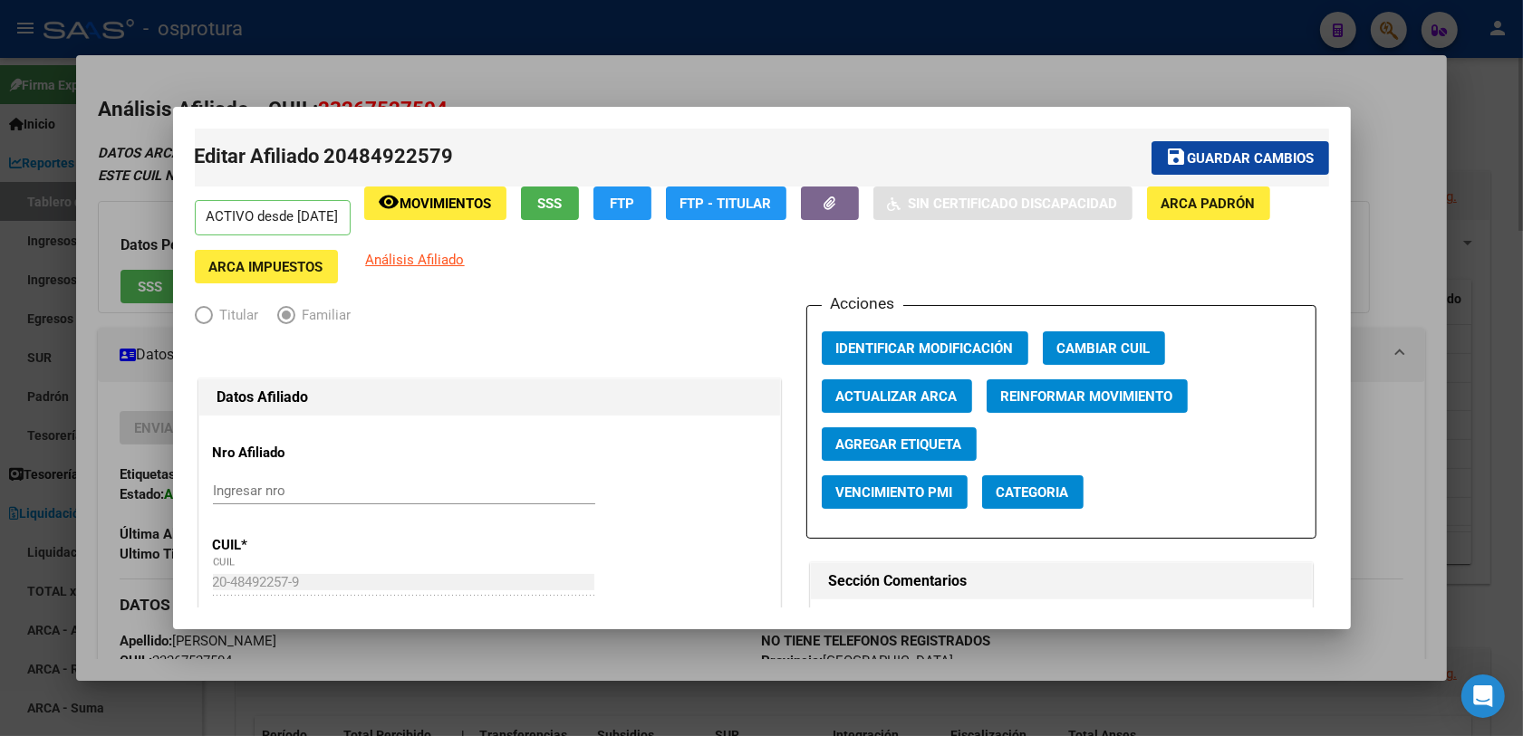
click at [1231, 23] on div at bounding box center [761, 368] width 1523 height 736
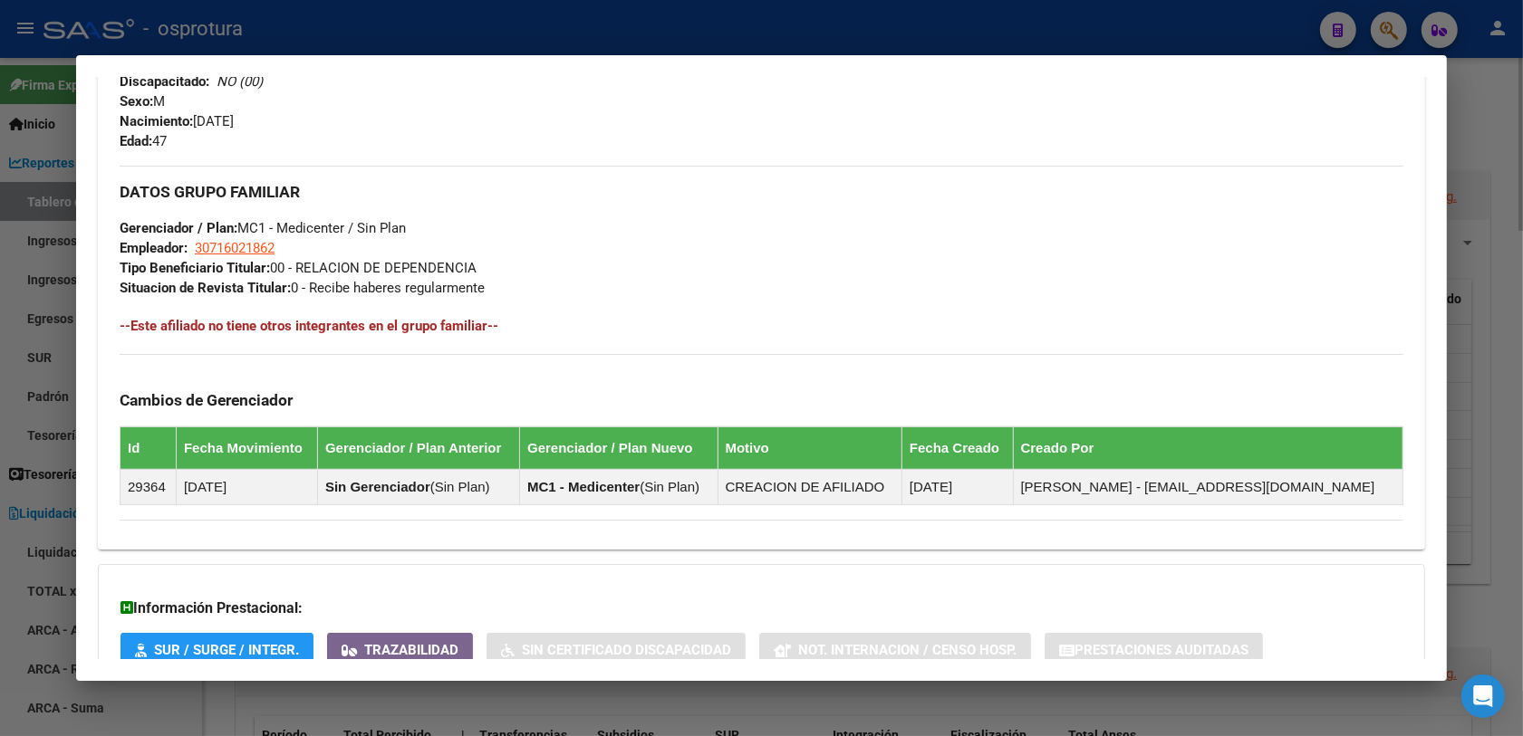
scroll to position [793, 0]
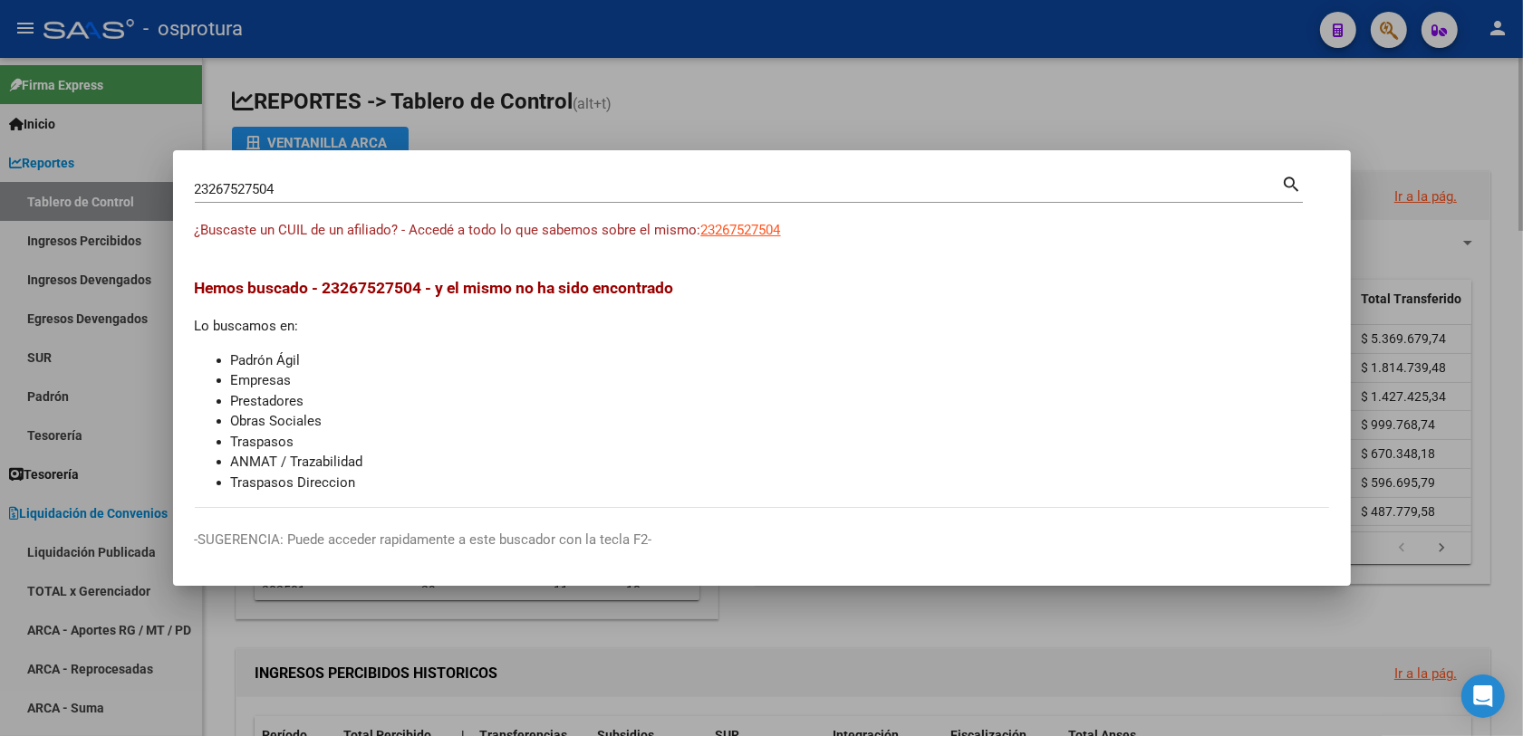
click at [748, 226] on span "23267527504" at bounding box center [741, 230] width 80 height 16
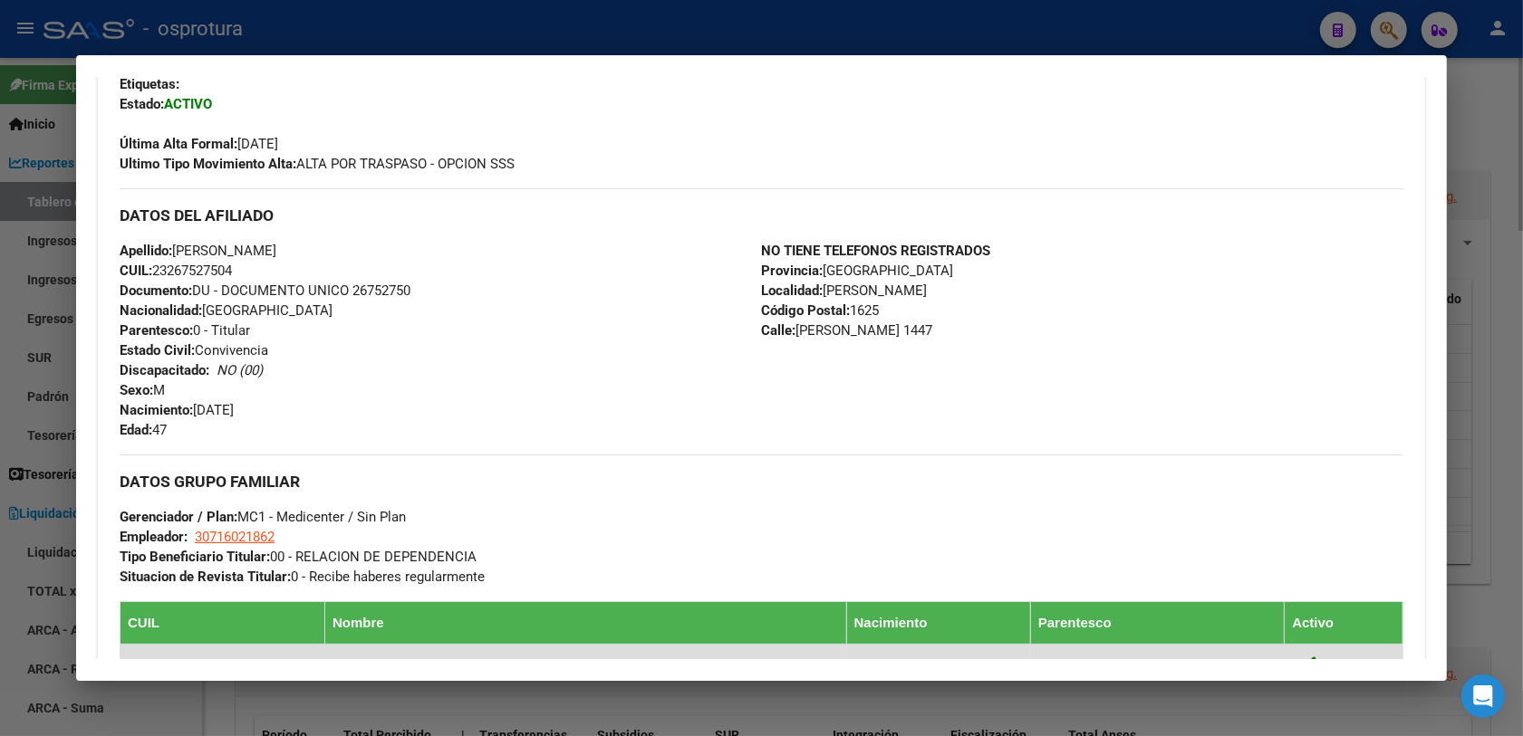
scroll to position [794, 0]
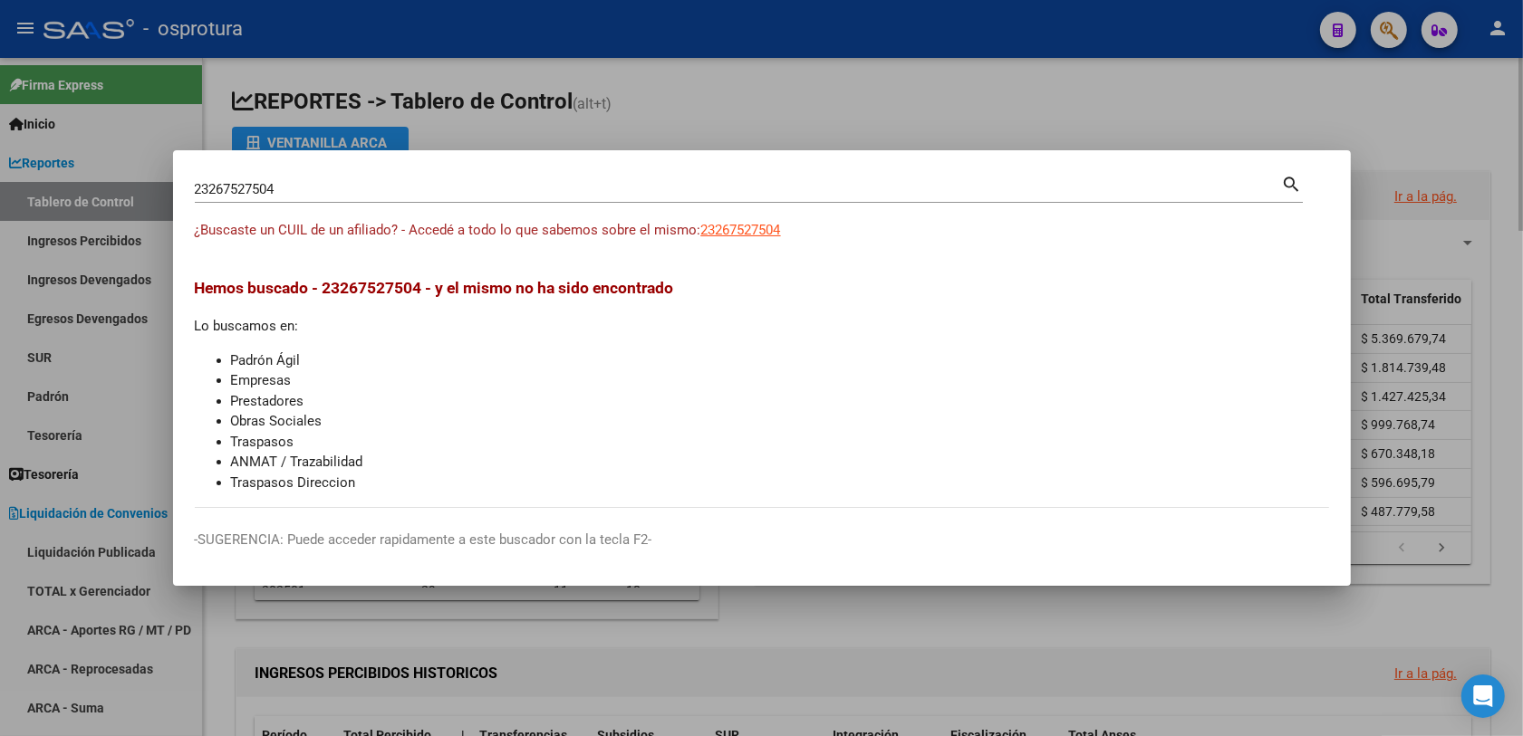
click at [1231, 29] on div at bounding box center [761, 368] width 1523 height 736
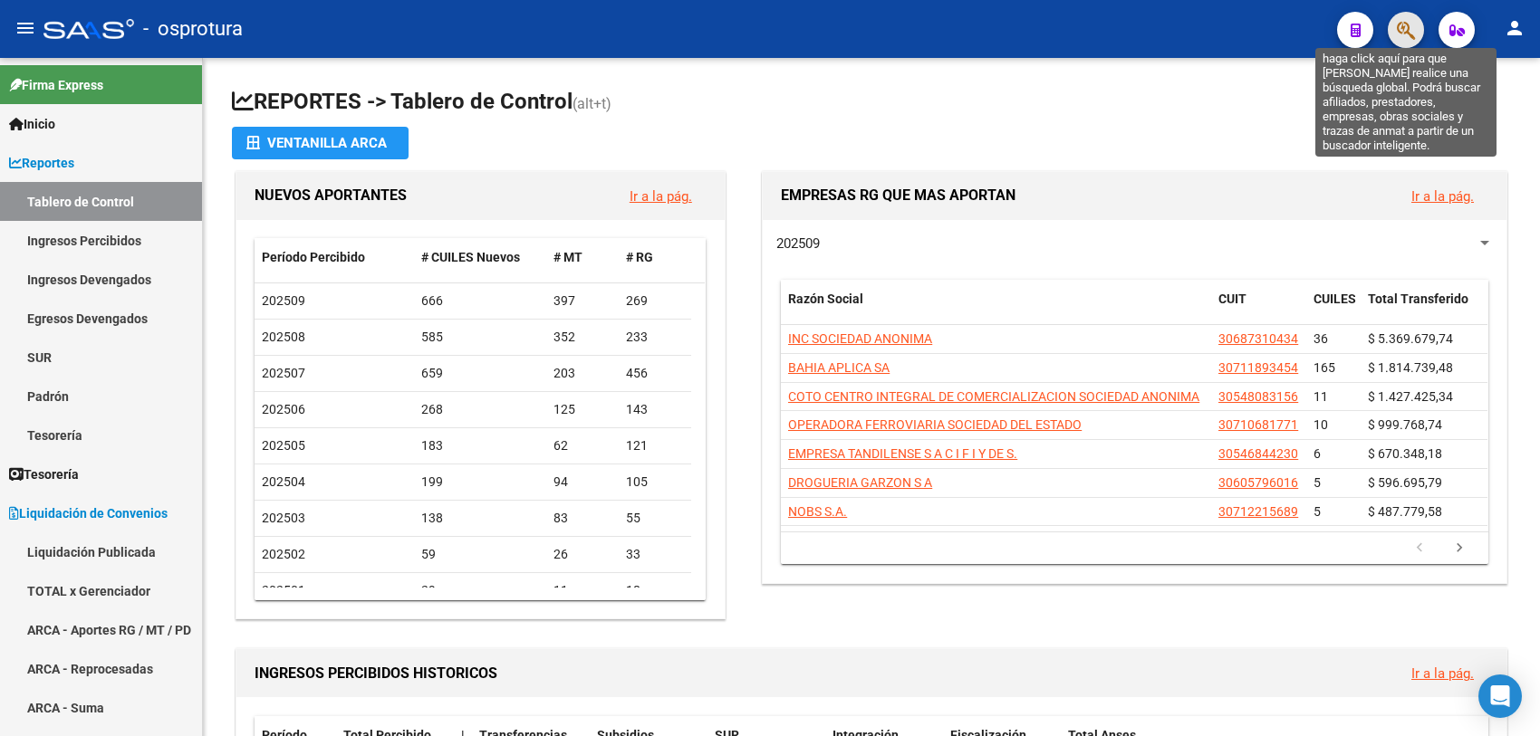
click at [1231, 32] on icon "button" at bounding box center [1406, 30] width 18 height 21
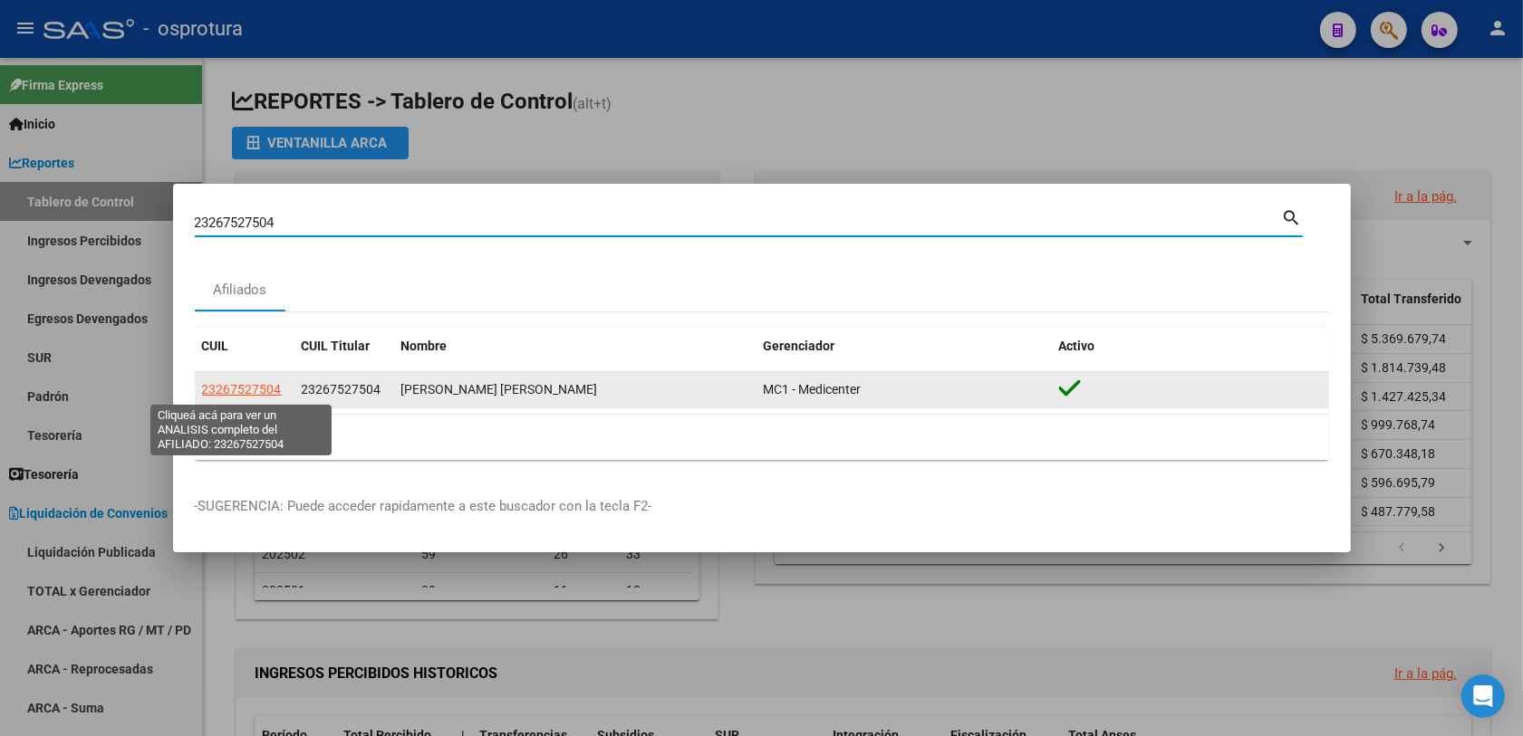
click at [227, 382] on span "23267527504" at bounding box center [242, 389] width 80 height 14
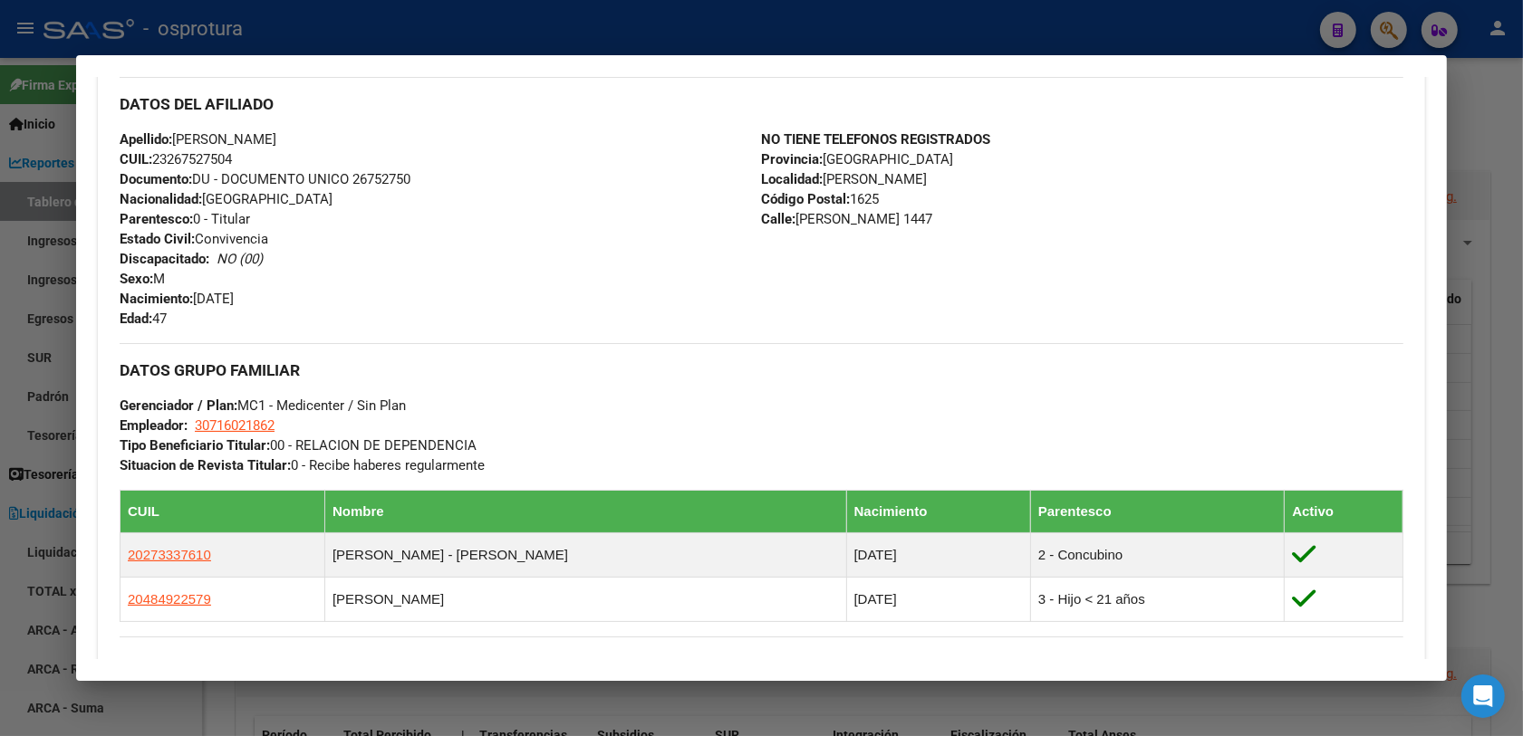
scroll to position [679, 0]
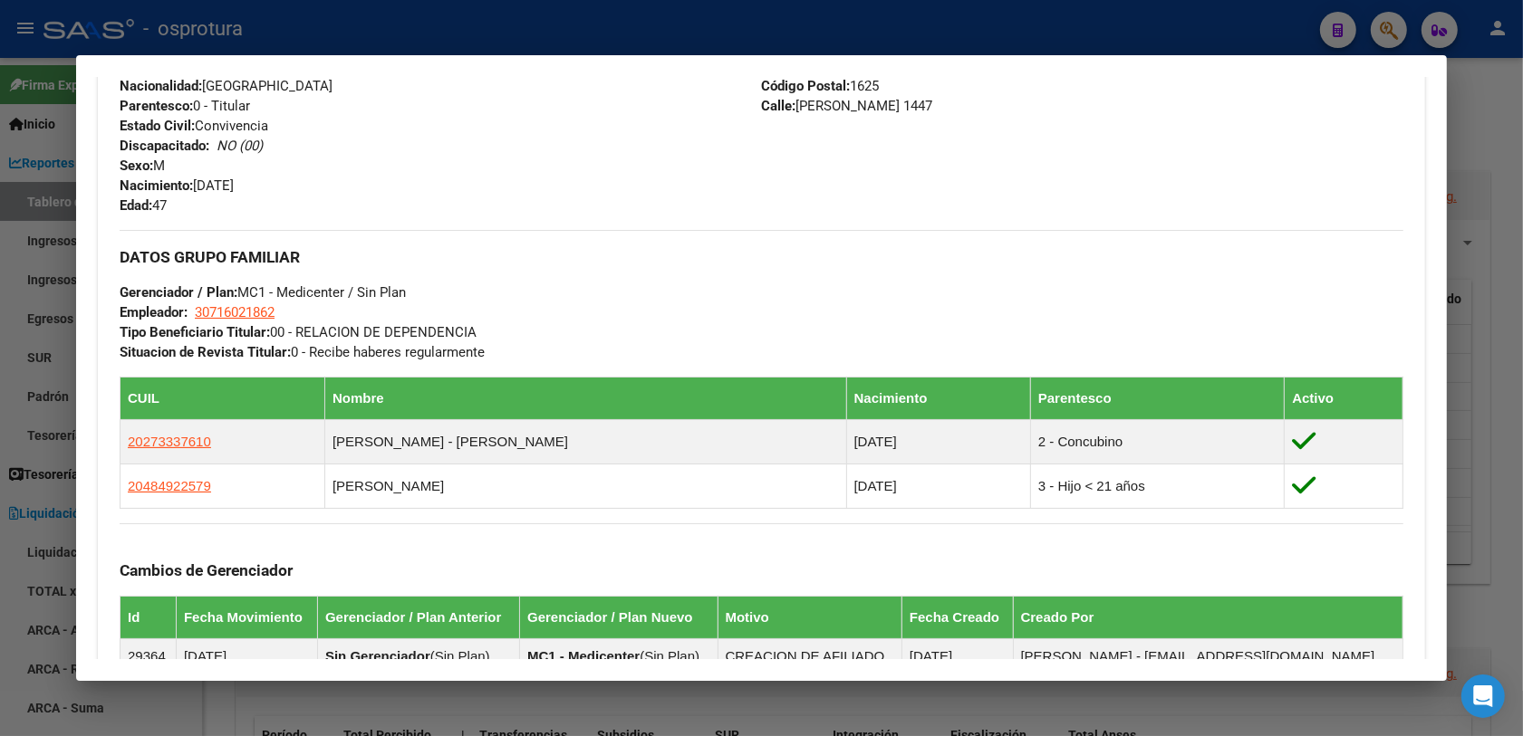
click at [1231, 29] on div at bounding box center [761, 368] width 1523 height 736
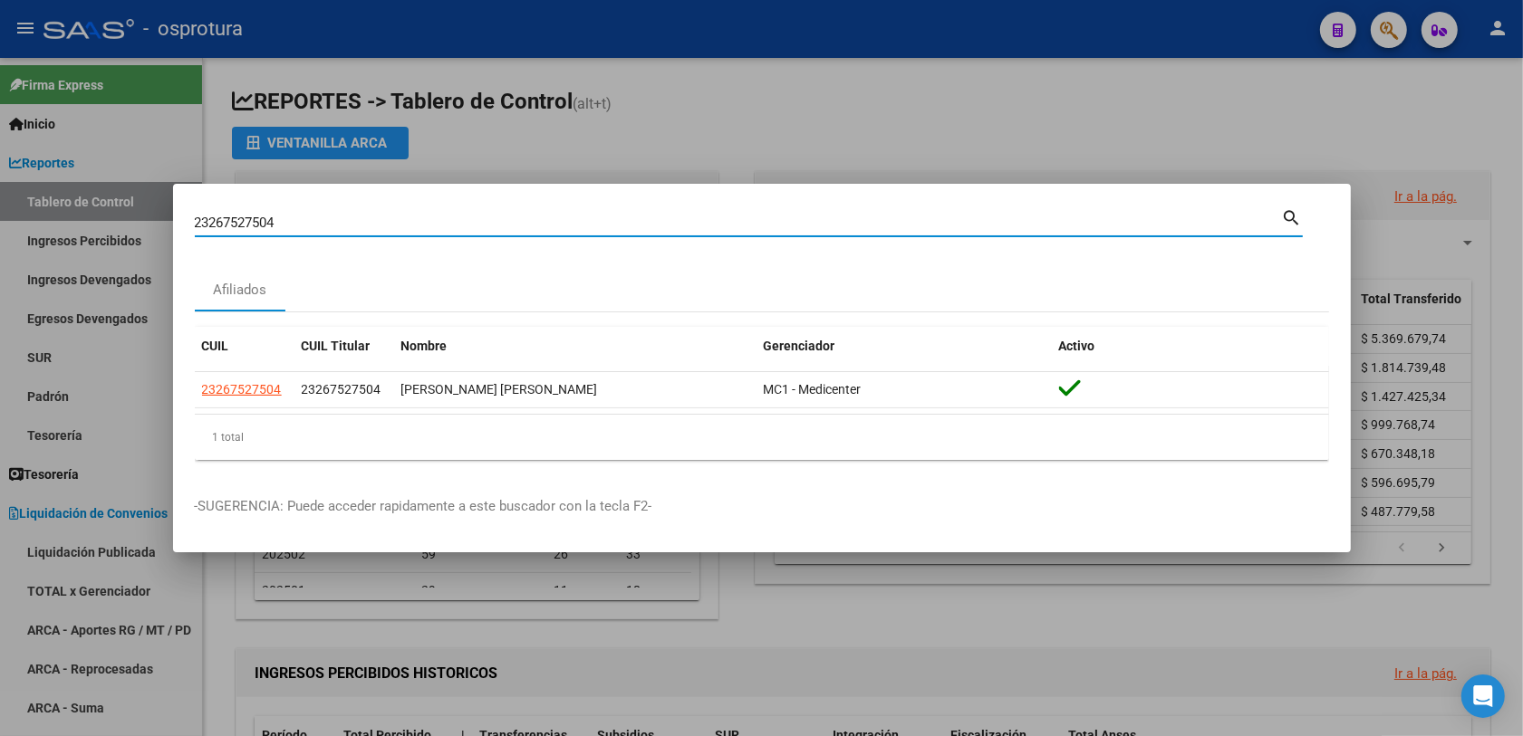
click at [576, 224] on input "23267527504" at bounding box center [738, 223] width 1087 height 16
paste input "6943460"
type input "26943460"
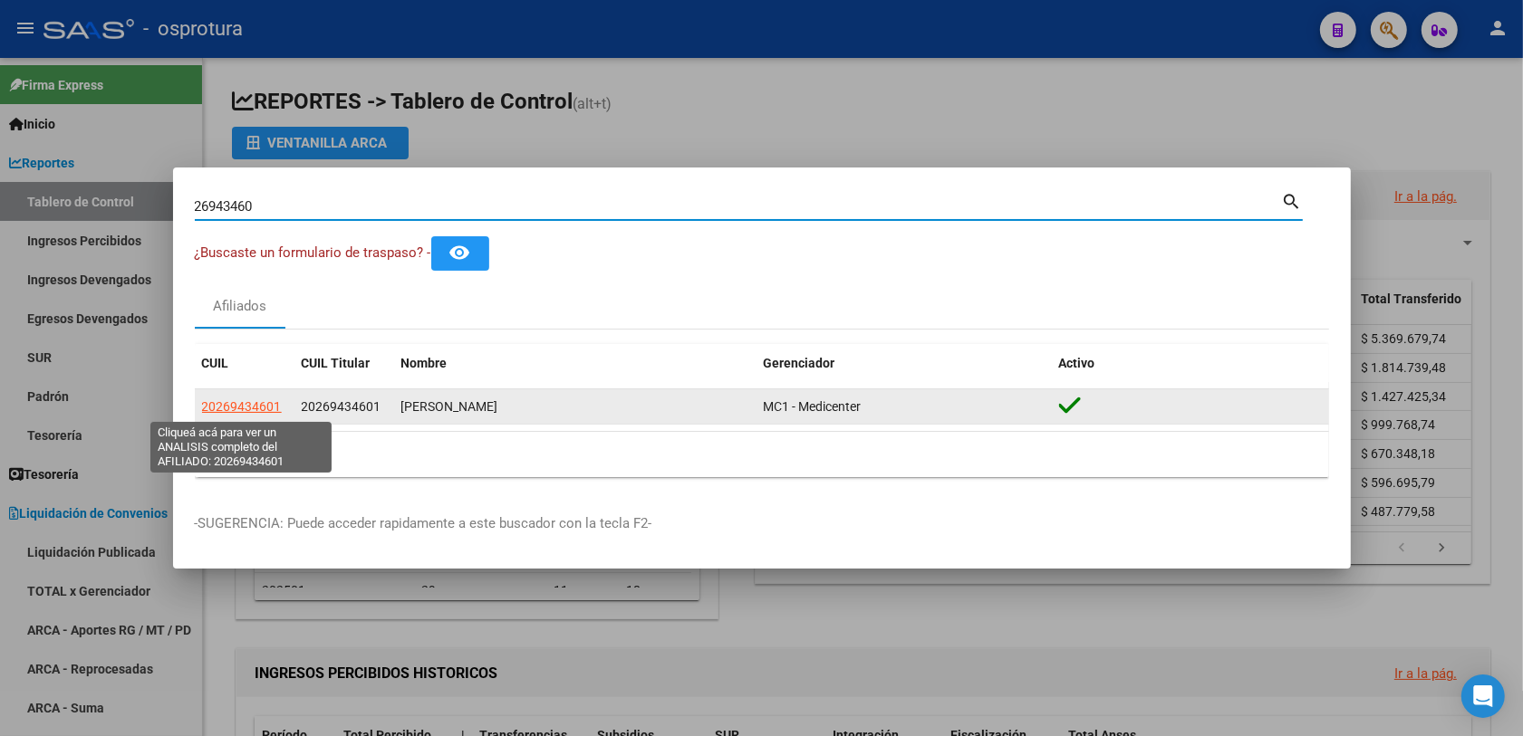
click at [270, 408] on span "20269434601" at bounding box center [242, 406] width 80 height 14
type textarea "20269434601"
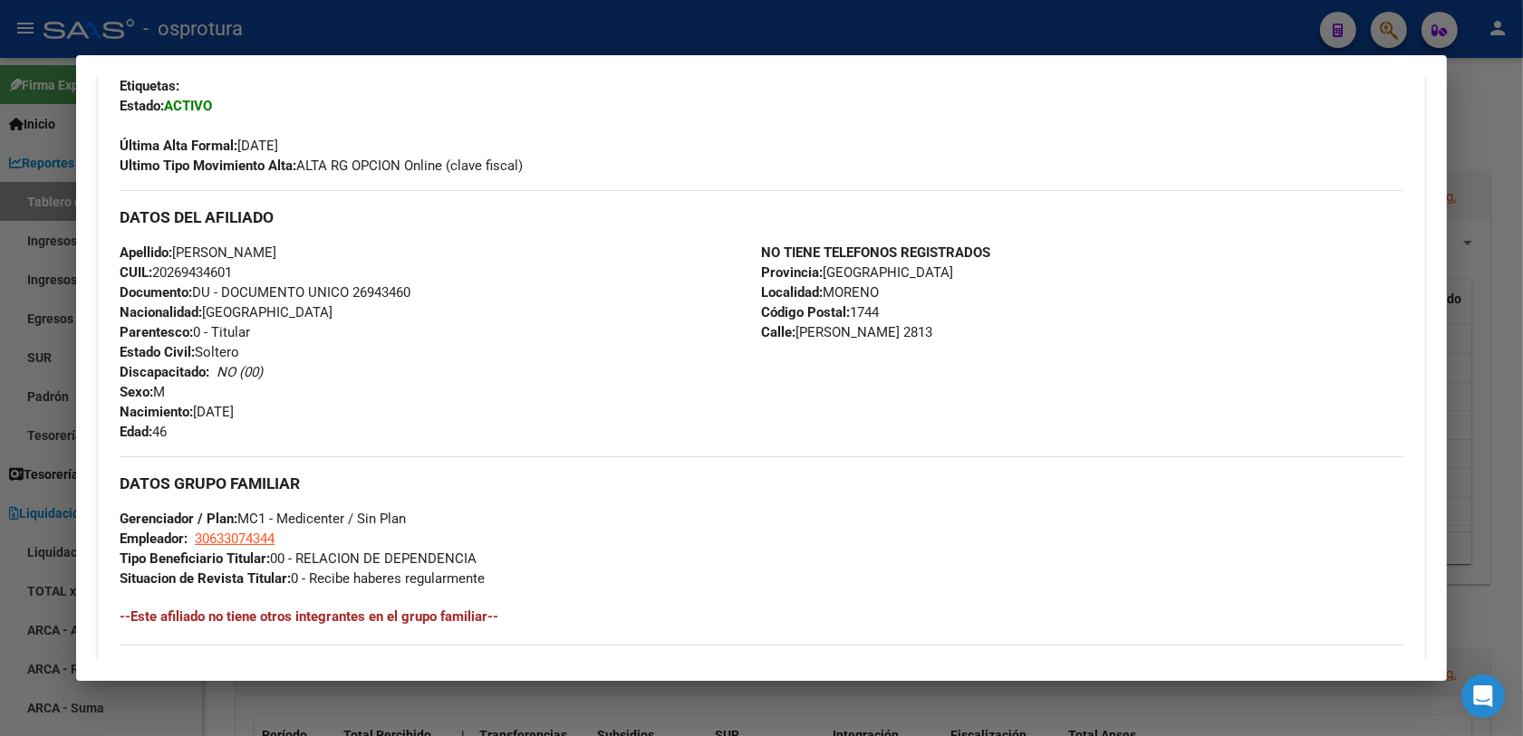
scroll to position [226, 0]
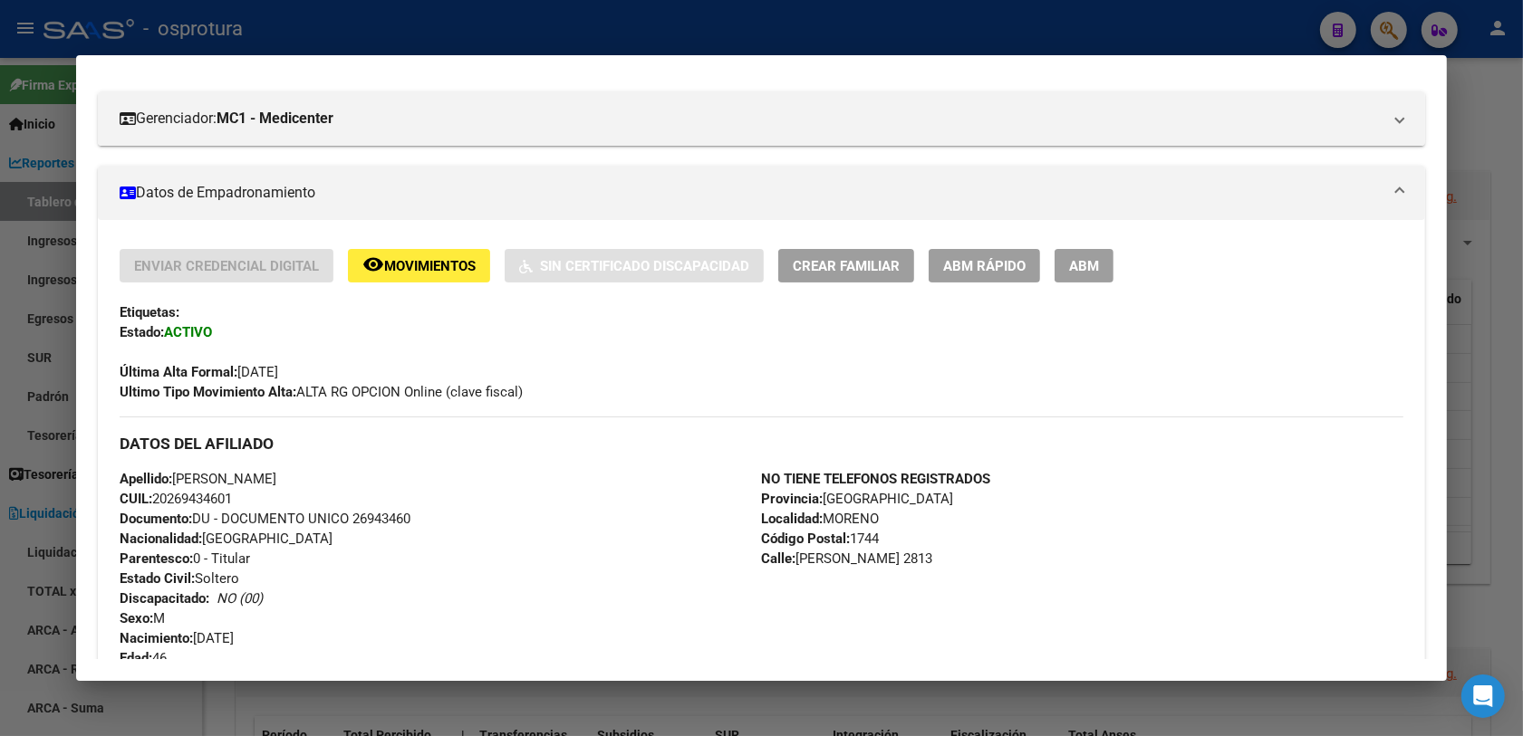
click at [859, 267] on span "Crear Familiar" at bounding box center [846, 266] width 107 height 16
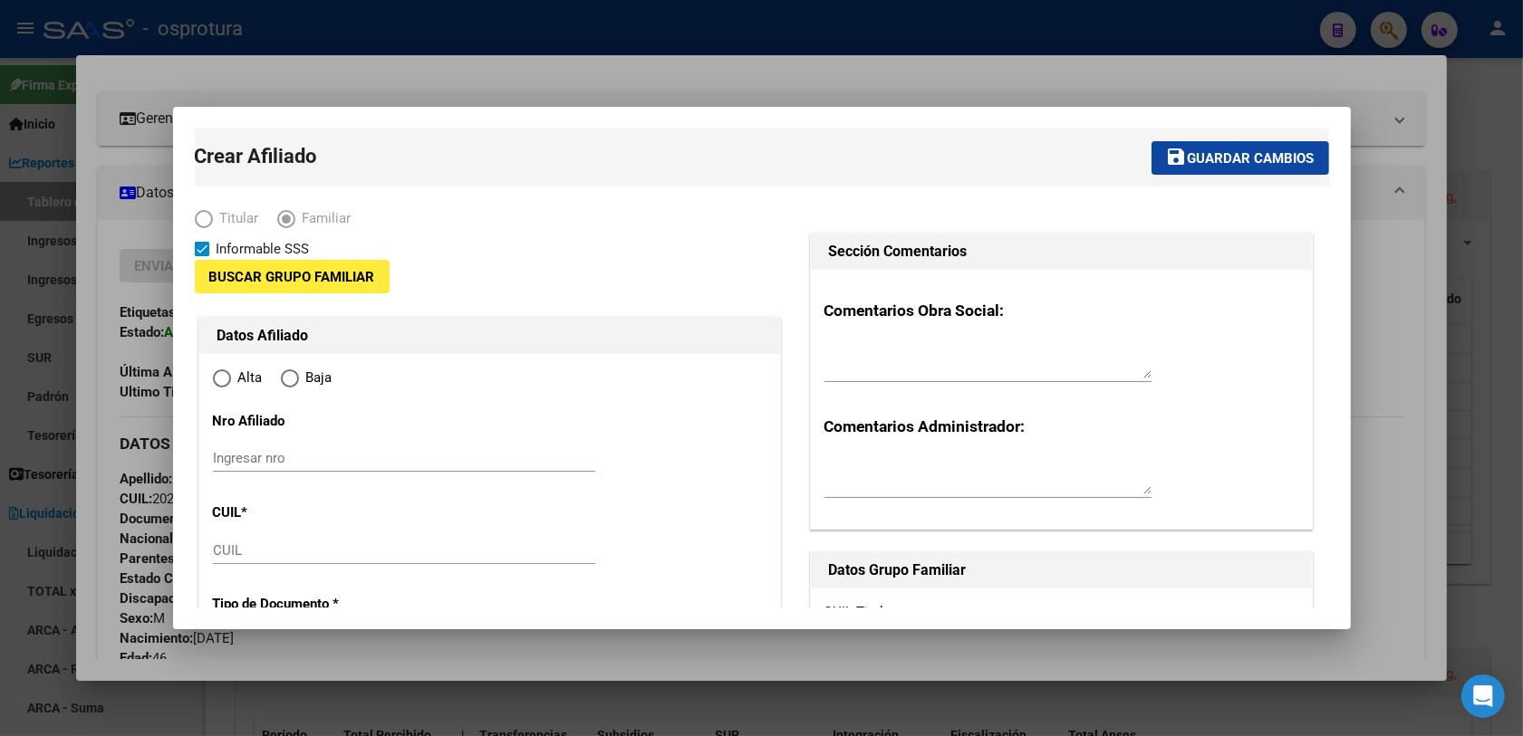
type input "30-63307434-4"
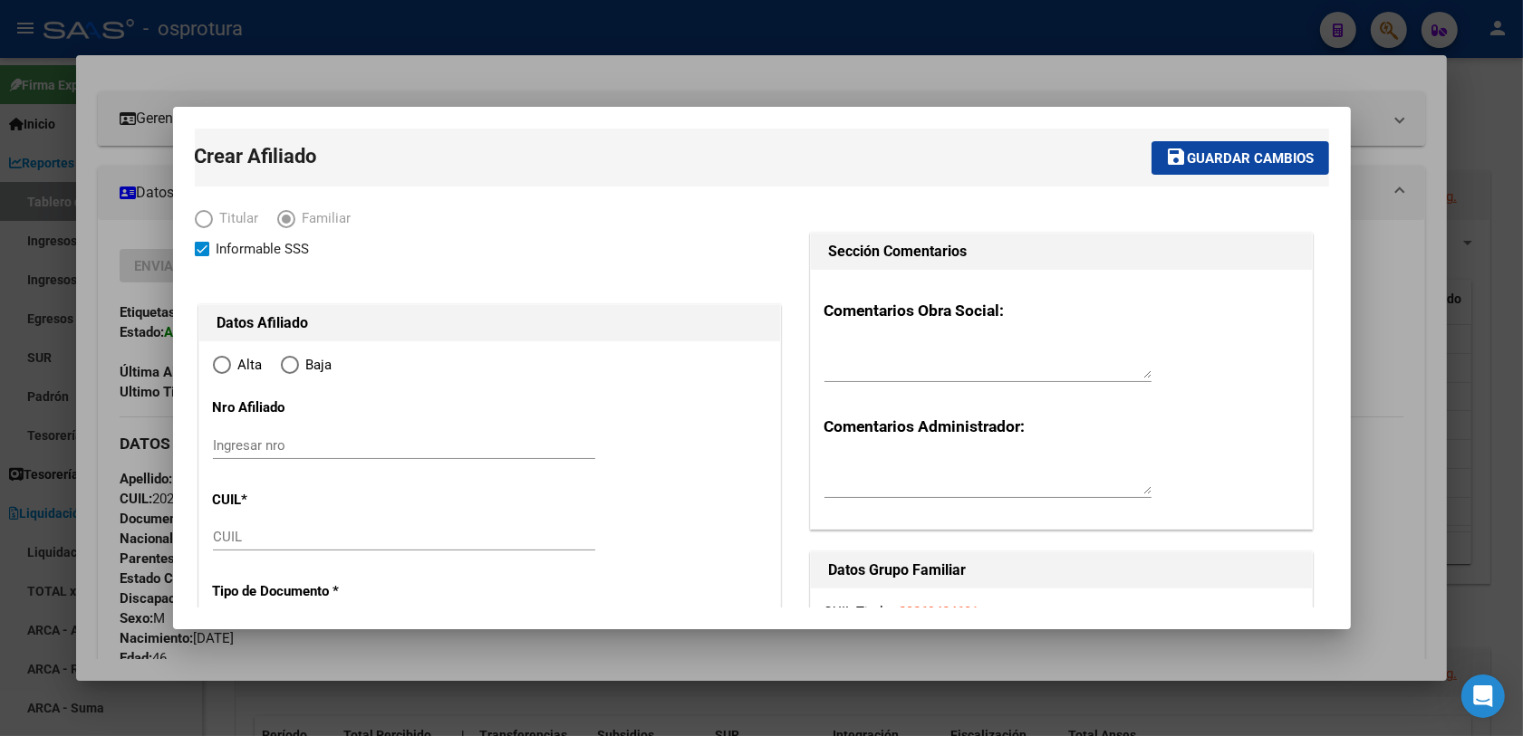
type input "MORENO"
type input "1744"
type input "[PERSON_NAME]"
type input "2813"
radio input "true"
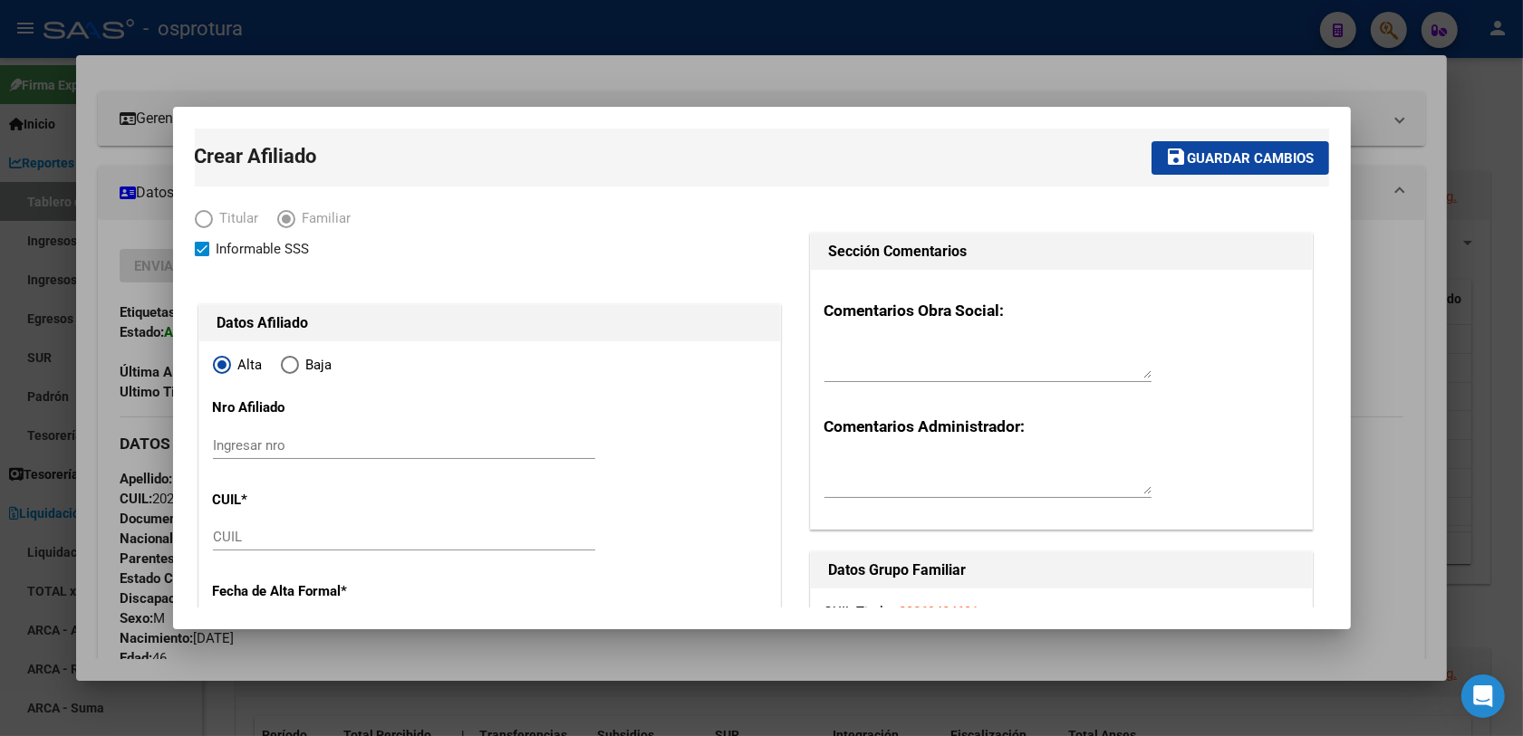
type input "30-63307434-4"
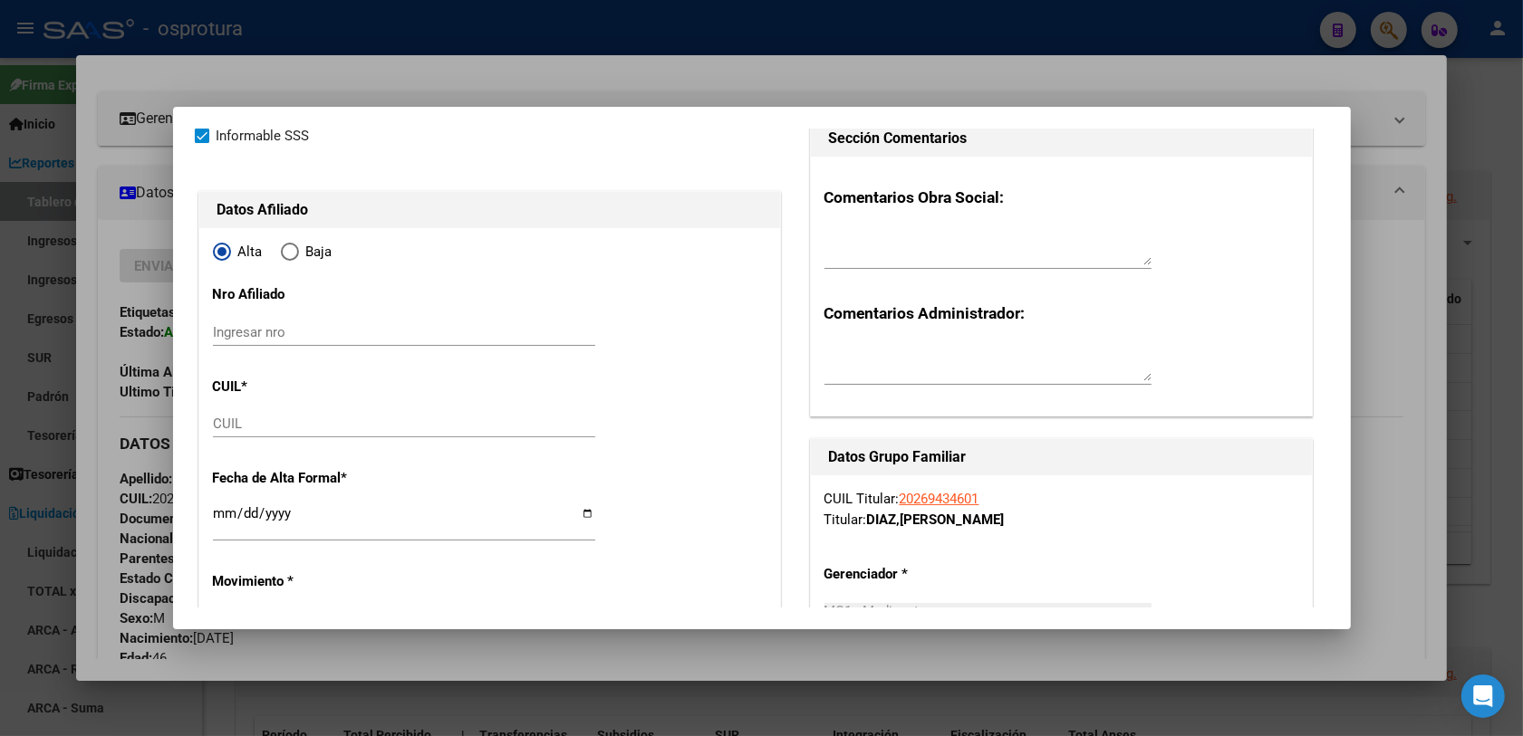
click at [233, 423] on input "CUIL" at bounding box center [404, 424] width 382 height 16
paste input "20-49602127-5"
type input "20-49602127-5"
click at [222, 514] on input "Ingresar fecha" at bounding box center [404, 520] width 382 height 29
type input "49602127"
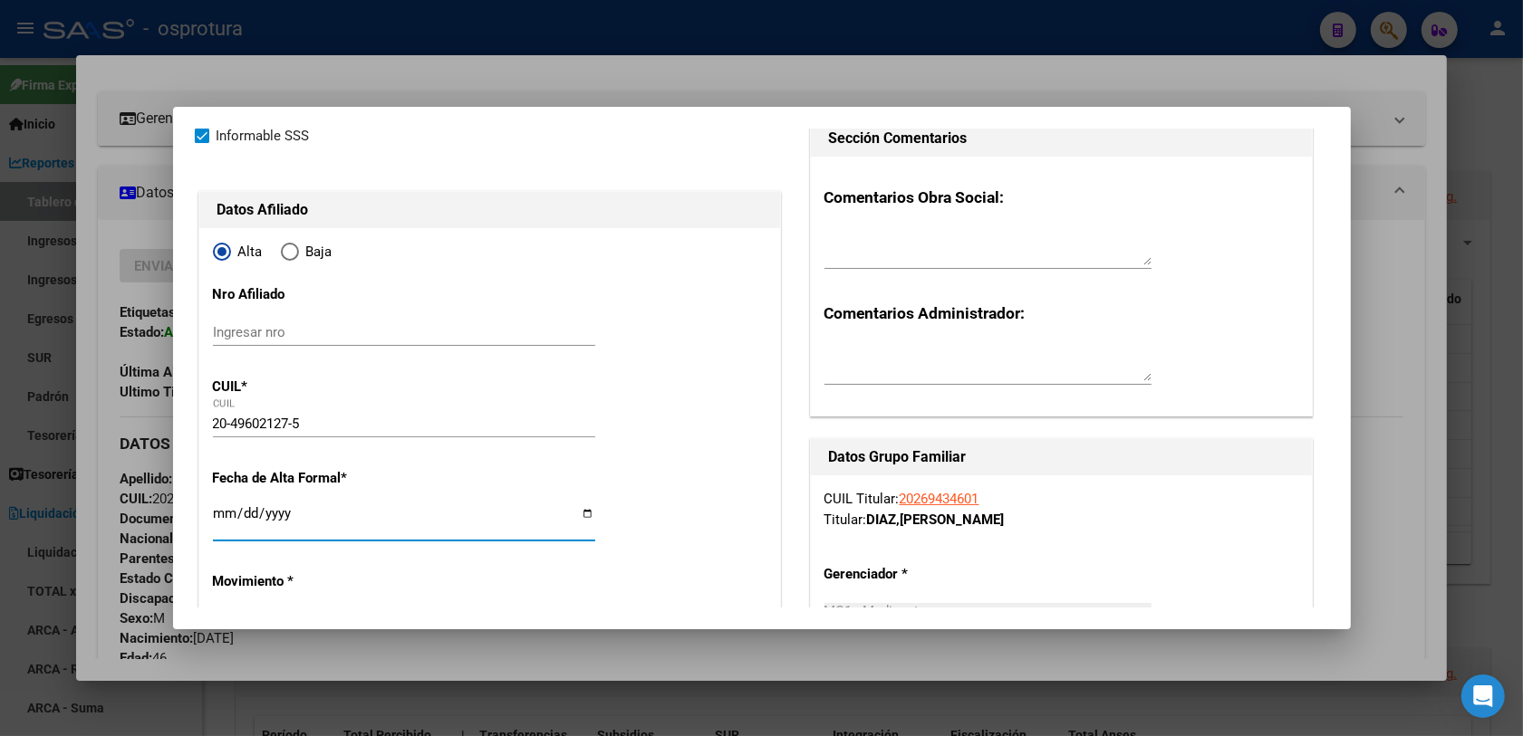
type input "DIAZ"
type input "[PERSON_NAME]"
type input "[DATE]"
type input "TRUJUI"
type input "MONTGOLFIER"
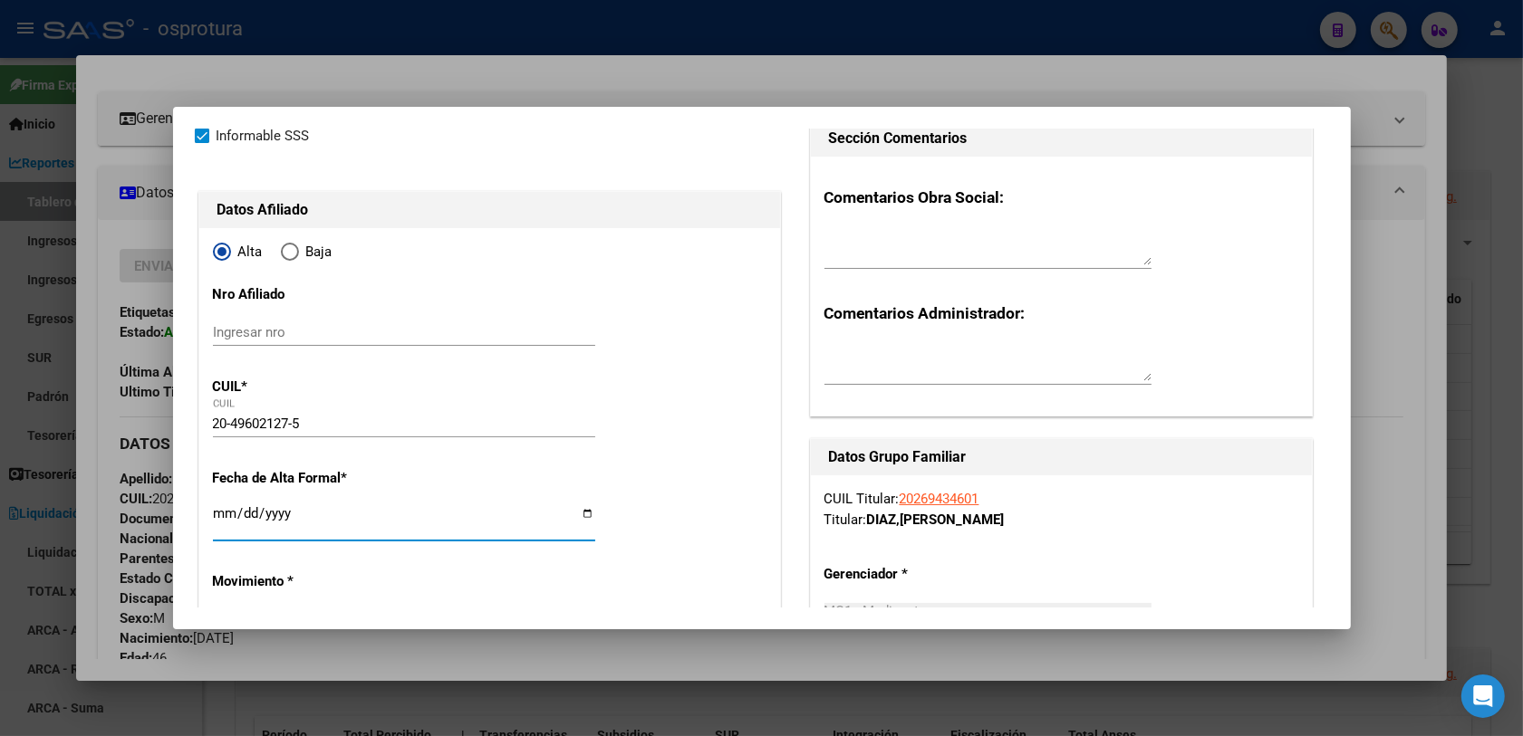
type input "6537"
type input "[DATE]"
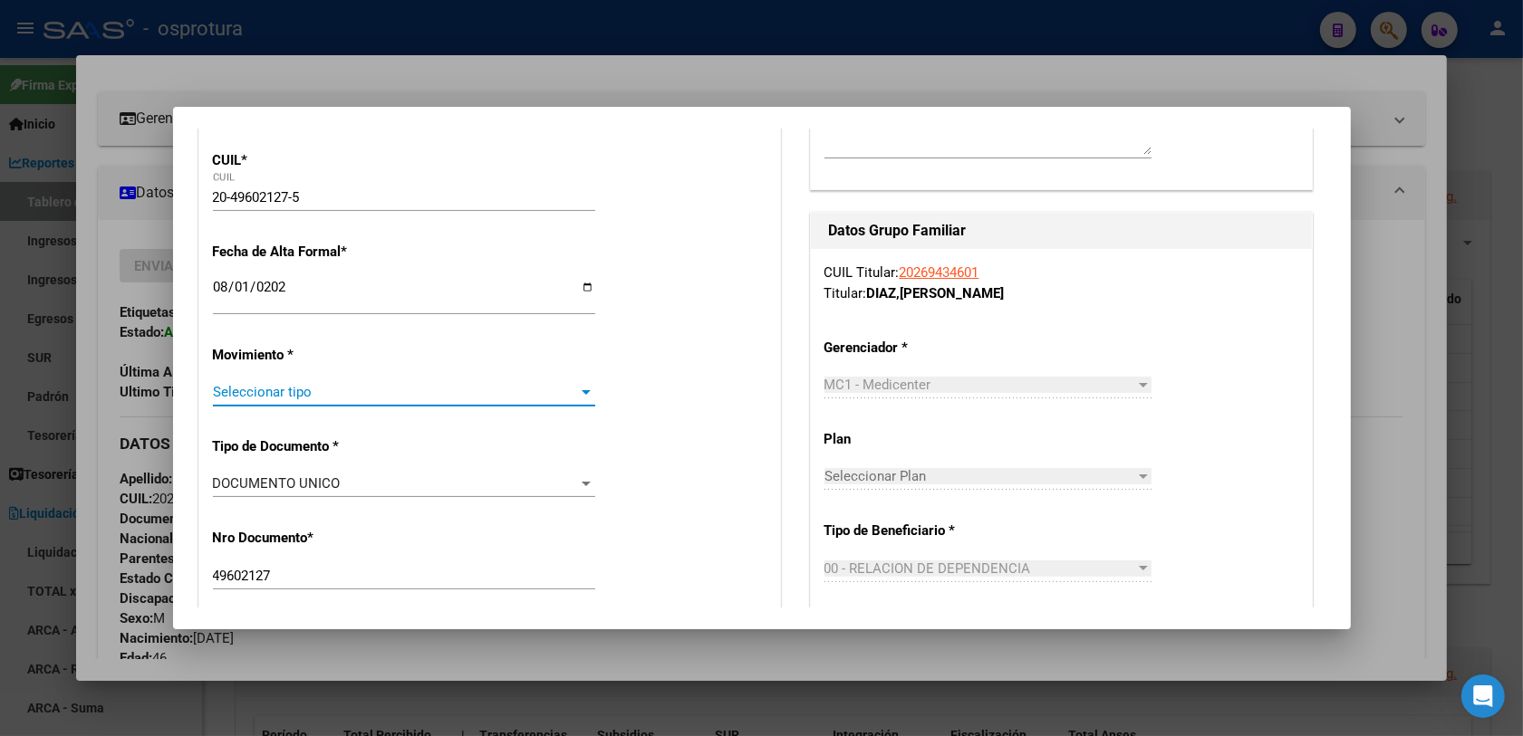
click at [345, 391] on span "Seleccionar tipo" at bounding box center [396, 392] width 366 height 16
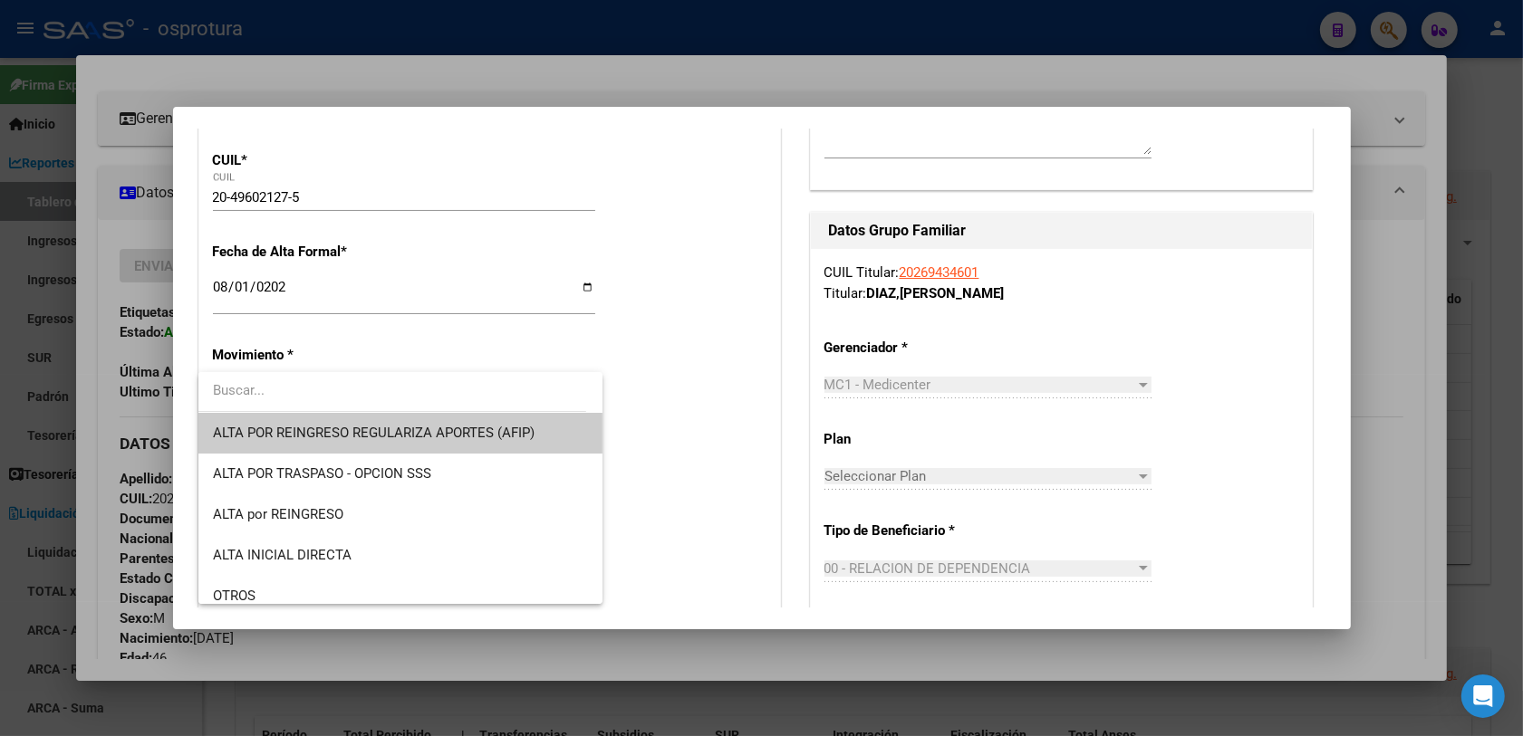
scroll to position [226, 0]
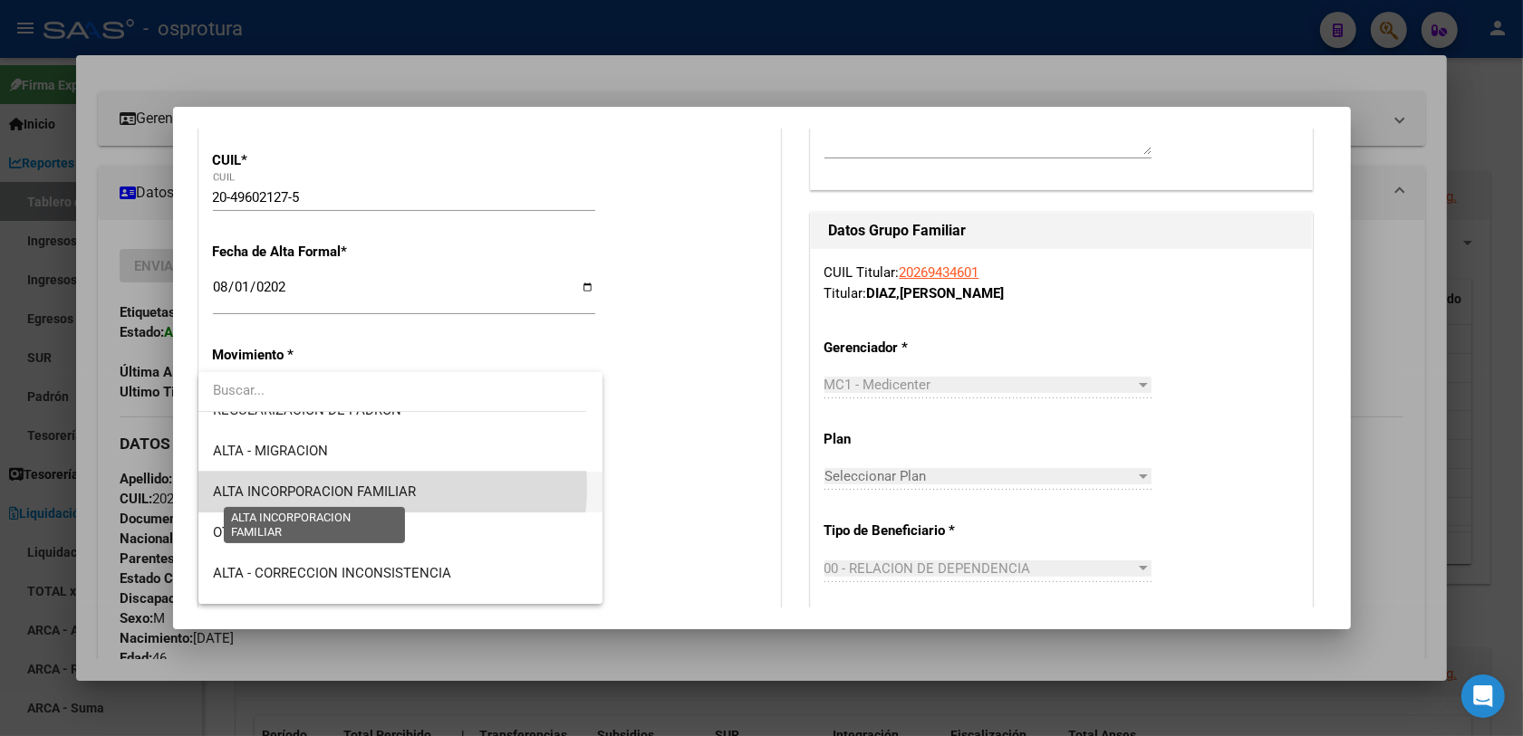
drag, startPoint x: 379, startPoint y: 487, endPoint x: 495, endPoint y: 460, distance: 119.1
click at [380, 487] on span "ALTA INCORPORACION FAMILIAR" at bounding box center [314, 492] width 203 height 16
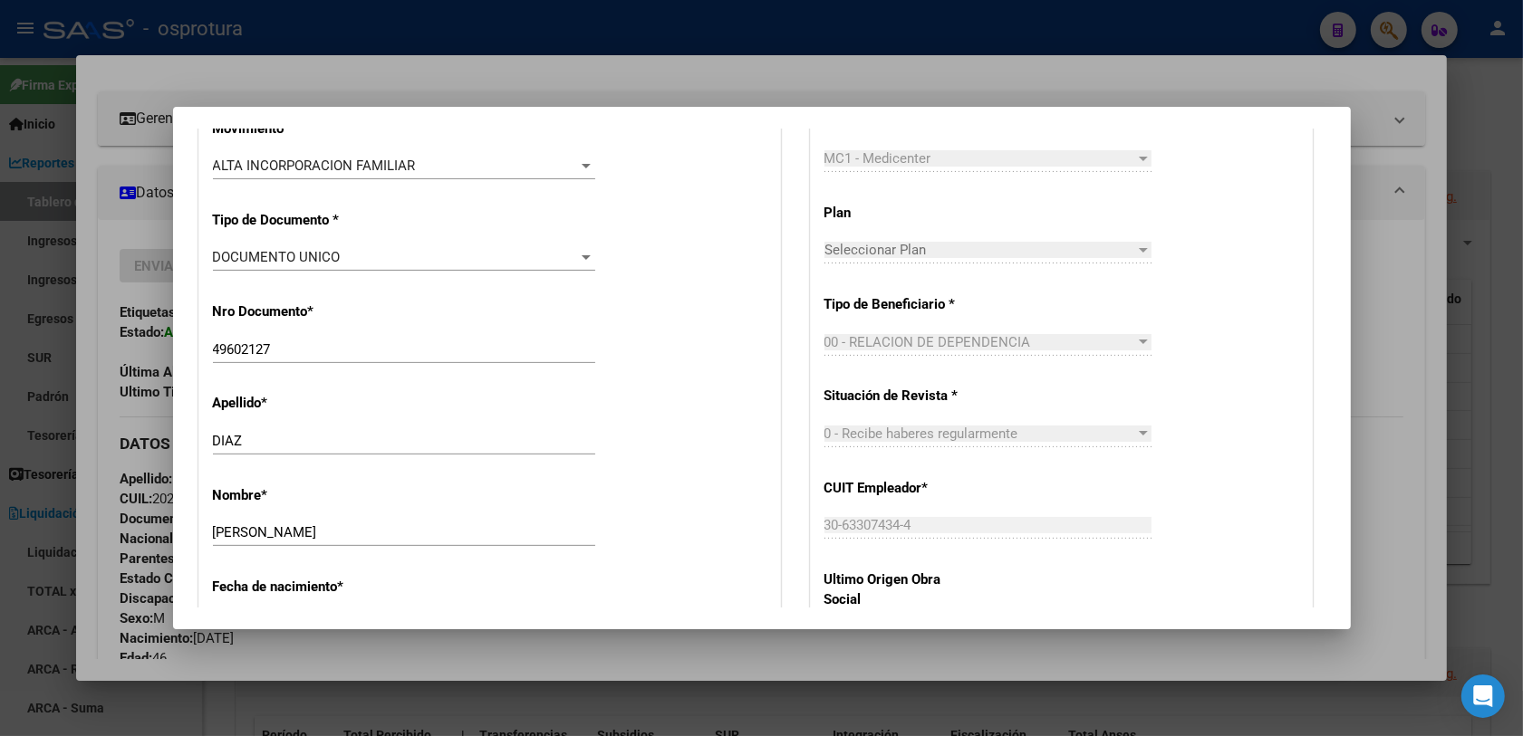
scroll to position [793, 0]
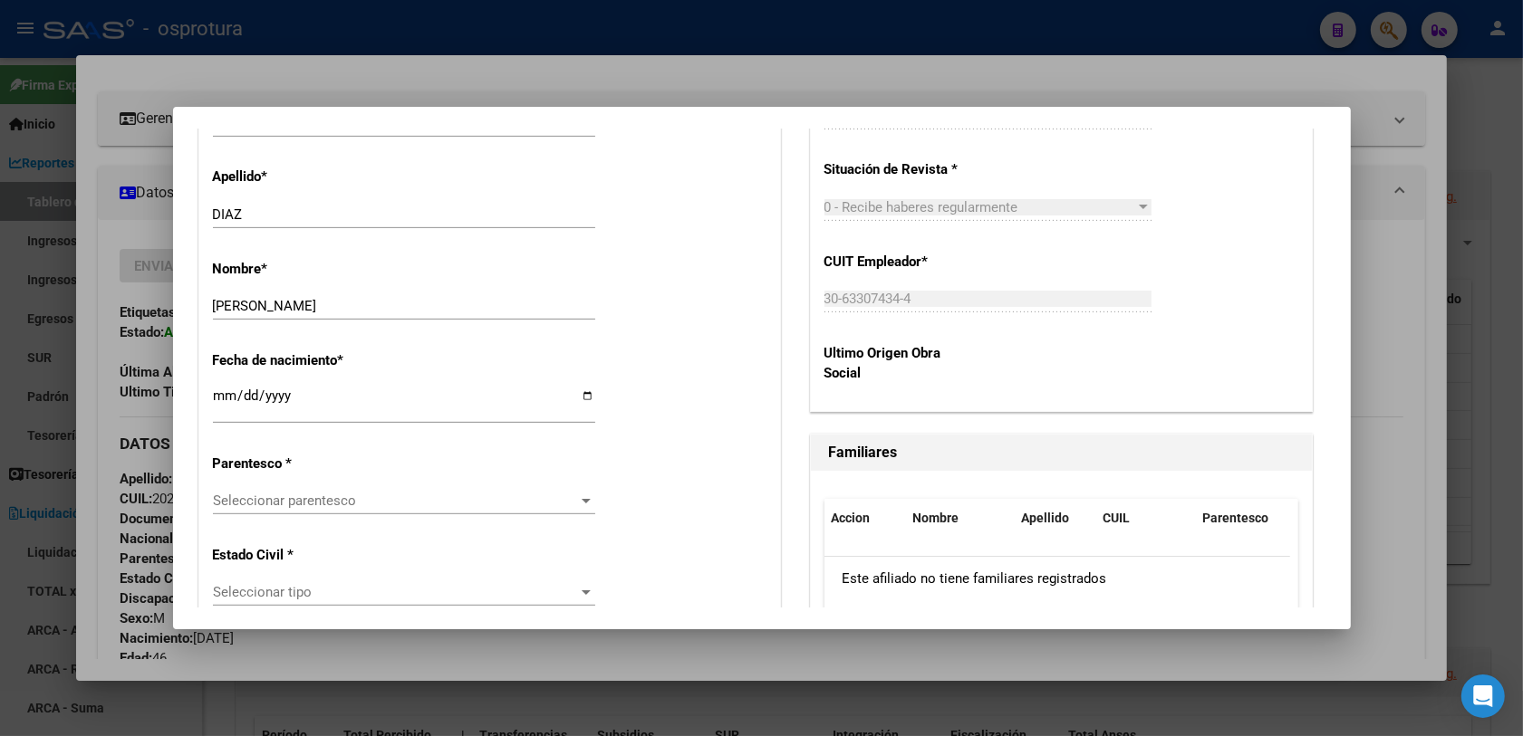
click at [305, 501] on span "Seleccionar parentesco" at bounding box center [396, 501] width 366 height 16
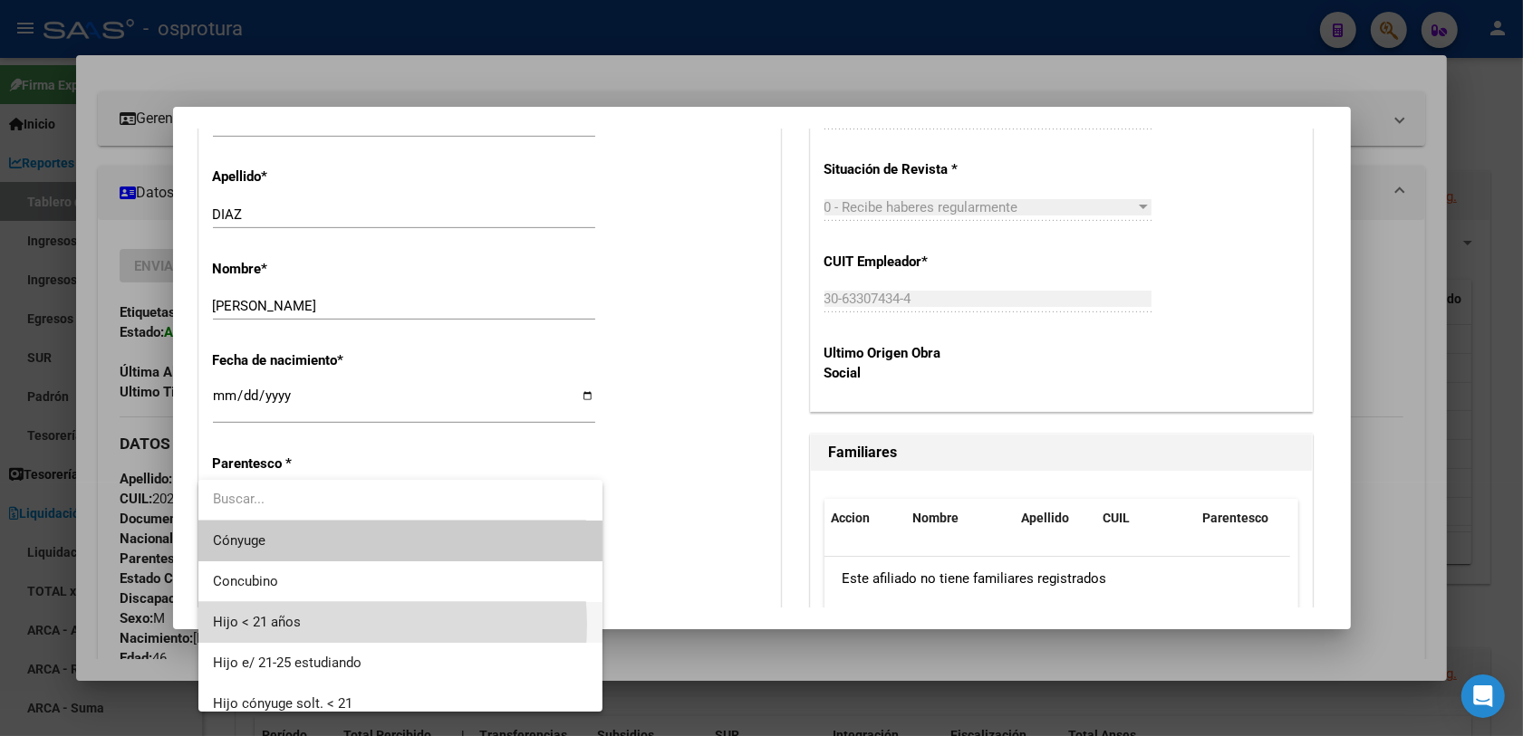
click at [322, 589] on span "Hijo < 21 años" at bounding box center [401, 622] width 376 height 41
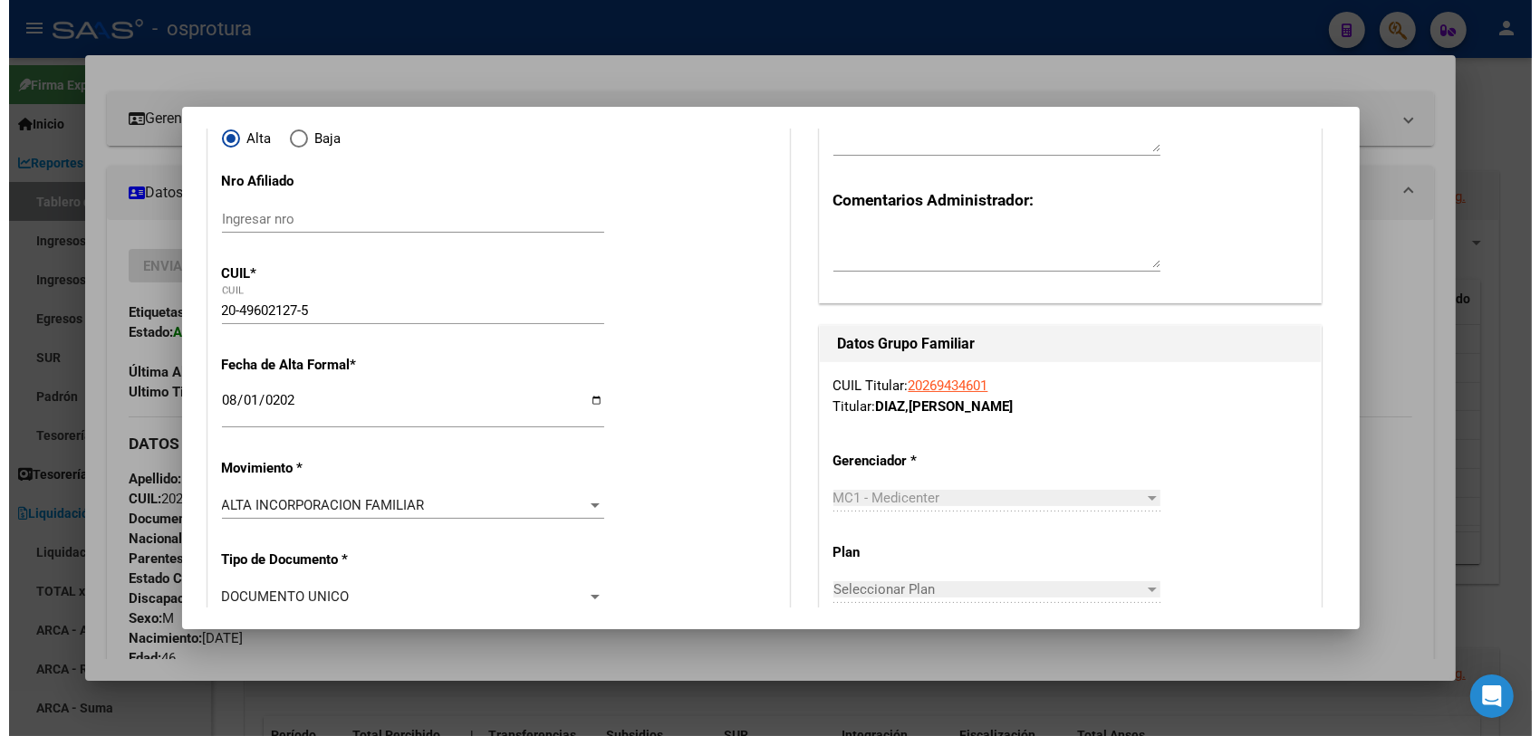
scroll to position [0, 0]
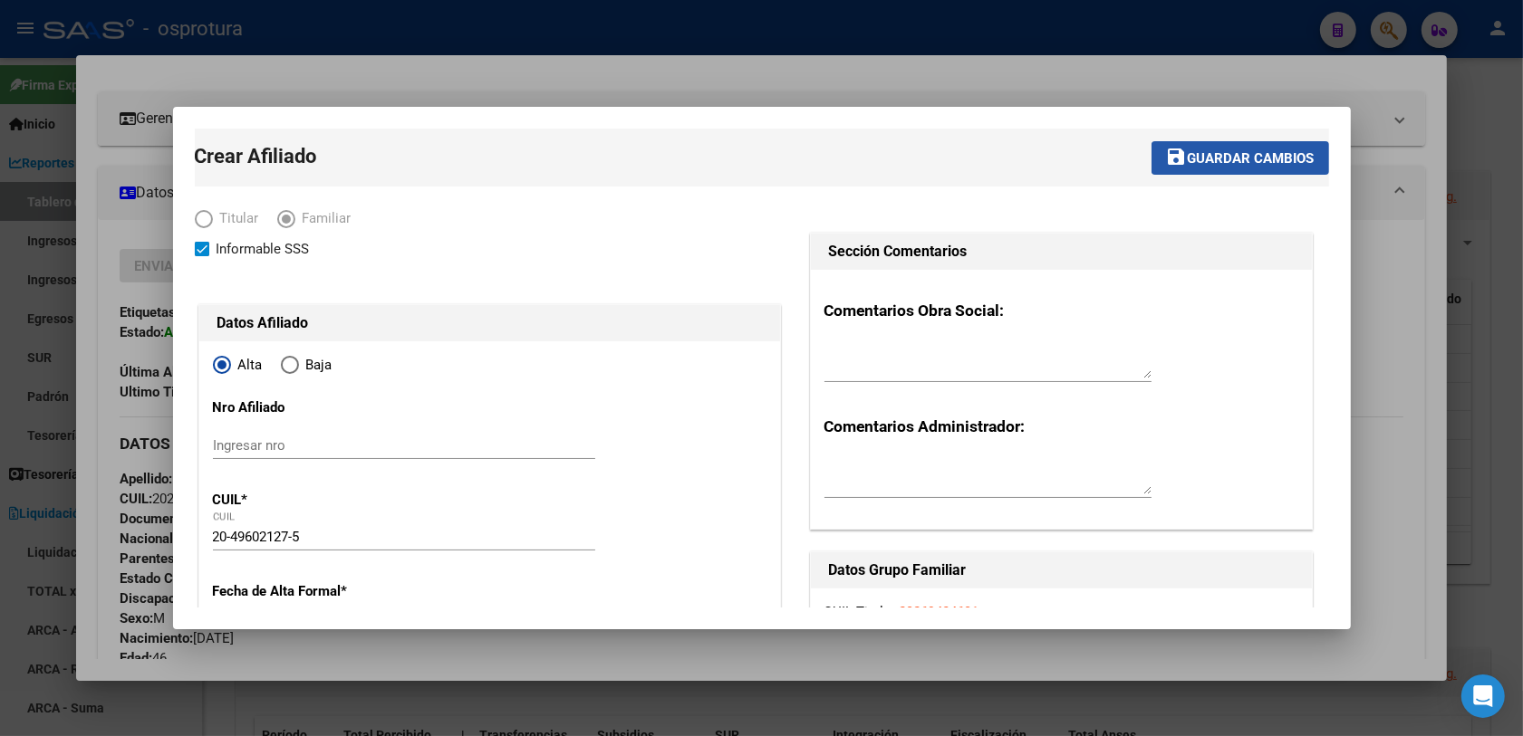
click at [1231, 145] on button "save Guardar cambios" at bounding box center [1240, 158] width 178 height 34
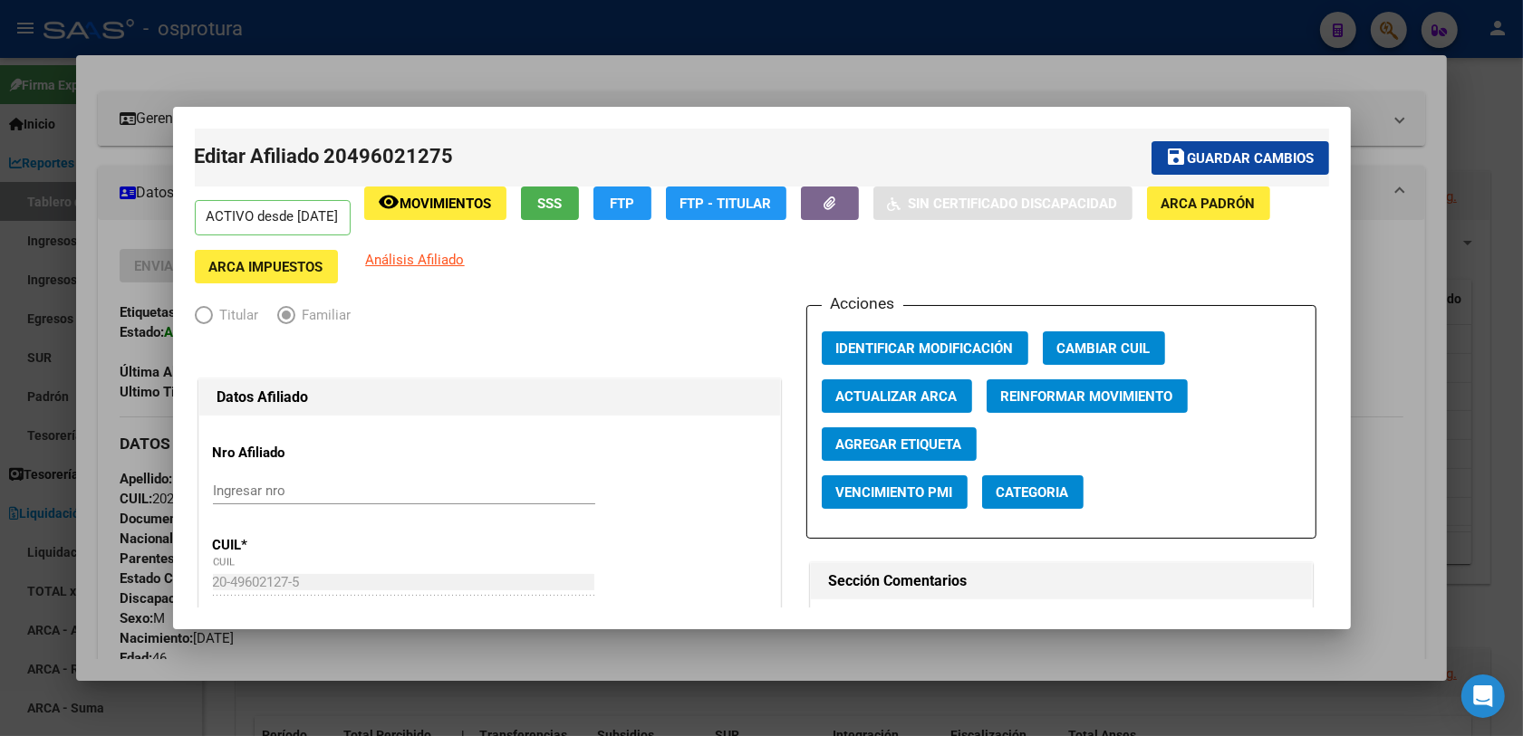
drag, startPoint x: 1210, startPoint y: 151, endPoint x: 1337, endPoint y: 73, distance: 148.8
click at [1216, 150] on span "Guardar cambios" at bounding box center [1251, 158] width 127 height 16
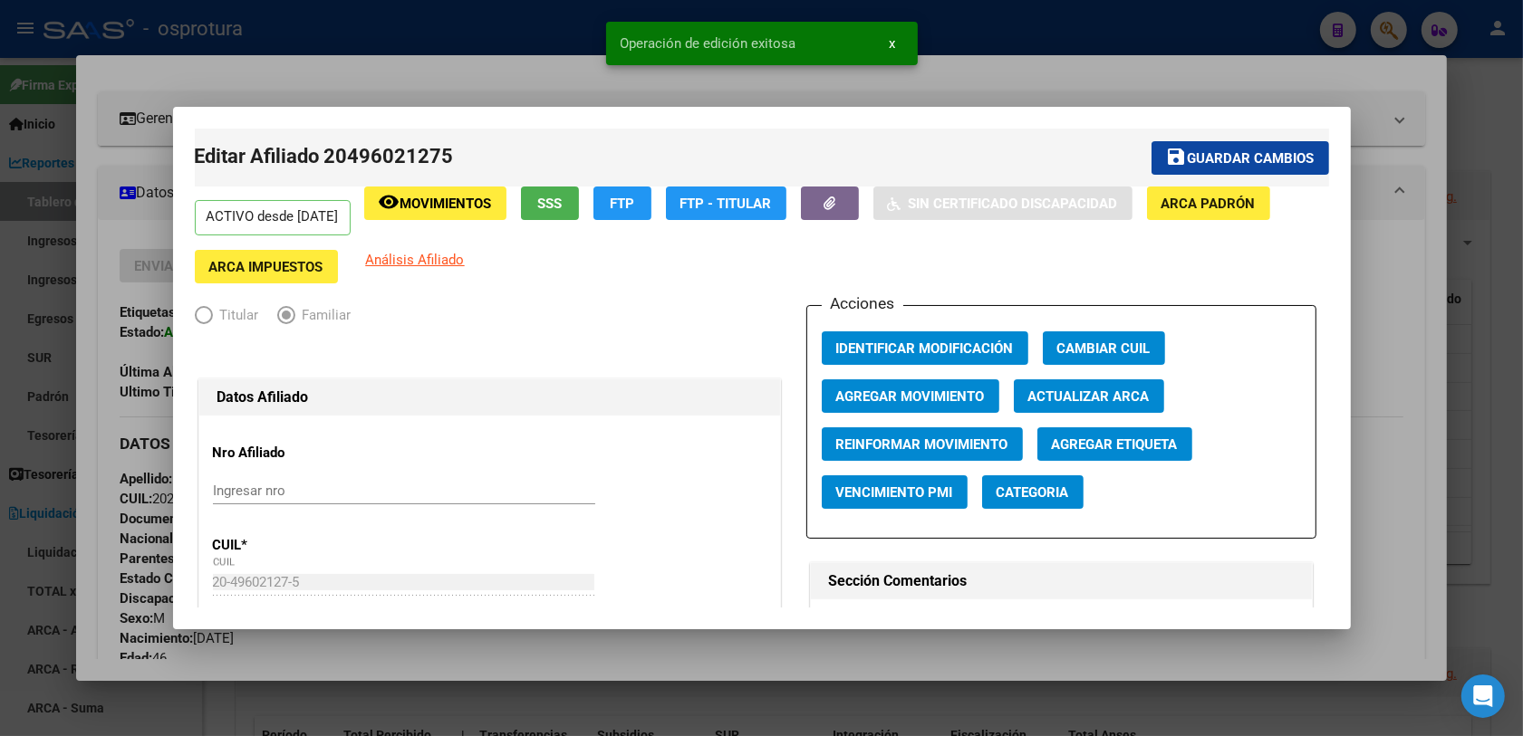
click at [1231, 27] on div at bounding box center [761, 368] width 1523 height 736
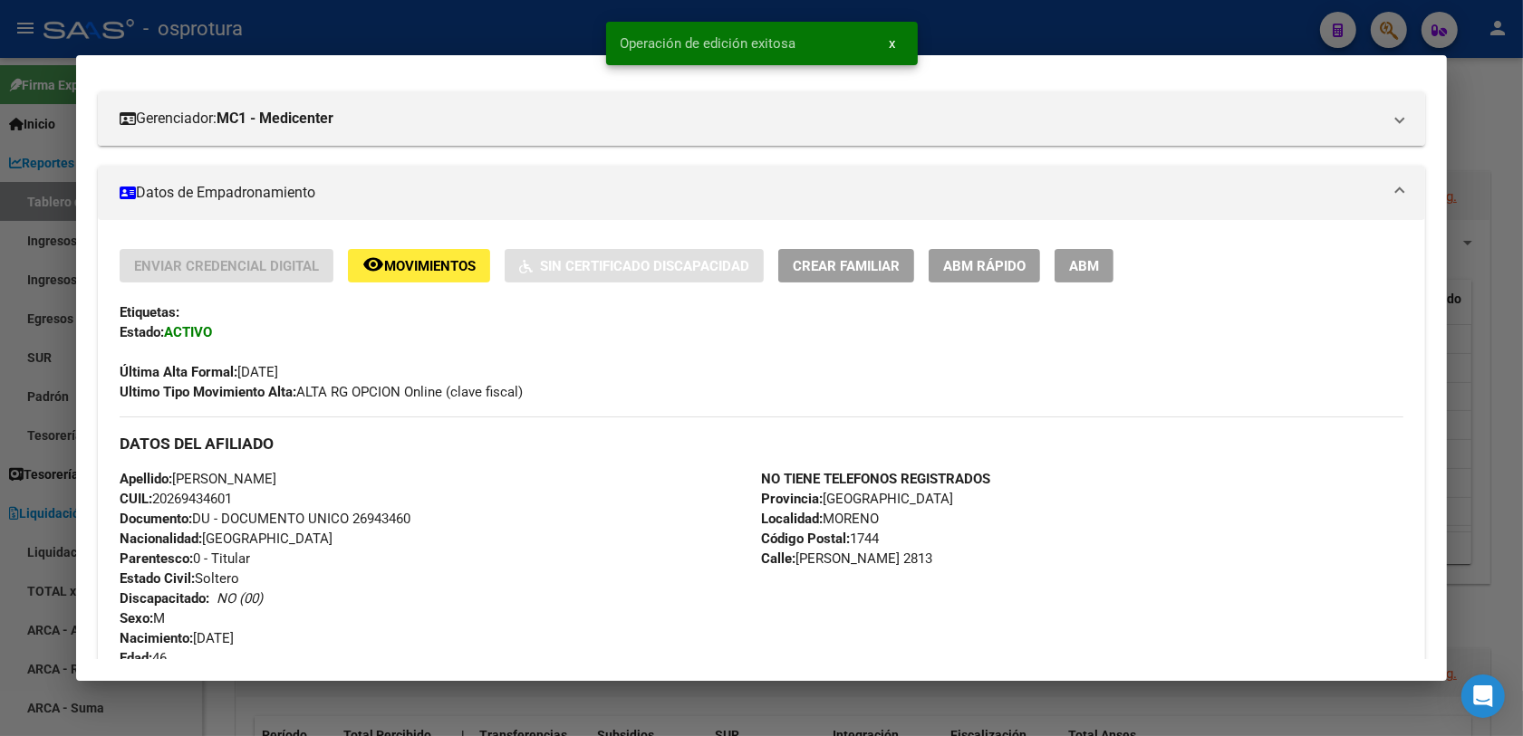
click at [1231, 24] on div at bounding box center [761, 368] width 1523 height 736
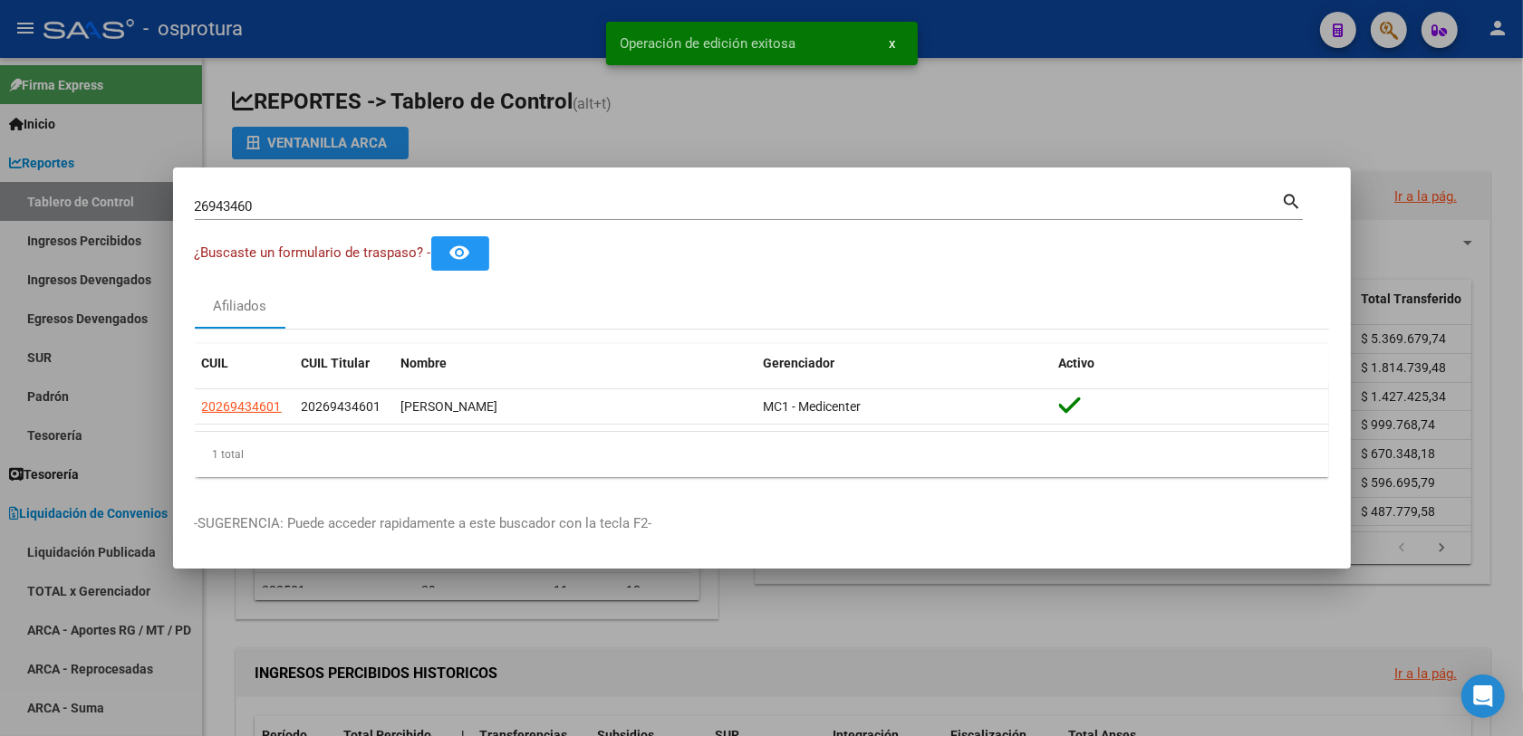
click at [1231, 27] on div at bounding box center [761, 368] width 1523 height 736
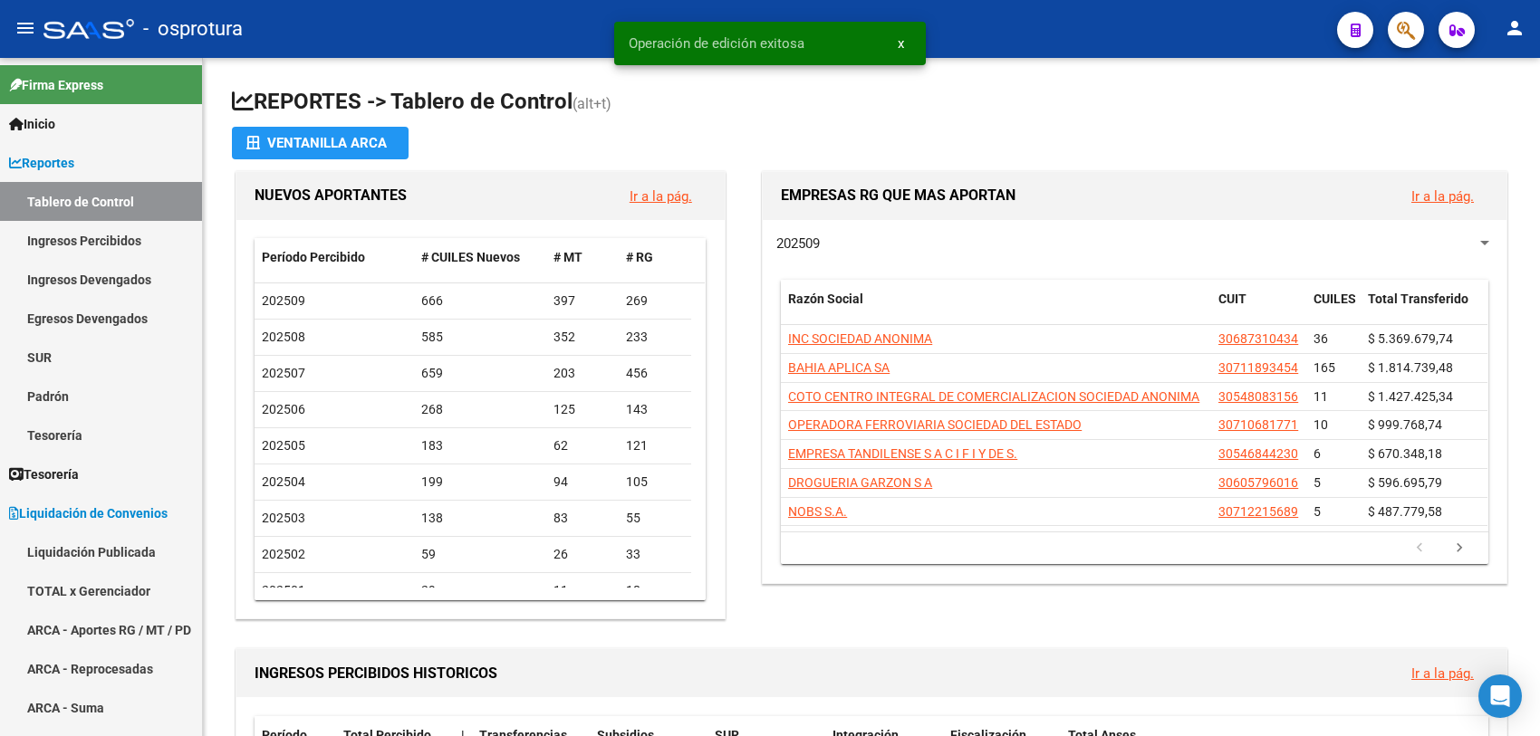
click at [1231, 38] on icon "button" at bounding box center [1406, 30] width 18 height 21
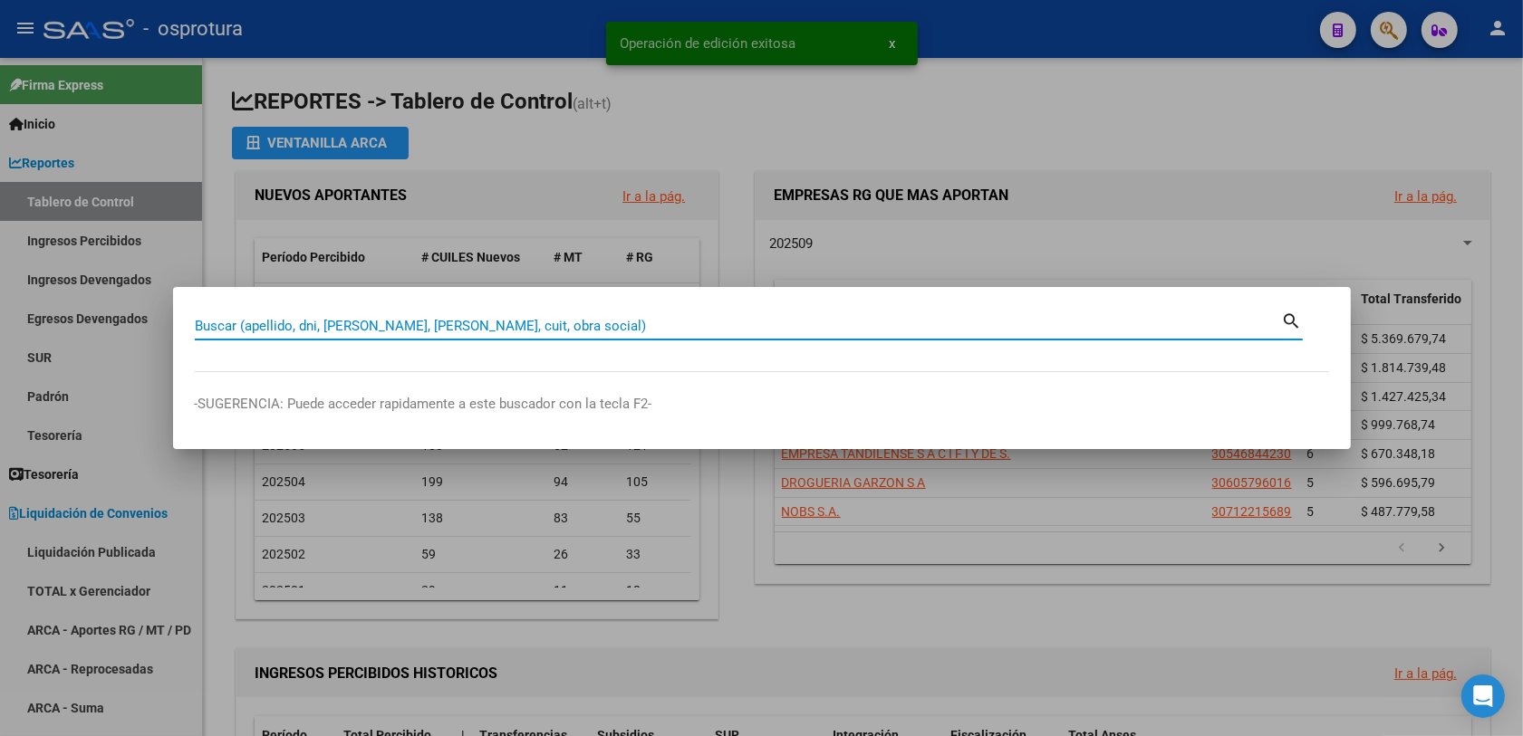
paste input "27252387779"
type input "27252387779"
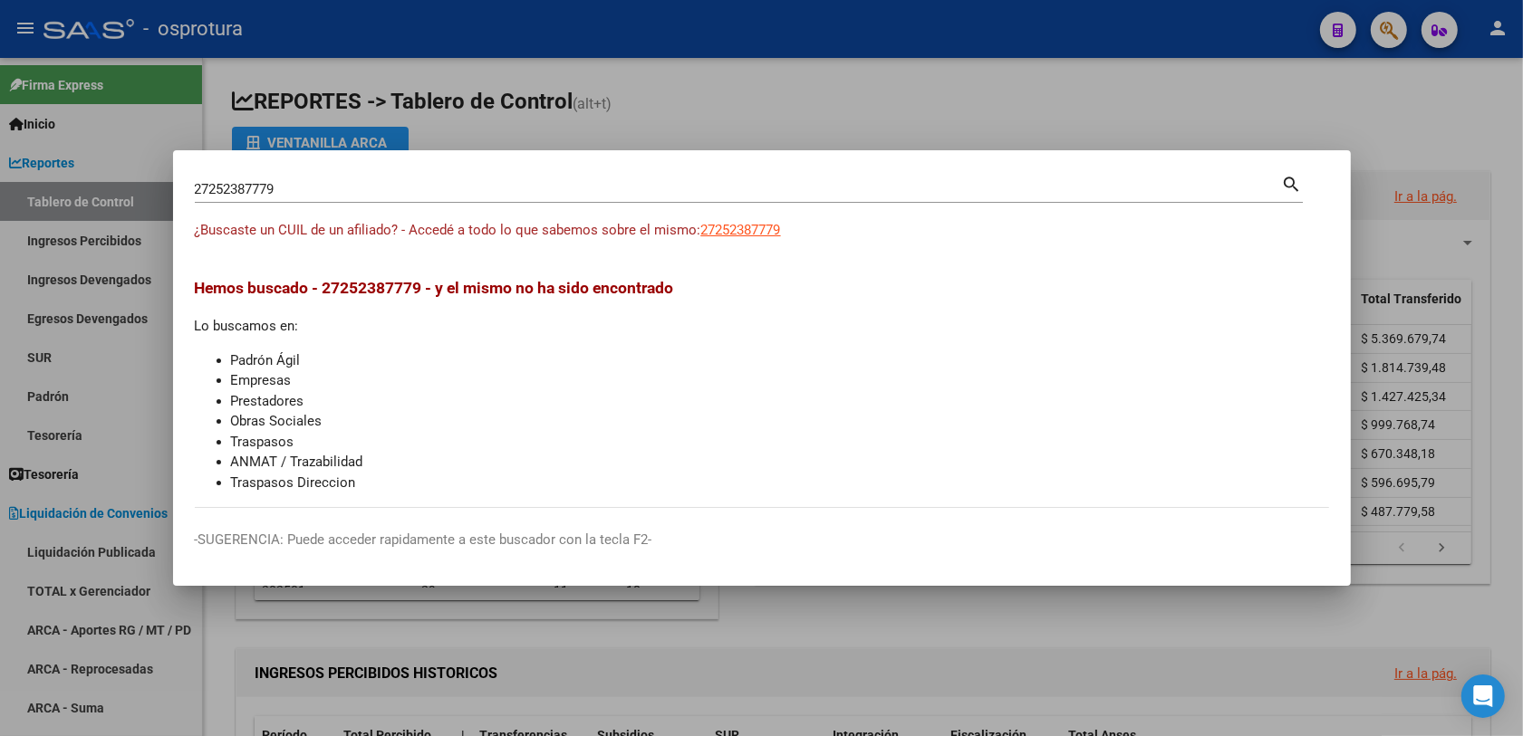
click at [784, 106] on div at bounding box center [761, 368] width 1523 height 736
